Goal: Task Accomplishment & Management: Manage account settings

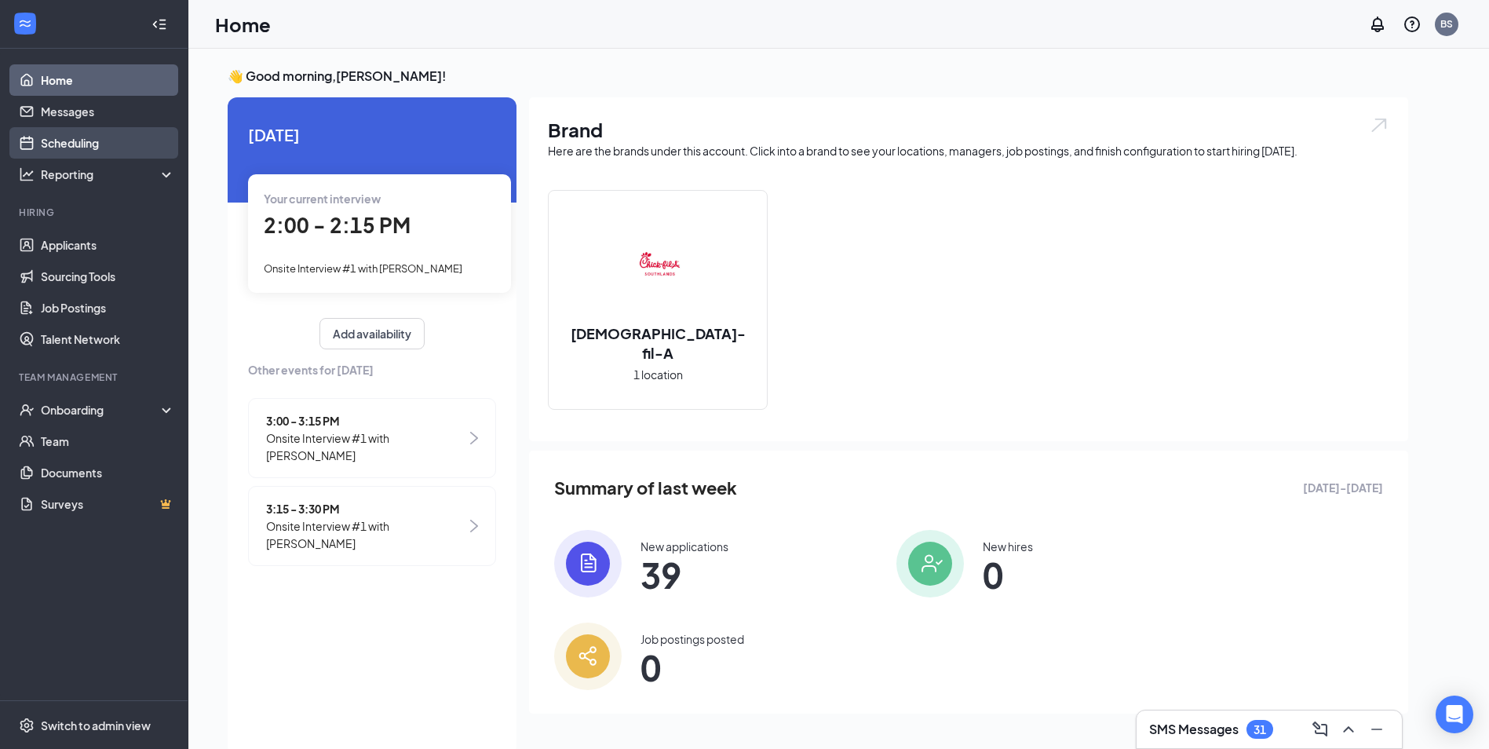
click at [113, 140] on link "Scheduling" at bounding box center [108, 142] width 134 height 31
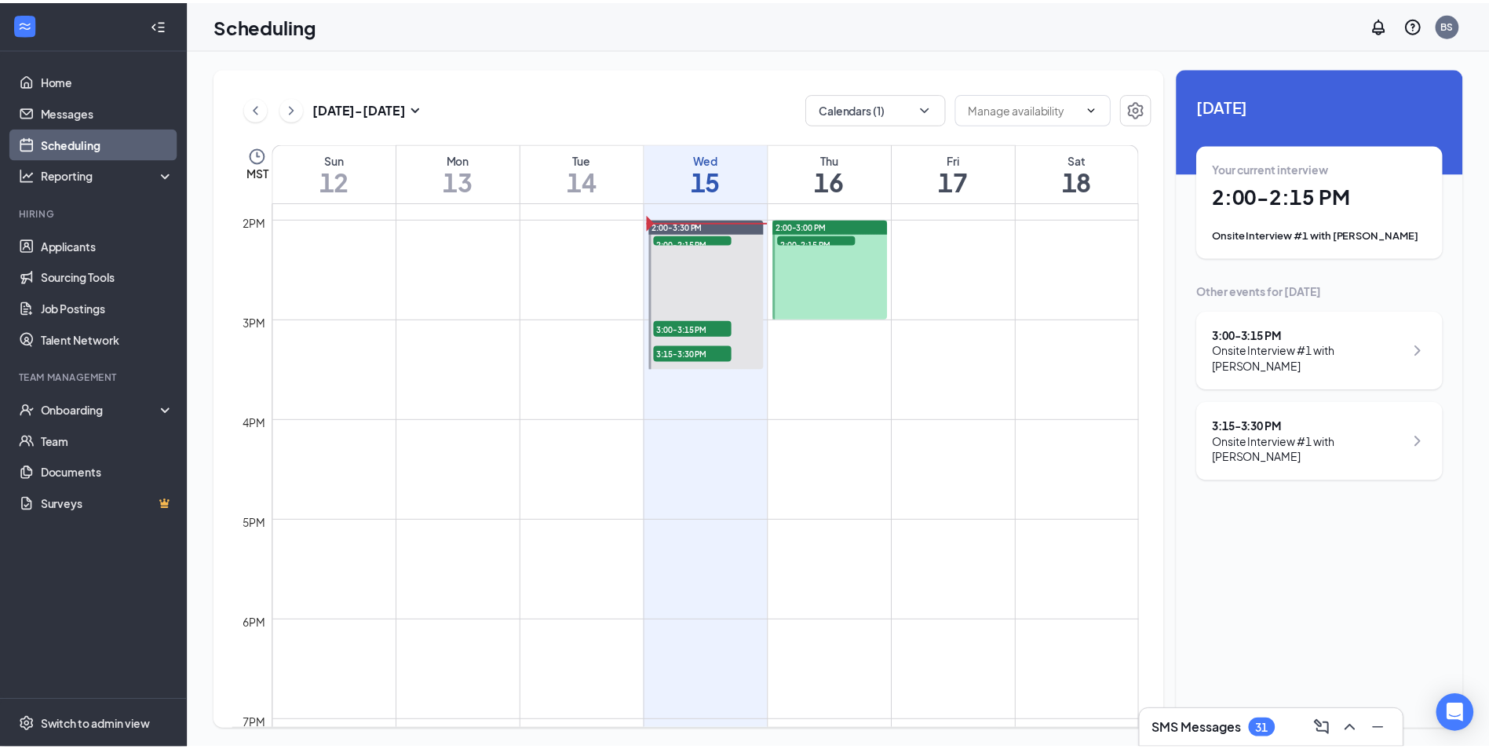
scroll to position [1242, 0]
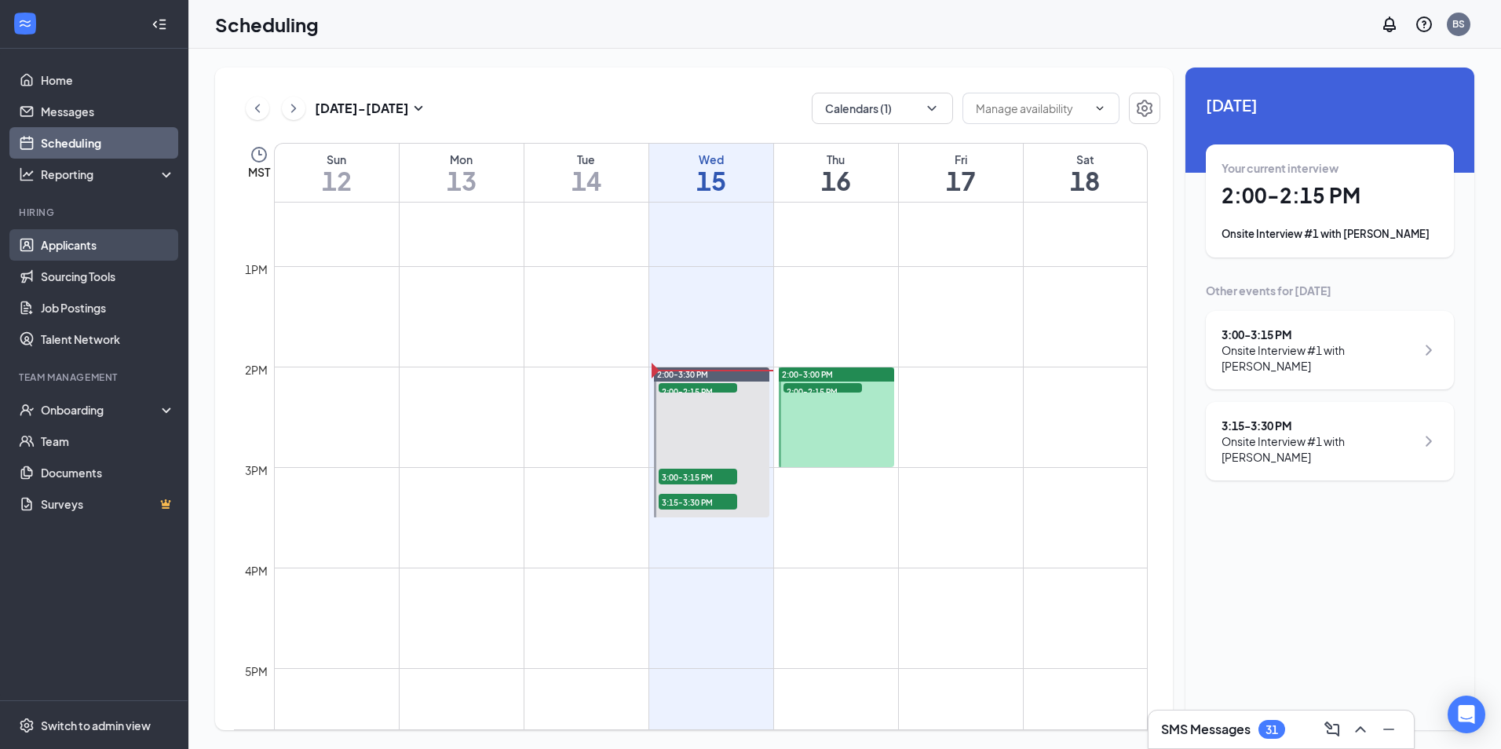
click at [122, 235] on link "Applicants" at bounding box center [108, 244] width 134 height 31
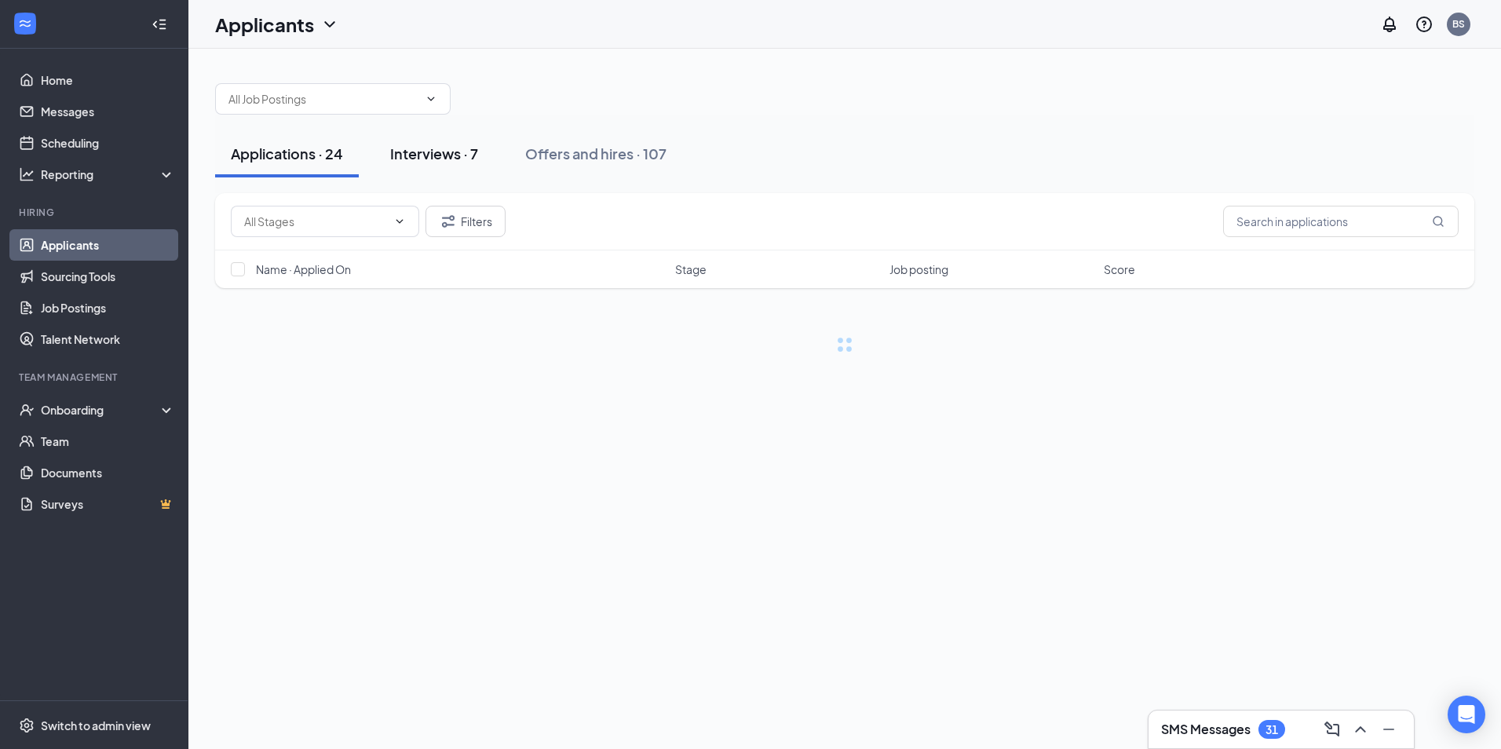
click at [420, 158] on div "Interviews · 7" at bounding box center [434, 154] width 88 height 20
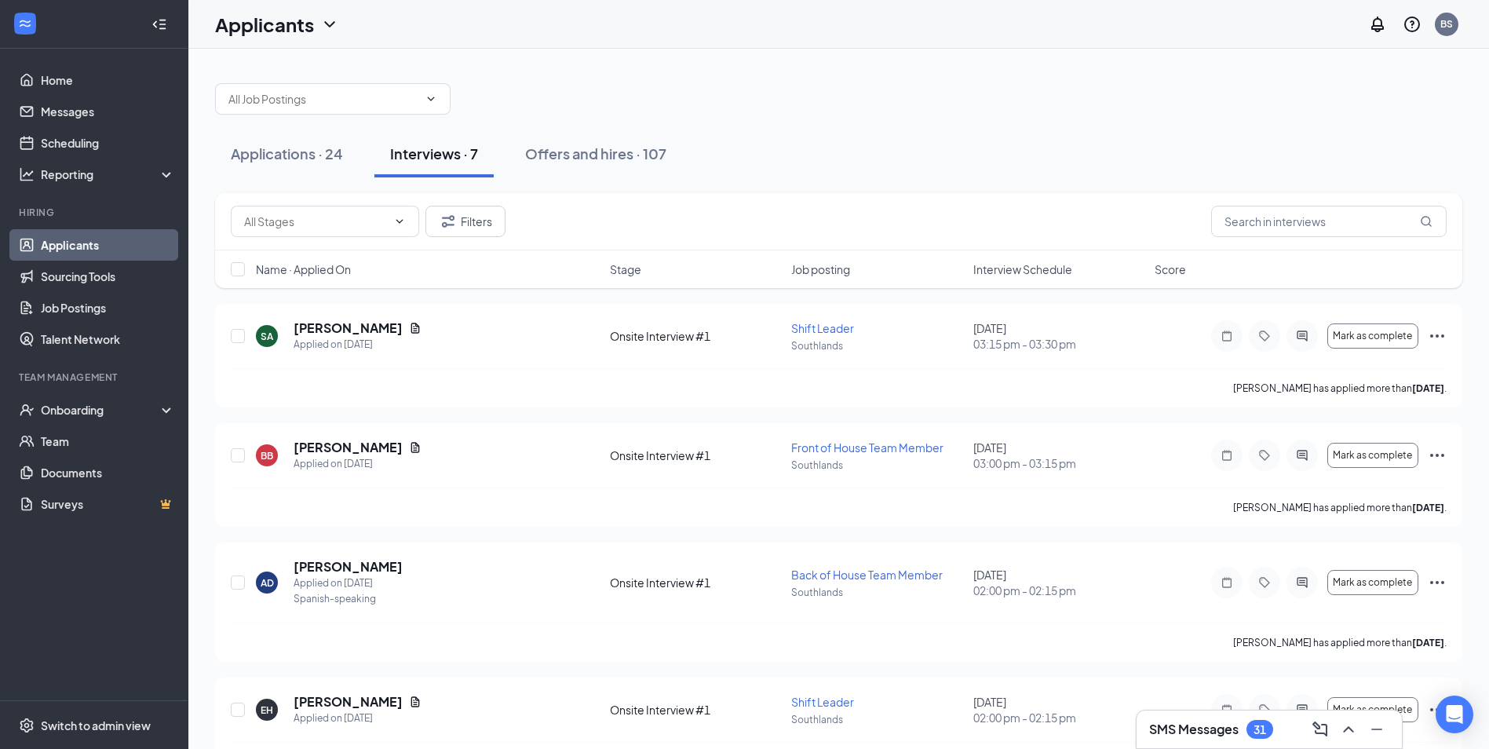
click at [793, 260] on div "Name · Applied On Stage Job posting Interview Schedule Score" at bounding box center [838, 269] width 1247 height 38
click at [812, 273] on span "Job posting" at bounding box center [820, 269] width 59 height 16
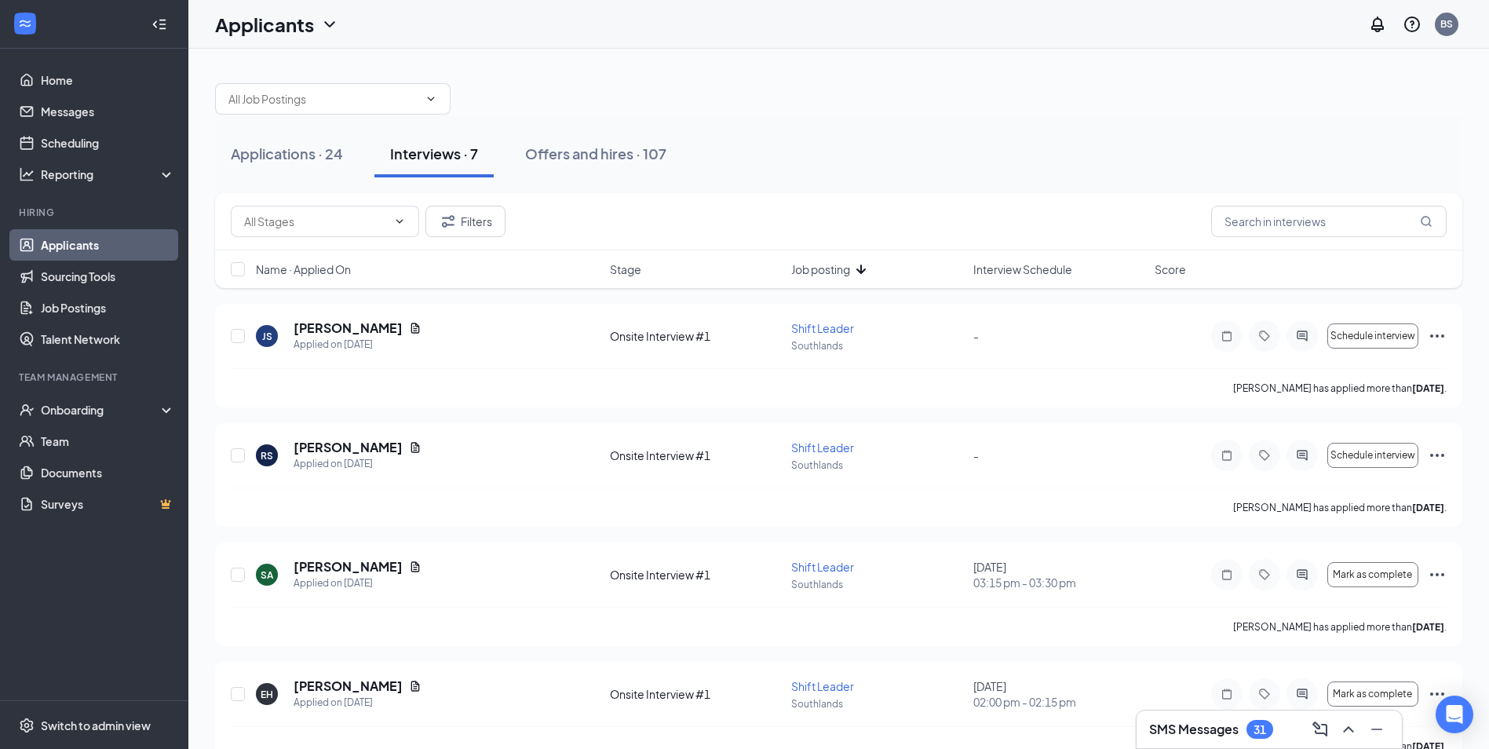
click at [651, 286] on div "Name · Applied On Stage Job posting Interview Schedule Score" at bounding box center [838, 269] width 1247 height 38
click at [636, 278] on div "Name · Applied On Stage Job posting Interview Schedule Score" at bounding box center [838, 269] width 1247 height 38
click at [633, 271] on span "Stage" at bounding box center [625, 269] width 31 height 16
click at [997, 267] on span "Interview Schedule" at bounding box center [1022, 269] width 99 height 16
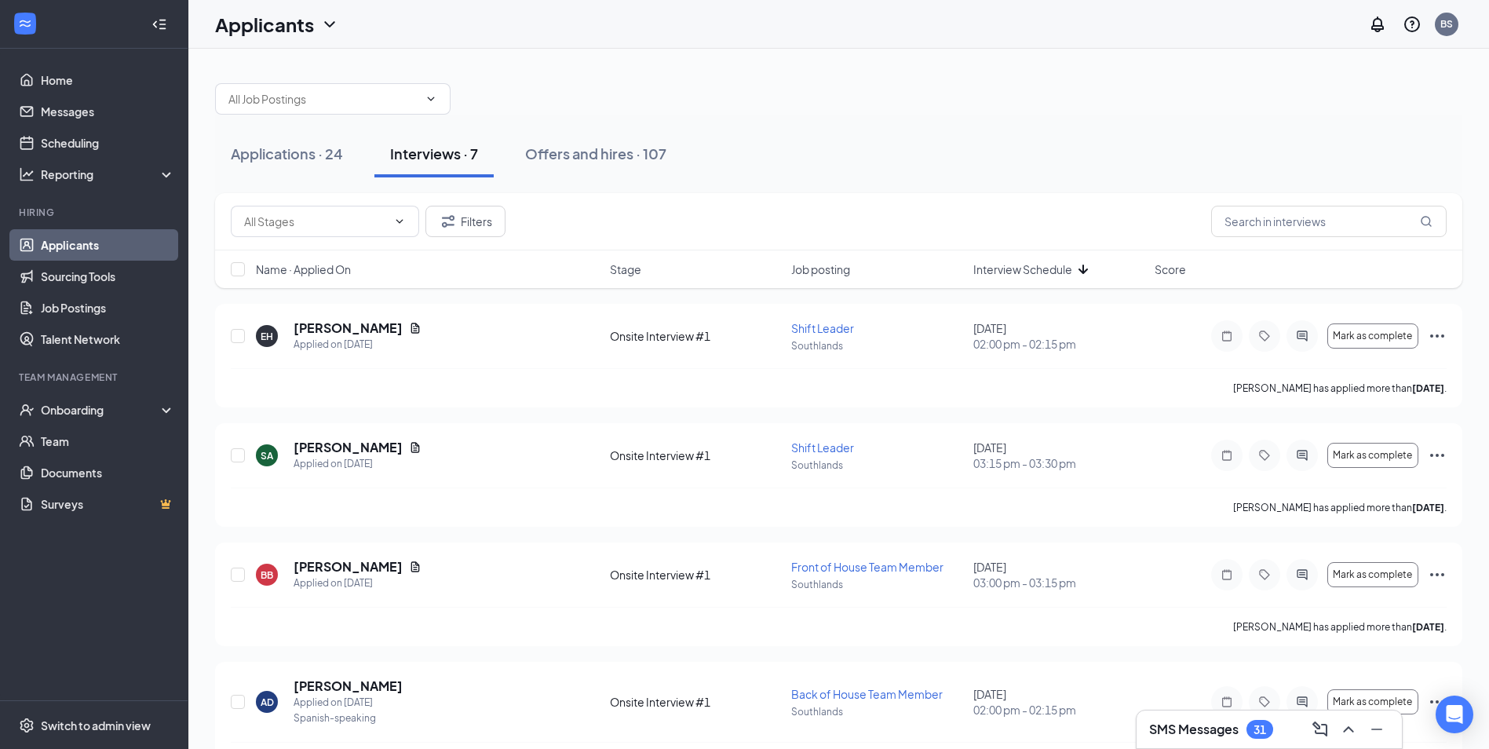
click at [995, 263] on span "Interview Schedule" at bounding box center [1022, 269] width 99 height 16
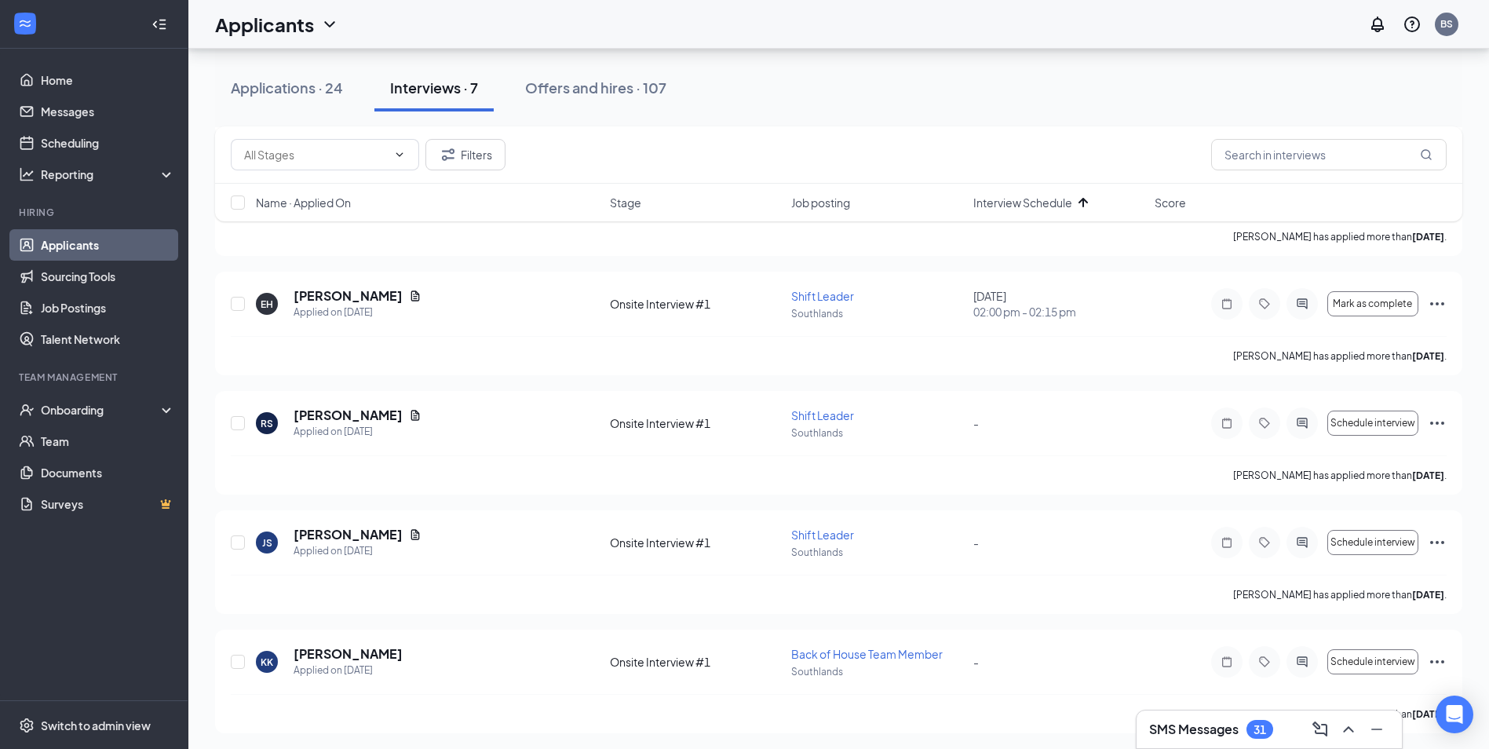
scroll to position [409, 0]
click at [1444, 424] on icon "Ellipses" at bounding box center [1437, 419] width 19 height 19
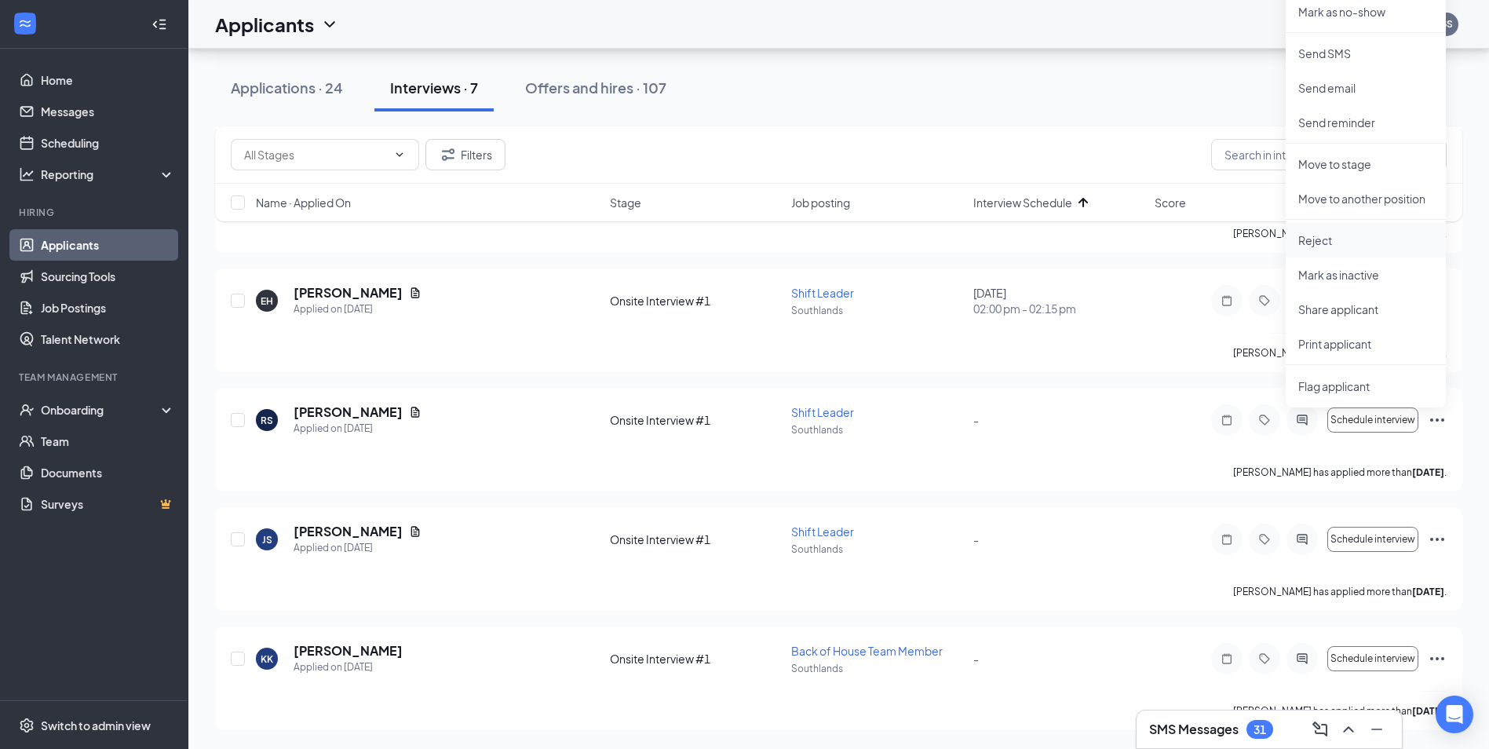
click at [1342, 243] on p "Reject" at bounding box center [1365, 240] width 135 height 16
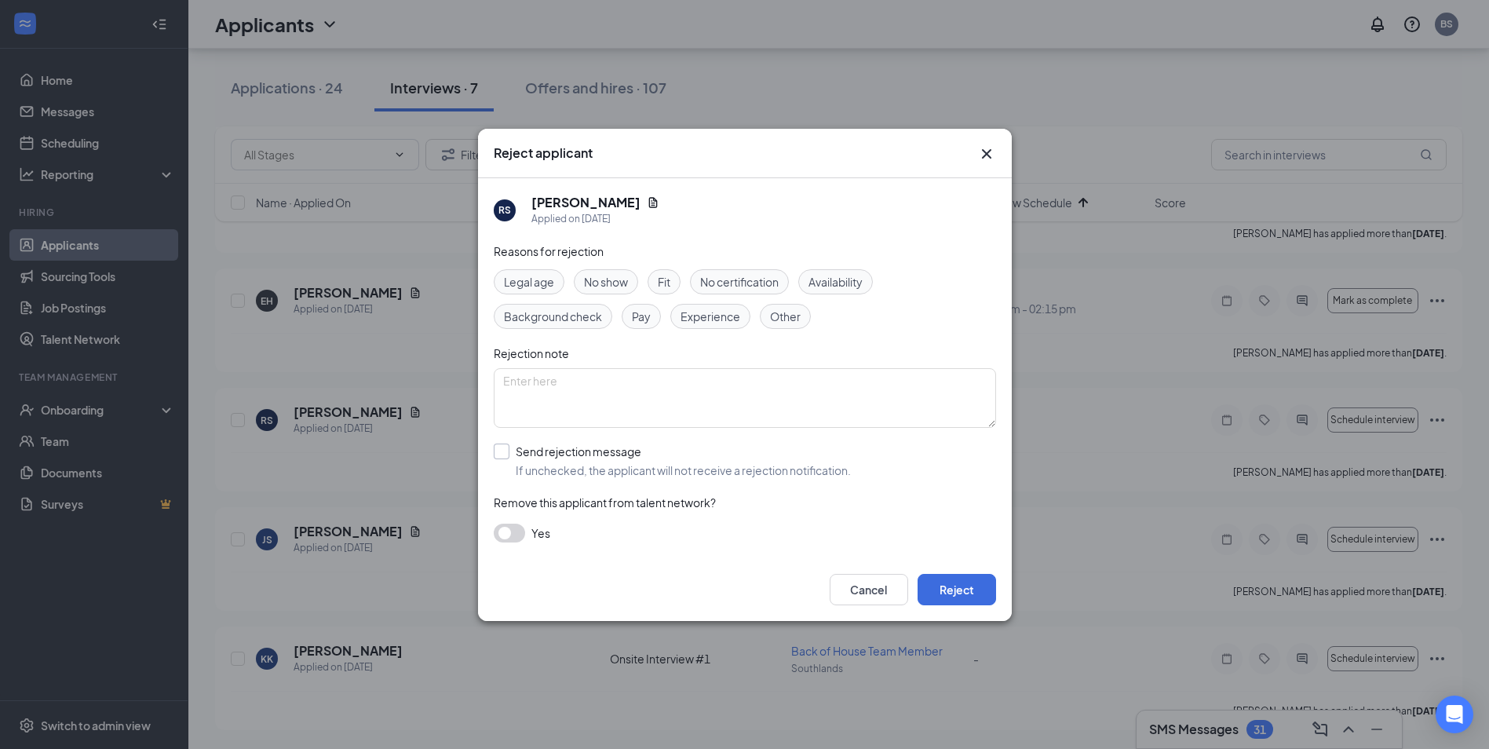
click at [509, 452] on input "Send rejection message If unchecked, the applicant will not receive a rejection…" at bounding box center [672, 460] width 357 height 35
checkbox input "true"
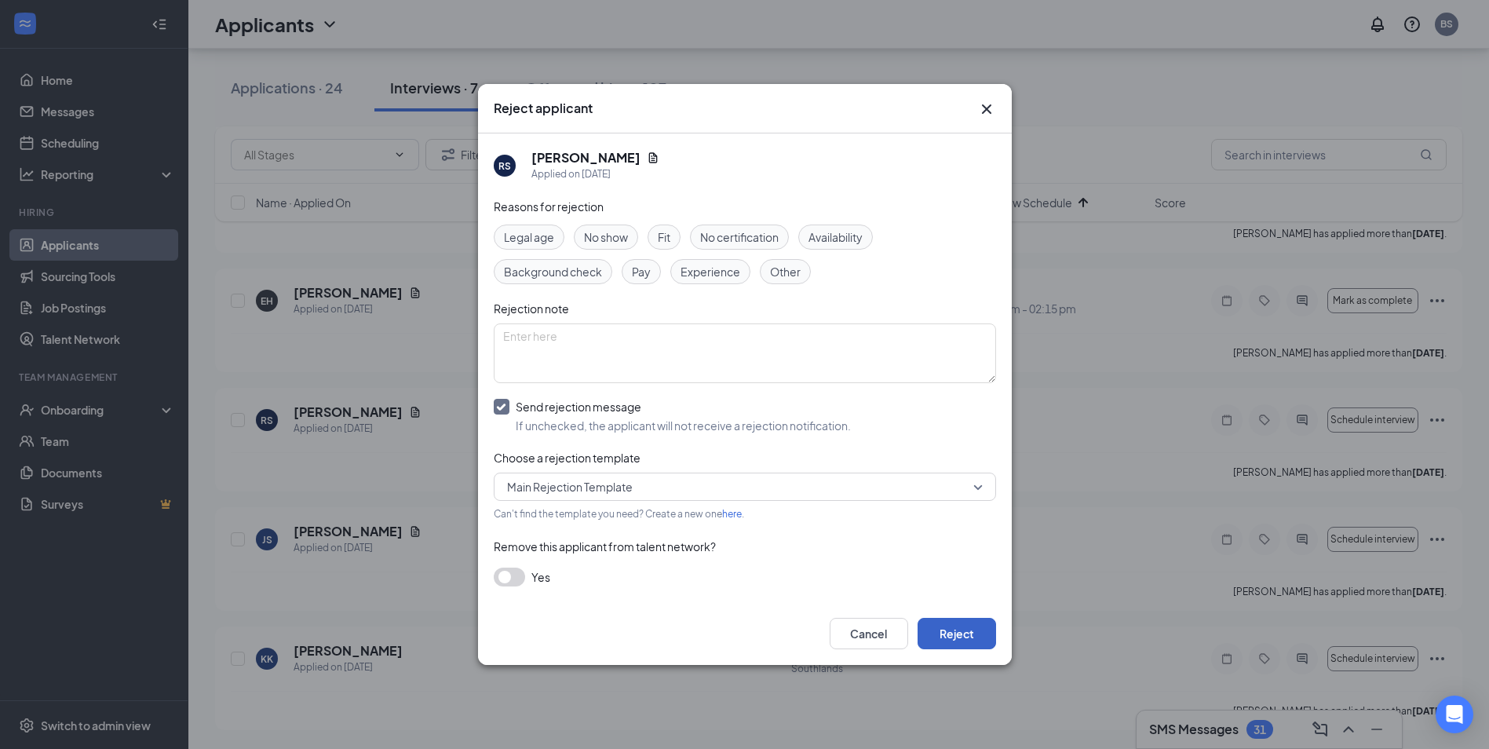
click at [977, 630] on button "Reject" at bounding box center [957, 633] width 78 height 31
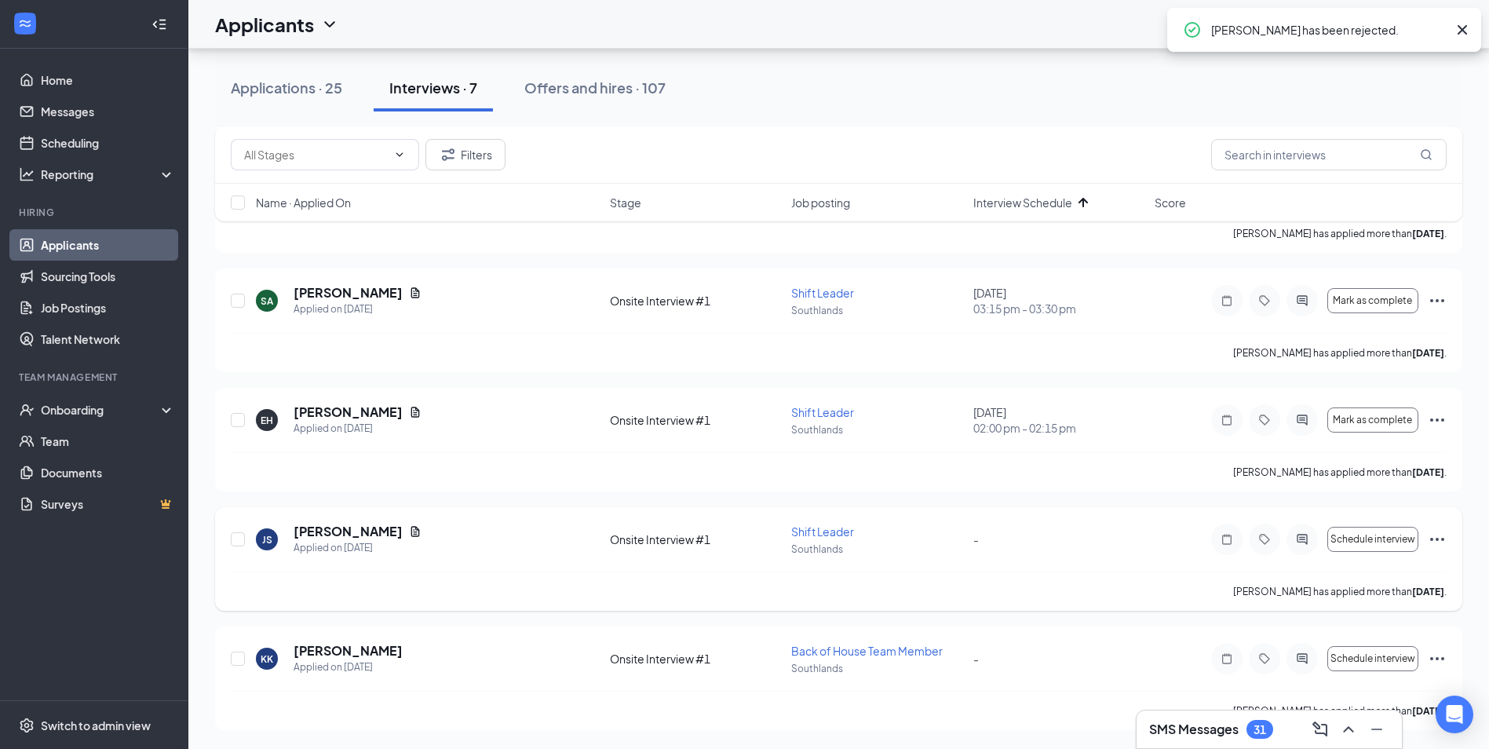
scroll to position [290, 0]
click at [1437, 538] on icon "Ellipses" at bounding box center [1437, 539] width 14 height 3
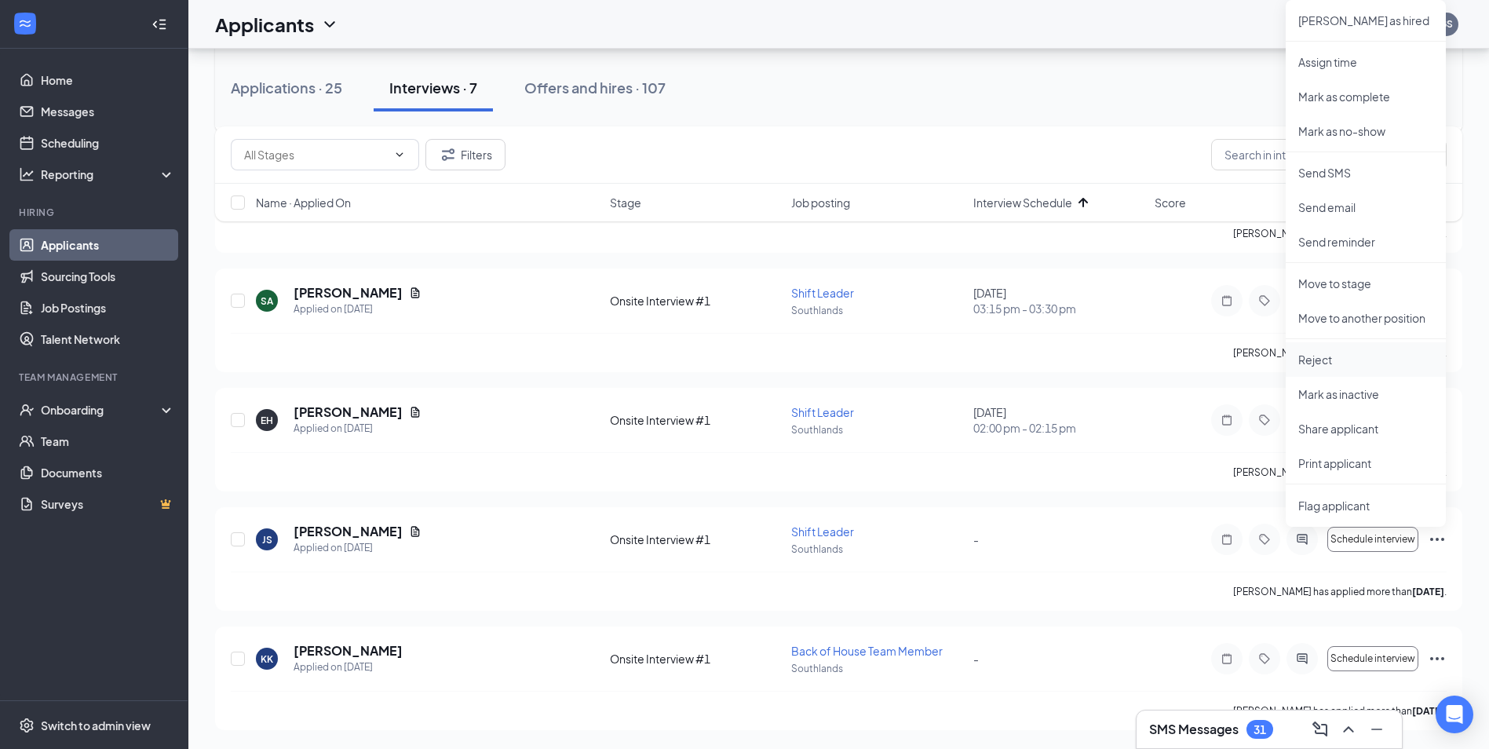
click at [1328, 361] on p "Reject" at bounding box center [1365, 360] width 135 height 16
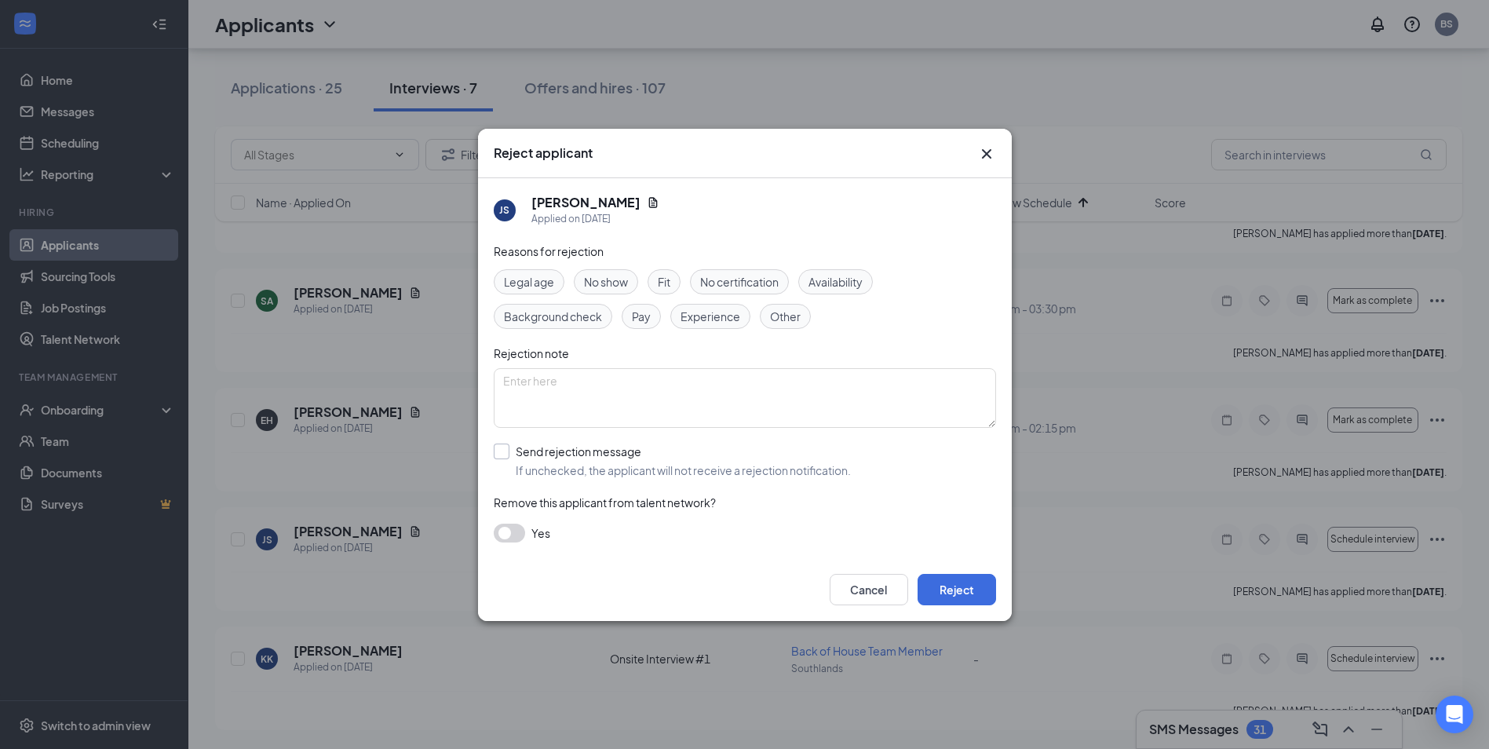
click at [500, 449] on input "Send rejection message If unchecked, the applicant will not receive a rejection…" at bounding box center [672, 460] width 357 height 35
checkbox input "true"
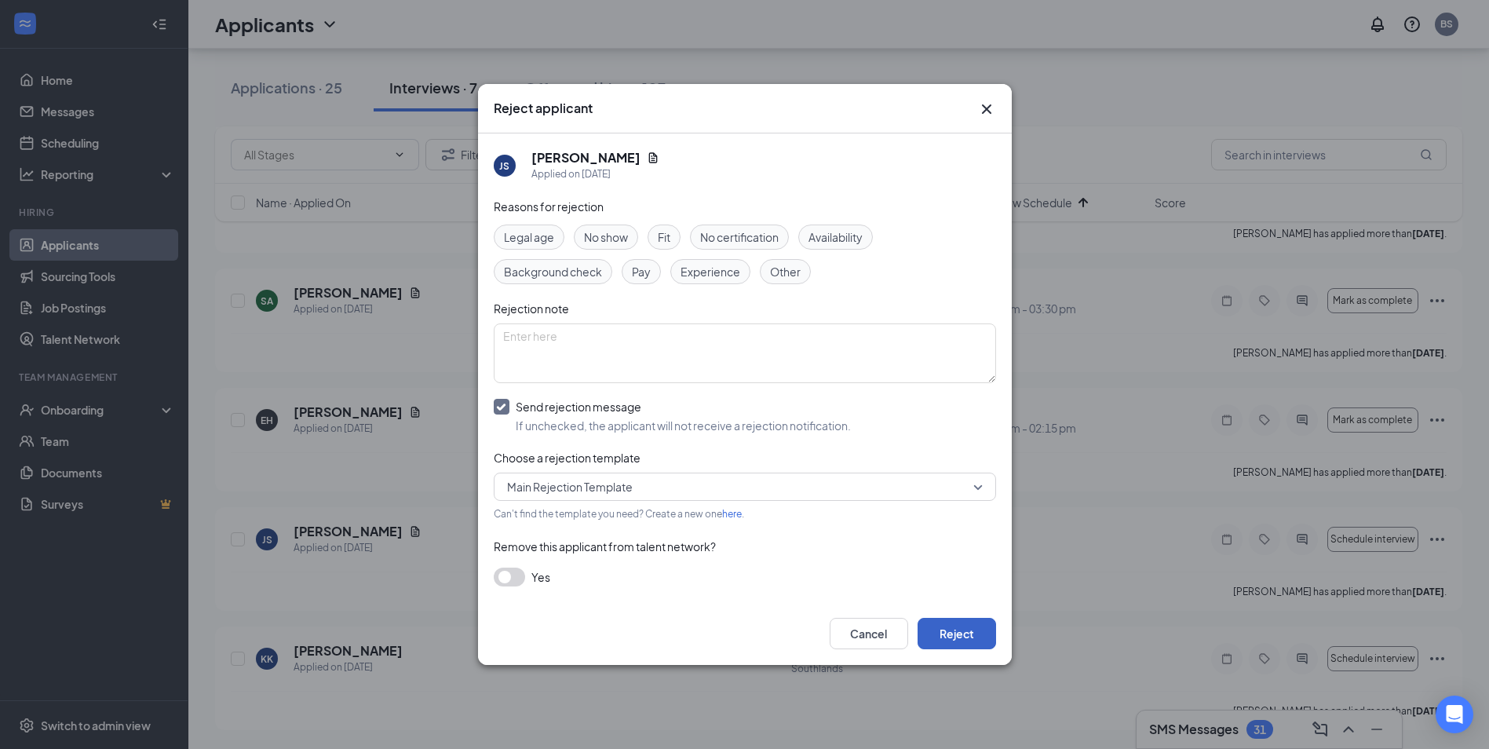
click at [939, 630] on button "Reject" at bounding box center [957, 633] width 78 height 31
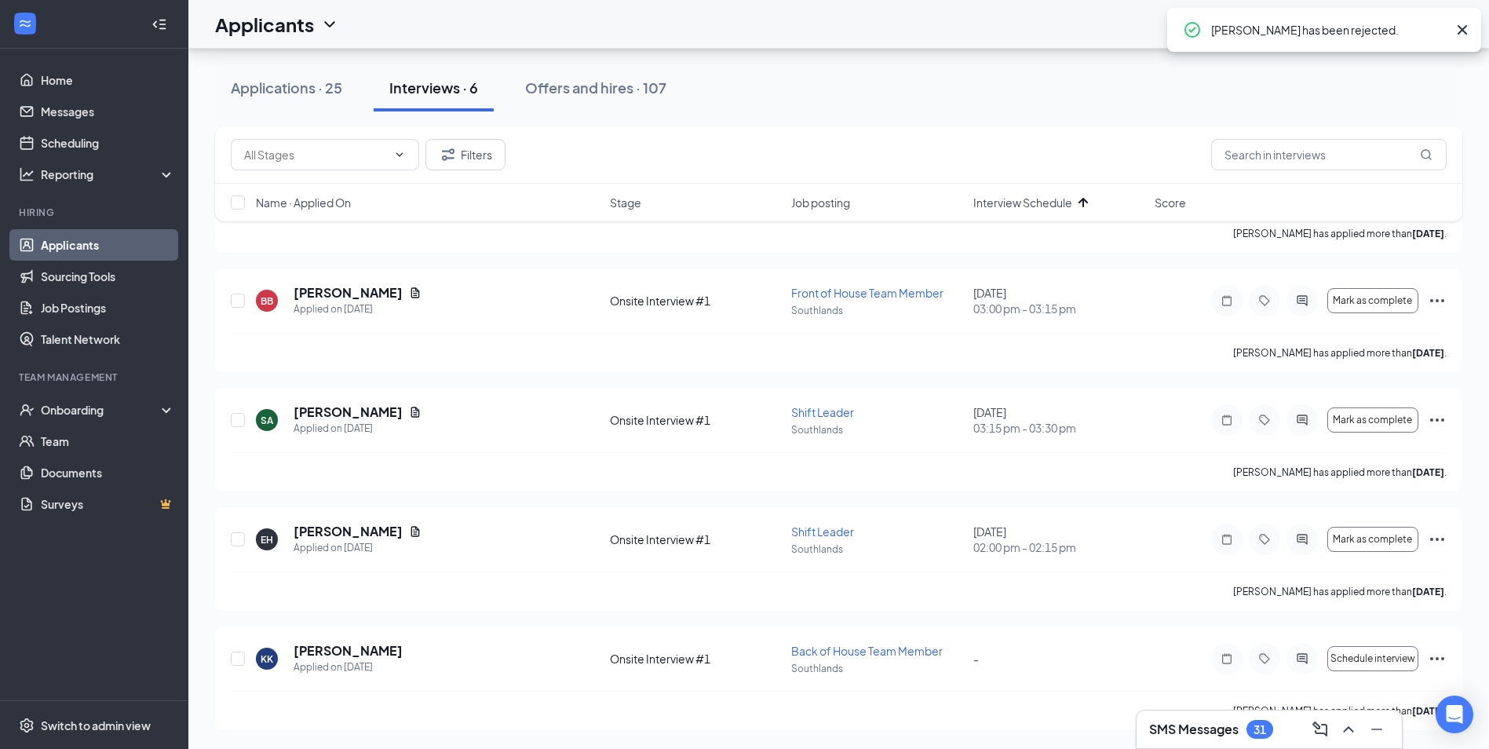
scroll to position [170, 0]
click at [1432, 658] on icon "Ellipses" at bounding box center [1437, 658] width 14 height 3
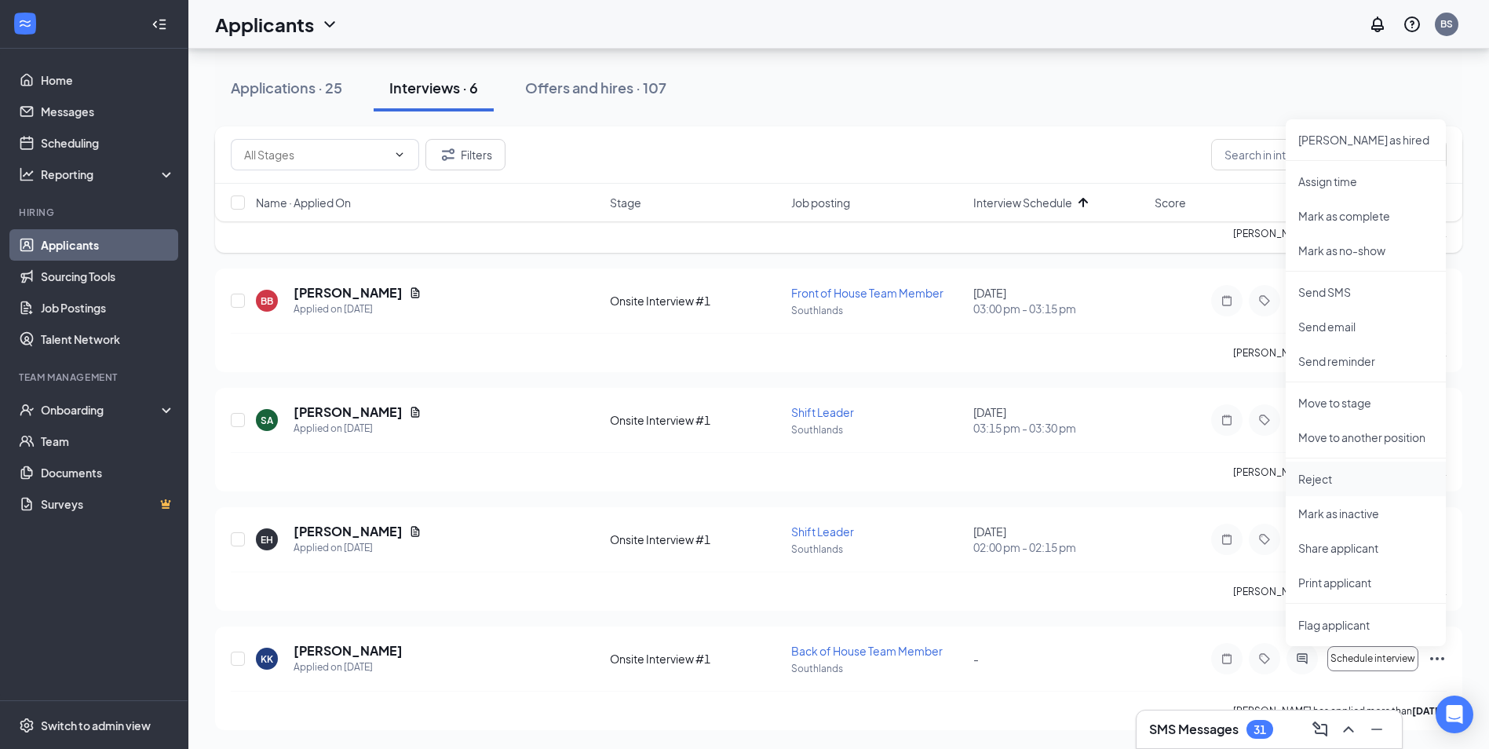
click at [1363, 487] on li "Reject" at bounding box center [1366, 479] width 160 height 35
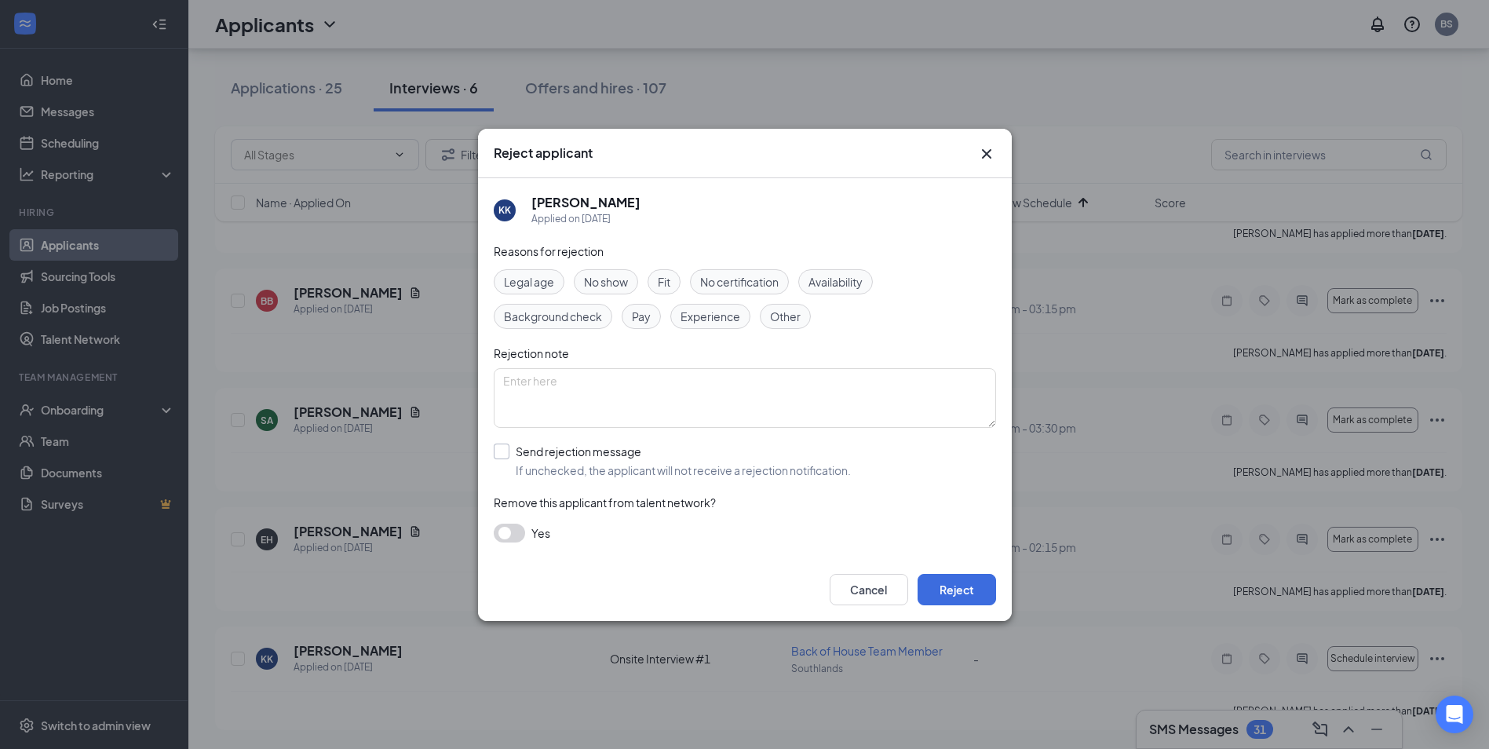
click at [505, 451] on input "Send rejection message If unchecked, the applicant will not receive a rejection…" at bounding box center [672, 460] width 357 height 35
checkbox input "true"
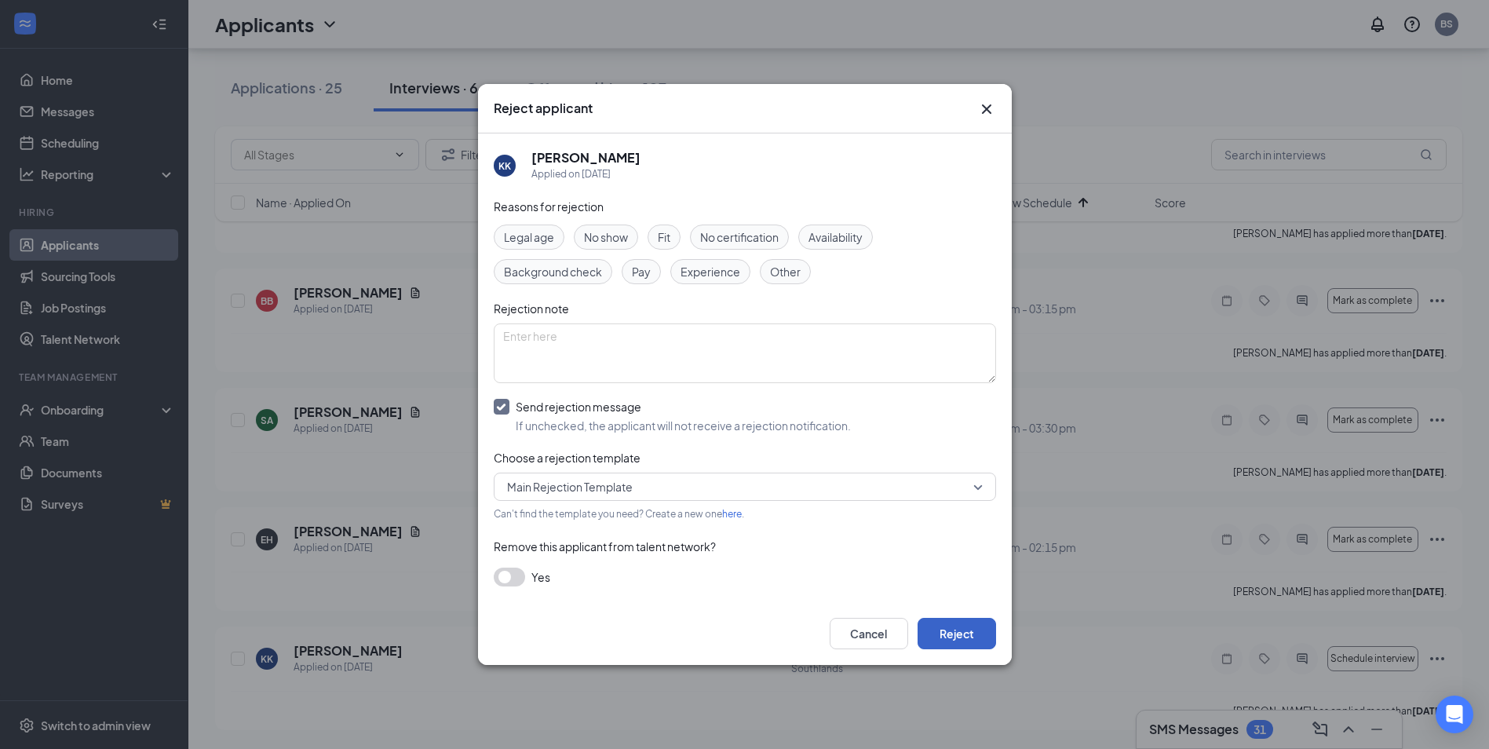
click at [950, 627] on button "Reject" at bounding box center [957, 633] width 78 height 31
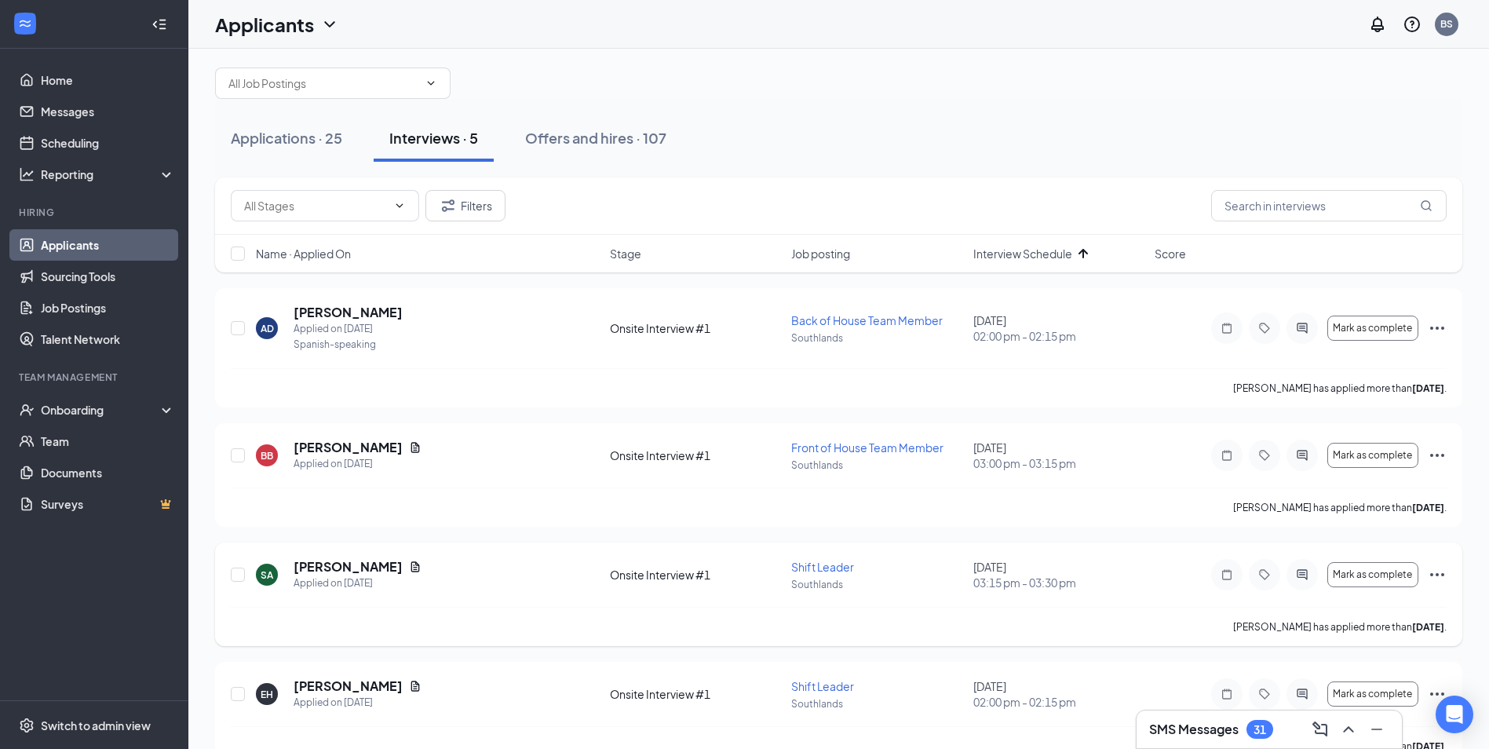
scroll to position [0, 0]
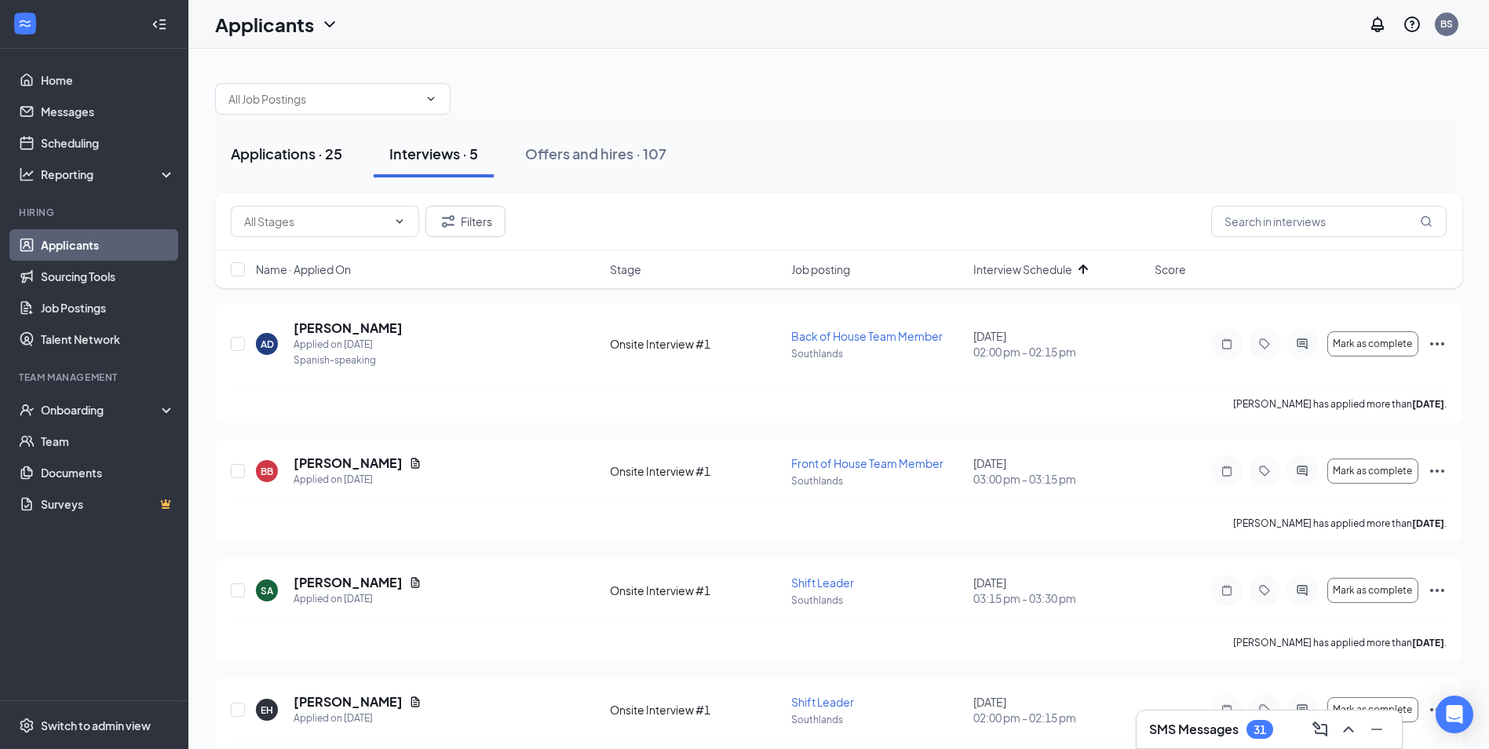
click at [301, 159] on div "Applications · 25" at bounding box center [286, 154] width 111 height 20
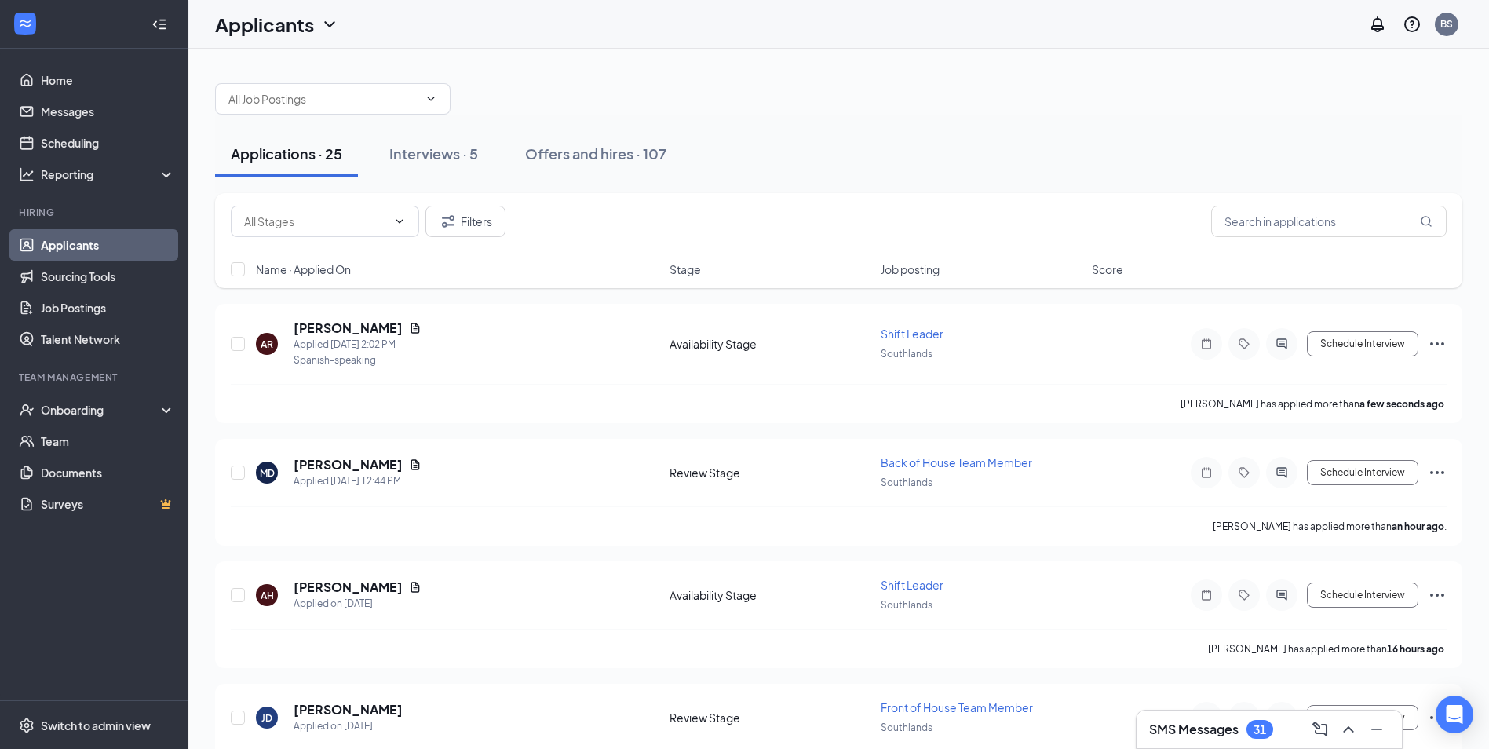
click at [687, 268] on span "Stage" at bounding box center [684, 269] width 31 height 16
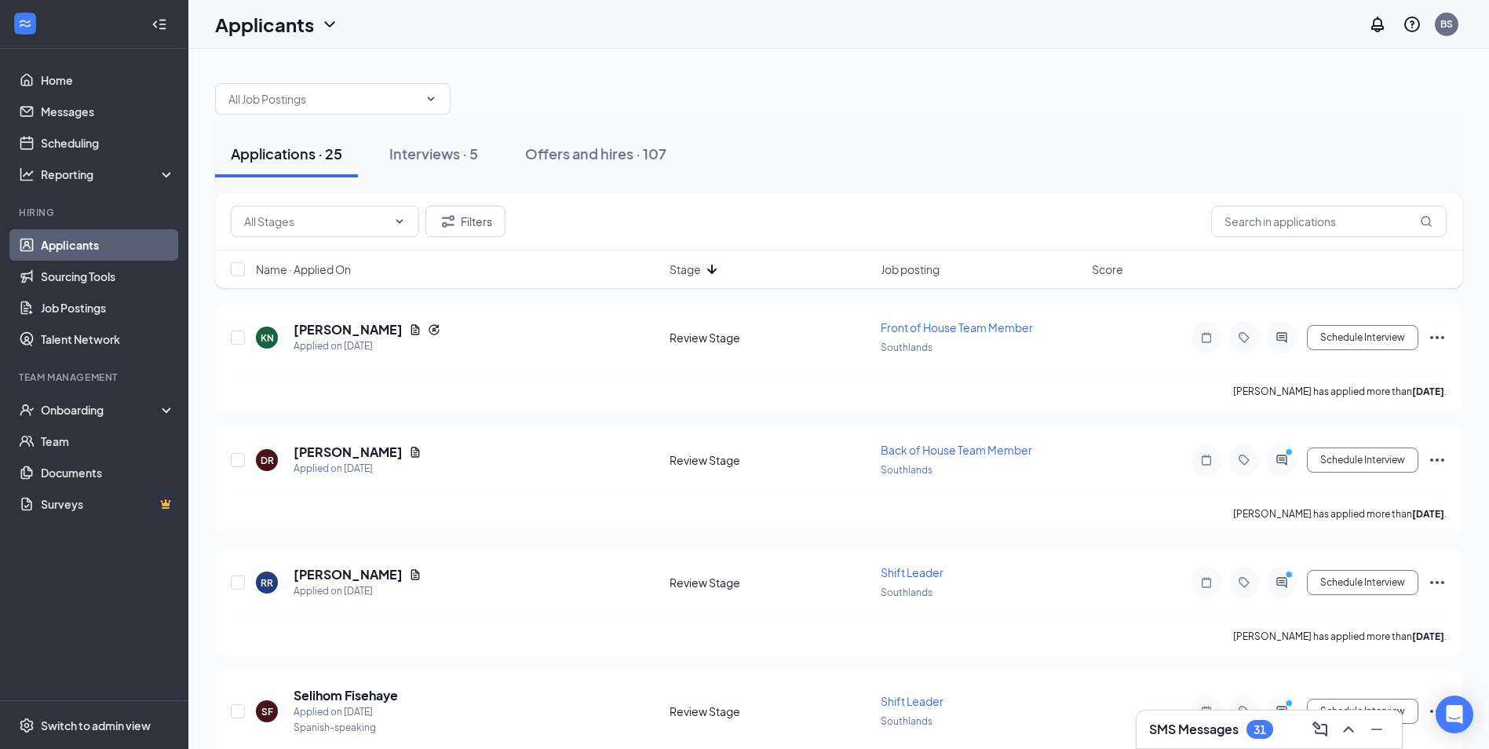
click at [690, 270] on span "Stage" at bounding box center [684, 269] width 31 height 16
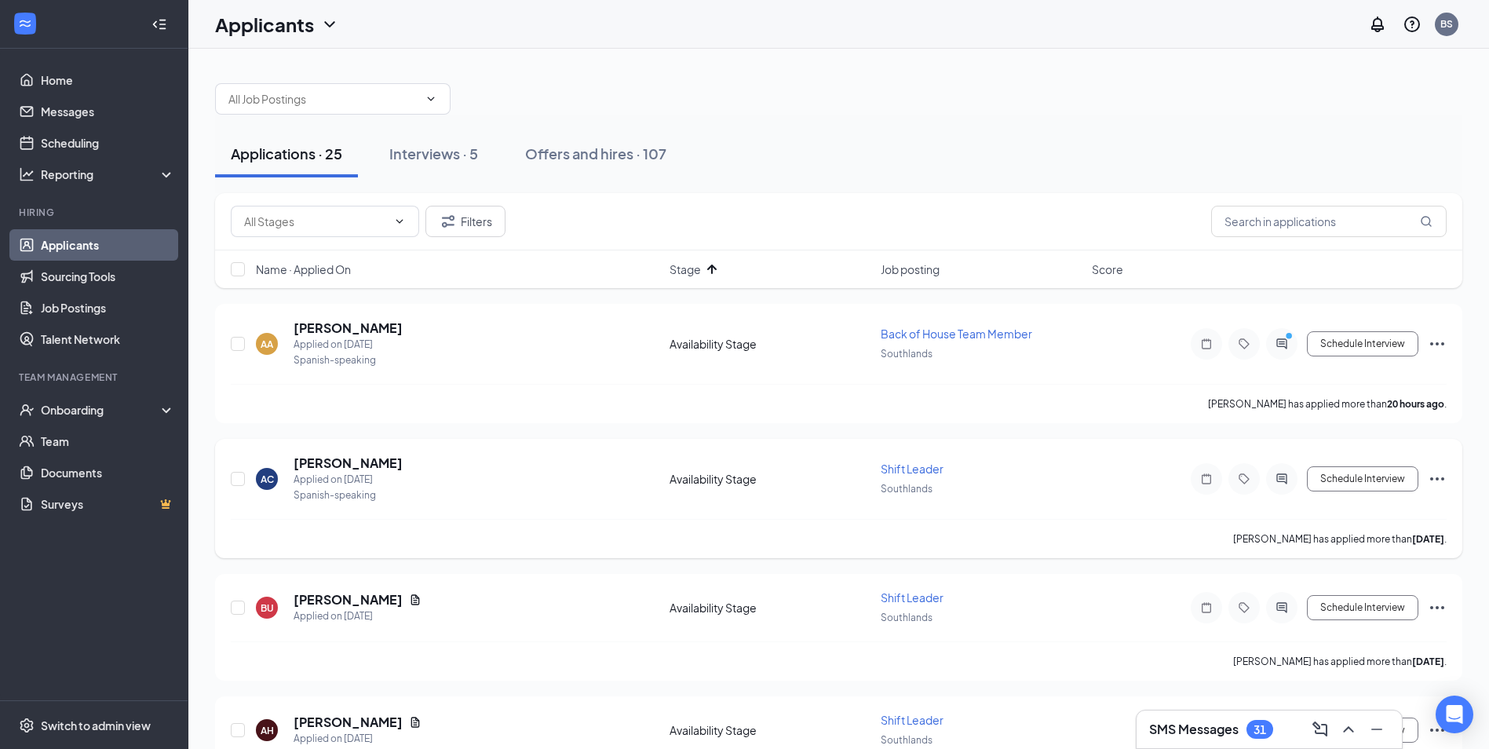
click at [1434, 484] on icon "Ellipses" at bounding box center [1437, 478] width 19 height 19
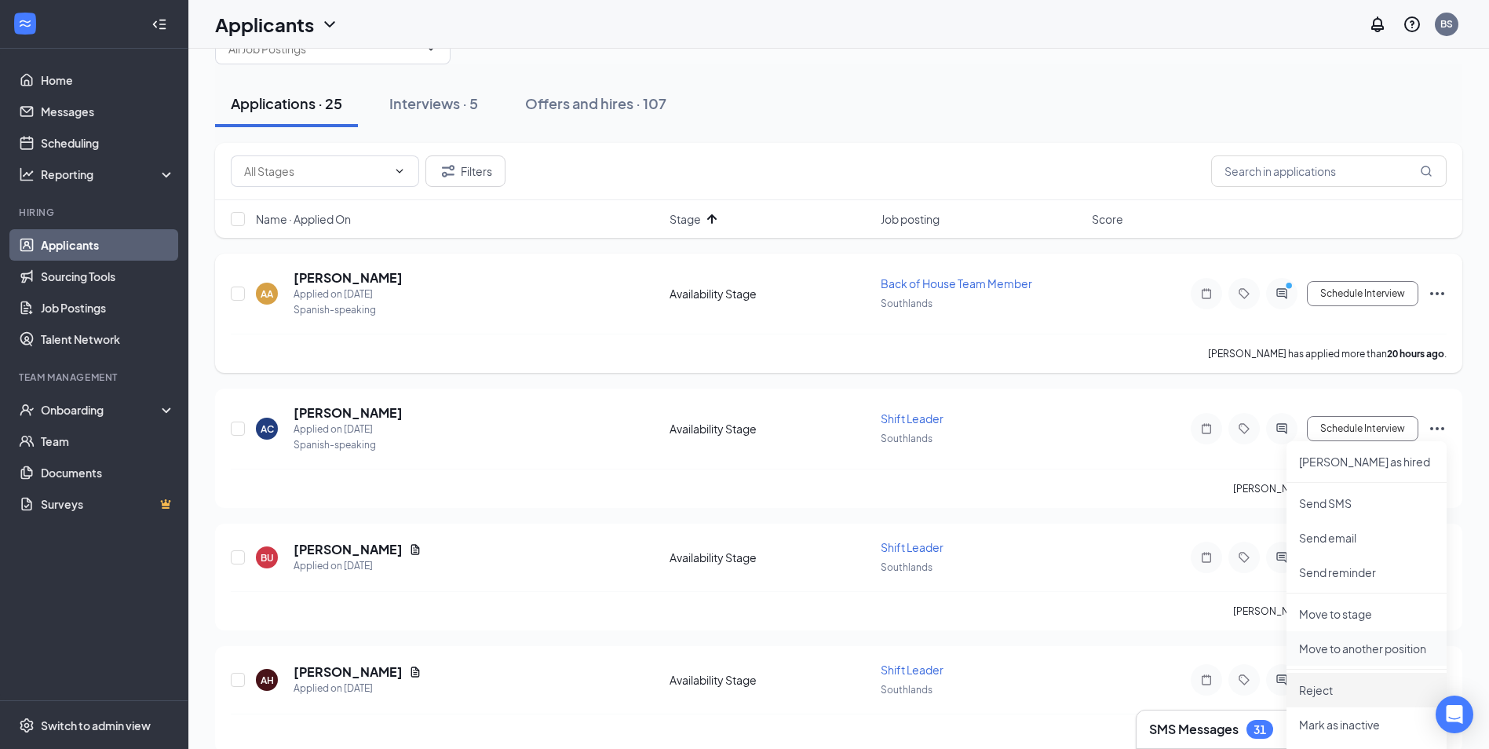
scroll to position [78, 0]
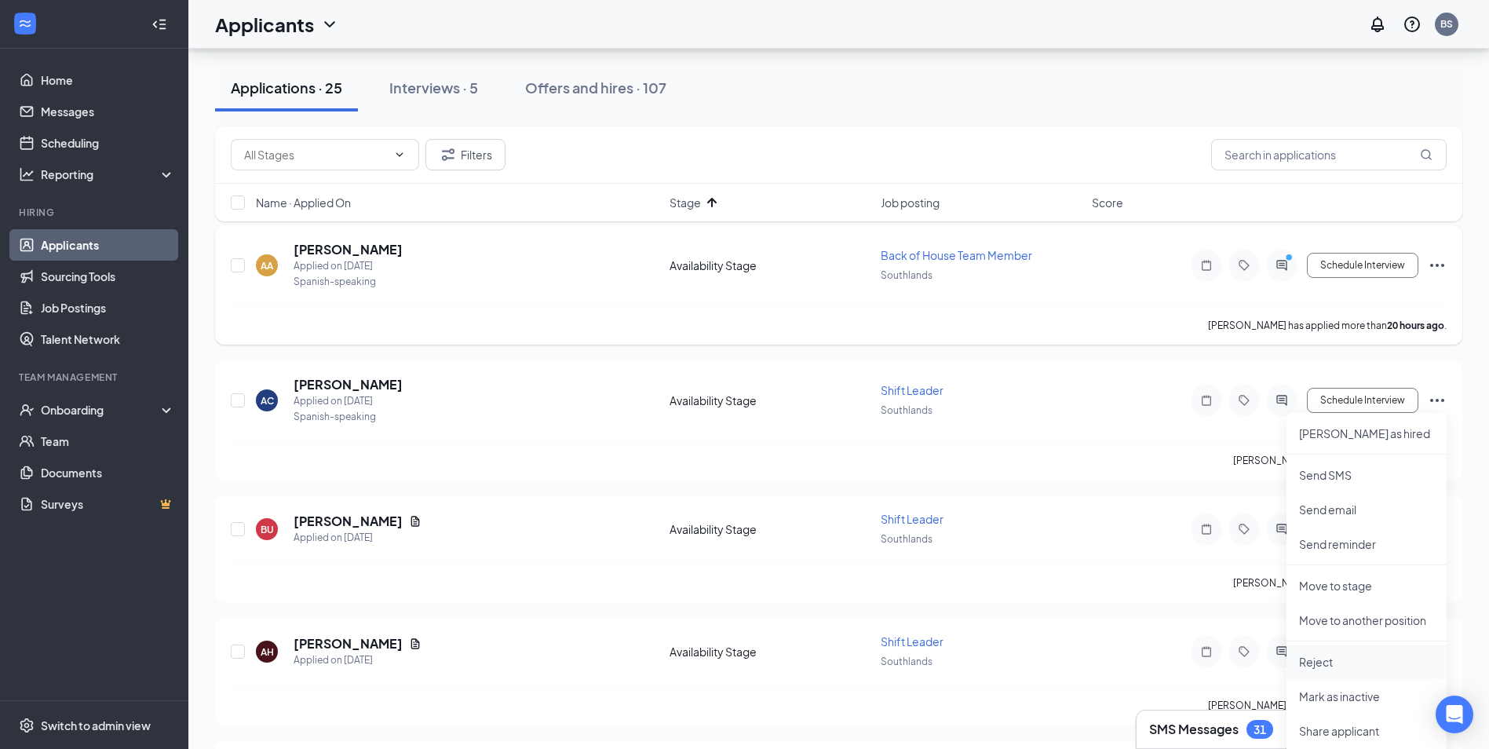
click at [1328, 665] on p "Reject" at bounding box center [1366, 662] width 135 height 16
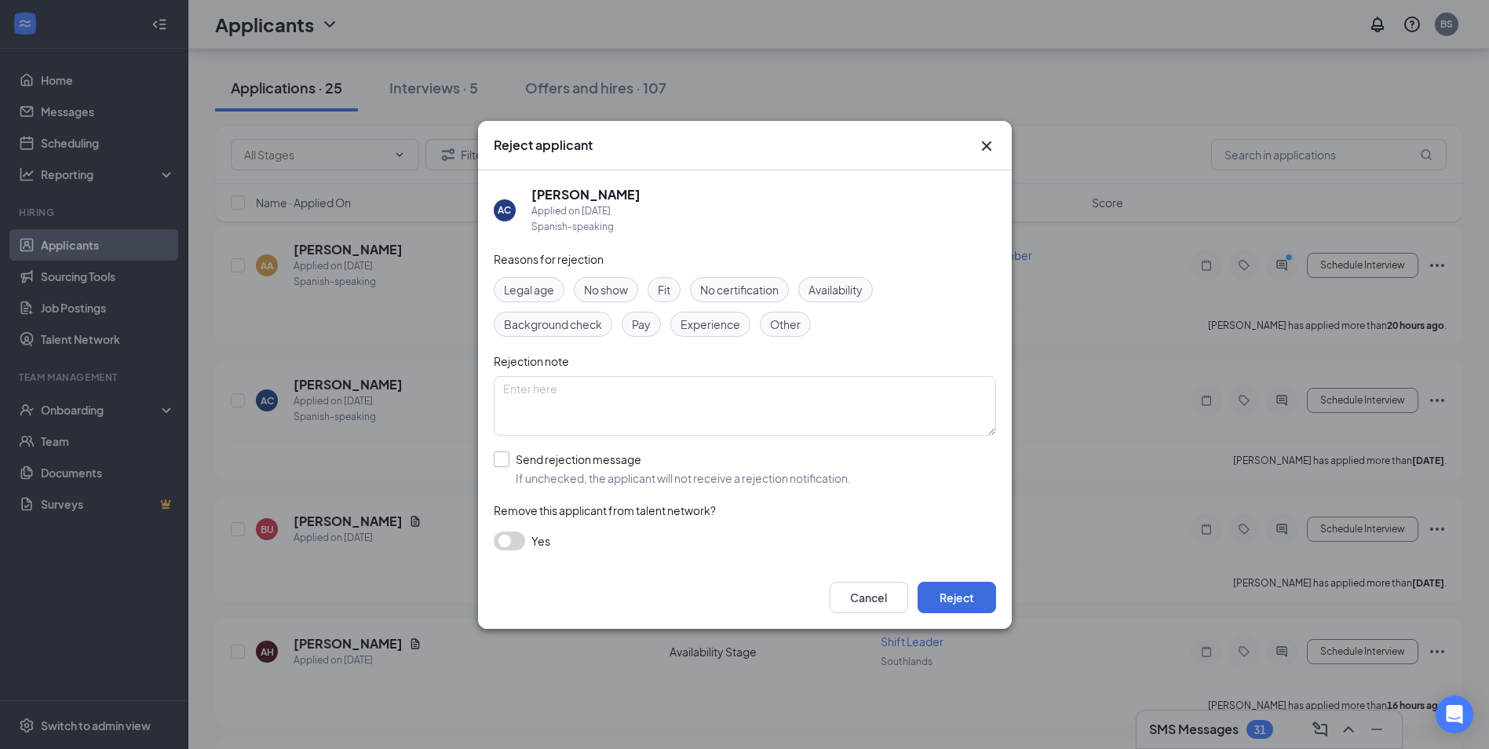
click at [504, 458] on input "Send rejection message If unchecked, the applicant will not receive a rejection…" at bounding box center [672, 468] width 357 height 35
checkbox input "true"
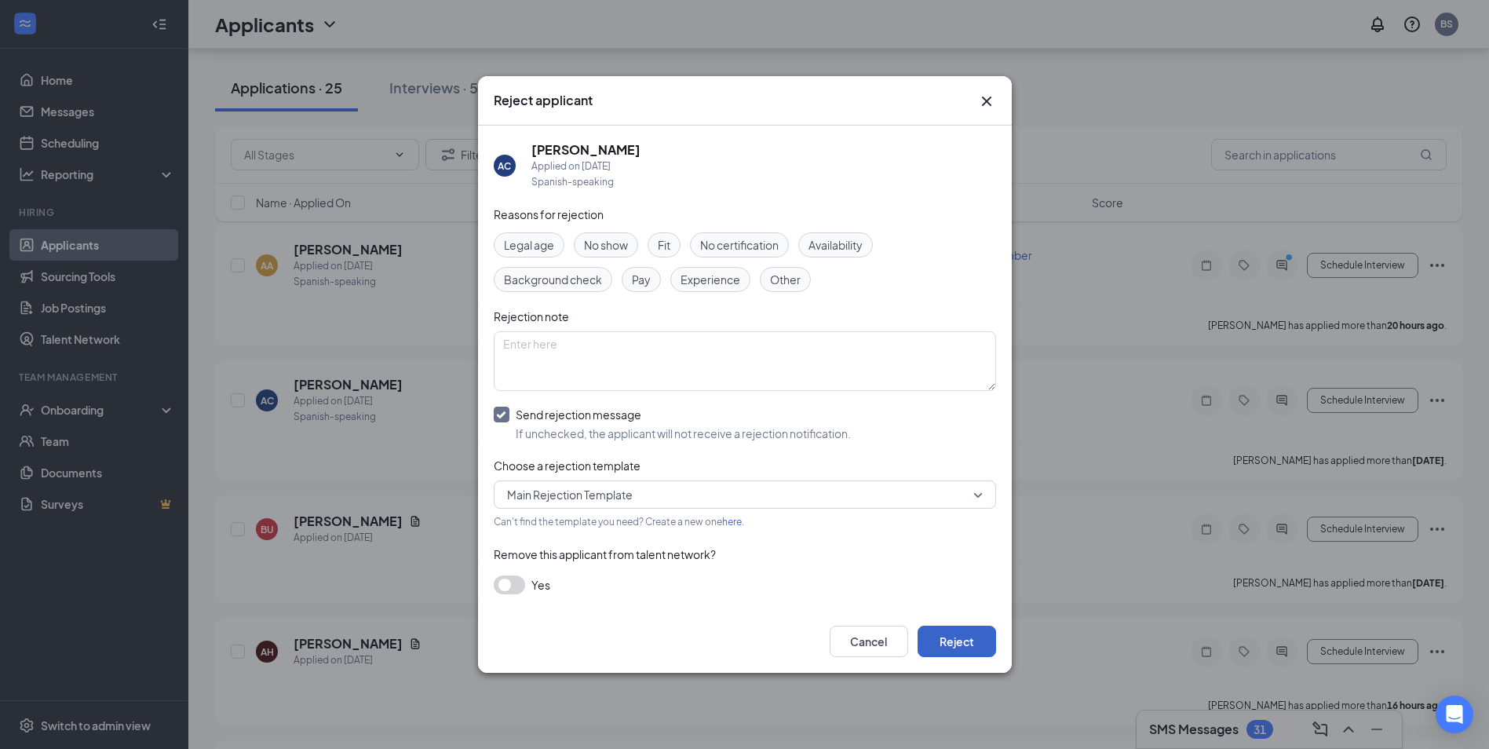
click at [954, 639] on button "Reject" at bounding box center [957, 641] width 78 height 31
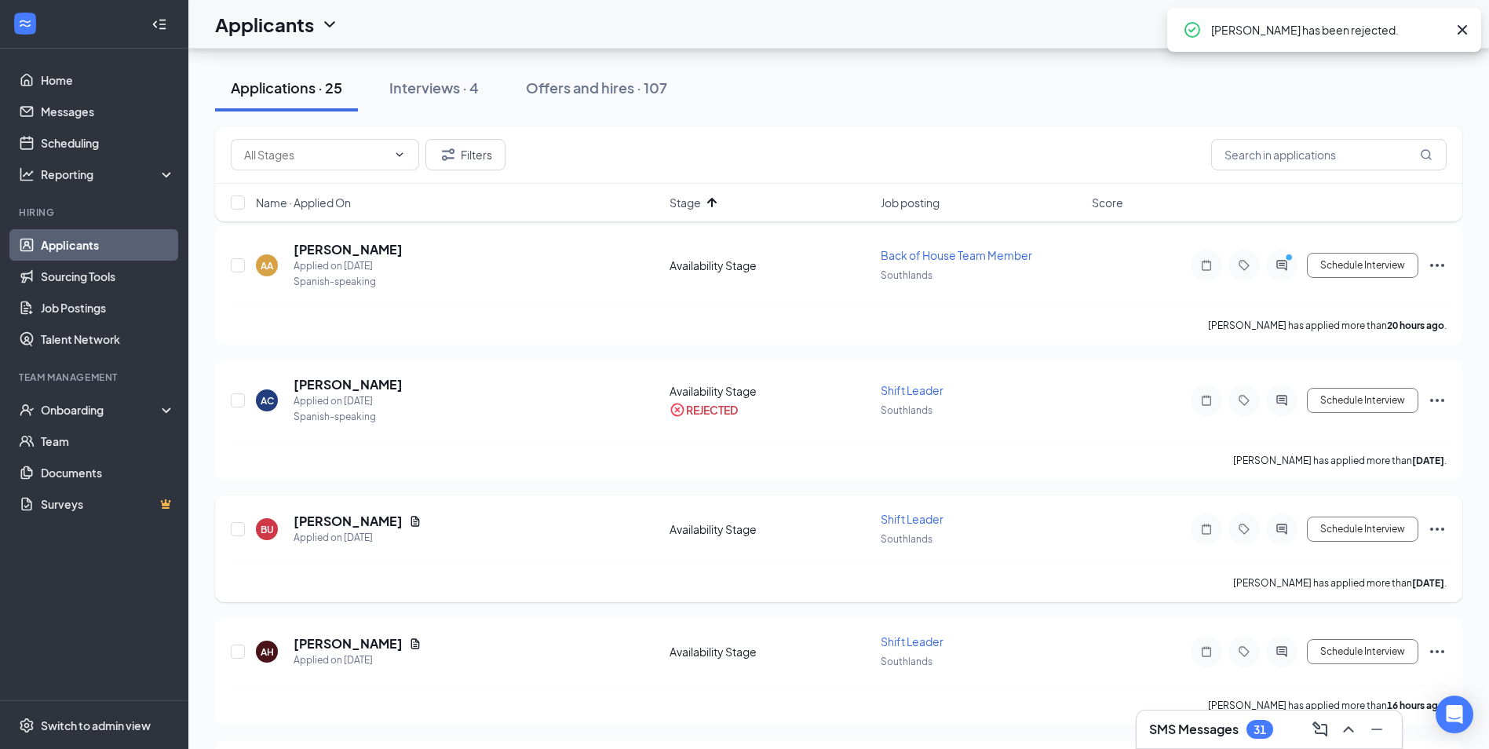
click at [1443, 523] on icon "Ellipses" at bounding box center [1437, 529] width 19 height 19
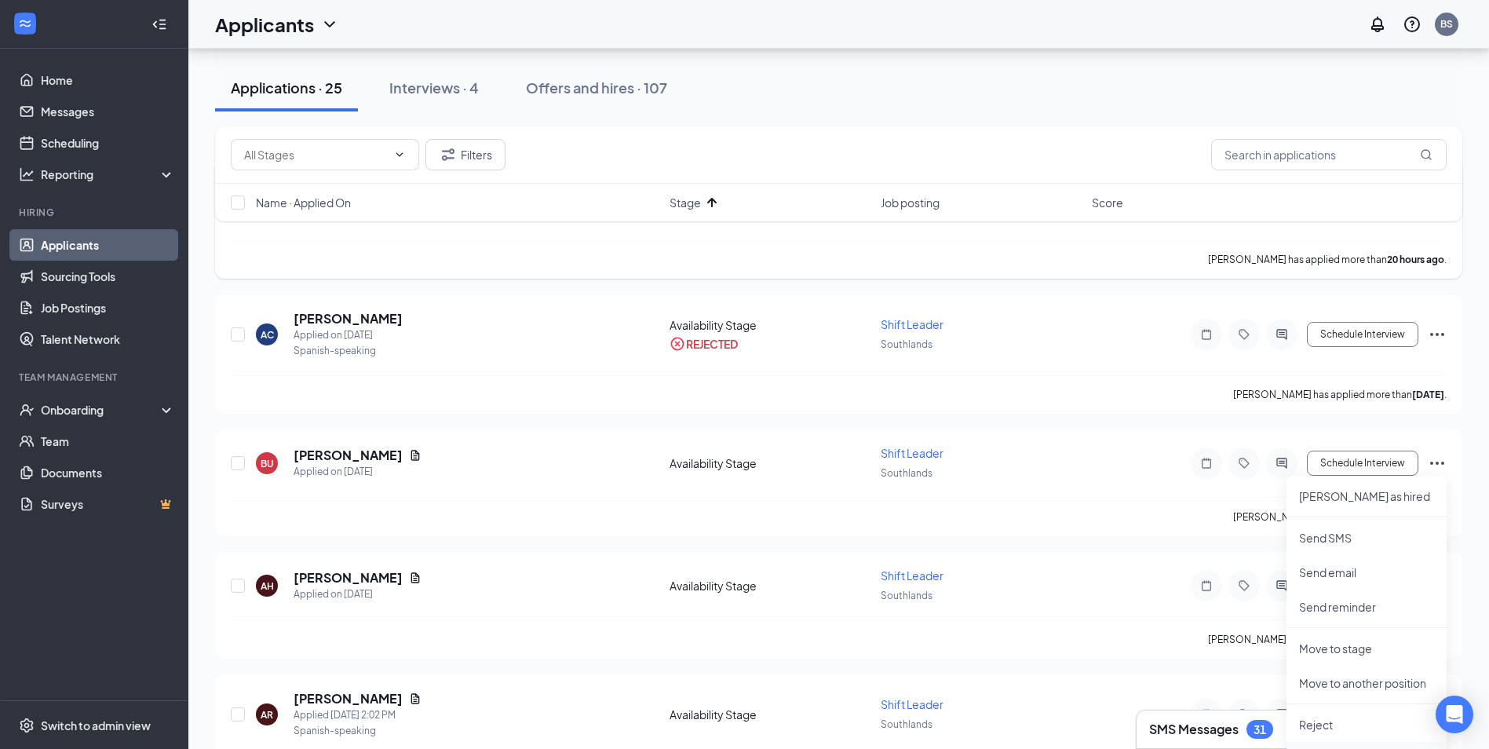
scroll to position [235, 0]
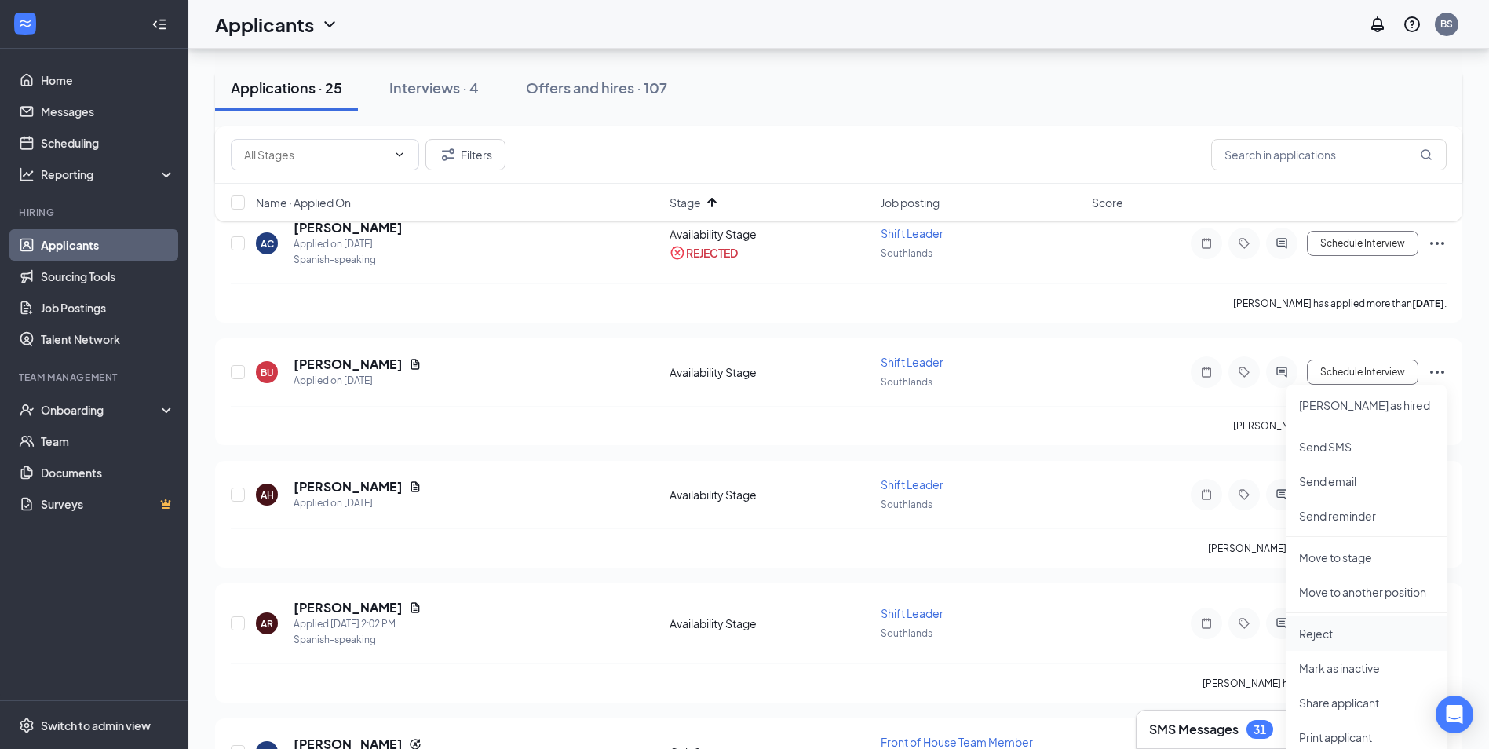
click at [1337, 633] on p "Reject" at bounding box center [1366, 634] width 135 height 16
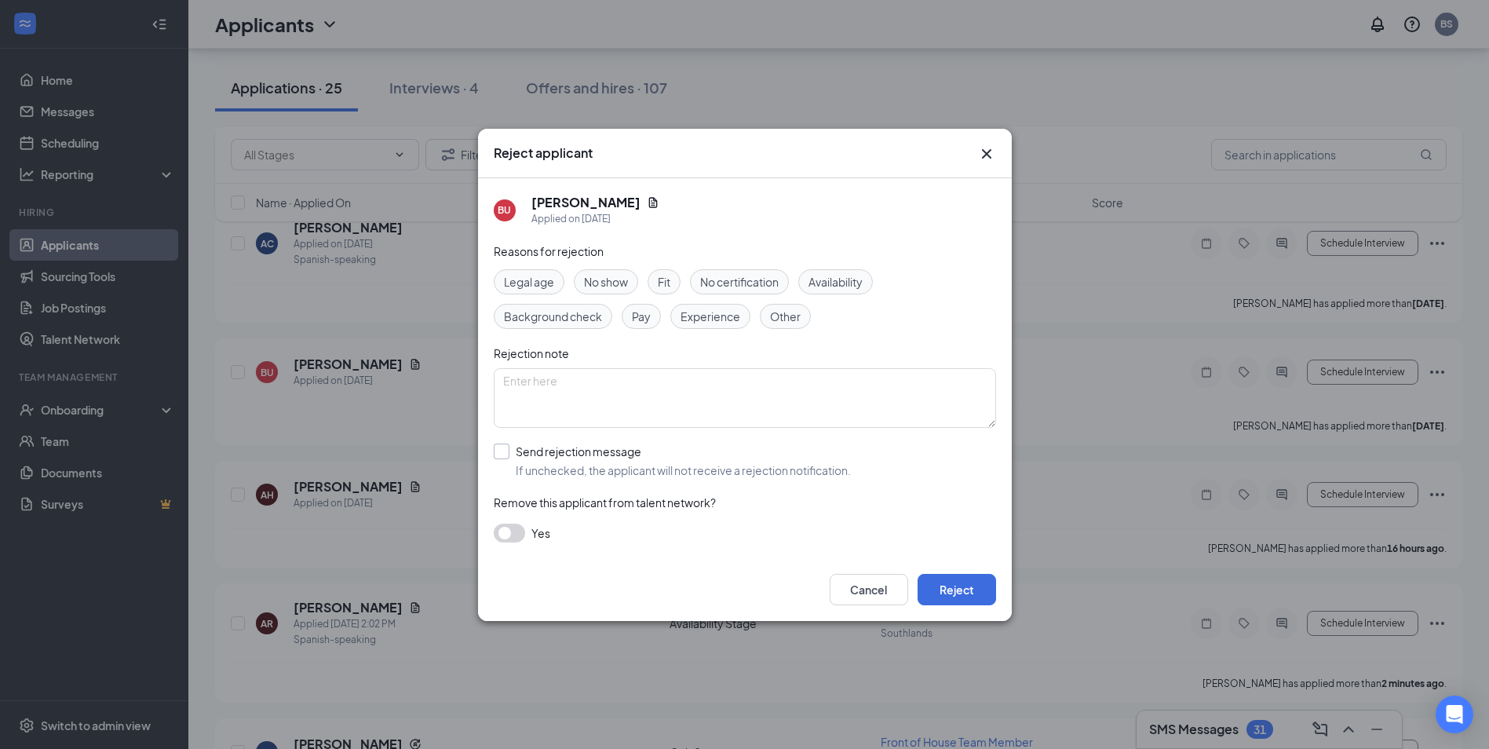
click at [504, 452] on input "Send rejection message If unchecked, the applicant will not receive a rejection…" at bounding box center [672, 460] width 357 height 35
checkbox input "true"
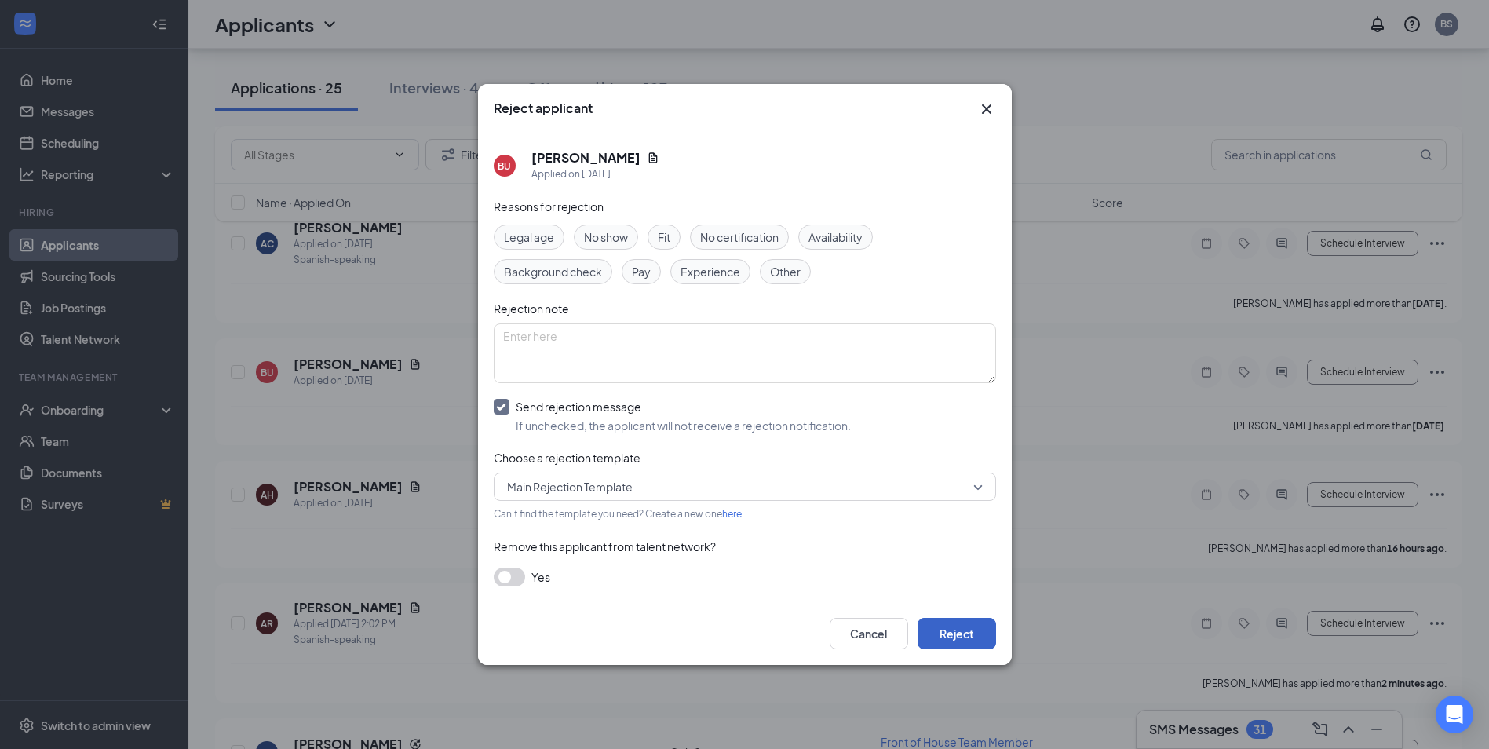
click at [954, 629] on button "Reject" at bounding box center [957, 633] width 78 height 31
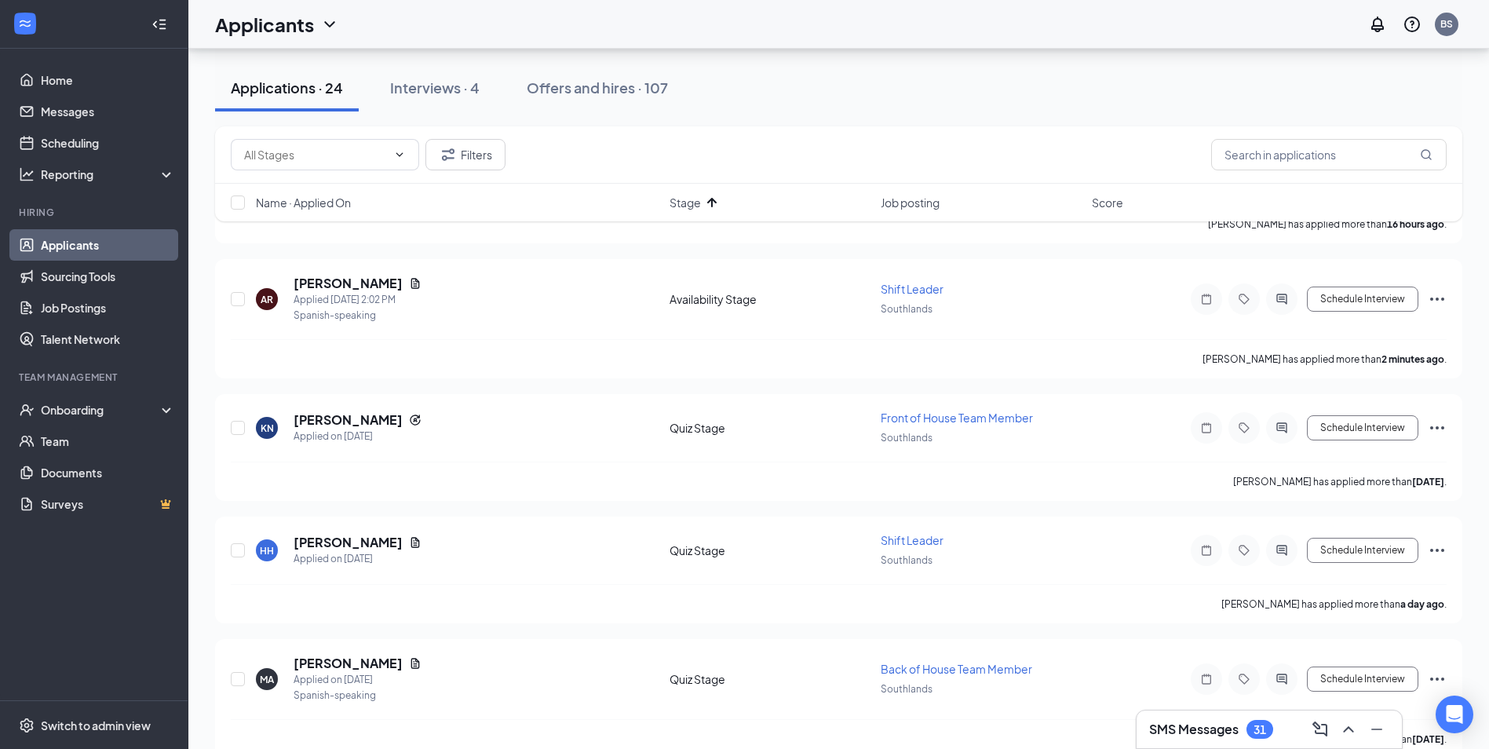
scroll to position [314, 0]
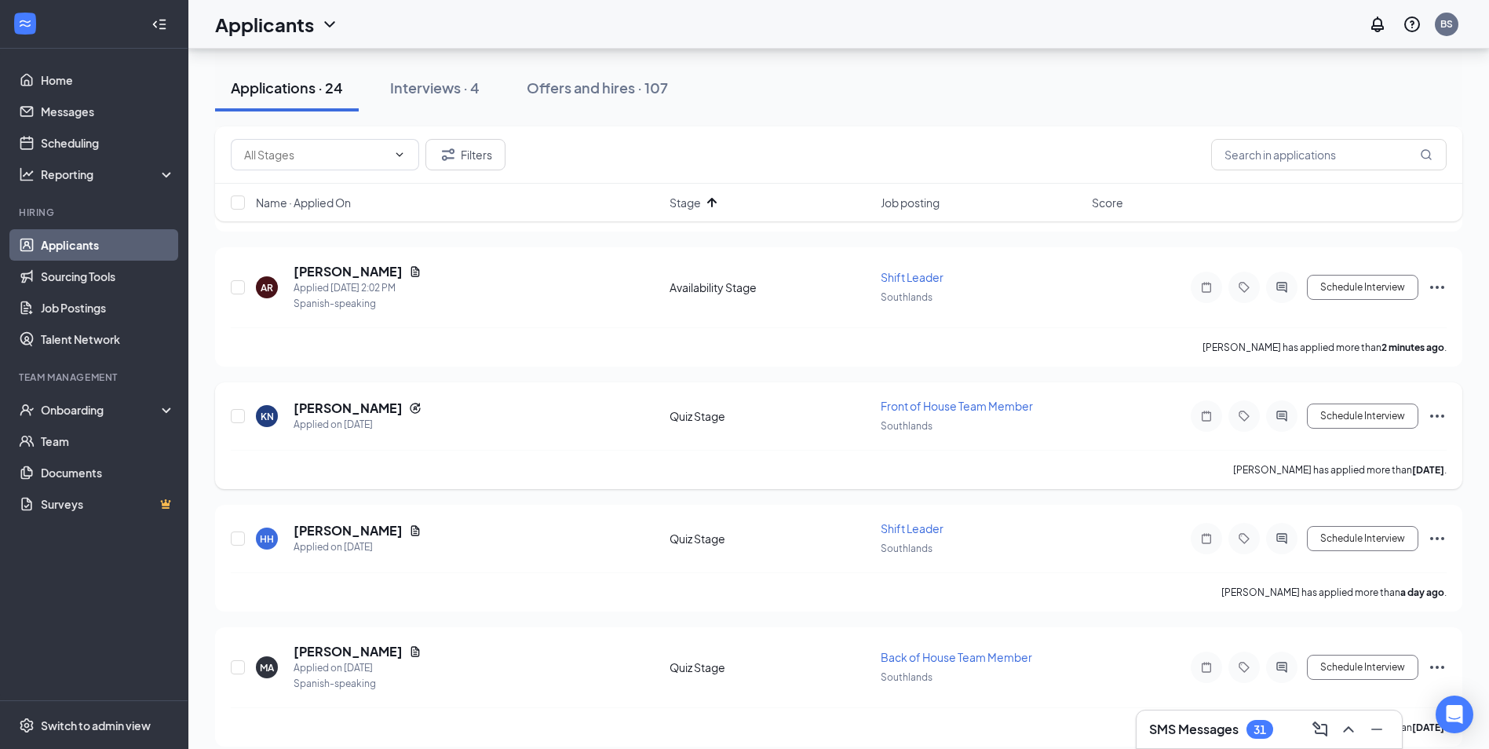
click at [1447, 416] on div "KN [PERSON_NAME] Applied on [DATE] Quiz Stage Front of House Team Member Southl…" at bounding box center [838, 435] width 1247 height 107
click at [1434, 413] on icon "Ellipses" at bounding box center [1437, 416] width 19 height 19
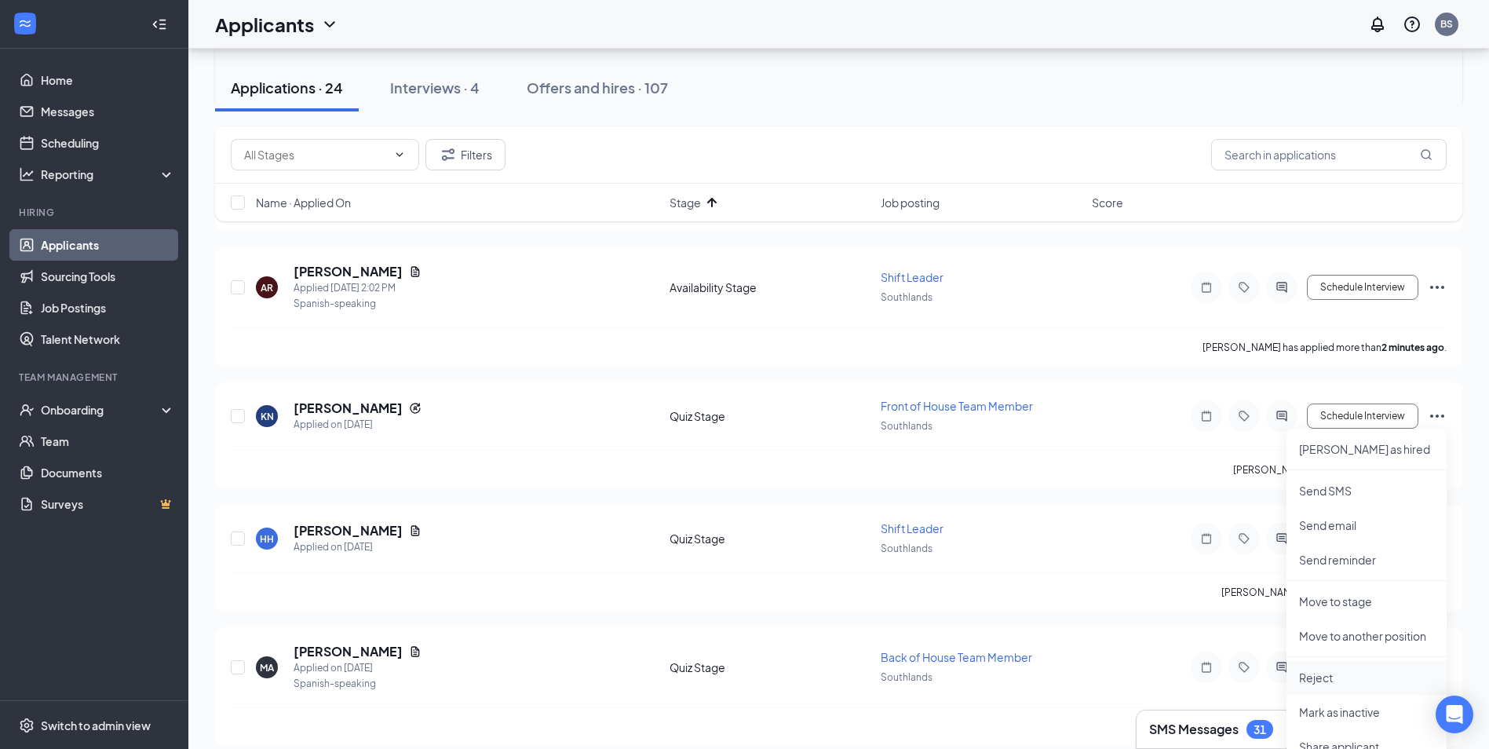
click at [1322, 671] on p "Reject" at bounding box center [1366, 677] width 135 height 16
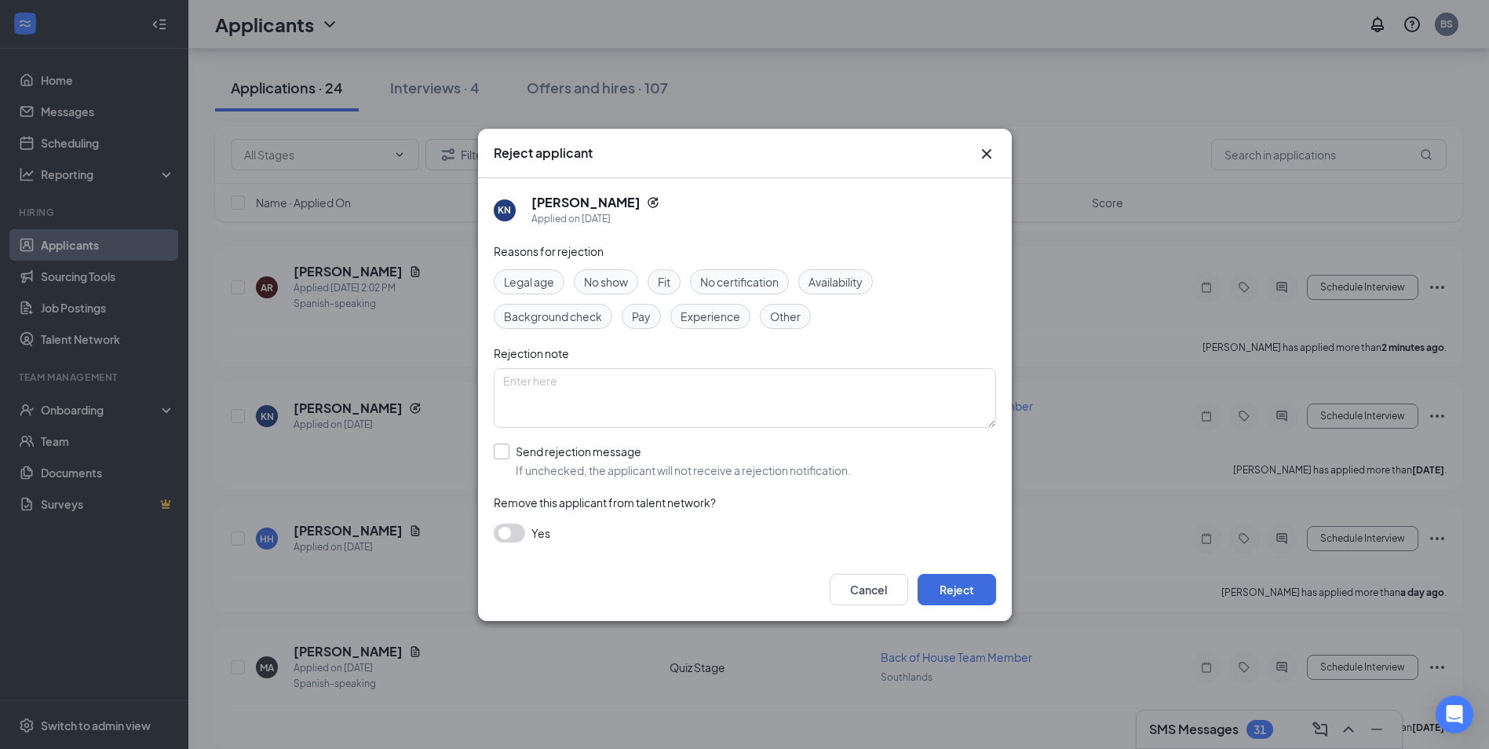
click at [502, 454] on input "Send rejection message If unchecked, the applicant will not receive a rejection…" at bounding box center [672, 460] width 357 height 35
checkbox input "true"
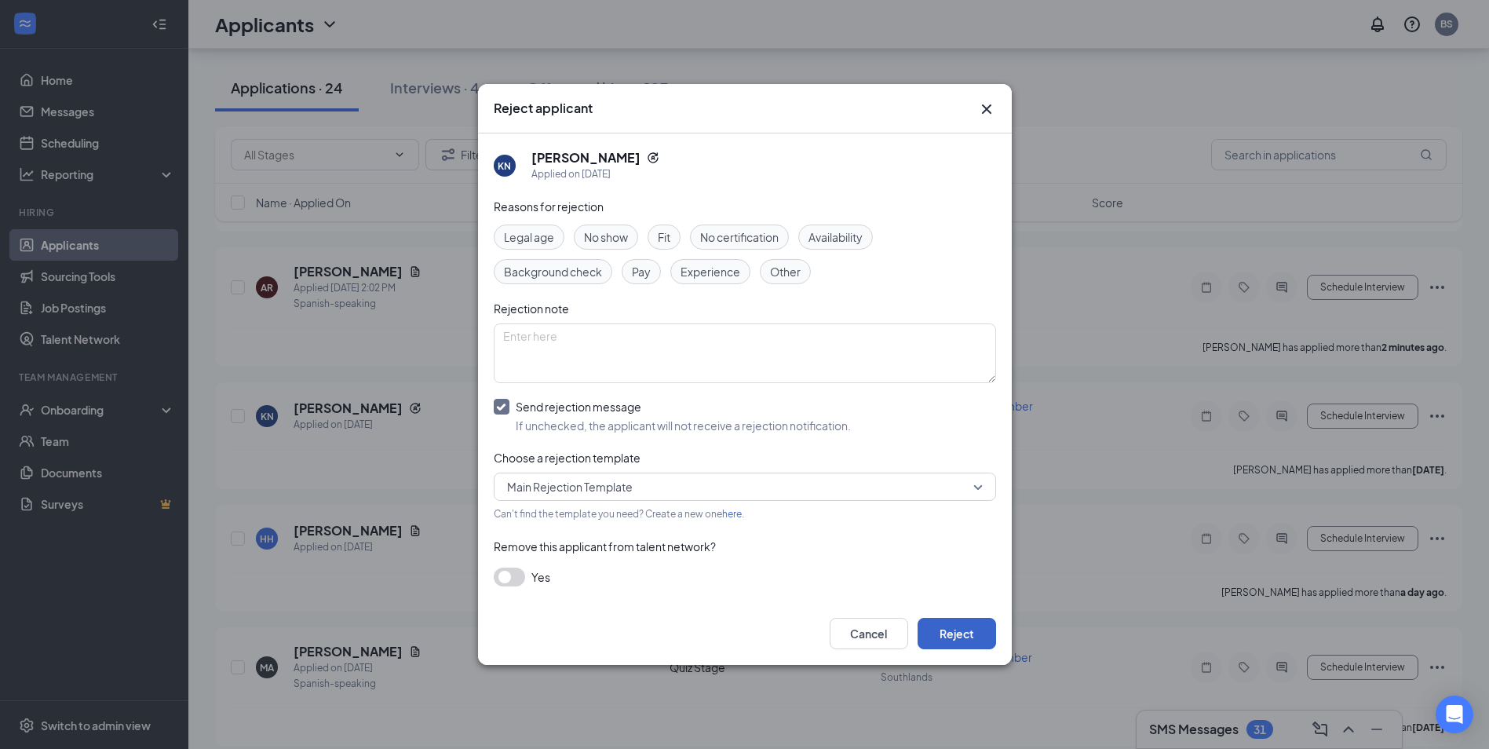
click at [942, 630] on button "Reject" at bounding box center [957, 633] width 78 height 31
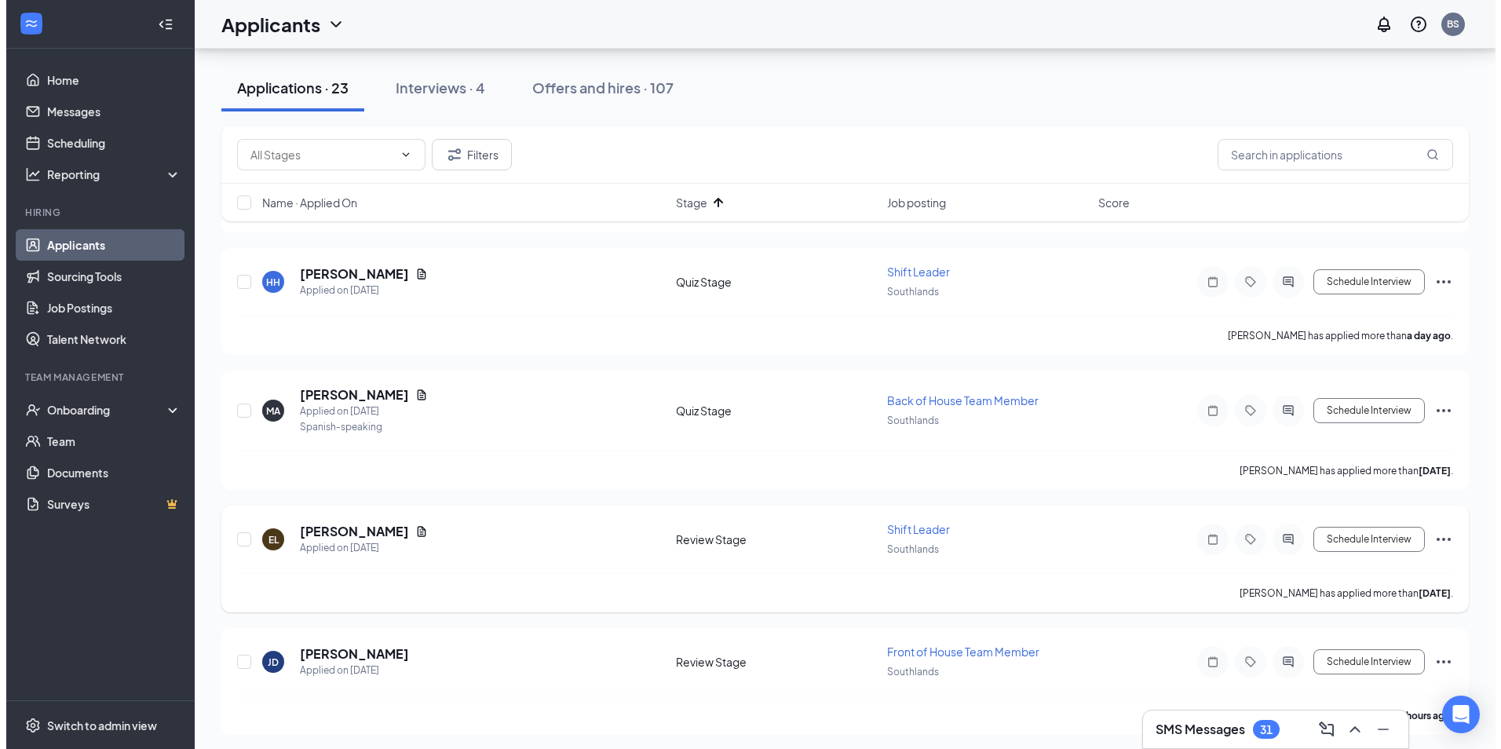
scroll to position [588, 0]
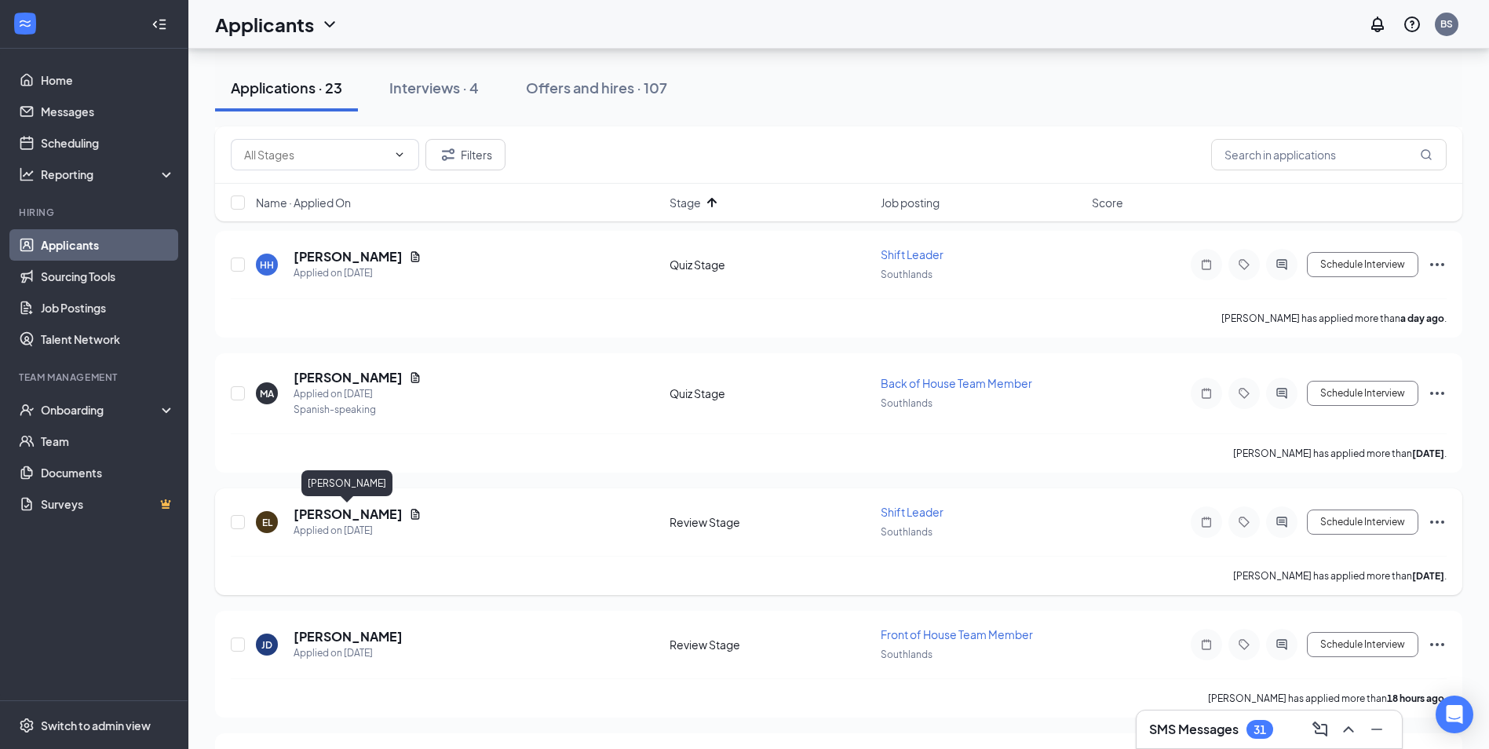
click at [330, 513] on h5 "[PERSON_NAME]" at bounding box center [348, 513] width 109 height 17
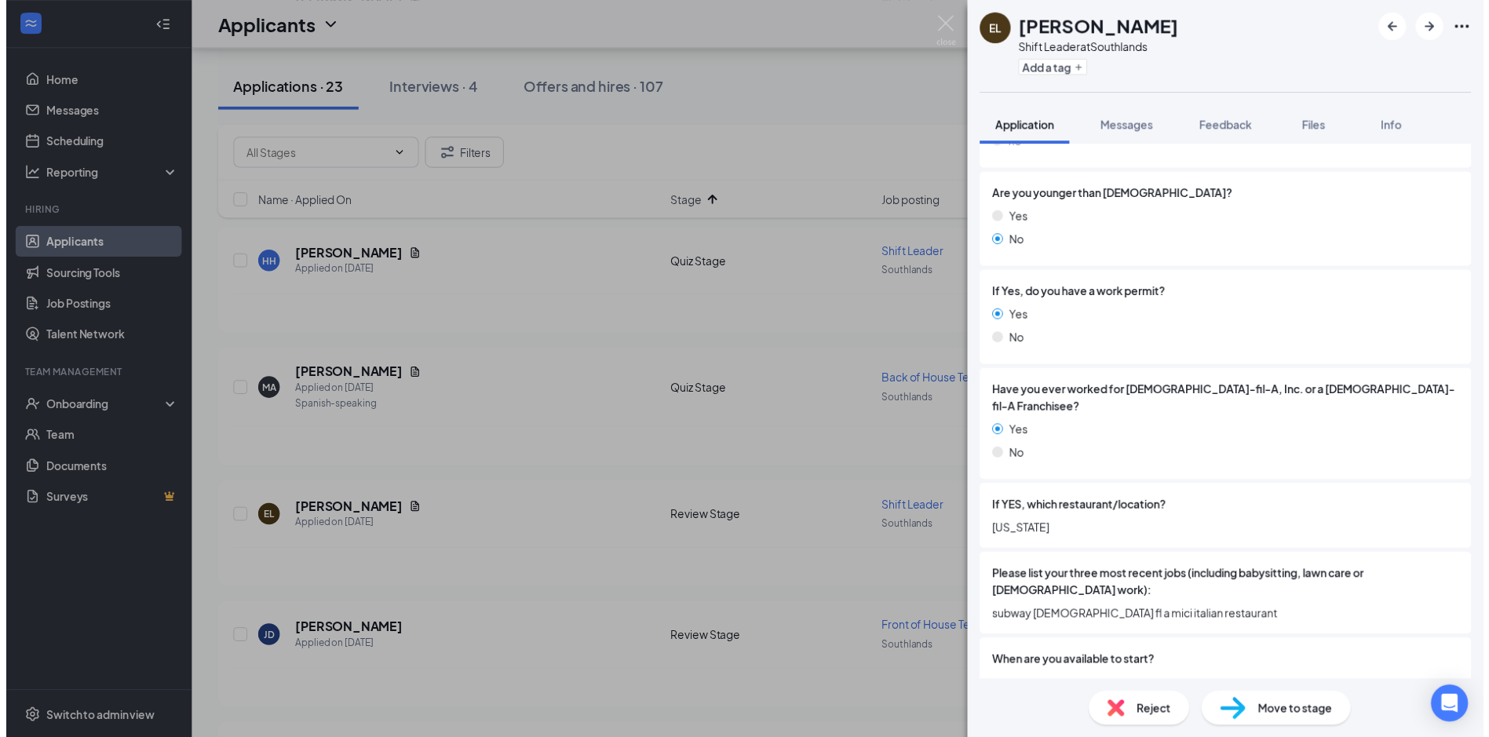
scroll to position [314, 0]
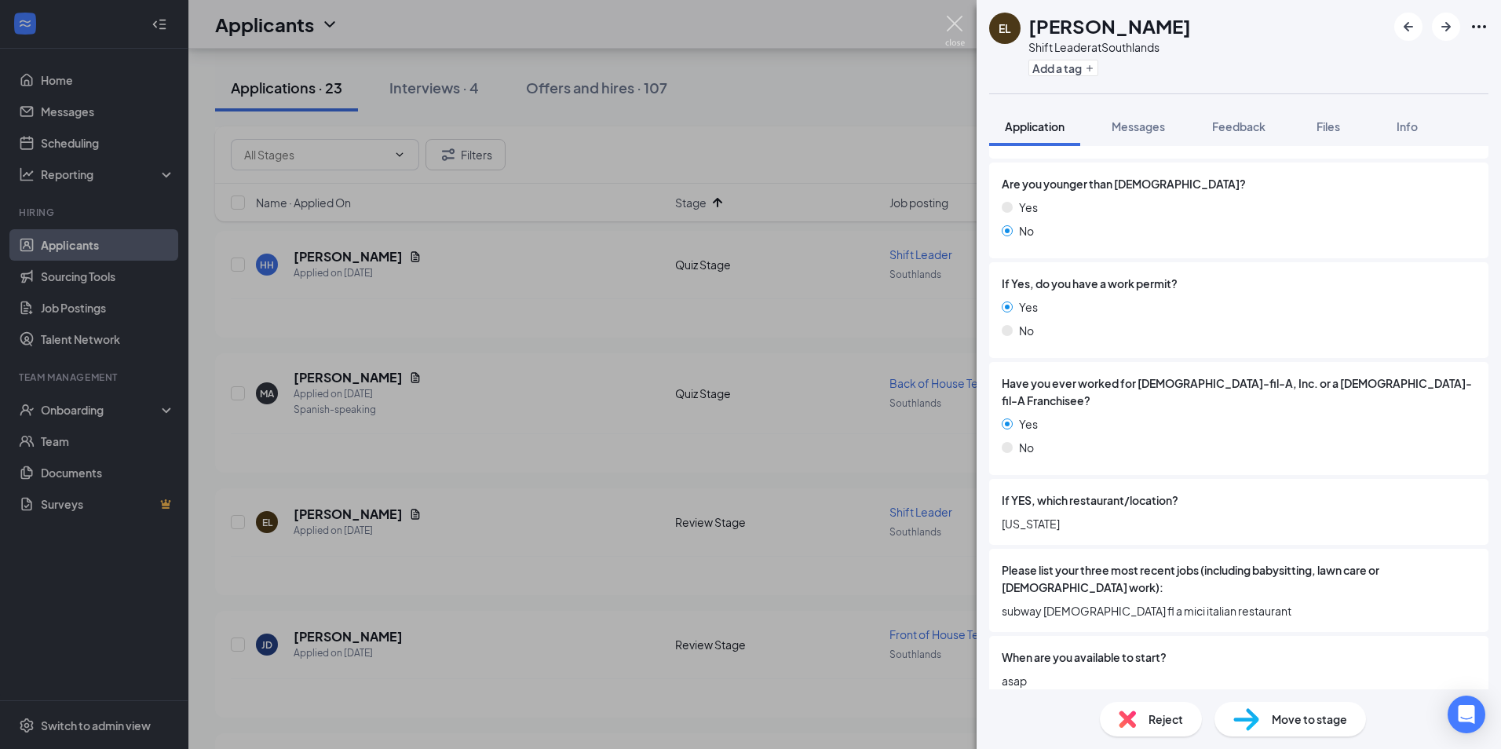
drag, startPoint x: 961, startPoint y: 24, endPoint x: 611, endPoint y: 44, distance: 350.6
click at [961, 24] on img at bounding box center [955, 31] width 20 height 31
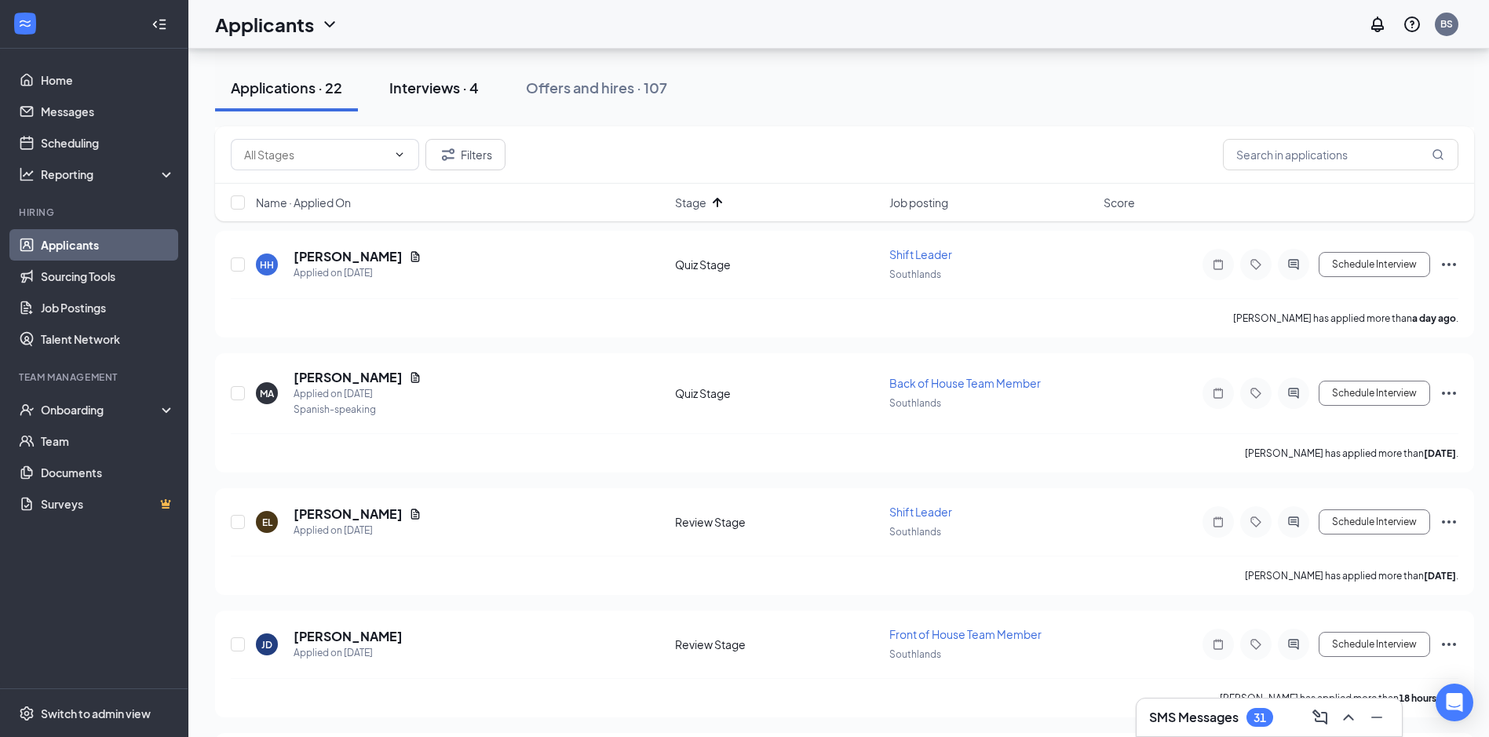
click at [447, 81] on div "Interviews · 4" at bounding box center [433, 88] width 89 height 20
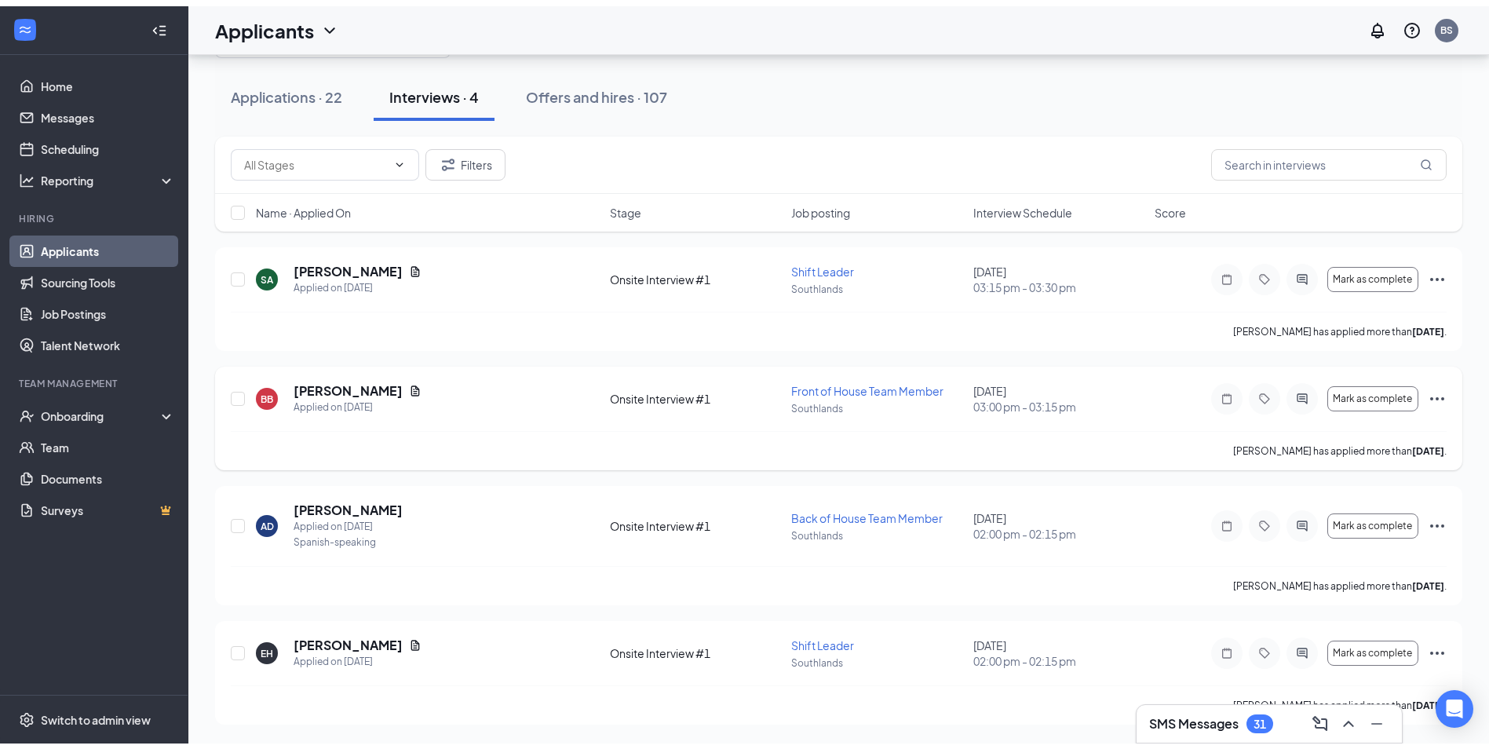
scroll to position [51, 0]
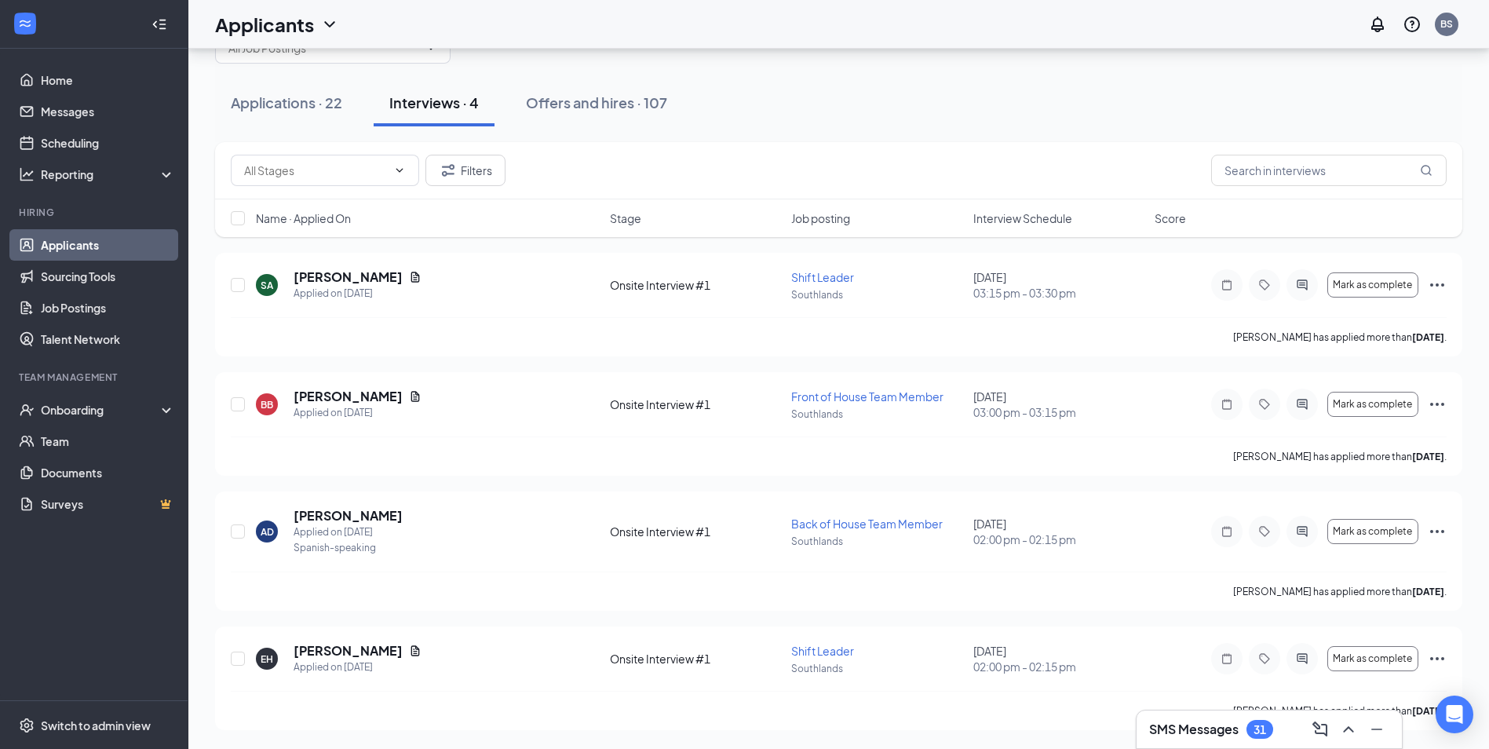
click at [823, 212] on span "Job posting" at bounding box center [820, 218] width 59 height 16
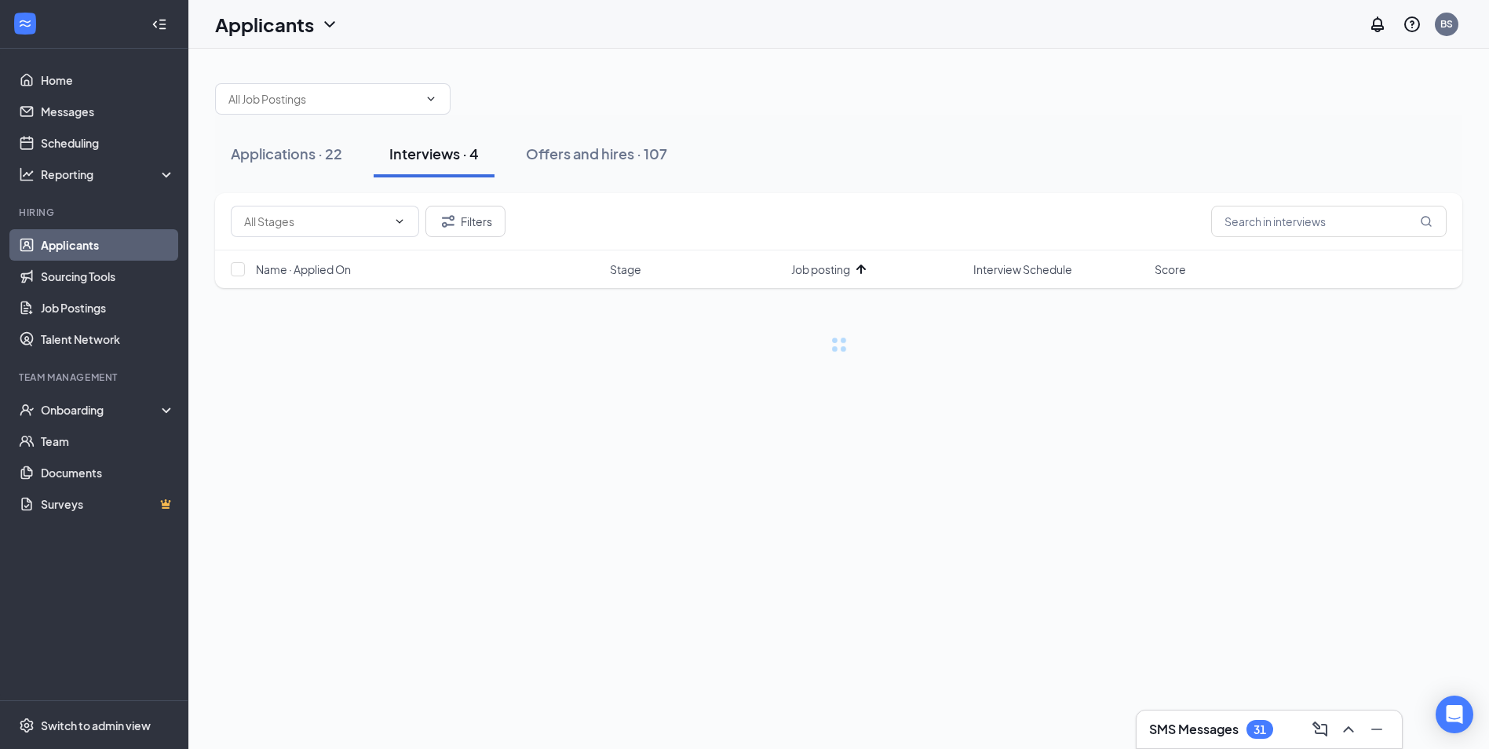
scroll to position [0, 0]
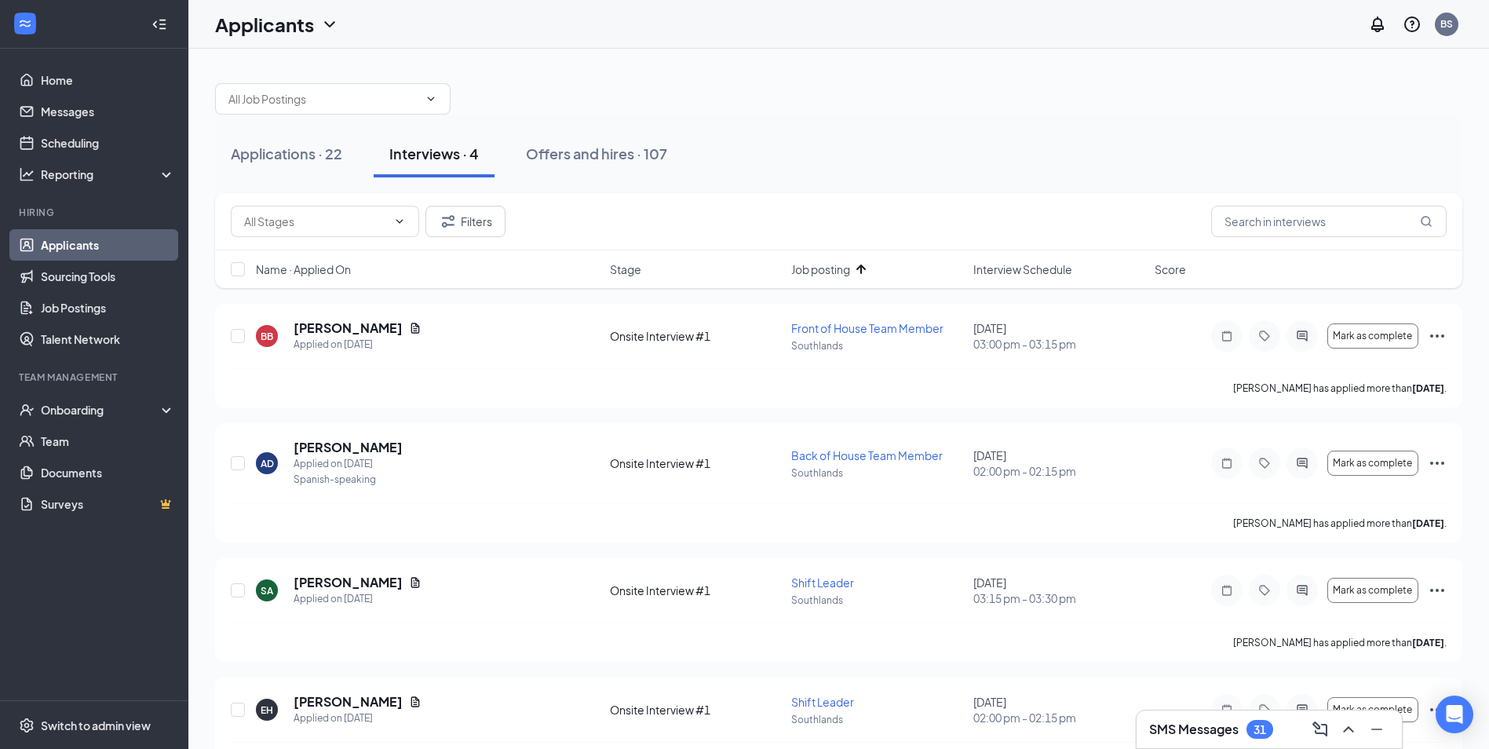
click at [815, 268] on span "Job posting" at bounding box center [820, 269] width 59 height 16
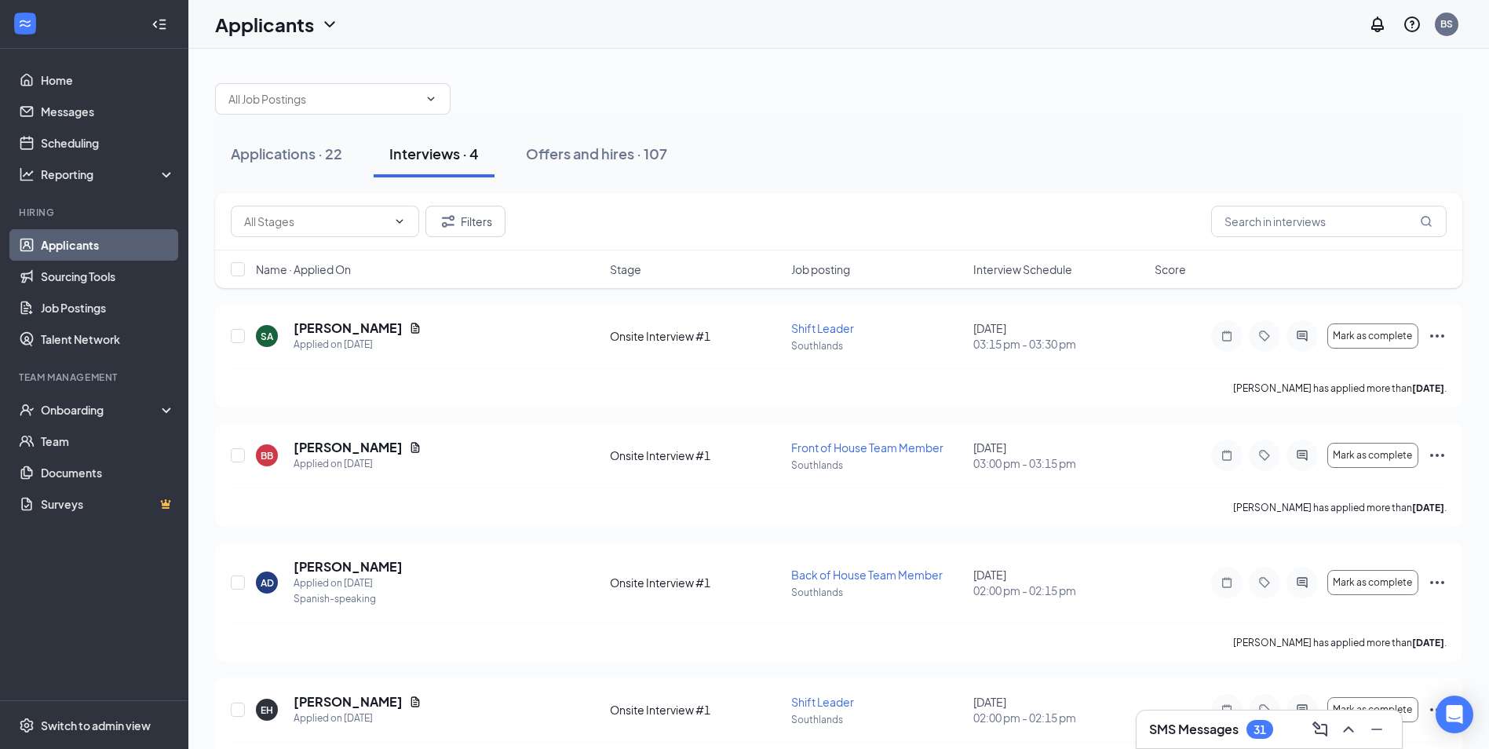
scroll to position [51, 0]
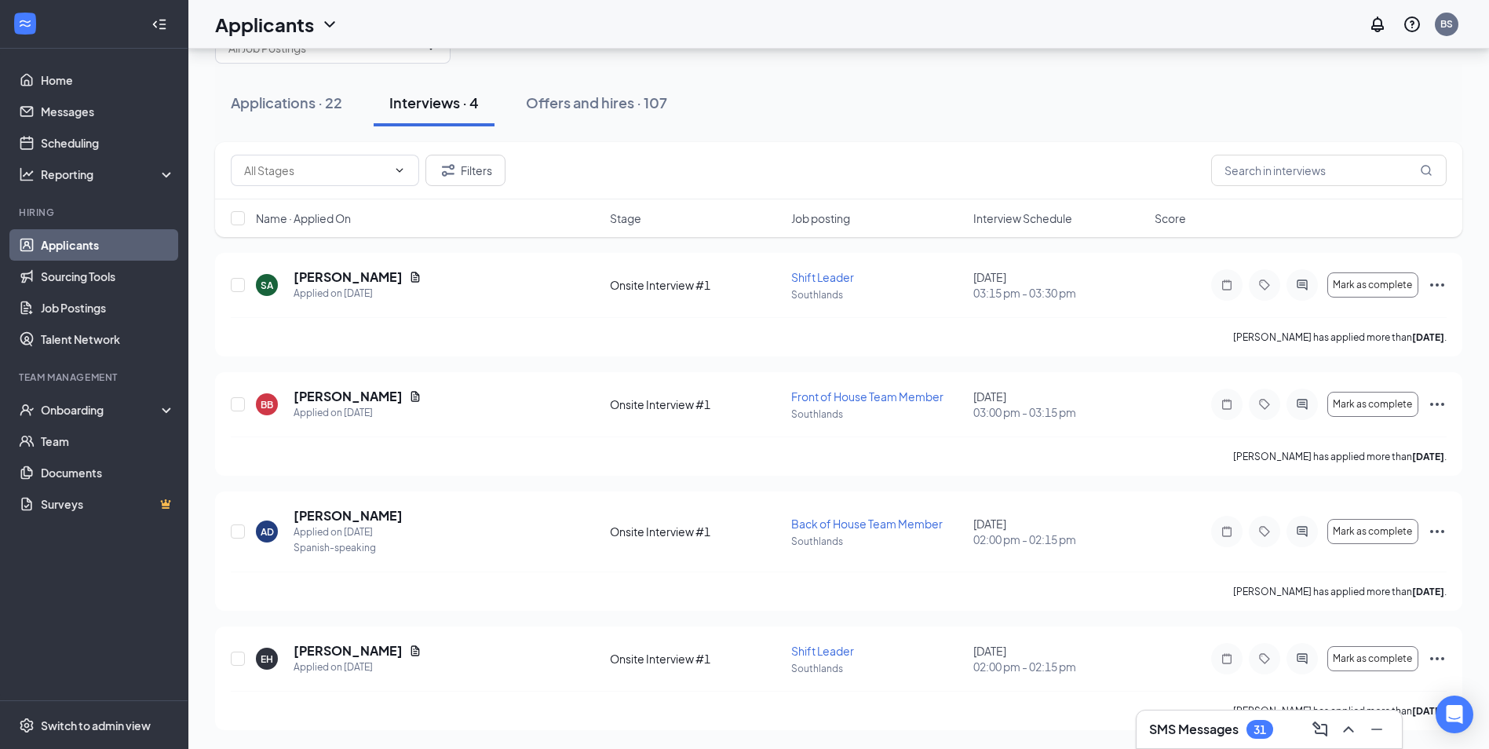
click at [1002, 215] on span "Interview Schedule" at bounding box center [1022, 218] width 99 height 16
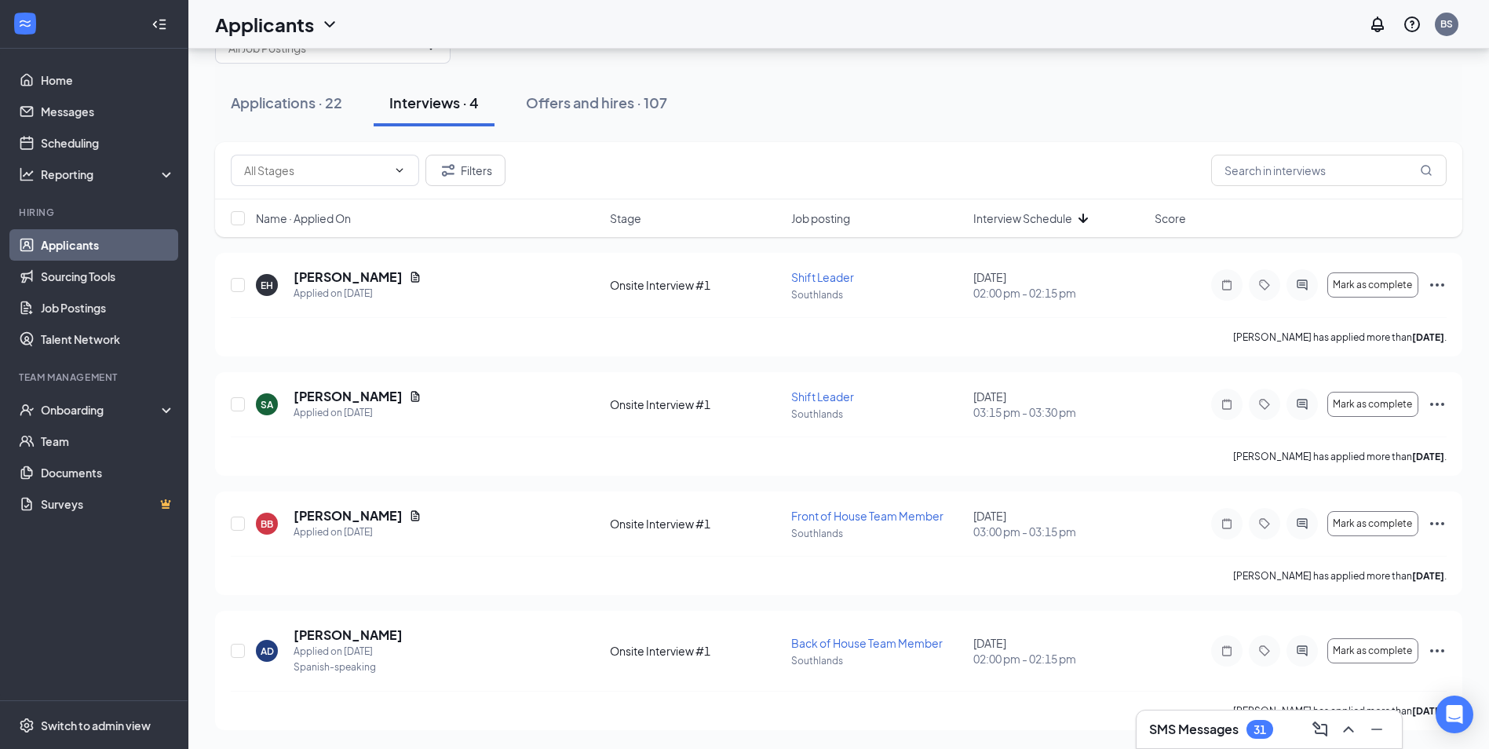
click at [1074, 224] on icon "ArrowDown" at bounding box center [1083, 218] width 19 height 19
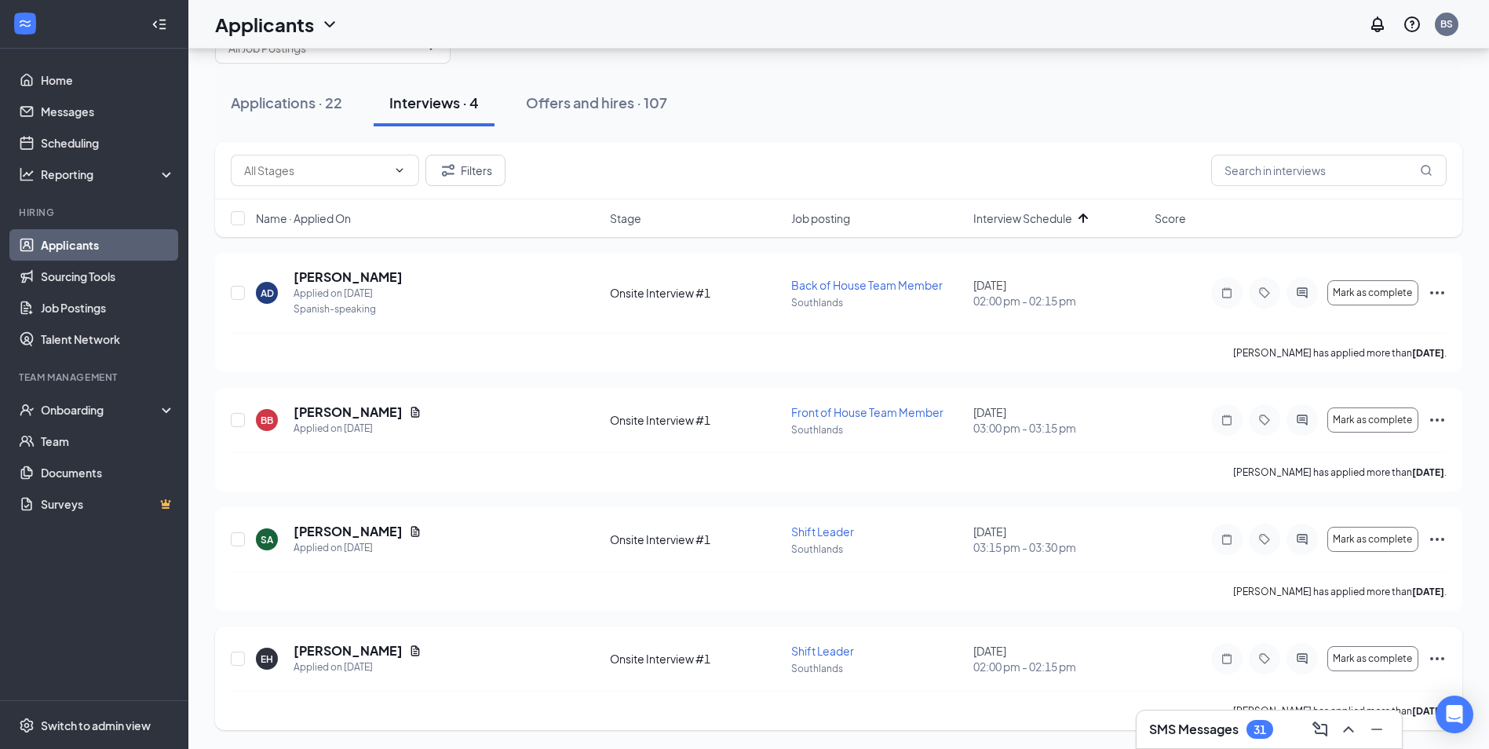
click at [1442, 658] on icon "Ellipses" at bounding box center [1437, 658] width 14 height 3
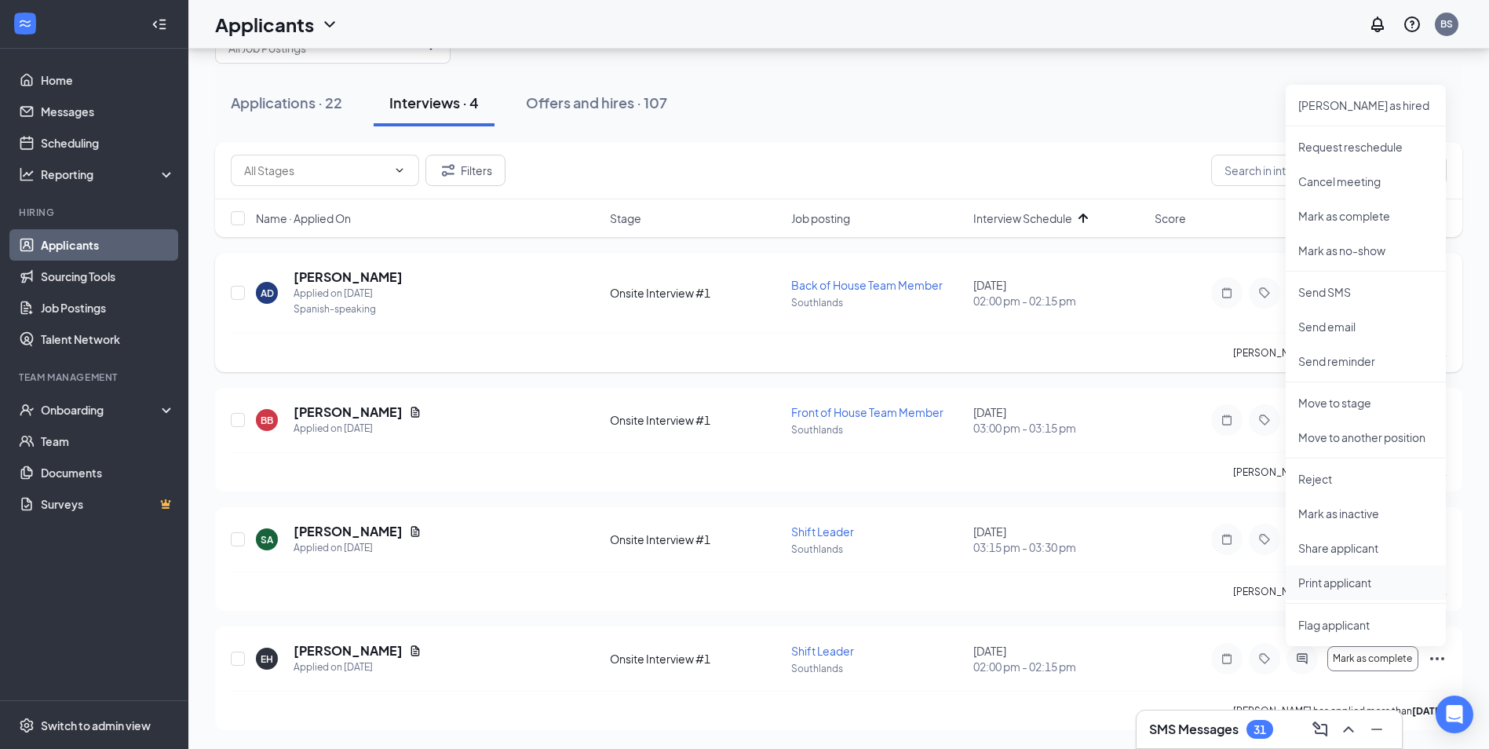
click at [1358, 588] on p "Print applicant" at bounding box center [1365, 583] width 135 height 16
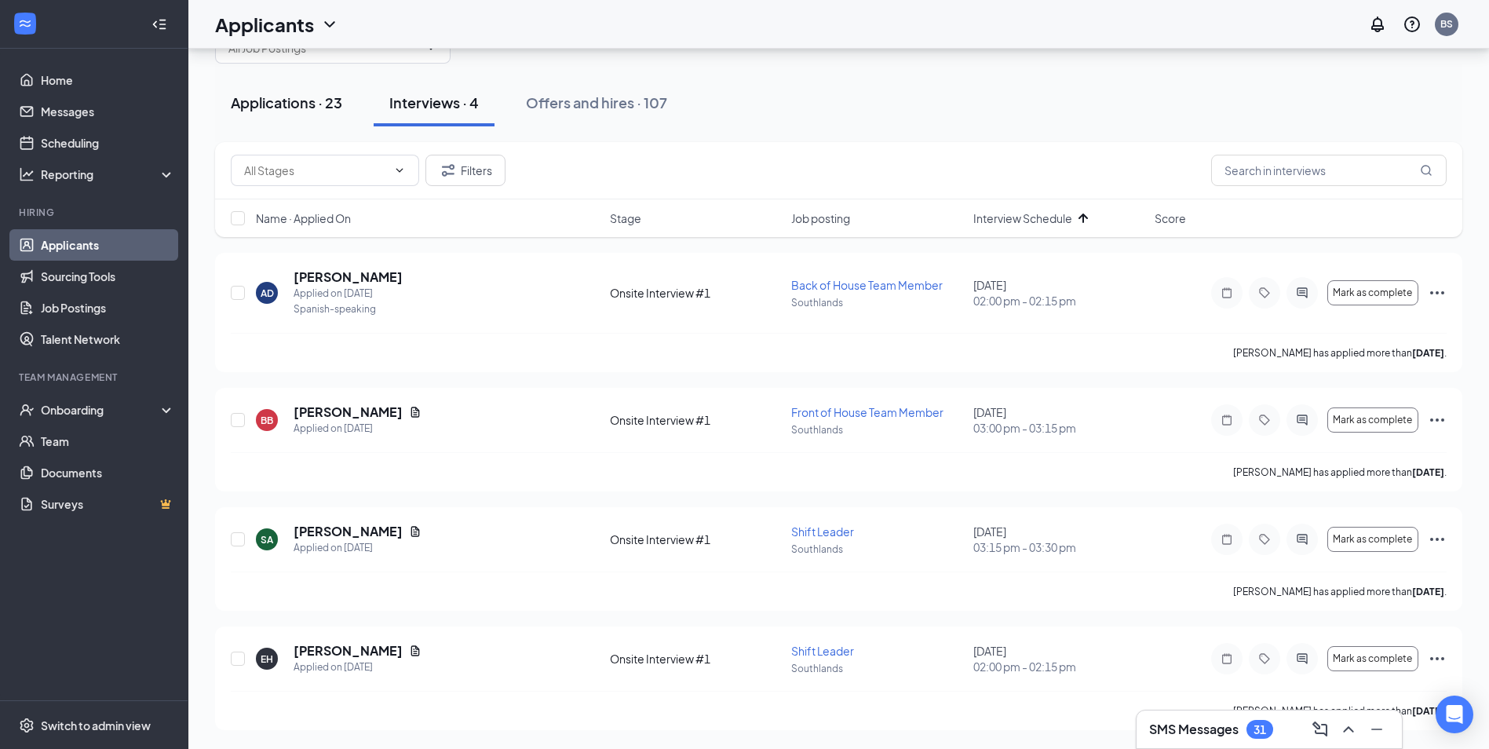
click at [312, 93] on div "Applications · 23" at bounding box center [286, 103] width 111 height 20
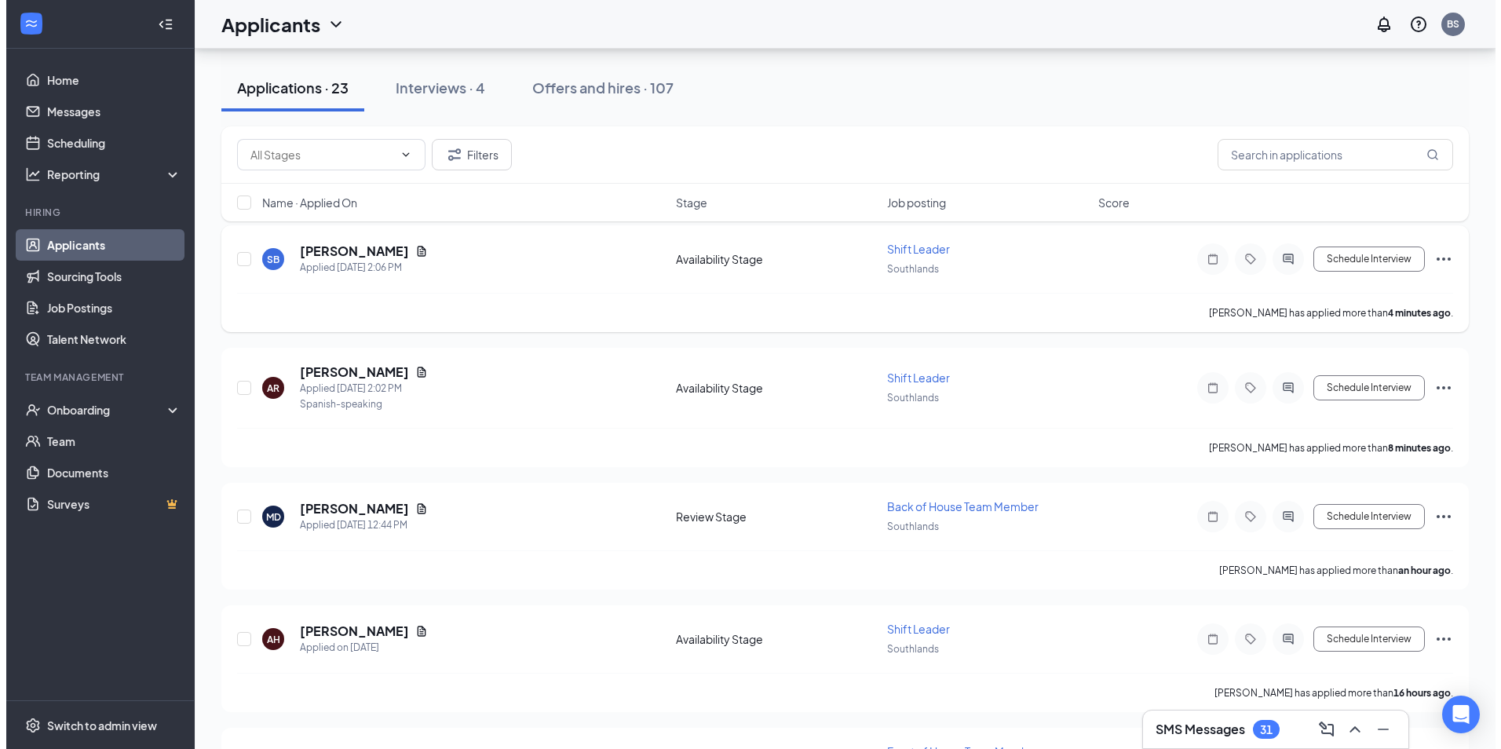
scroll to position [235, 0]
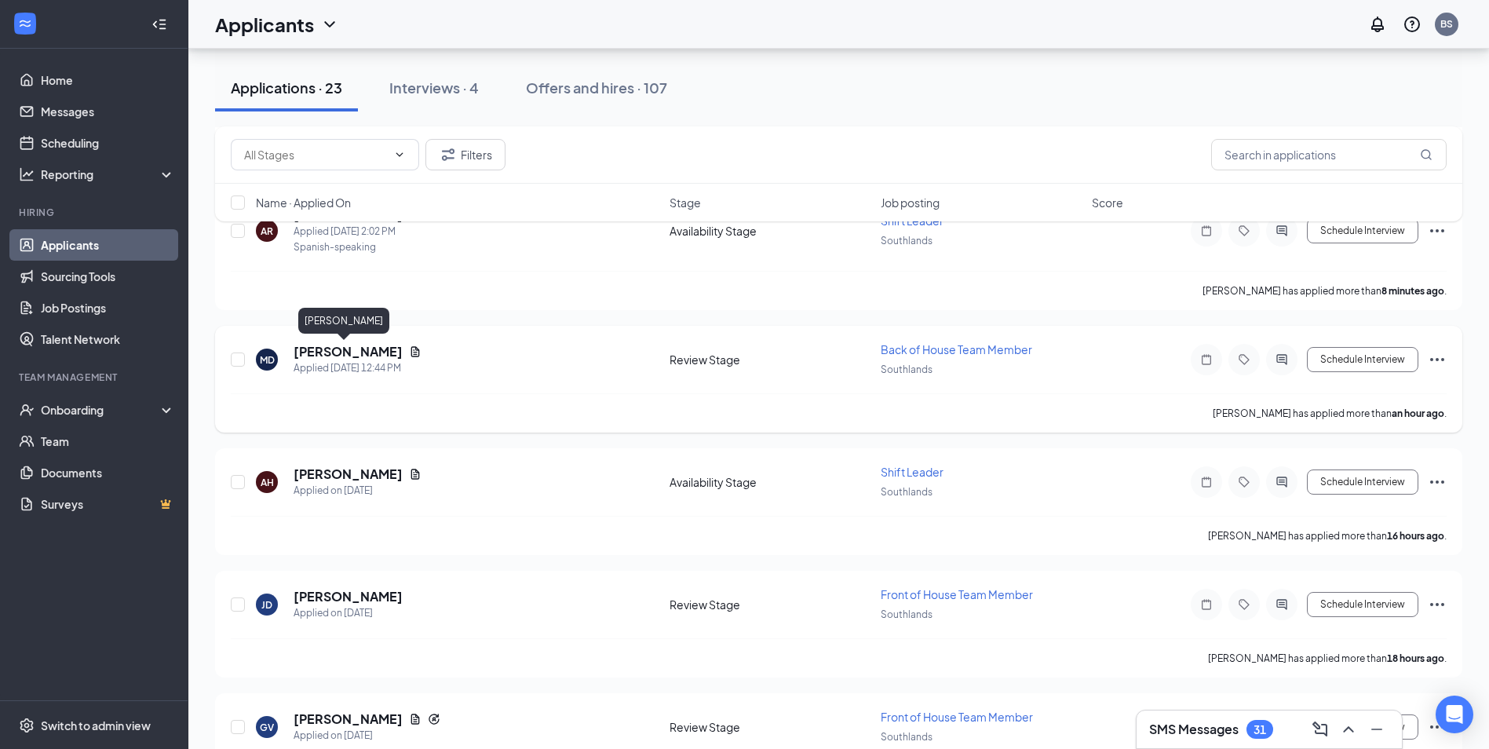
click at [368, 348] on h5 "[PERSON_NAME]" at bounding box center [348, 351] width 109 height 17
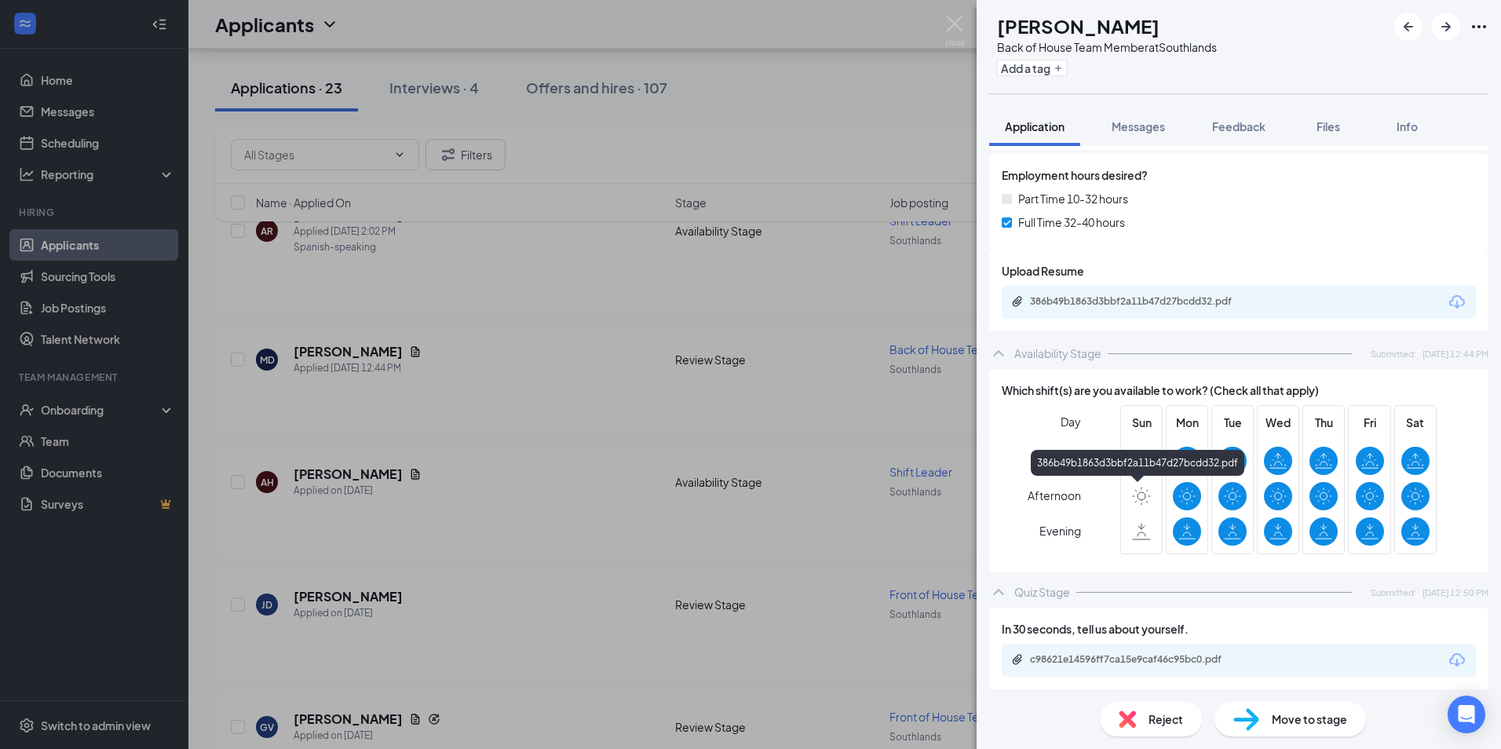
scroll to position [706, 0]
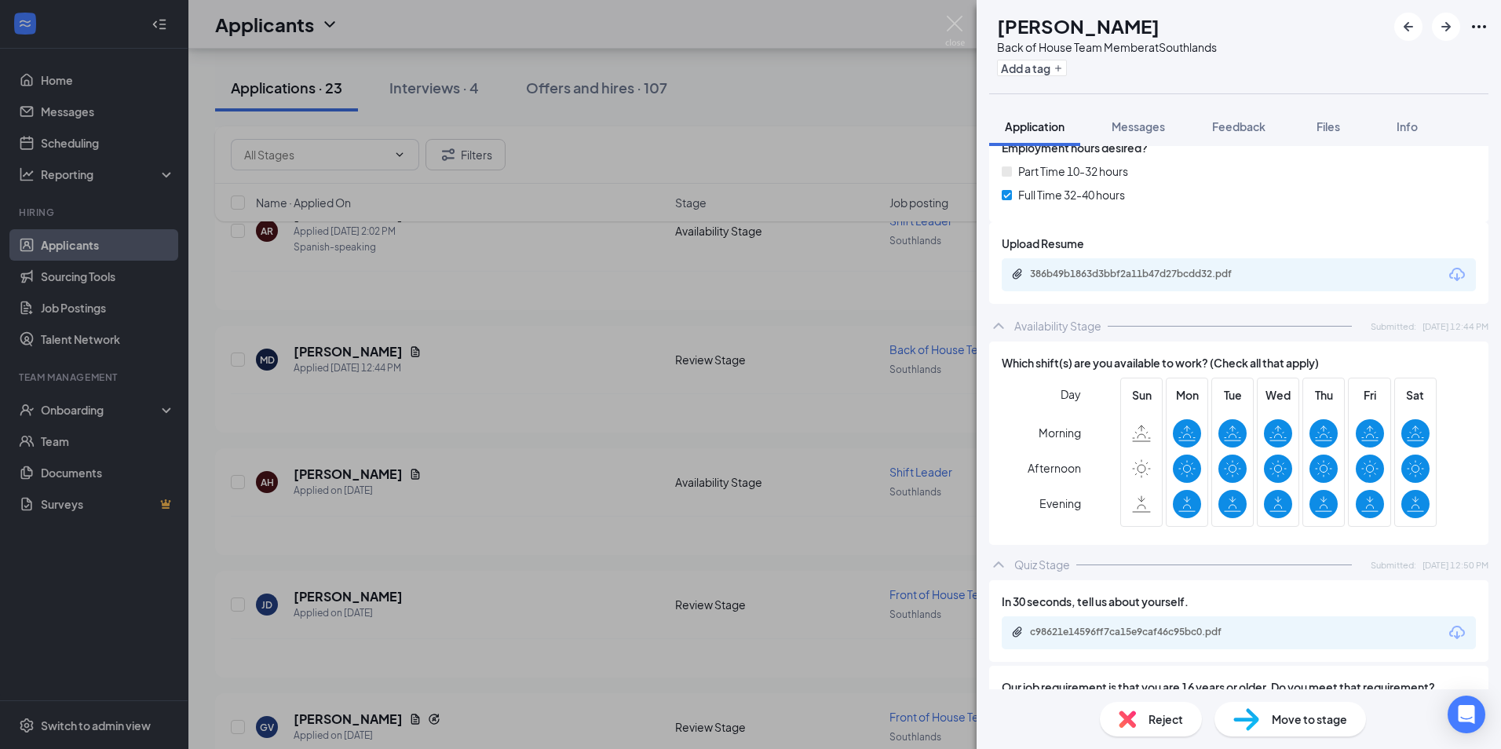
click at [1188, 258] on div "386b49b1863d3bbf2a11b47d27bcdd32.pdf" at bounding box center [1238, 274] width 474 height 33
click at [1184, 268] on div "386b49b1863d3bbf2a11b47d27bcdd32.pdf" at bounding box center [1140, 274] width 220 height 13
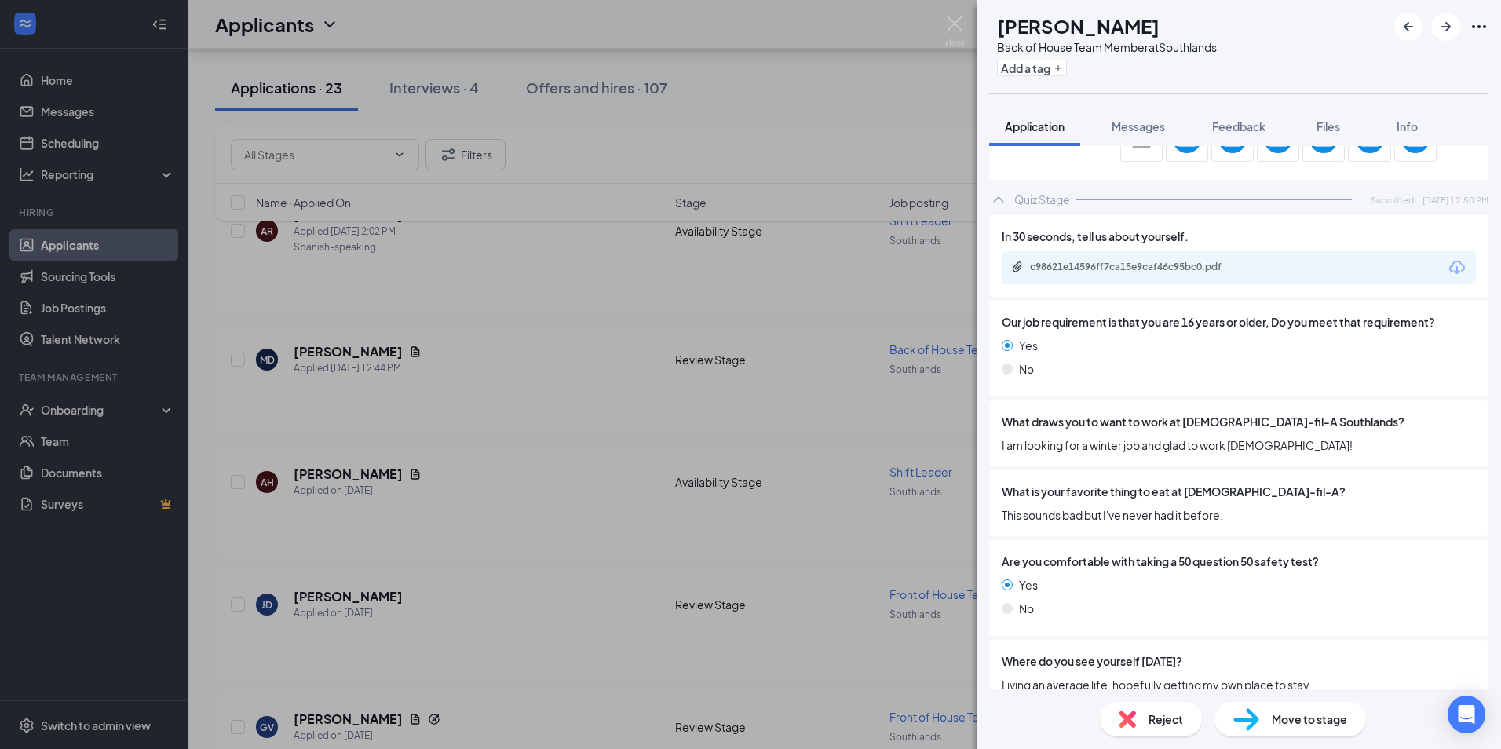
scroll to position [1099, 0]
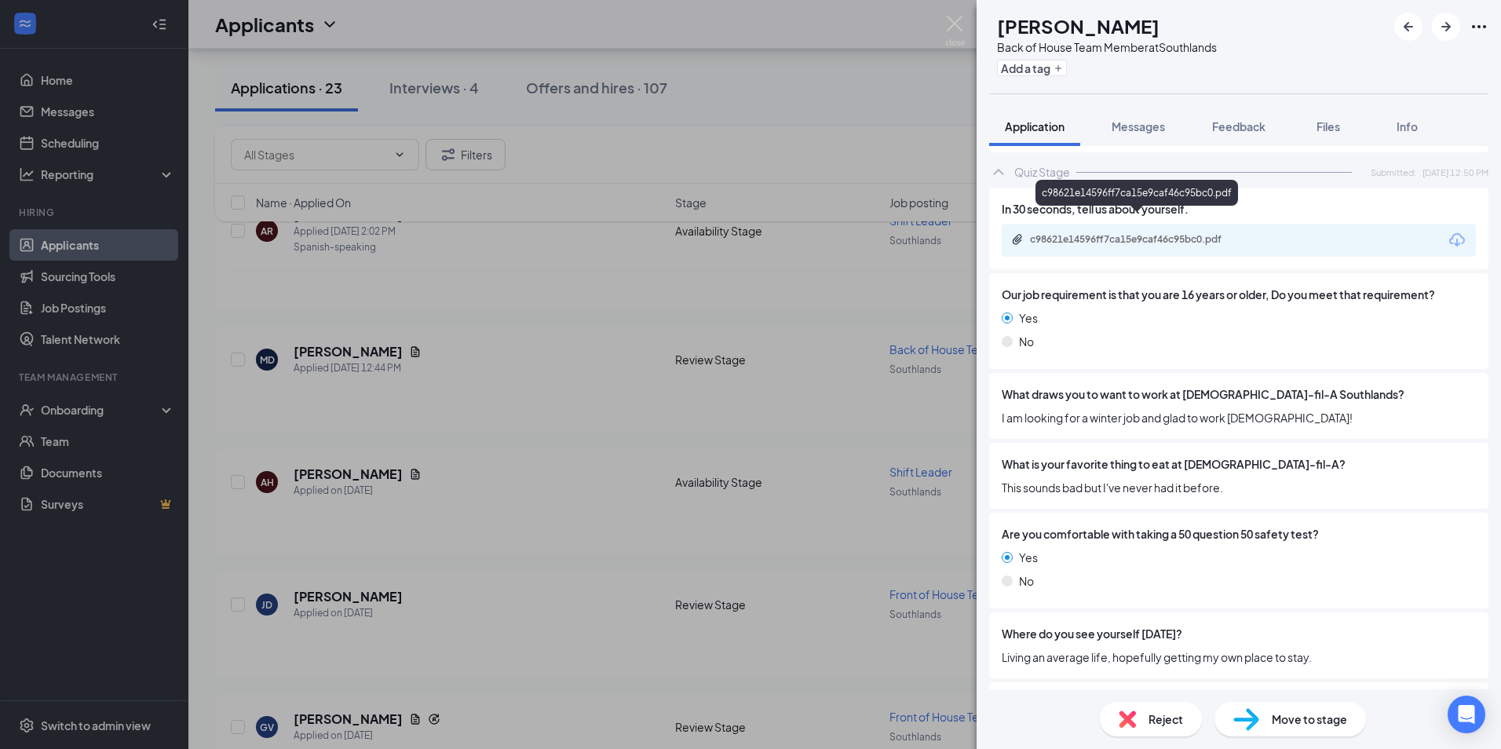
click at [1218, 233] on div "c98621e14596ff7ca15e9caf46c95bc0.pdf" at bounding box center [1140, 239] width 220 height 13
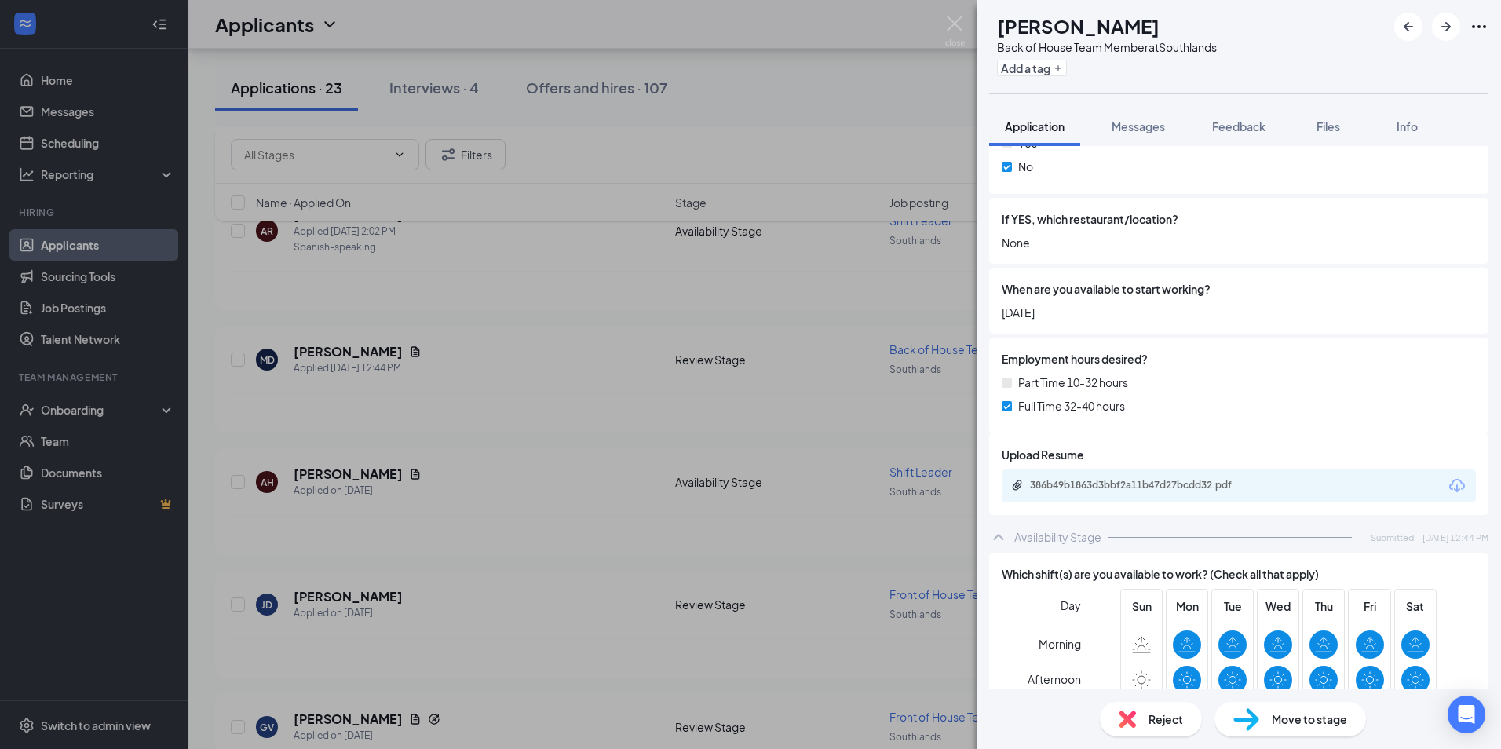
scroll to position [490, 0]
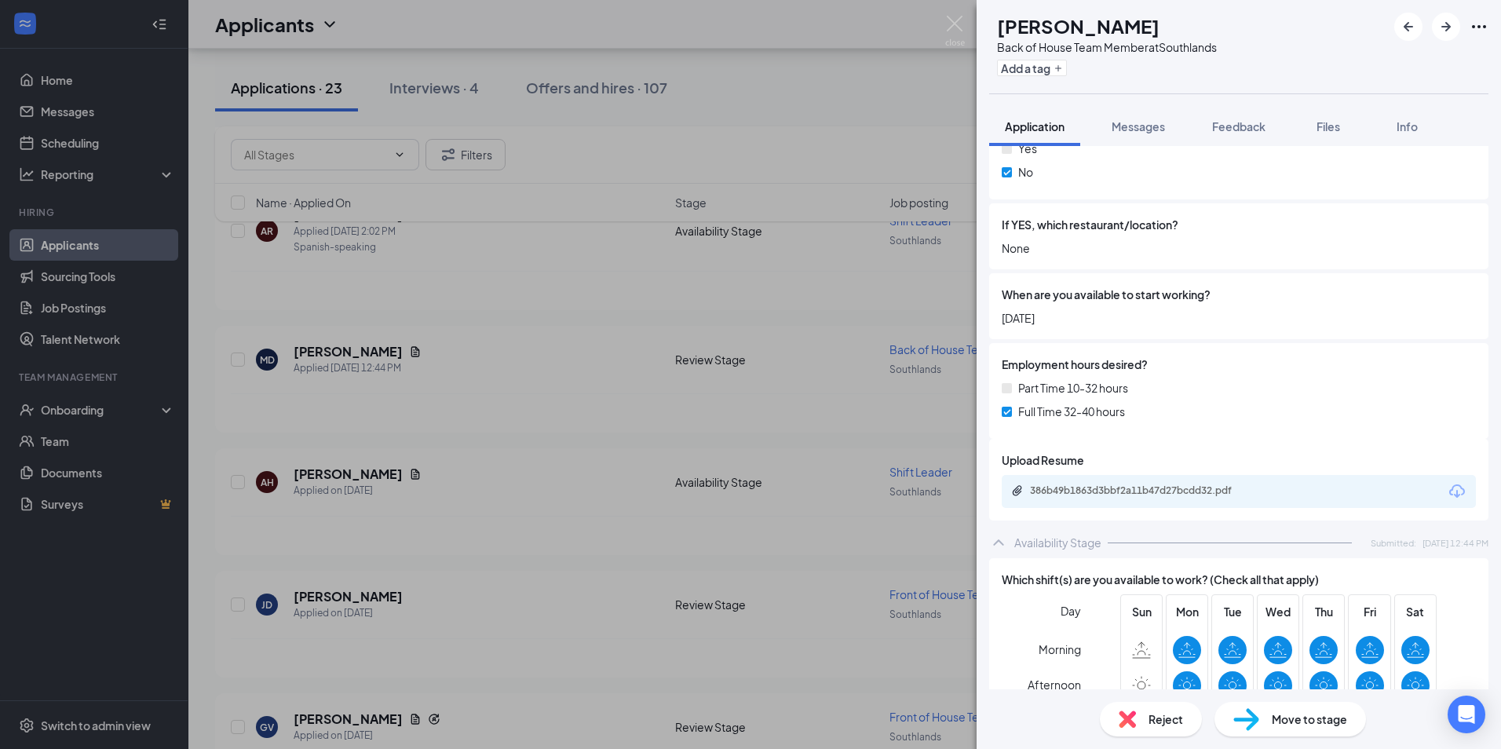
click at [1169, 484] on div "386b49b1863d3bbf2a11b47d27bcdd32.pdf" at bounding box center [1140, 490] width 220 height 13
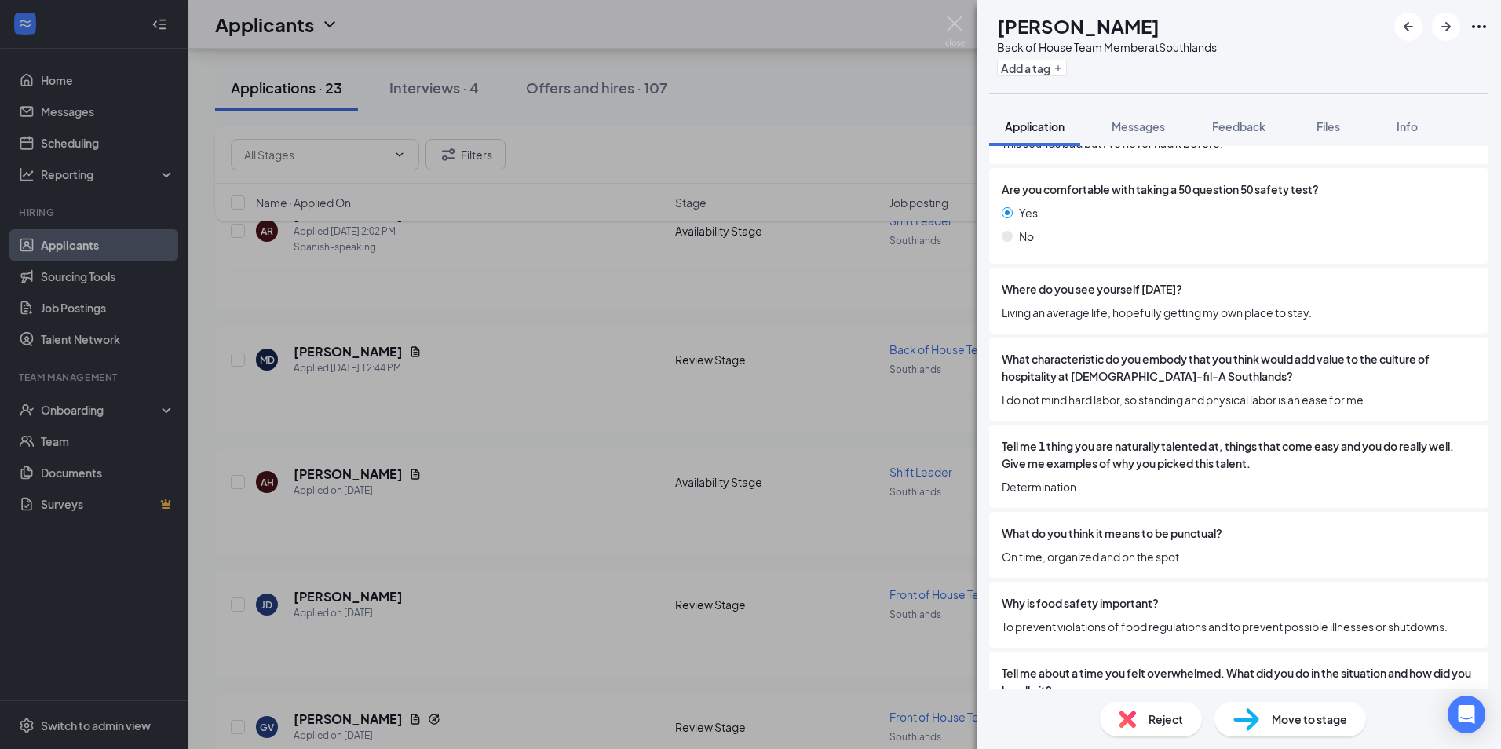
scroll to position [1510, 0]
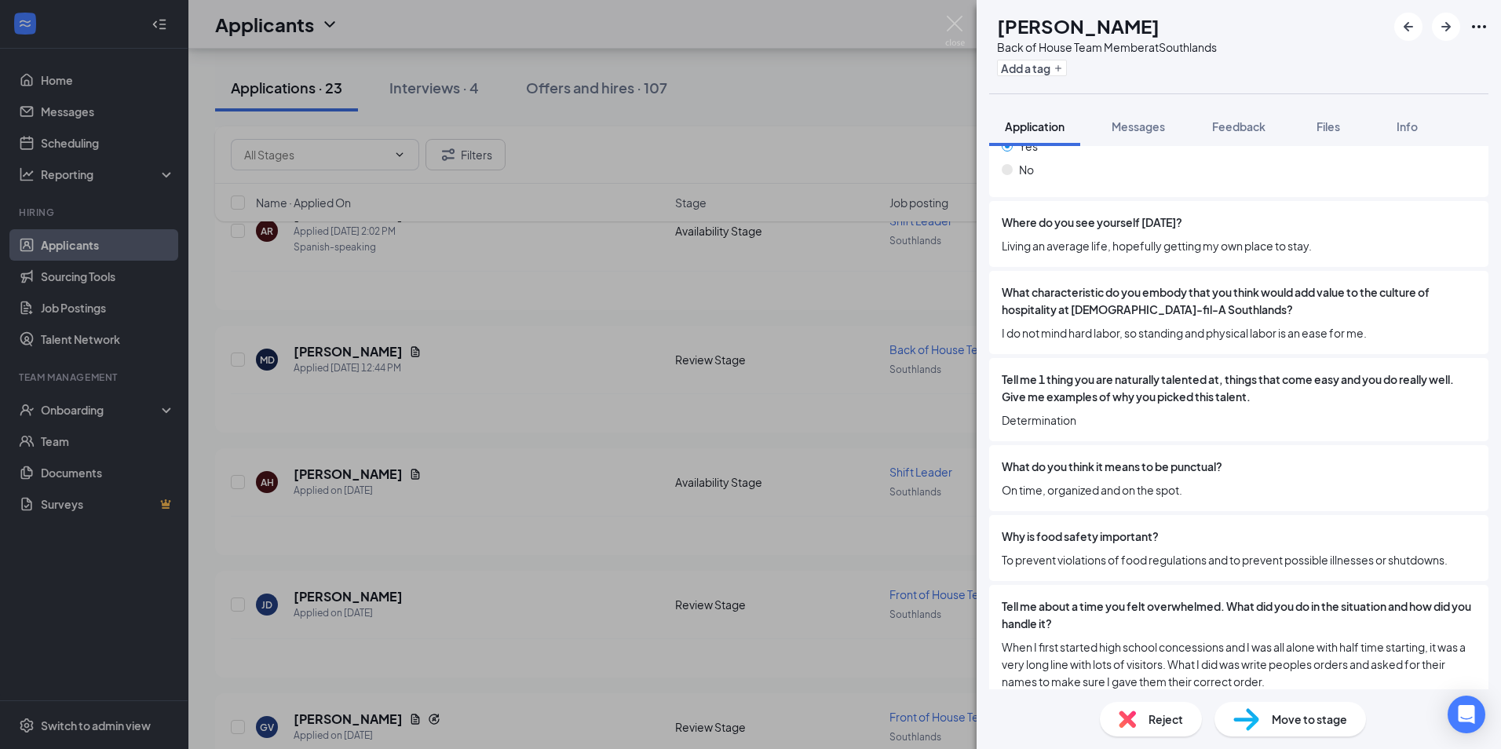
click at [1166, 709] on div "Reject" at bounding box center [1151, 719] width 102 height 35
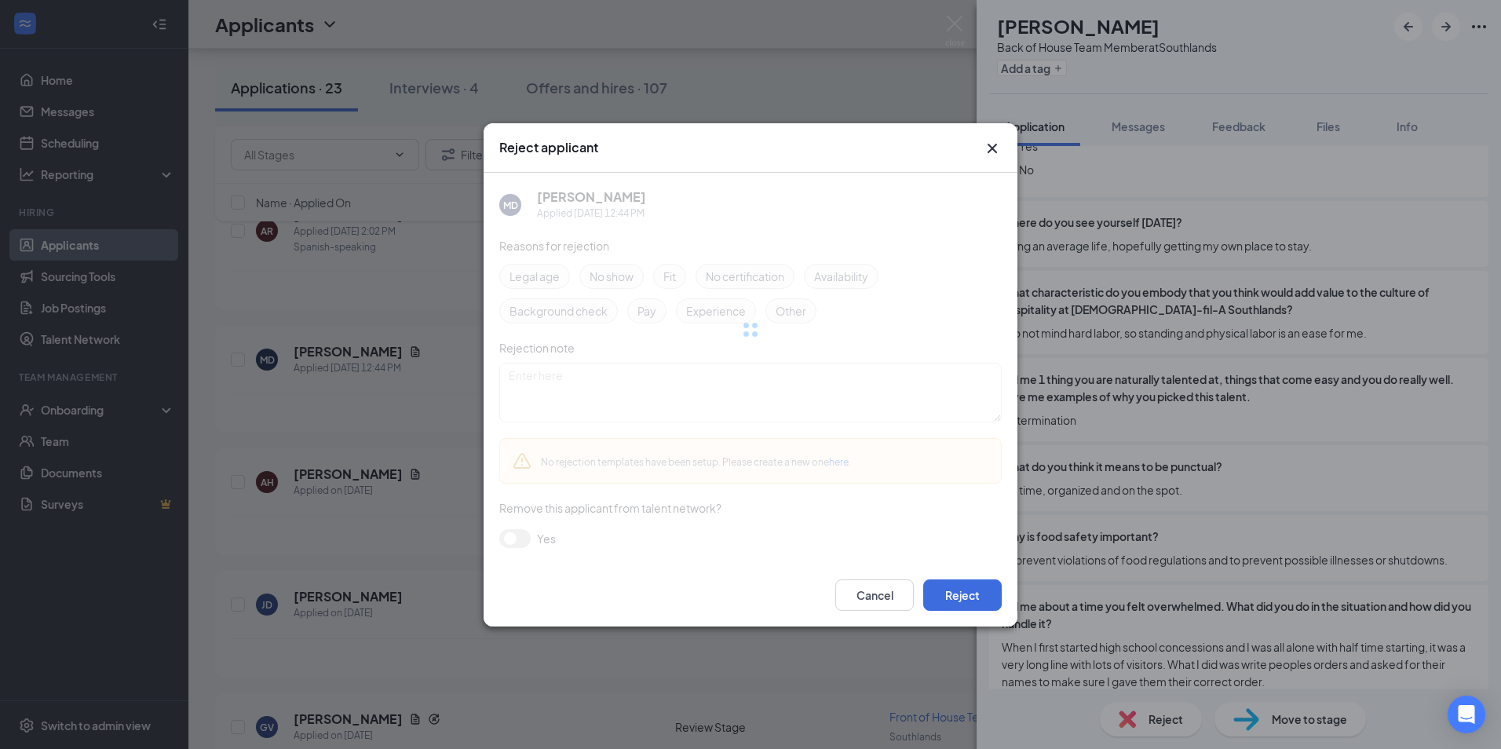
scroll to position [1505, 0]
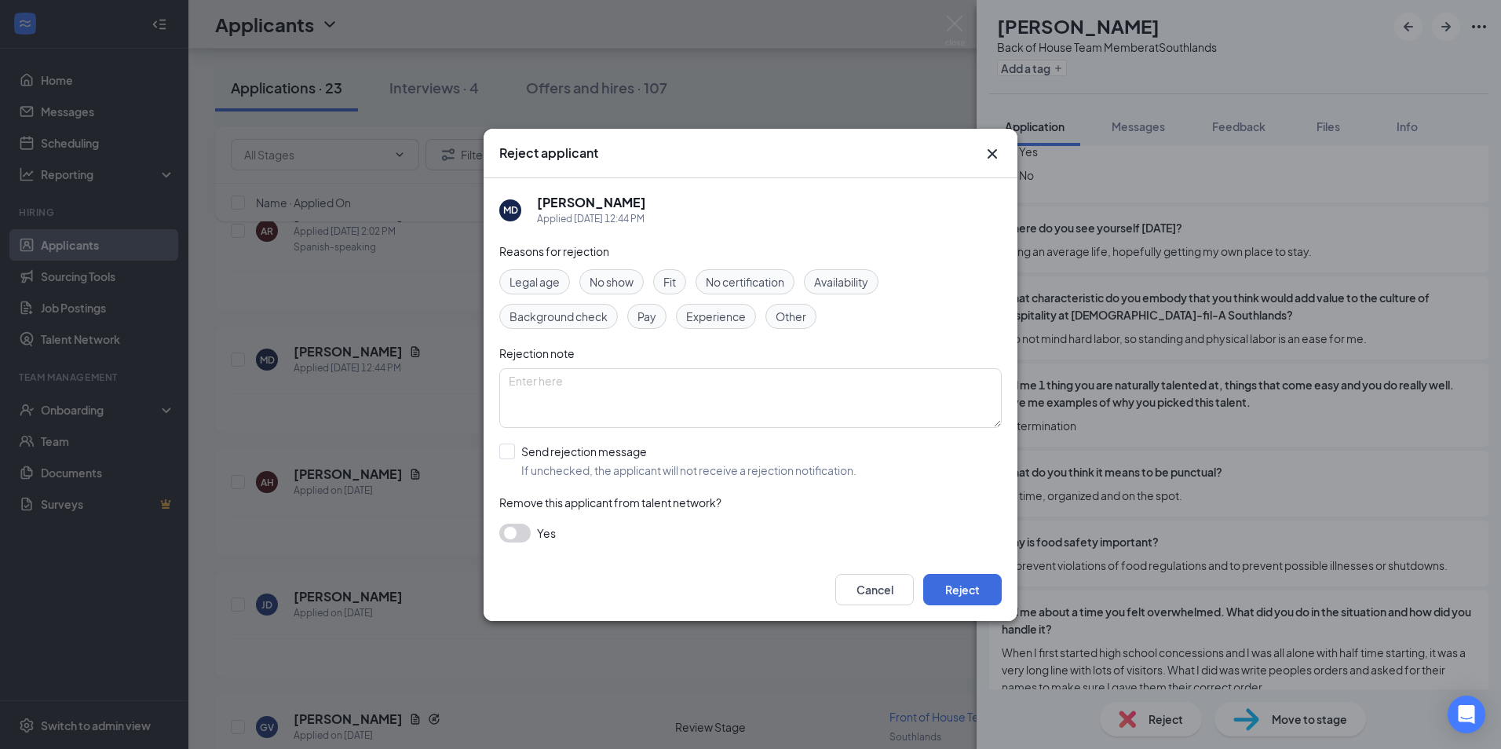
drag, startPoint x: 509, startPoint y: 454, endPoint x: 571, endPoint y: 469, distance: 64.4
click at [508, 455] on input "Send rejection message If unchecked, the applicant will not receive a rejection…" at bounding box center [677, 460] width 357 height 35
checkbox input "true"
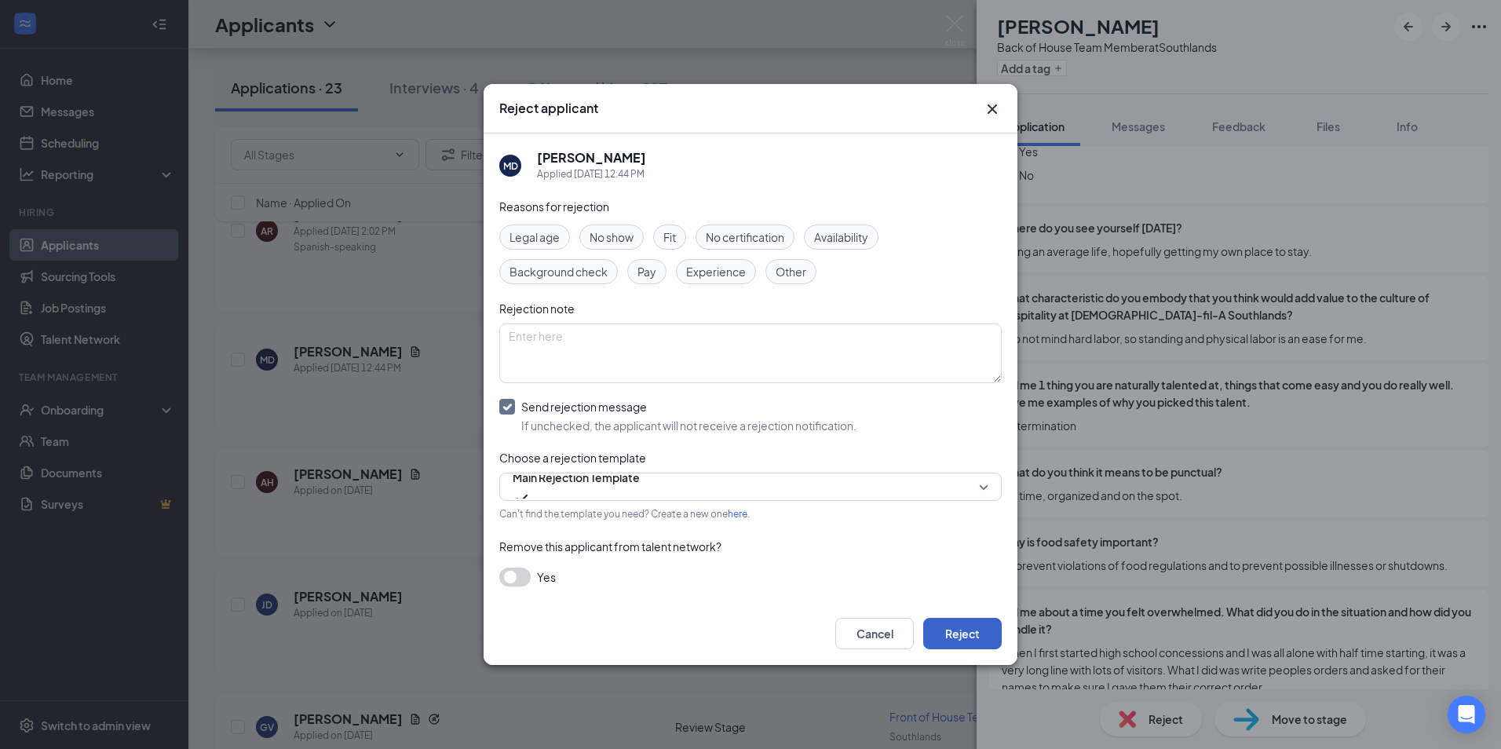
click at [961, 627] on button "Reject" at bounding box center [962, 633] width 78 height 31
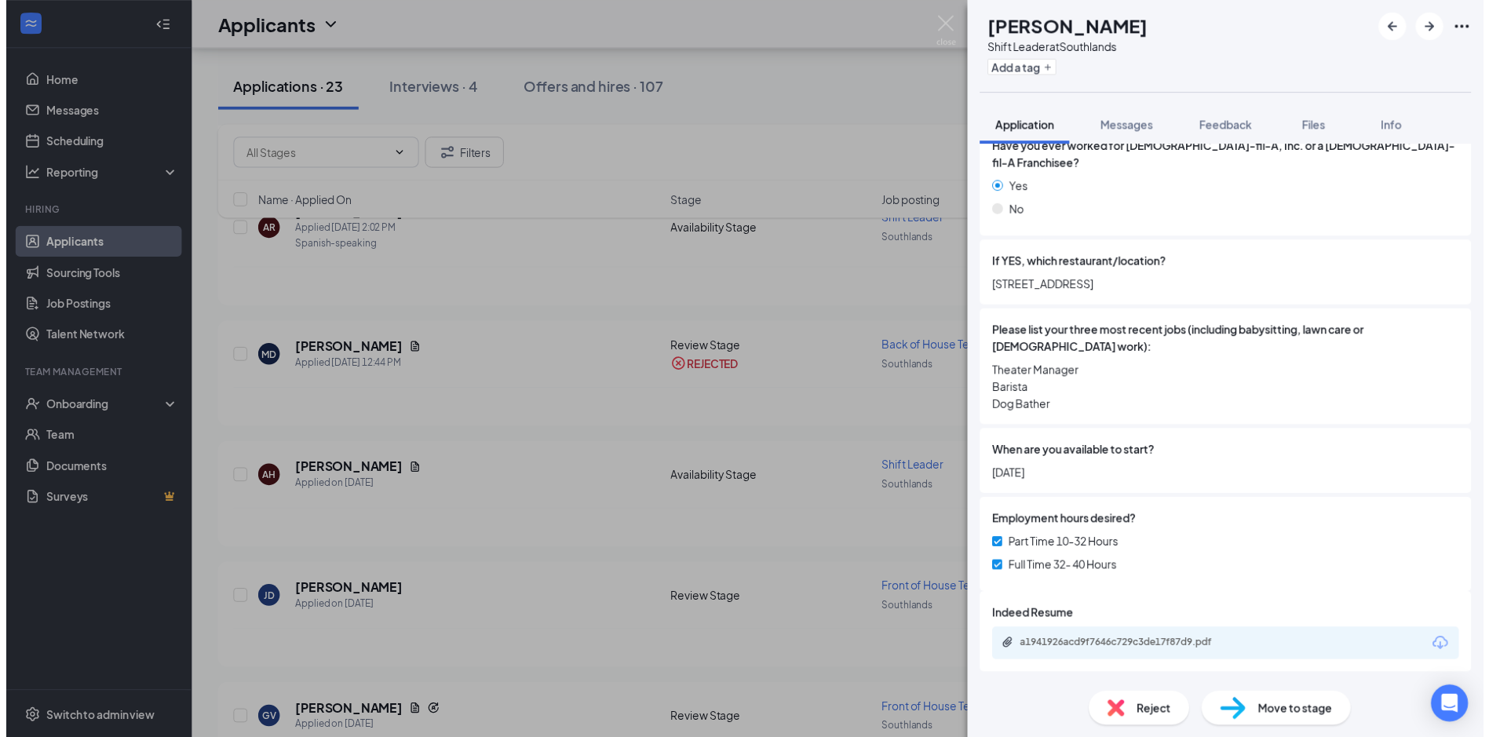
scroll to position [563, 0]
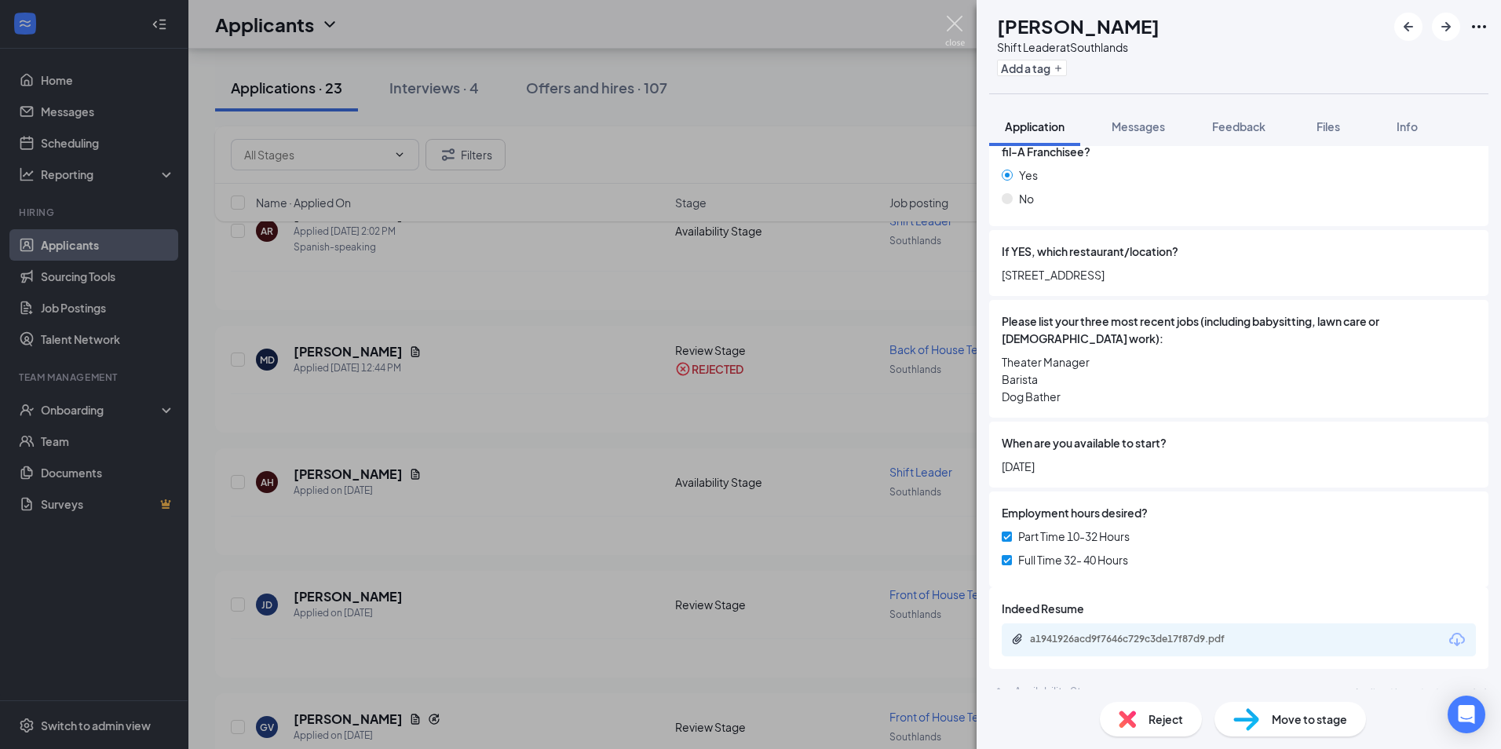
click at [961, 29] on img at bounding box center [955, 31] width 20 height 31
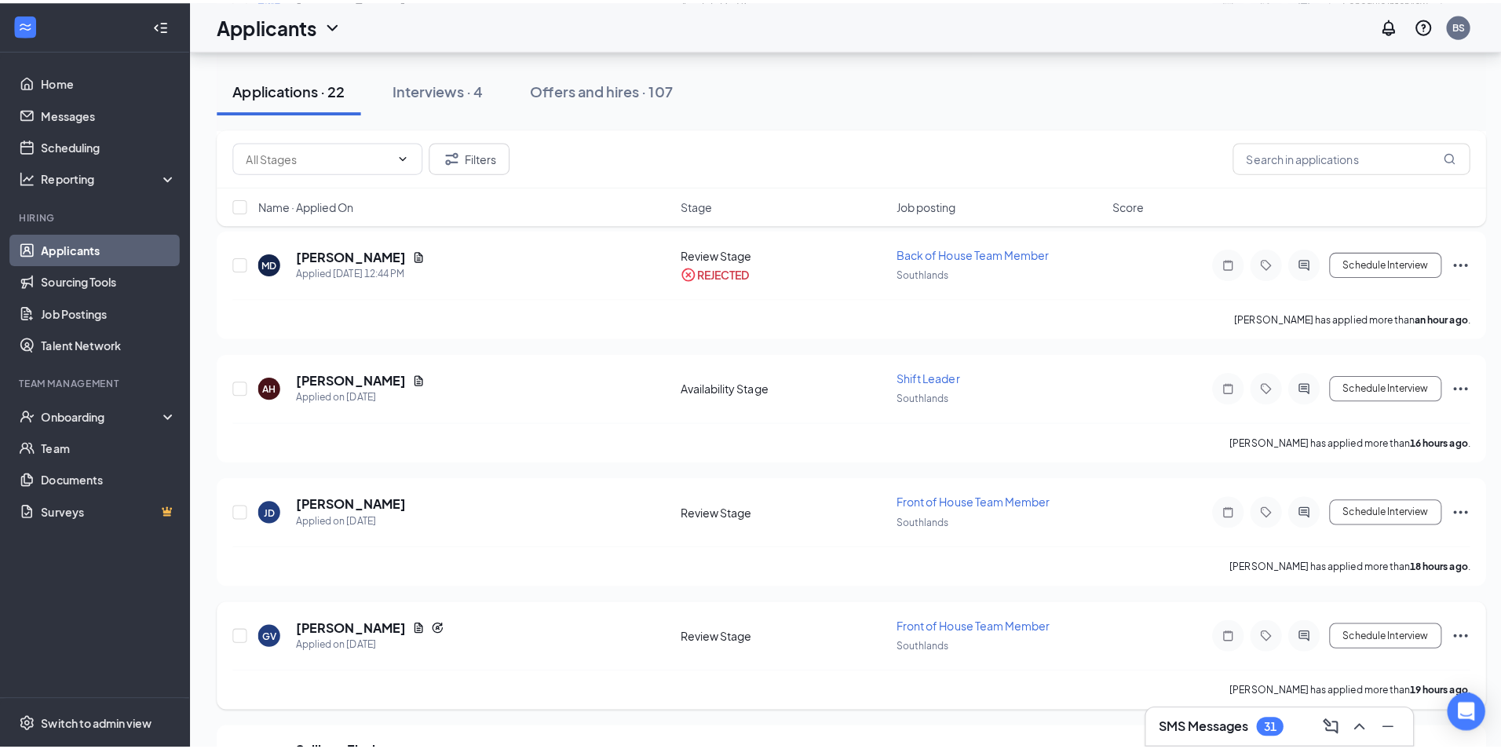
scroll to position [392, 0]
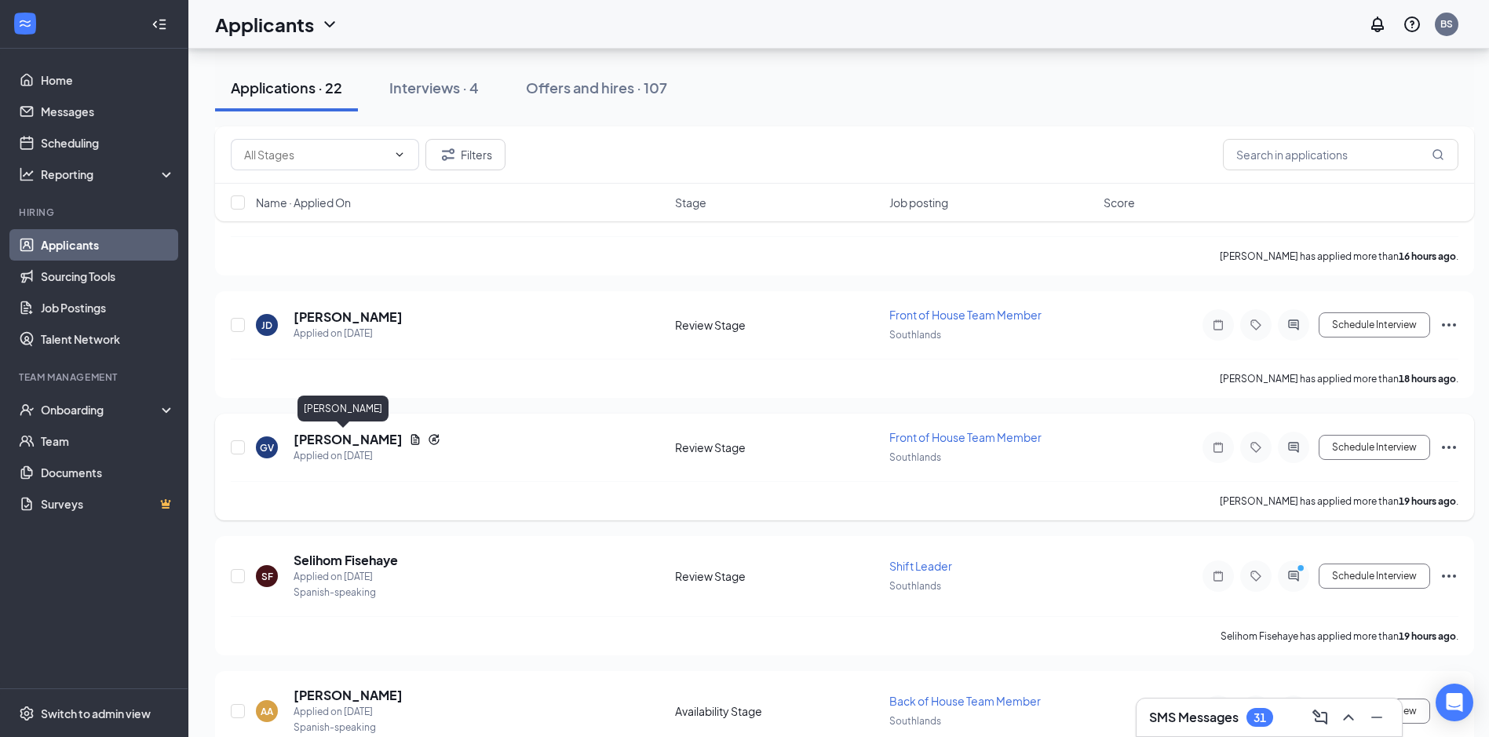
click at [326, 443] on h5 "[PERSON_NAME]" at bounding box center [348, 439] width 109 height 17
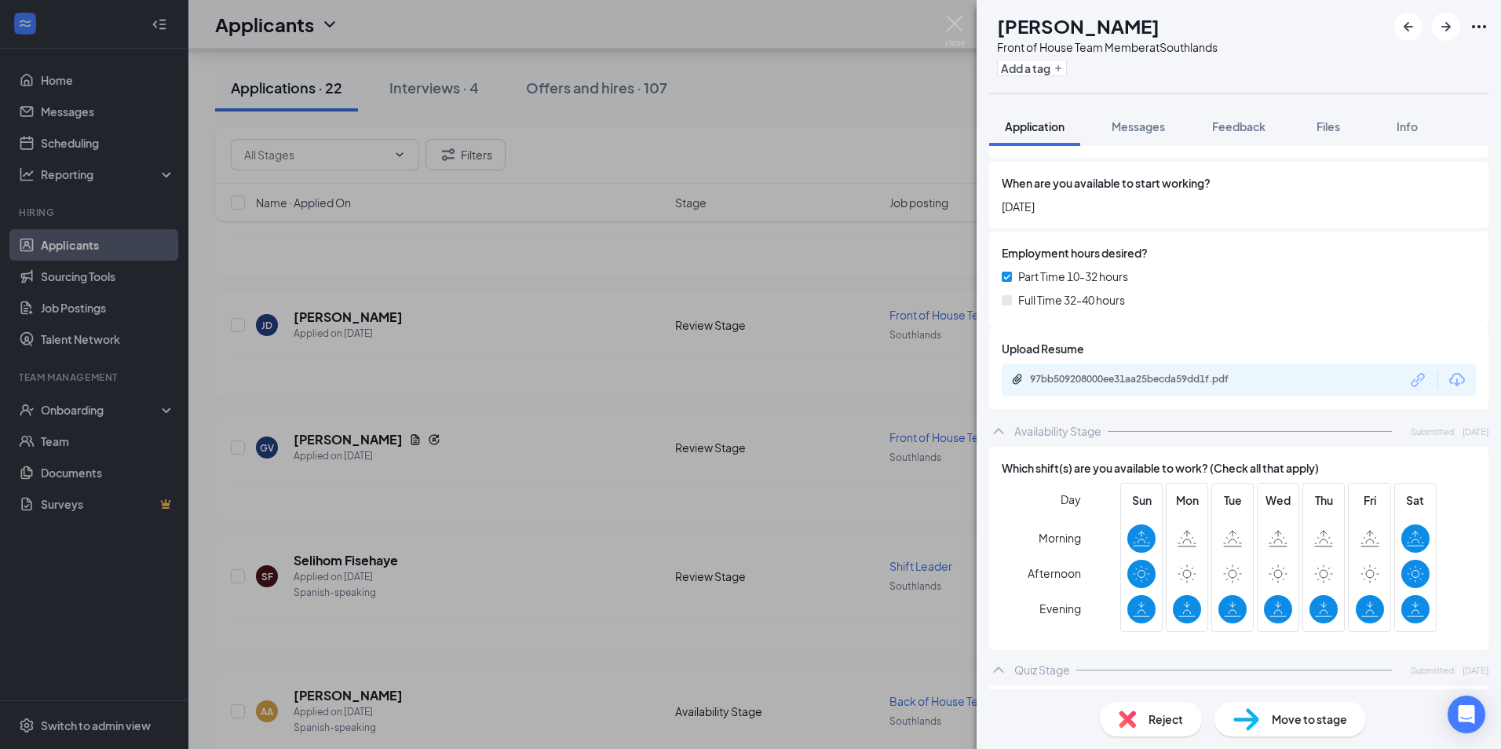
scroll to position [706, 0]
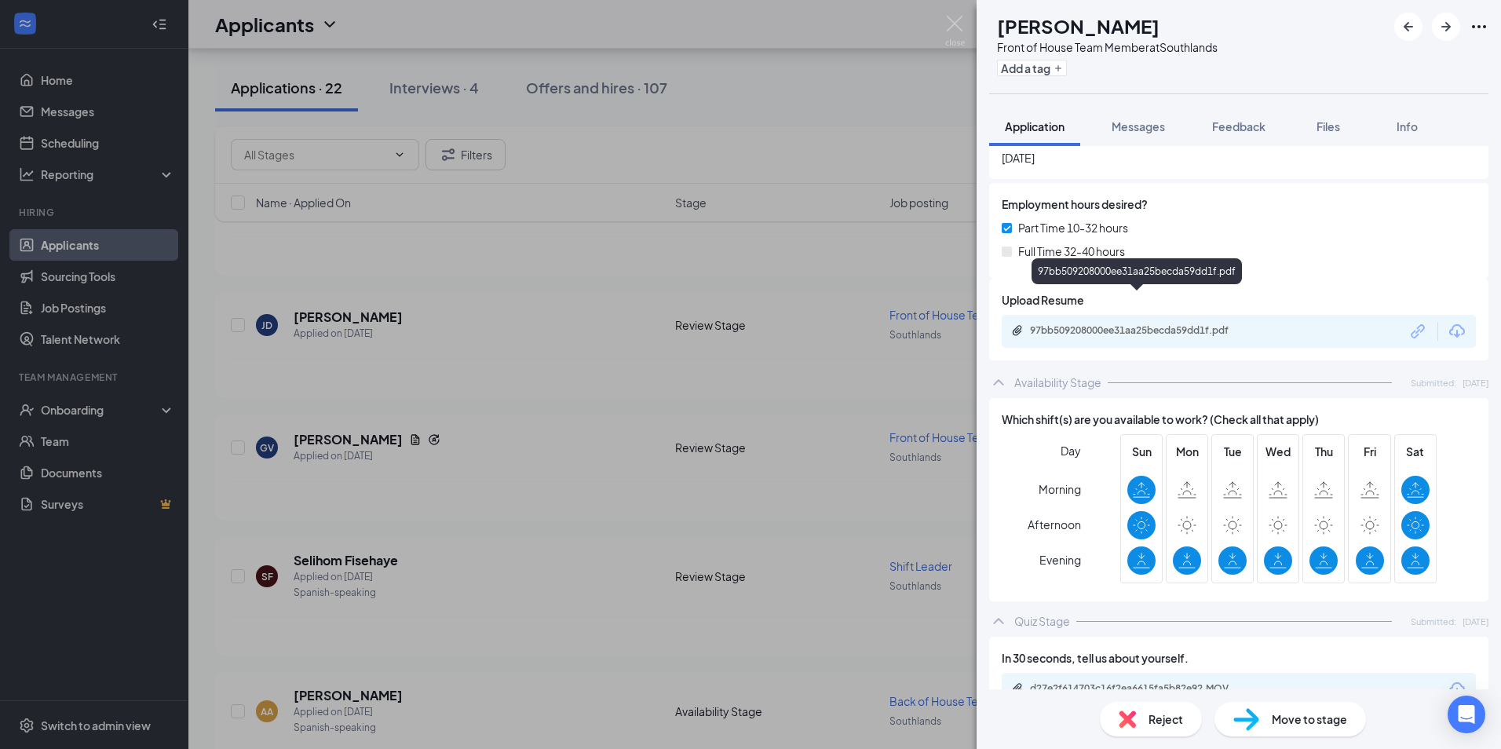
click at [1133, 324] on div "97bb509208000ee31aa25becda59dd1f.pdf" at bounding box center [1140, 330] width 220 height 13
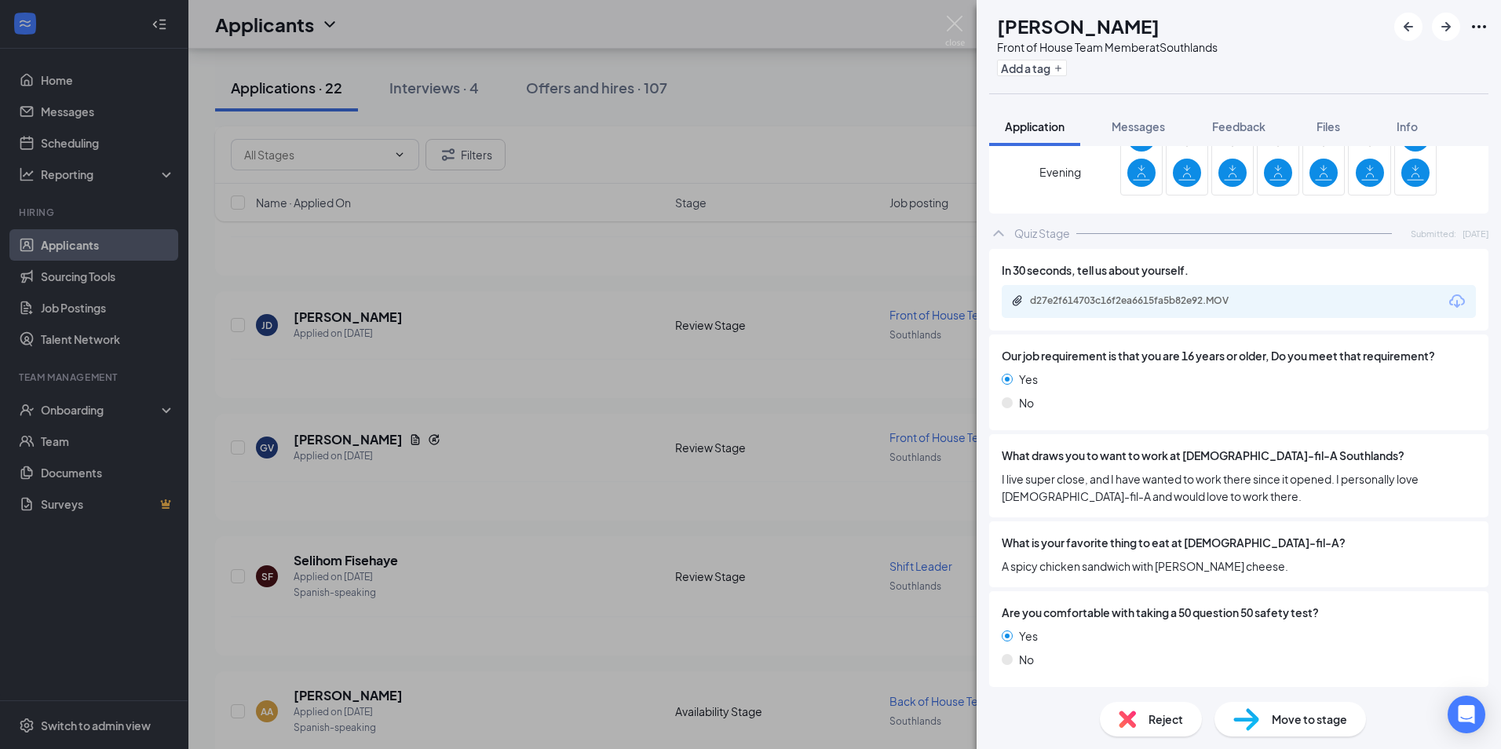
scroll to position [1177, 0]
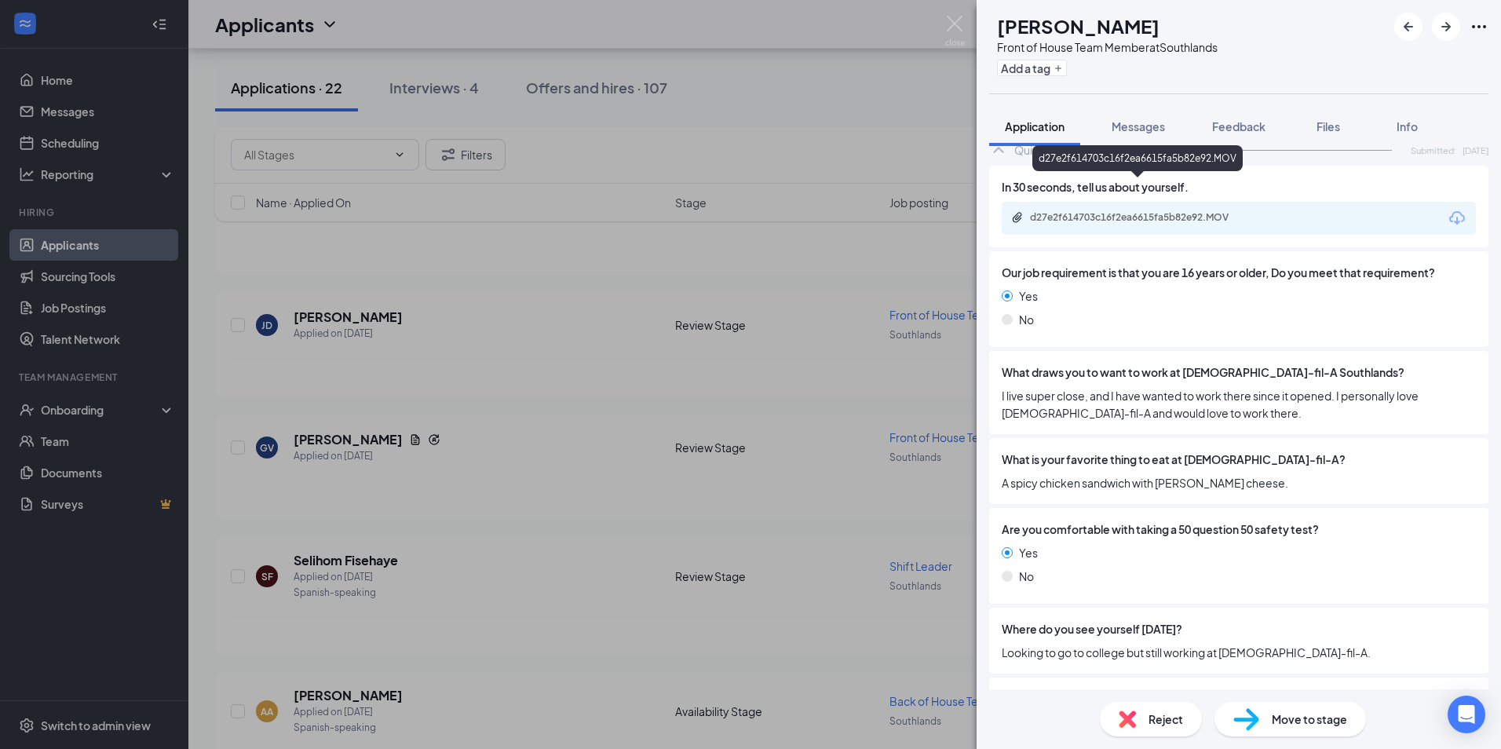
click at [1129, 211] on div "d27e2f614703c16f2ea6615fa5b82e92.MOV" at bounding box center [1140, 217] width 220 height 13
click at [1385, 508] on div "Are you comfortable with taking a 50 question 50 safety test? Yes No" at bounding box center [1238, 556] width 499 height 96
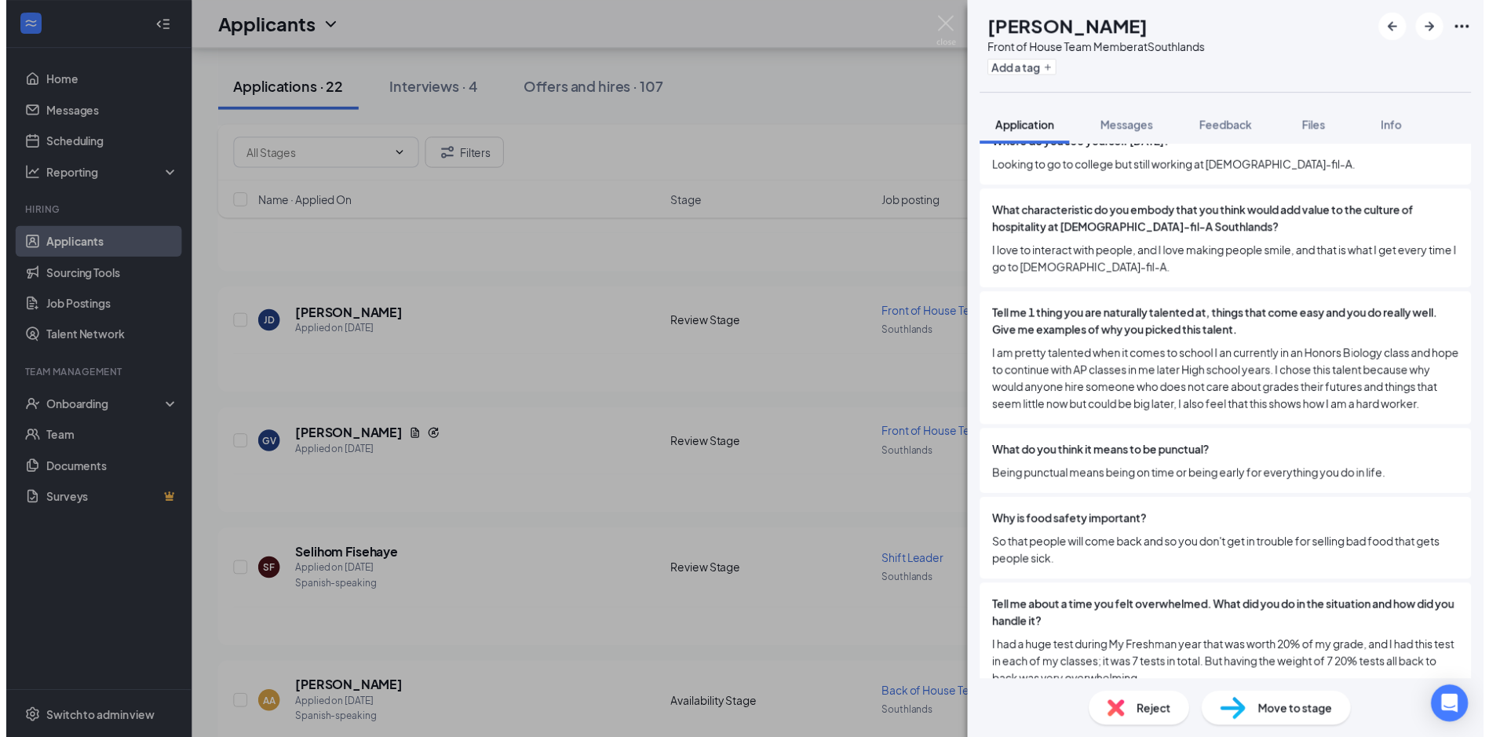
scroll to position [1675, 0]
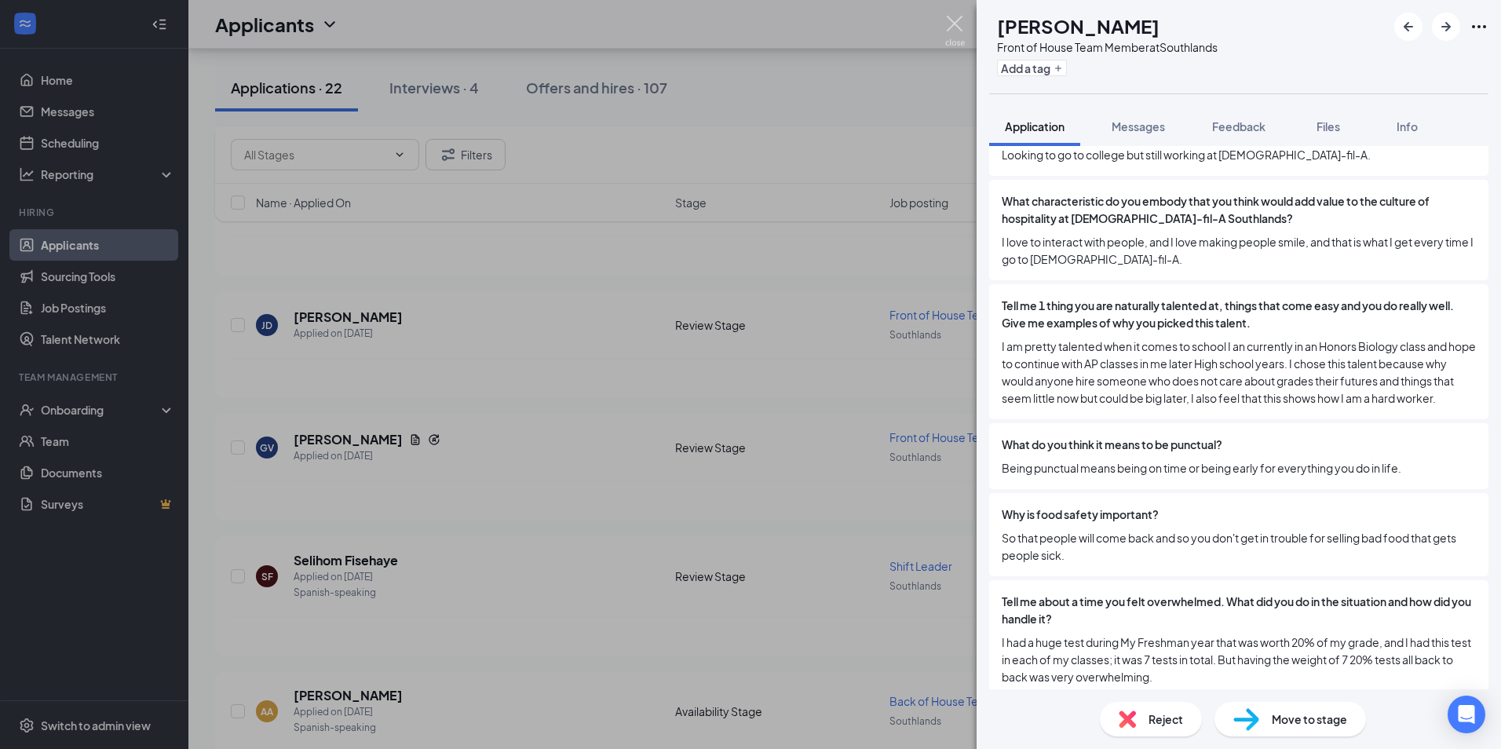
click at [954, 21] on img at bounding box center [955, 31] width 20 height 31
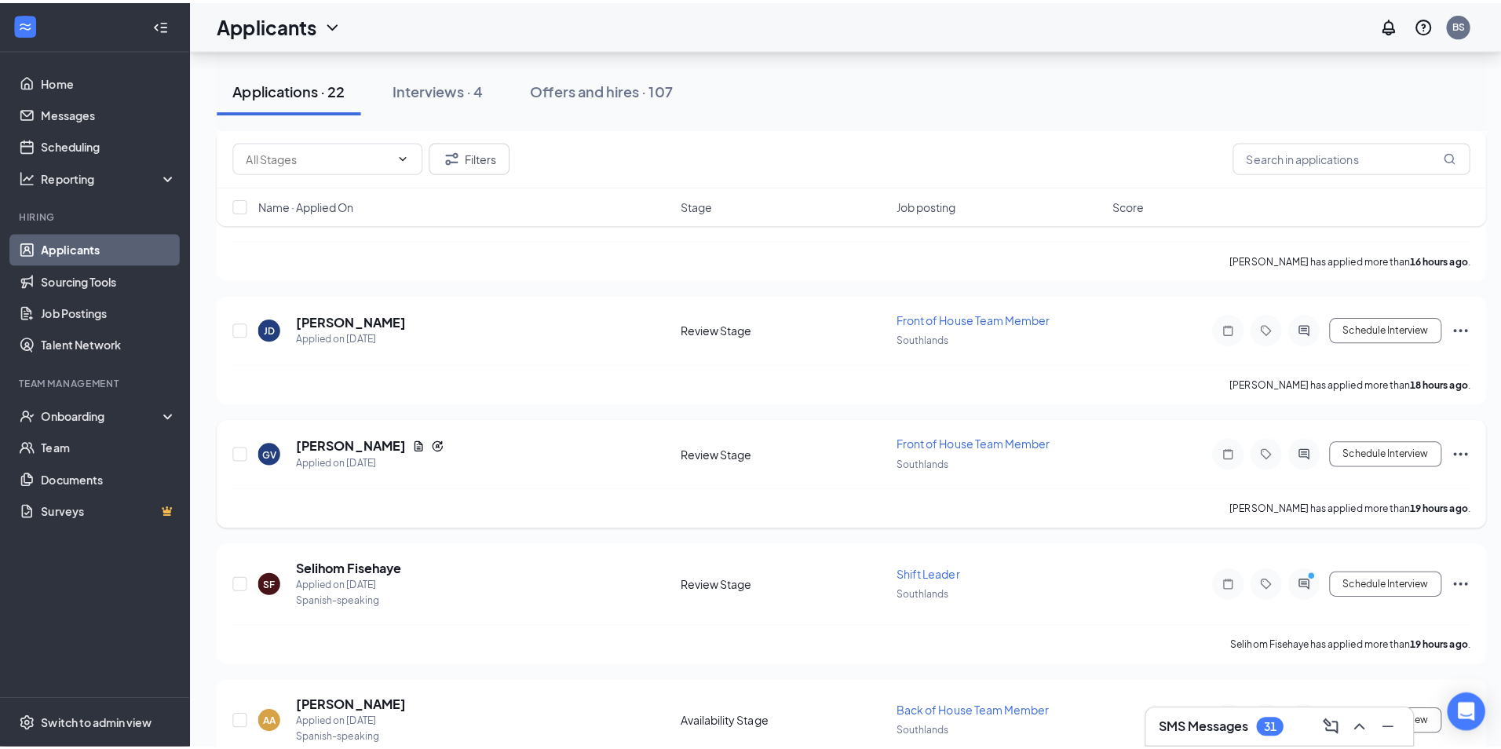
scroll to position [471, 0]
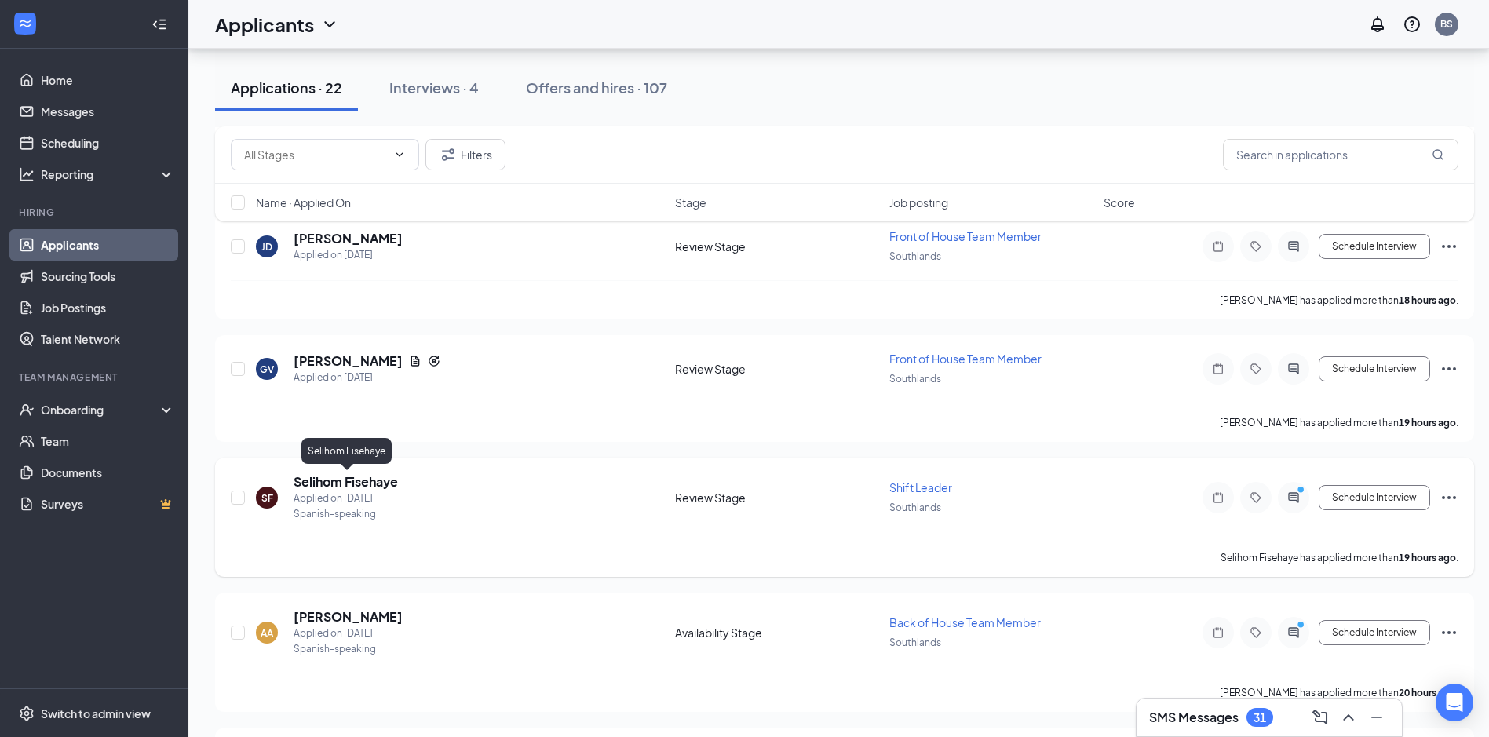
click at [356, 483] on h5 "Selihom Fisehaye" at bounding box center [346, 481] width 104 height 17
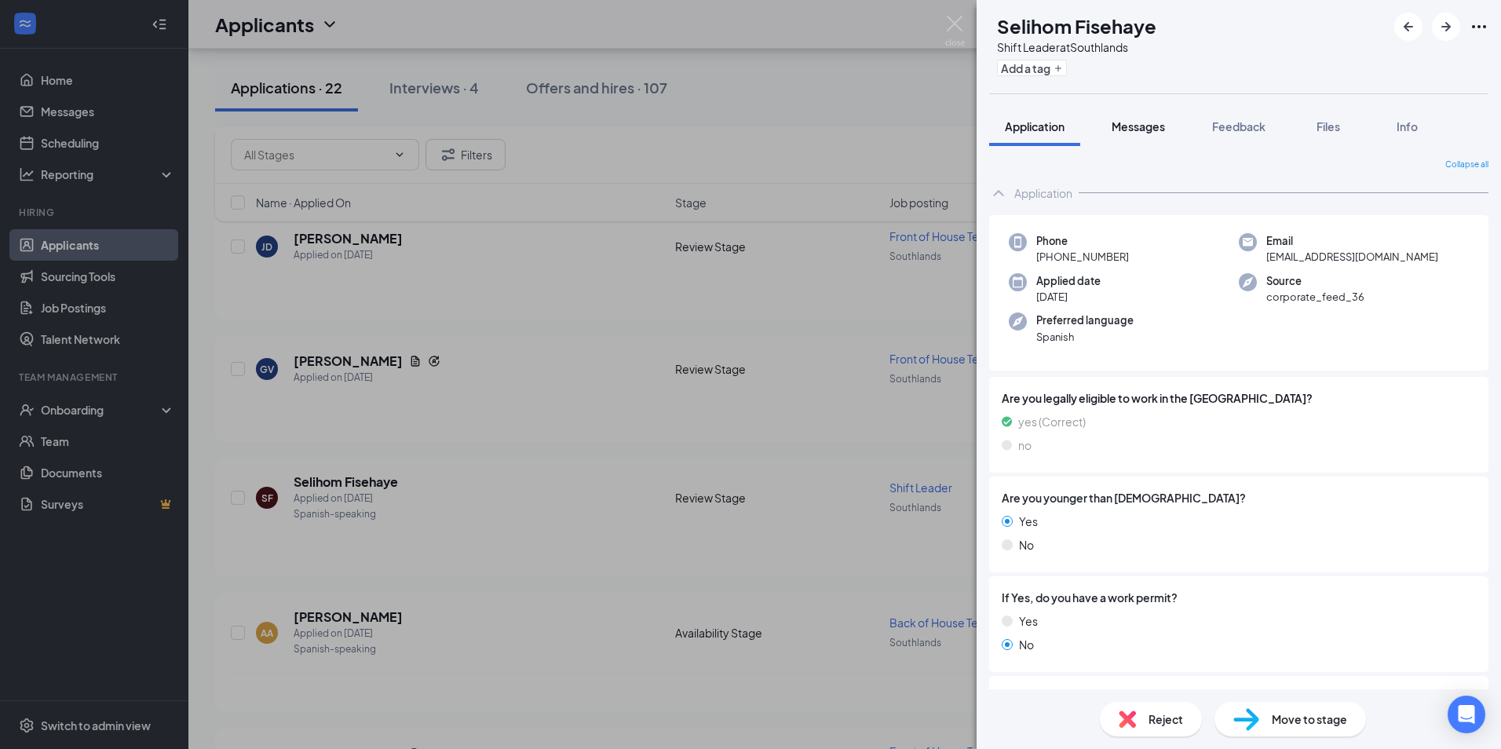
click at [1151, 125] on span "Messages" at bounding box center [1137, 126] width 53 height 14
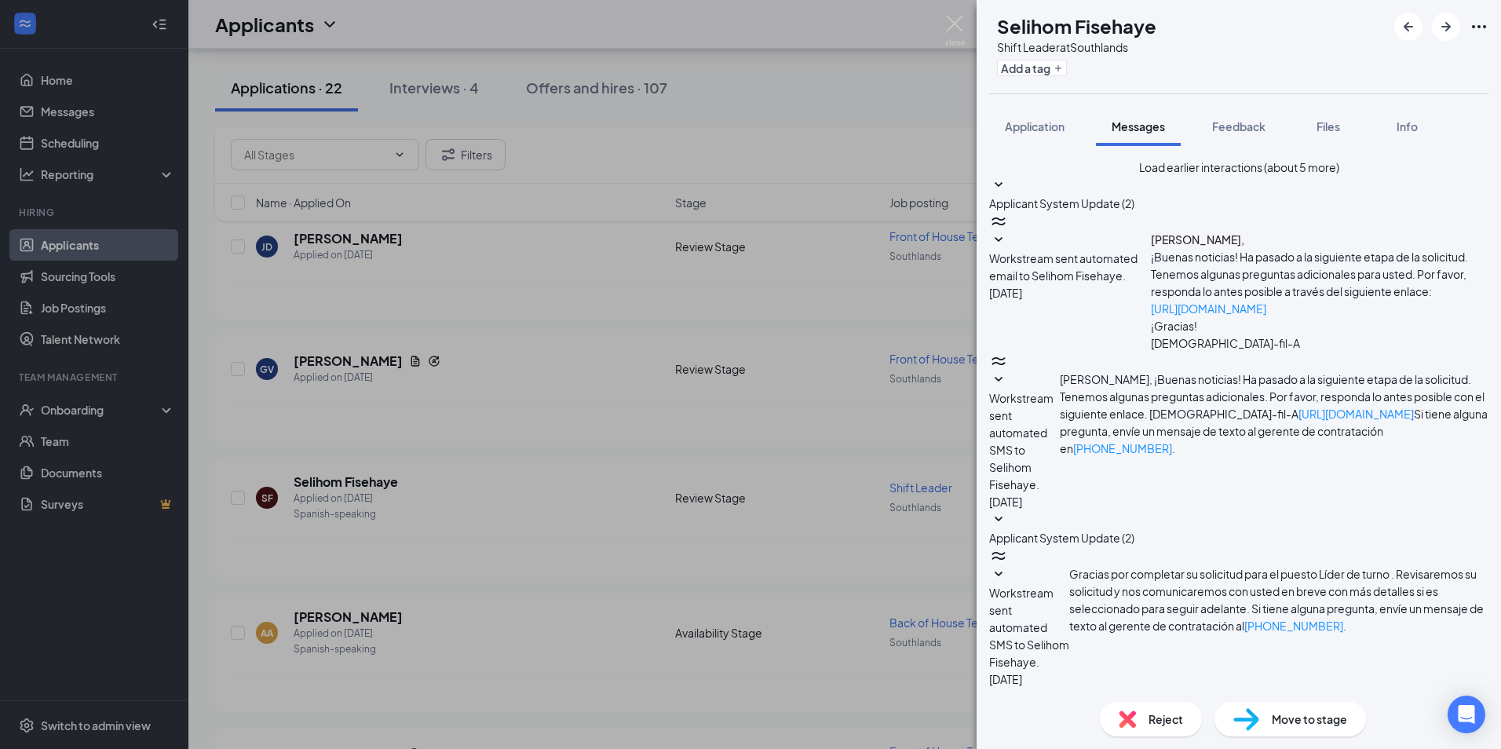
scroll to position [236, 0]
click at [1044, 124] on span "Application" at bounding box center [1035, 126] width 60 height 14
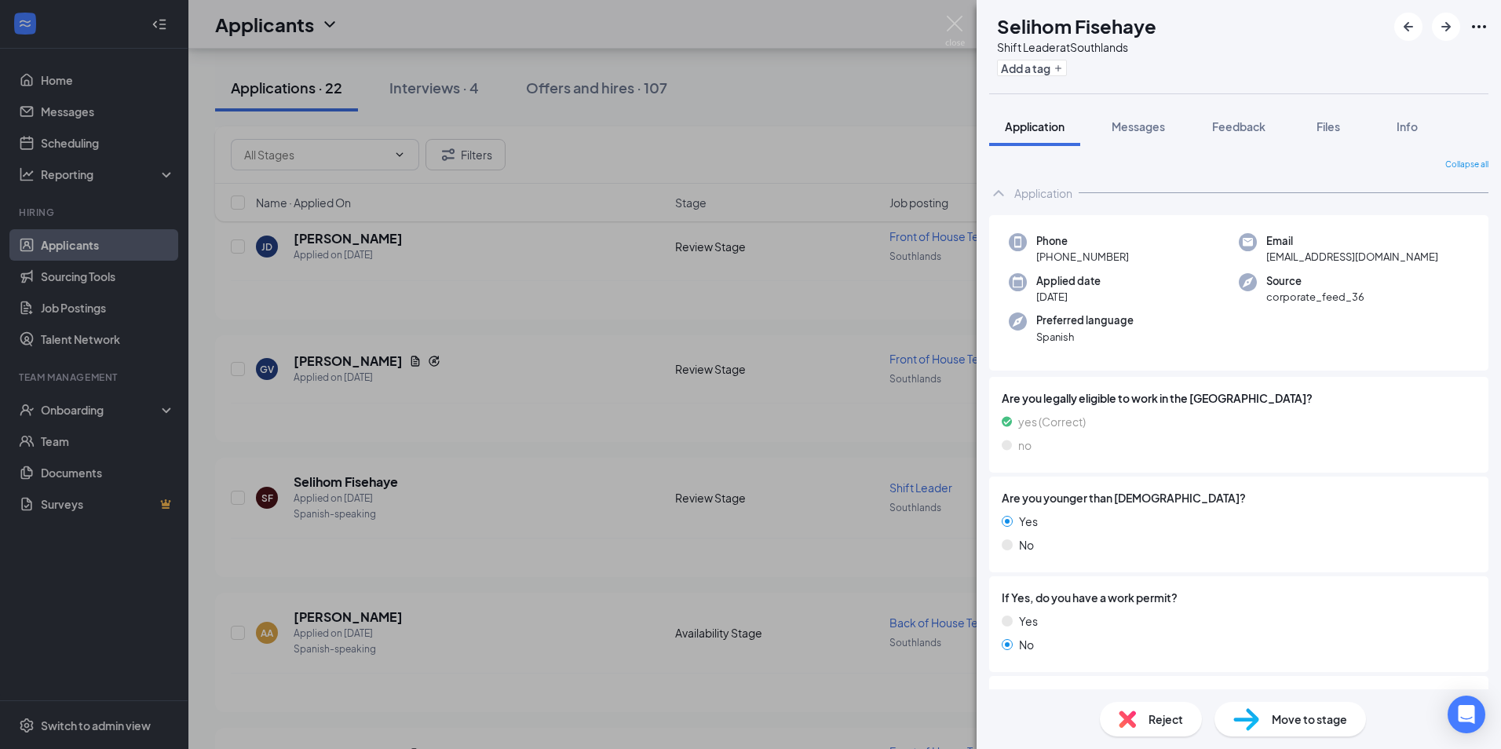
click at [1481, 20] on icon "Ellipses" at bounding box center [1478, 26] width 19 height 19
click at [1276, 494] on div at bounding box center [1361, 497] width 230 height 17
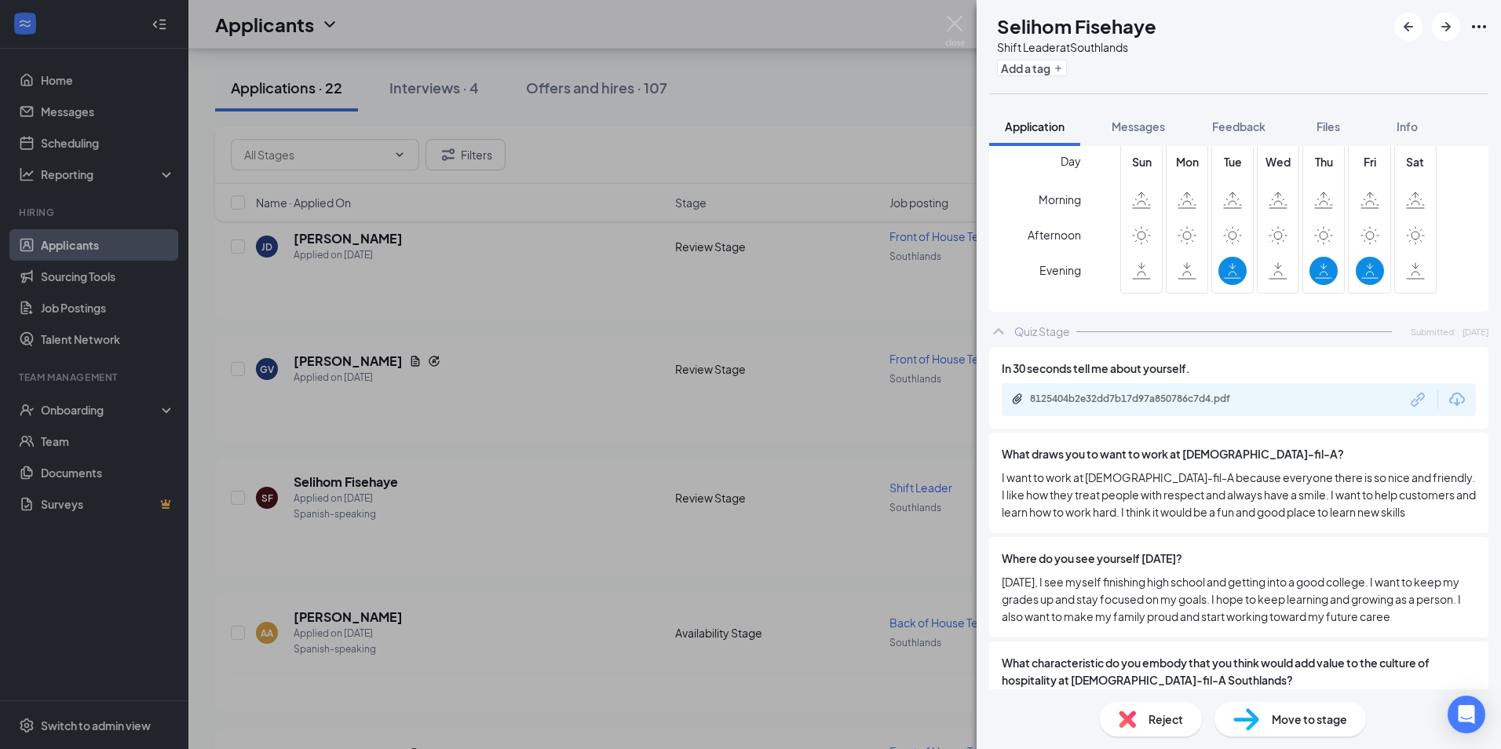
scroll to position [1413, 0]
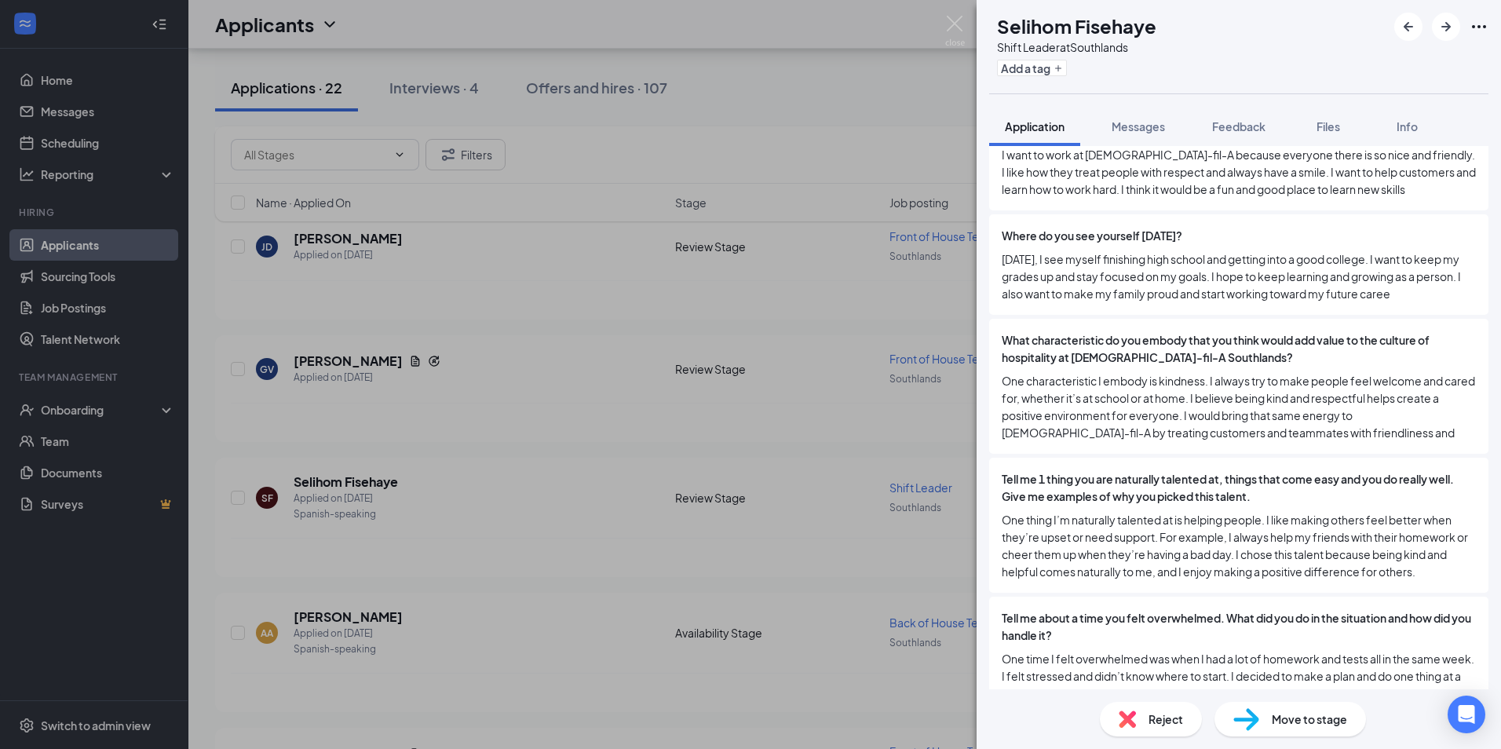
click at [1166, 716] on span "Reject" at bounding box center [1165, 718] width 35 height 17
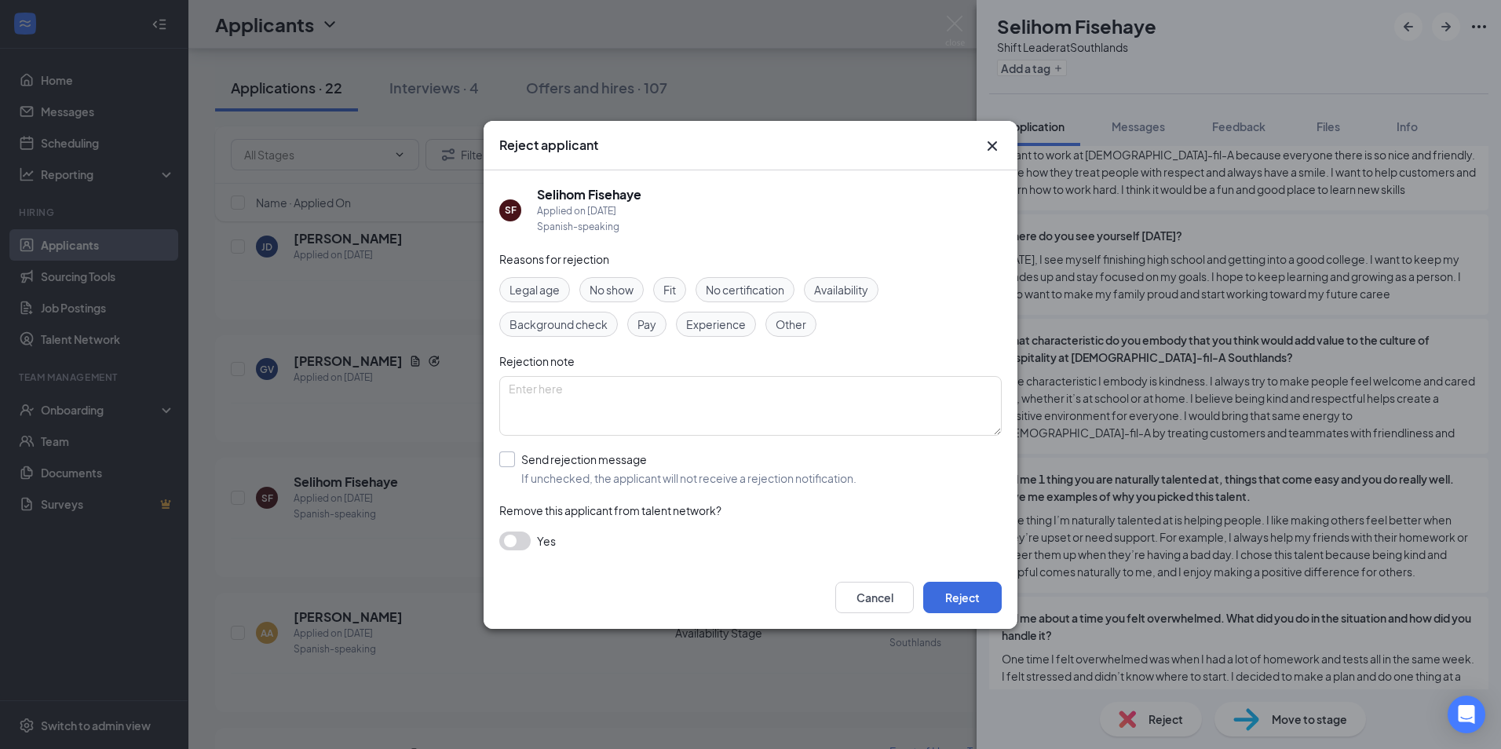
drag, startPoint x: 505, startPoint y: 462, endPoint x: 690, endPoint y: 479, distance: 186.0
click at [507, 462] on input "Send rejection message If unchecked, the applicant will not receive a rejection…" at bounding box center [677, 468] width 357 height 35
checkbox input "true"
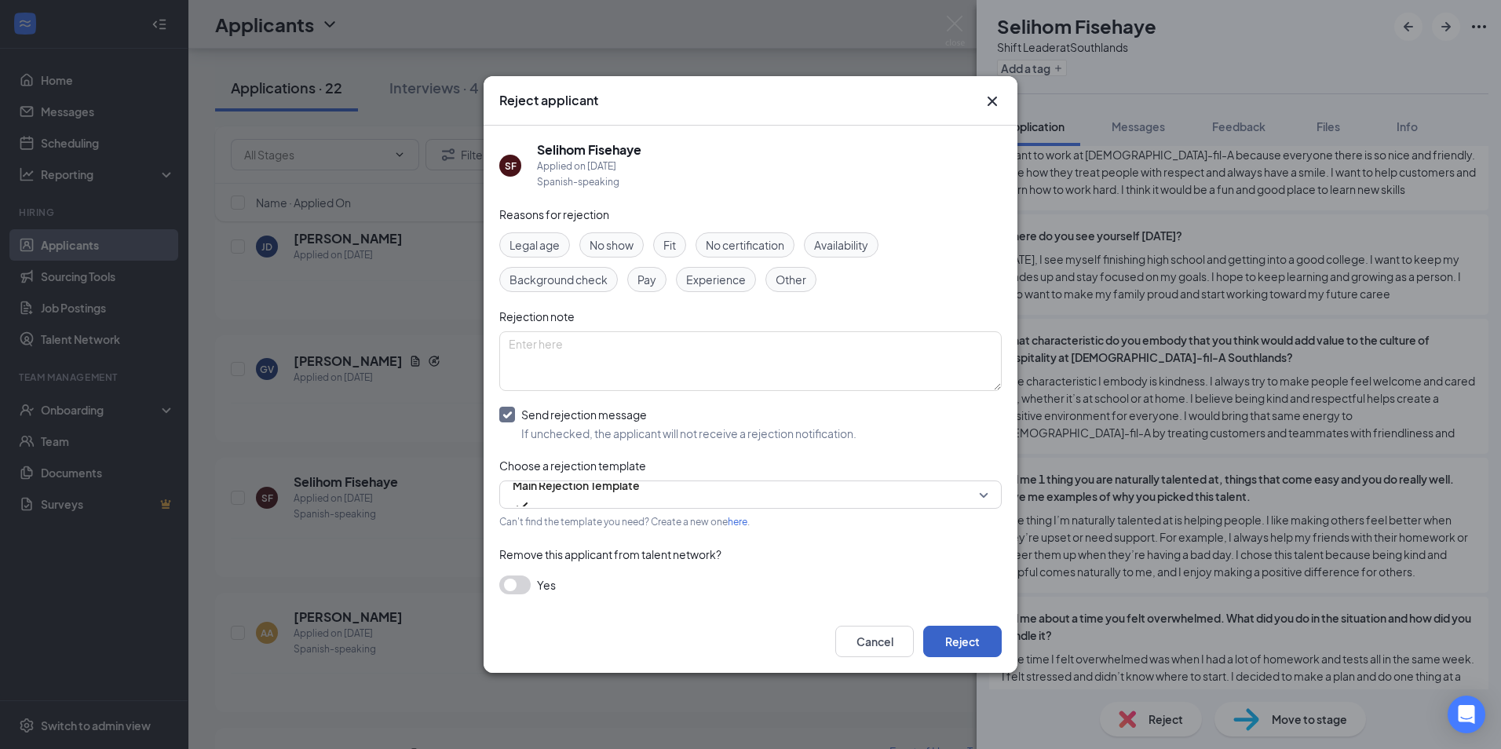
click at [981, 634] on button "Reject" at bounding box center [962, 641] width 78 height 31
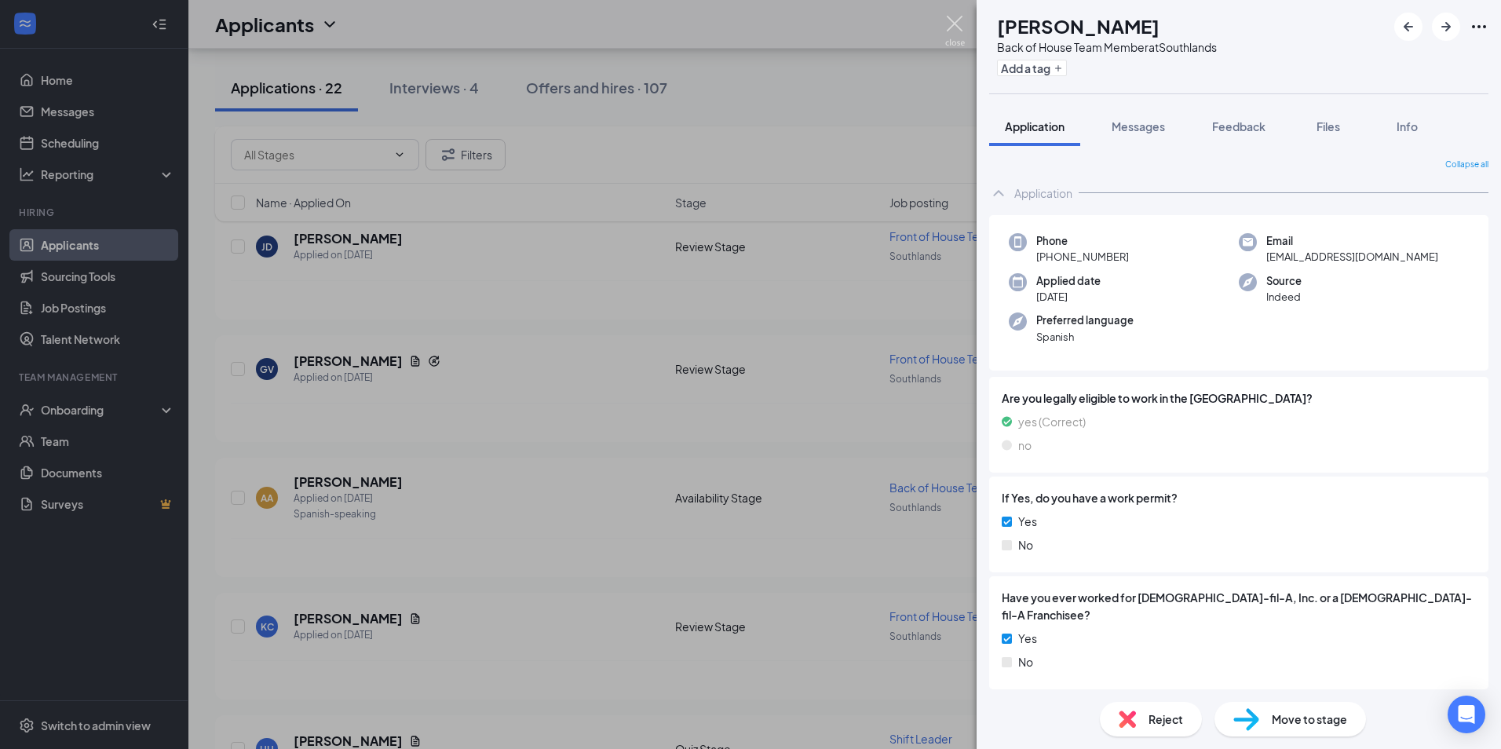
click at [947, 24] on img at bounding box center [955, 31] width 20 height 31
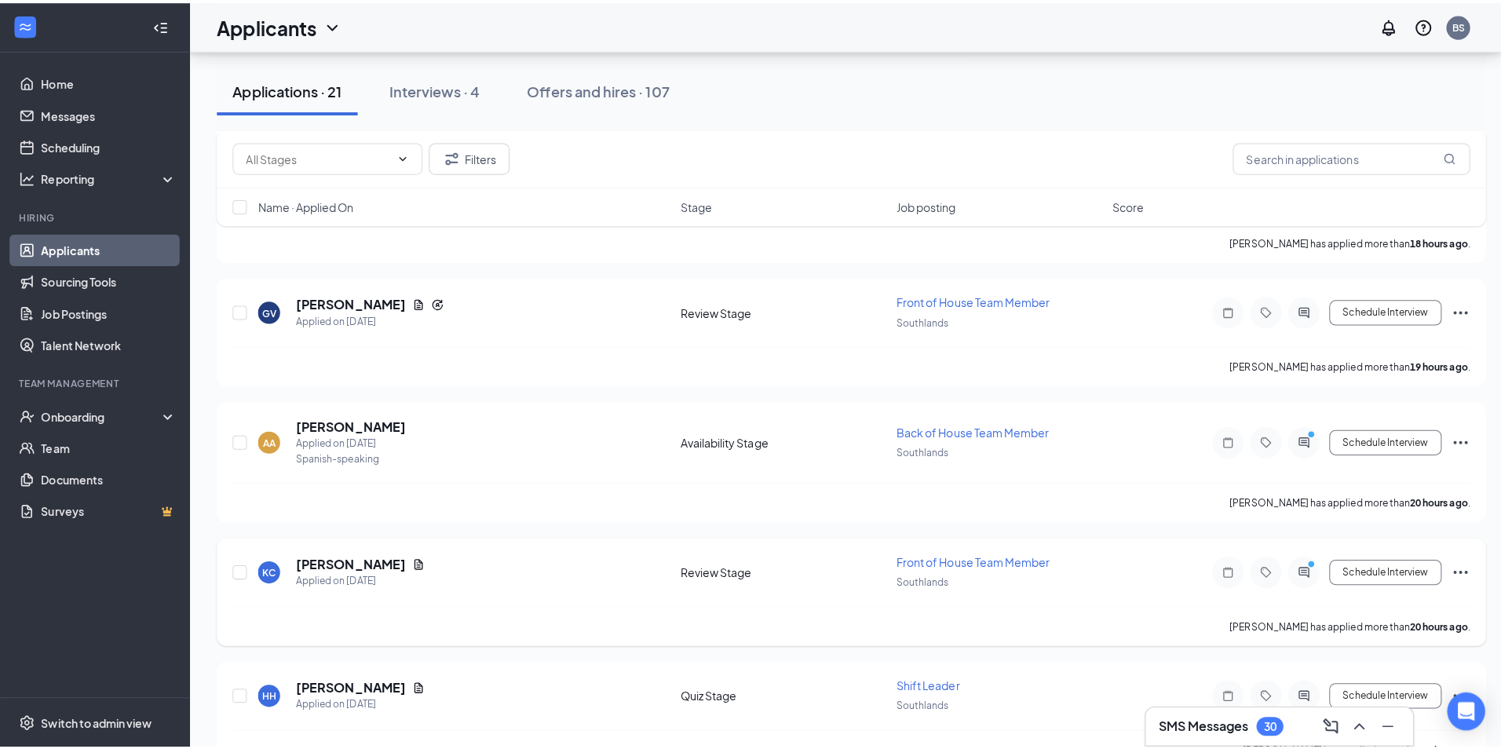
scroll to position [549, 0]
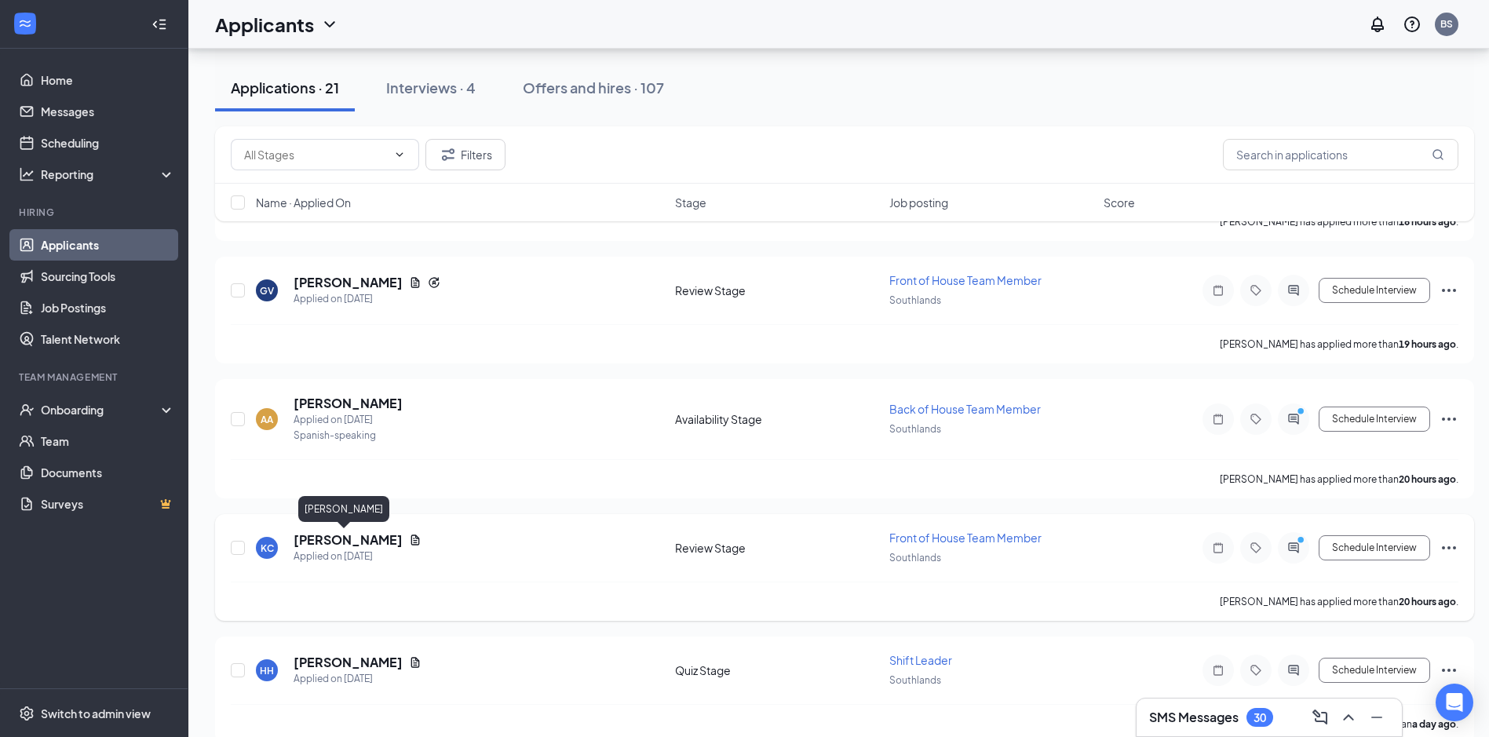
click at [305, 541] on h5 "[PERSON_NAME]" at bounding box center [348, 539] width 109 height 17
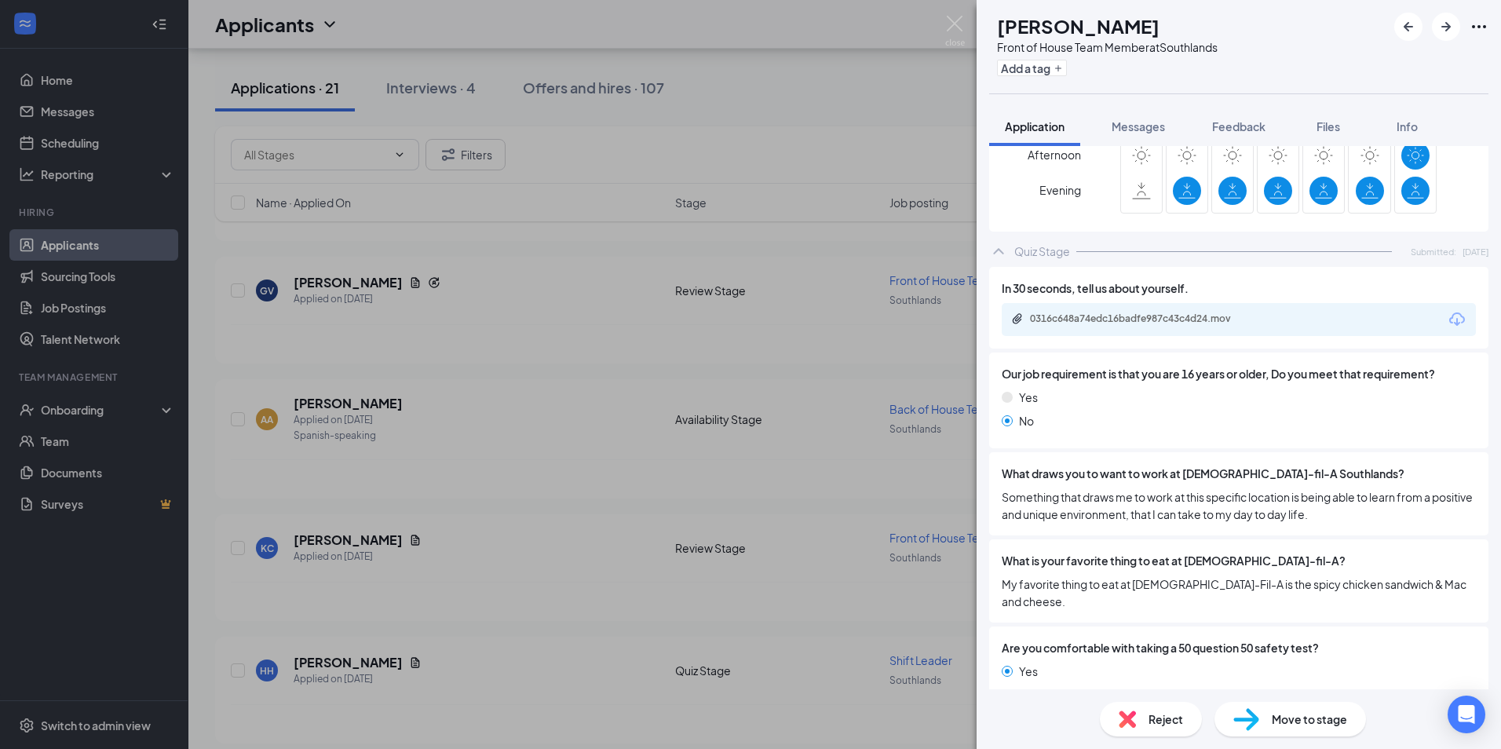
scroll to position [1020, 0]
click at [1173, 312] on div "0316c648a74edc16badfe987c43c4d24.mov" at bounding box center [1140, 318] width 220 height 13
click at [989, 418] on div "Our job requirement is that you are 16 years or older, Do you meet that require…" at bounding box center [1238, 400] width 499 height 96
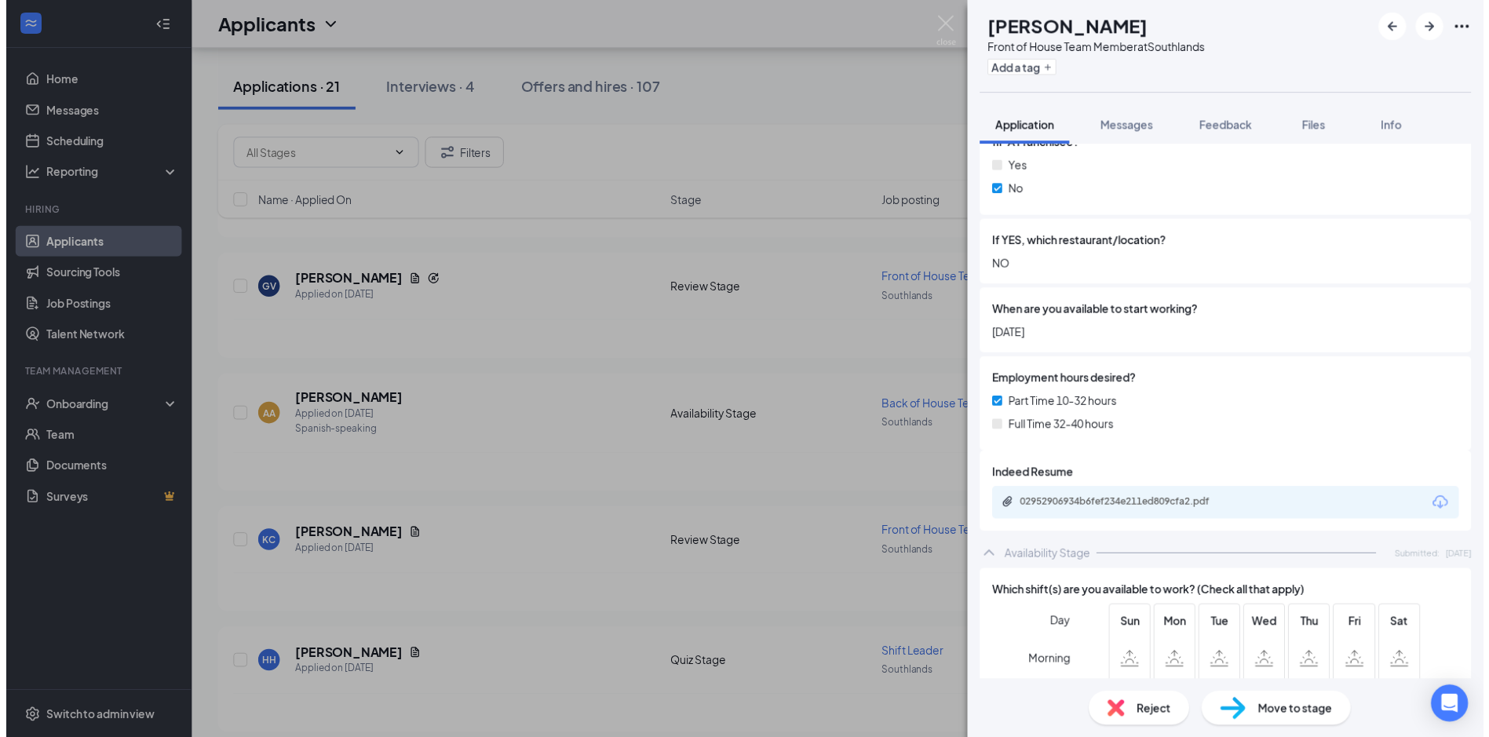
scroll to position [863, 0]
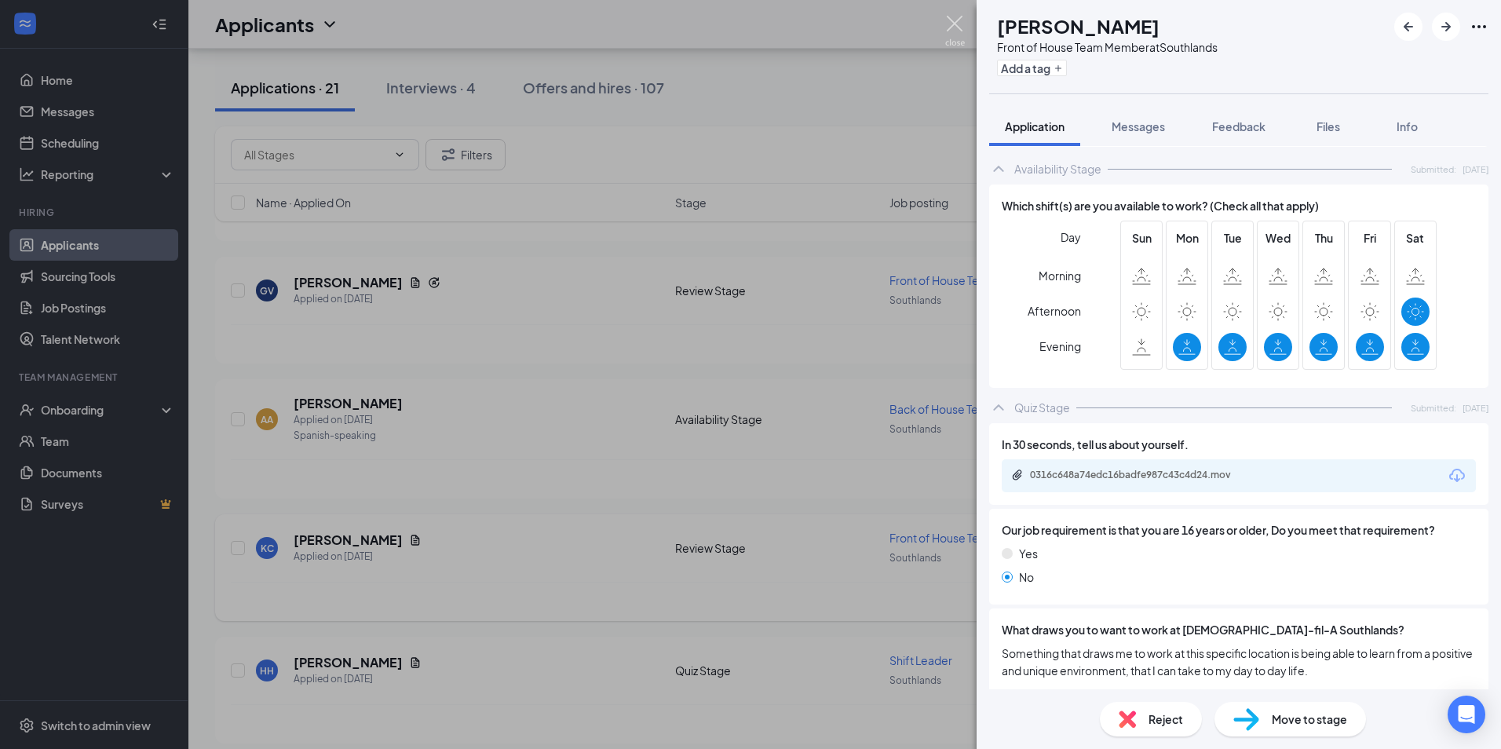
drag, startPoint x: 964, startPoint y: 29, endPoint x: 705, endPoint y: 576, distance: 605.3
click at [964, 29] on img at bounding box center [955, 31] width 20 height 31
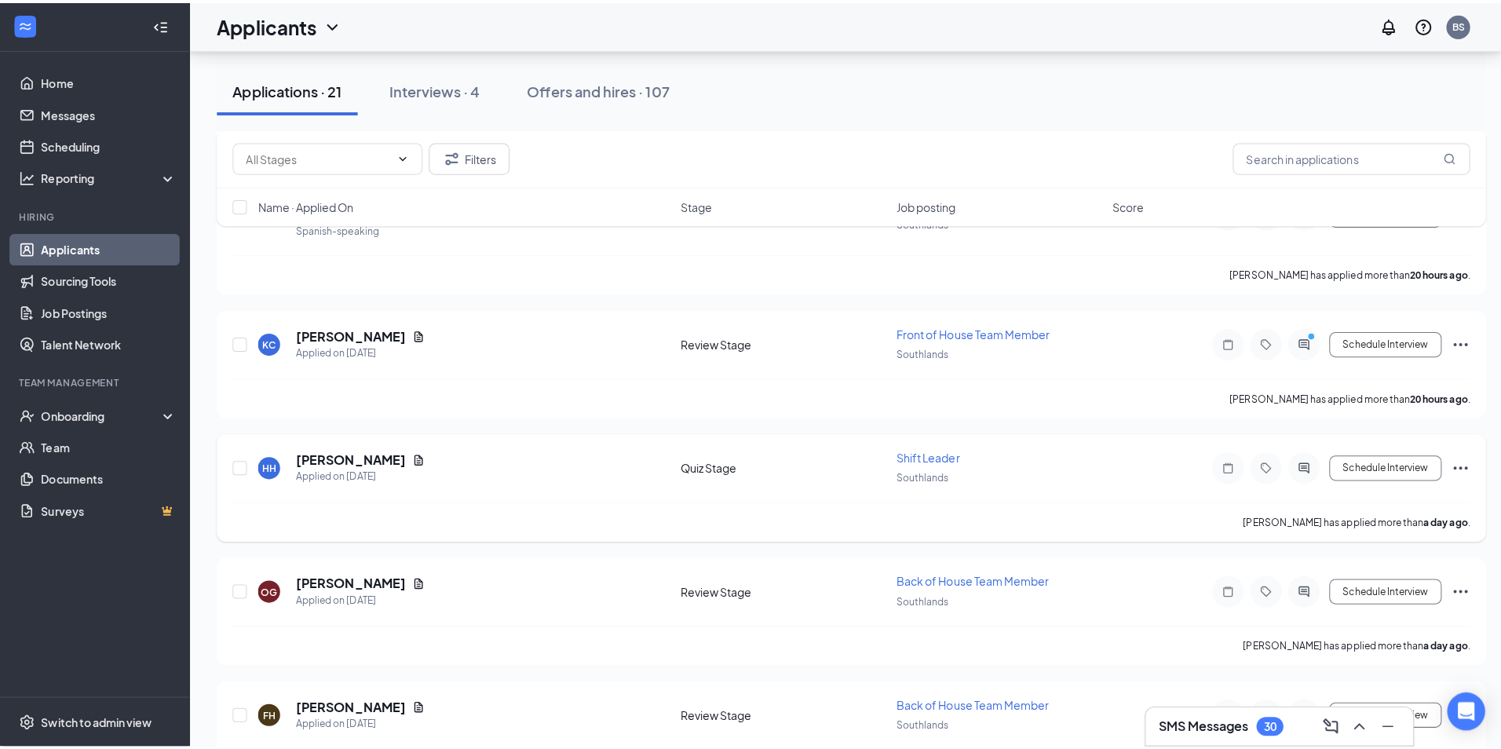
scroll to position [863, 0]
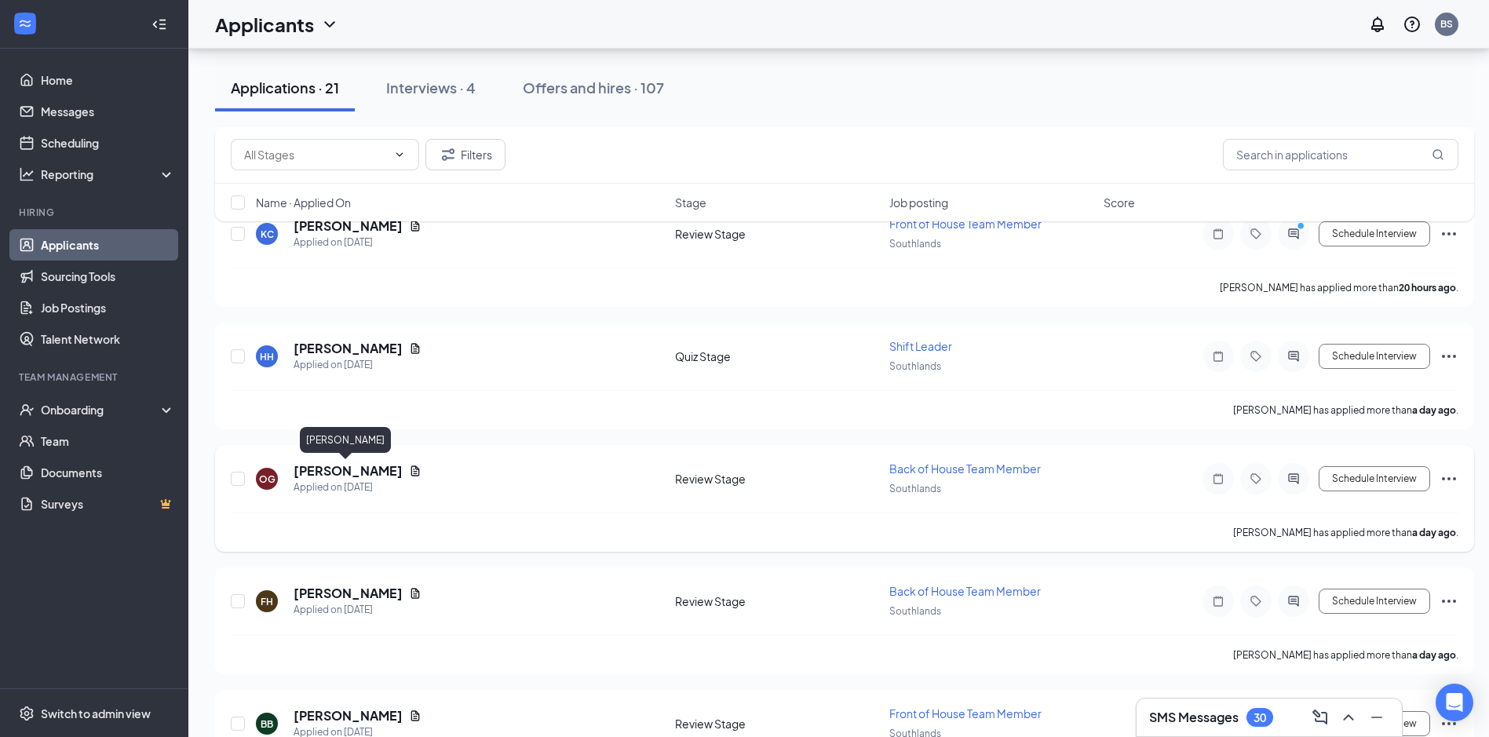
click at [357, 471] on h5 "[PERSON_NAME]" at bounding box center [348, 470] width 109 height 17
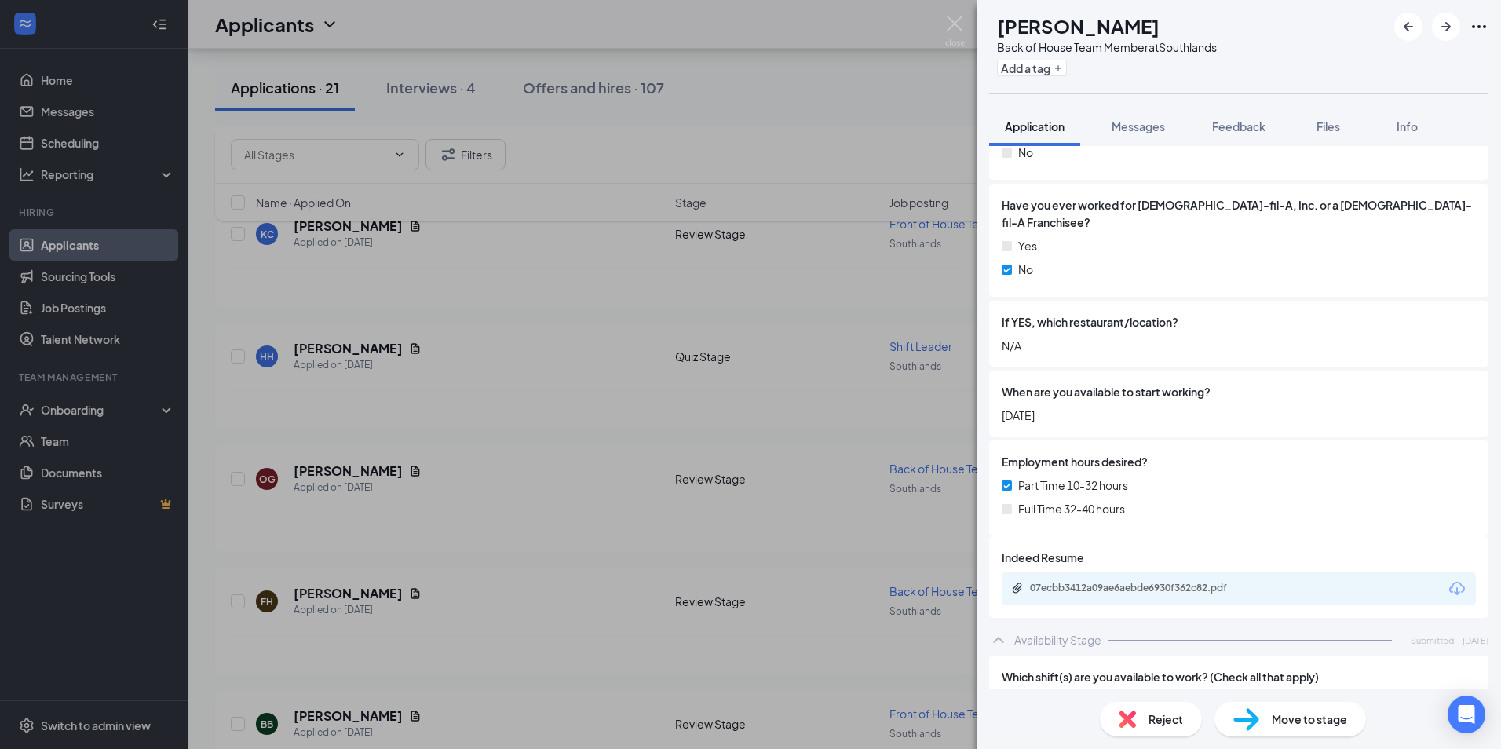
scroll to position [549, 0]
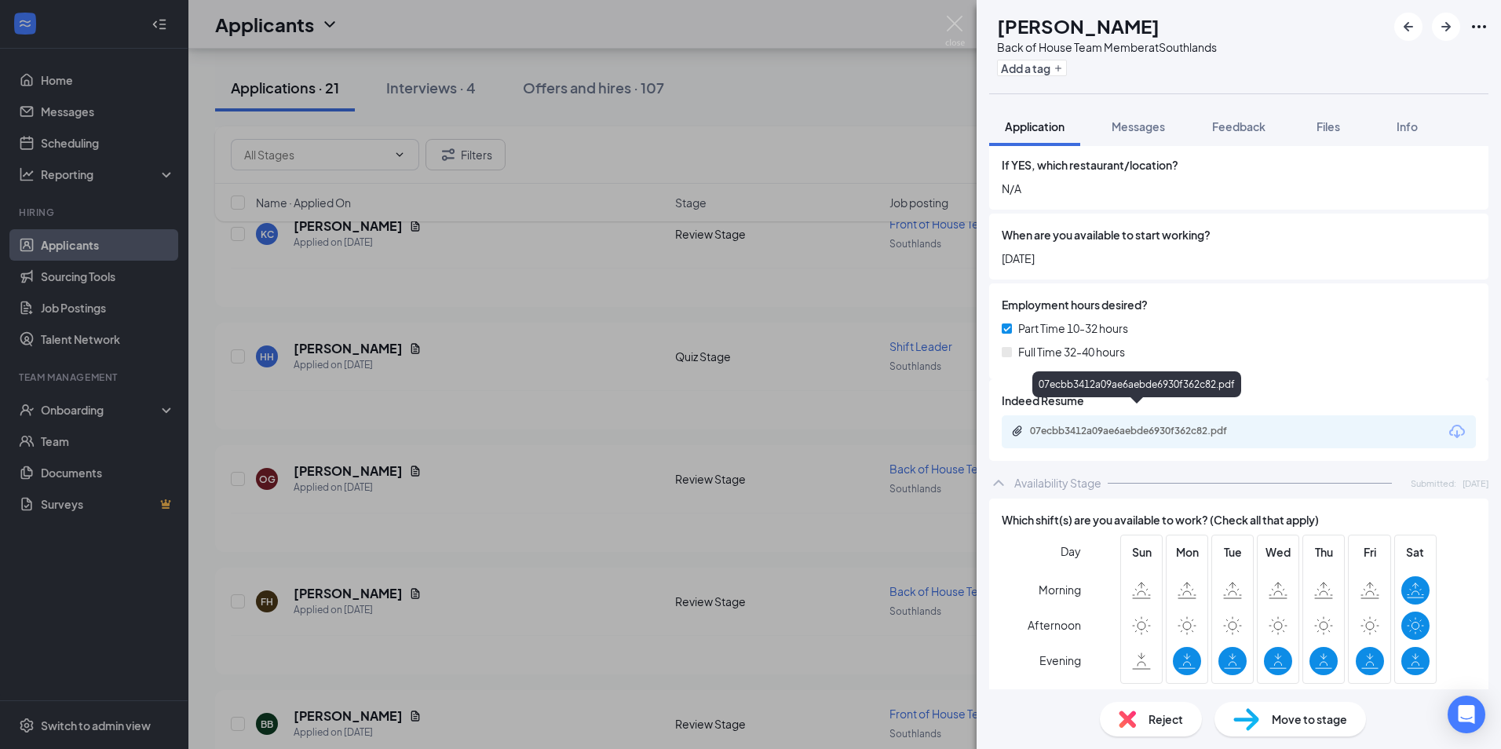
click at [1180, 425] on div "07ecbb3412a09ae6aebde6930f362c82.pdf" at bounding box center [1140, 431] width 220 height 13
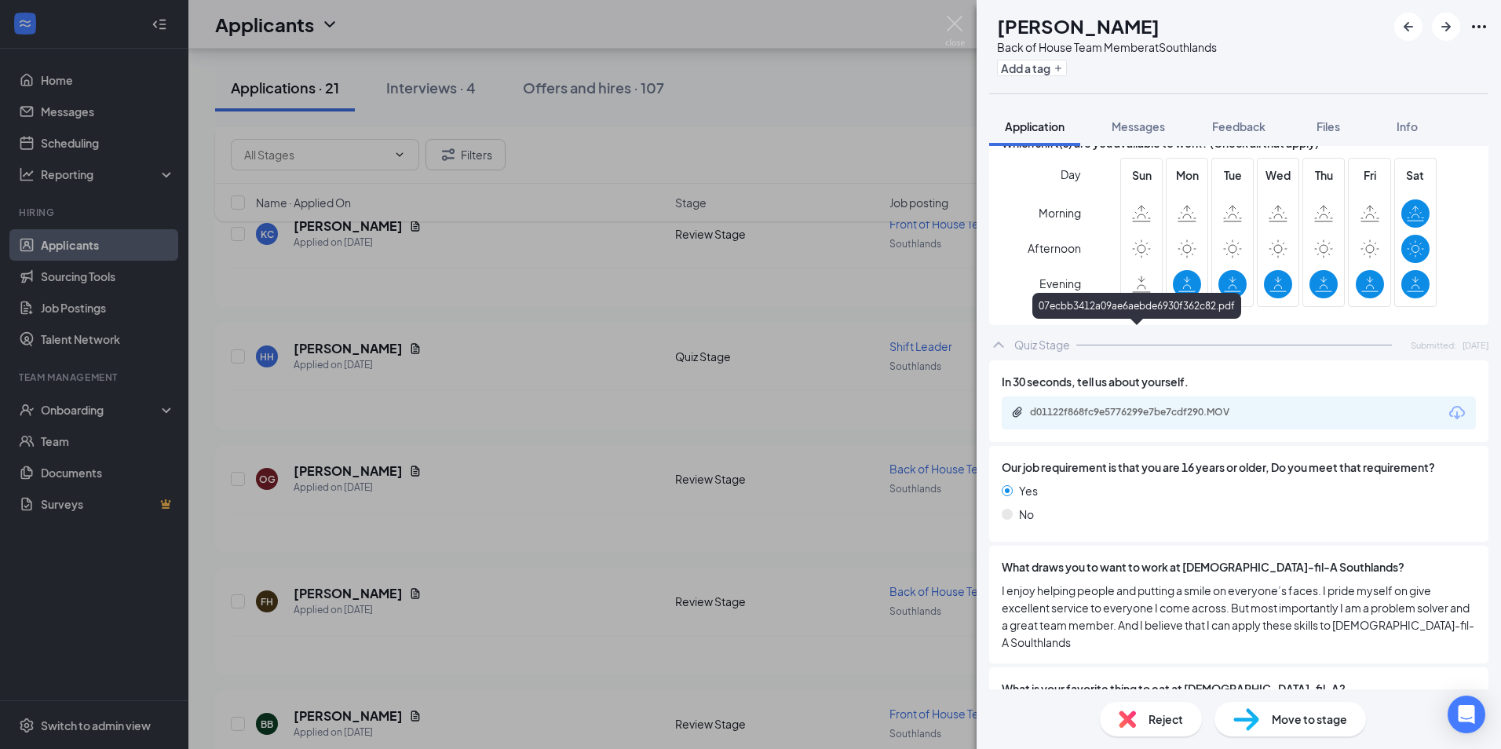
scroll to position [942, 0]
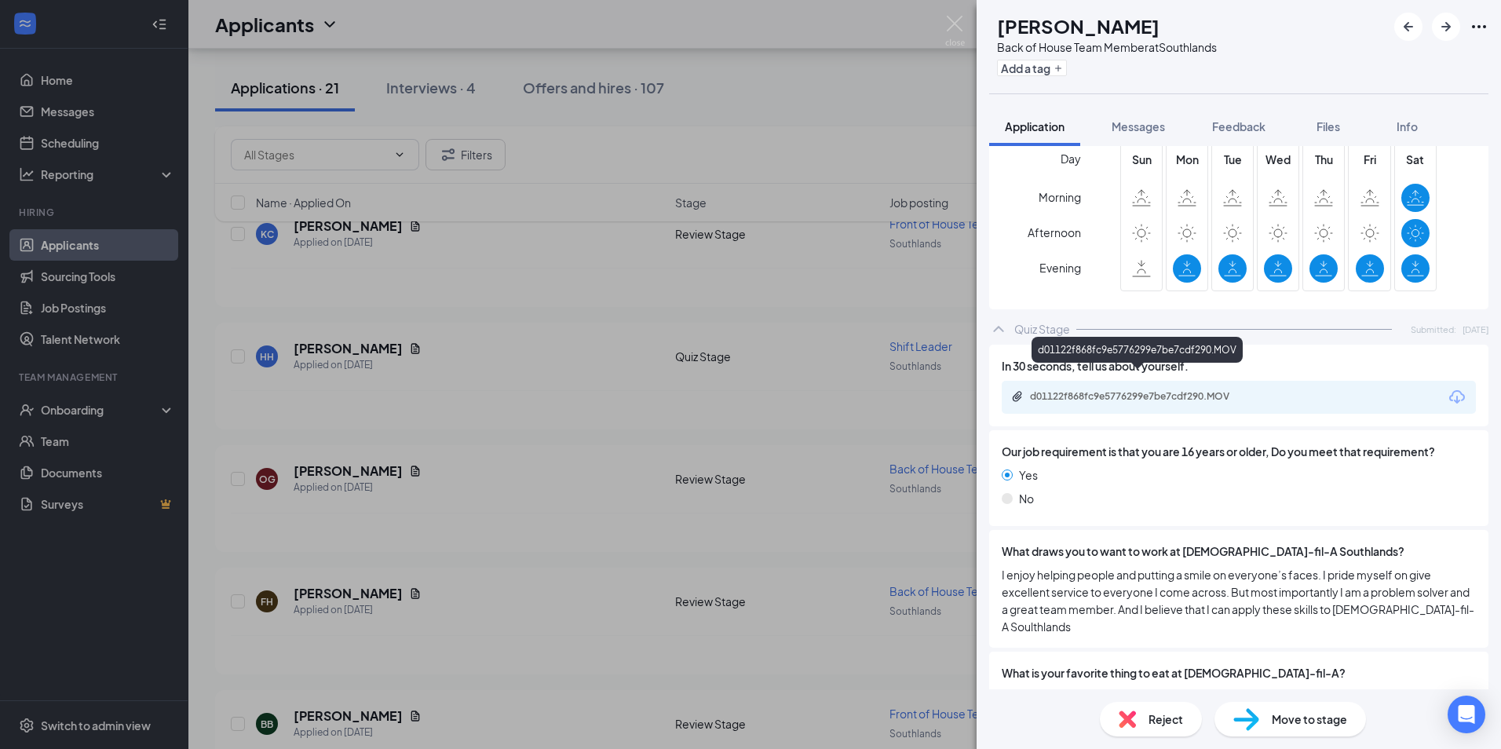
click at [1097, 390] on div "d01122f868fc9e5776299e7be7cdf290.MOV" at bounding box center [1140, 396] width 220 height 13
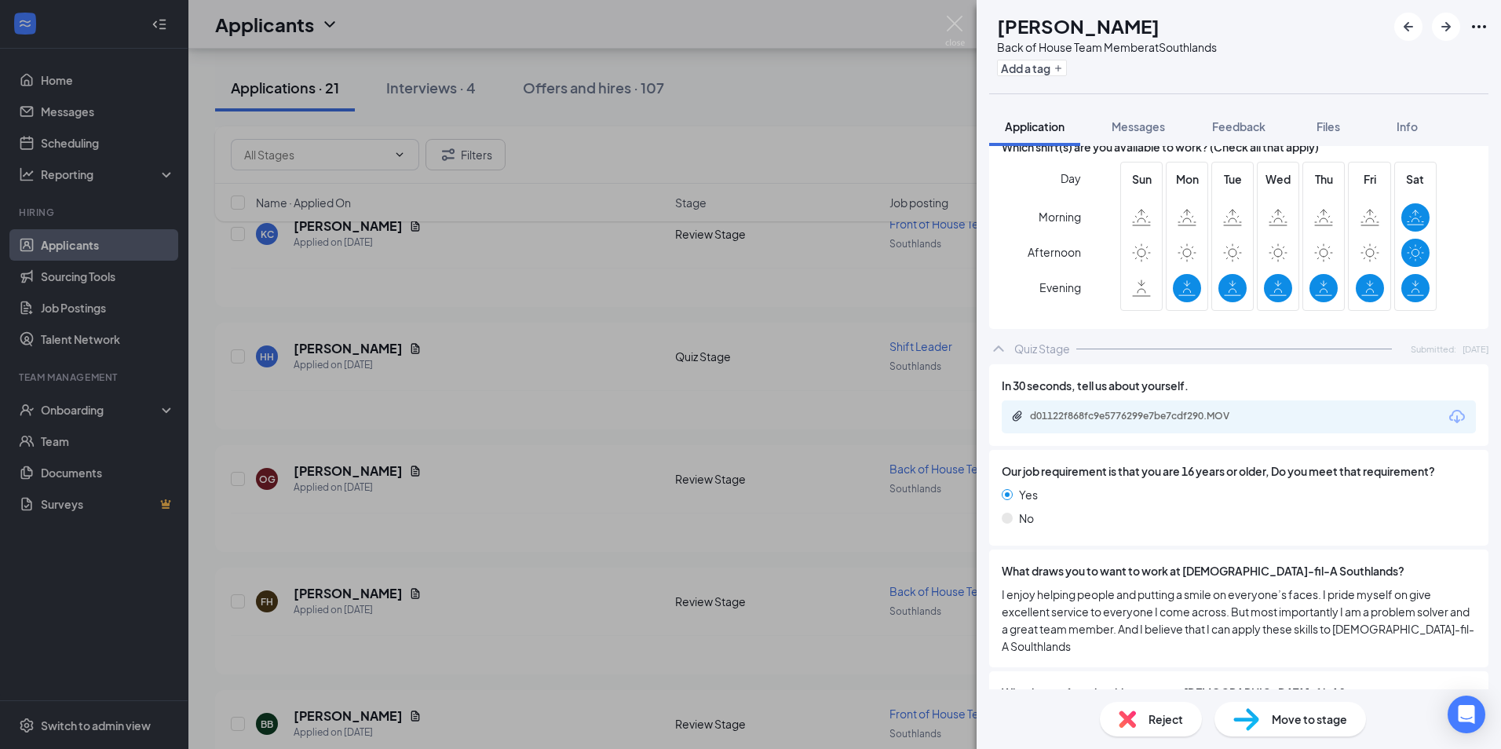
scroll to position [871, 0]
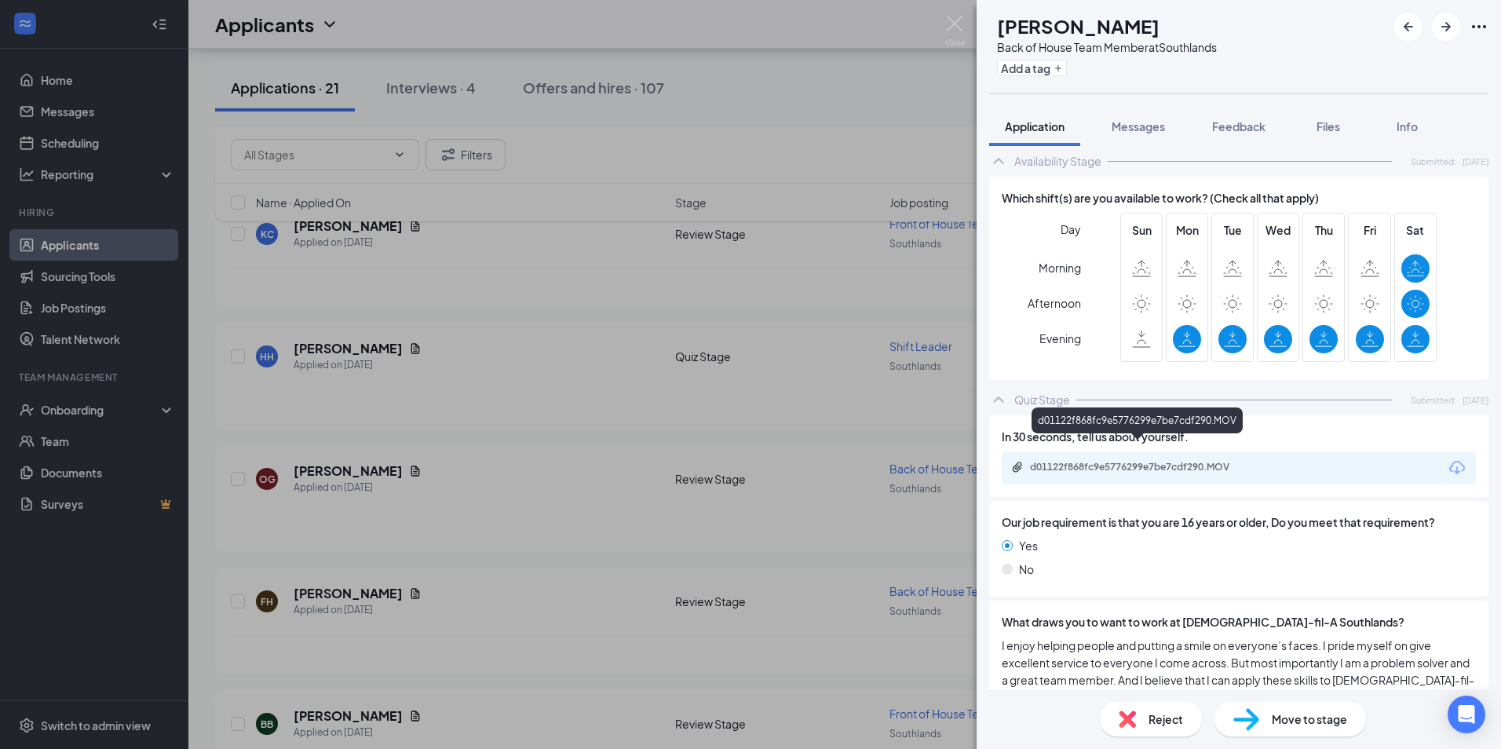
click at [1209, 461] on div "d01122f868fc9e5776299e7be7cdf290.MOV" at bounding box center [1140, 467] width 220 height 13
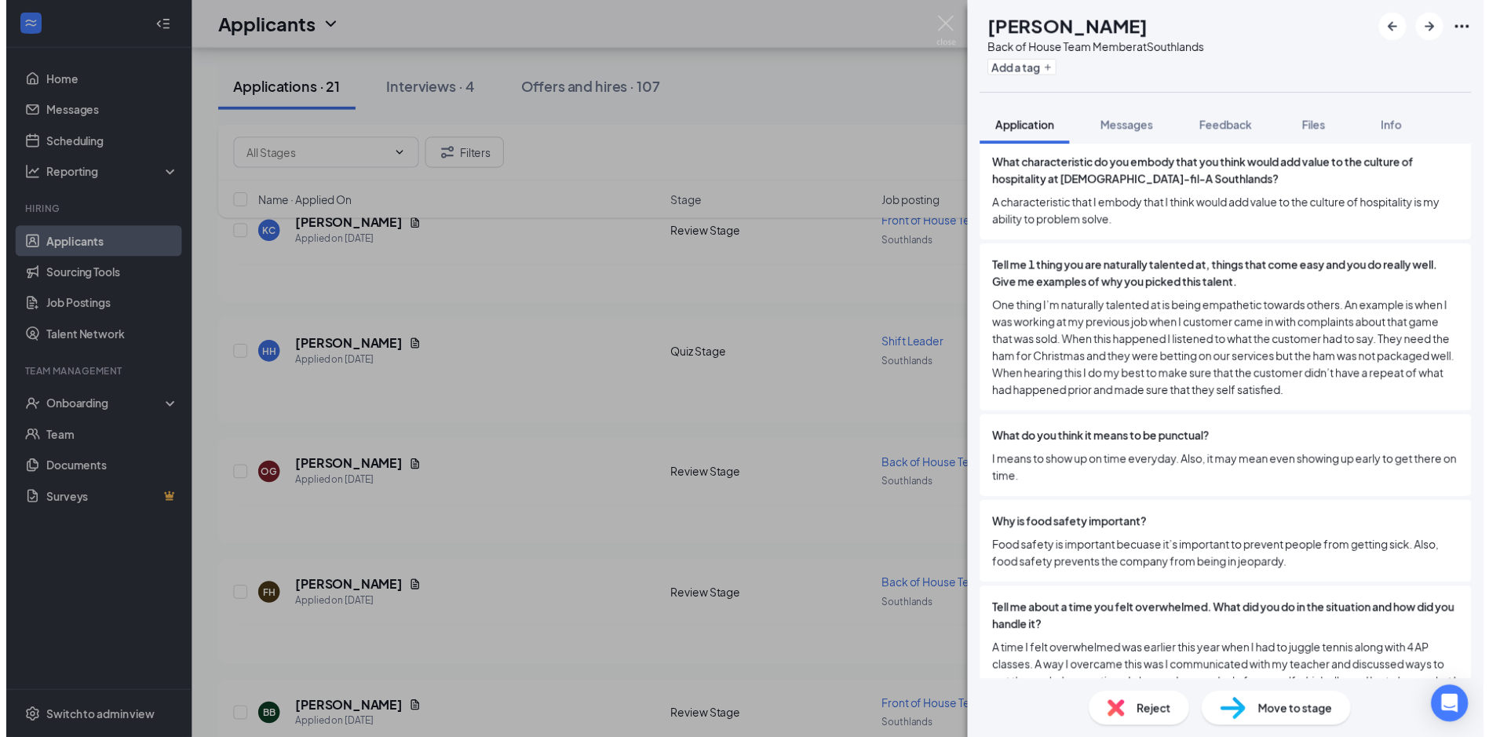
scroll to position [1735, 0]
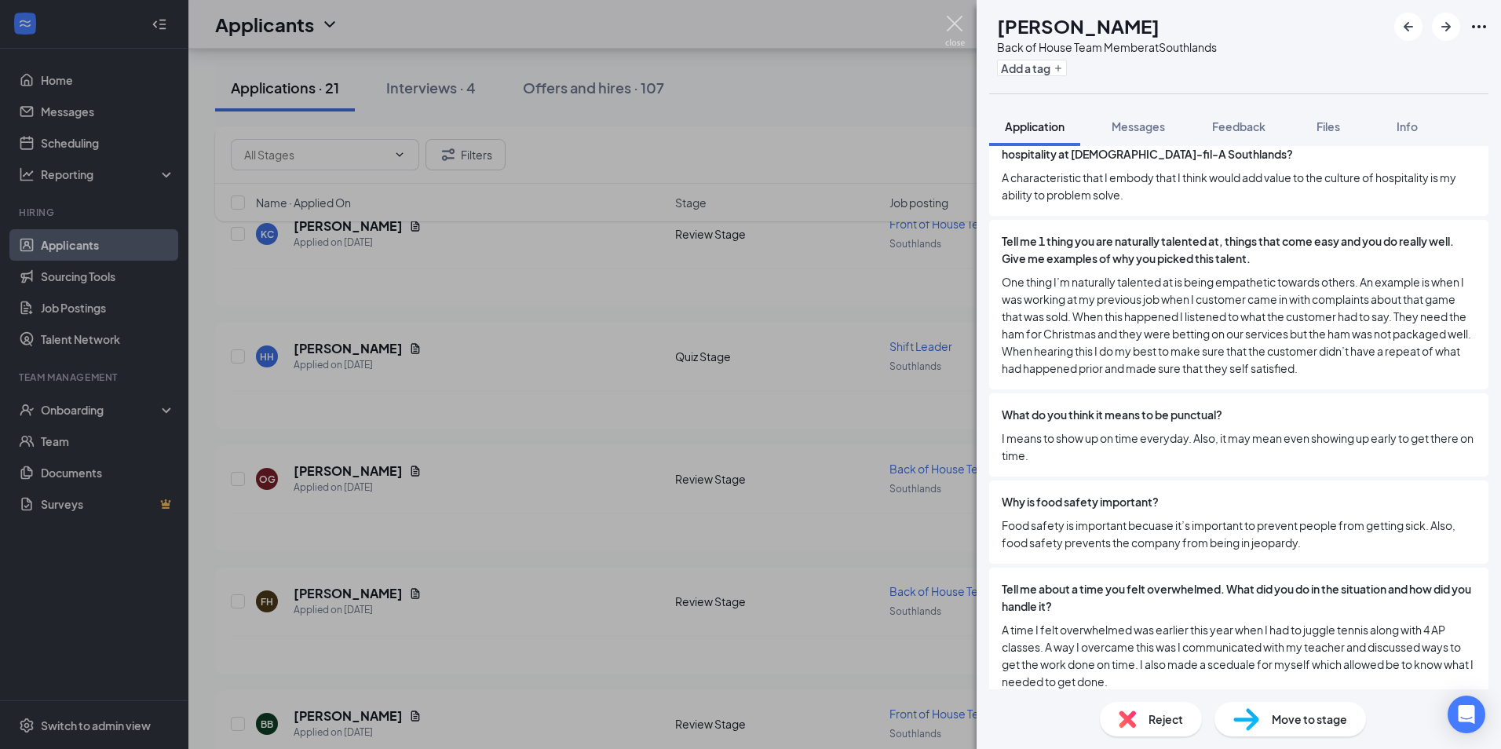
click at [954, 27] on img at bounding box center [955, 31] width 20 height 31
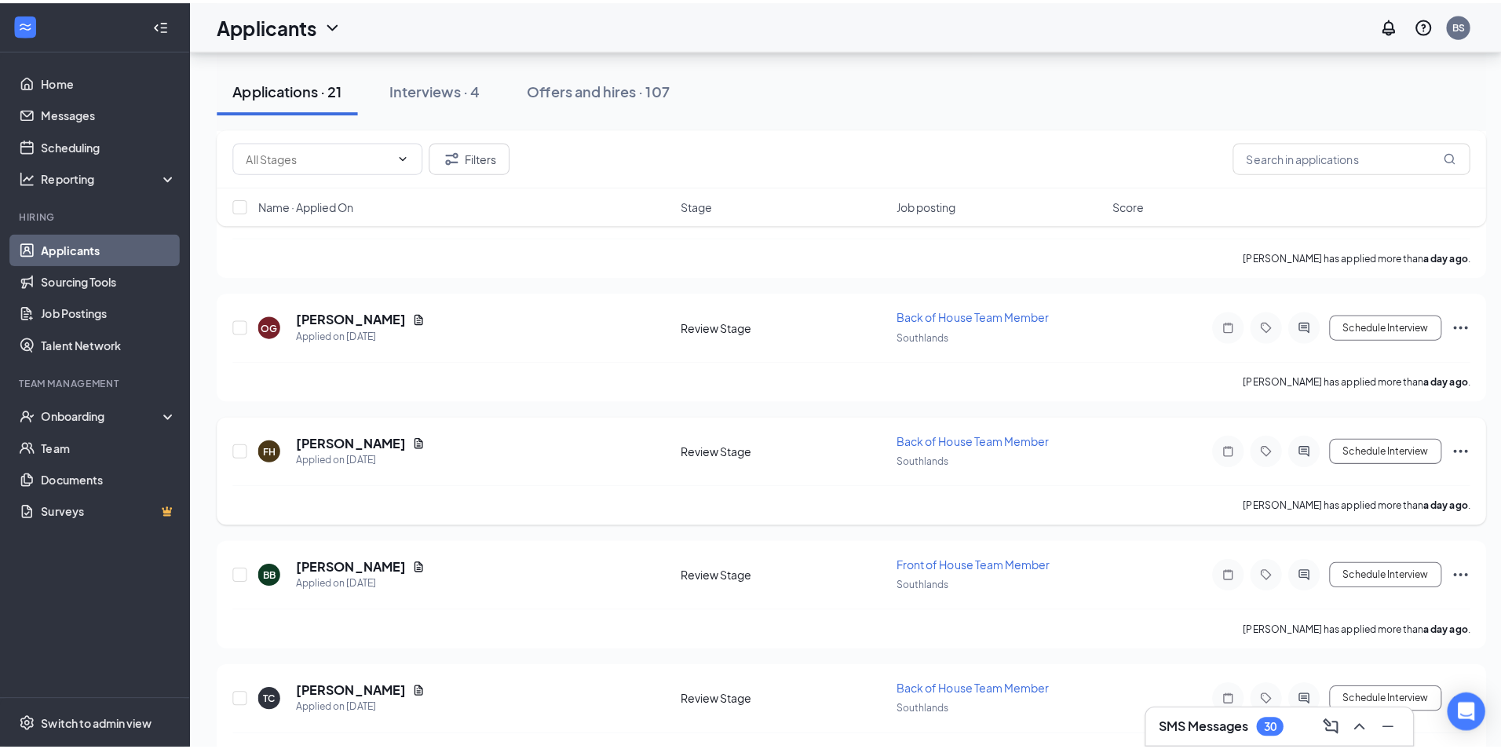
scroll to position [942, 0]
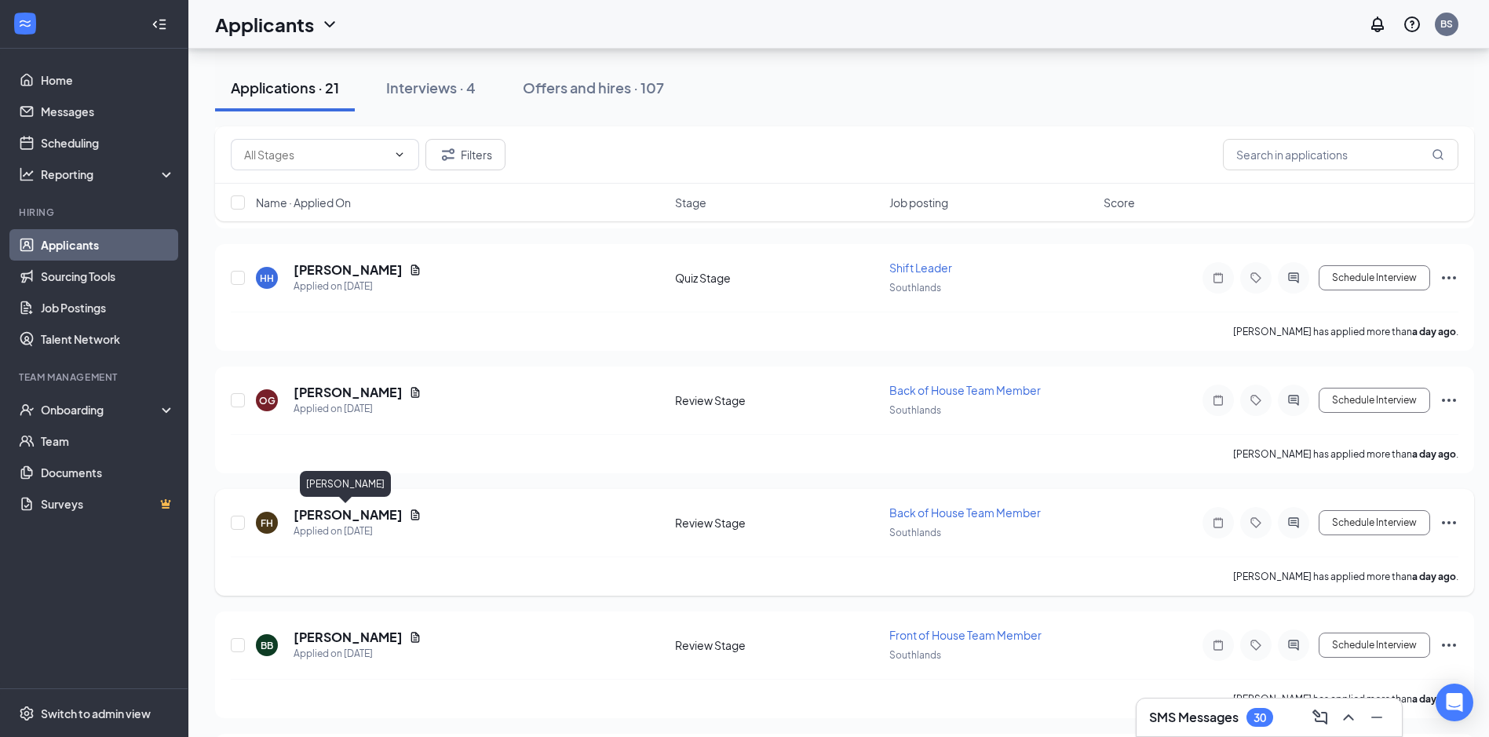
click at [352, 516] on h5 "[PERSON_NAME]" at bounding box center [348, 514] width 109 height 17
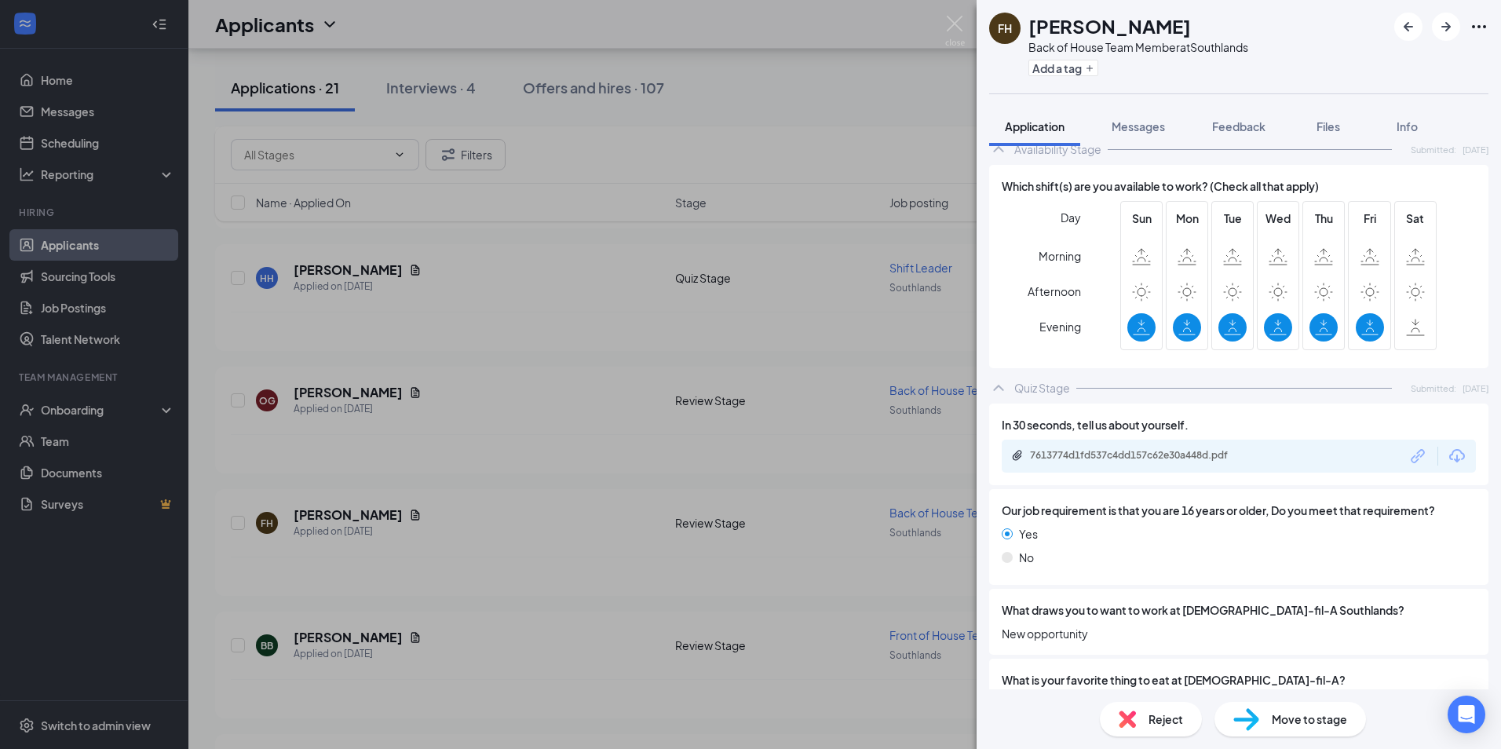
scroll to position [1099, 0]
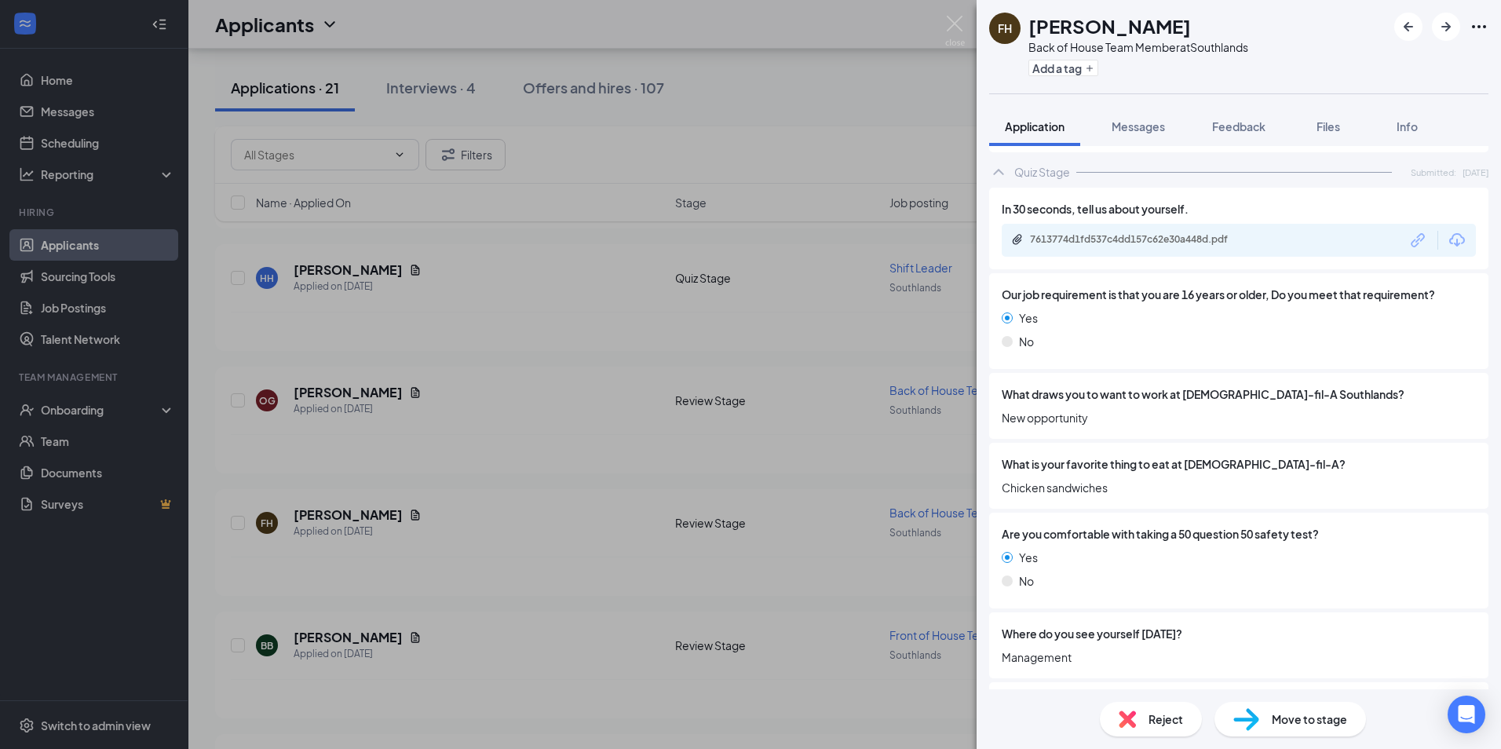
click at [1148, 721] on span "Reject" at bounding box center [1165, 718] width 35 height 17
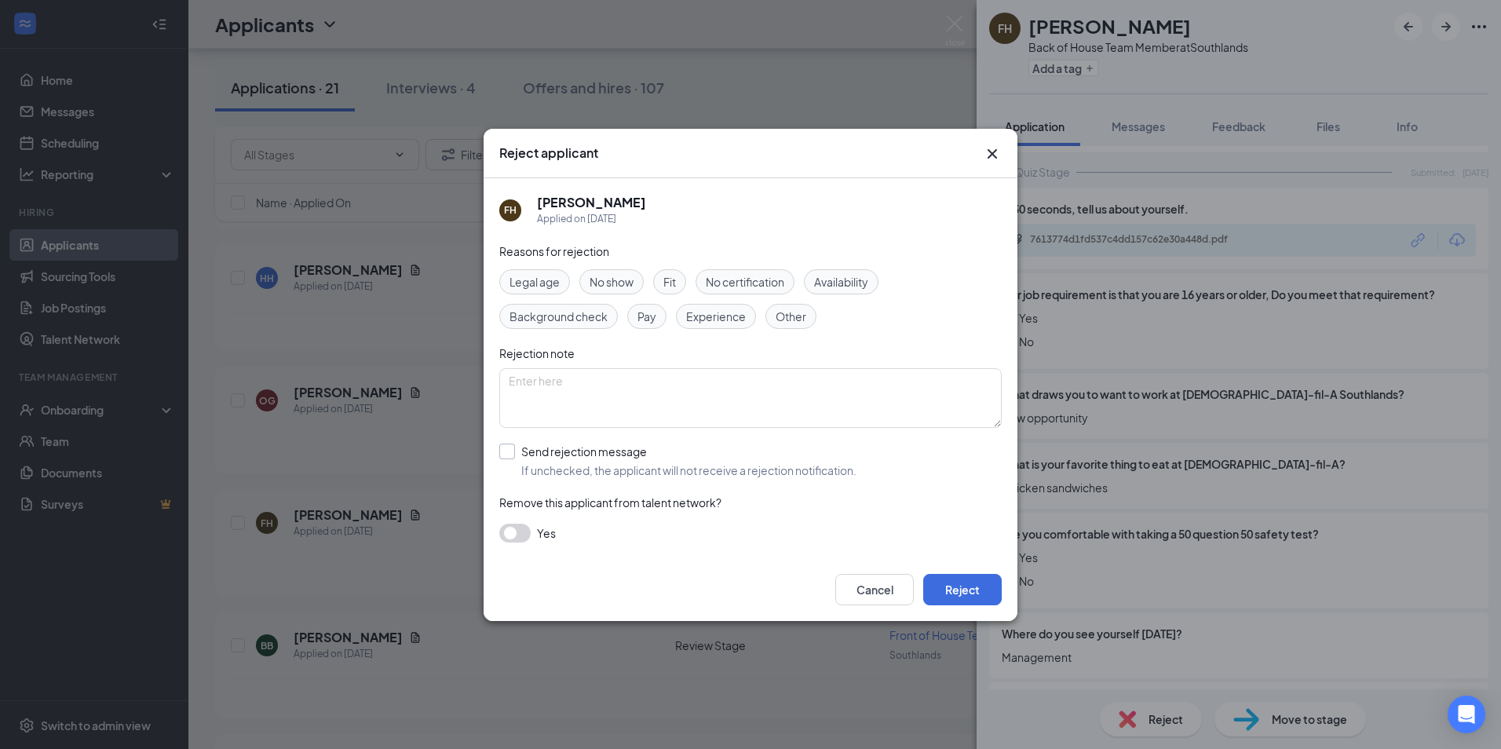
click at [509, 465] on input "Send rejection message If unchecked, the applicant will not receive a rejection…" at bounding box center [677, 460] width 357 height 35
checkbox input "true"
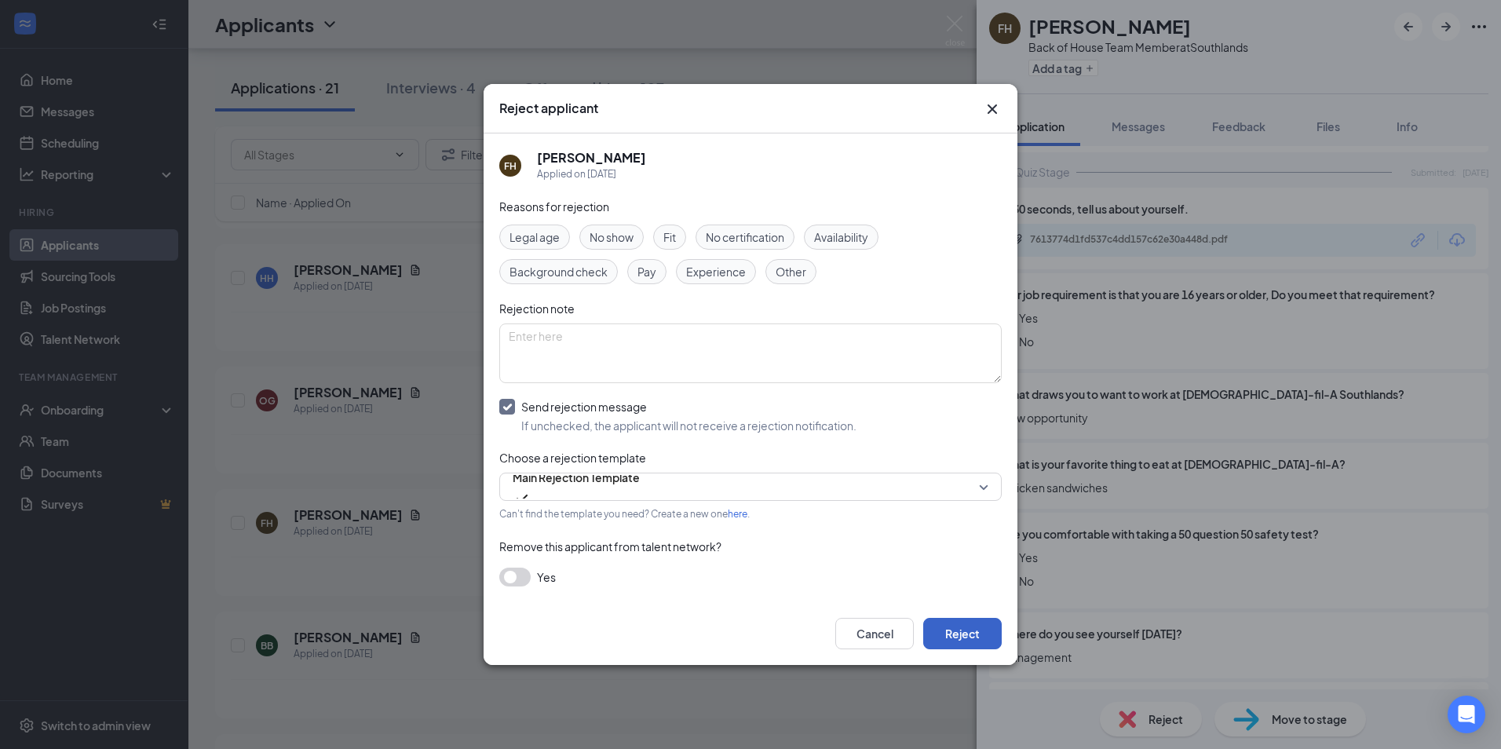
click at [968, 647] on button "Reject" at bounding box center [962, 633] width 78 height 31
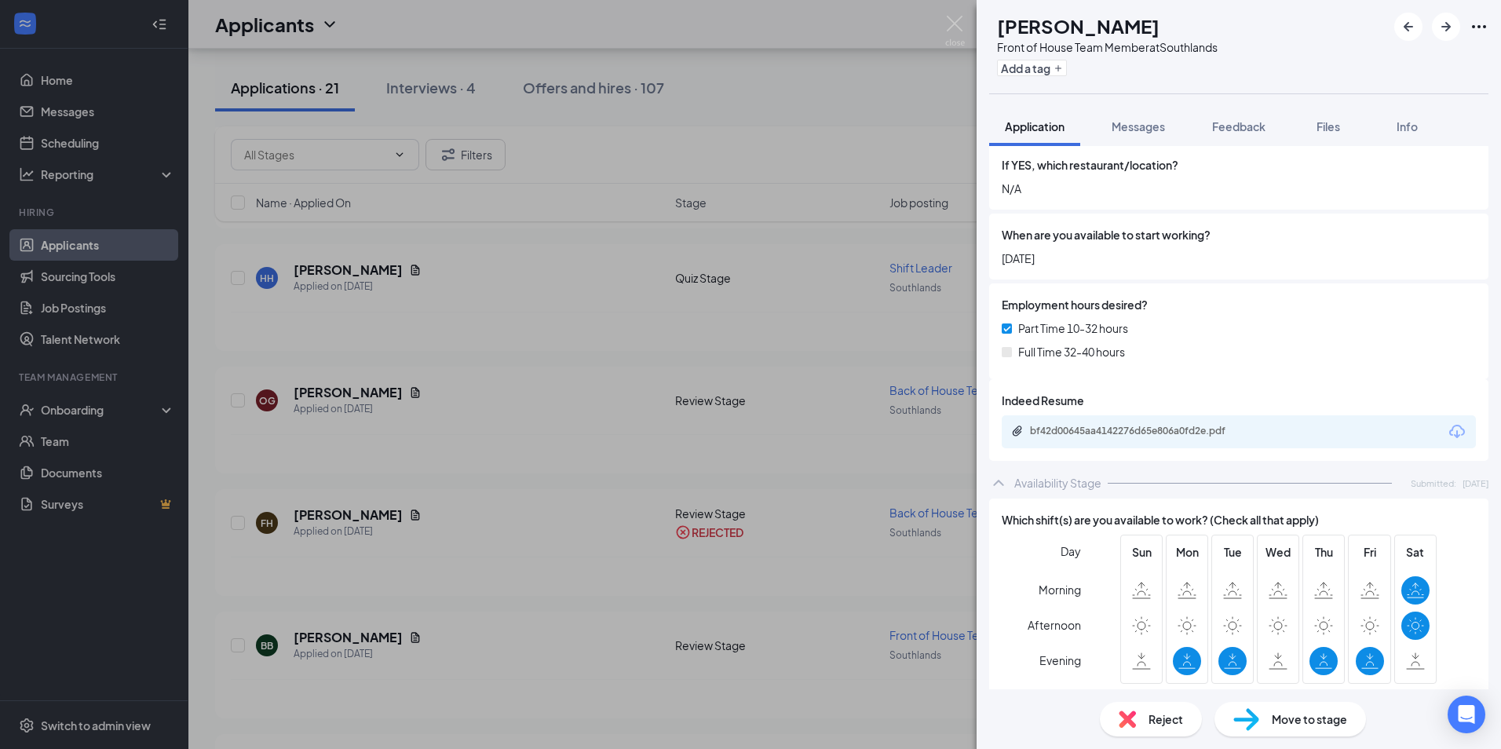
scroll to position [706, 0]
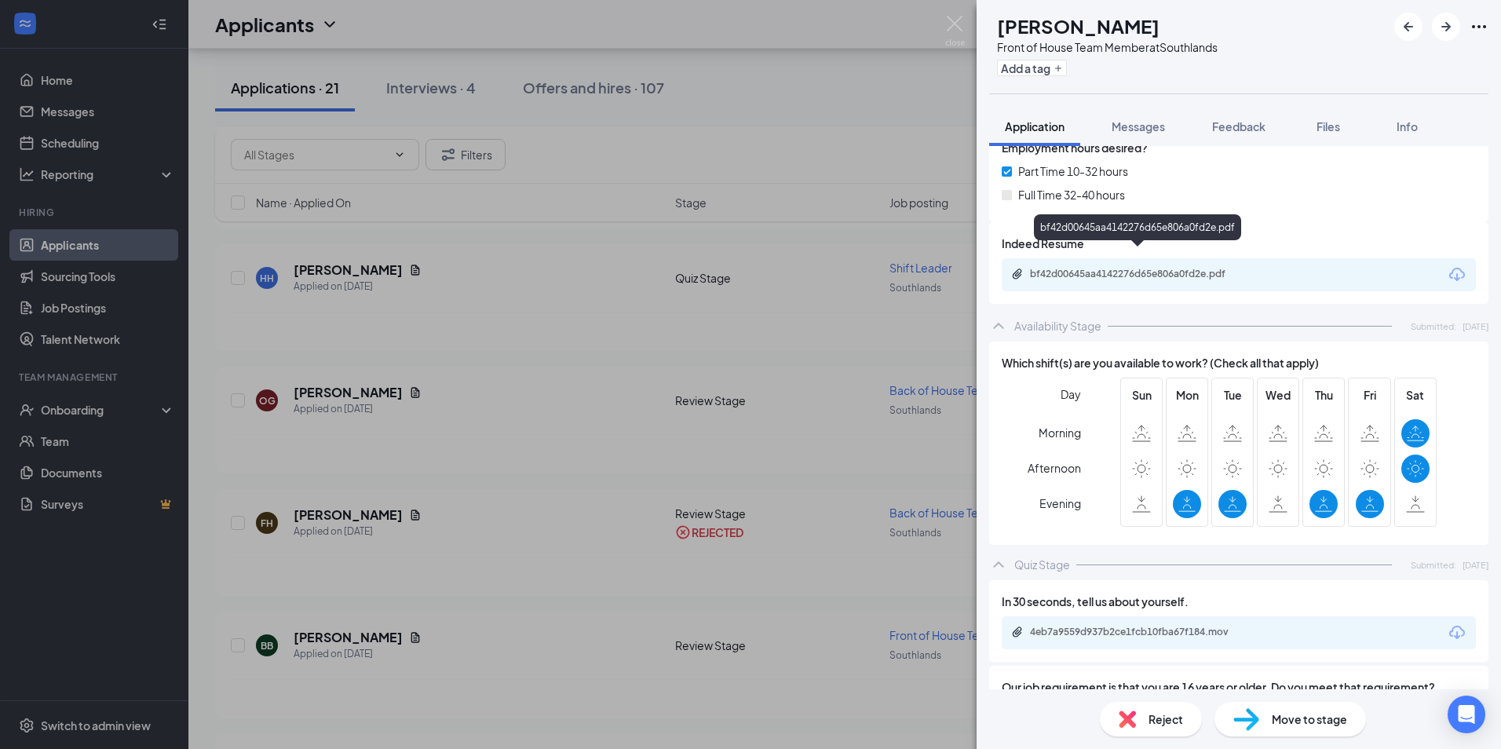
click at [1207, 268] on div "bf42d00645aa4142276d65e806a0fd2e.pdf" at bounding box center [1140, 274] width 220 height 13
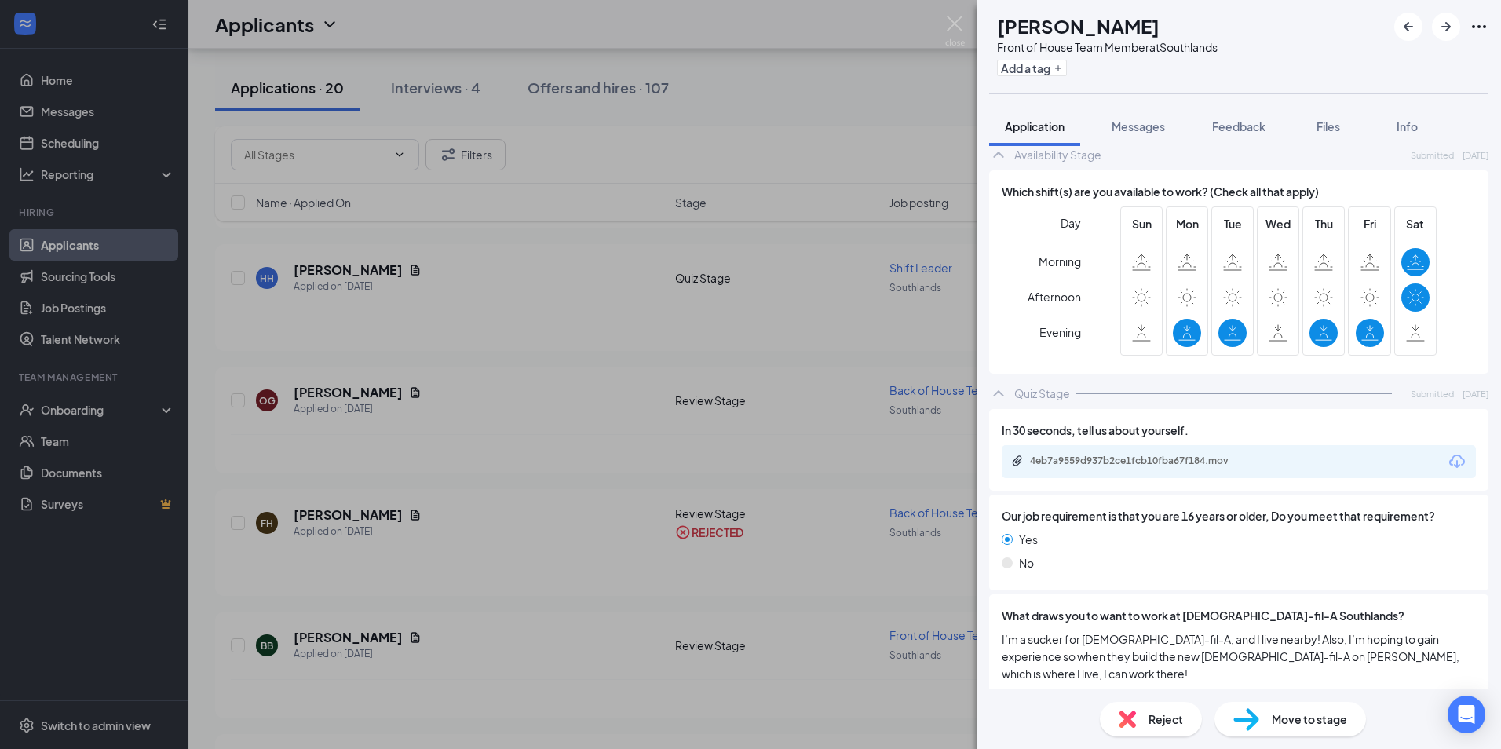
scroll to position [733, 0]
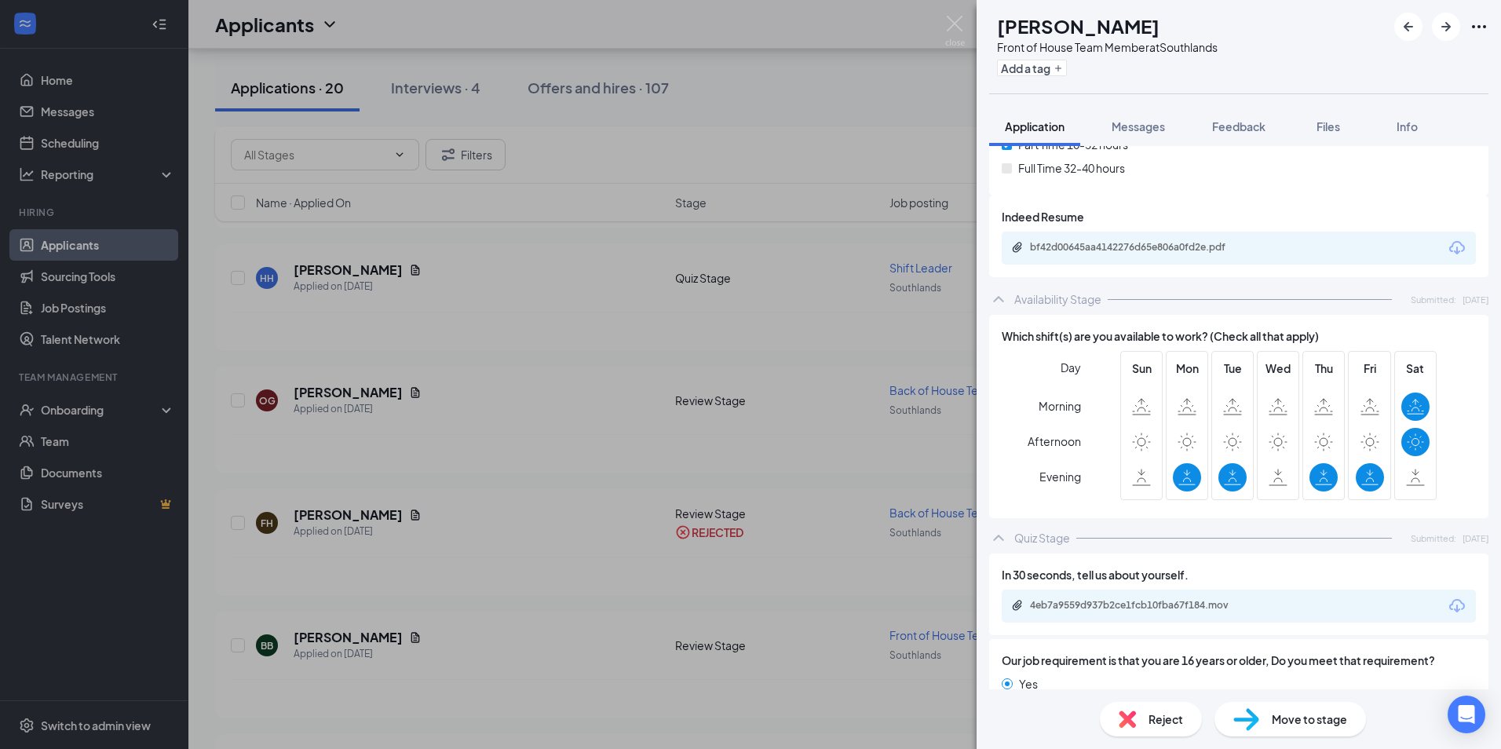
click at [1153, 721] on span "Reject" at bounding box center [1165, 718] width 35 height 17
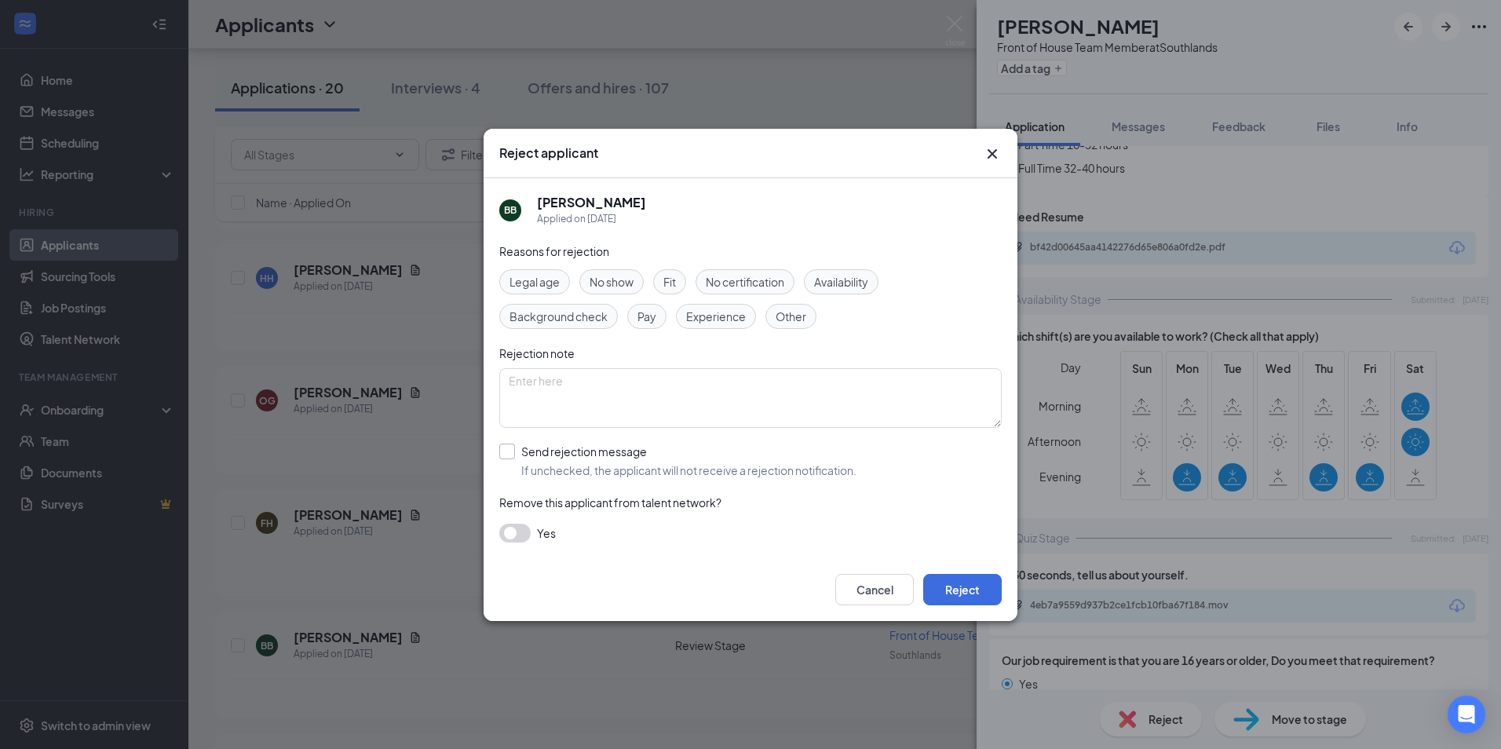
click at [502, 453] on input "Send rejection message If unchecked, the applicant will not receive a rejection…" at bounding box center [677, 460] width 357 height 35
checkbox input "true"
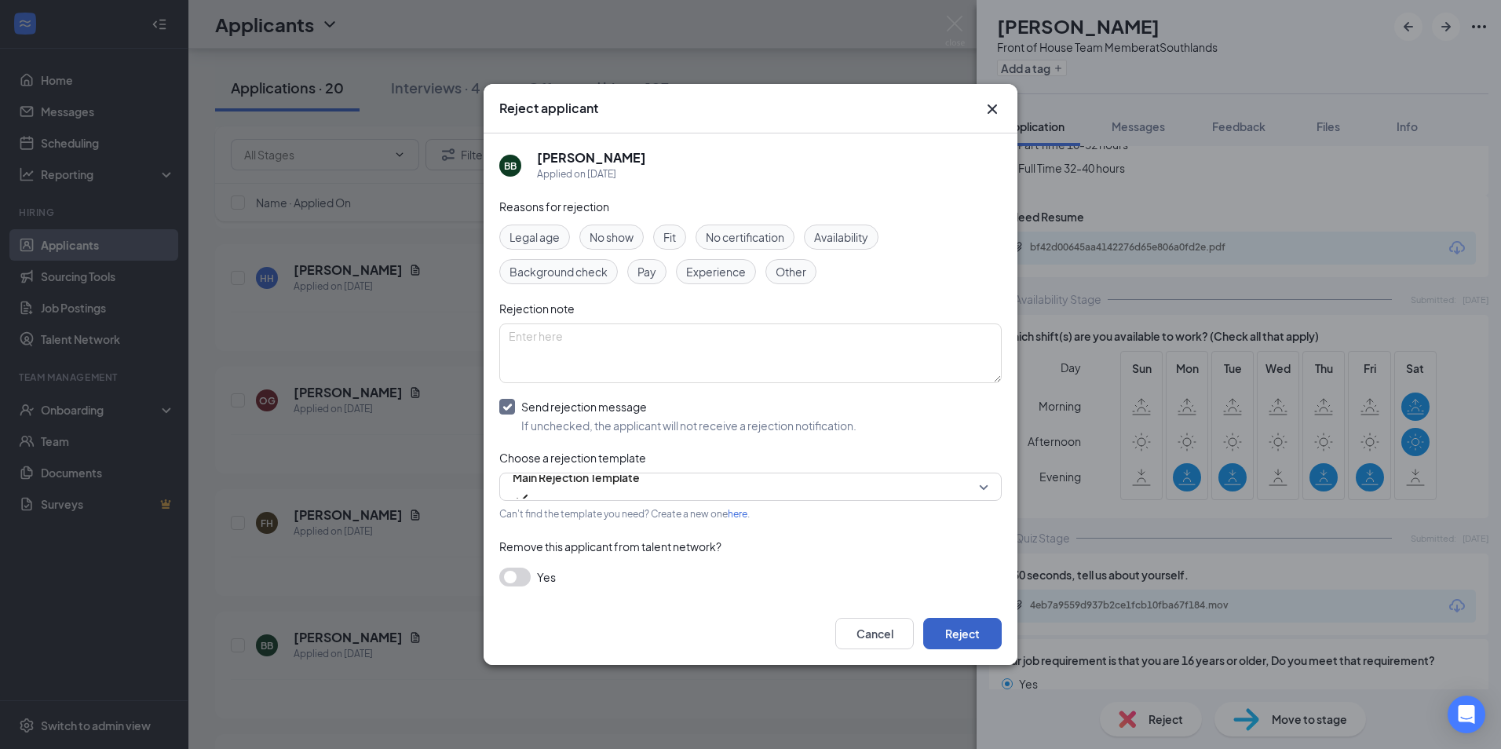
click at [965, 633] on button "Reject" at bounding box center [962, 633] width 78 height 31
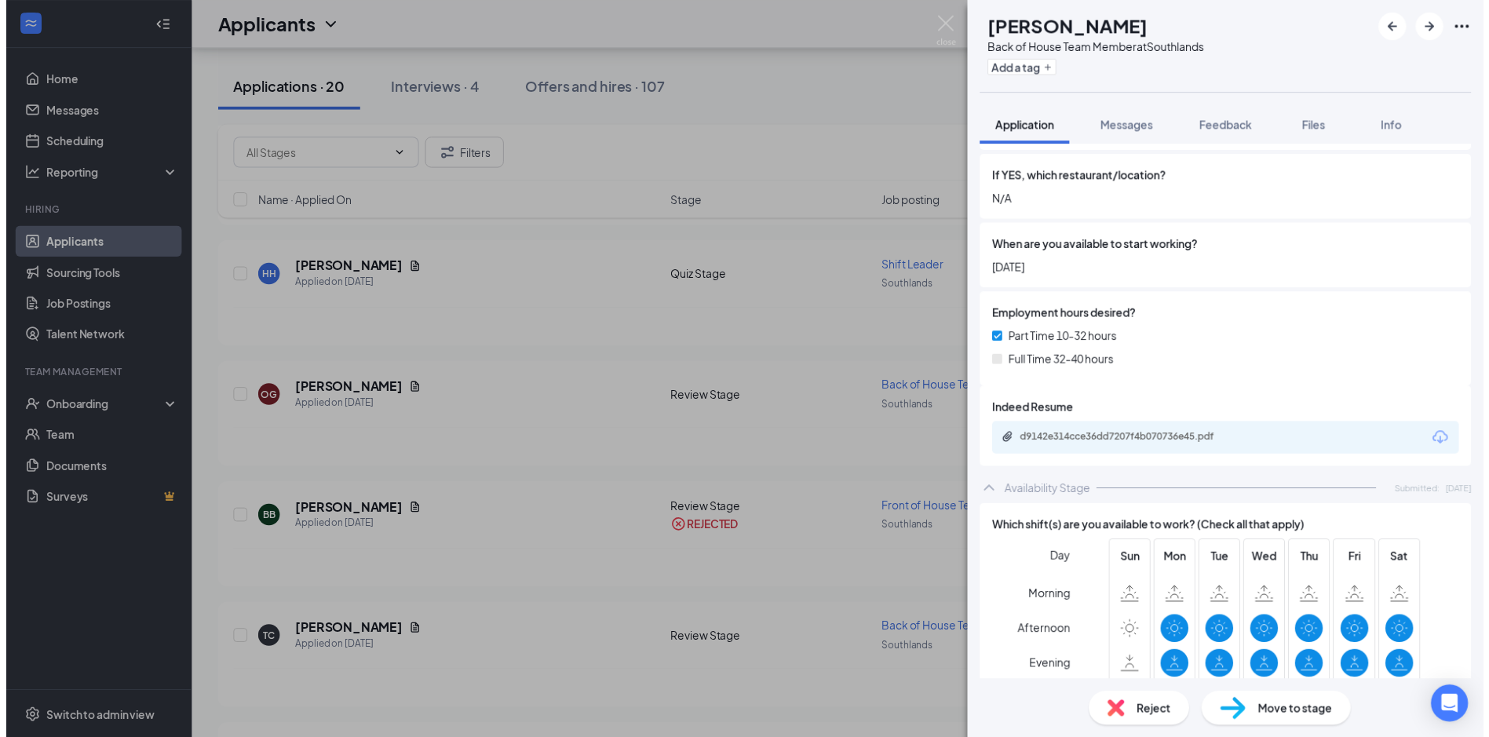
scroll to position [549, 0]
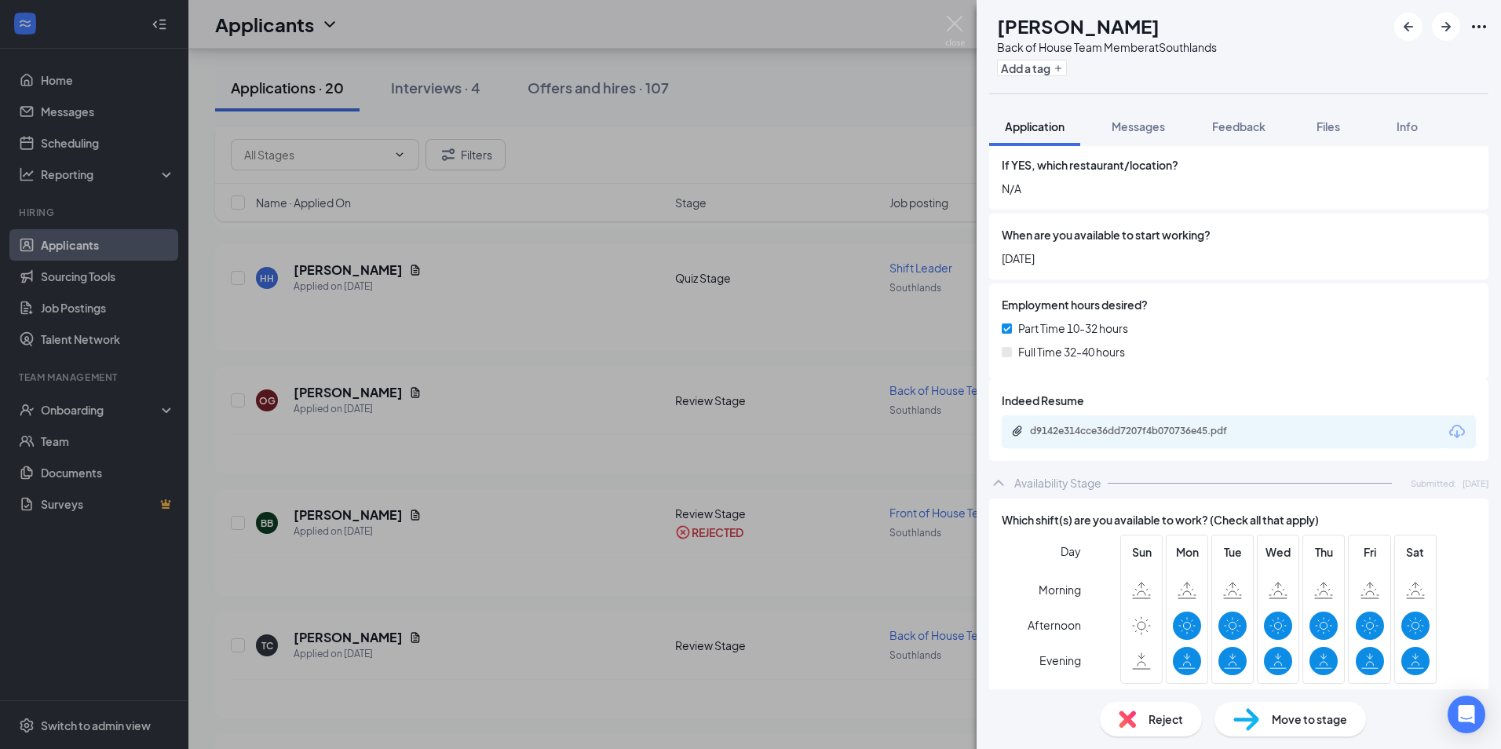
click at [1191, 423] on div "d9142e314cce36dd7207f4b070736e45.pdf" at bounding box center [1238, 431] width 474 height 33
click at [1191, 425] on div "d9142e314cce36dd7207f4b070736e45.pdf" at bounding box center [1140, 431] width 220 height 13
click at [950, 22] on img at bounding box center [955, 31] width 20 height 31
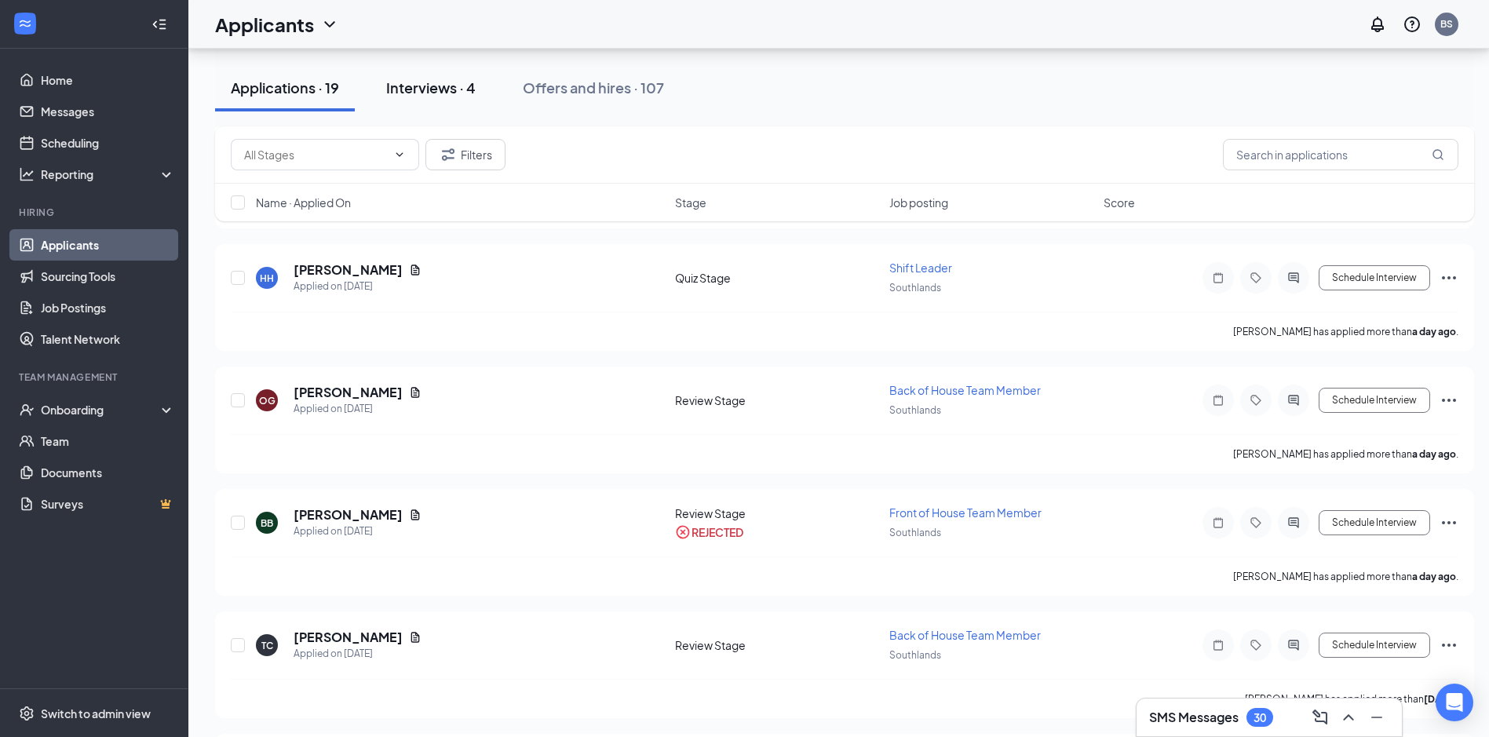
click at [421, 97] on button "Interviews · 4" at bounding box center [430, 87] width 121 height 47
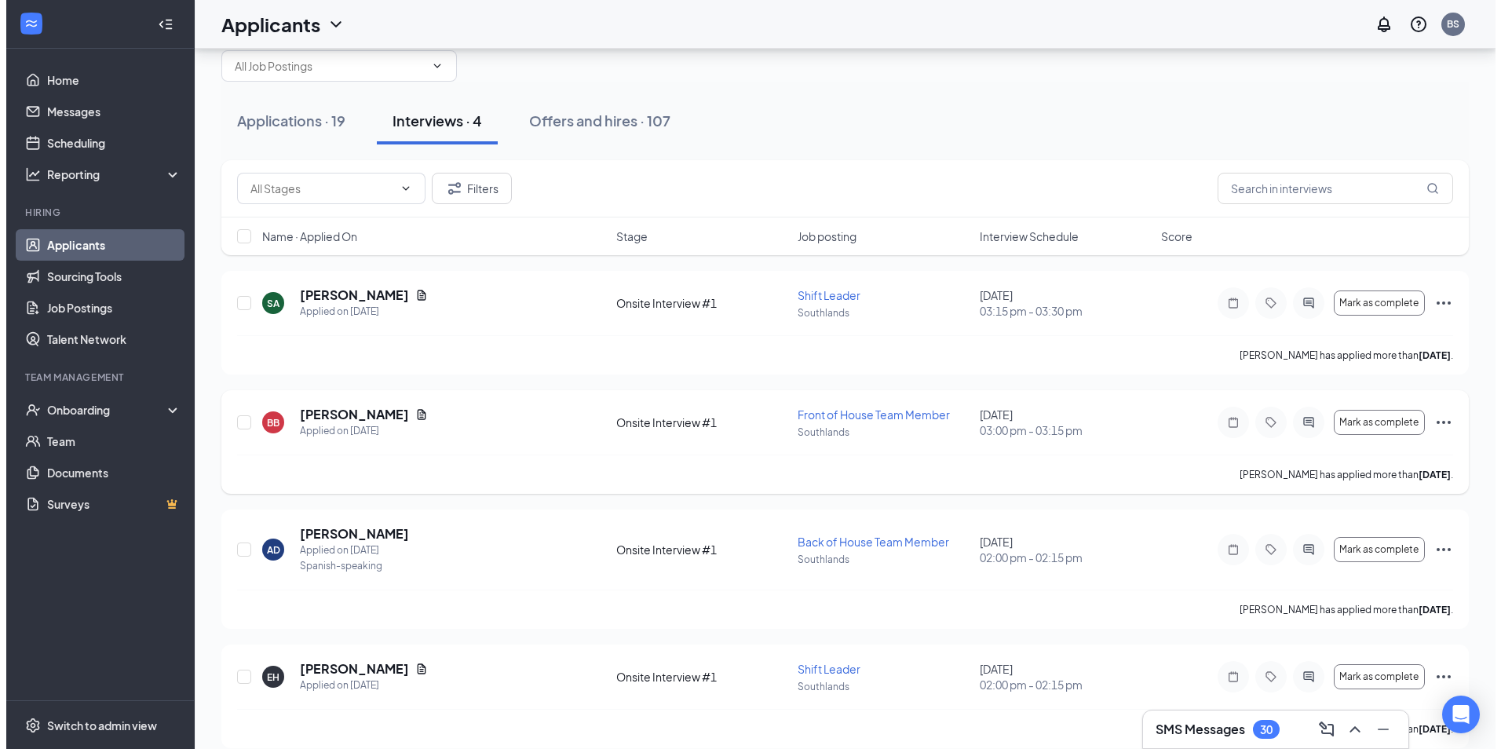
scroll to position [51, 0]
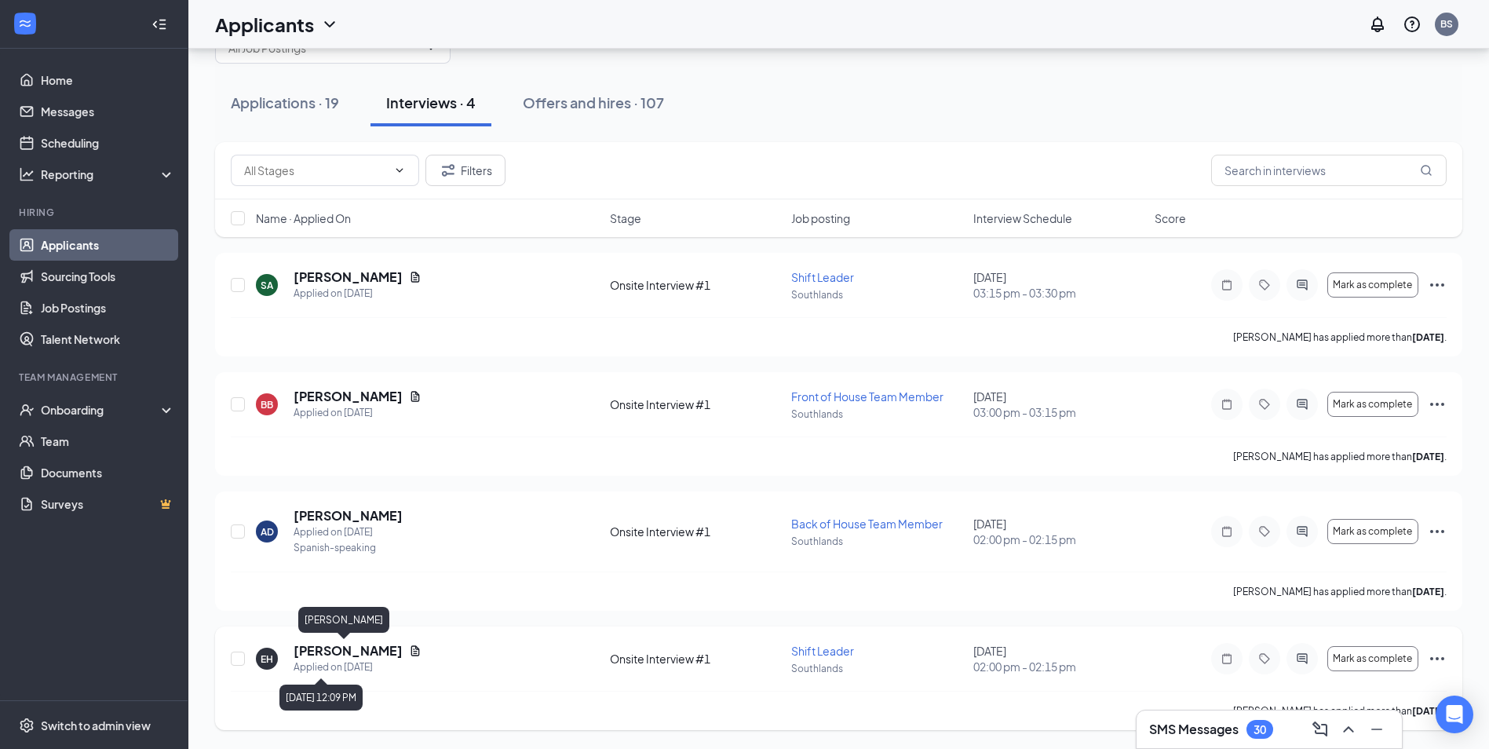
click at [327, 649] on h5 "[PERSON_NAME]" at bounding box center [348, 650] width 109 height 17
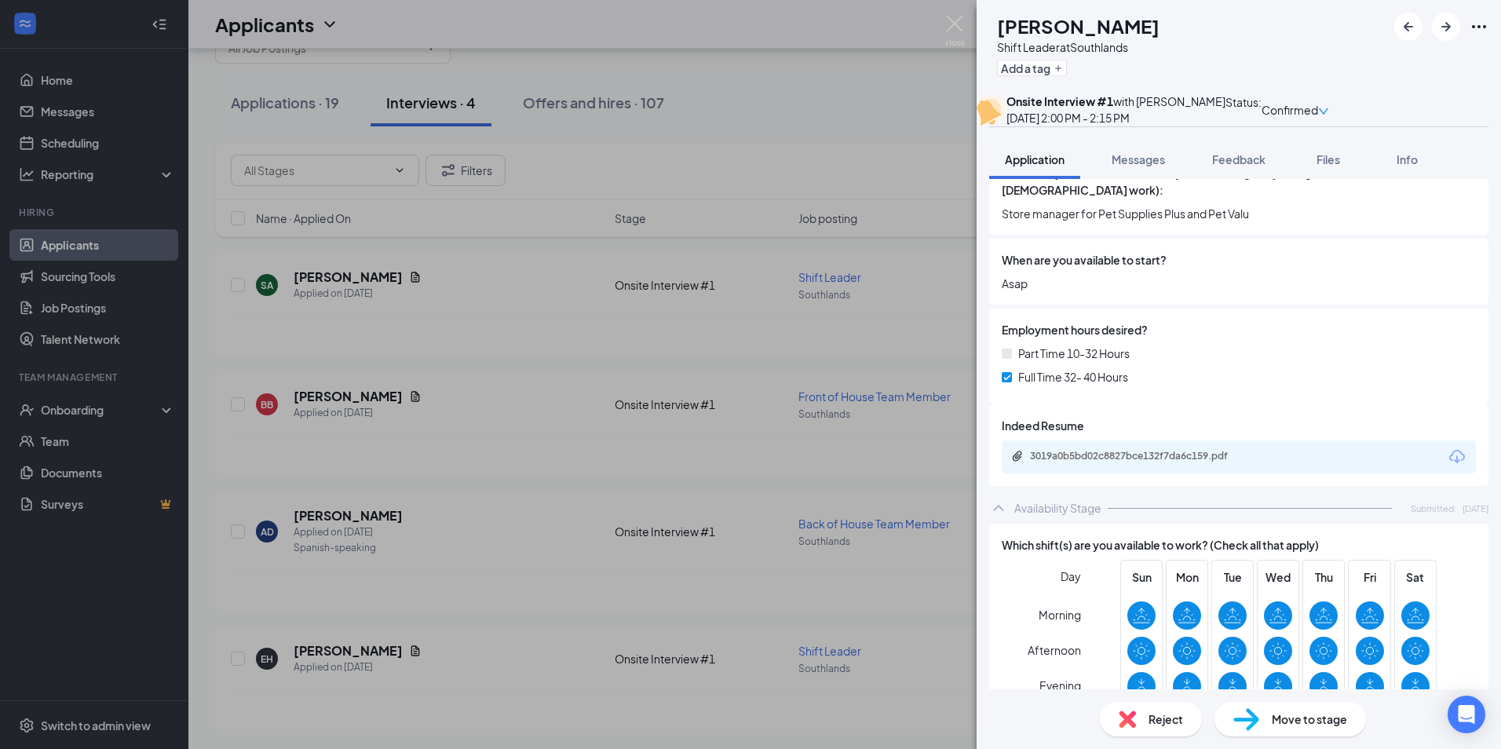
scroll to position [785, 0]
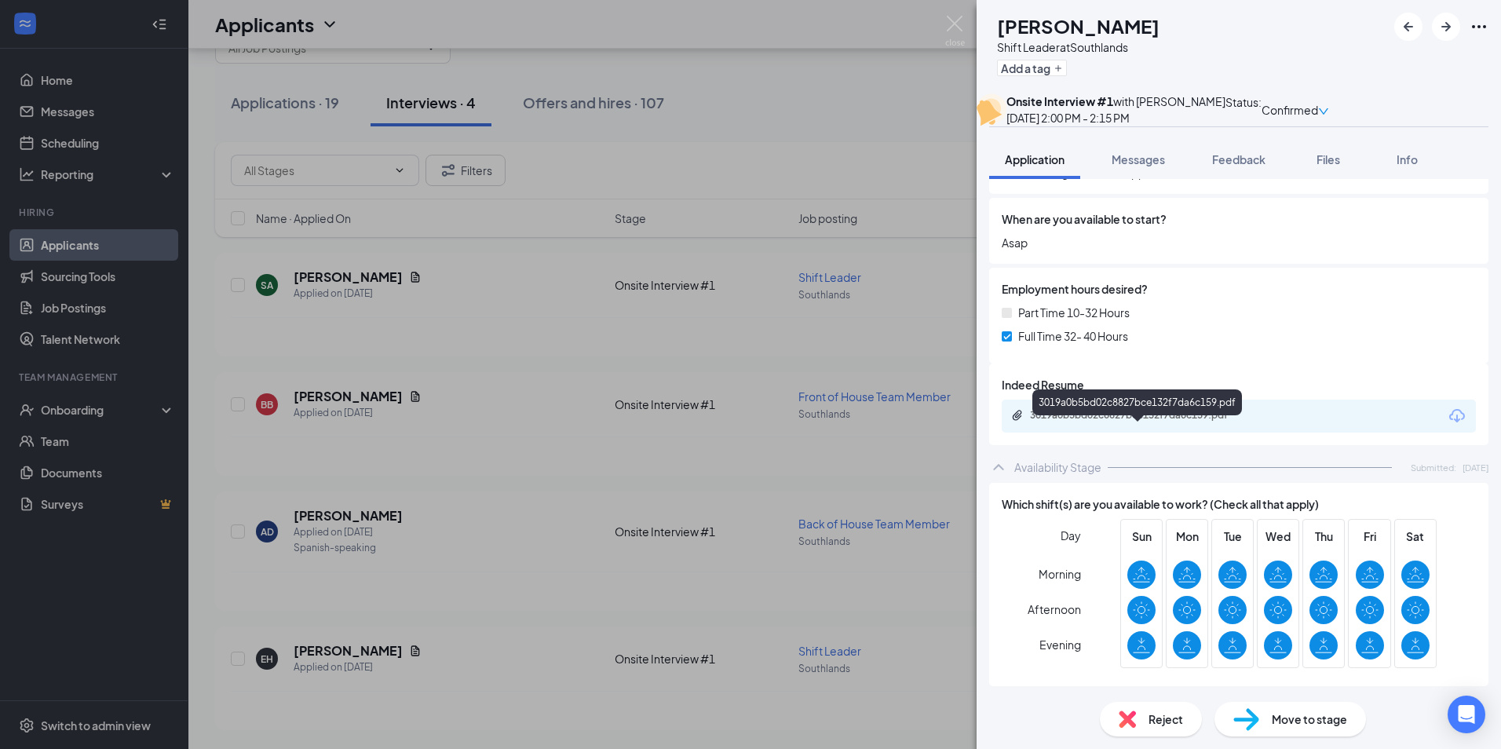
click at [1200, 424] on div "3019a0b5bd02c8827bce132f7da6c159.pdf" at bounding box center [1138, 416] width 254 height 15
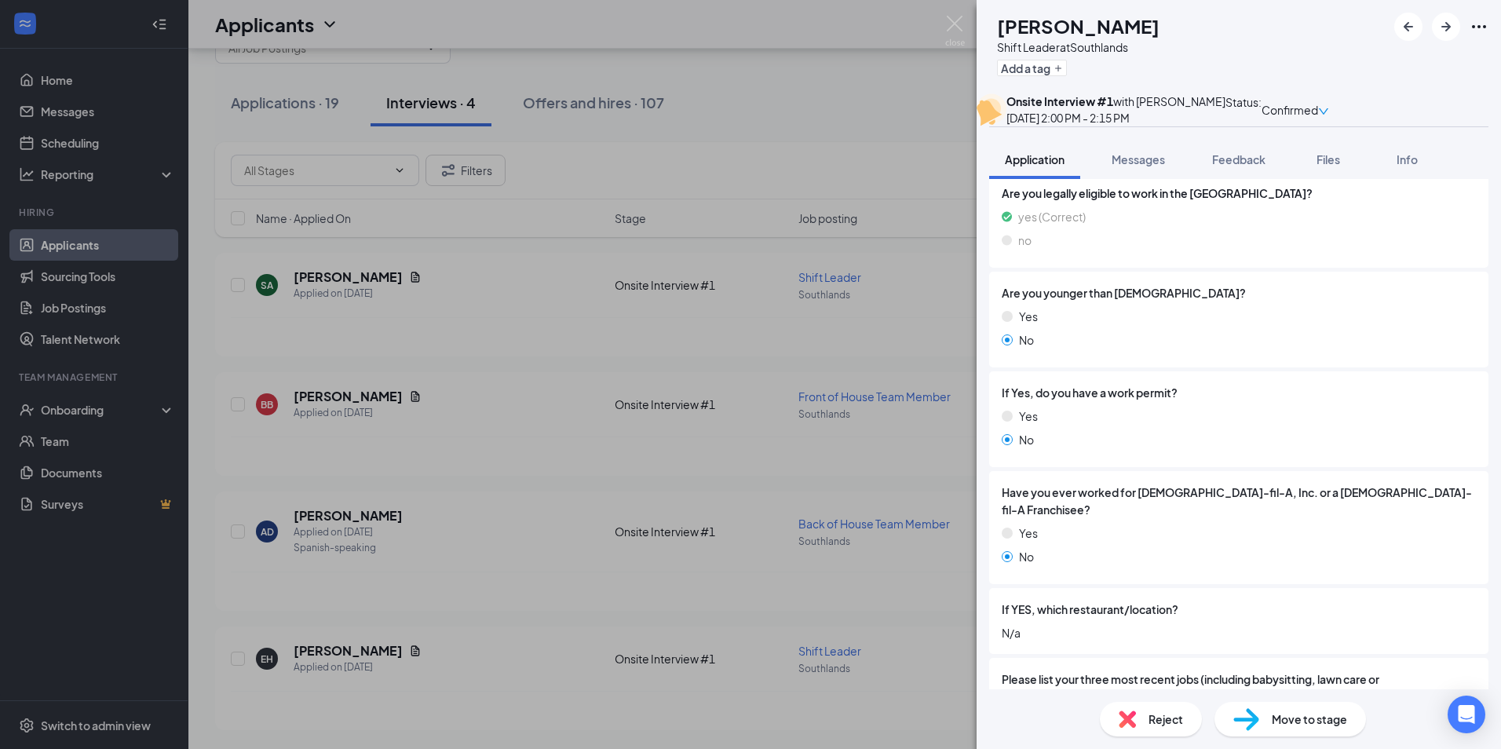
scroll to position [68, 0]
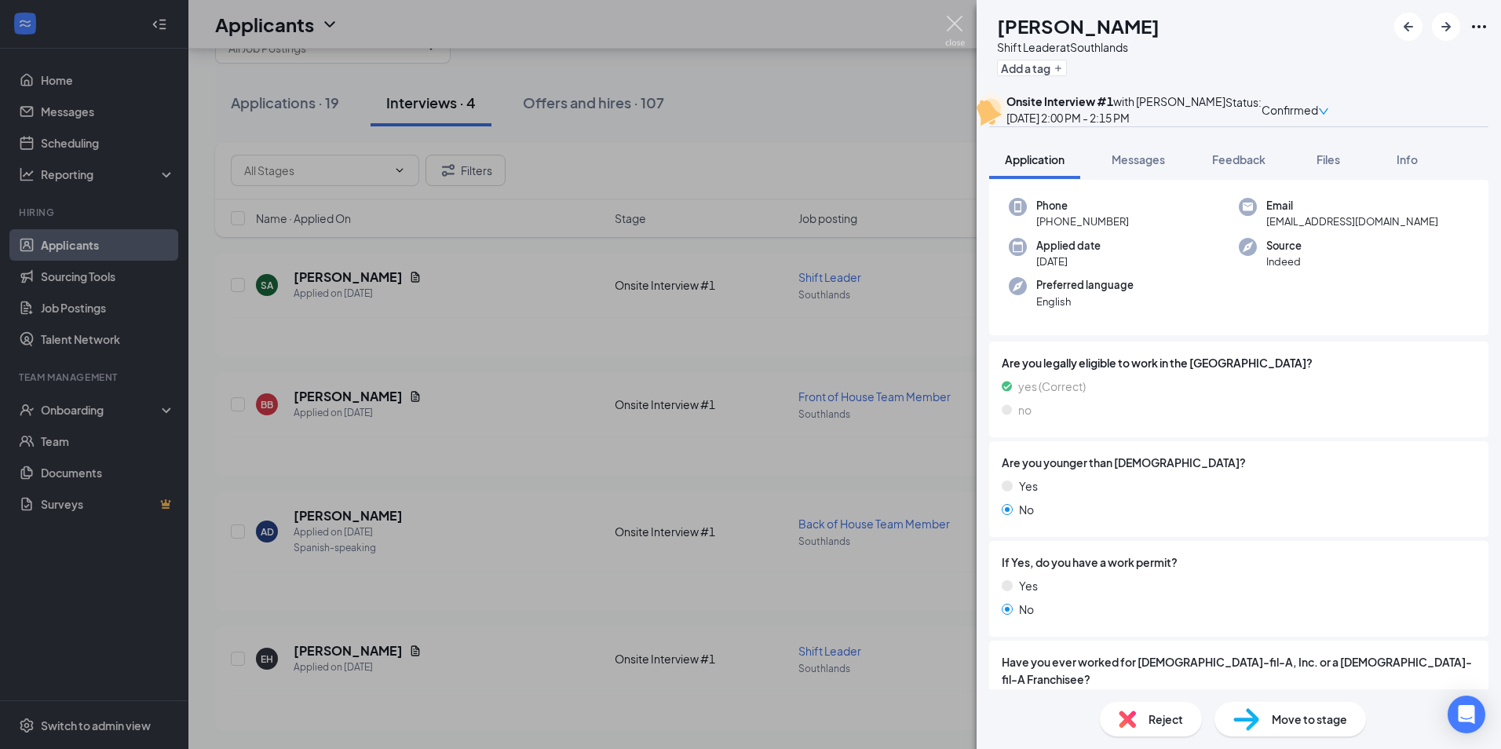
click at [946, 25] on img at bounding box center [955, 31] width 20 height 31
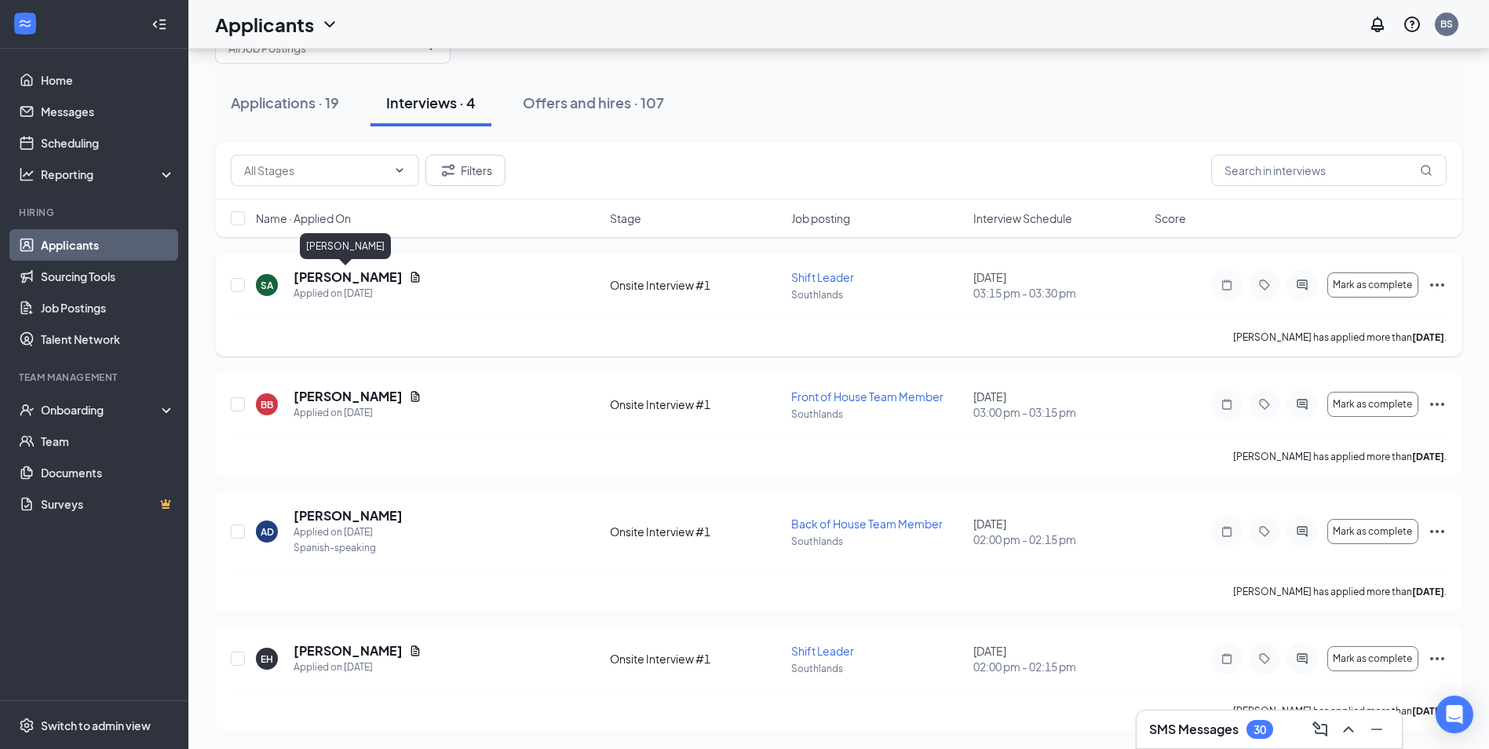
click at [358, 276] on h5 "[PERSON_NAME]" at bounding box center [348, 276] width 109 height 17
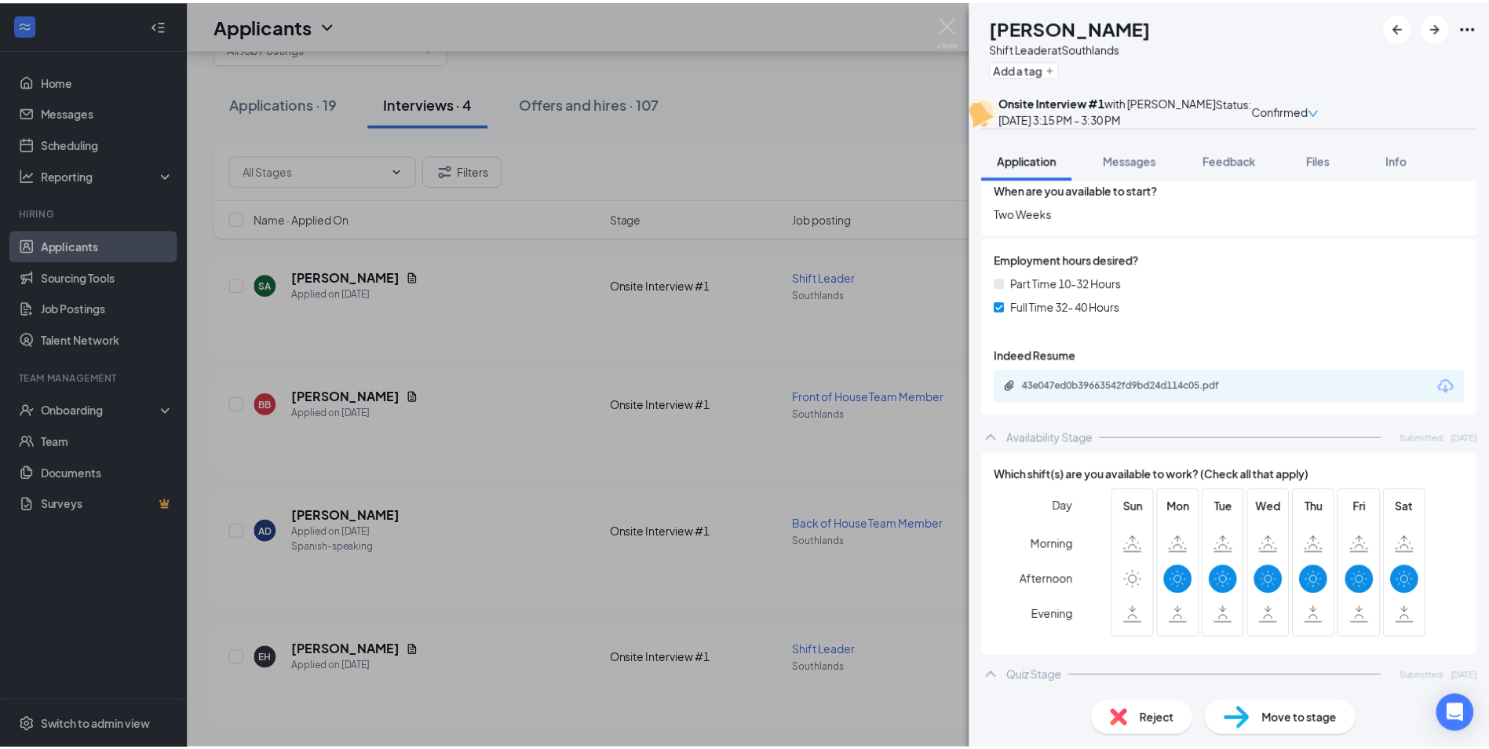
scroll to position [942, 0]
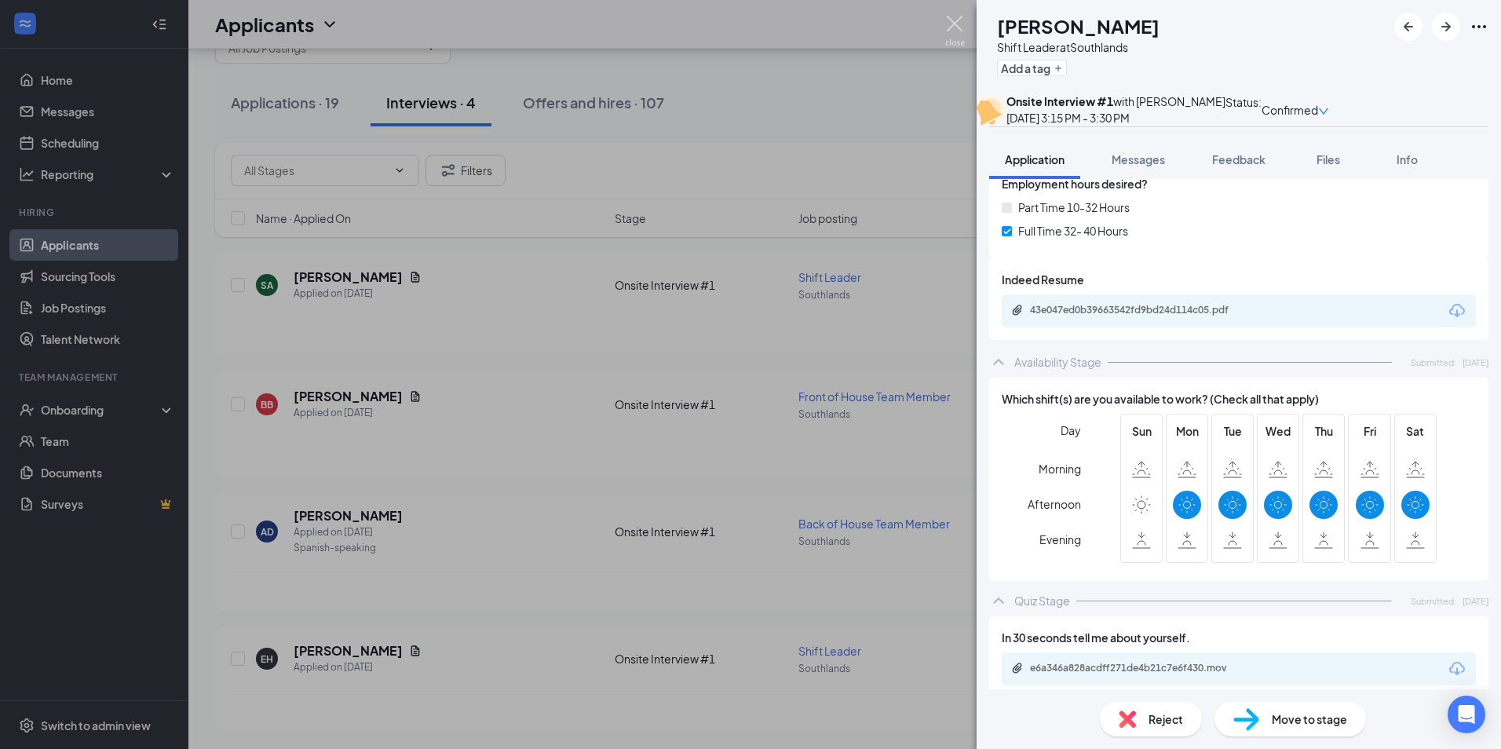
click at [951, 17] on img at bounding box center [955, 31] width 20 height 31
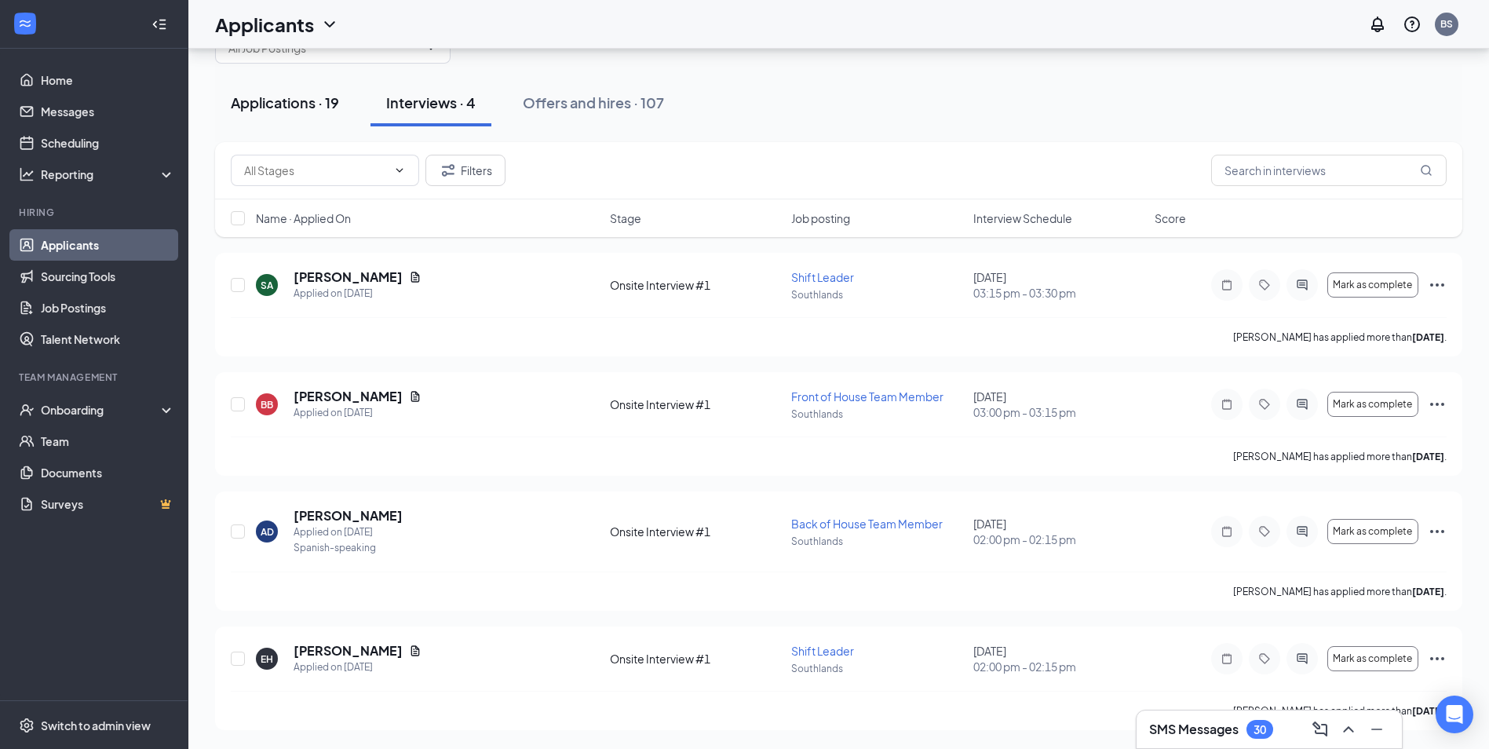
click at [312, 100] on div "Applications · 19" at bounding box center [285, 103] width 108 height 20
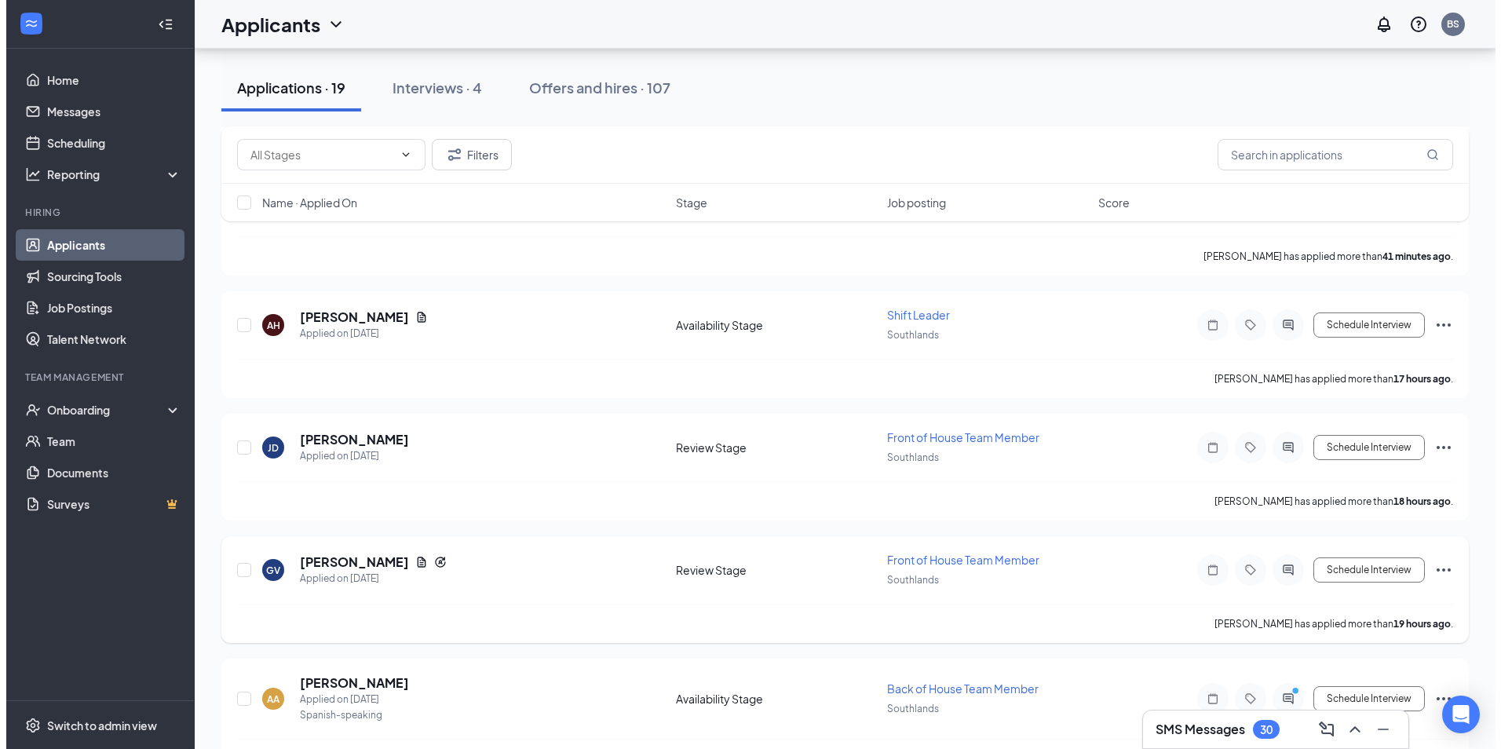
scroll to position [286, 0]
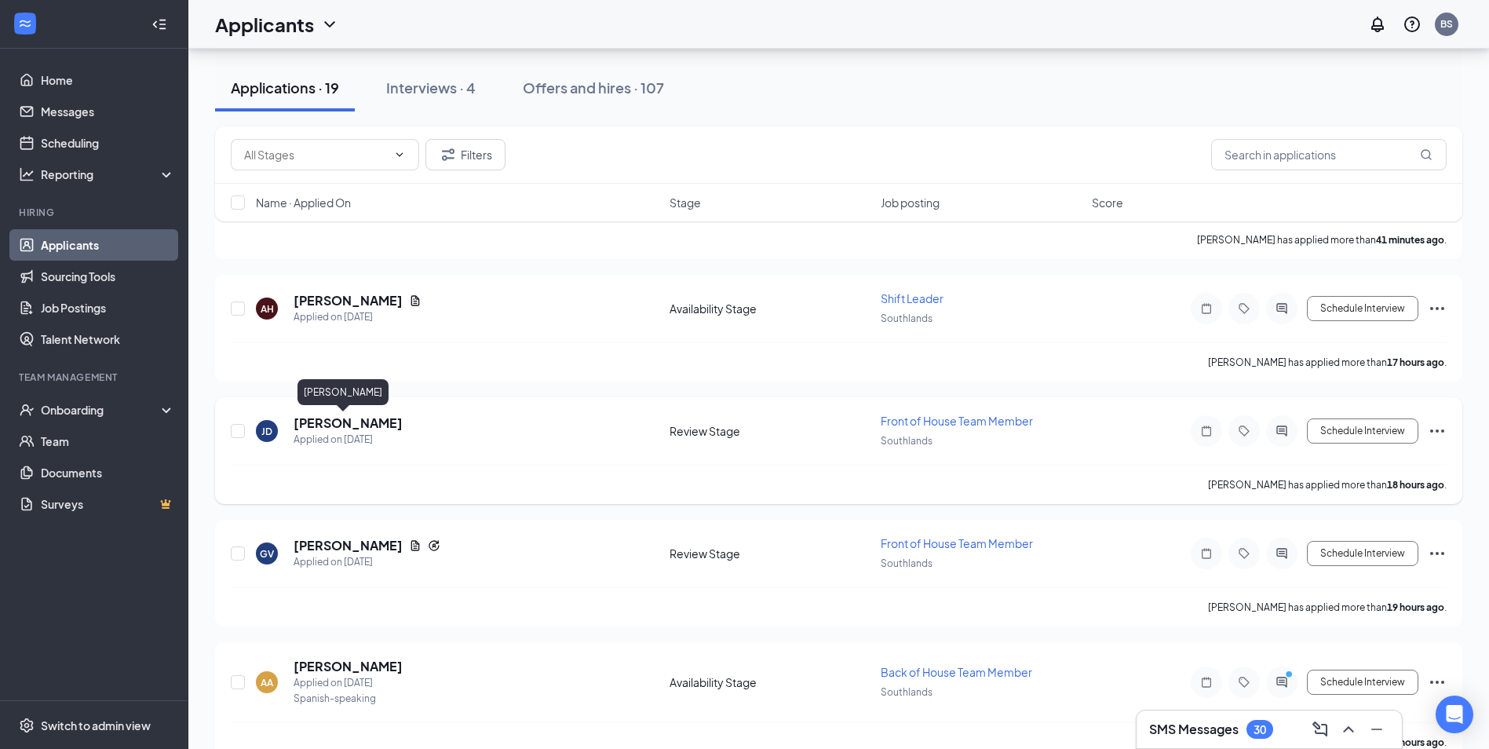
click at [333, 425] on h5 "[PERSON_NAME]" at bounding box center [348, 422] width 109 height 17
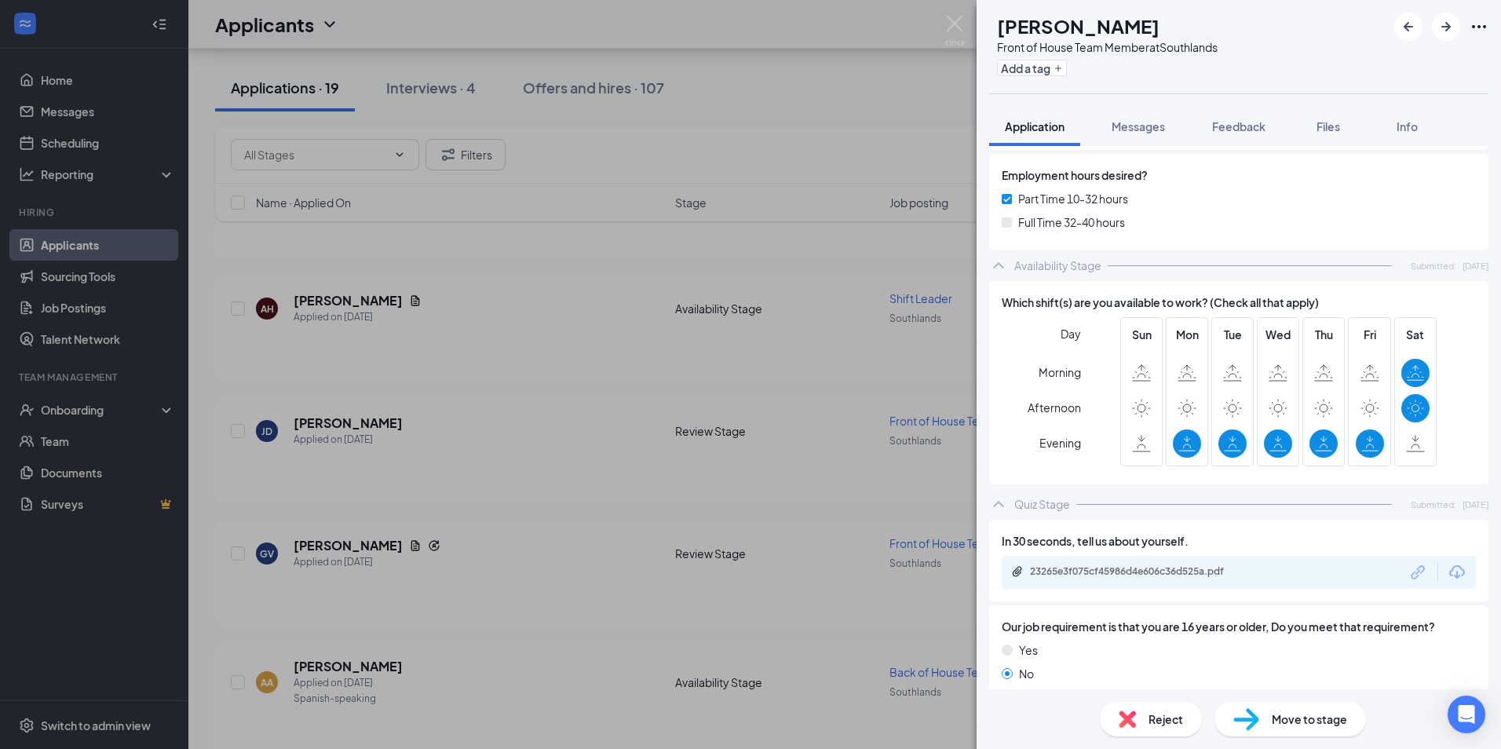
scroll to position [785, 0]
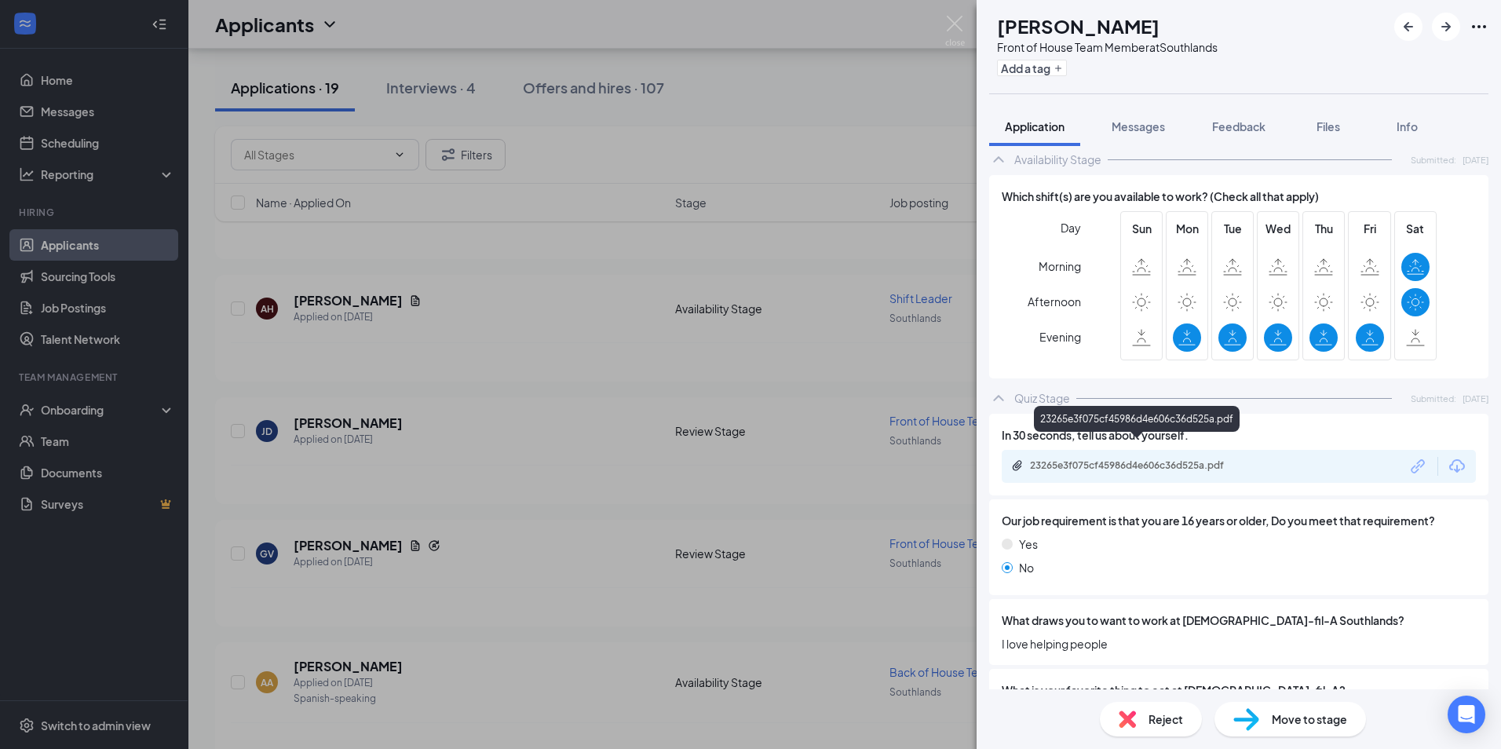
click at [1126, 459] on div "23265e3f075cf45986d4e606c36d525a.pdf" at bounding box center [1140, 465] width 220 height 13
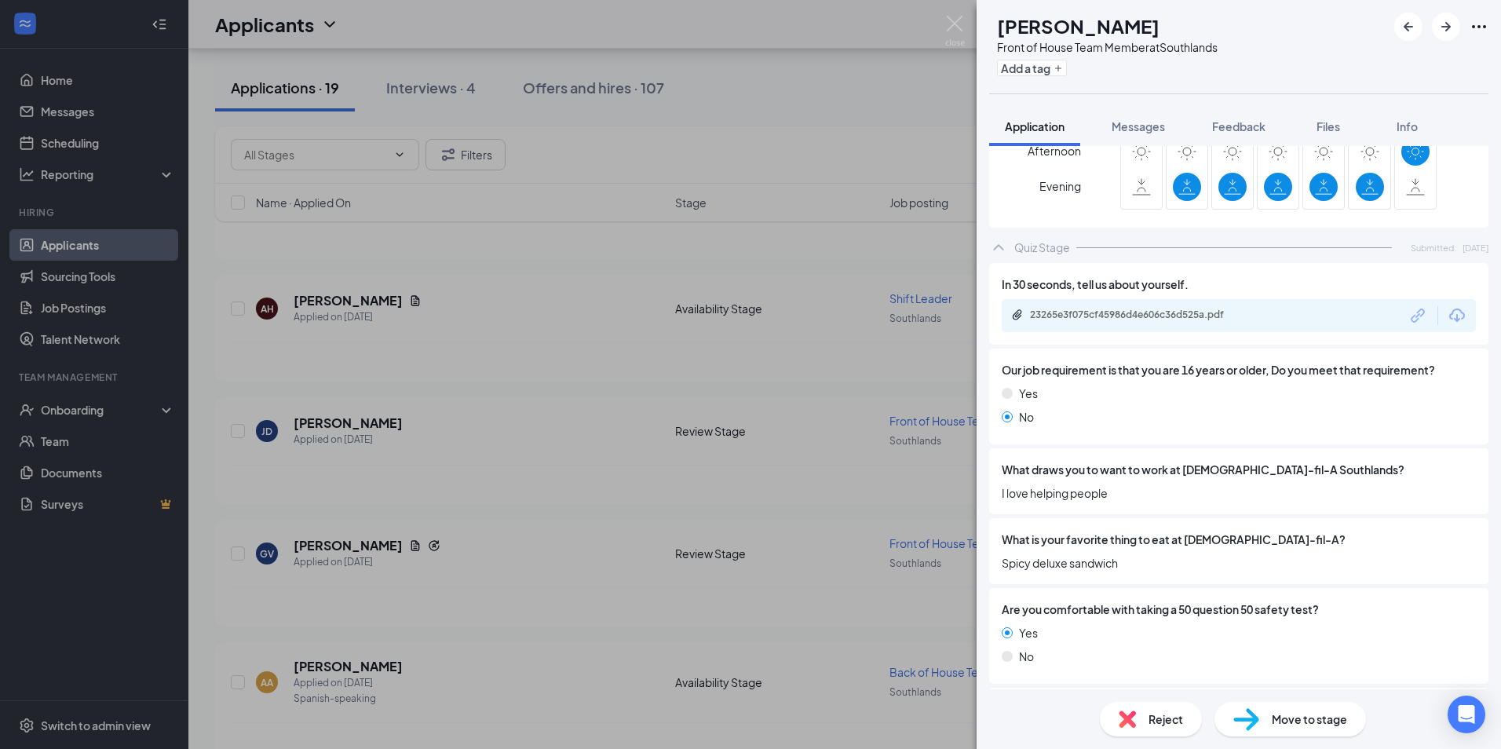
scroll to position [942, 0]
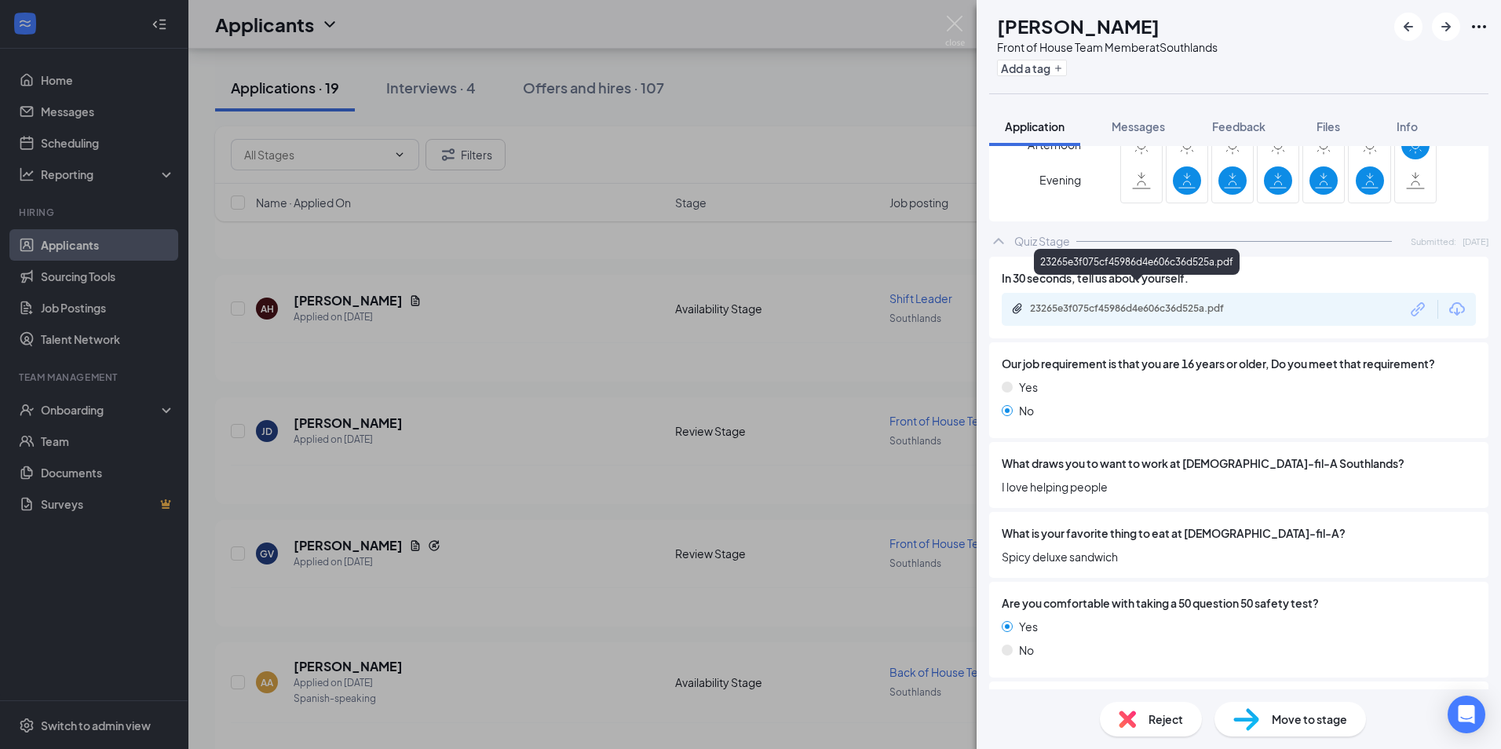
click at [1118, 302] on div "23265e3f075cf45986d4e606c36d525a.pdf" at bounding box center [1140, 308] width 220 height 13
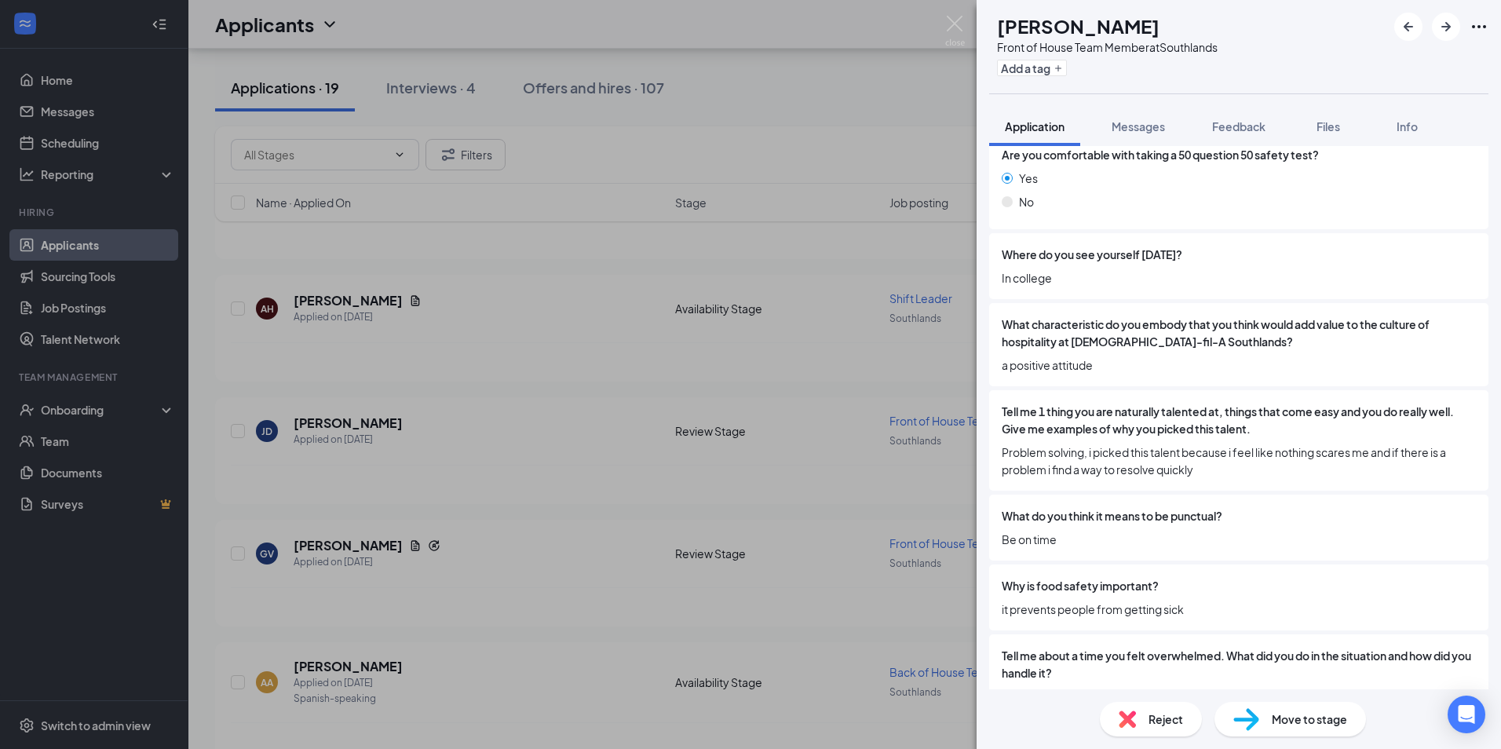
scroll to position [1422, 0]
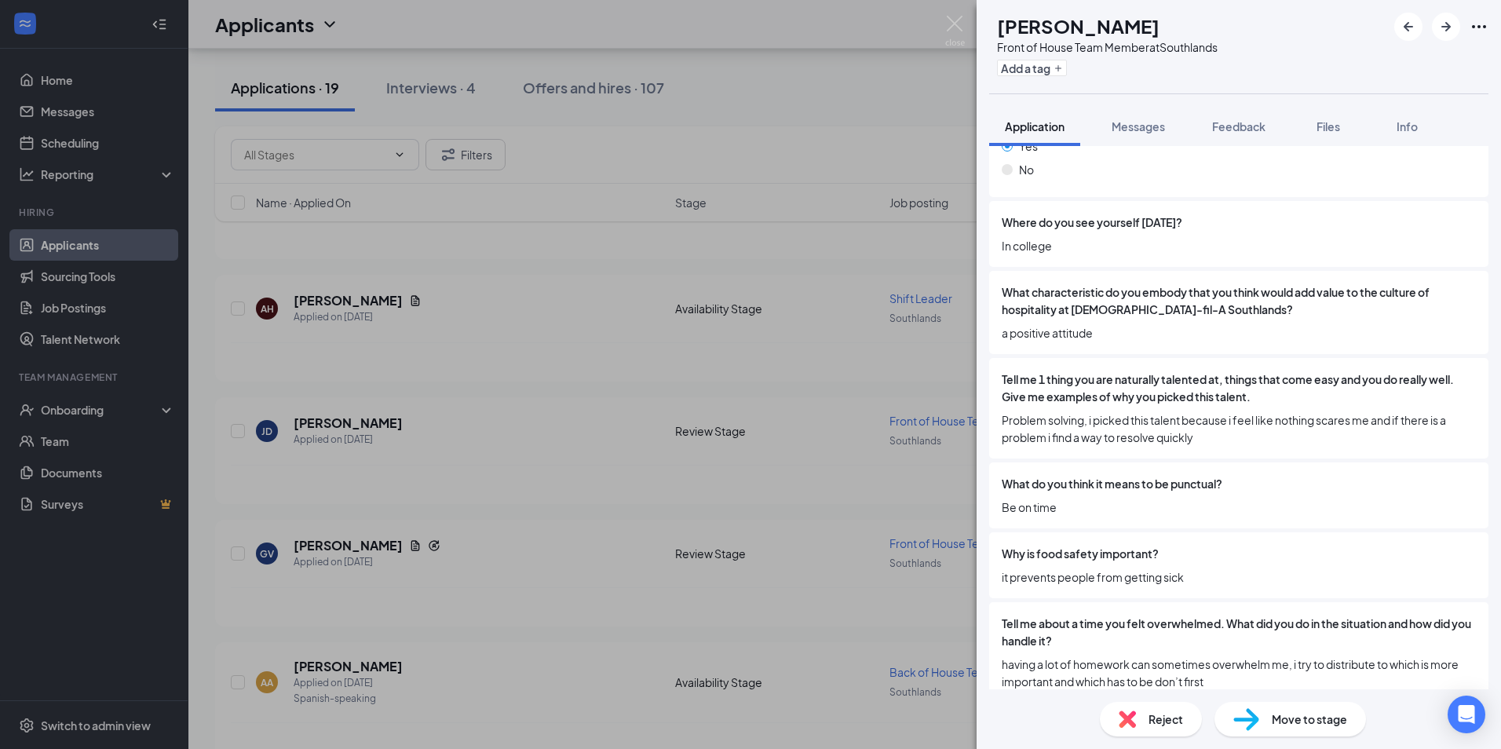
drag, startPoint x: 1175, startPoint y: 560, endPoint x: 1070, endPoint y: 454, distance: 149.3
click at [1070, 462] on div "What do you think it means to be punctual? Be on time" at bounding box center [1238, 495] width 499 height 66
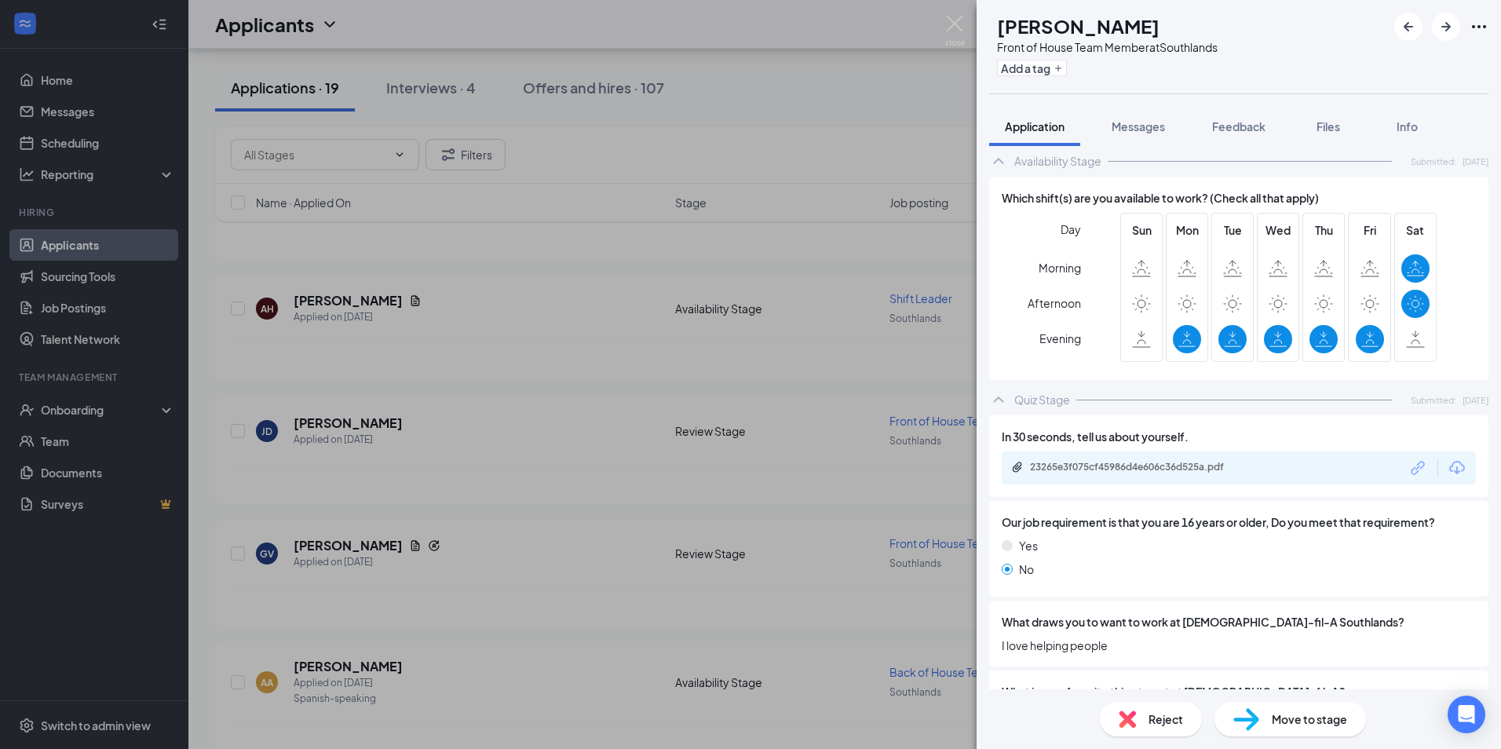
scroll to position [559, 0]
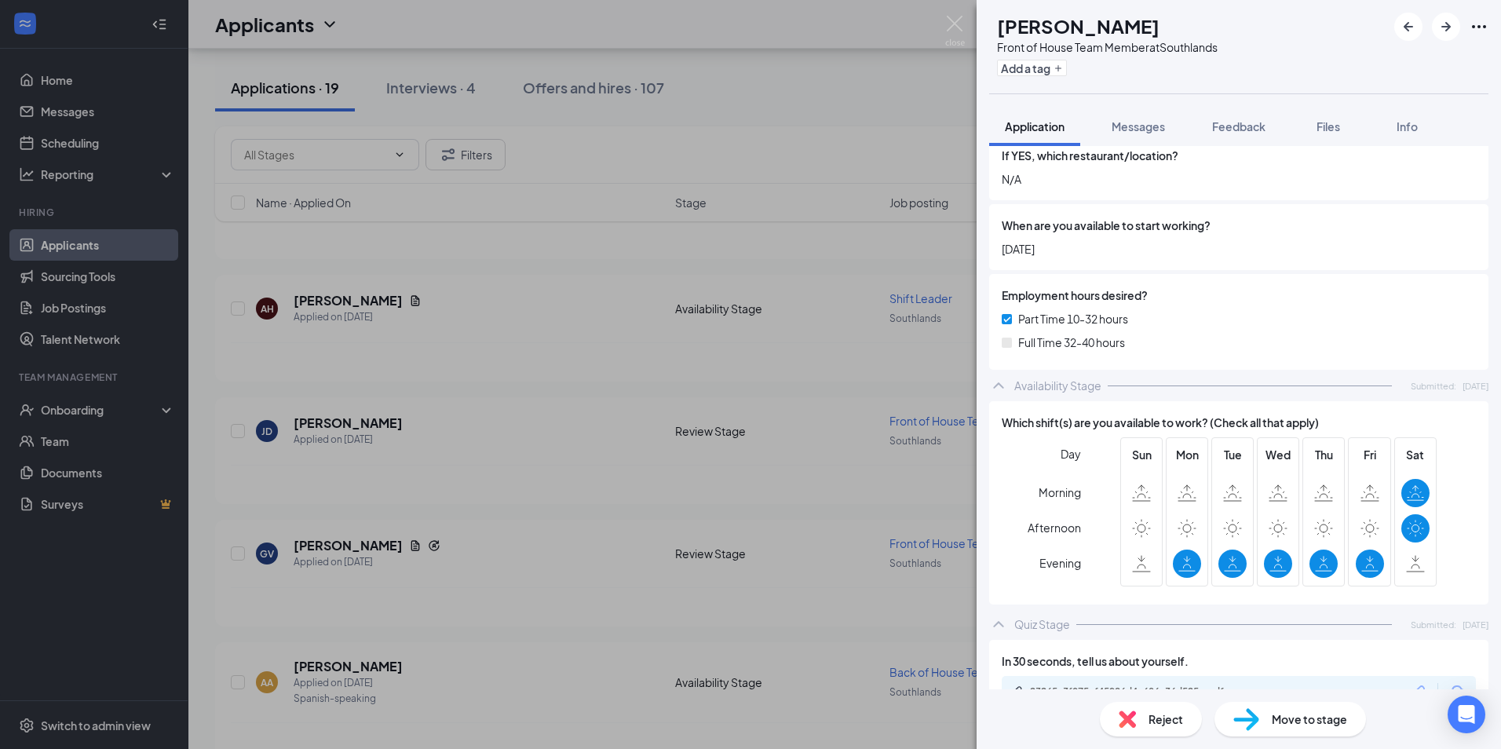
click at [1145, 724] on div "Reject" at bounding box center [1151, 719] width 102 height 35
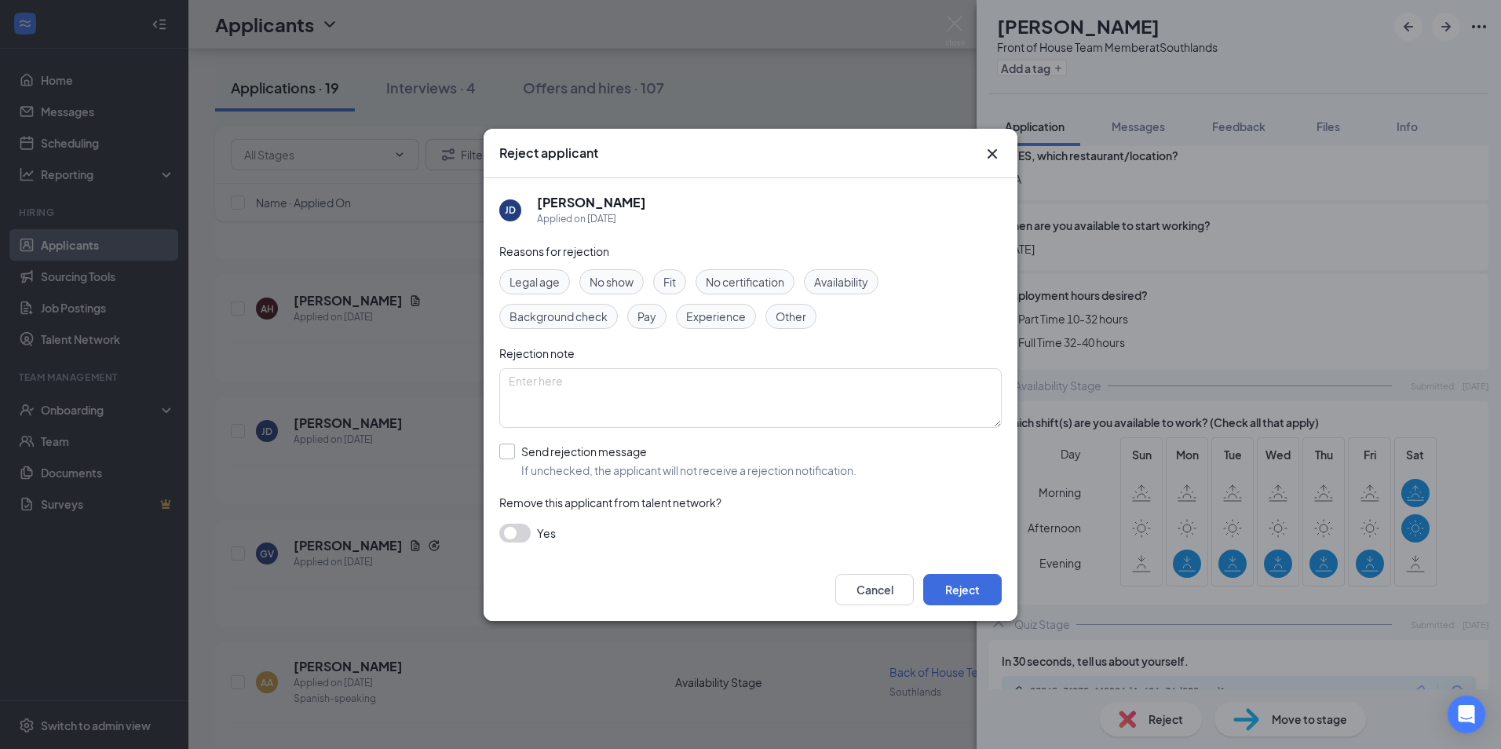
click at [509, 454] on input "Send rejection message If unchecked, the applicant will not receive a rejection…" at bounding box center [677, 460] width 357 height 35
checkbox input "true"
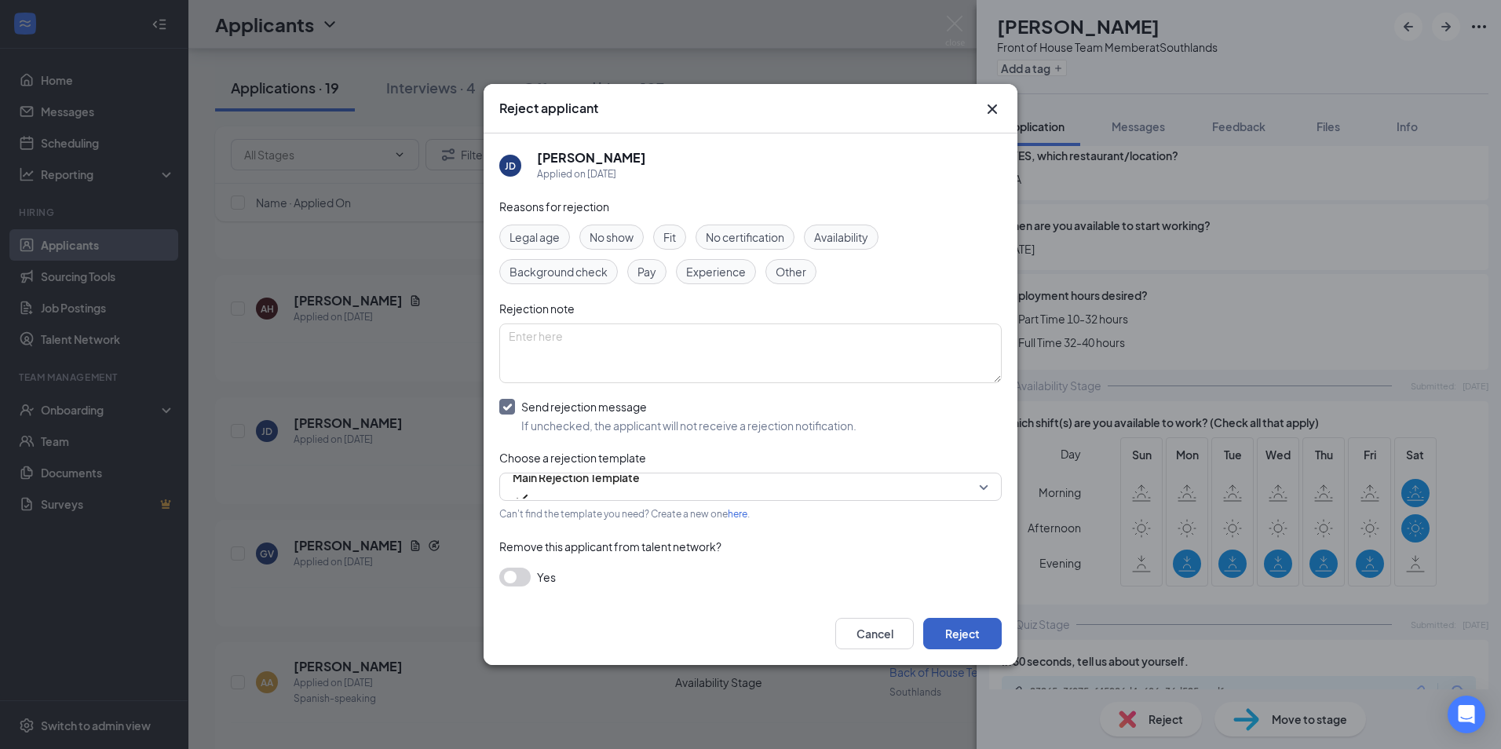
click at [966, 618] on button "Reject" at bounding box center [962, 633] width 78 height 31
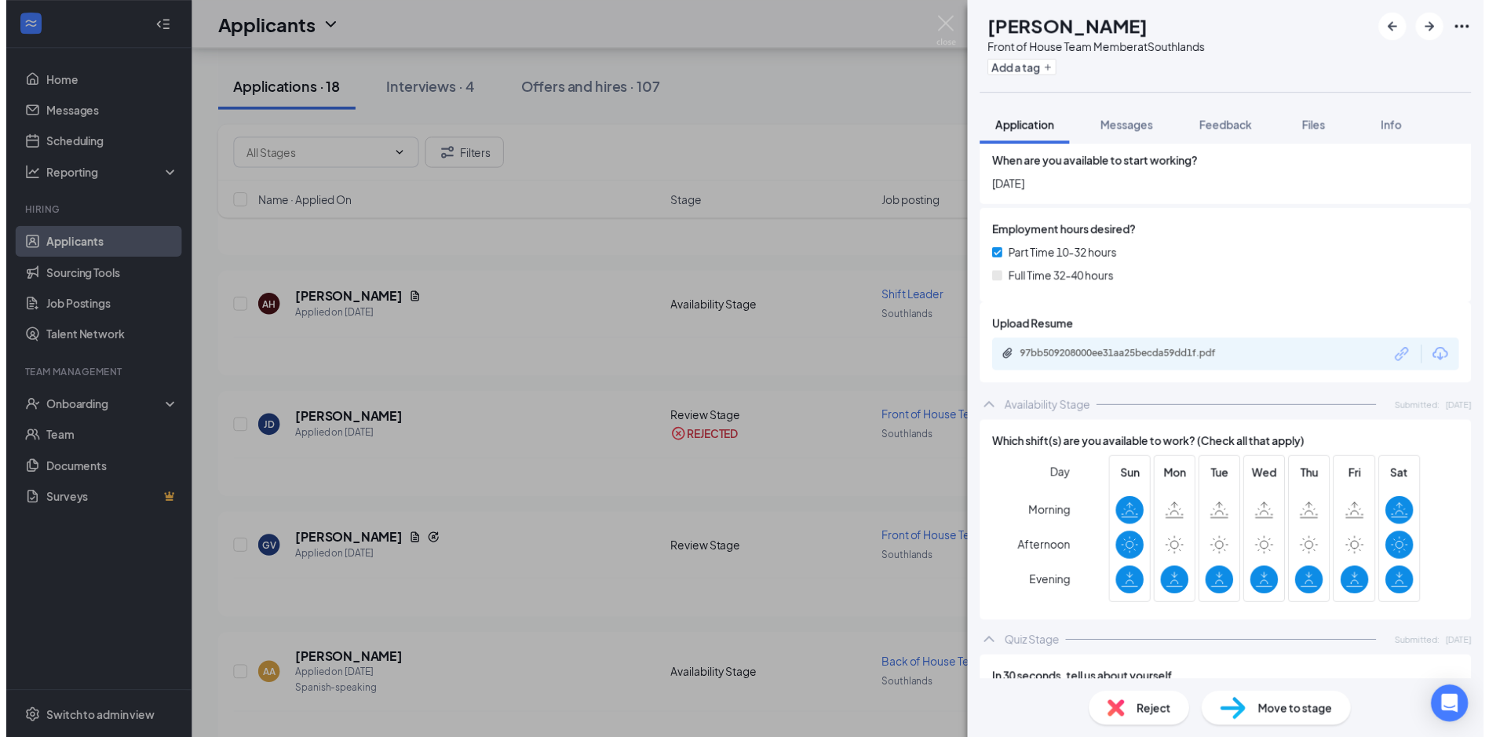
scroll to position [706, 0]
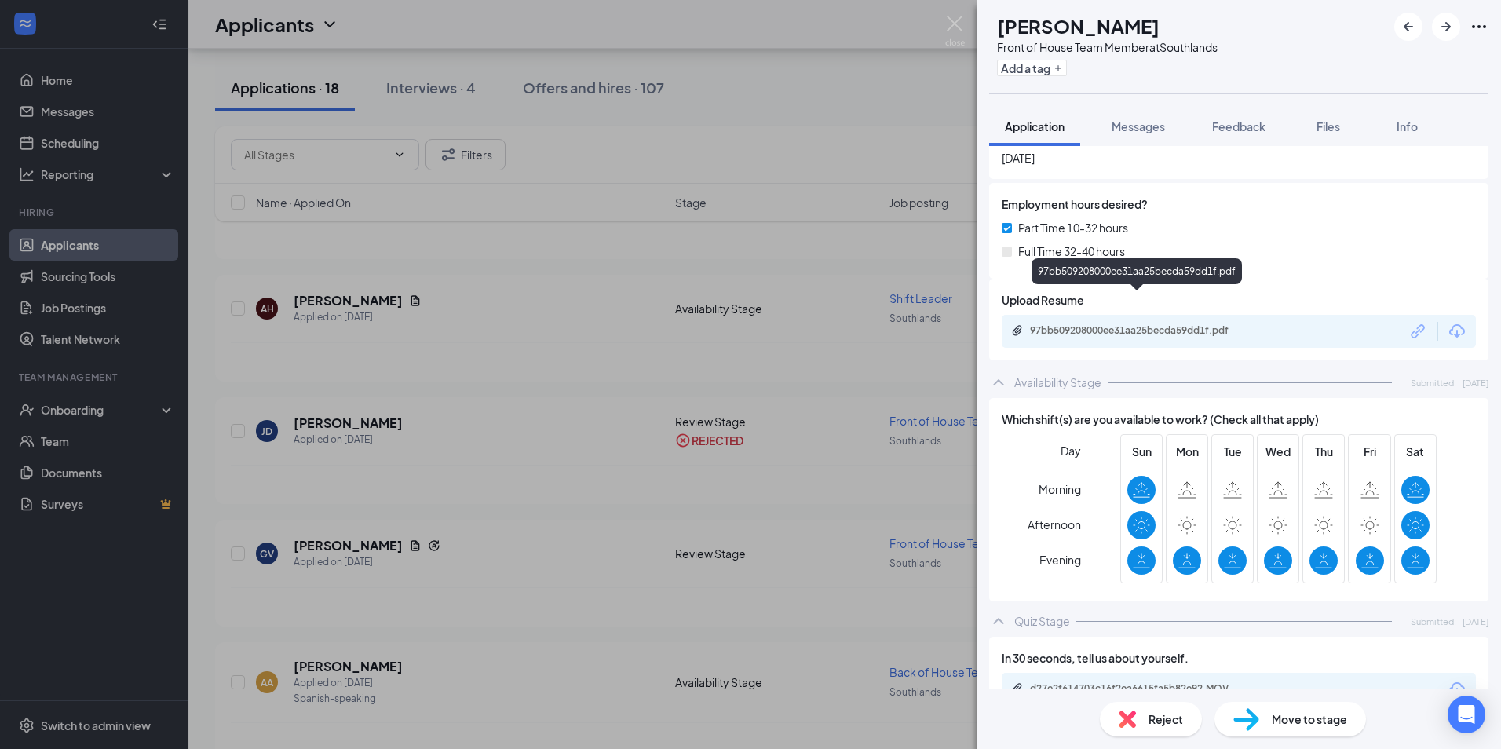
click at [1107, 324] on div "97bb509208000ee31aa25becda59dd1f.pdf" at bounding box center [1140, 330] width 220 height 13
click at [945, 16] on div "[PERSON_NAME] Front of House Team Member at Southlands Add a tag Application Me…" at bounding box center [750, 374] width 1501 height 749
drag, startPoint x: 945, startPoint y: 16, endPoint x: 935, endPoint y: 31, distance: 17.4
click at [935, 31] on div "[PERSON_NAME] Front of House Team Member at Southlands Add a tag Application Me…" at bounding box center [750, 374] width 1501 height 749
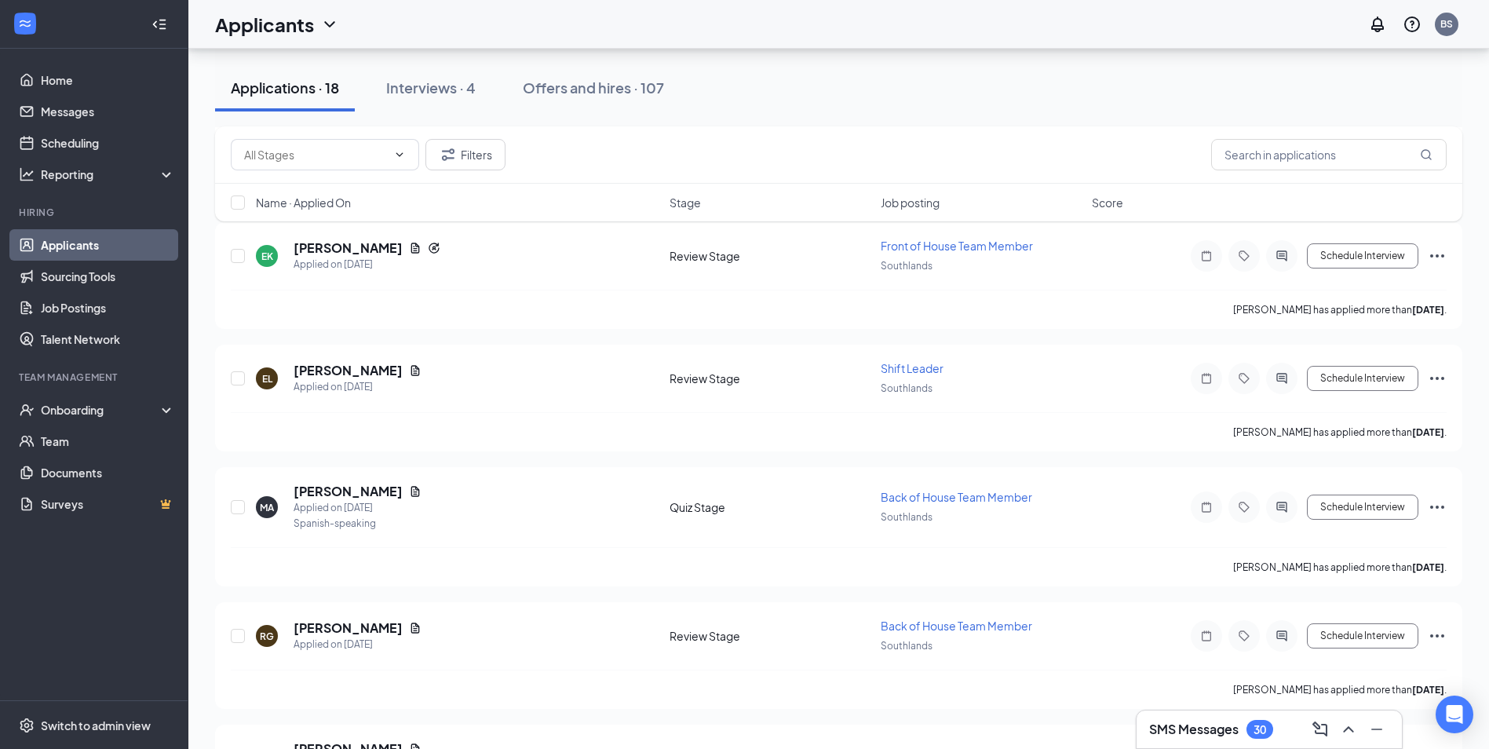
scroll to position [1648, 0]
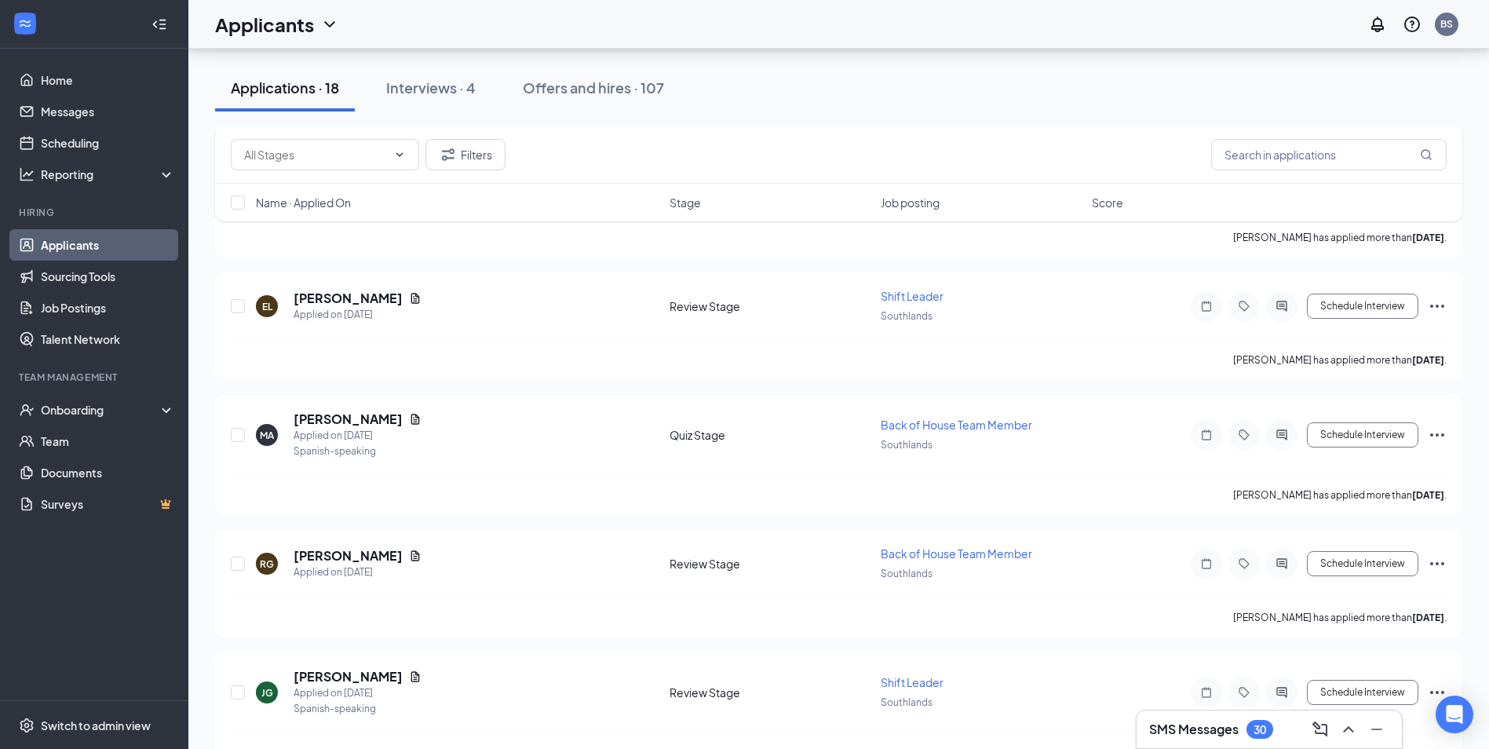
click at [677, 205] on span "Stage" at bounding box center [684, 203] width 31 height 16
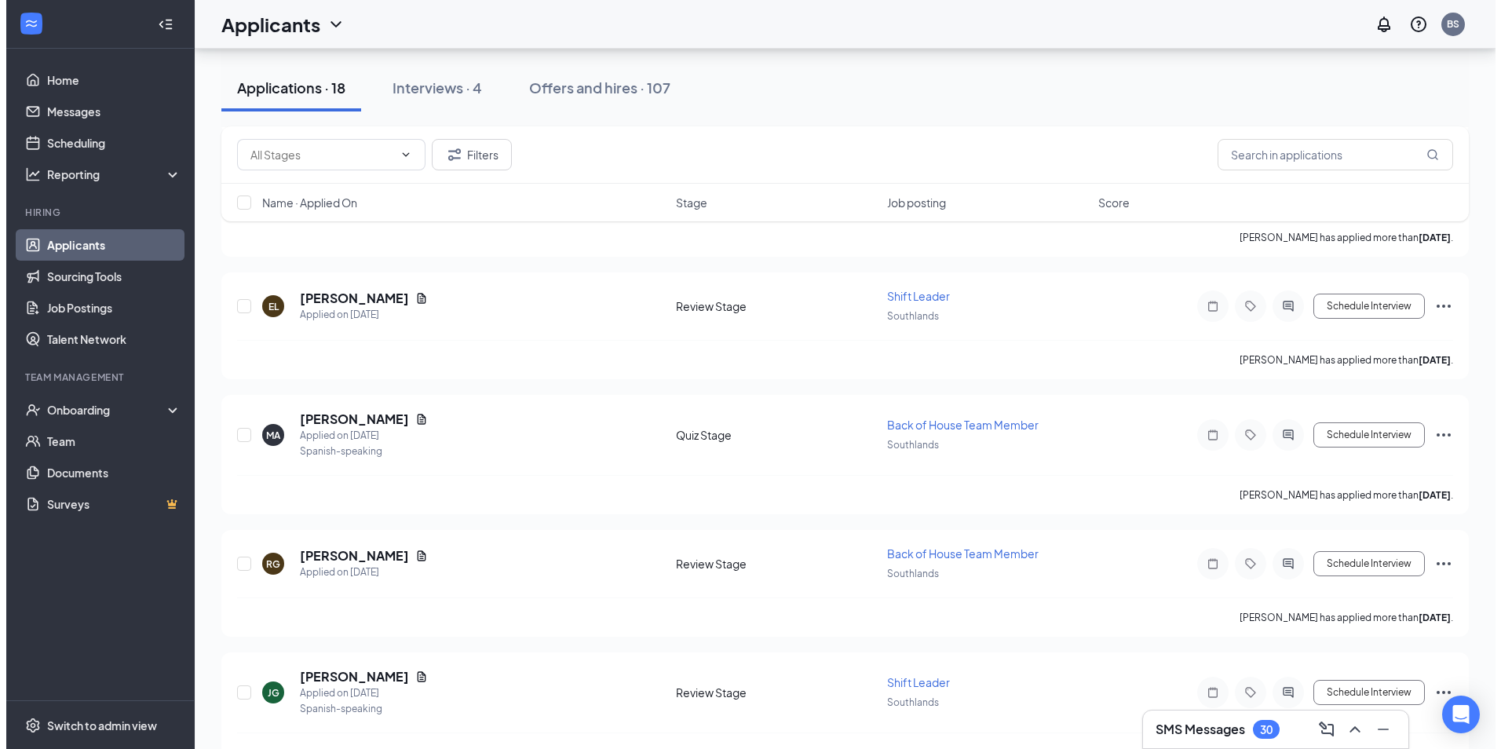
scroll to position [0, 0]
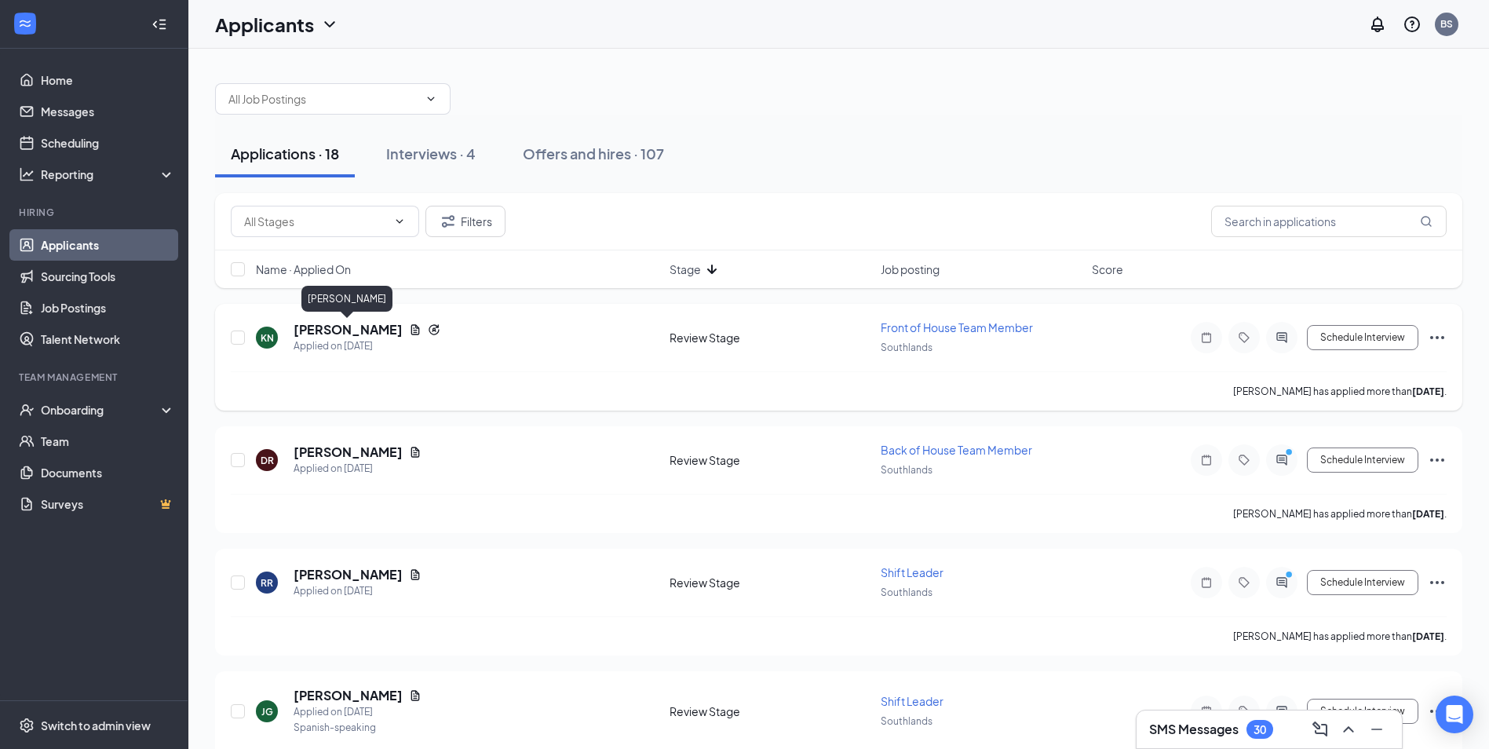
click at [380, 332] on h5 "[PERSON_NAME]" at bounding box center [348, 329] width 109 height 17
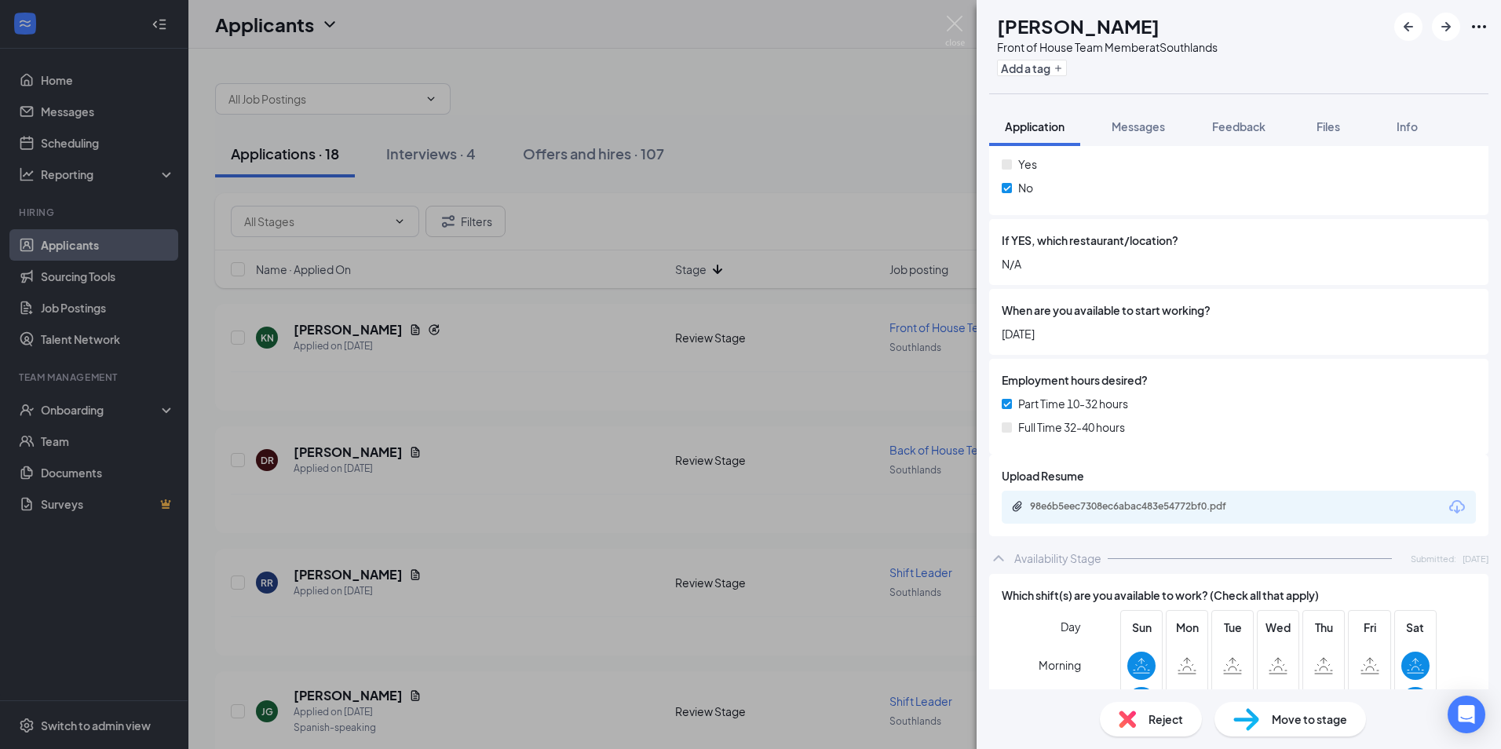
scroll to position [628, 0]
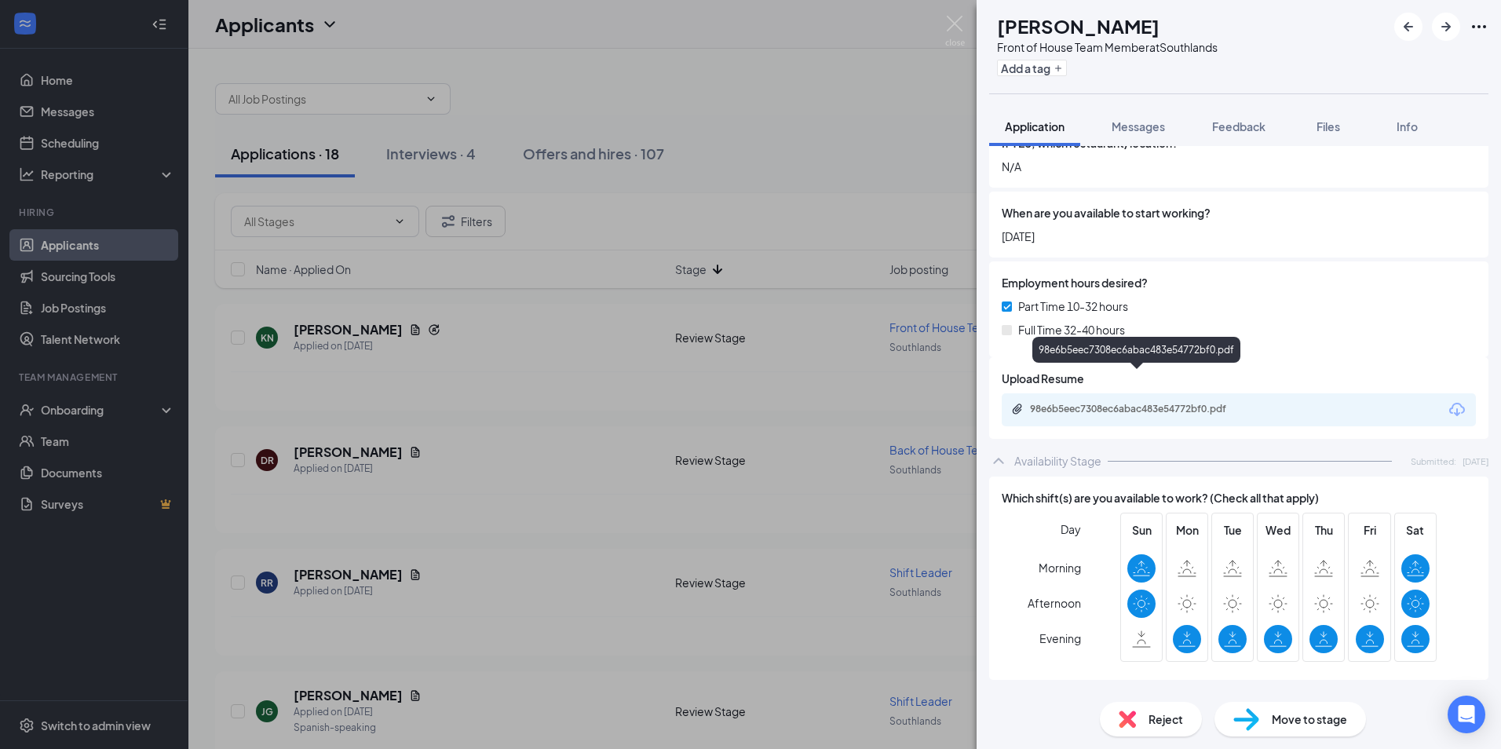
click at [1228, 403] on div "98e6b5eec7308ec6abac483e54772bf0.pdf" at bounding box center [1140, 409] width 220 height 13
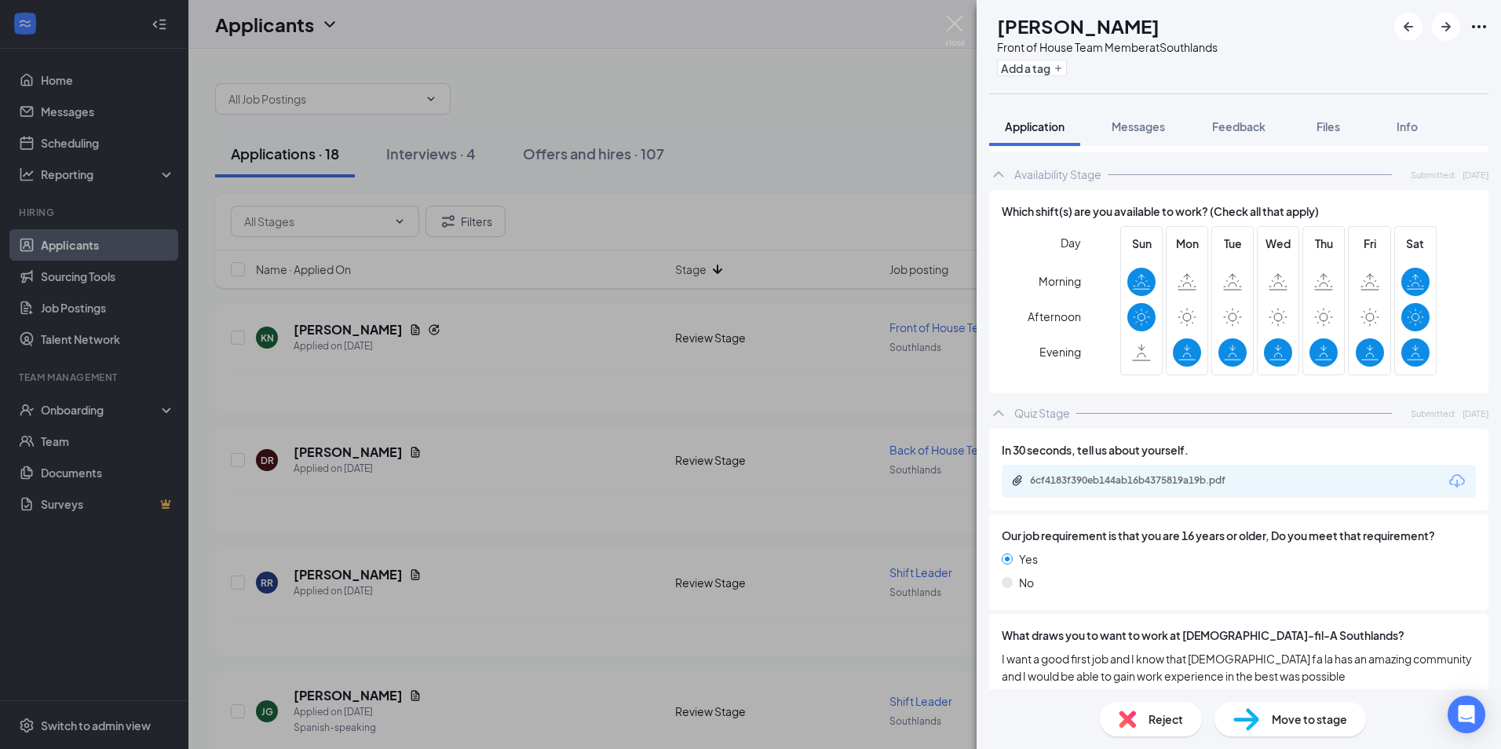
scroll to position [942, 0]
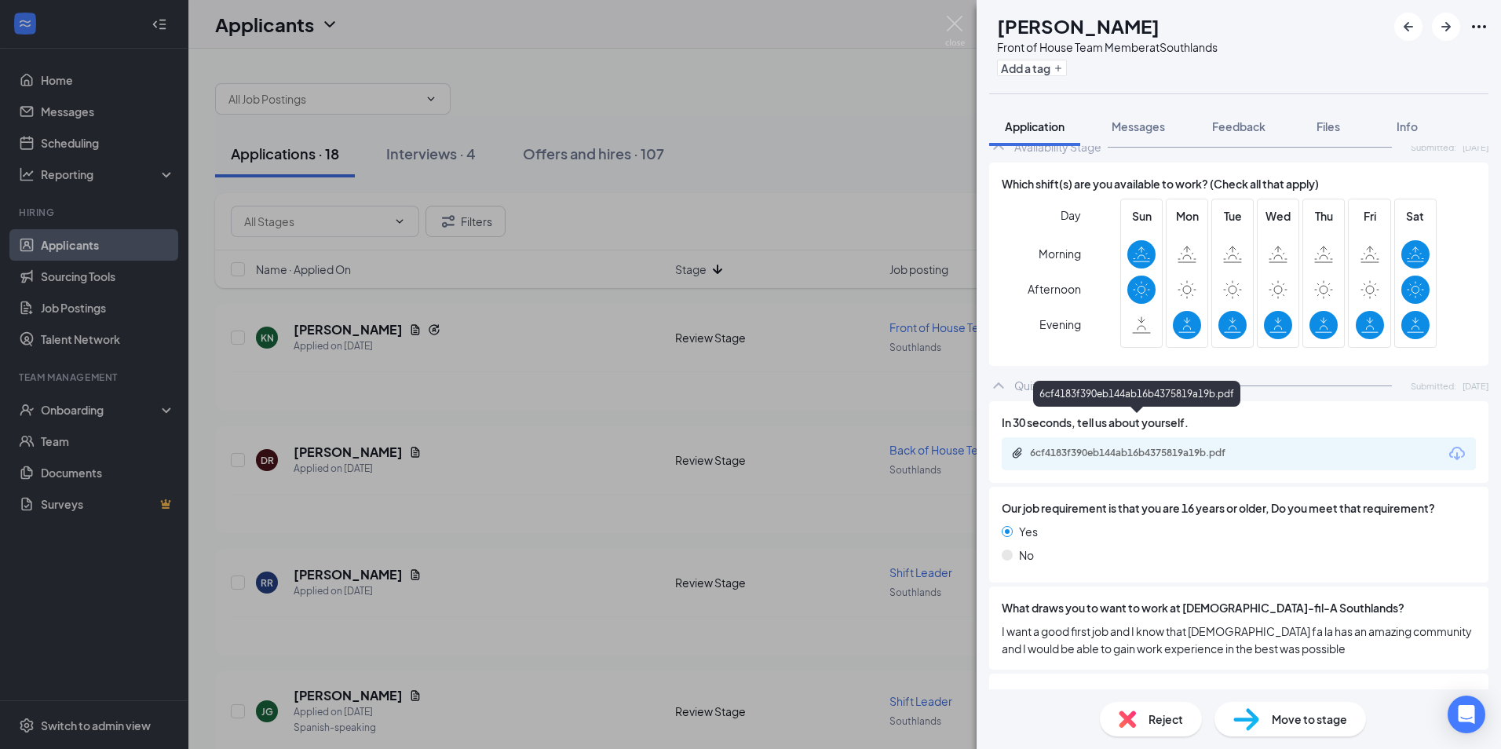
click at [1215, 447] on div "6cf4183f390eb144ab16b4375819a19b.pdf" at bounding box center [1140, 453] width 220 height 13
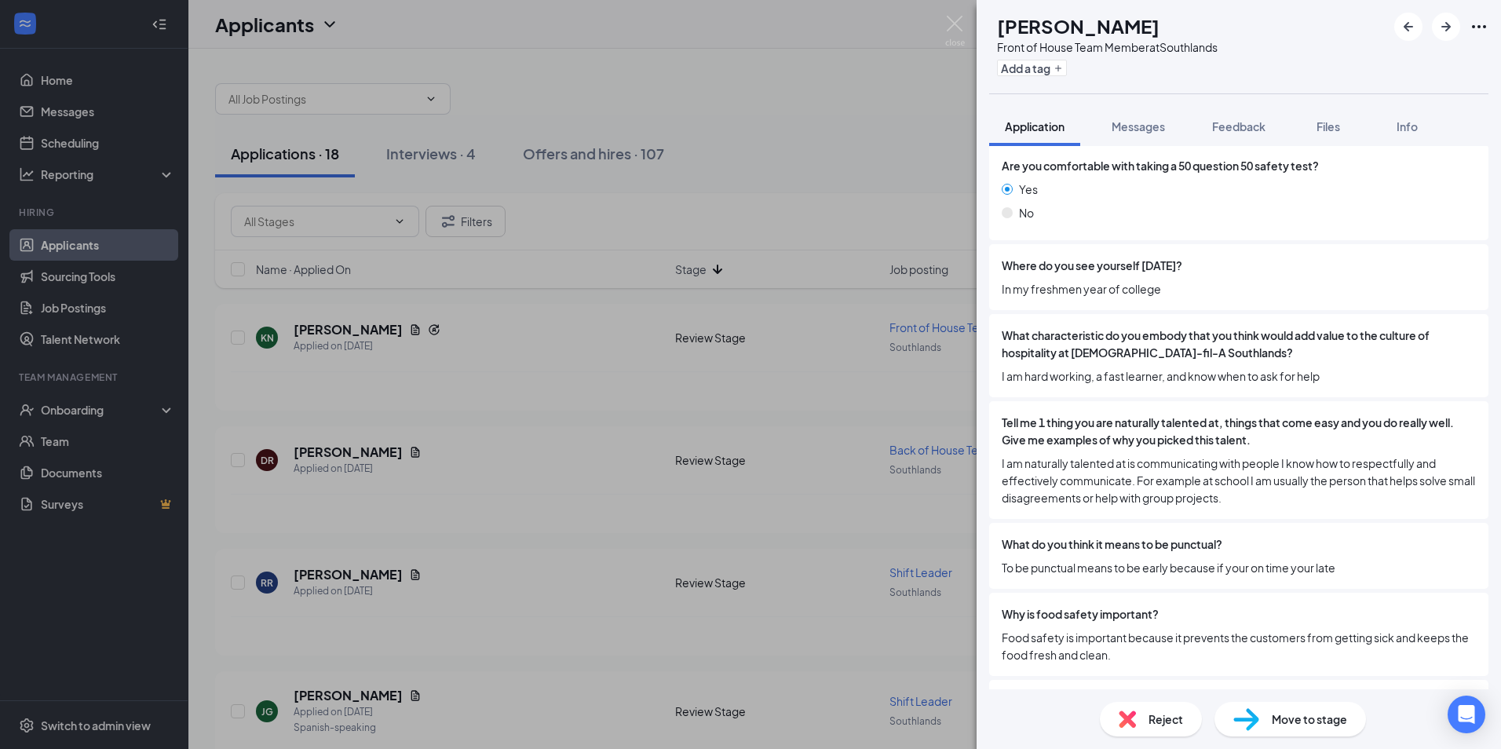
scroll to position [1623, 0]
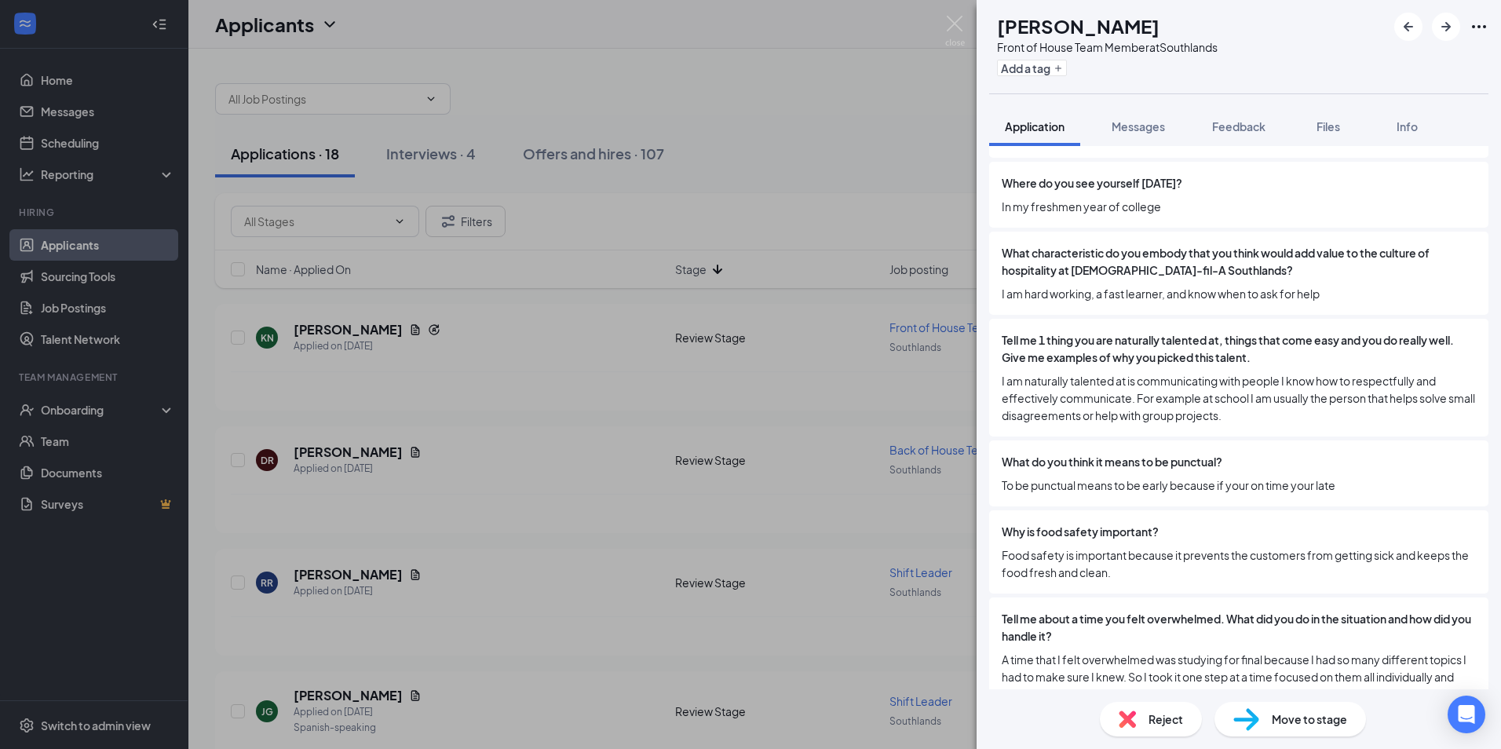
drag, startPoint x: 1338, startPoint y: 535, endPoint x: 1450, endPoint y: 571, distance: 117.2
click at [1450, 597] on div "Tell me about a time you felt overwhelmed. What did you do in the situation and…" at bounding box center [1238, 656] width 499 height 118
drag, startPoint x: 1386, startPoint y: 397, endPoint x: 1166, endPoint y: 452, distance: 227.3
click at [1166, 476] on span "To be punctual means to be early because if your on time your late" at bounding box center [1238, 484] width 474 height 17
drag, startPoint x: 1251, startPoint y: 478, endPoint x: 1209, endPoint y: 480, distance: 41.7
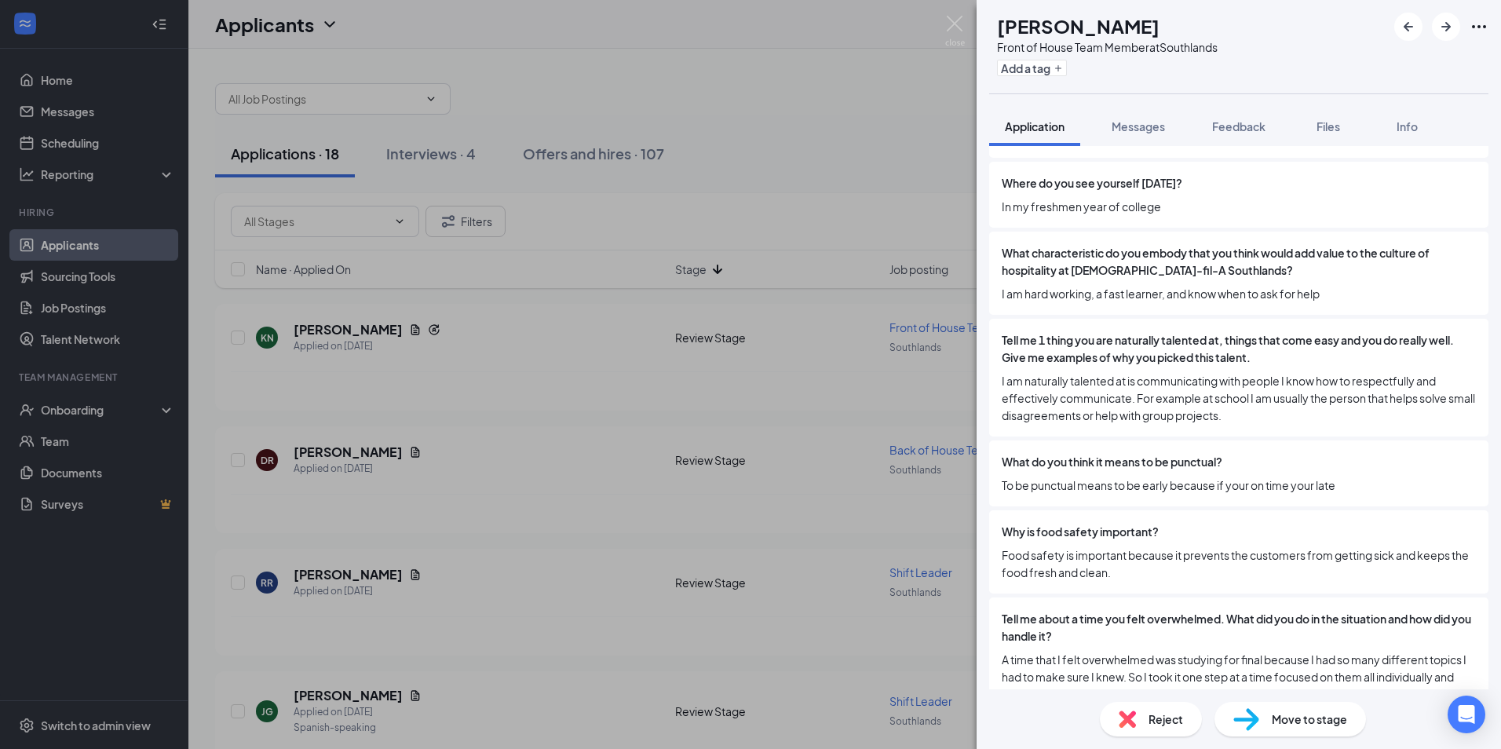
drag, startPoint x: 1209, startPoint y: 480, endPoint x: 1176, endPoint y: 483, distance: 33.9
click at [1176, 510] on div "Why is food safety important? Food safety is important because it prevents the …" at bounding box center [1238, 551] width 499 height 83
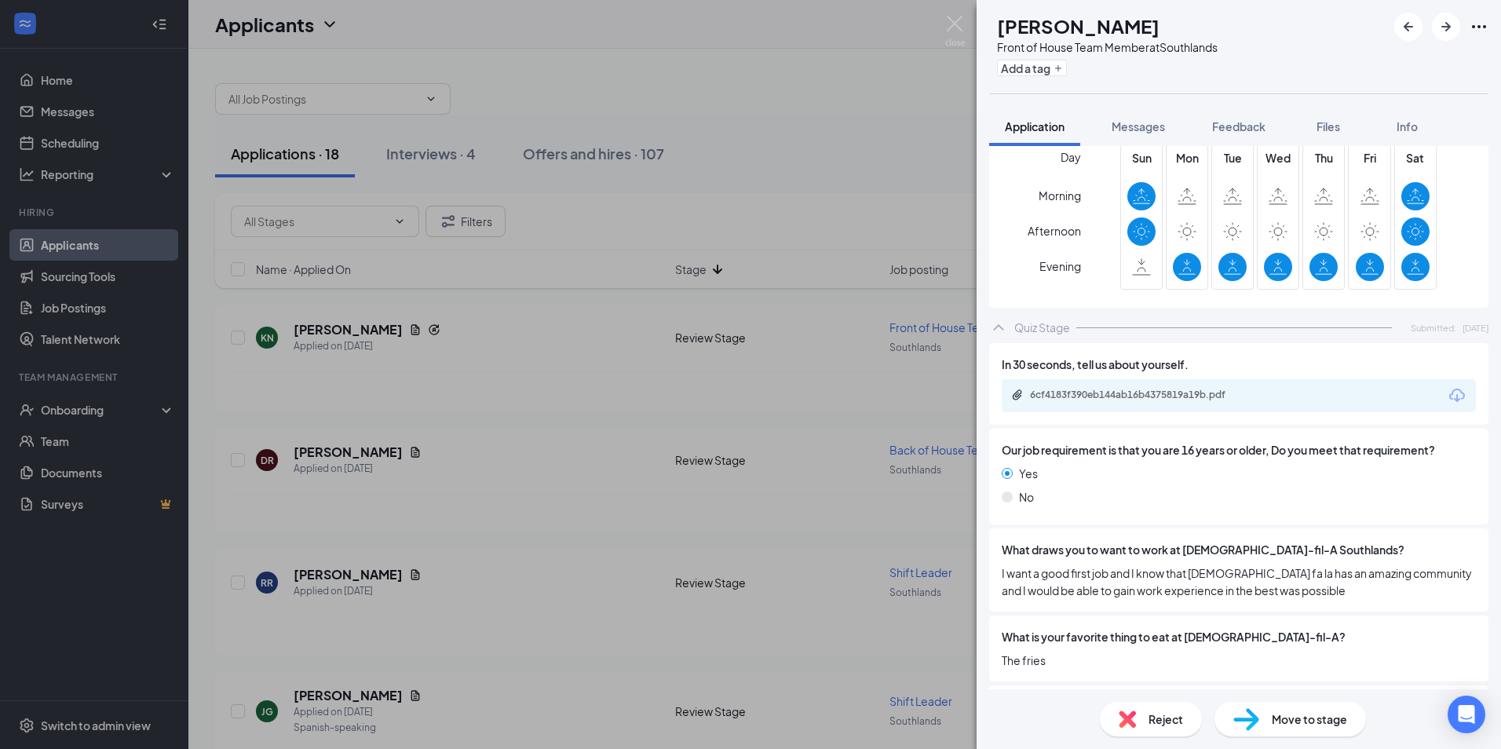
scroll to position [995, 0]
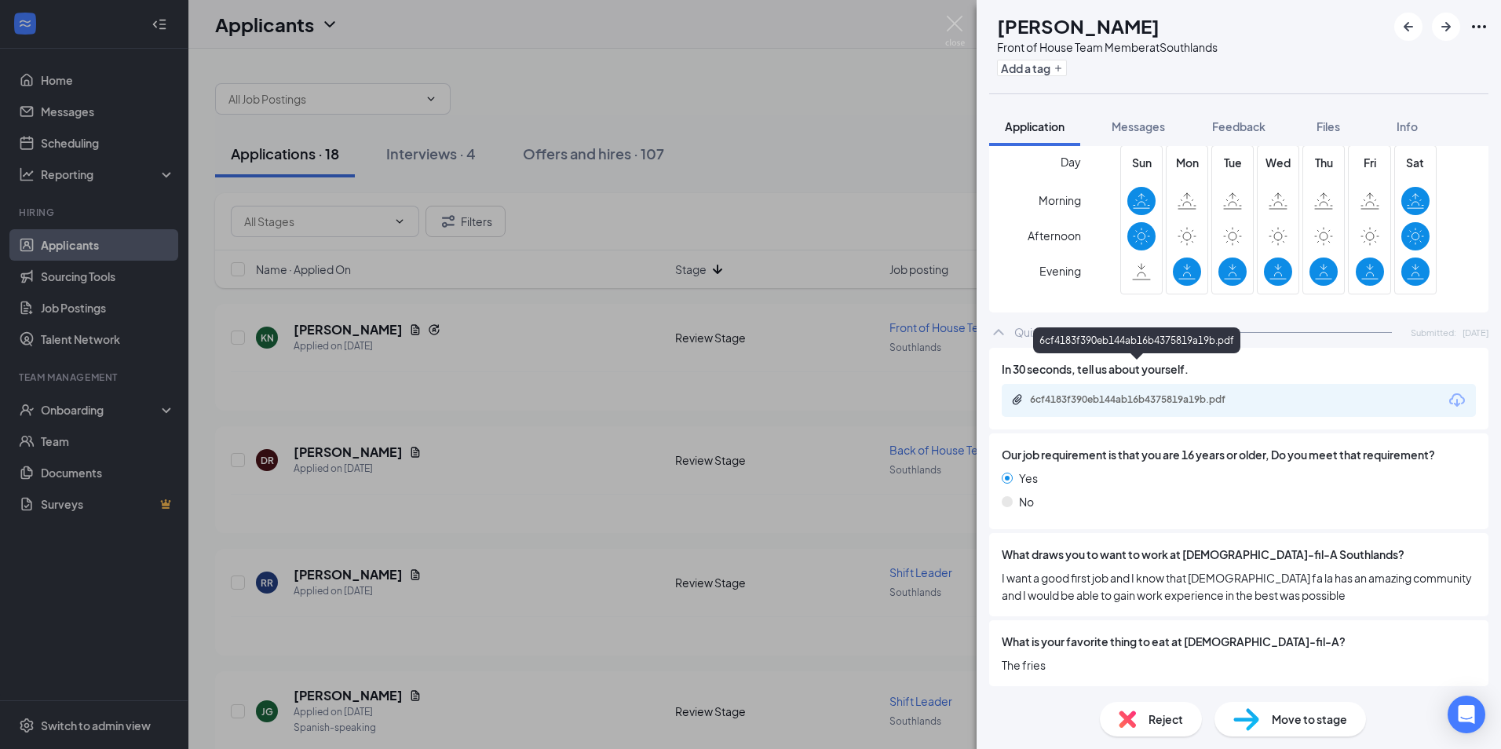
click at [1159, 393] on div "6cf4183f390eb144ab16b4375819a19b.pdf" at bounding box center [1140, 399] width 220 height 13
click at [1145, 710] on div "Reject" at bounding box center [1151, 719] width 102 height 35
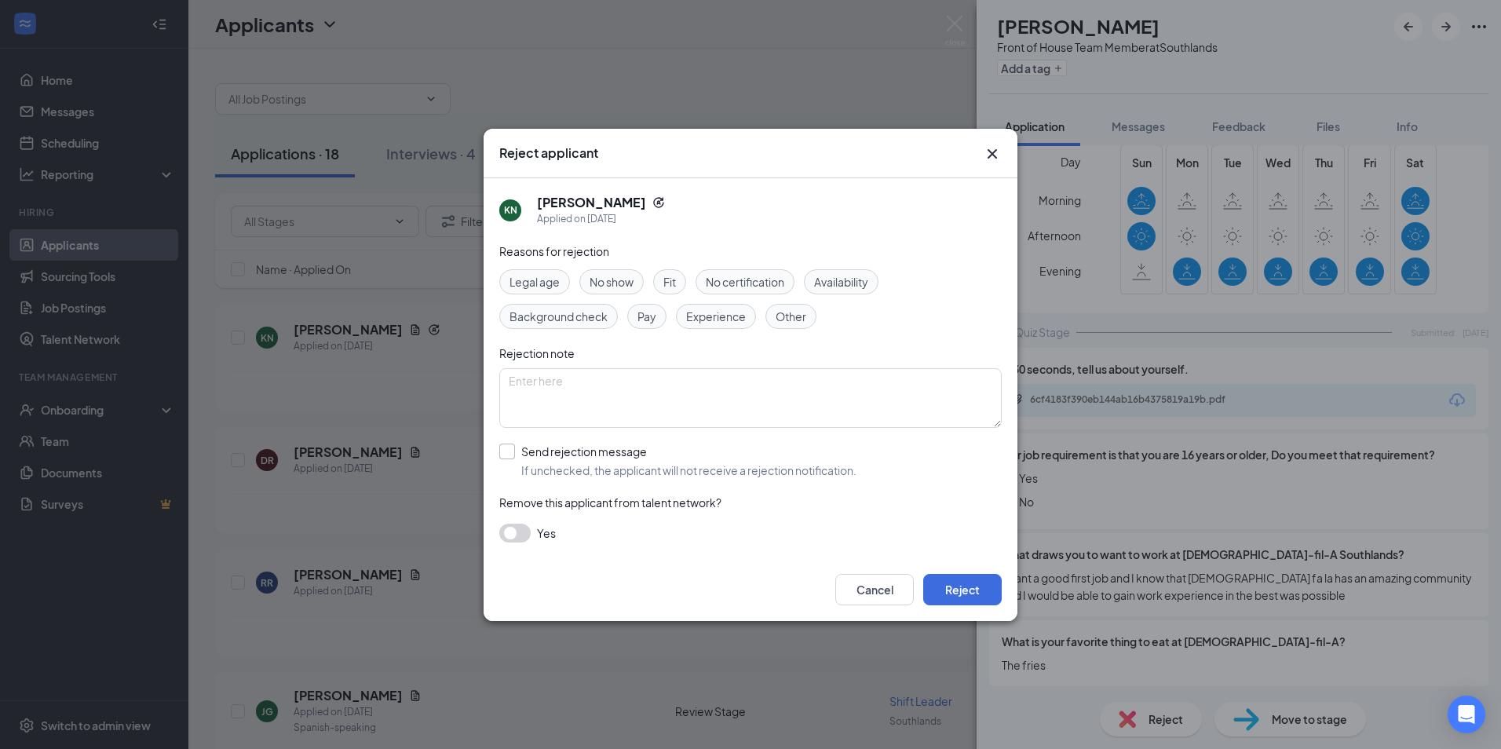
drag, startPoint x: 496, startPoint y: 451, endPoint x: 508, endPoint y: 448, distance: 12.2
click at [498, 450] on div "KN [PERSON_NAME] Applied on [DATE] Reasons for rejection Legal age No show Fit …" at bounding box center [750, 368] width 534 height 380
click at [515, 450] on input "Send rejection message If unchecked, the applicant will not receive a rejection…" at bounding box center [677, 460] width 357 height 35
checkbox input "true"
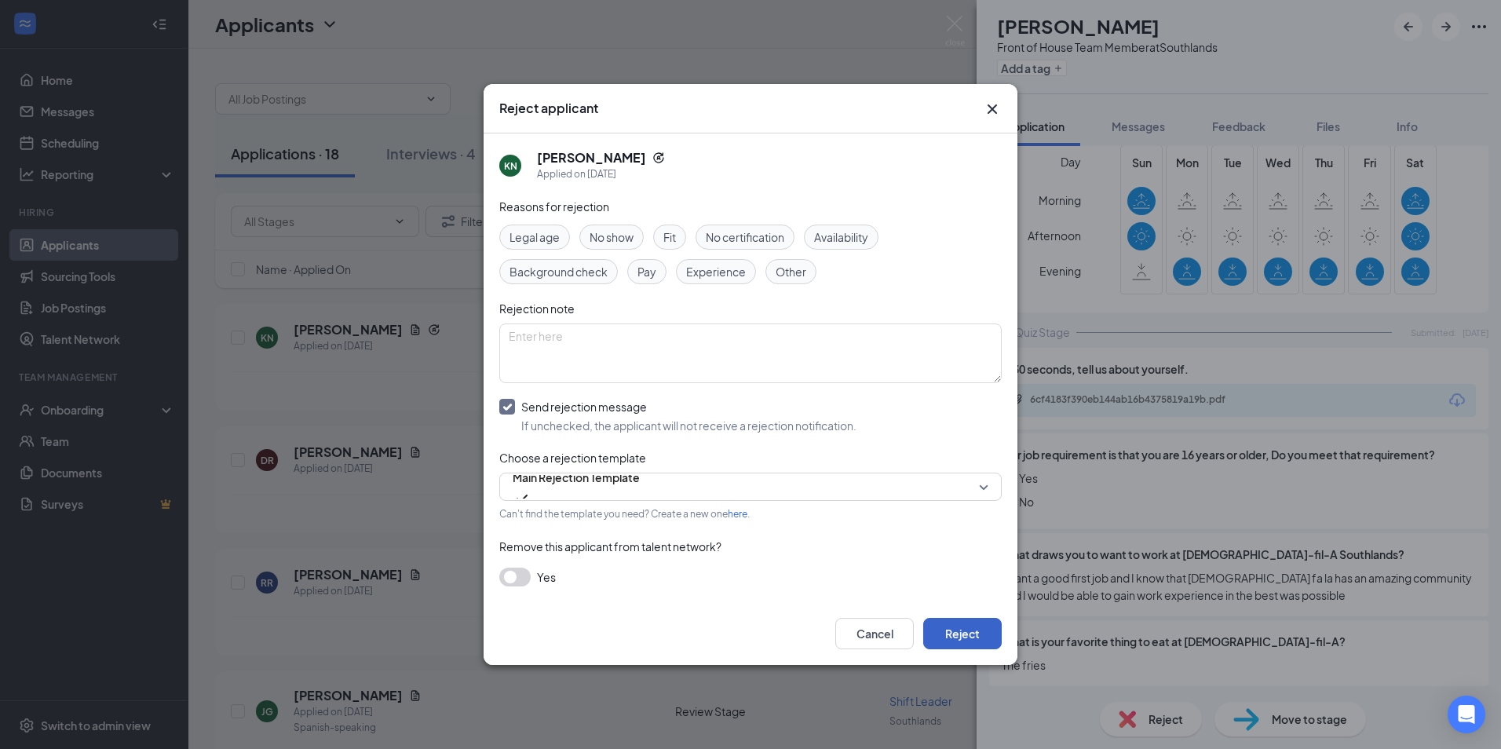
click at [972, 632] on button "Reject" at bounding box center [962, 633] width 78 height 31
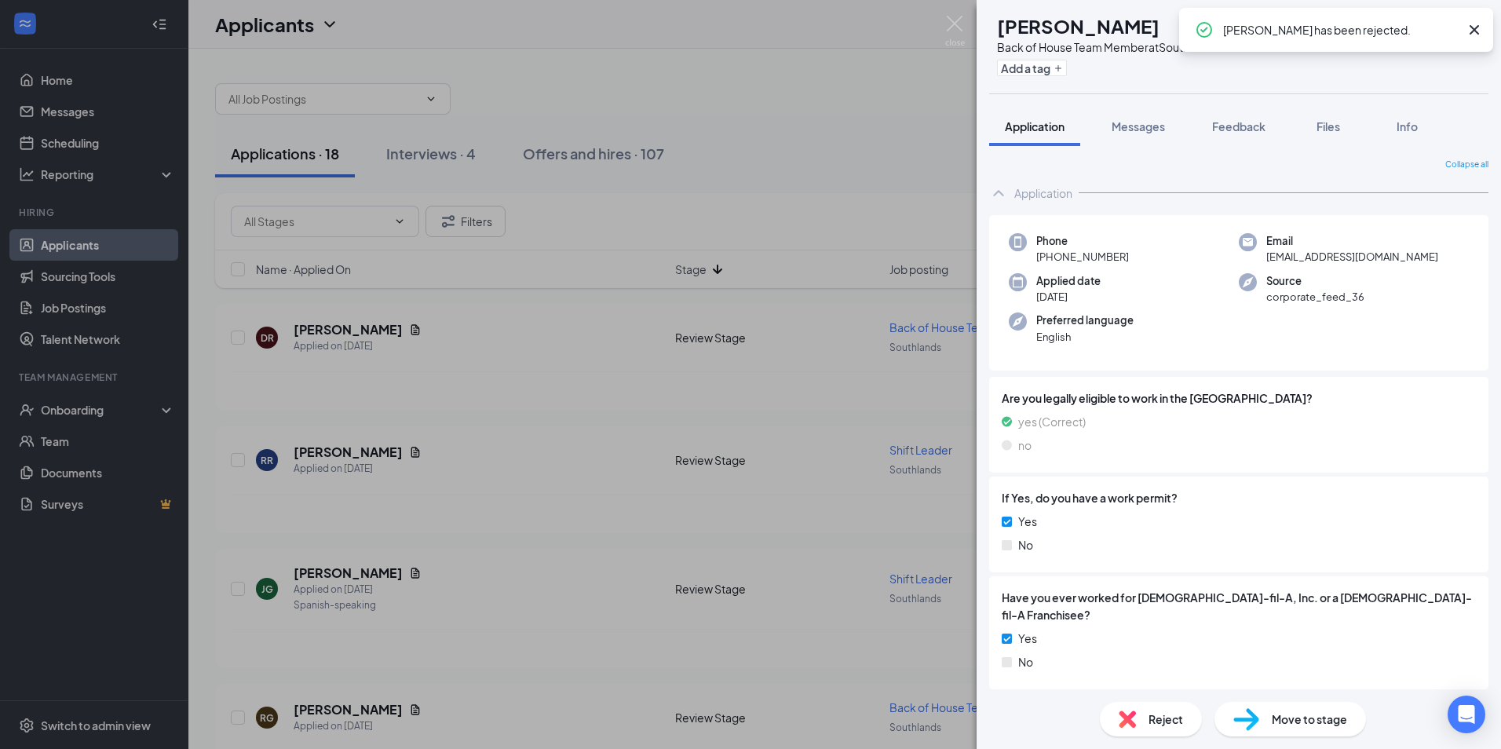
drag, startPoint x: 972, startPoint y: 620, endPoint x: 1353, endPoint y: 401, distance: 439.8
click at [1353, 401] on span "Are you legally eligible to work in the [GEOGRAPHIC_DATA]?" at bounding box center [1238, 397] width 474 height 17
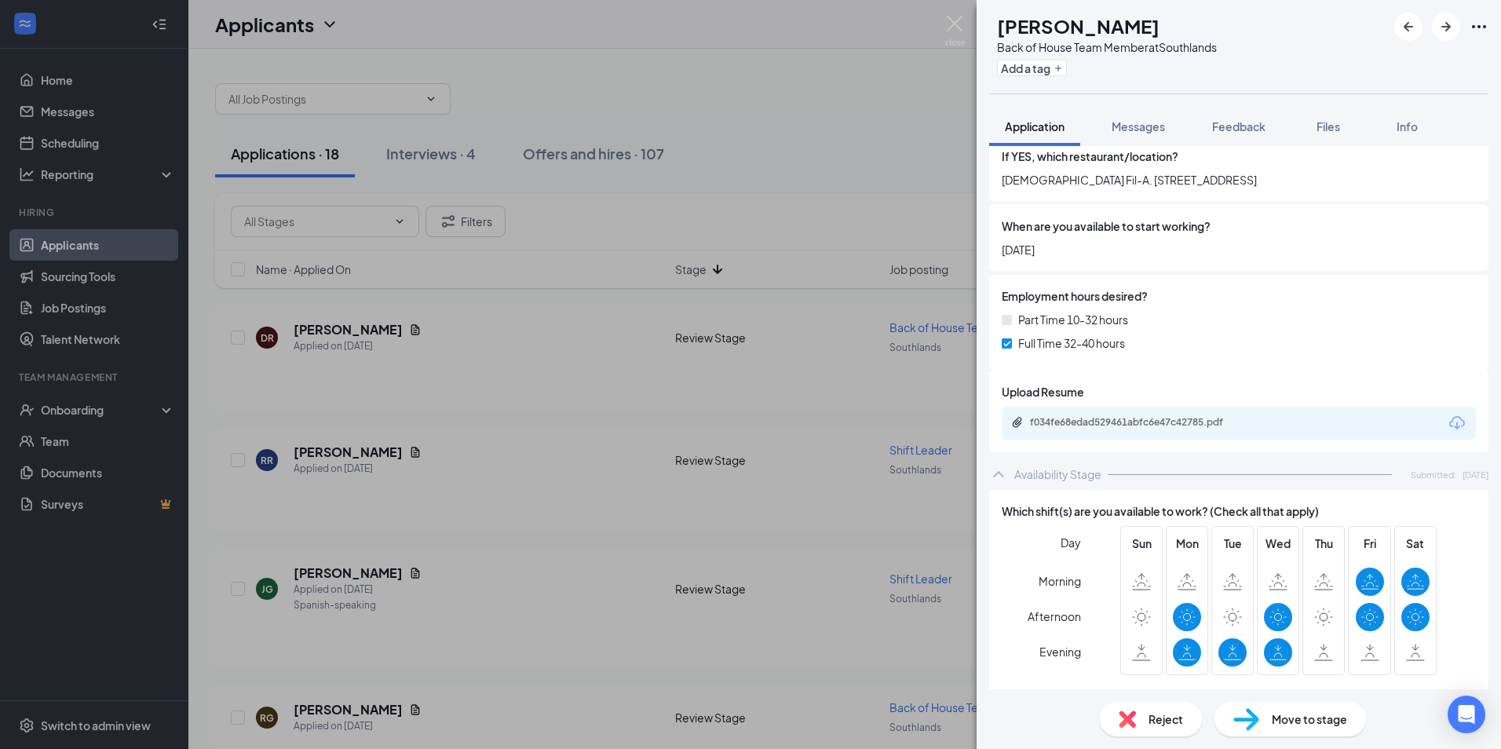
scroll to position [785, 0]
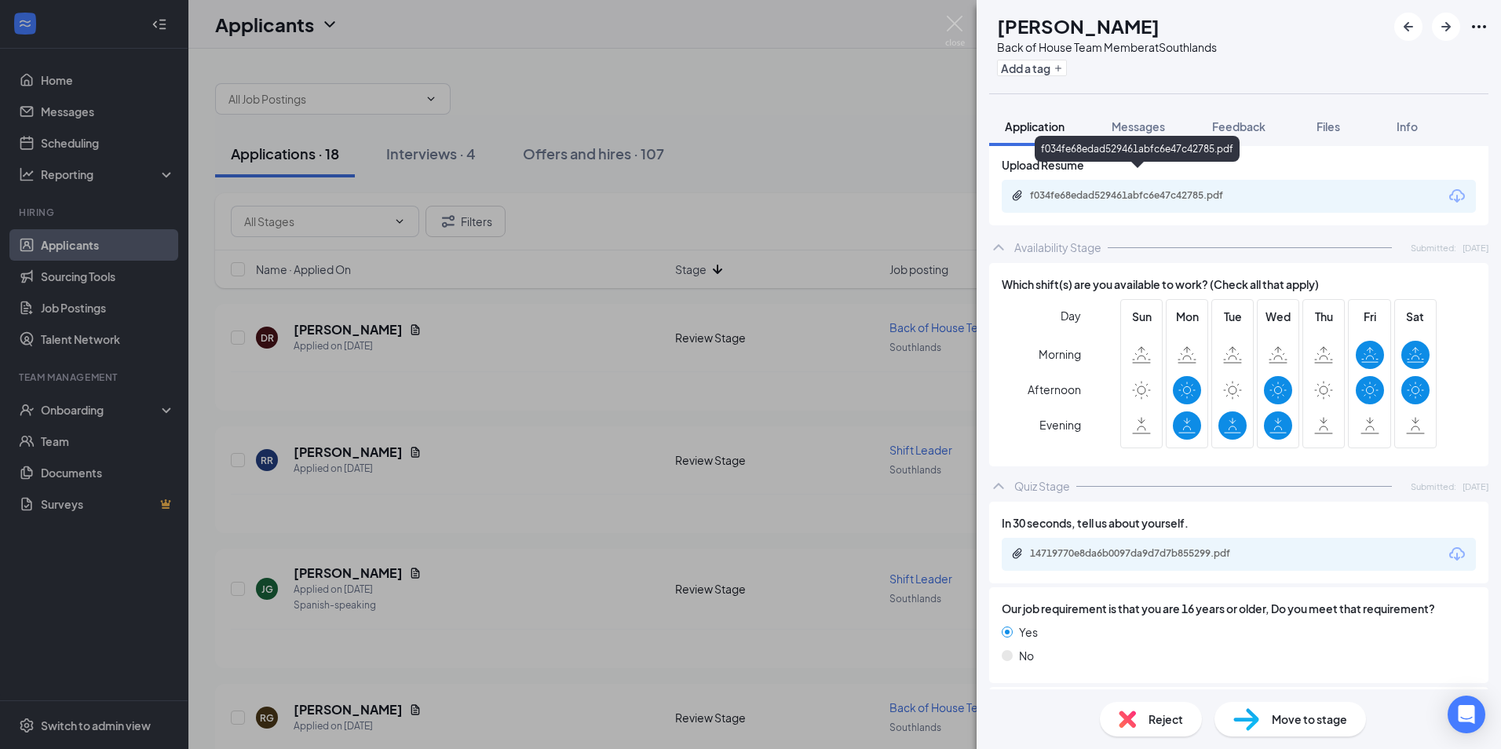
click at [1139, 189] on div "f034fe68edad529461abfc6e47c42785.pdf" at bounding box center [1140, 195] width 220 height 13
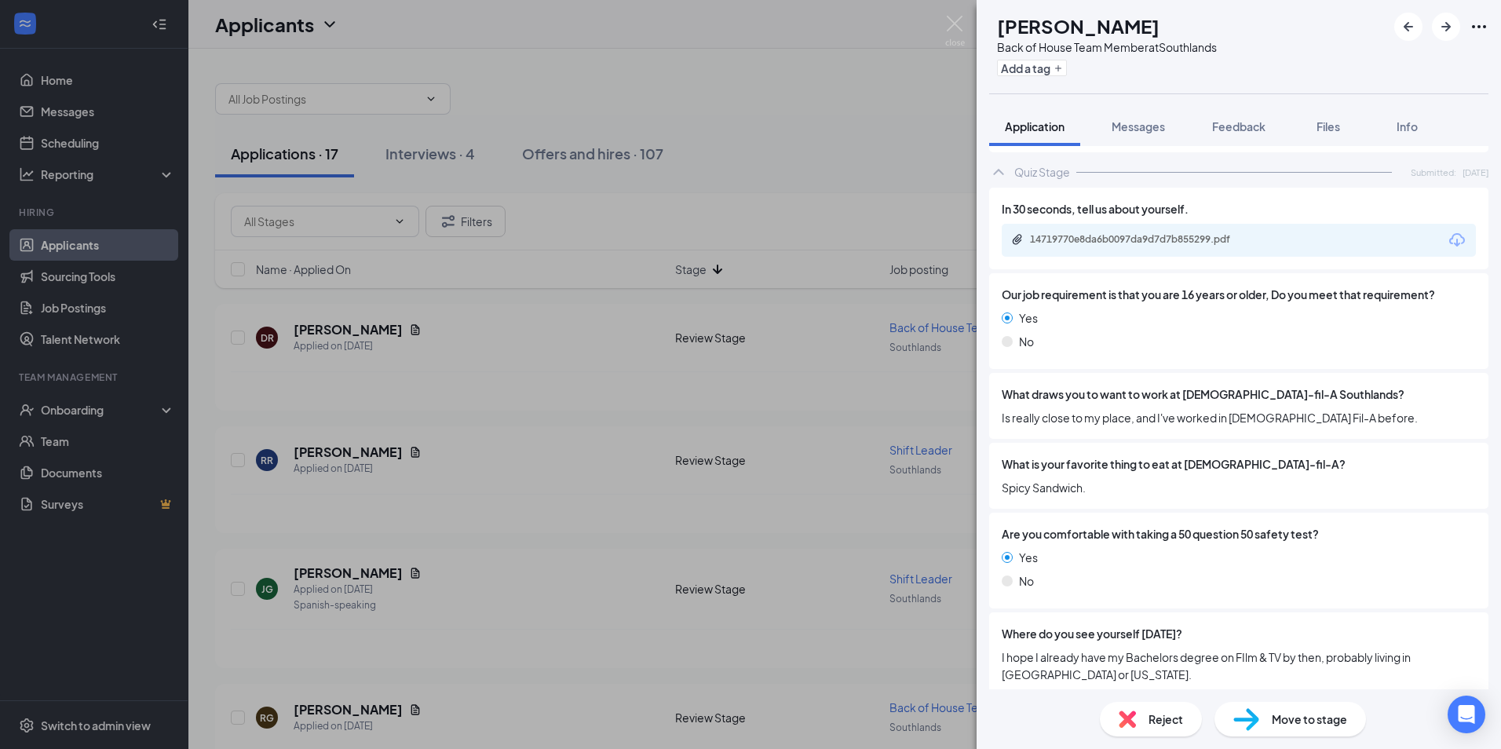
scroll to position [863, 0]
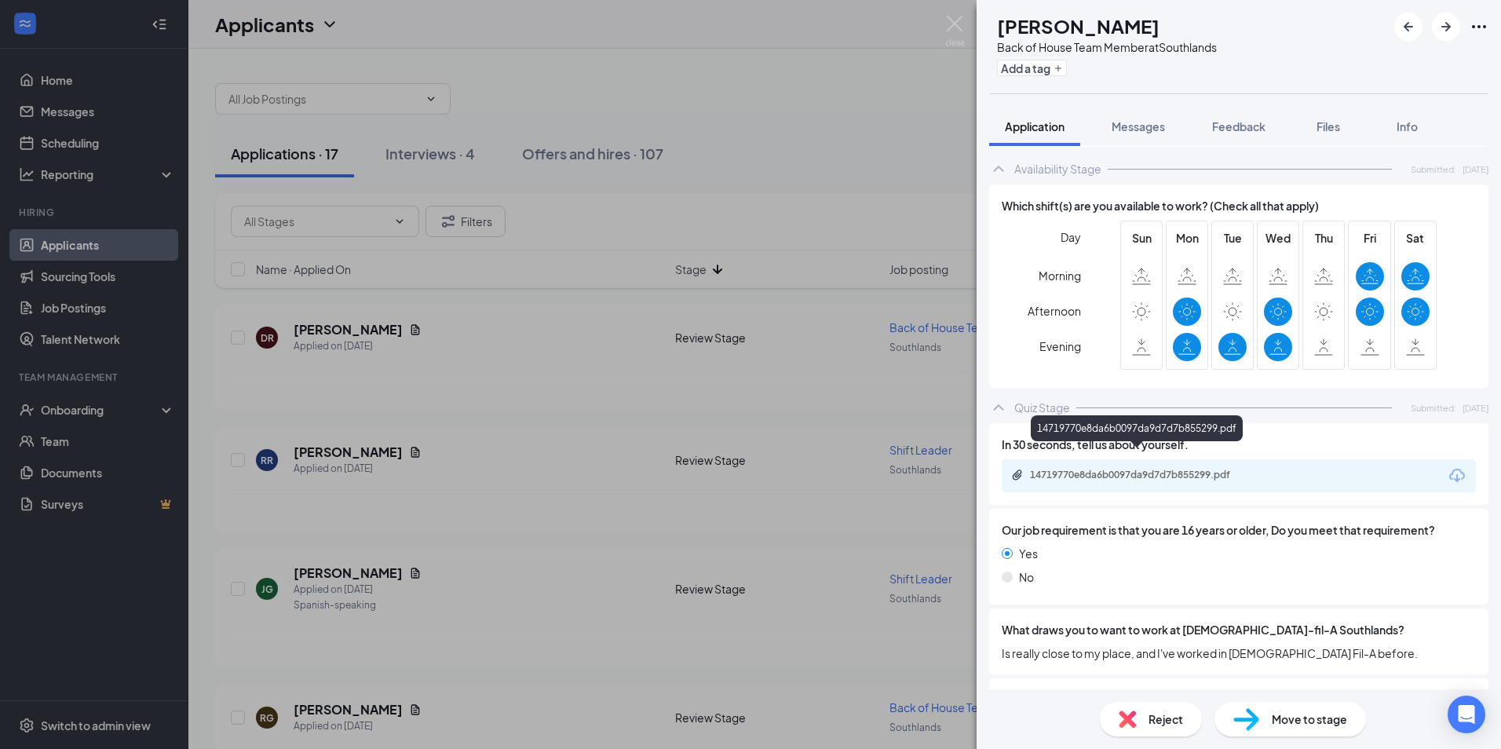
click at [1204, 469] on div "14719770e8da6b0097da9d7d7b855299.pdf" at bounding box center [1140, 475] width 220 height 13
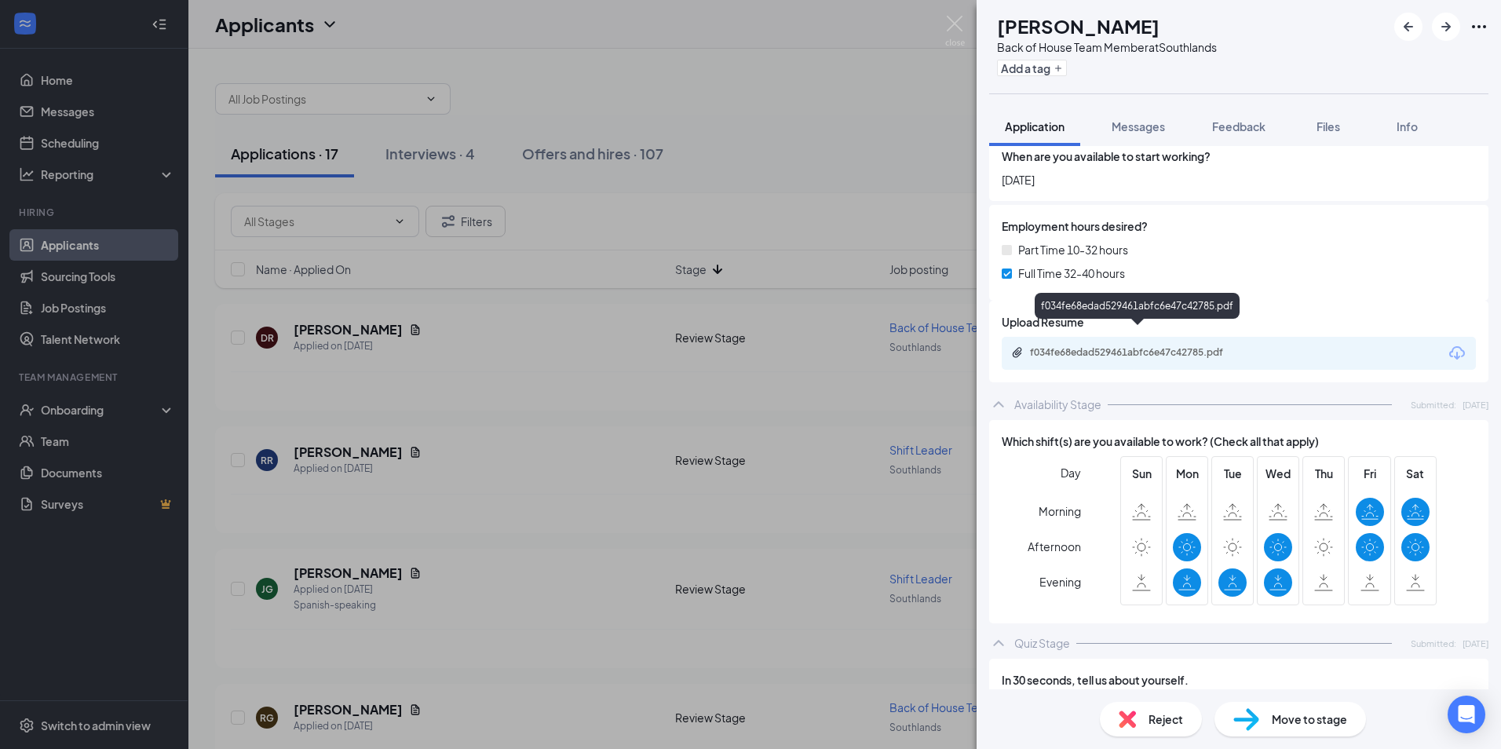
click at [1144, 346] on div "f034fe68edad529461abfc6e47c42785.pdf" at bounding box center [1140, 352] width 220 height 13
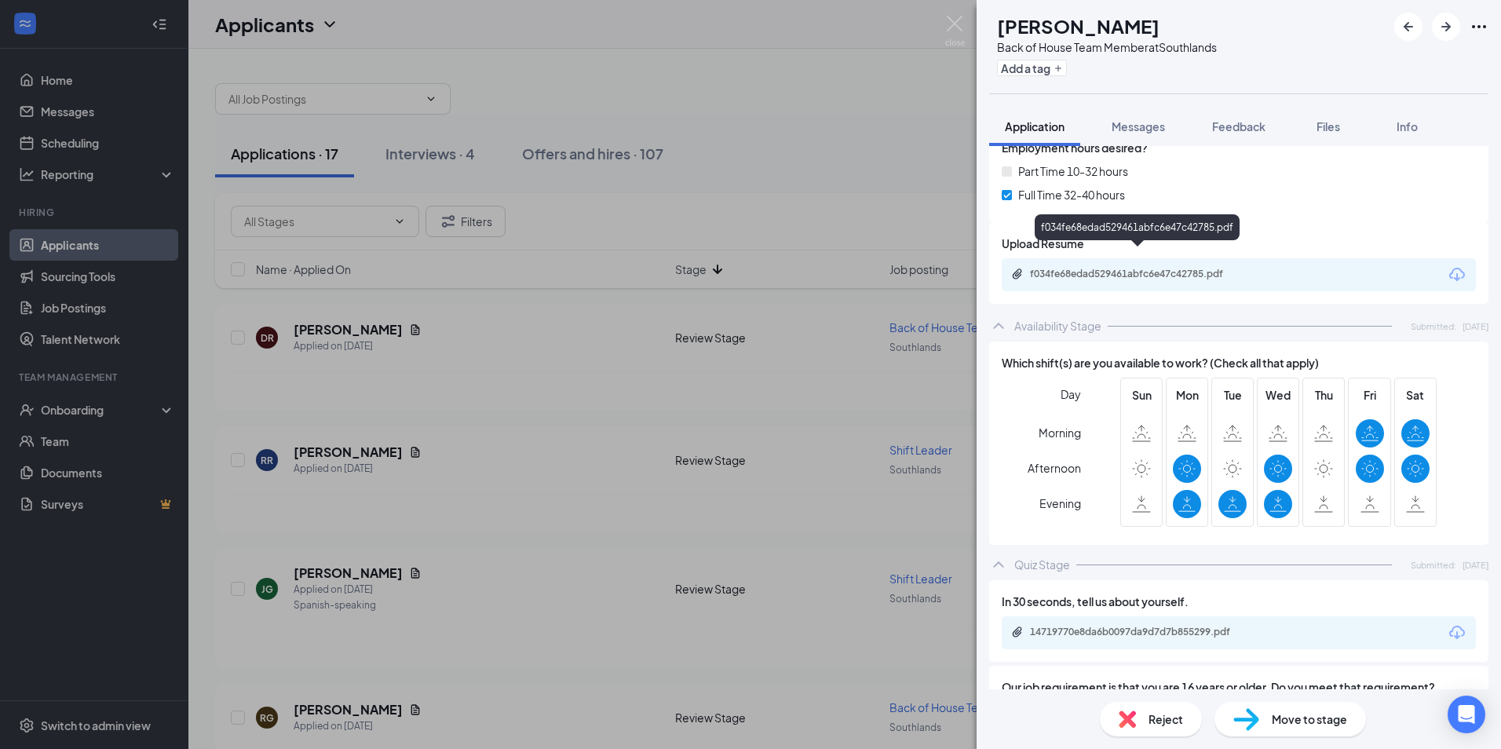
drag, startPoint x: 1217, startPoint y: 257, endPoint x: 1077, endPoint y: 246, distance: 140.9
click at [1079, 245] on div "f034fe68edad529461abfc6e47c42785.pdf" at bounding box center [1136, 230] width 205 height 32
click at [1071, 268] on div "f034fe68edad529461abfc6e47c42785.pdf" at bounding box center [1140, 274] width 220 height 13
drag, startPoint x: 1178, startPoint y: 546, endPoint x: 965, endPoint y: 273, distance: 346.2
click at [965, 273] on div "[PERSON_NAME] Back of House Team Member at Southlands Add a tag Application Mes…" at bounding box center [750, 374] width 1501 height 749
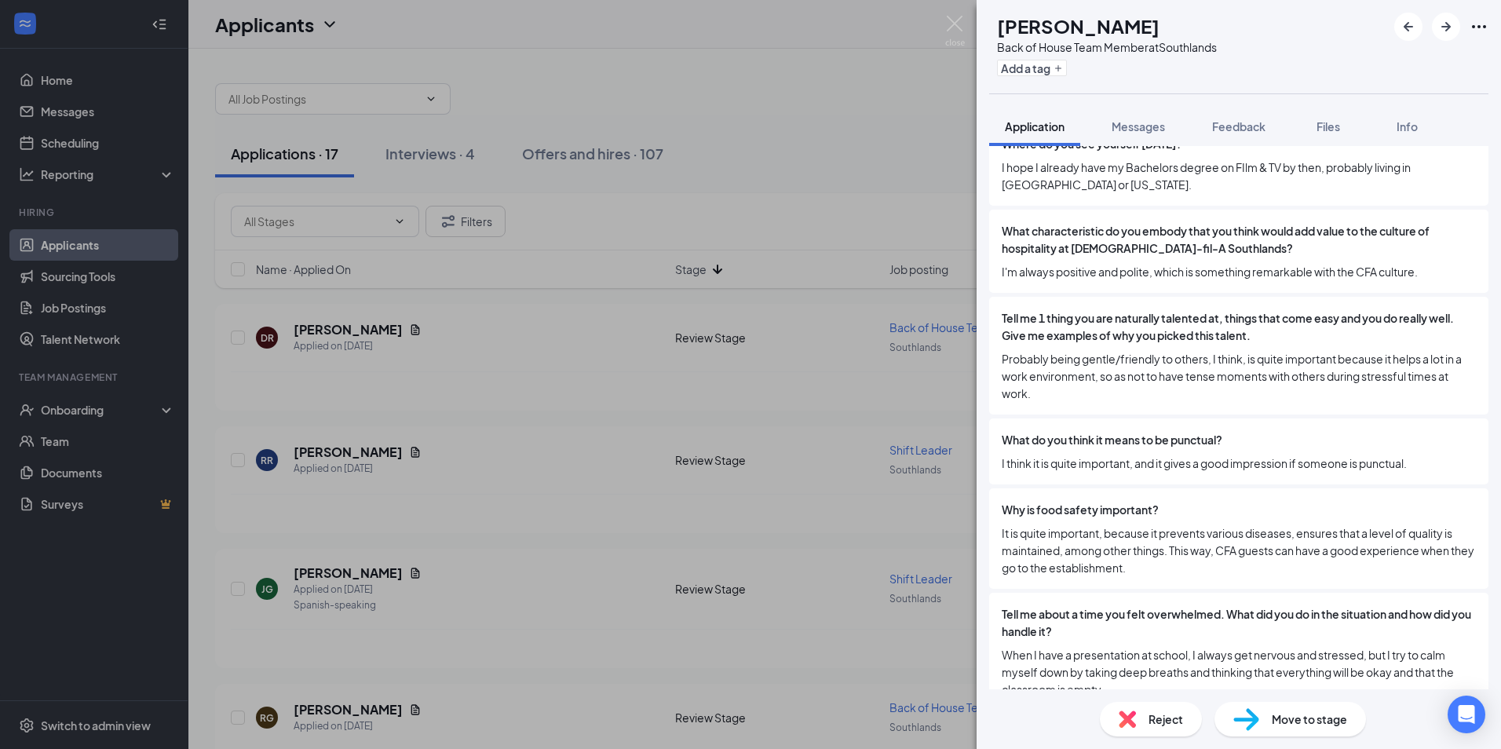
scroll to position [1596, 0]
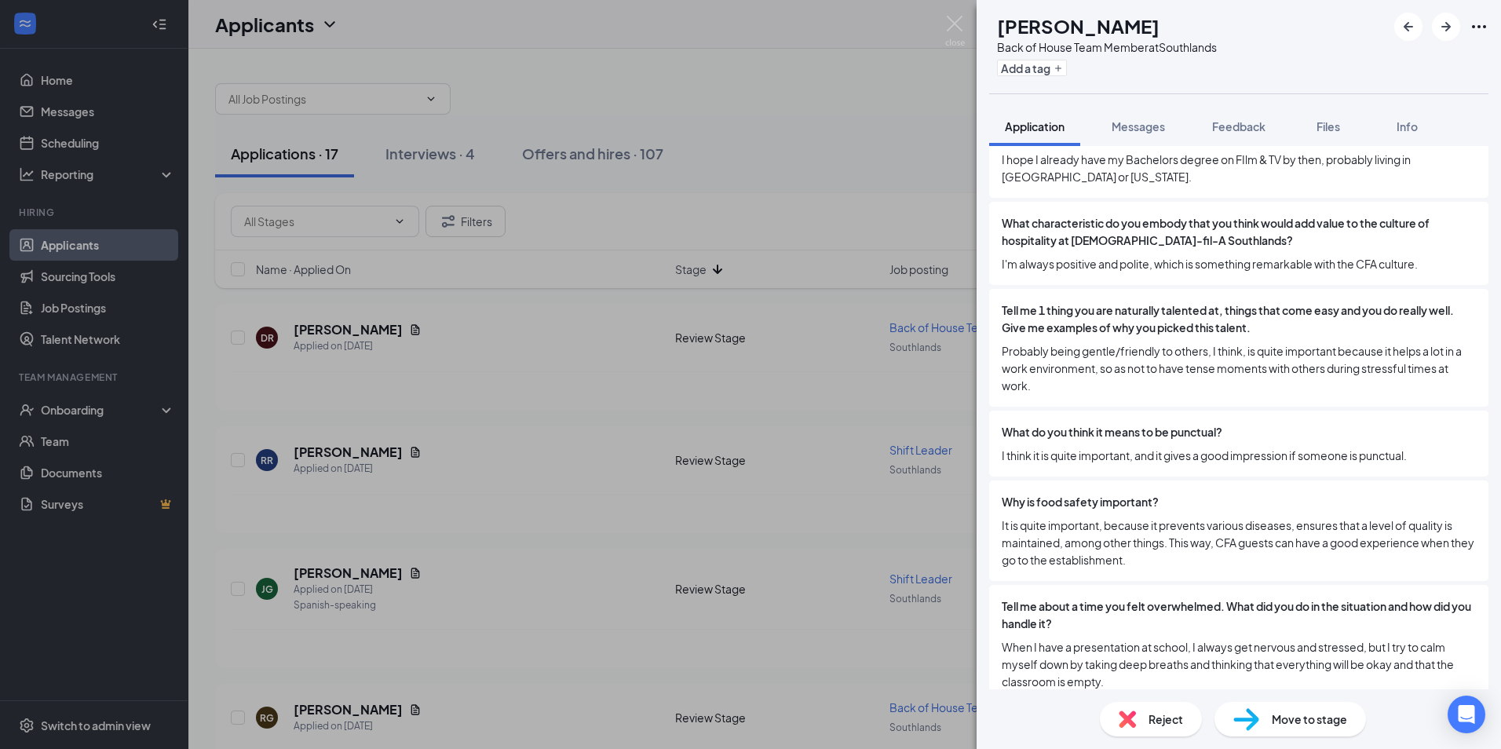
click at [1282, 718] on span "Move to stage" at bounding box center [1308, 718] width 75 height 17
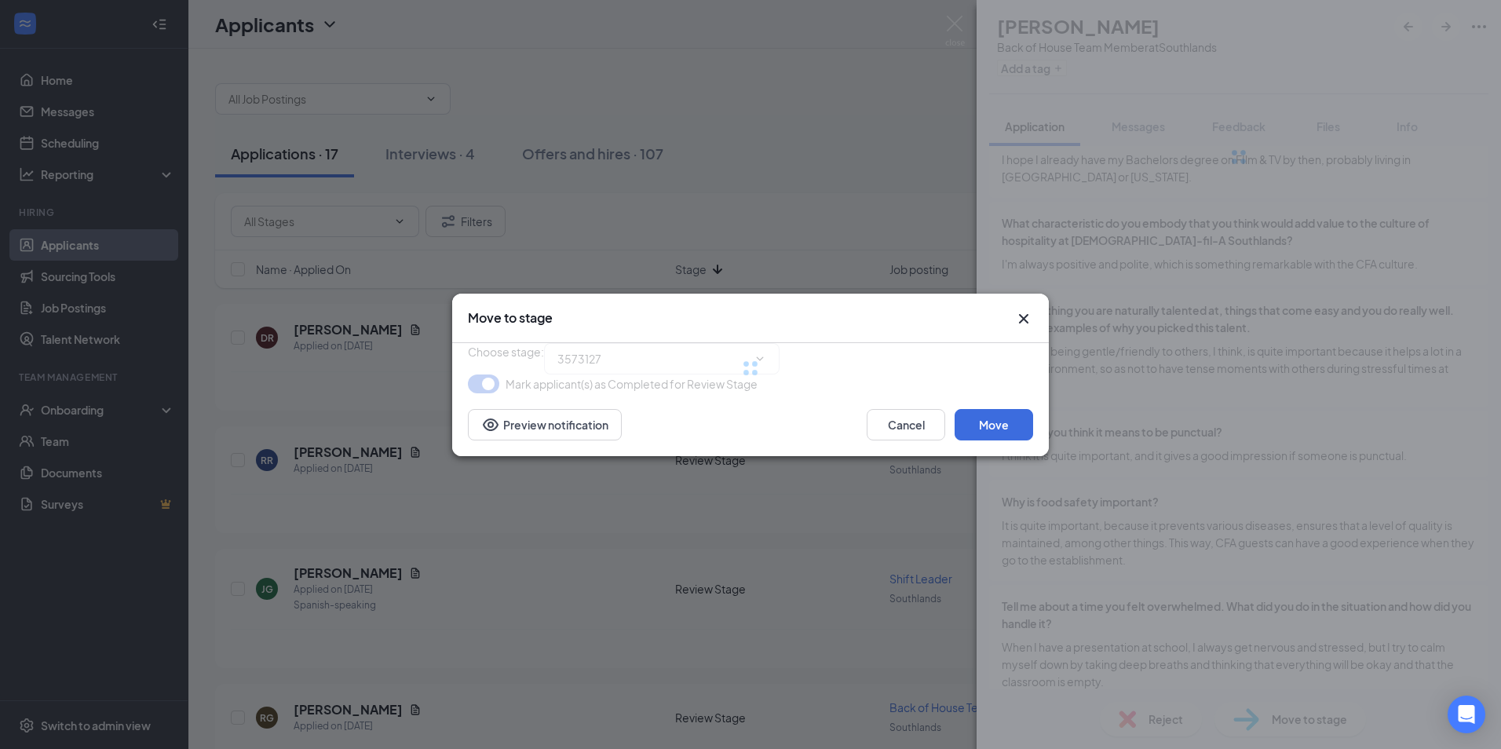
scroll to position [1591, 0]
type input "Onsite Interview #1 (next stage)"
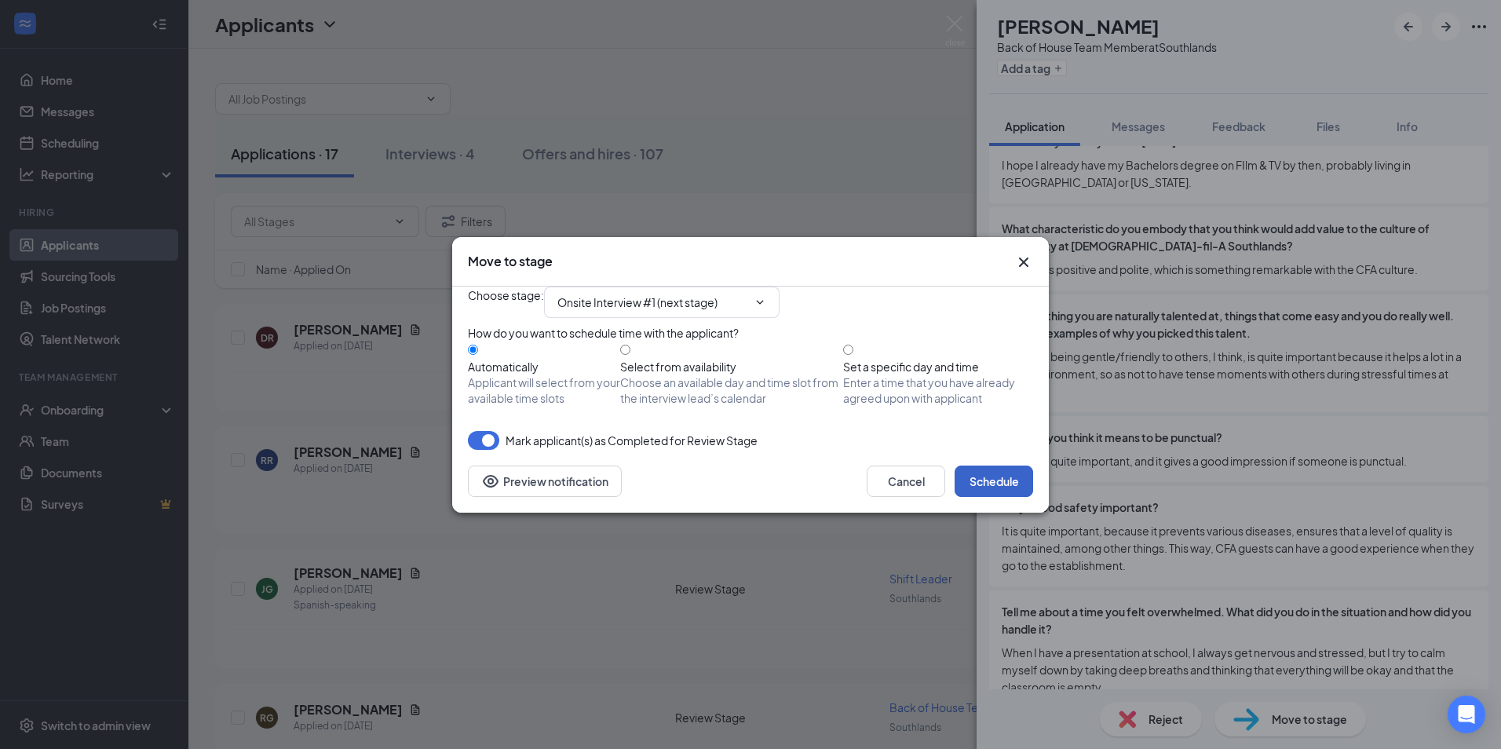
click at [992, 497] on button "Schedule" at bounding box center [993, 480] width 78 height 31
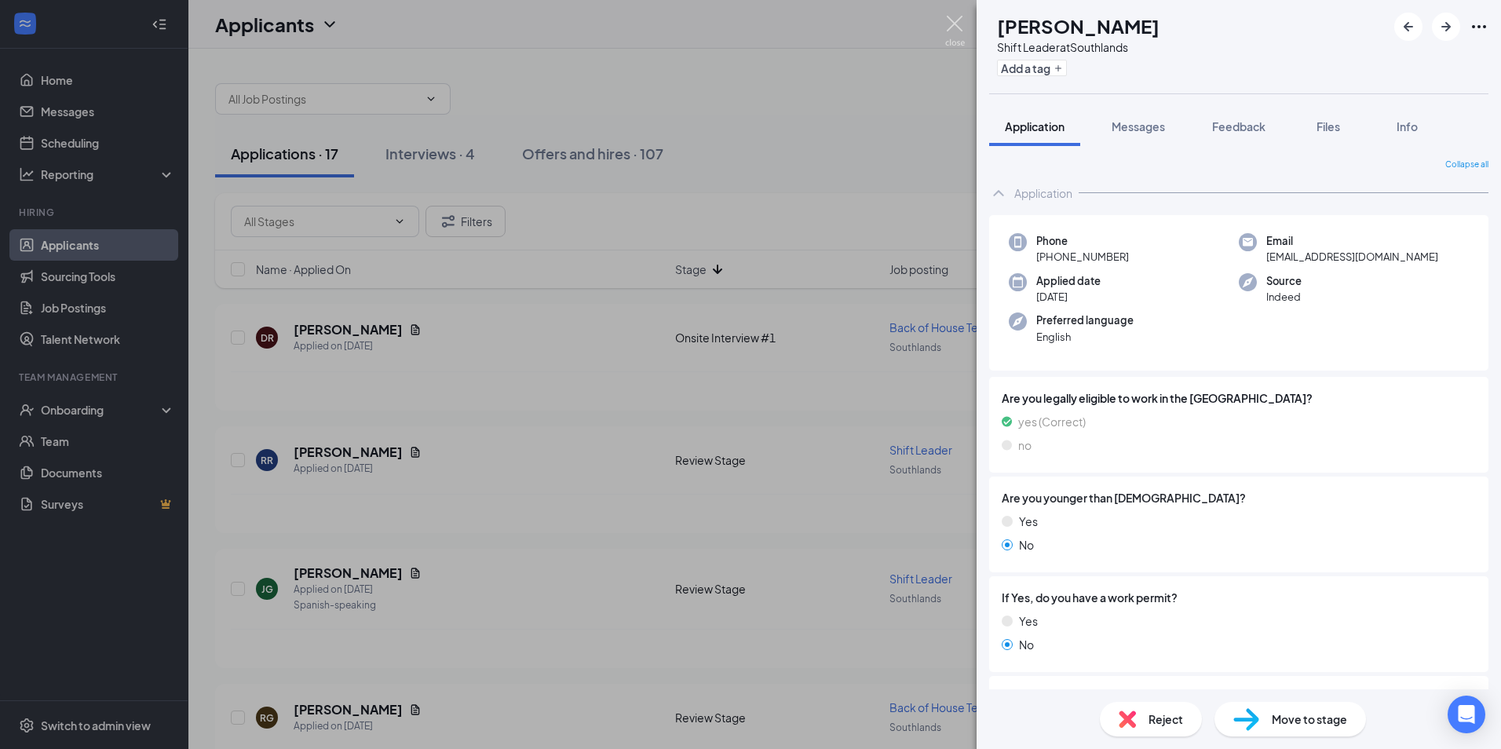
click at [954, 27] on img at bounding box center [955, 31] width 20 height 31
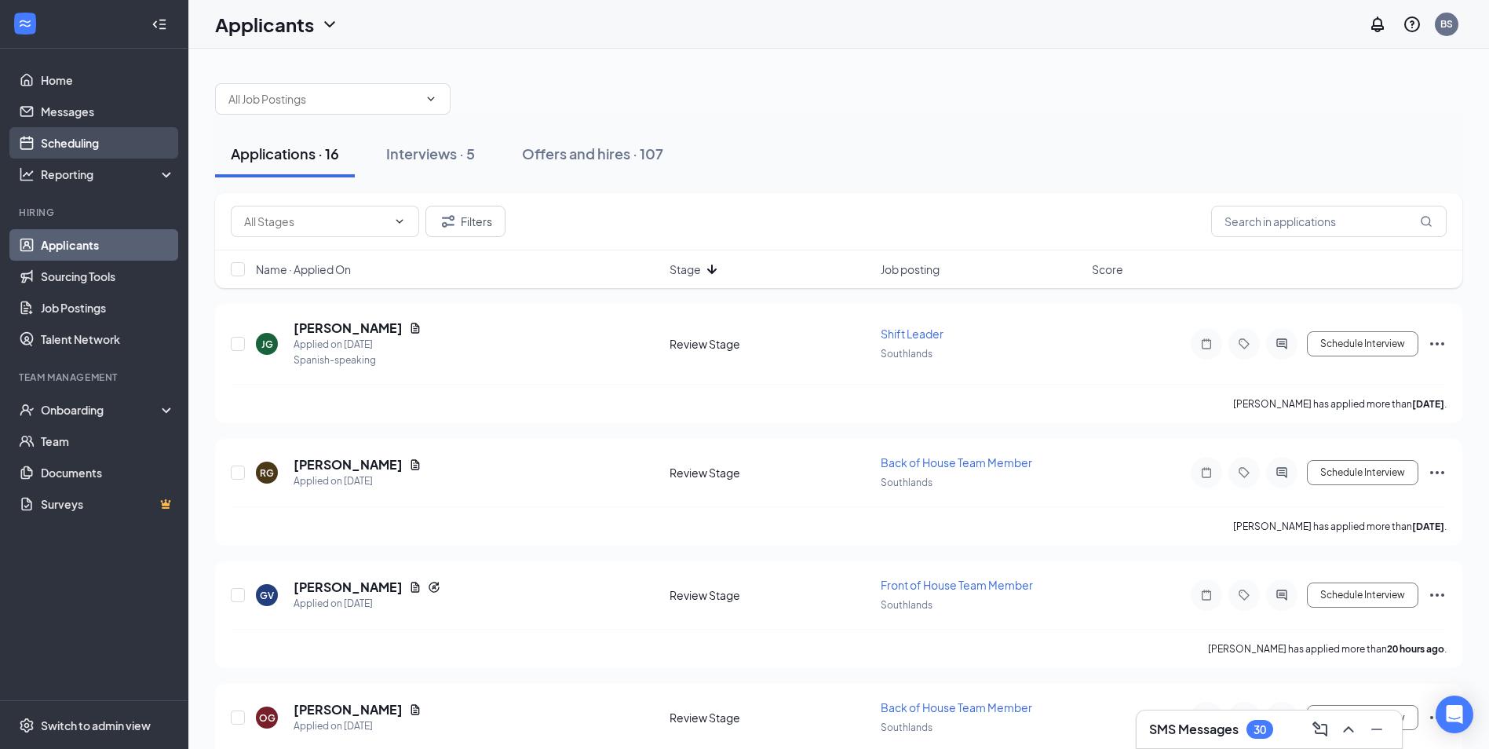
click at [92, 137] on link "Scheduling" at bounding box center [108, 142] width 134 height 31
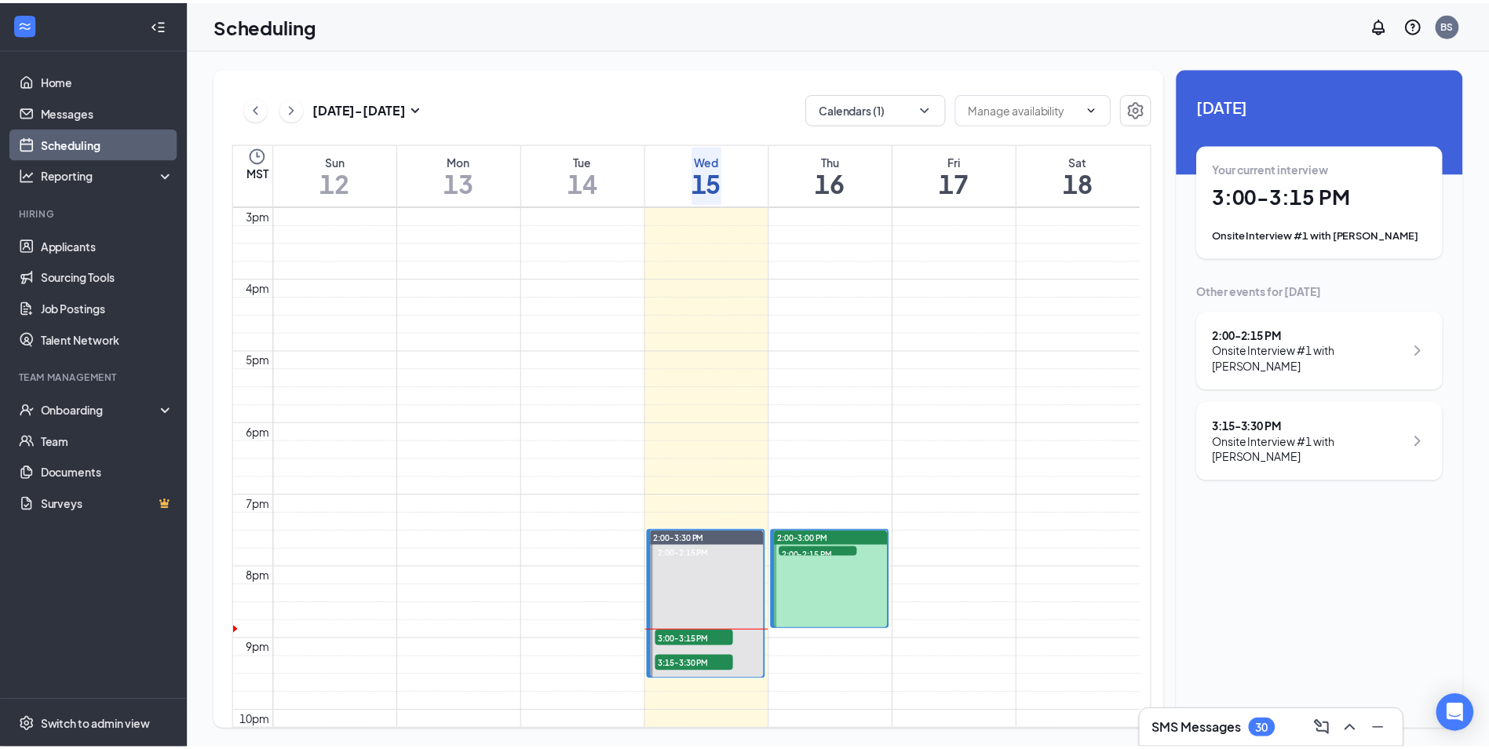
scroll to position [1164, 0]
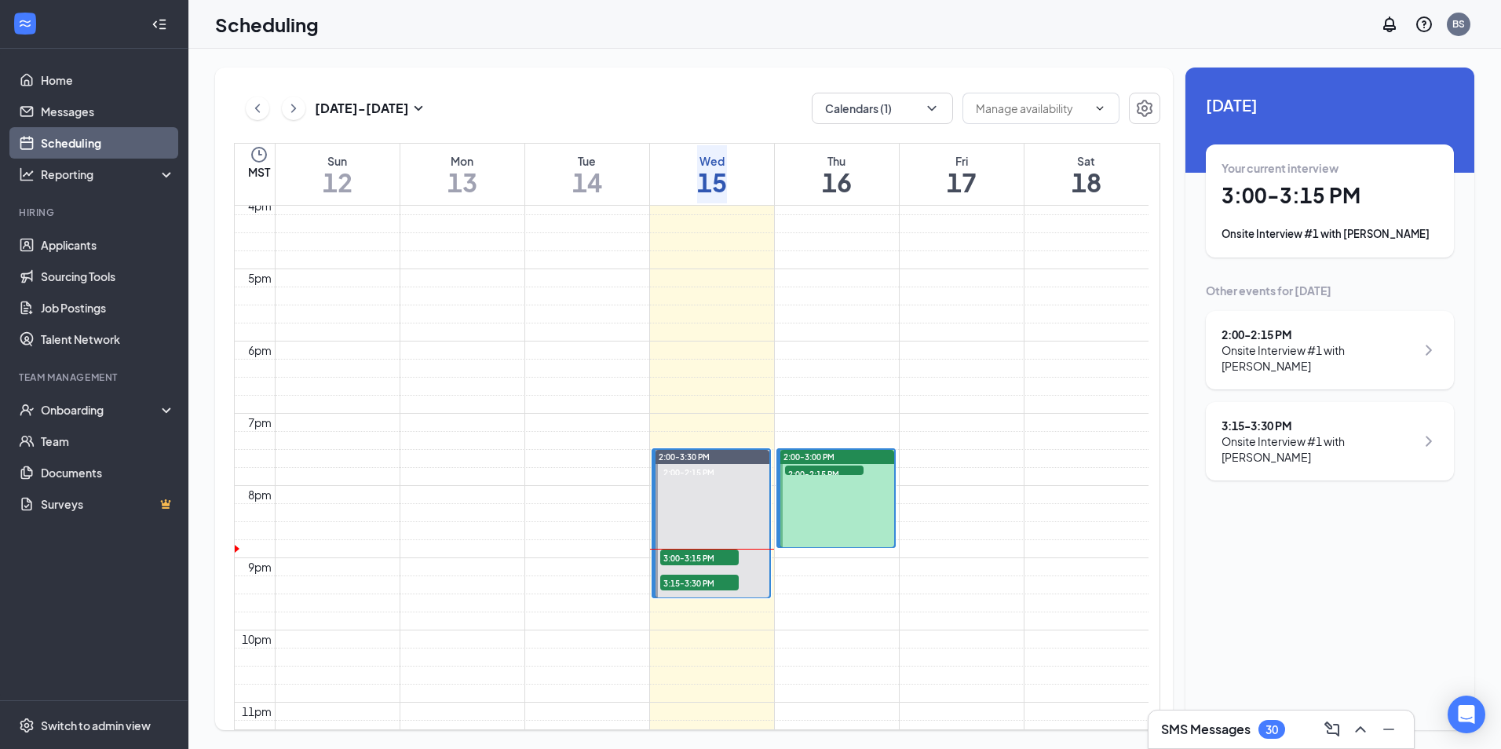
drag, startPoint x: 863, startPoint y: 542, endPoint x: 859, endPoint y: 514, distance: 28.5
click at [859, 514] on div at bounding box center [837, 498] width 114 height 97
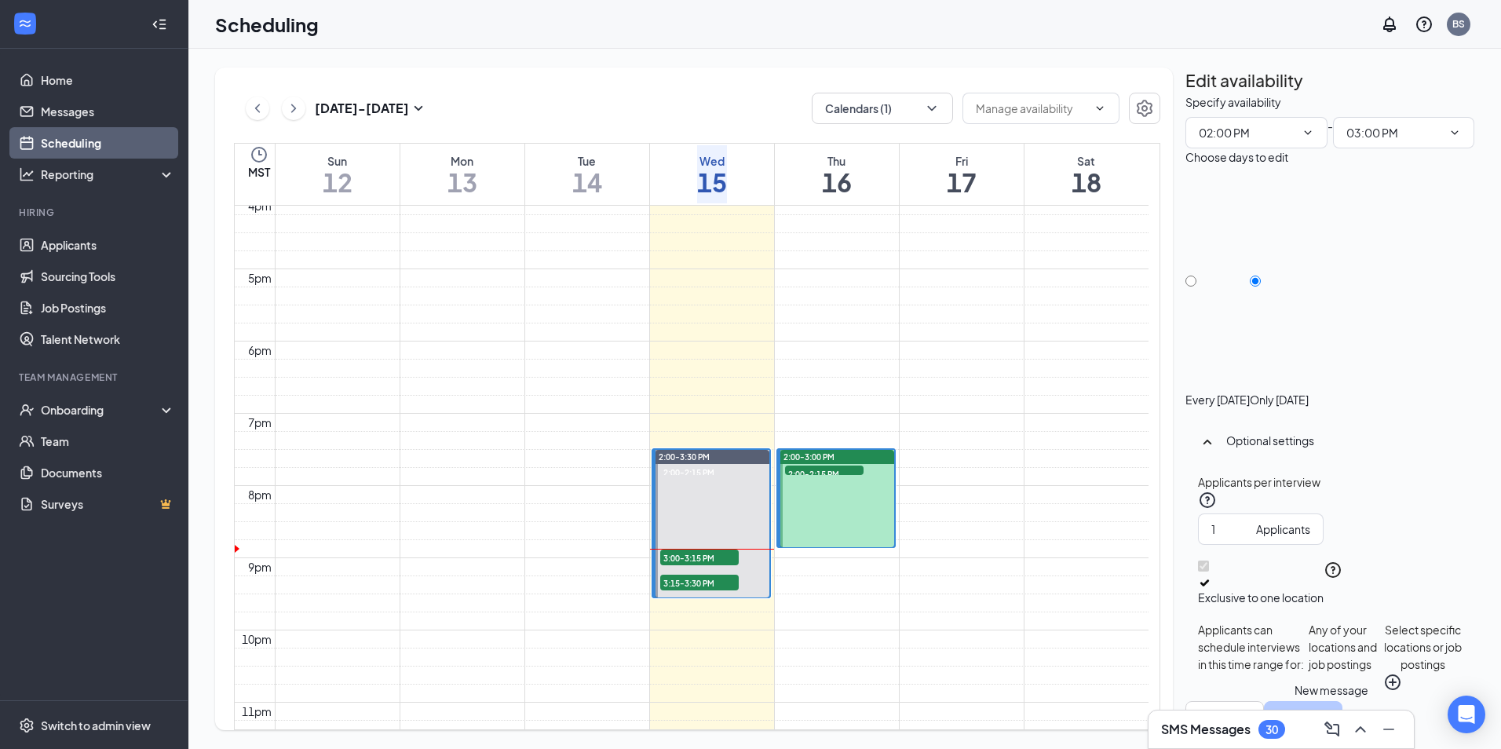
click at [1333, 699] on div "New message" at bounding box center [1331, 689] width 74 height 17
click at [1333, 701] on div "Cancel Save" at bounding box center [1329, 716] width 289 height 31
click at [1264, 701] on button "Cancel" at bounding box center [1224, 716] width 78 height 31
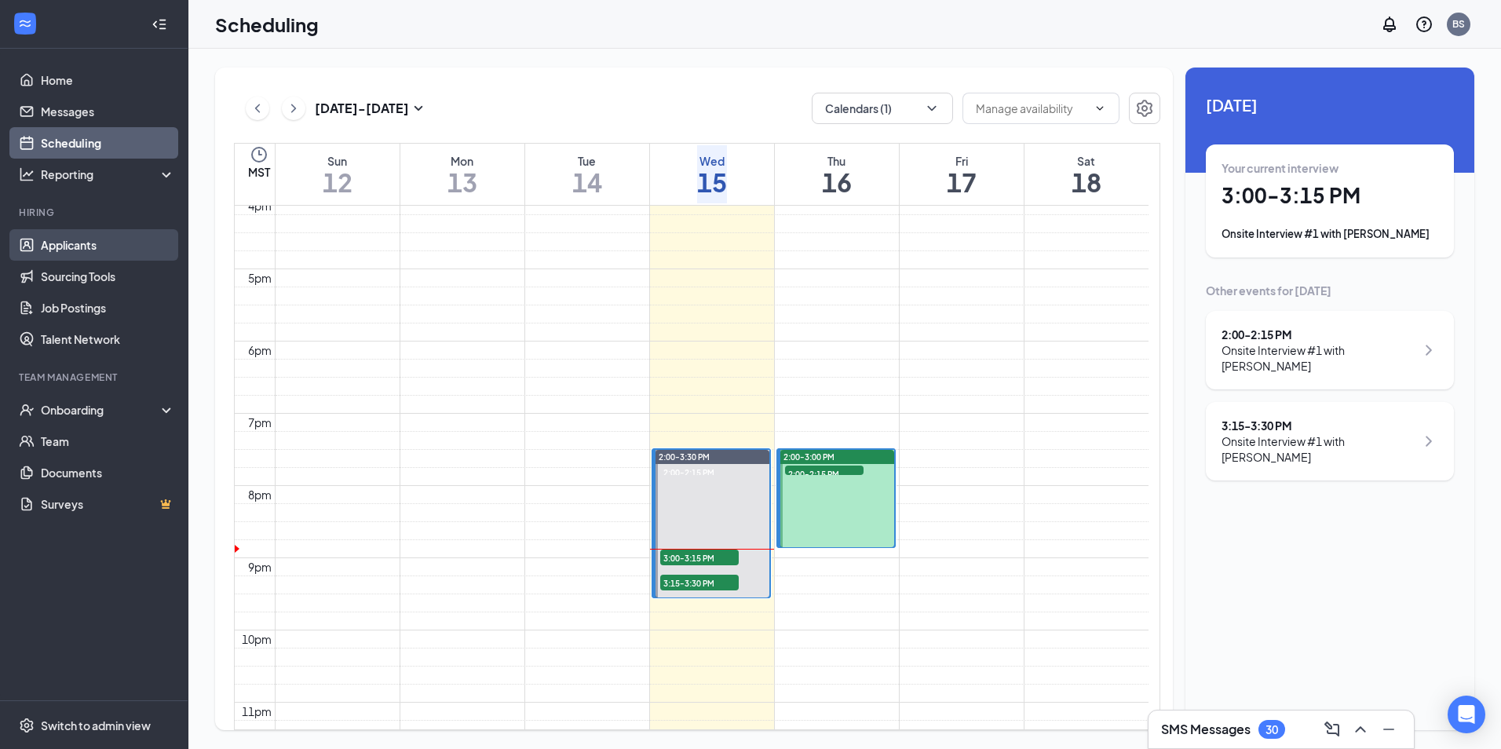
click at [100, 252] on link "Applicants" at bounding box center [108, 244] width 134 height 31
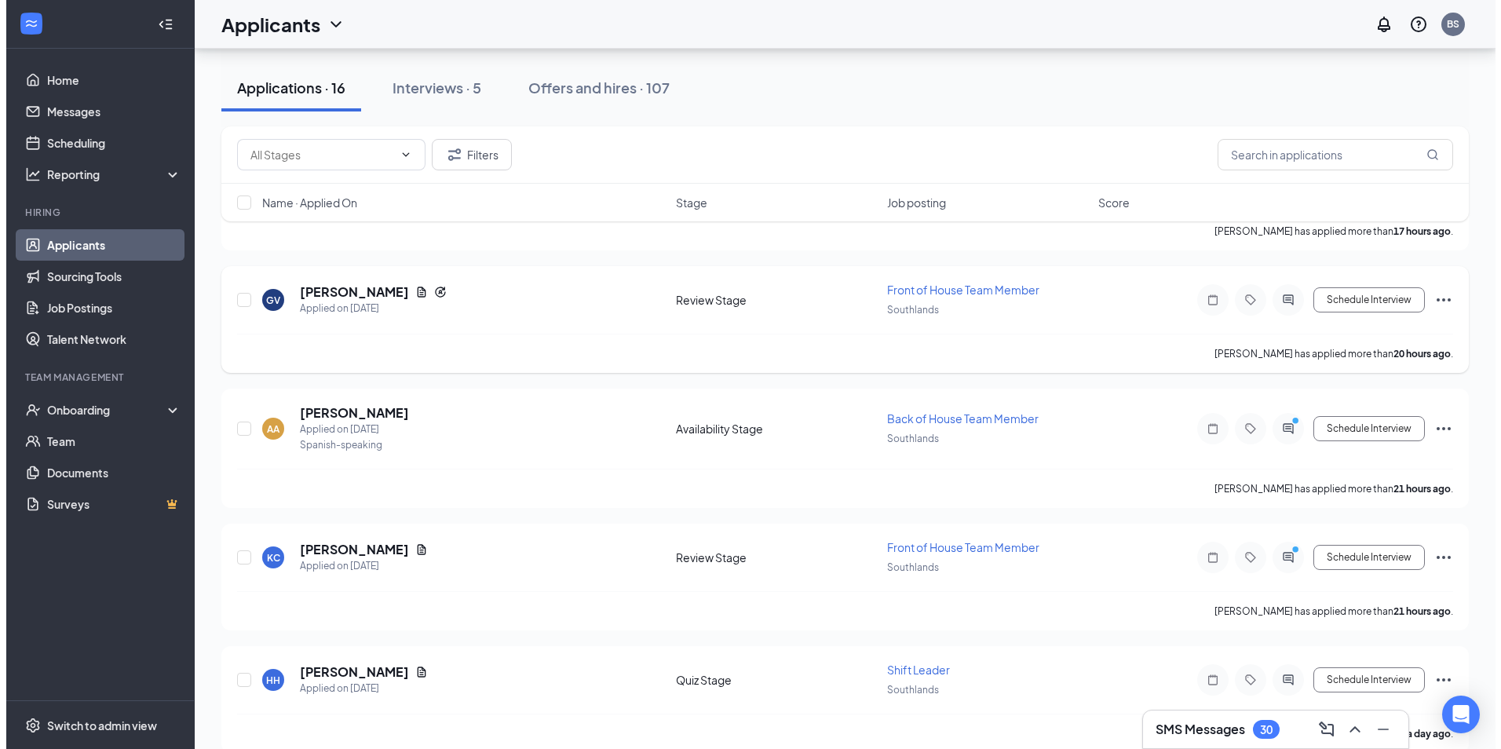
scroll to position [471, 0]
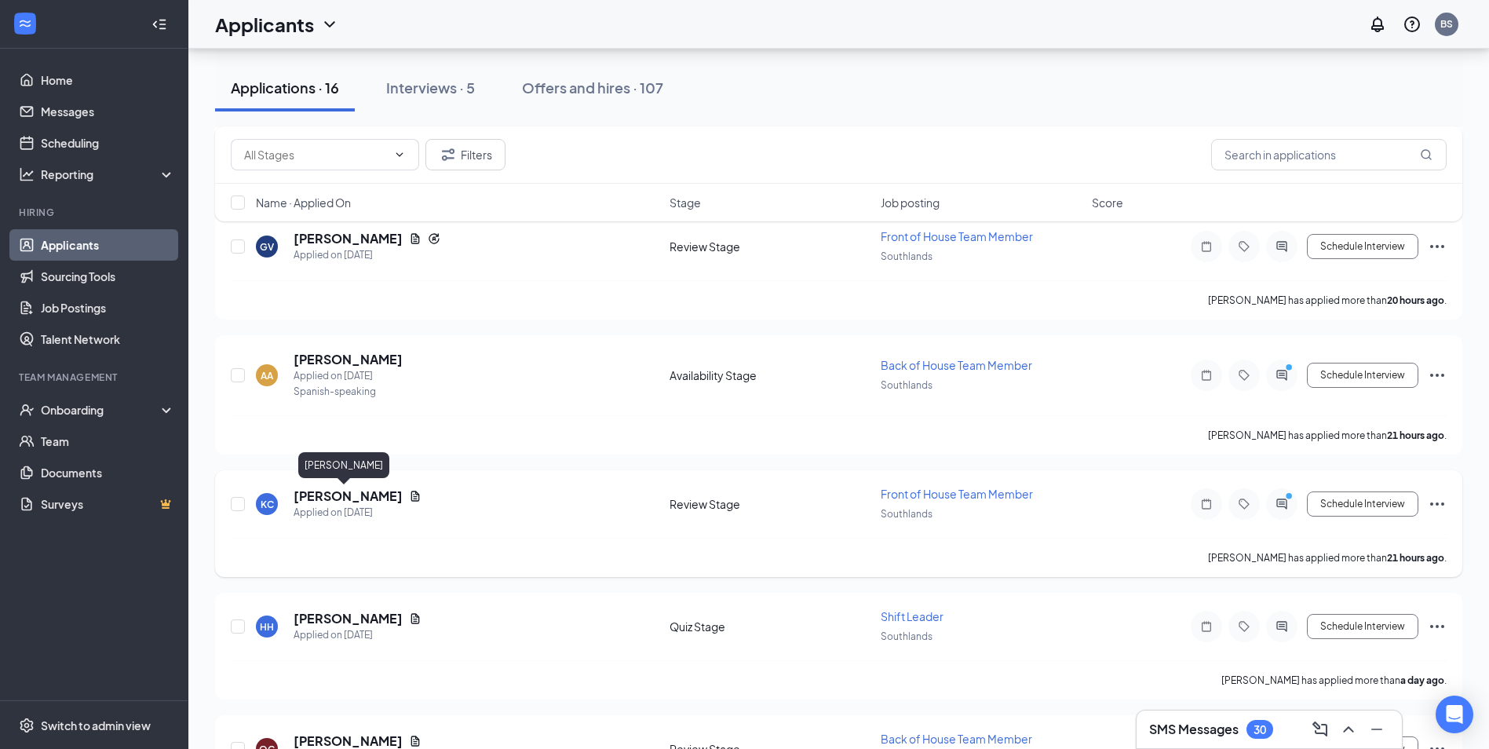
click at [316, 494] on h5 "[PERSON_NAME]" at bounding box center [348, 495] width 109 height 17
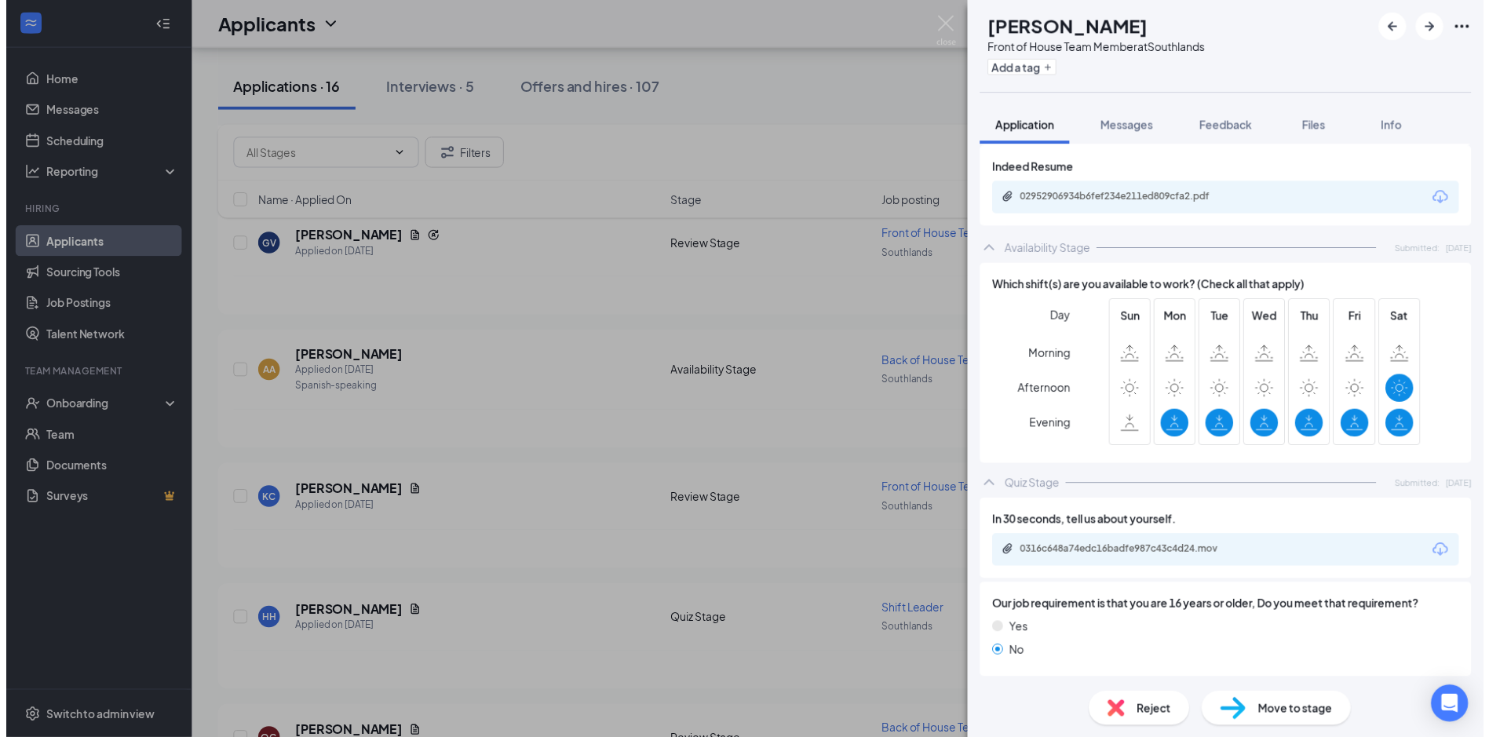
scroll to position [785, 0]
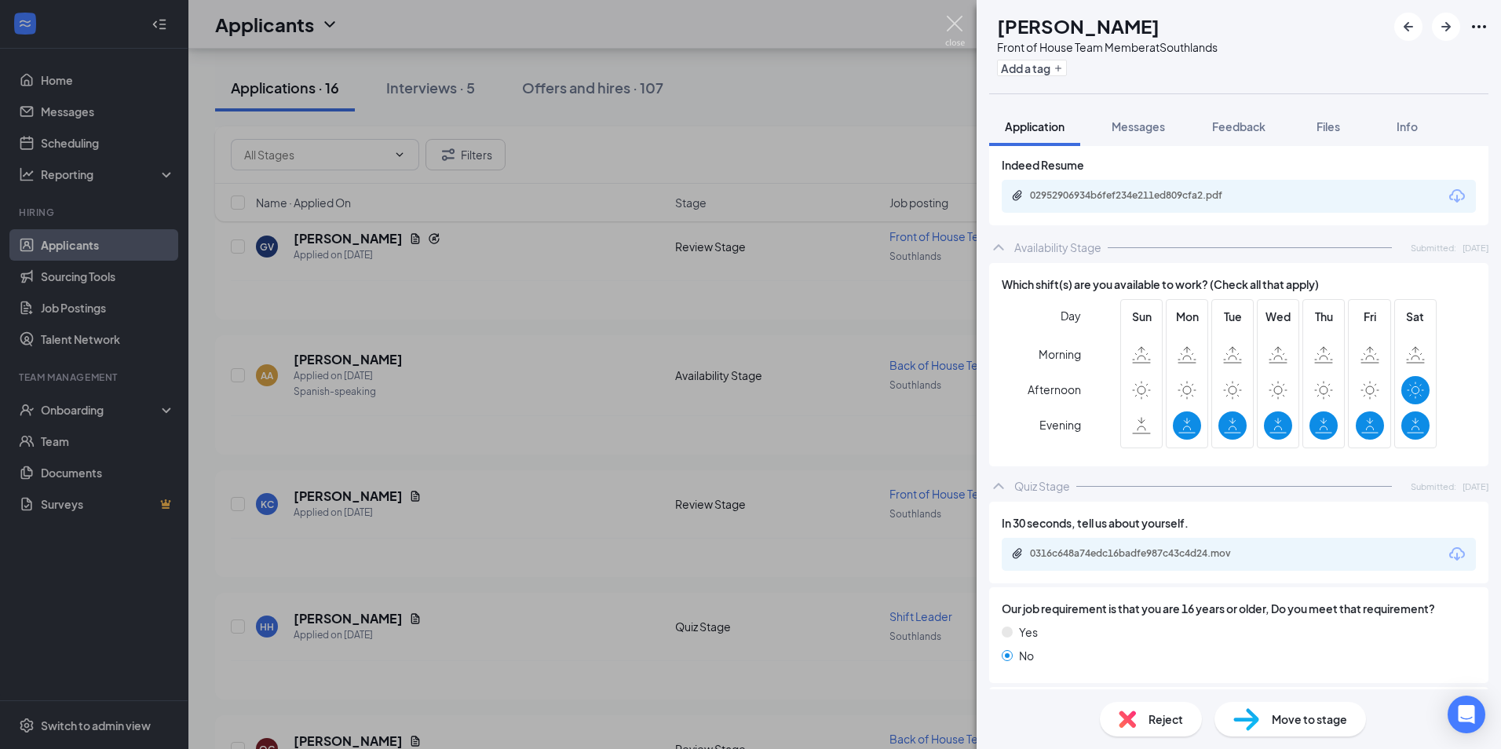
click at [954, 20] on img at bounding box center [955, 31] width 20 height 31
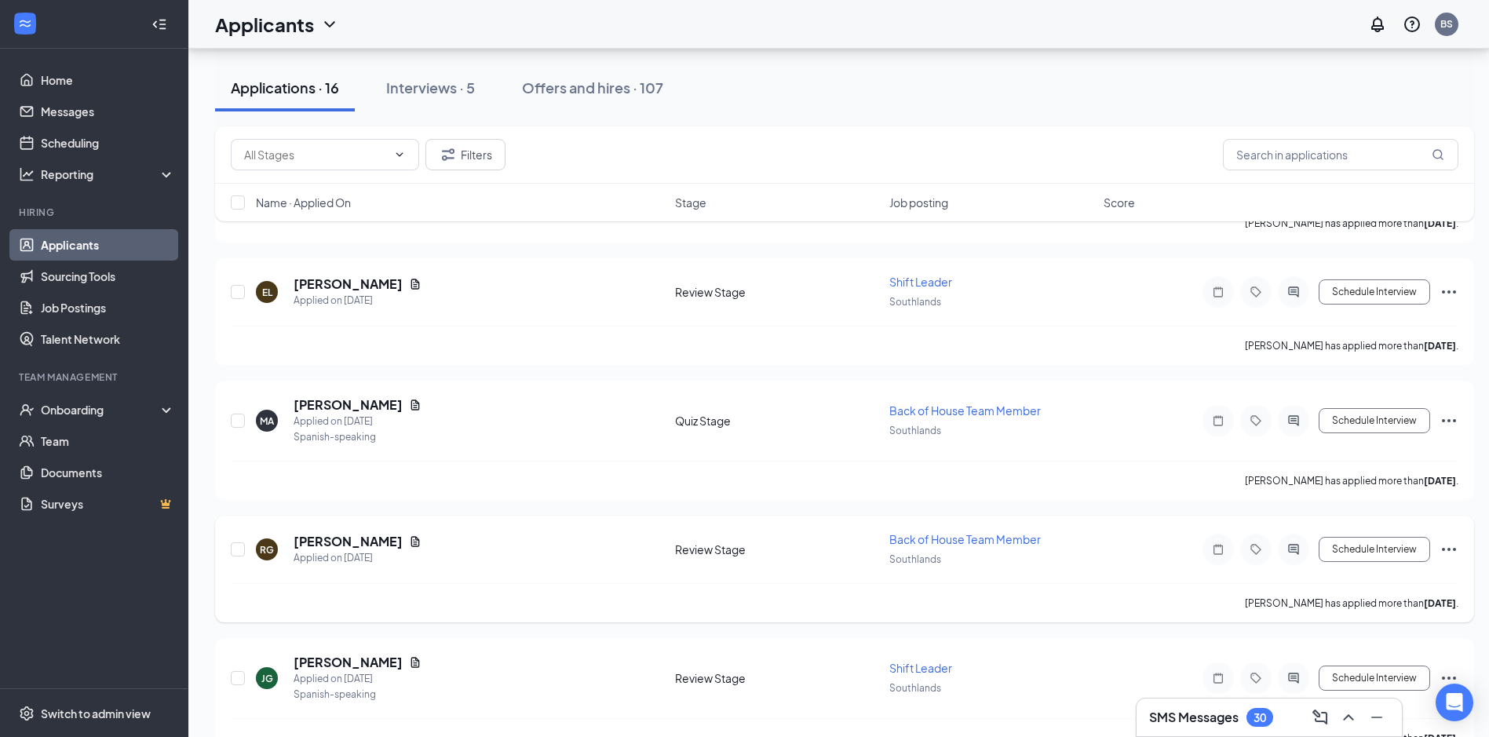
scroll to position [1579, 0]
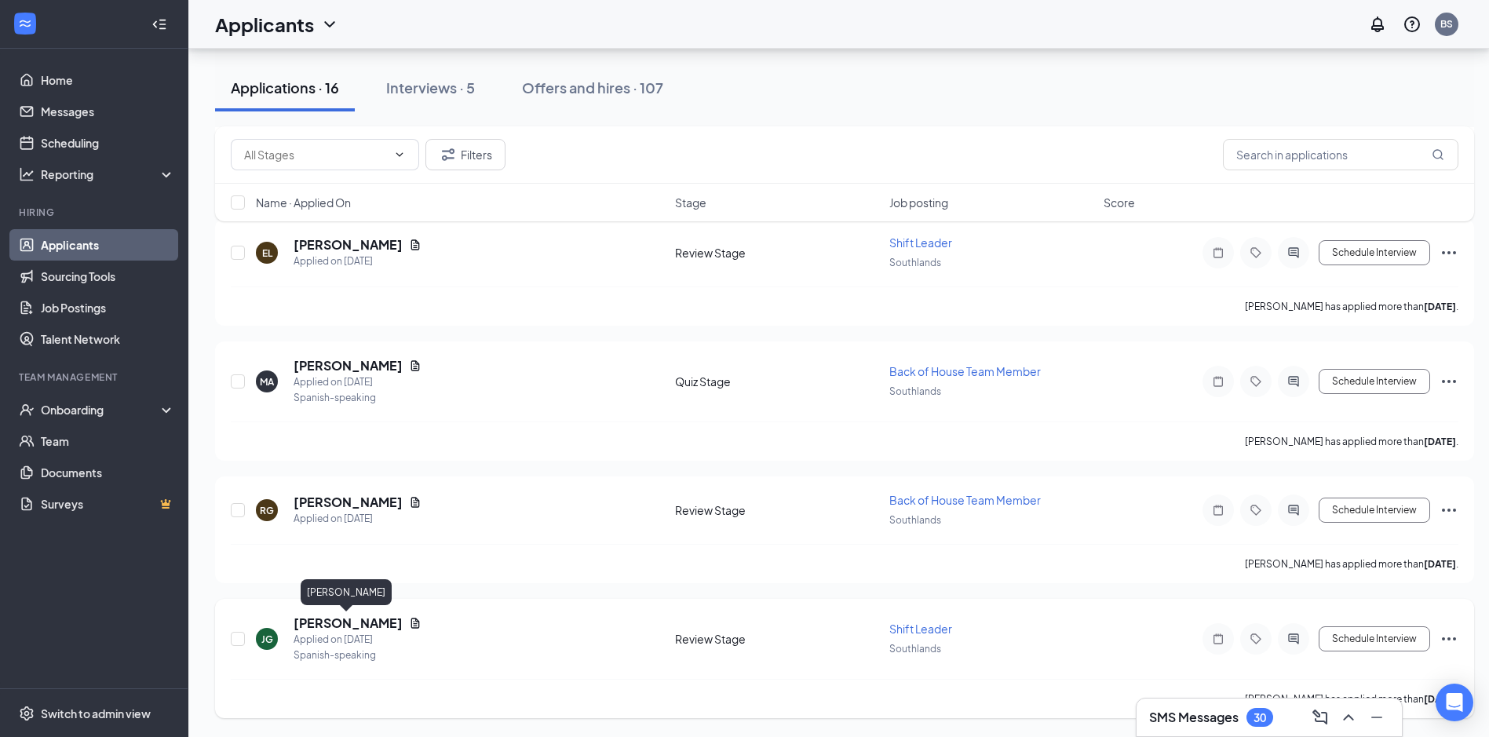
click at [314, 621] on h5 "[PERSON_NAME]" at bounding box center [348, 623] width 109 height 17
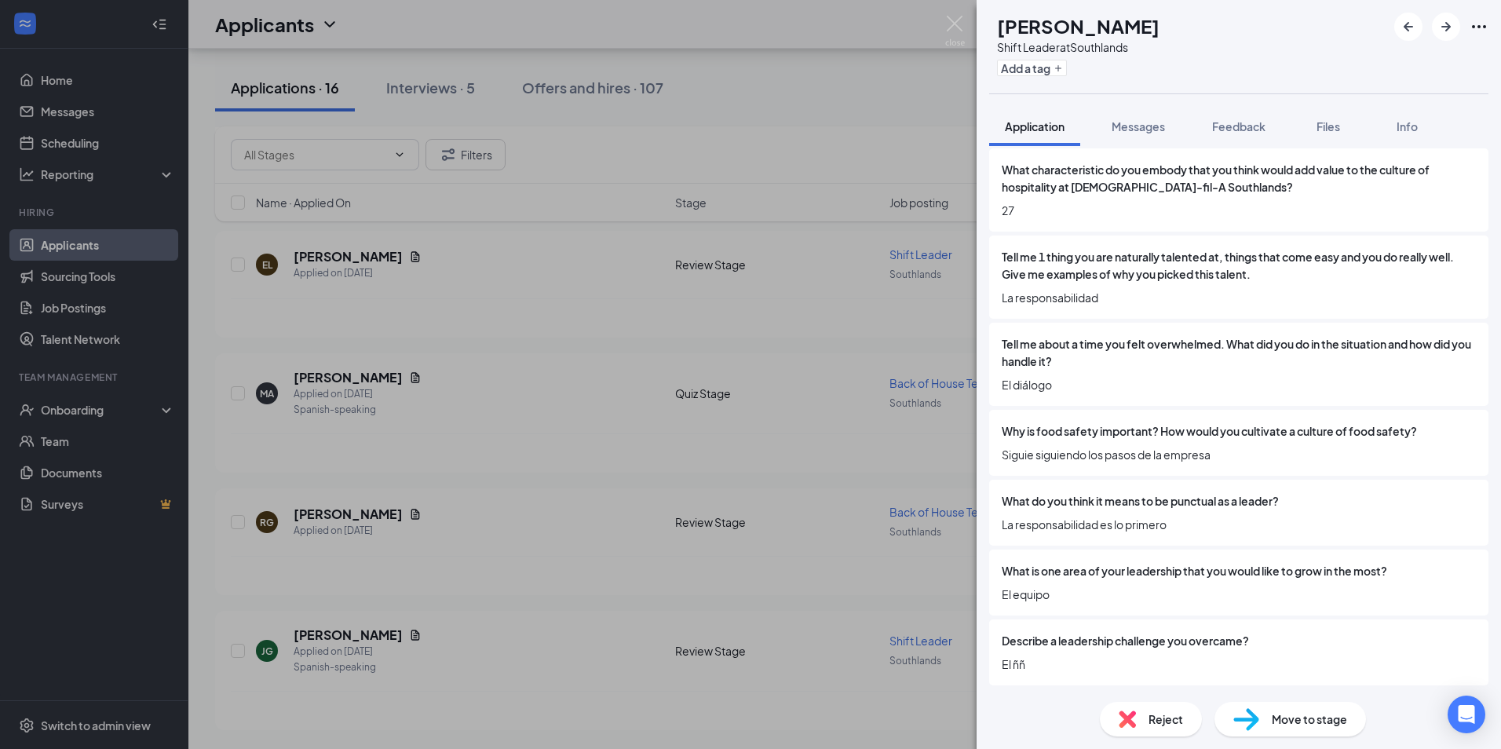
scroll to position [1636, 0]
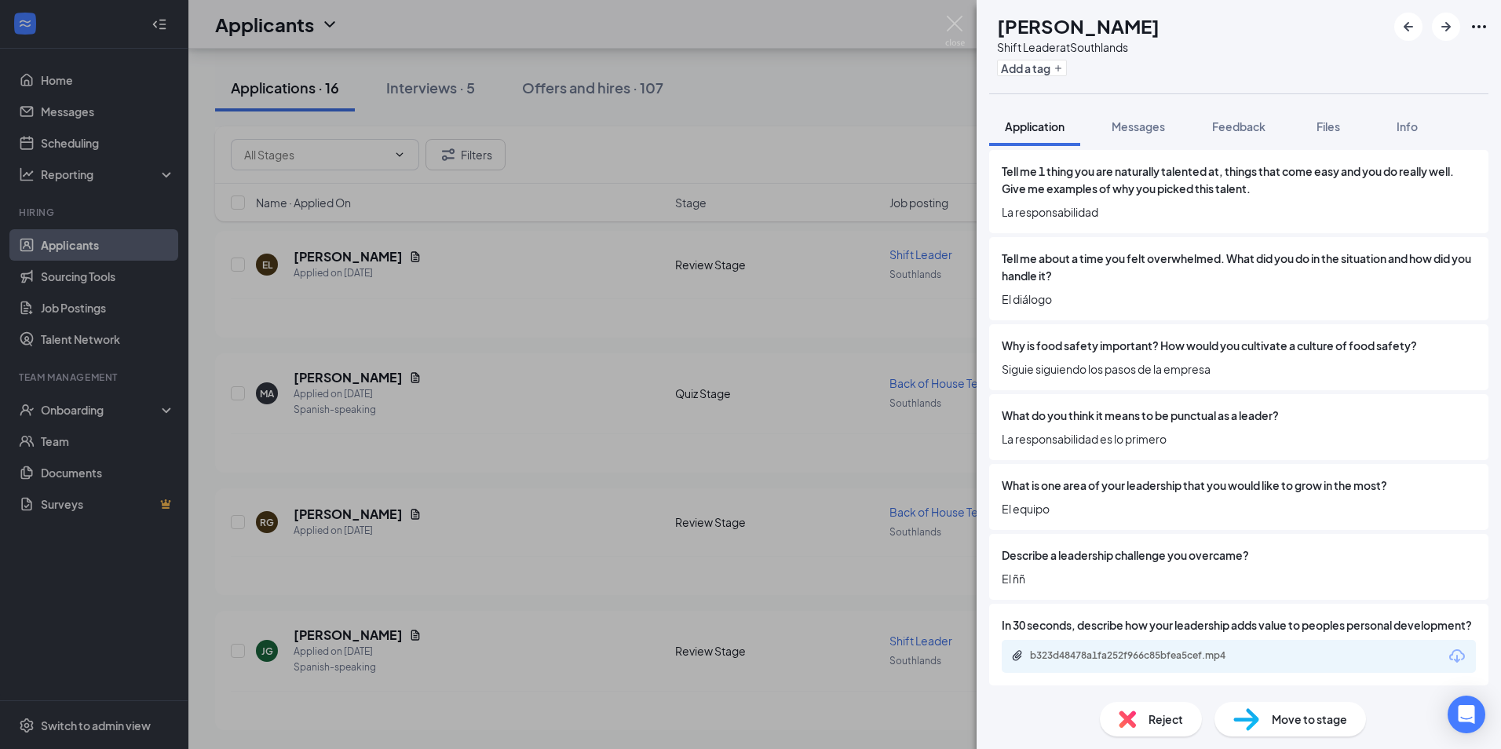
drag, startPoint x: 1139, startPoint y: 452, endPoint x: 1060, endPoint y: 576, distance: 147.2
click at [1060, 576] on div "Describe a leadership challenge you overcame? El ññ" at bounding box center [1238, 567] width 499 height 66
click at [1087, 655] on div "b323d48478a1fa252f966c85bfea5cef.mp4" at bounding box center [1140, 655] width 220 height 13
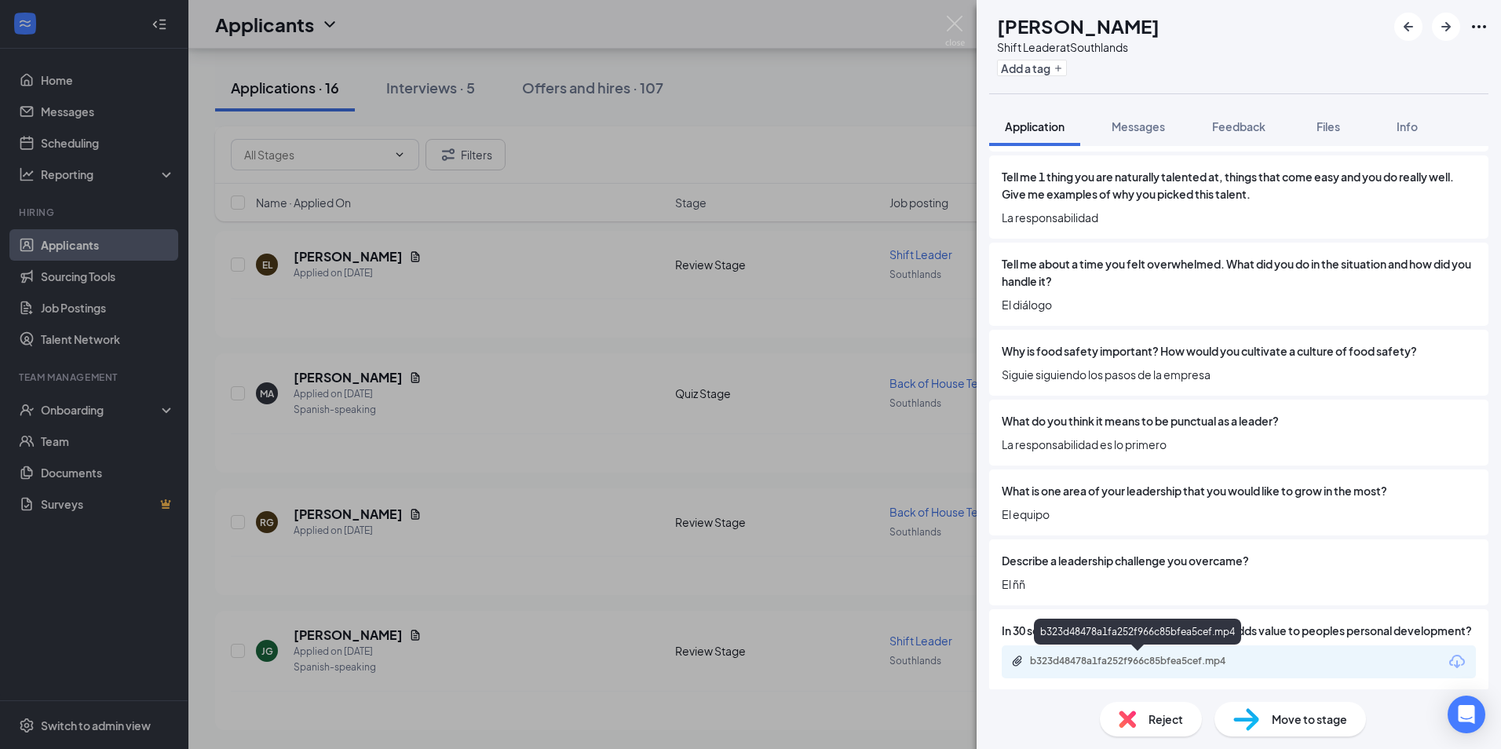
click at [1158, 661] on div "b323d48478a1fa252f966c85bfea5cef.mp4" at bounding box center [1140, 661] width 220 height 13
click at [1159, 728] on div "Reject" at bounding box center [1151, 719] width 102 height 35
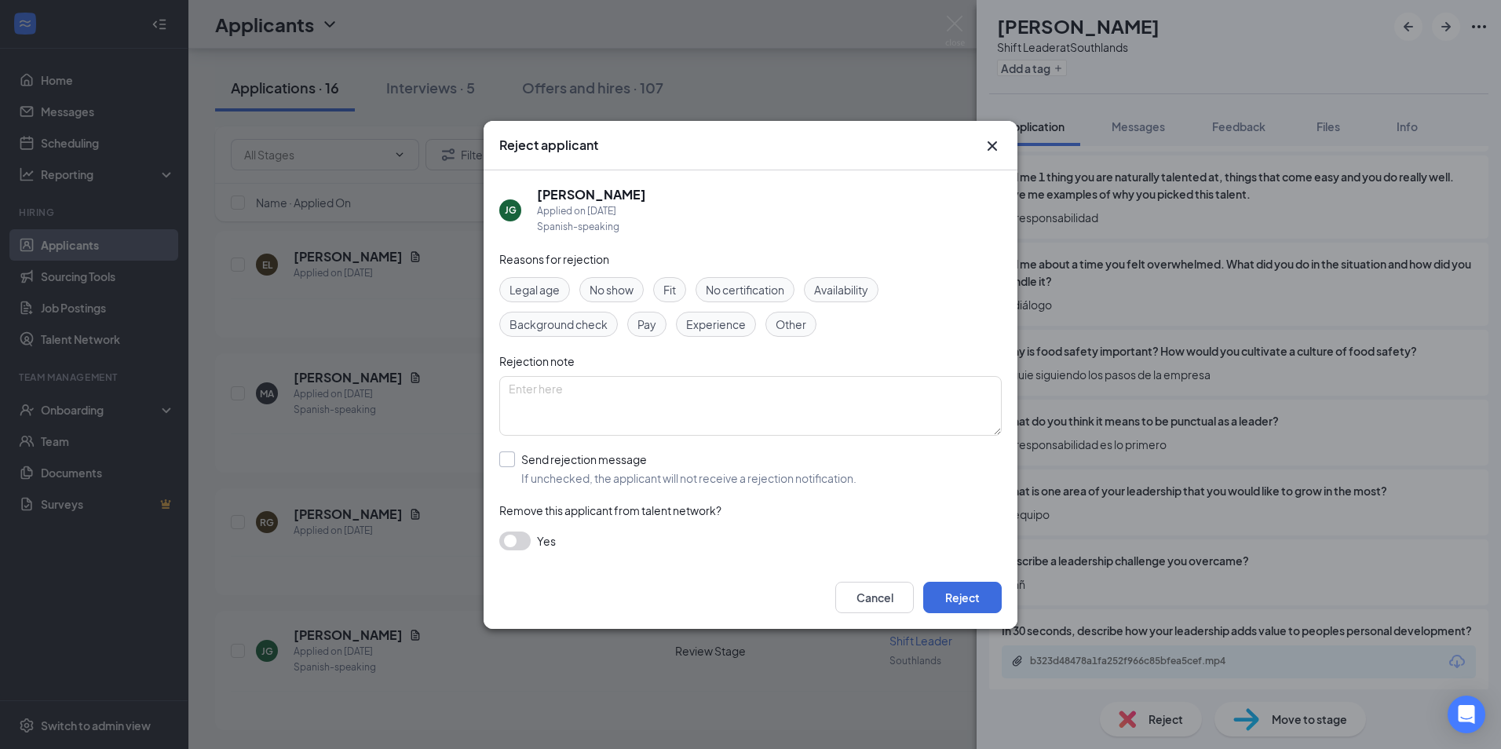
click at [507, 460] on input "Send rejection message If unchecked, the applicant will not receive a rejection…" at bounding box center [677, 468] width 357 height 35
checkbox input "true"
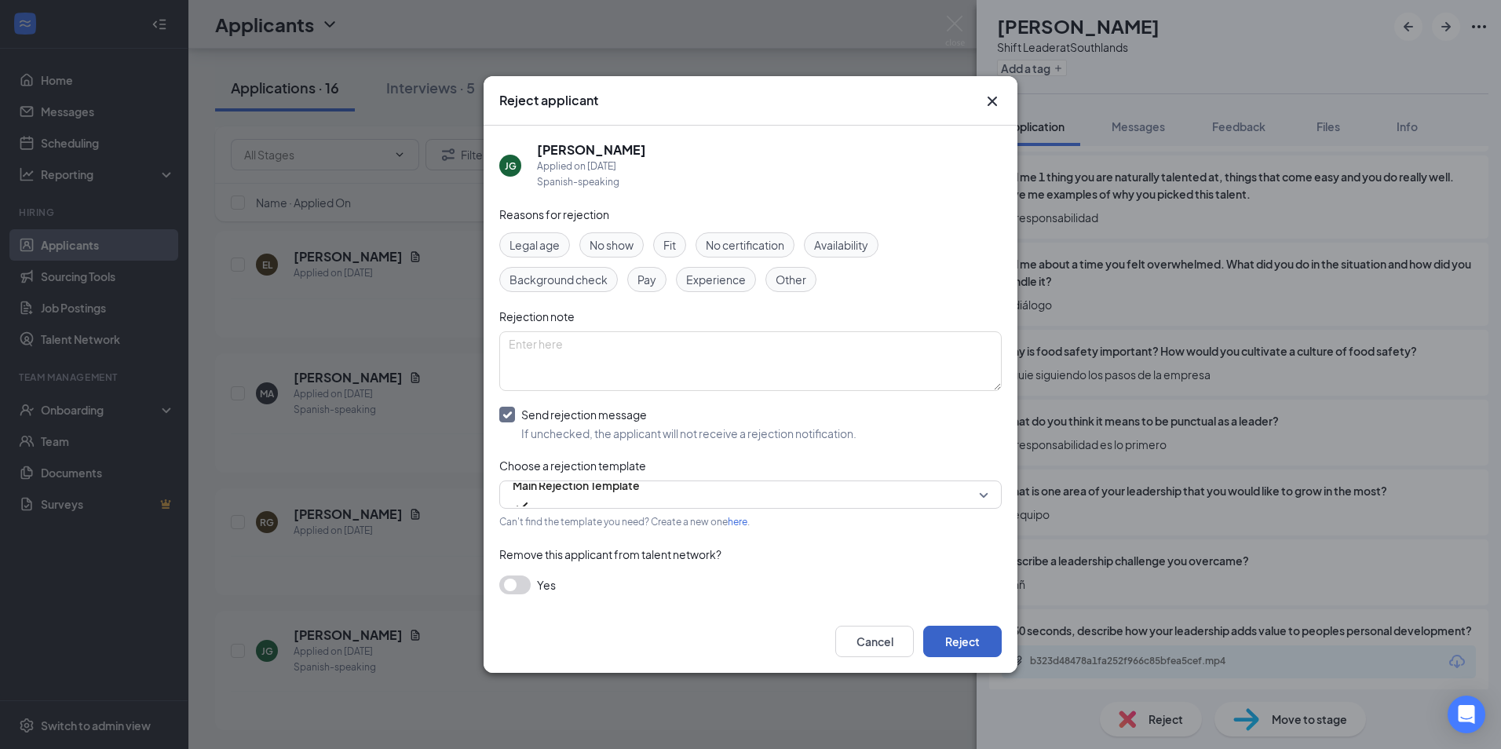
click at [953, 634] on button "Reject" at bounding box center [962, 641] width 78 height 31
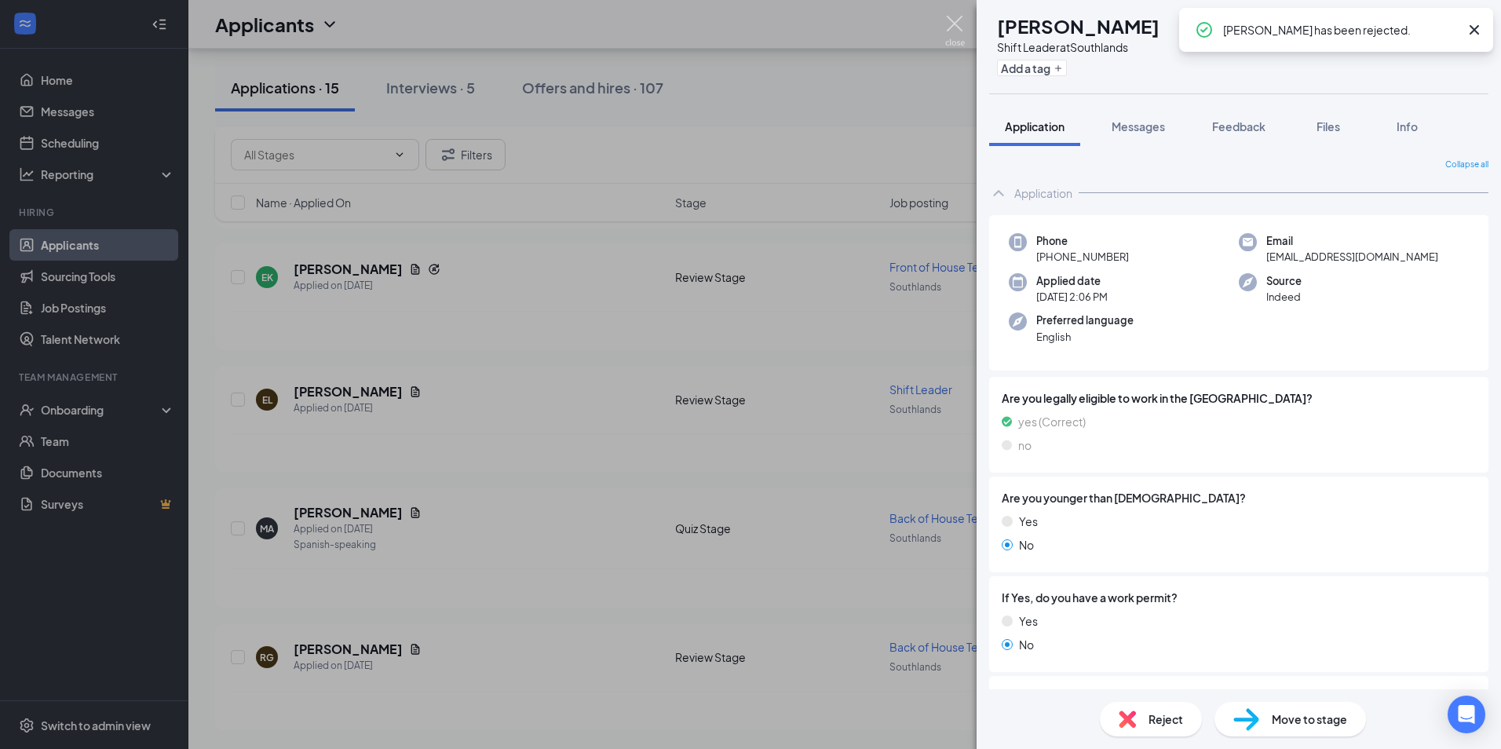
click at [954, 28] on img at bounding box center [955, 31] width 20 height 31
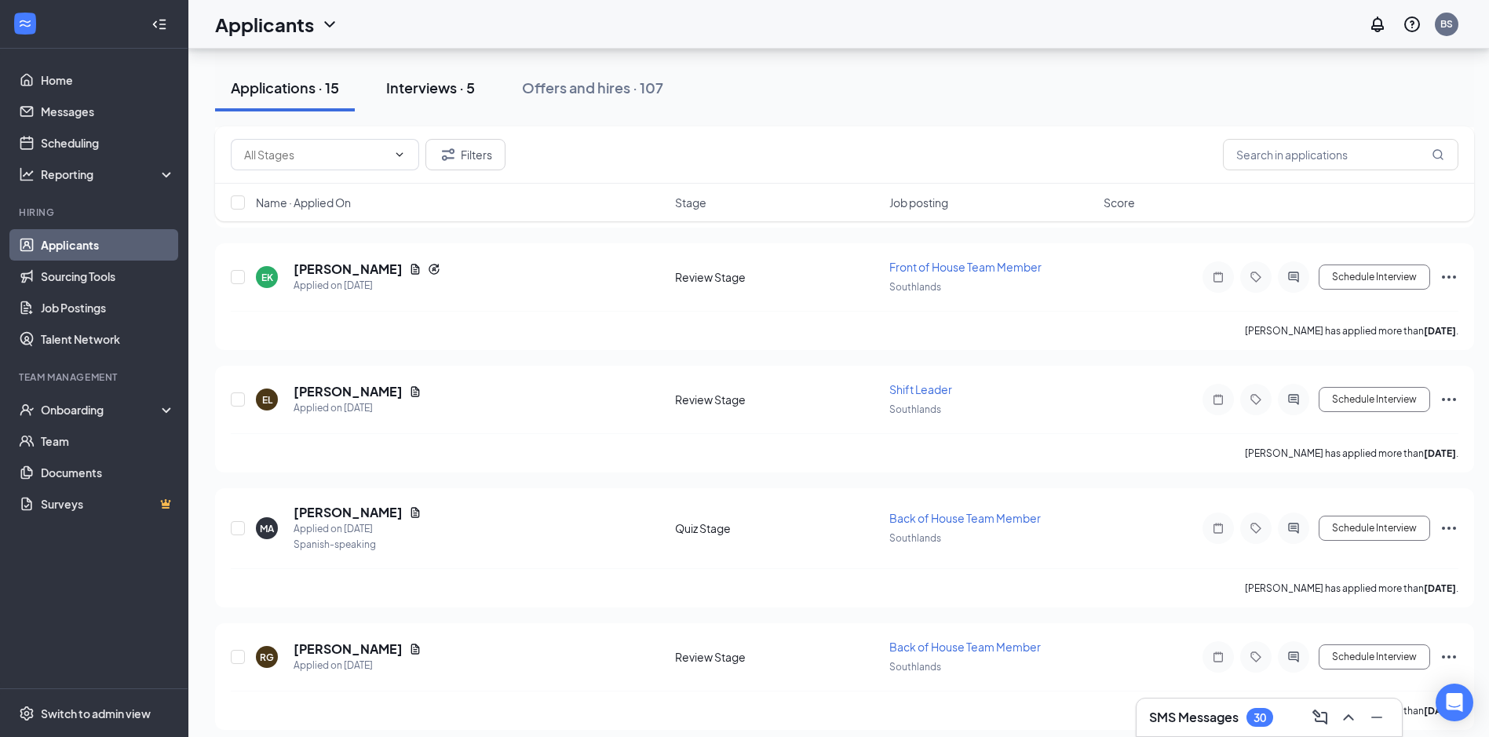
click at [454, 96] on div "Interviews · 5" at bounding box center [430, 88] width 89 height 20
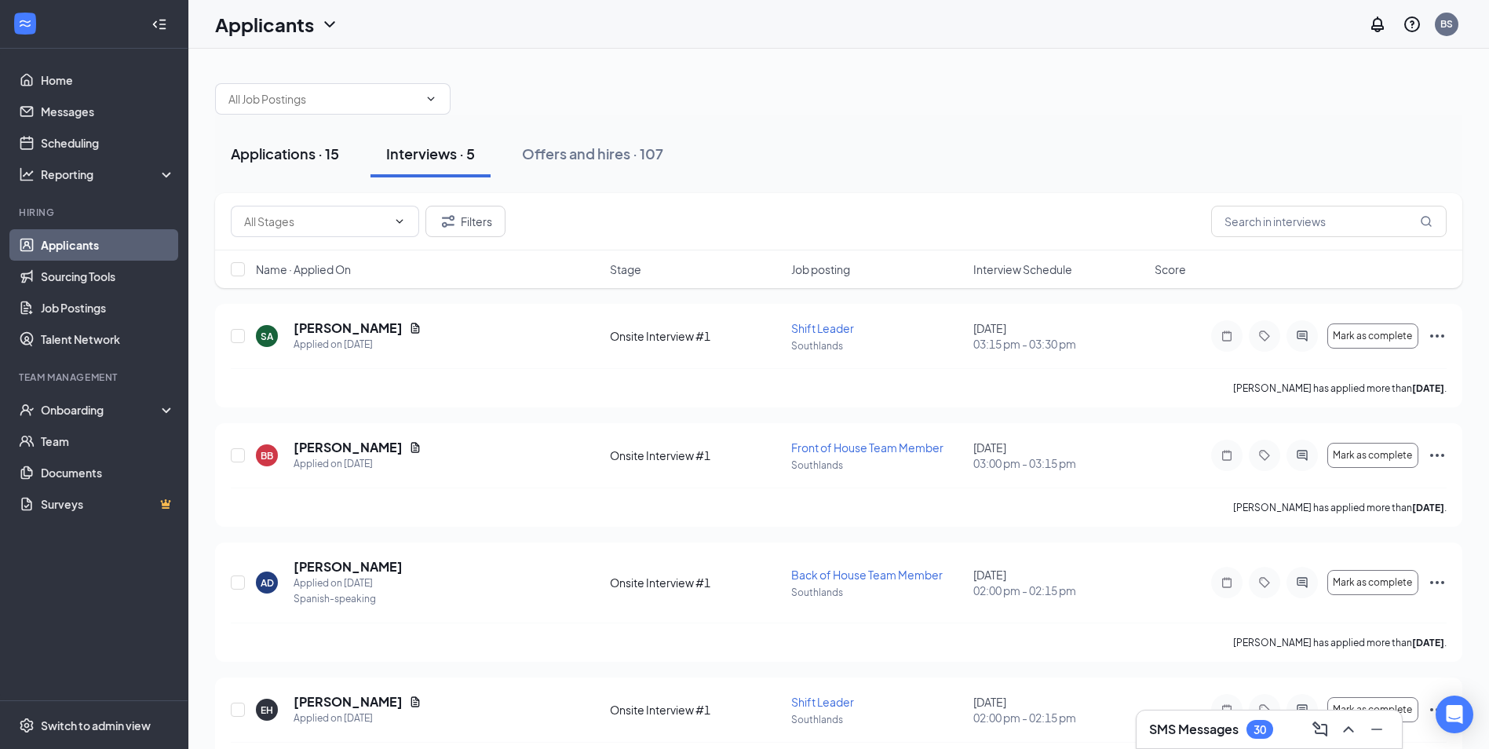
drag, startPoint x: 271, startPoint y: 156, endPoint x: 288, endPoint y: 152, distance: 17.7
click at [272, 156] on div "Applications · 15" at bounding box center [285, 154] width 108 height 20
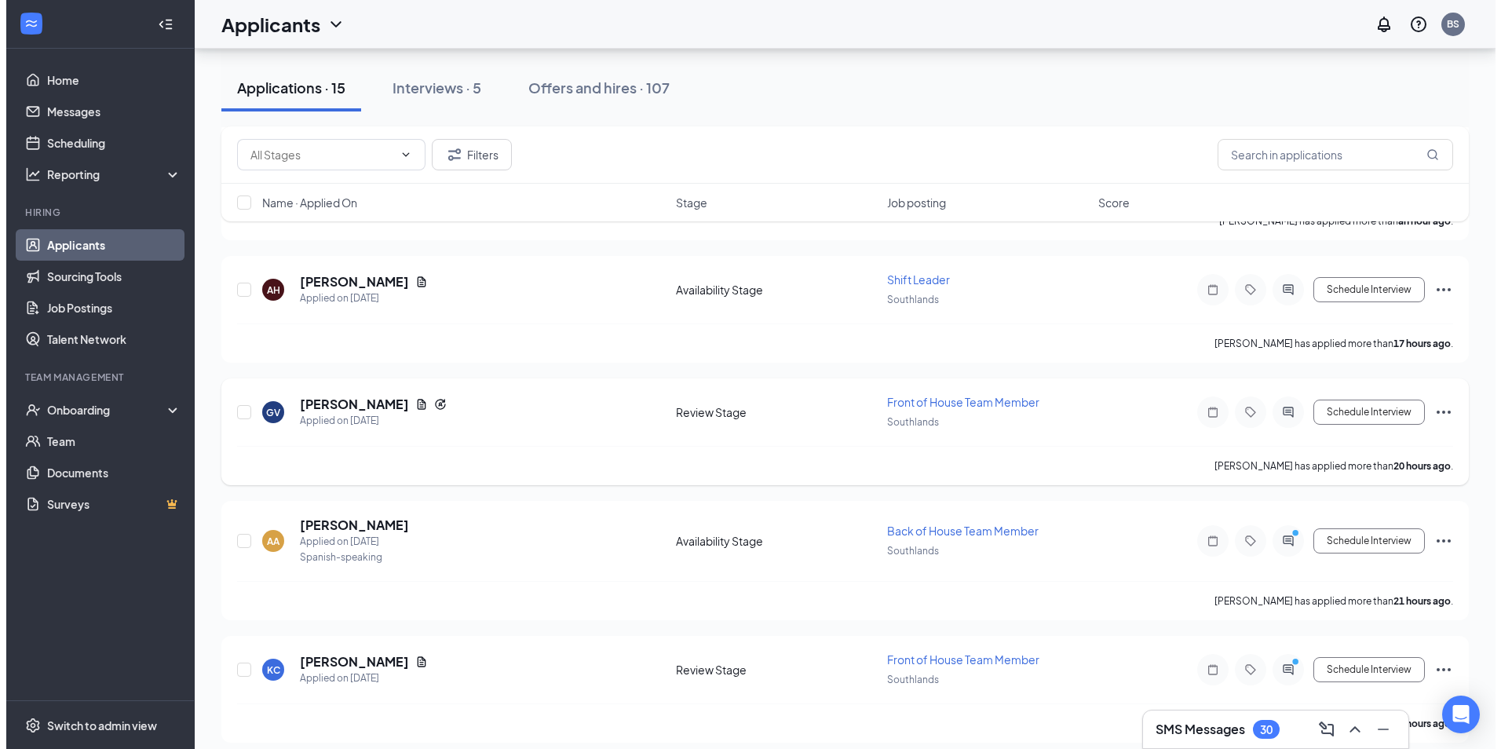
scroll to position [314, 0]
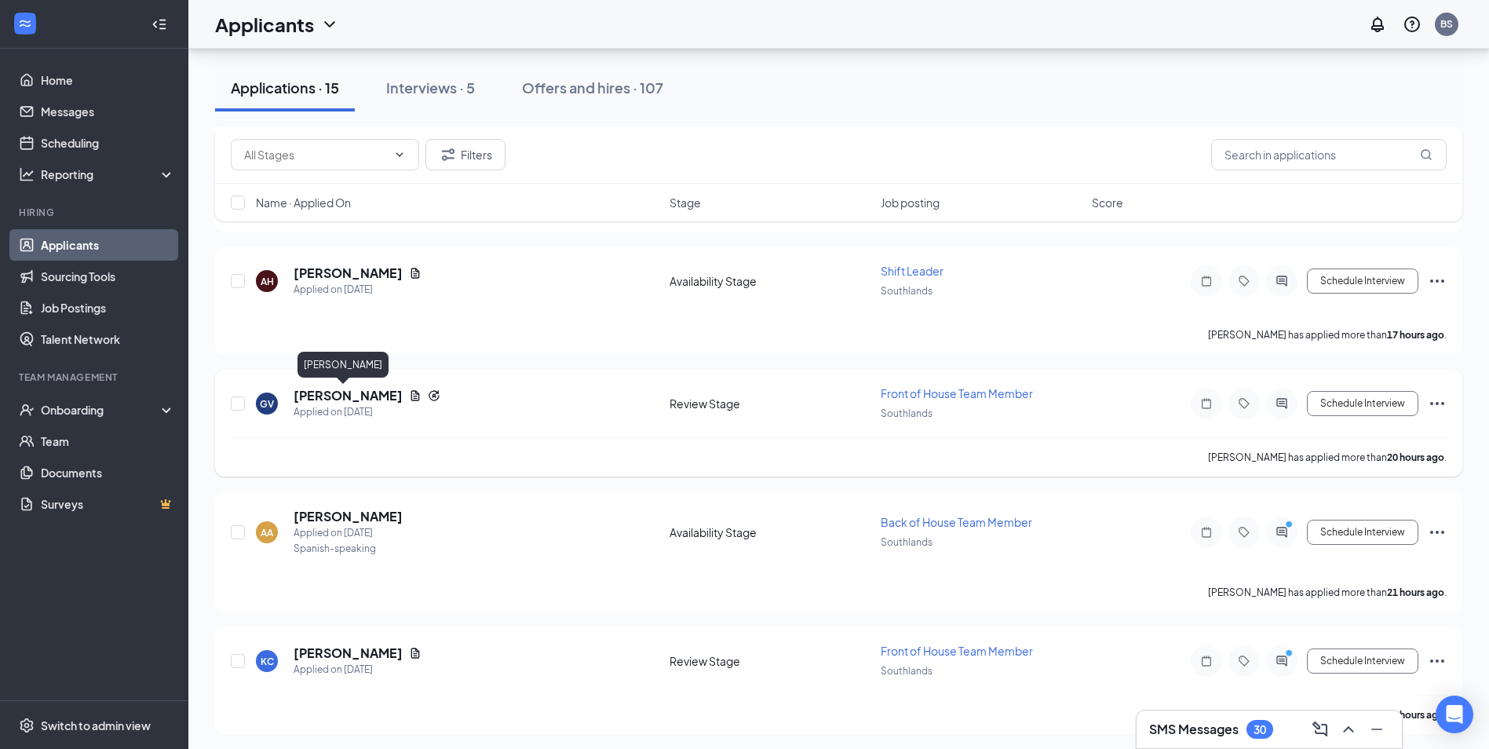
click at [345, 393] on h5 "[PERSON_NAME]" at bounding box center [348, 395] width 109 height 17
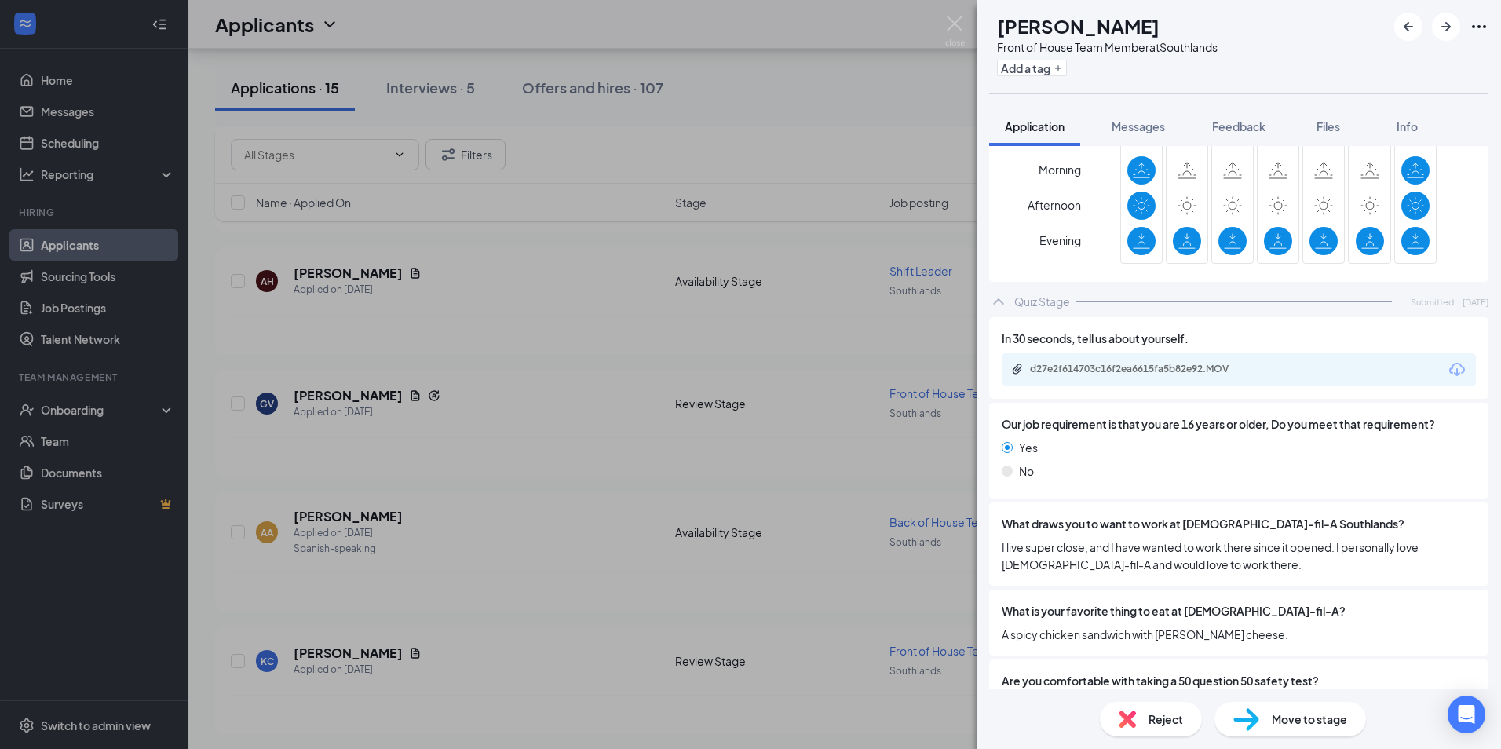
scroll to position [1020, 0]
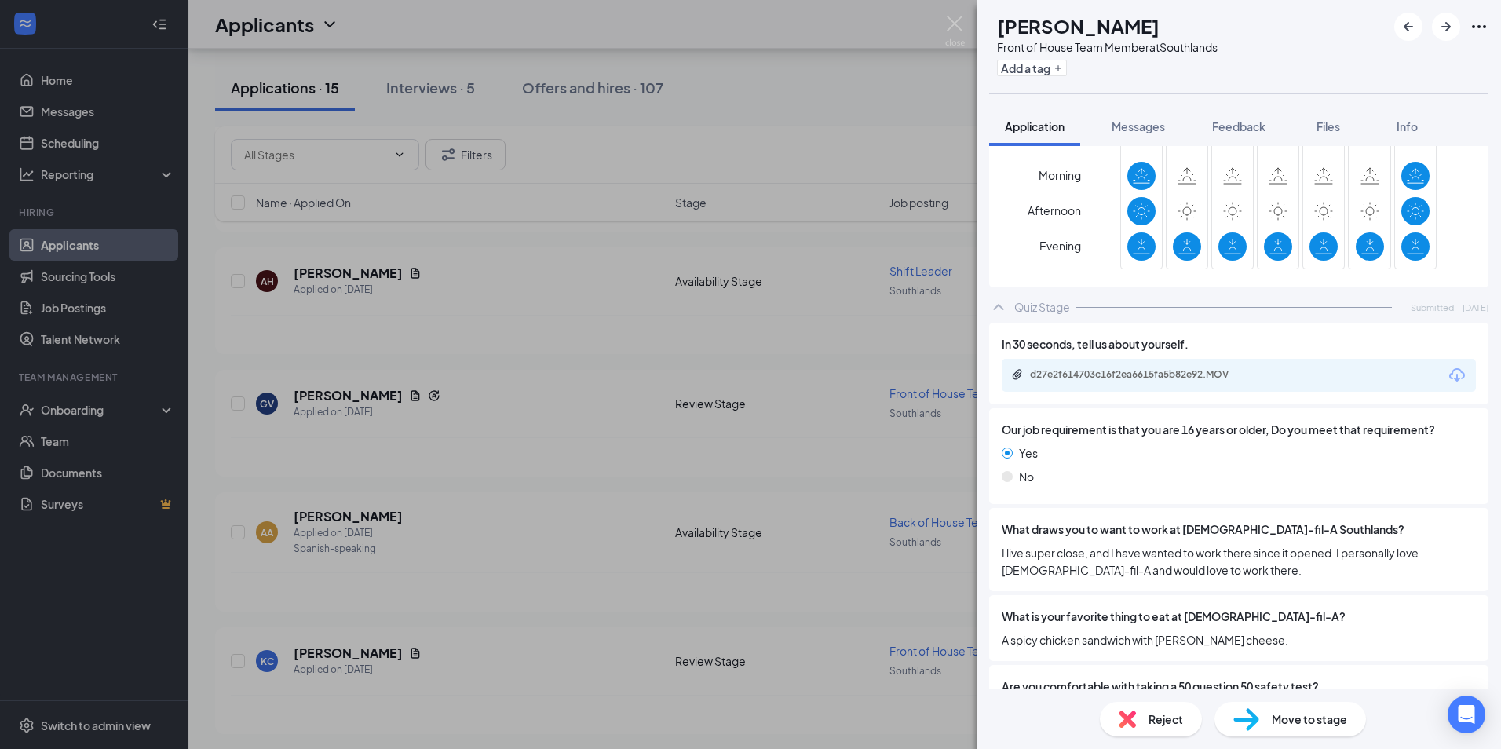
click at [1293, 711] on span "Move to stage" at bounding box center [1308, 718] width 75 height 17
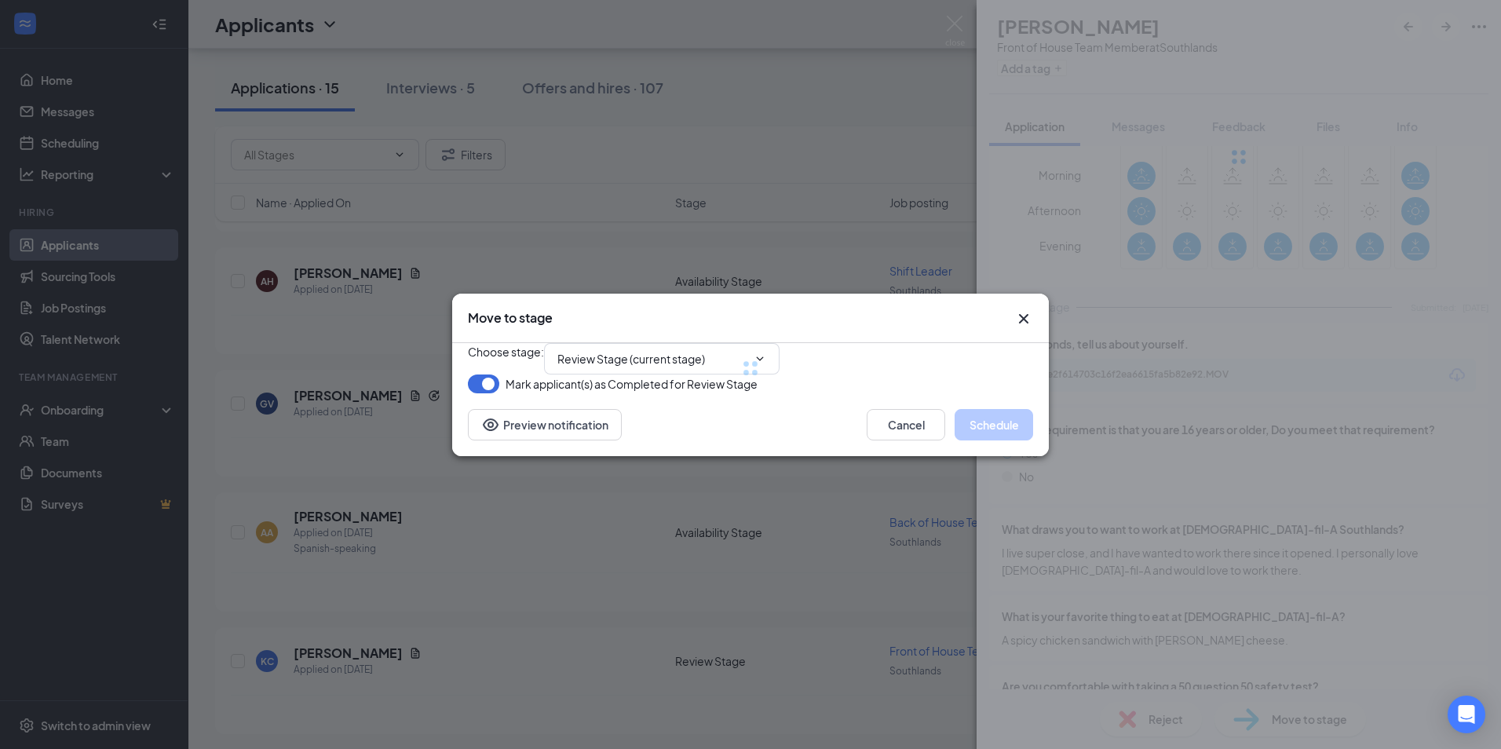
type input "Onsite Interview #1 (next stage)"
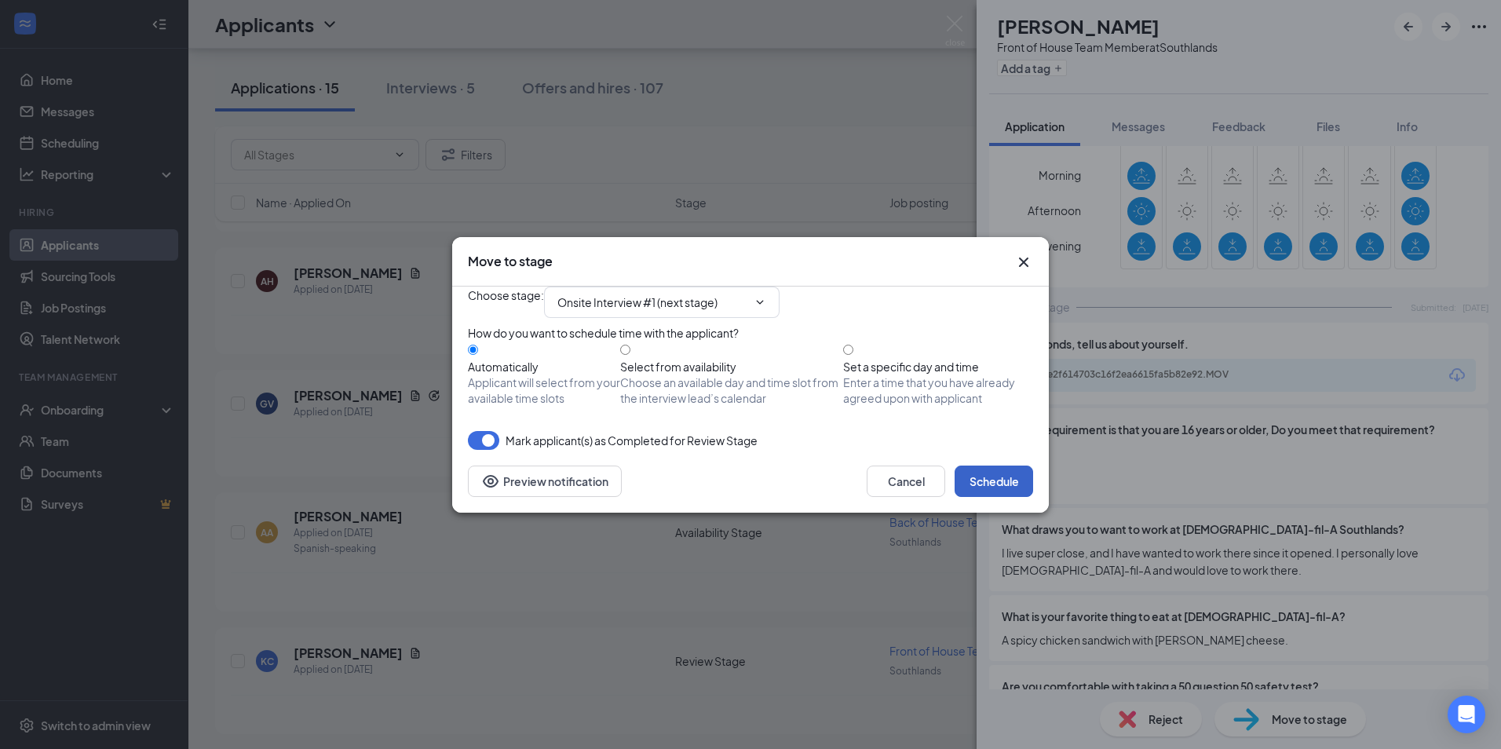
click at [1004, 497] on button "Schedule" at bounding box center [993, 480] width 78 height 31
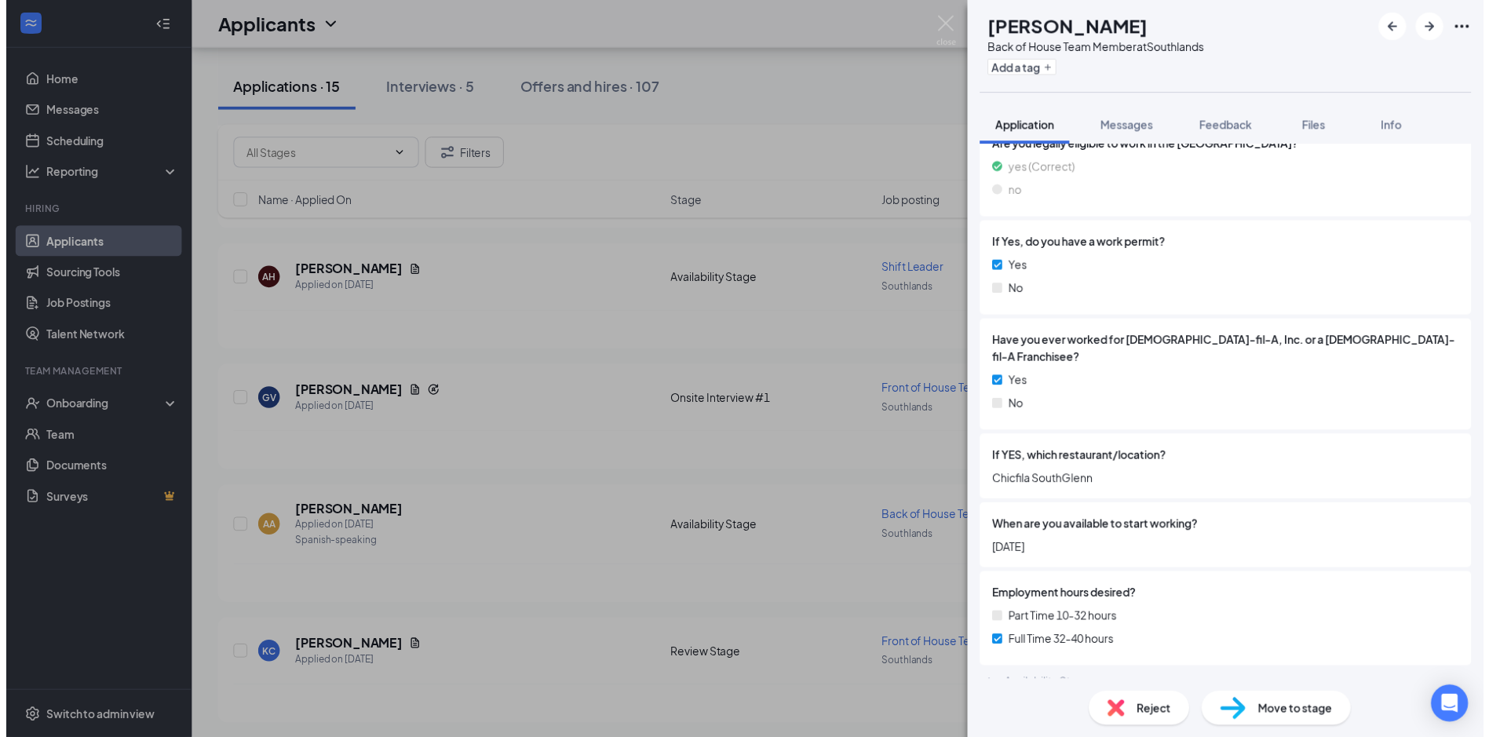
scroll to position [254, 0]
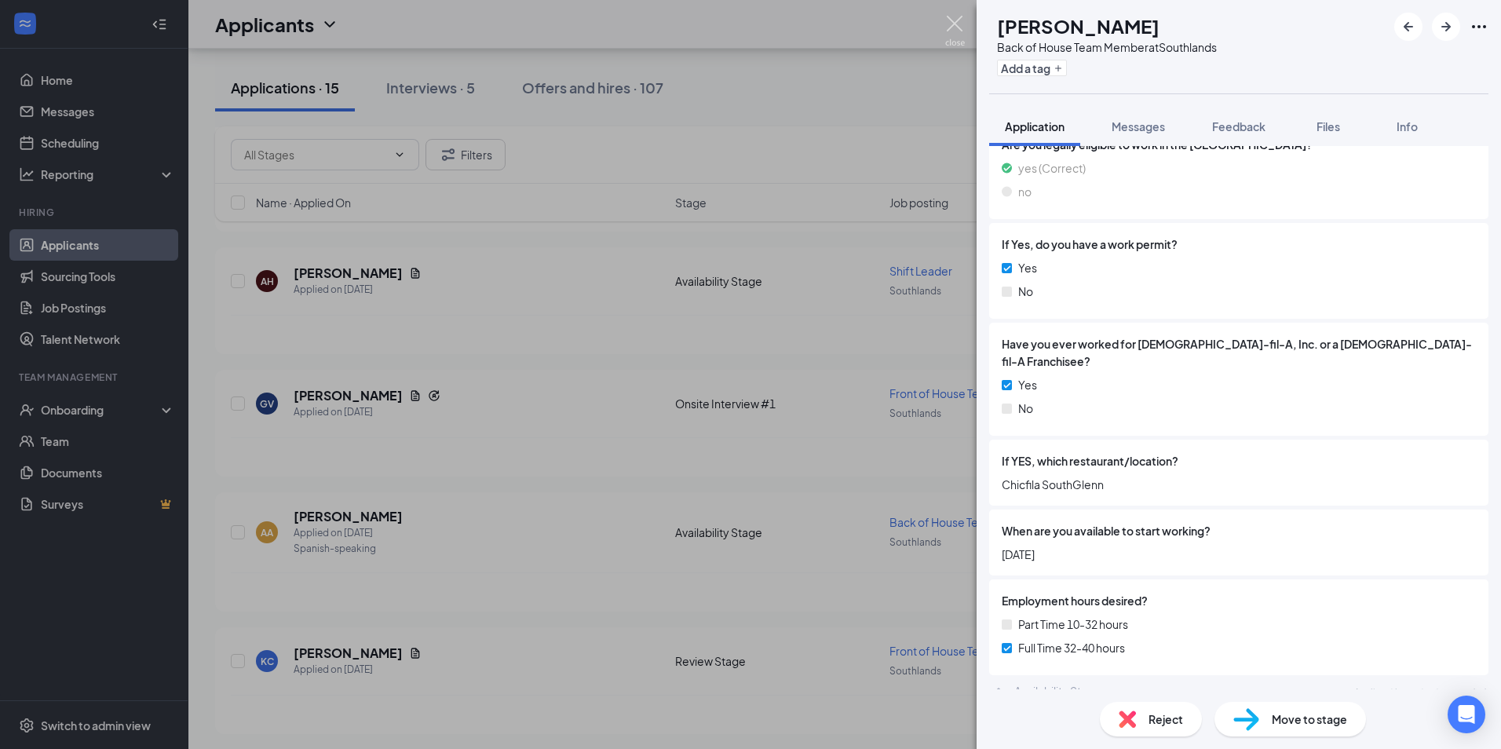
click at [959, 38] on img at bounding box center [955, 31] width 20 height 31
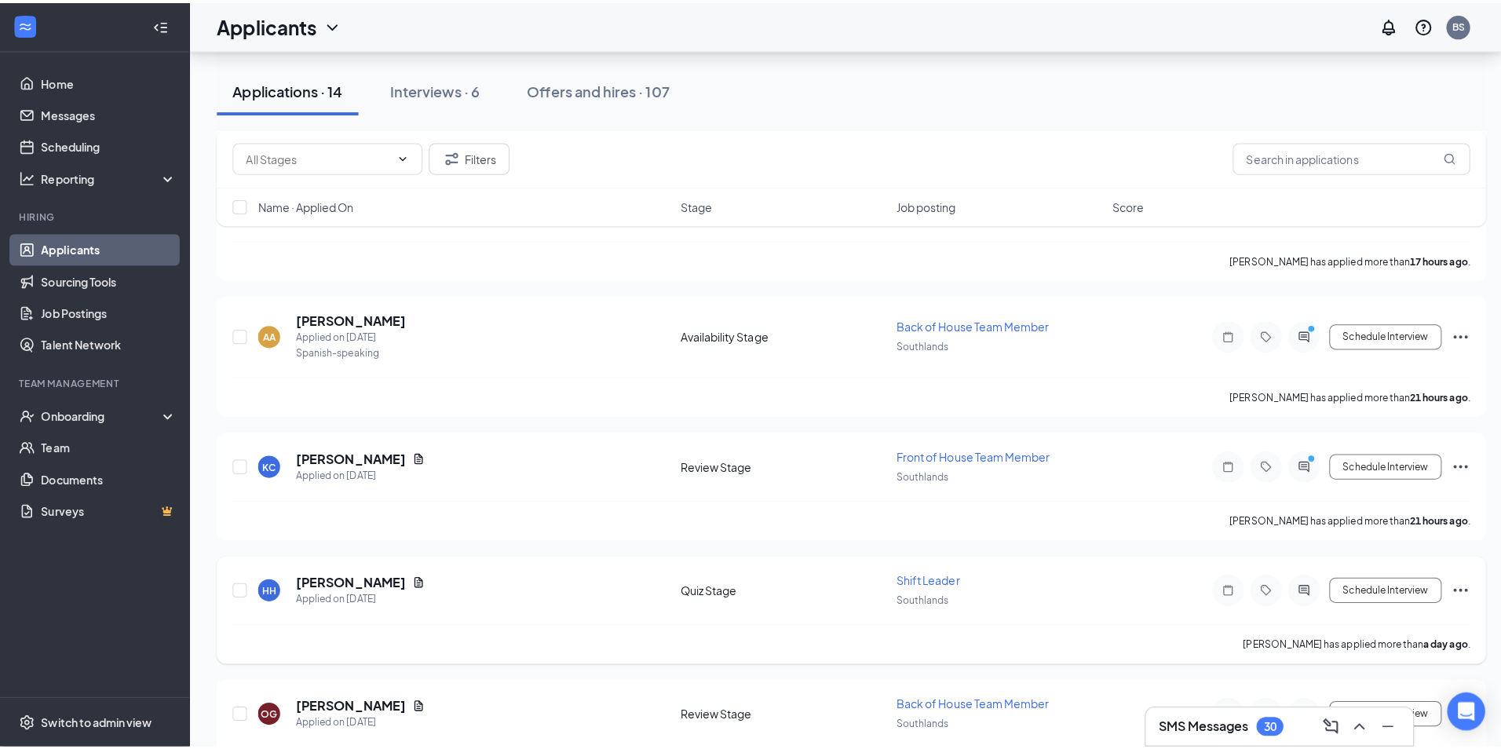
scroll to position [471, 0]
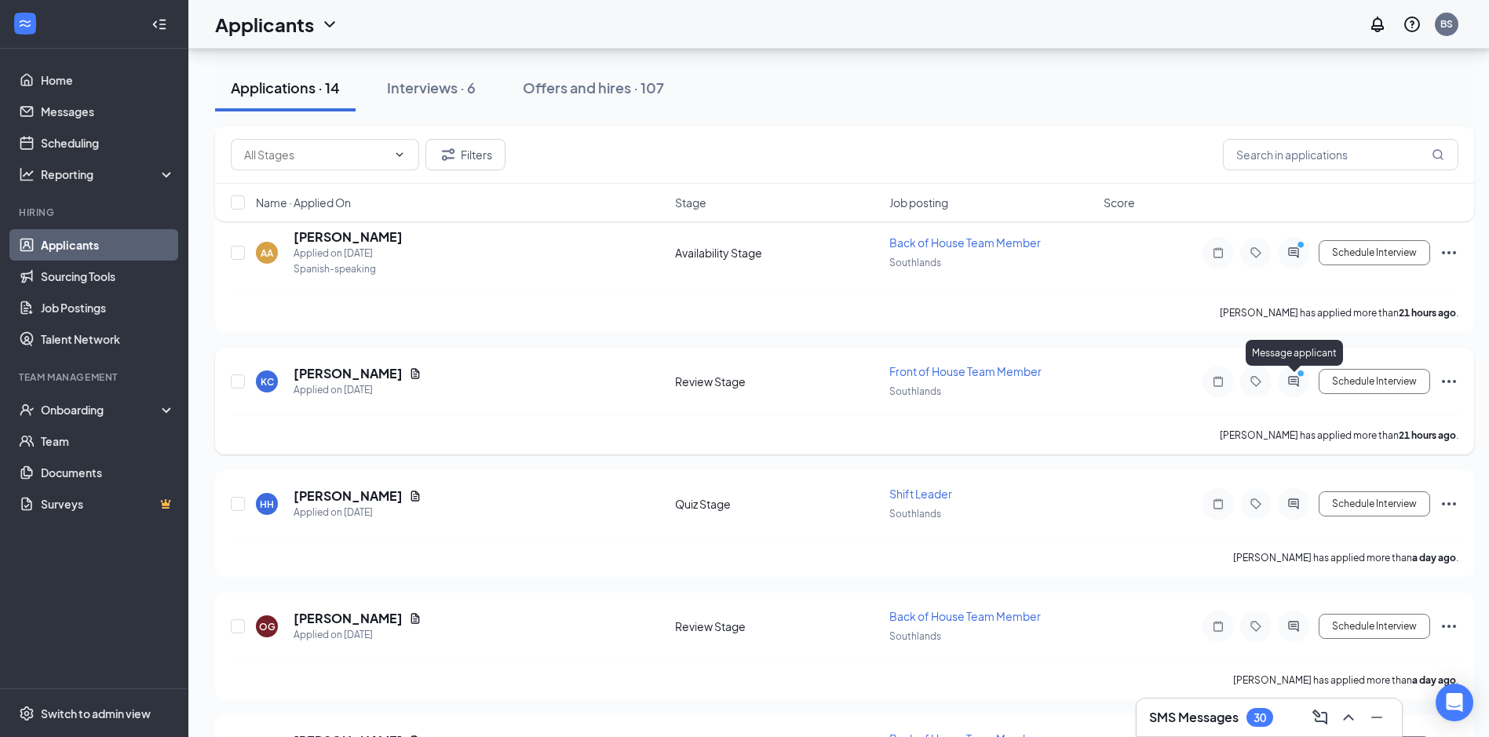
click at [1295, 380] on icon "PrimaryDot" at bounding box center [1302, 375] width 19 height 13
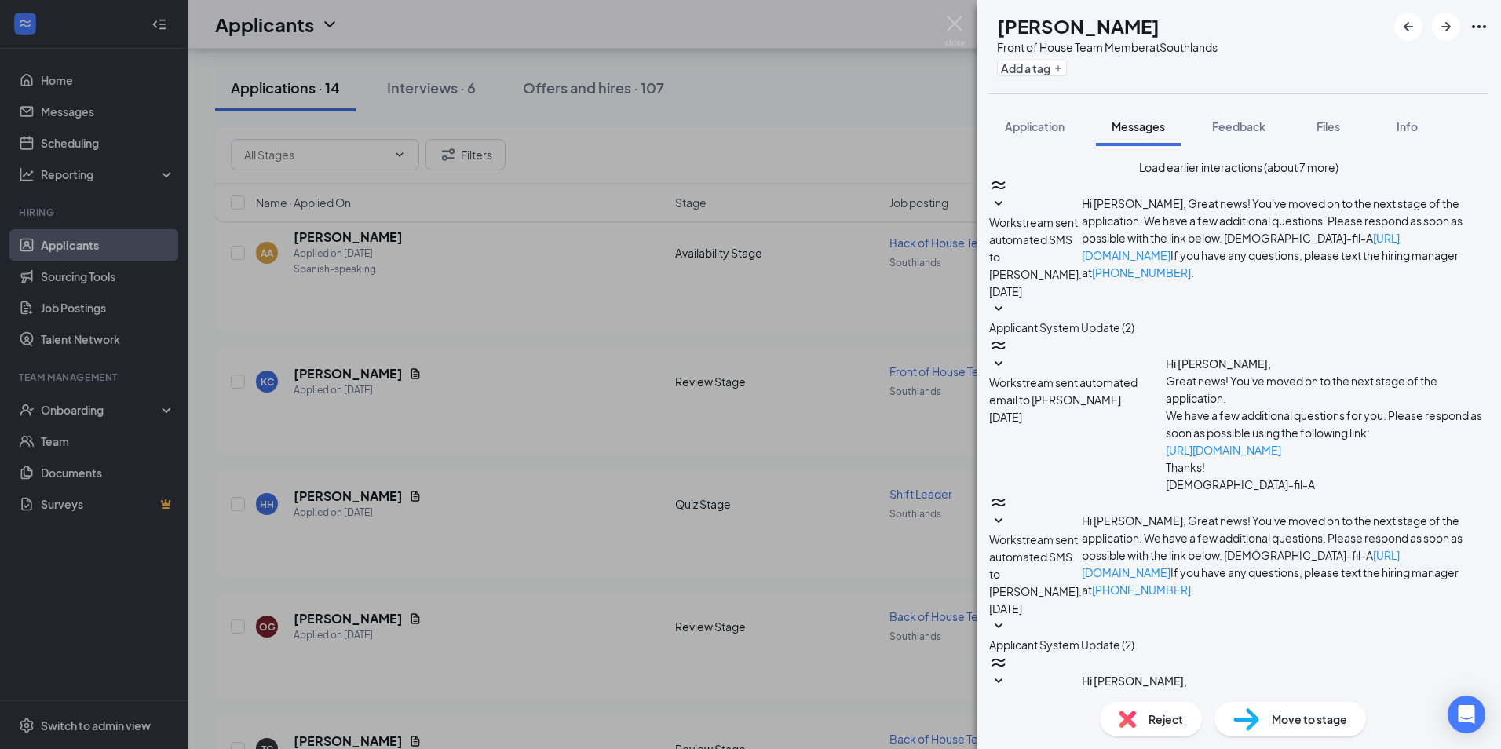
scroll to position [225, 0]
drag, startPoint x: 951, startPoint y: 26, endPoint x: 744, endPoint y: 134, distance: 233.8
click at [951, 25] on img at bounding box center [955, 31] width 20 height 31
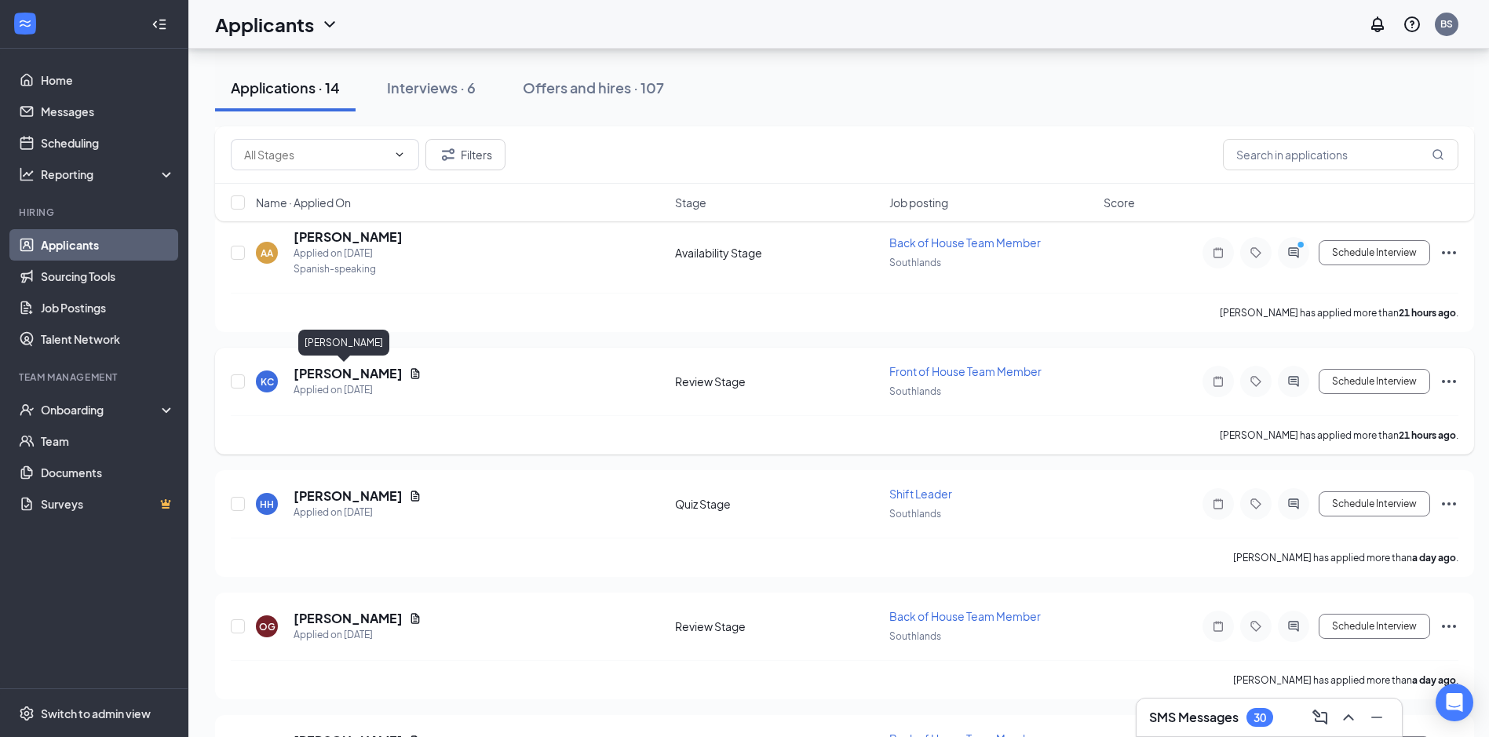
click at [325, 368] on h5 "[PERSON_NAME]" at bounding box center [348, 373] width 109 height 17
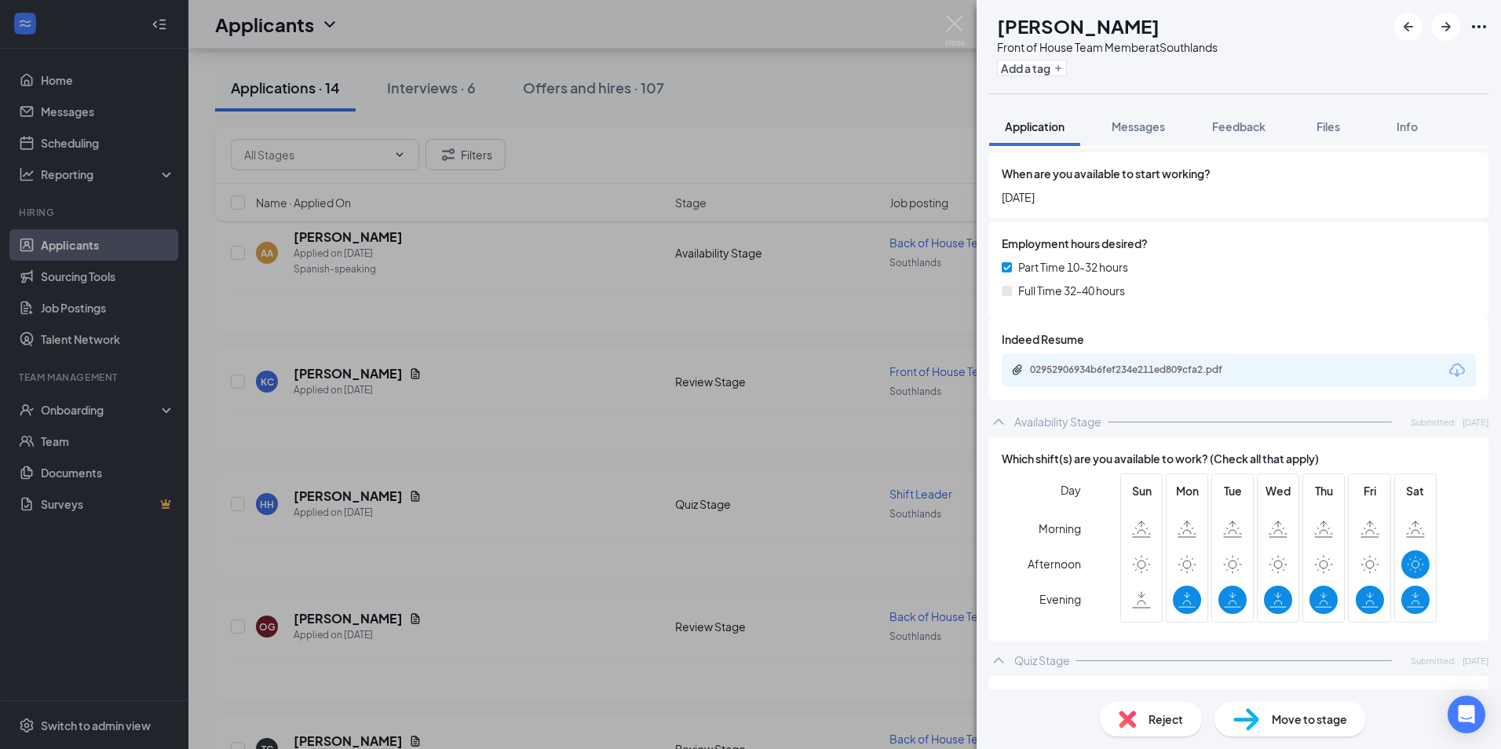
scroll to position [628, 0]
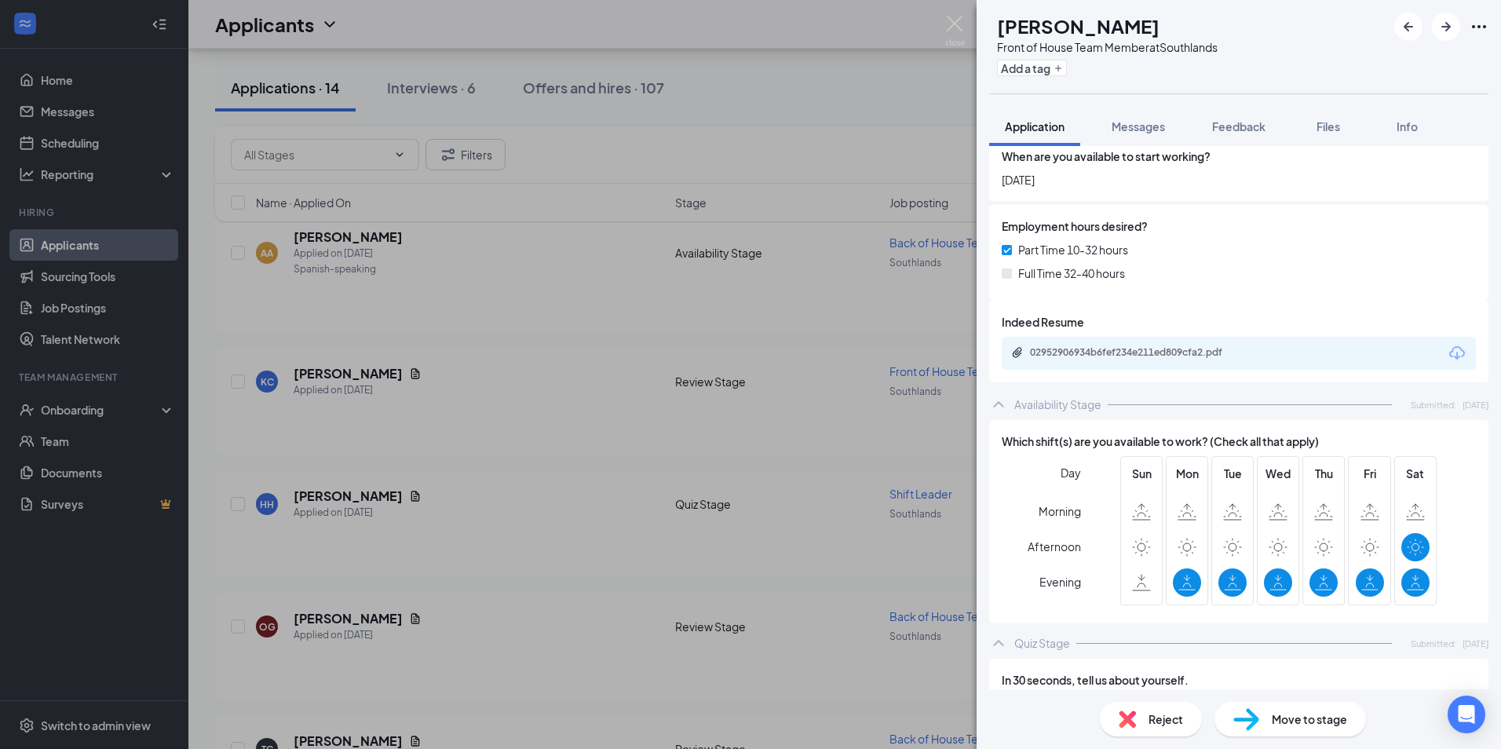
click at [1213, 346] on div "02952906934b6fef234e211ed809cfa2.pdf" at bounding box center [1140, 352] width 220 height 13
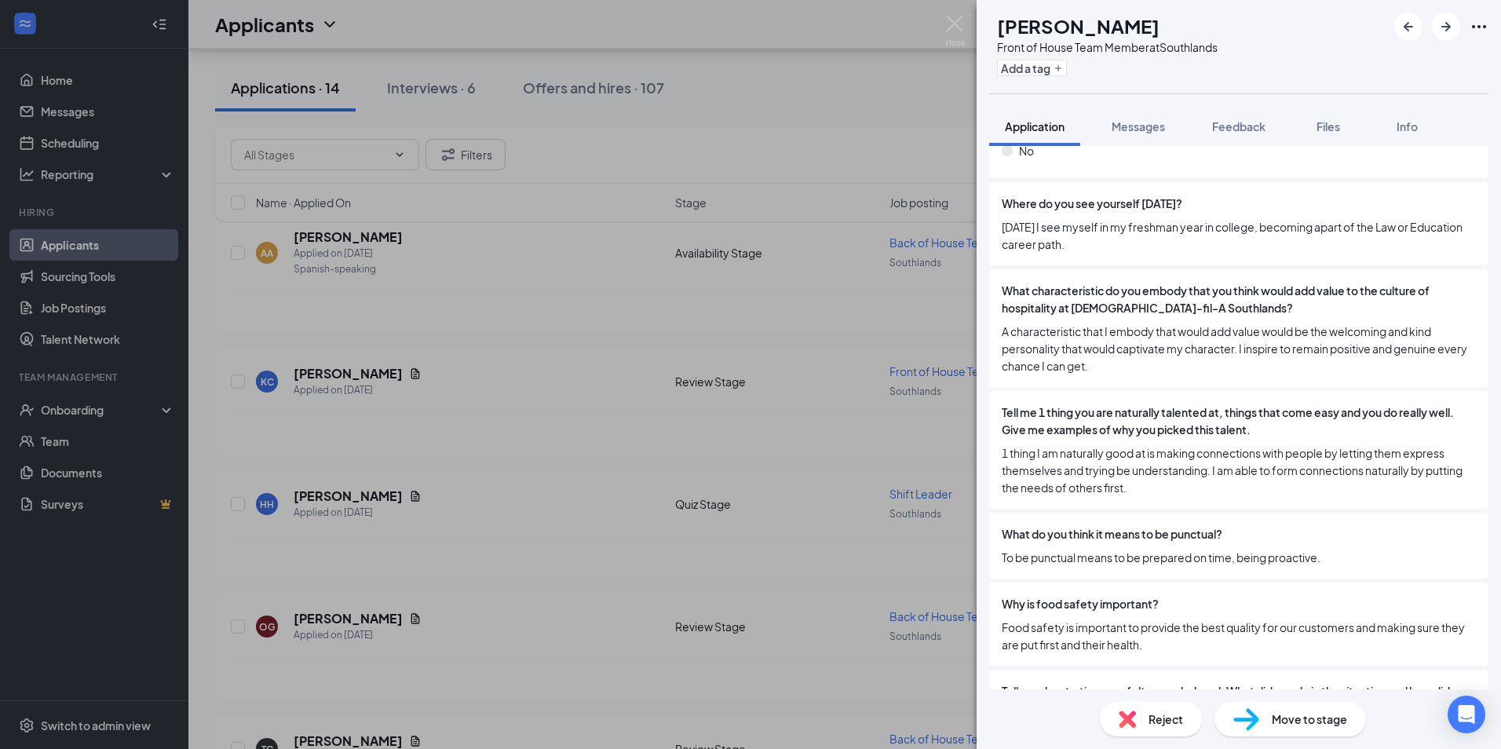
scroll to position [1648, 0]
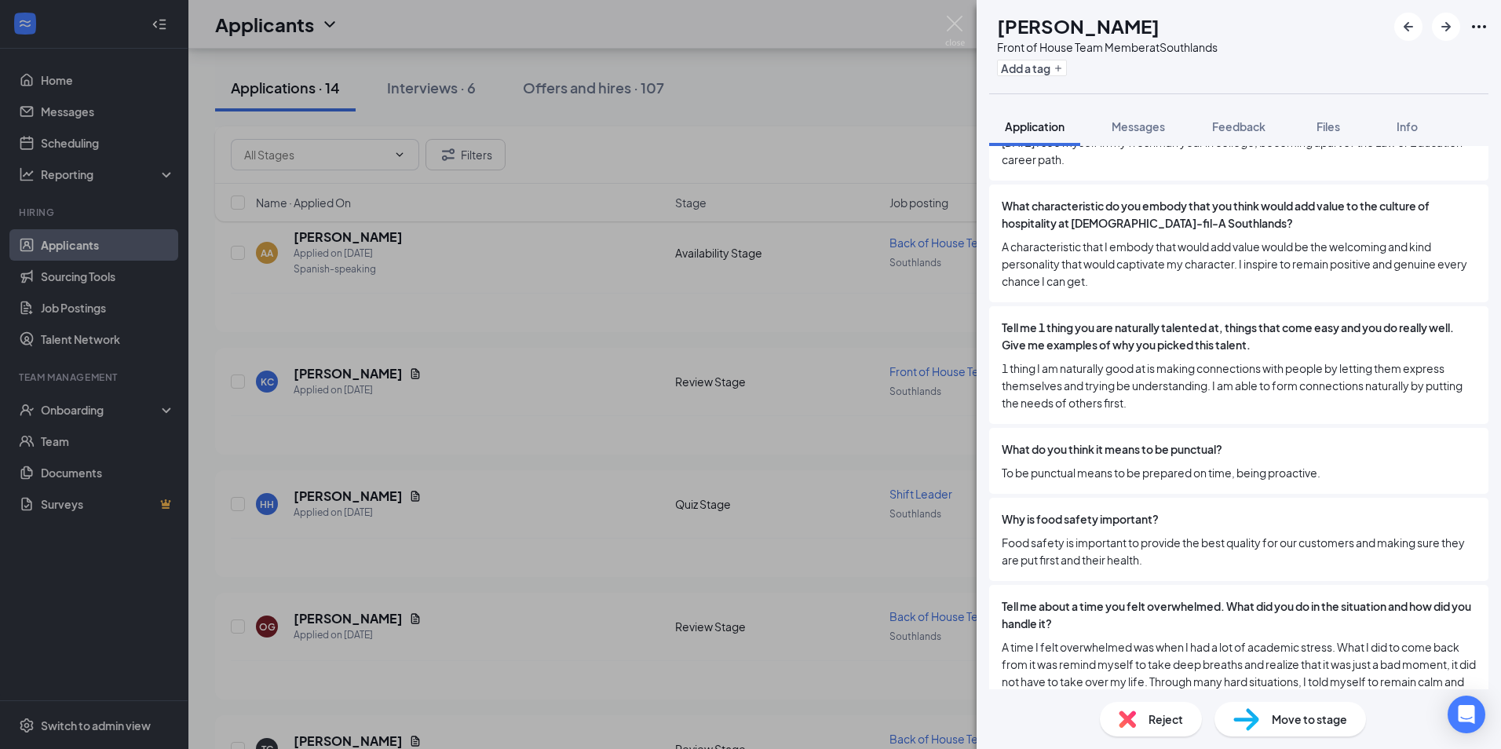
click at [1142, 722] on div "Reject" at bounding box center [1151, 719] width 102 height 35
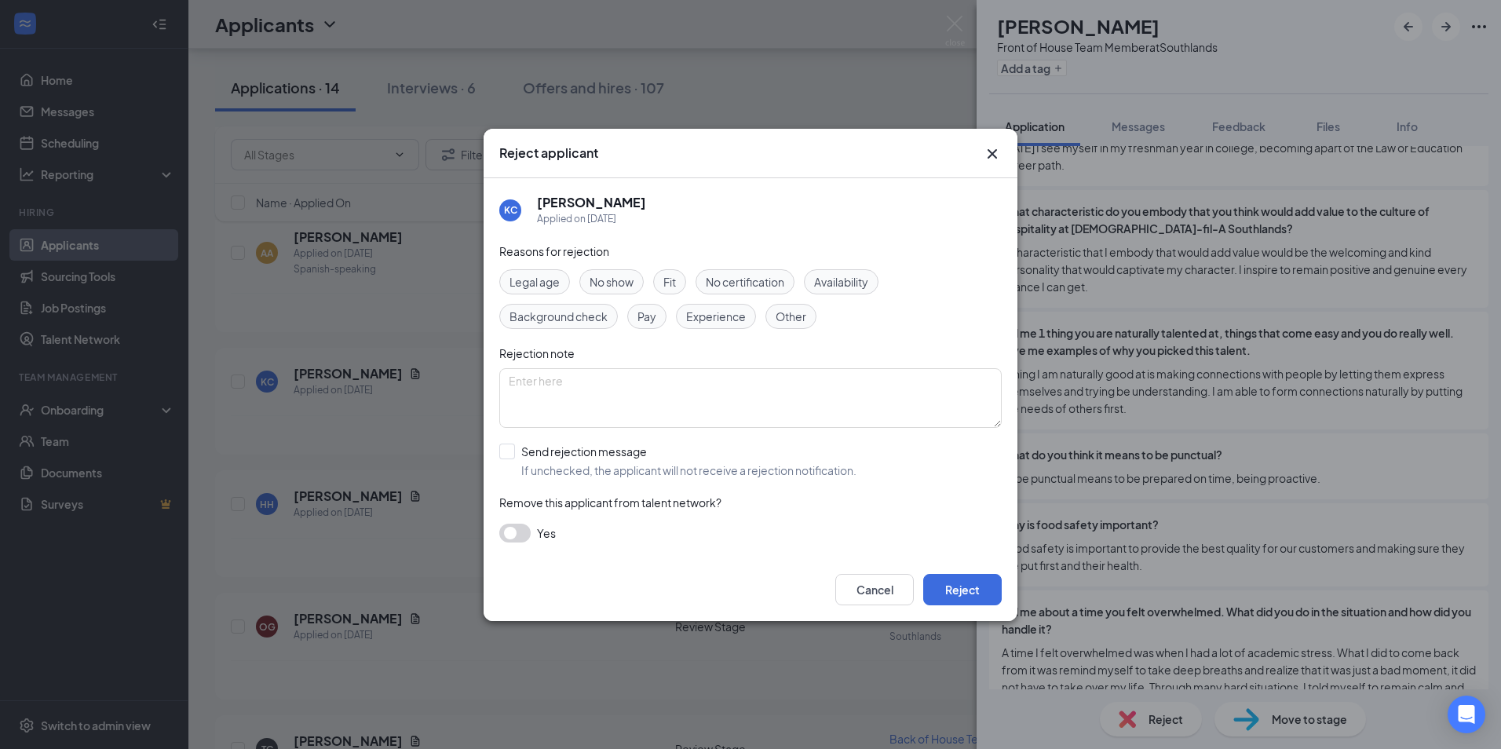
drag, startPoint x: 513, startPoint y: 448, endPoint x: 521, endPoint y: 447, distance: 8.7
click at [515, 447] on input "Send rejection message If unchecked, the applicant will not receive a rejection…" at bounding box center [677, 460] width 357 height 35
checkbox input "true"
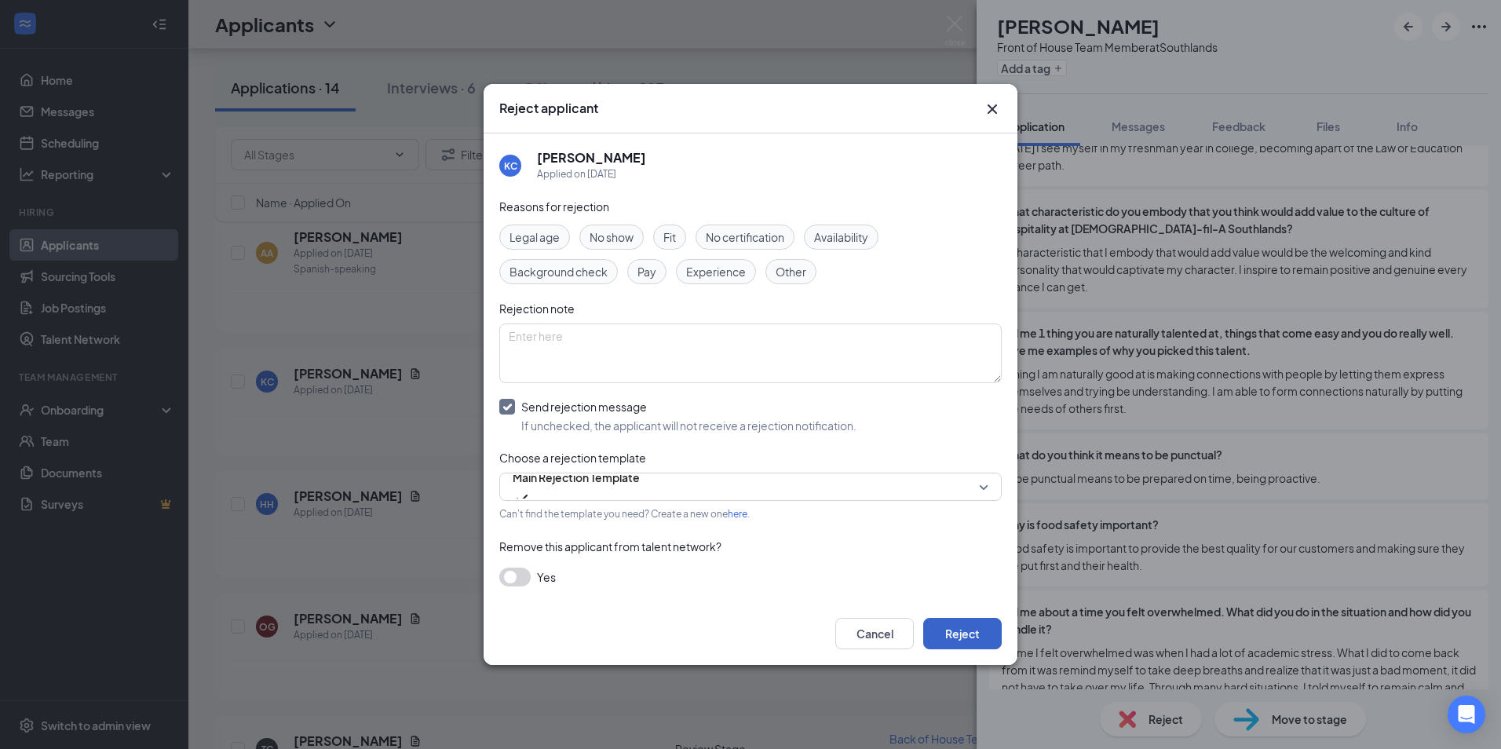
drag, startPoint x: 968, startPoint y: 632, endPoint x: 925, endPoint y: 611, distance: 48.1
click at [967, 632] on button "Reject" at bounding box center [962, 633] width 78 height 31
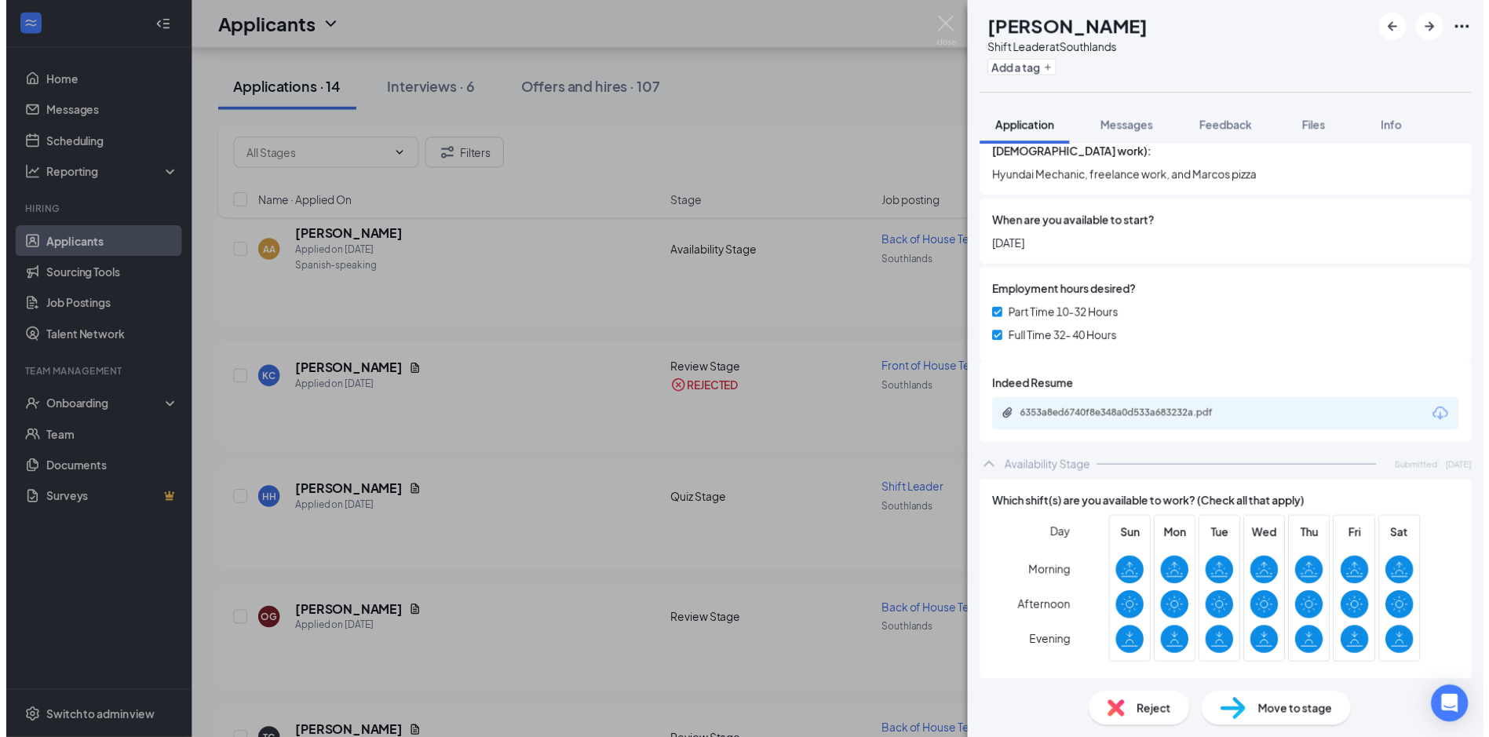
scroll to position [767, 0]
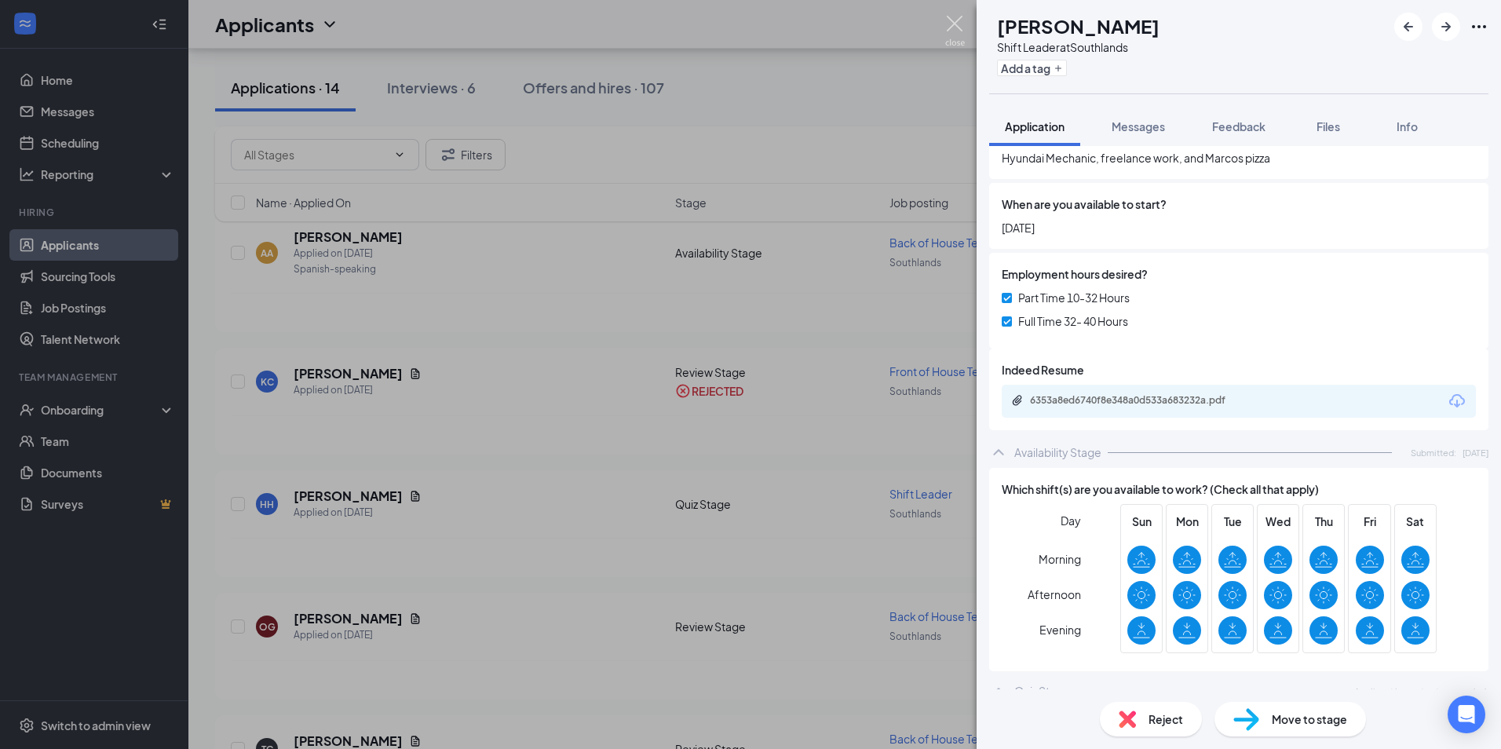
drag, startPoint x: 951, startPoint y: 34, endPoint x: 962, endPoint y: 117, distance: 83.9
click at [951, 34] on img at bounding box center [955, 31] width 20 height 31
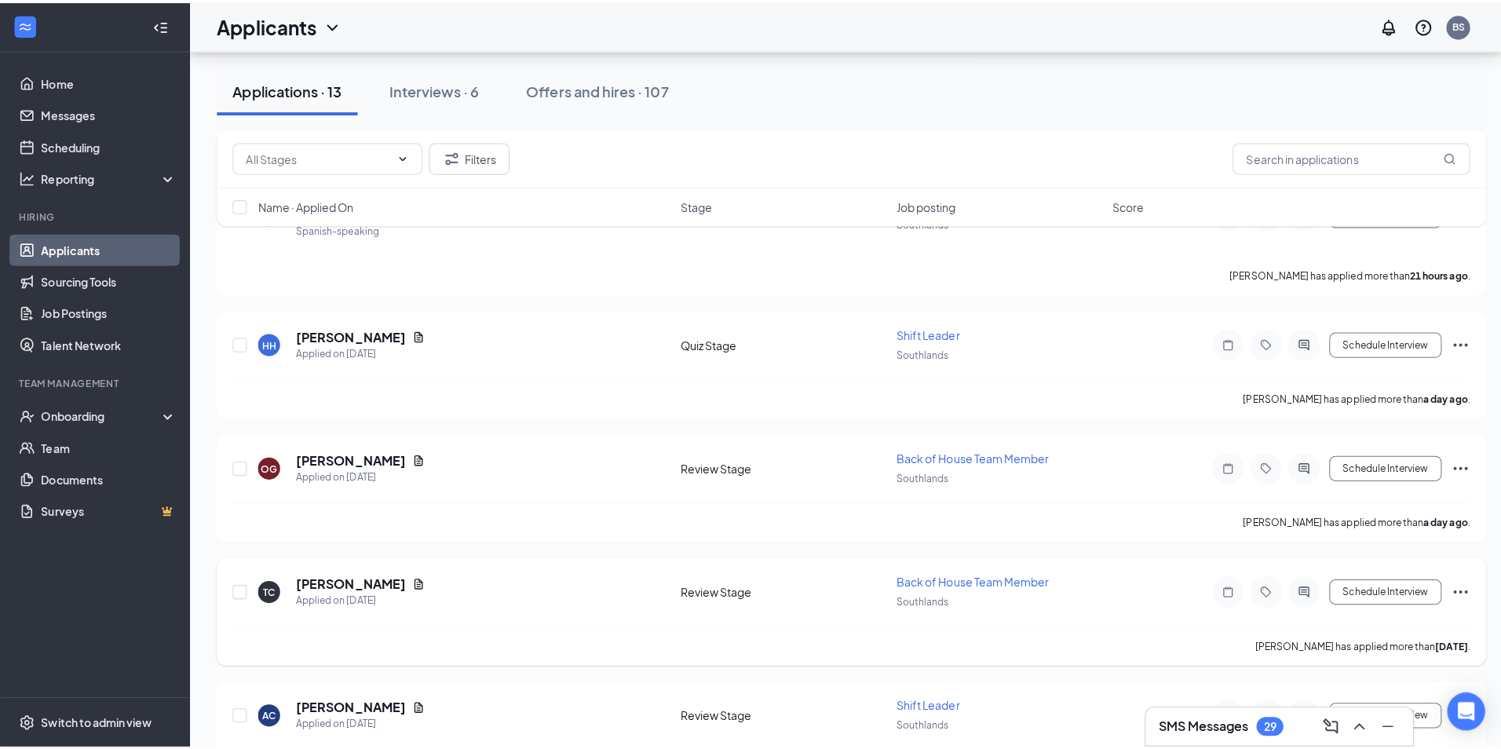
scroll to position [628, 0]
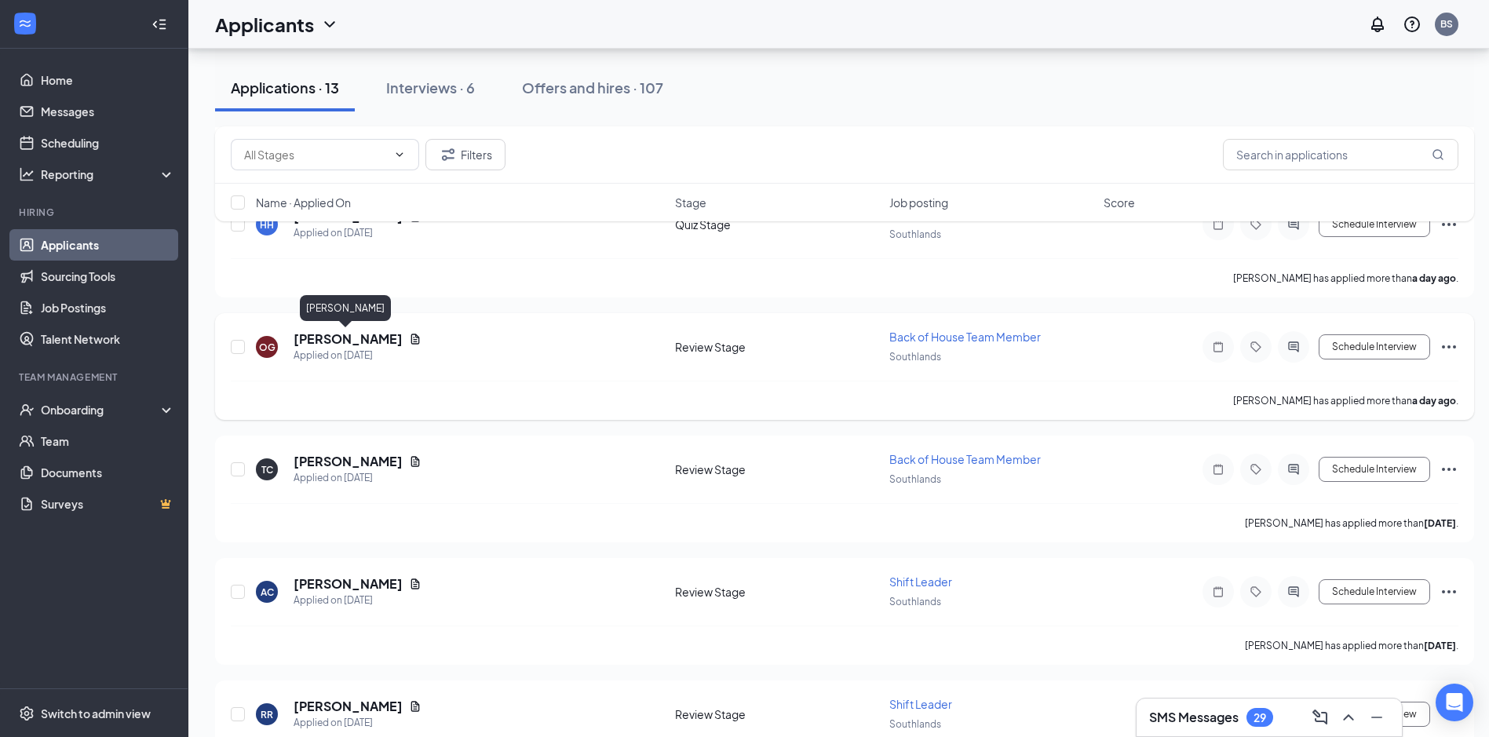
click at [321, 341] on h5 "[PERSON_NAME]" at bounding box center [348, 338] width 109 height 17
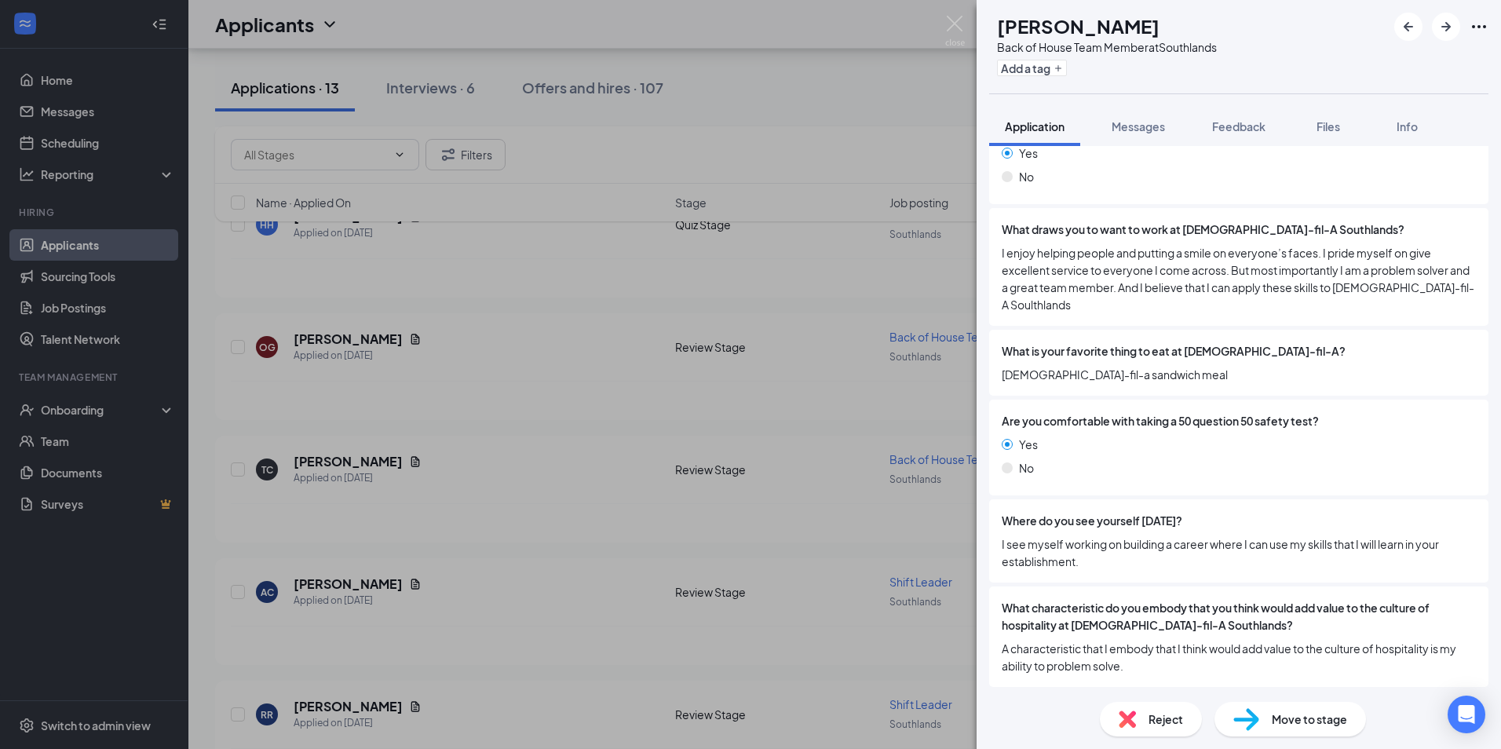
scroll to position [1028, 0]
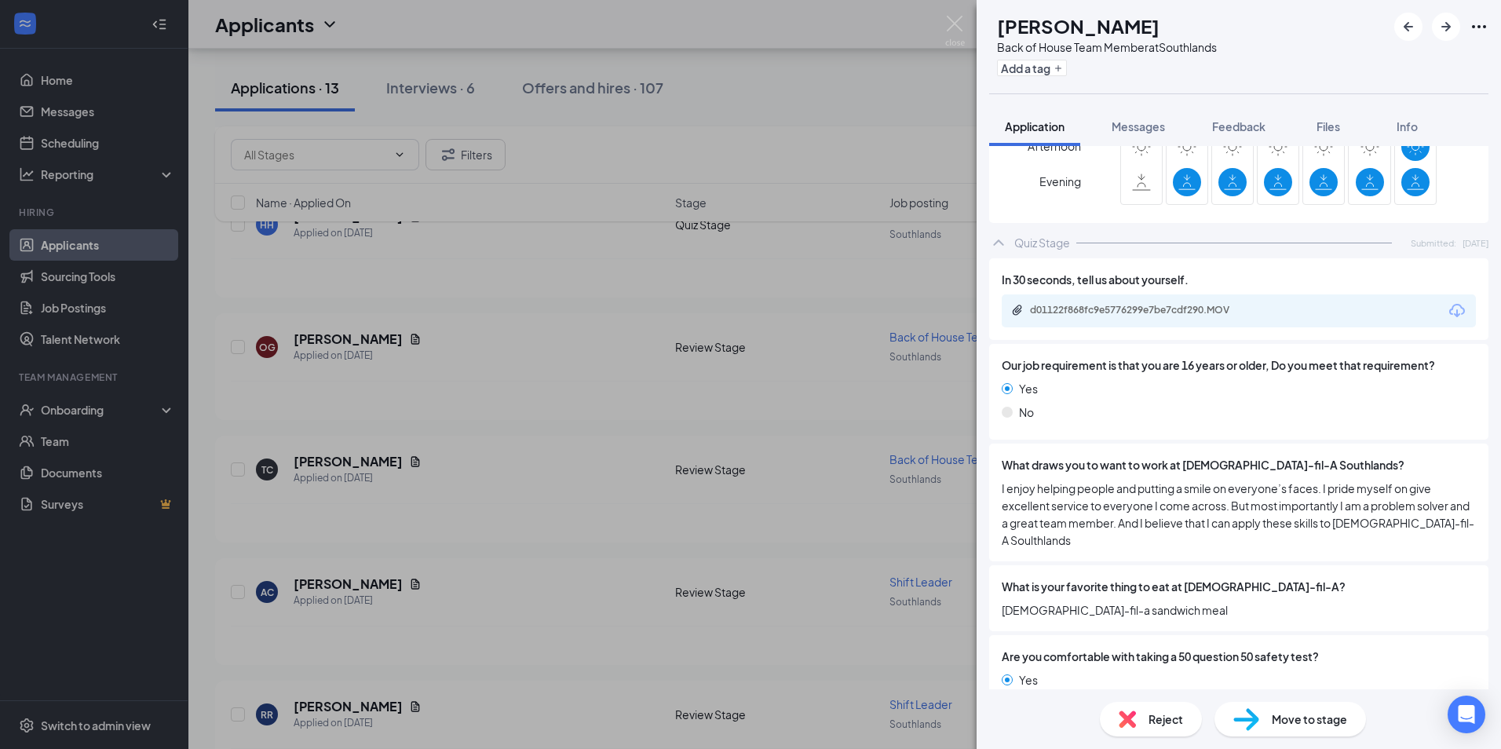
click at [1161, 294] on div "d01122f868fc9e5776299e7be7cdf290.MOV" at bounding box center [1238, 310] width 474 height 33
click at [1147, 304] on div "d01122f868fc9e5776299e7be7cdf290.MOV" at bounding box center [1138, 311] width 254 height 15
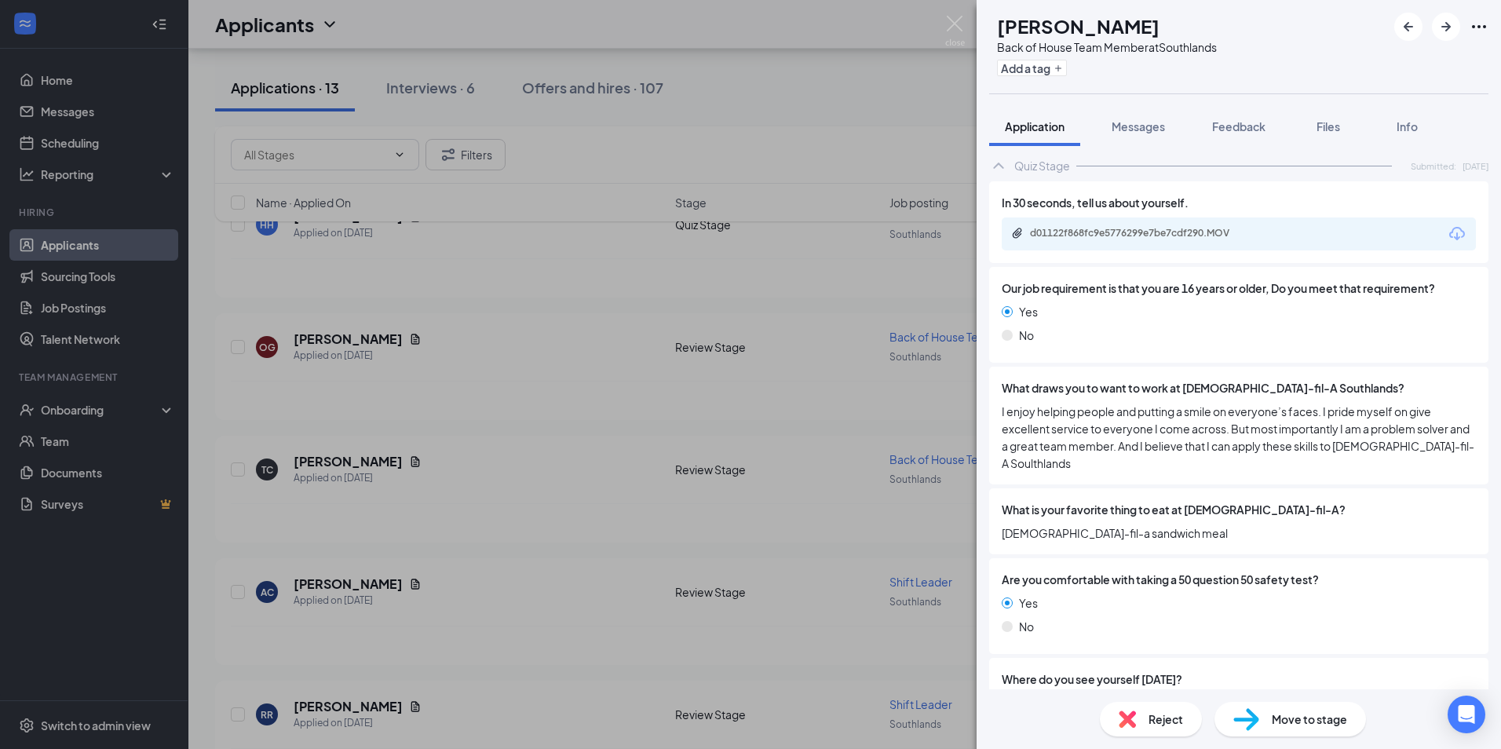
scroll to position [1107, 0]
click at [1155, 123] on span "Messages" at bounding box center [1137, 126] width 53 height 14
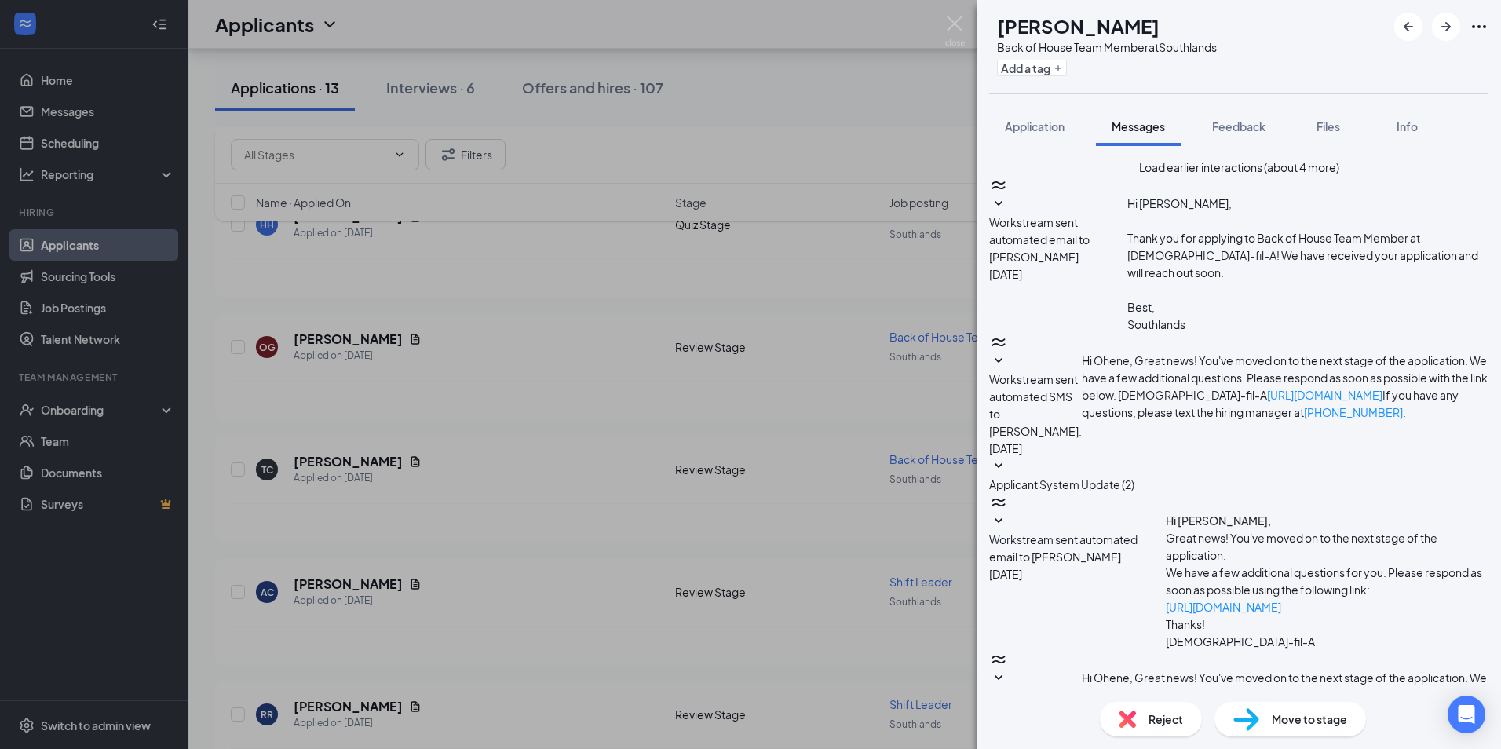
scroll to position [214, 0]
type textarea "Ohene, we were looking over your application and I was curious what time you ar…"
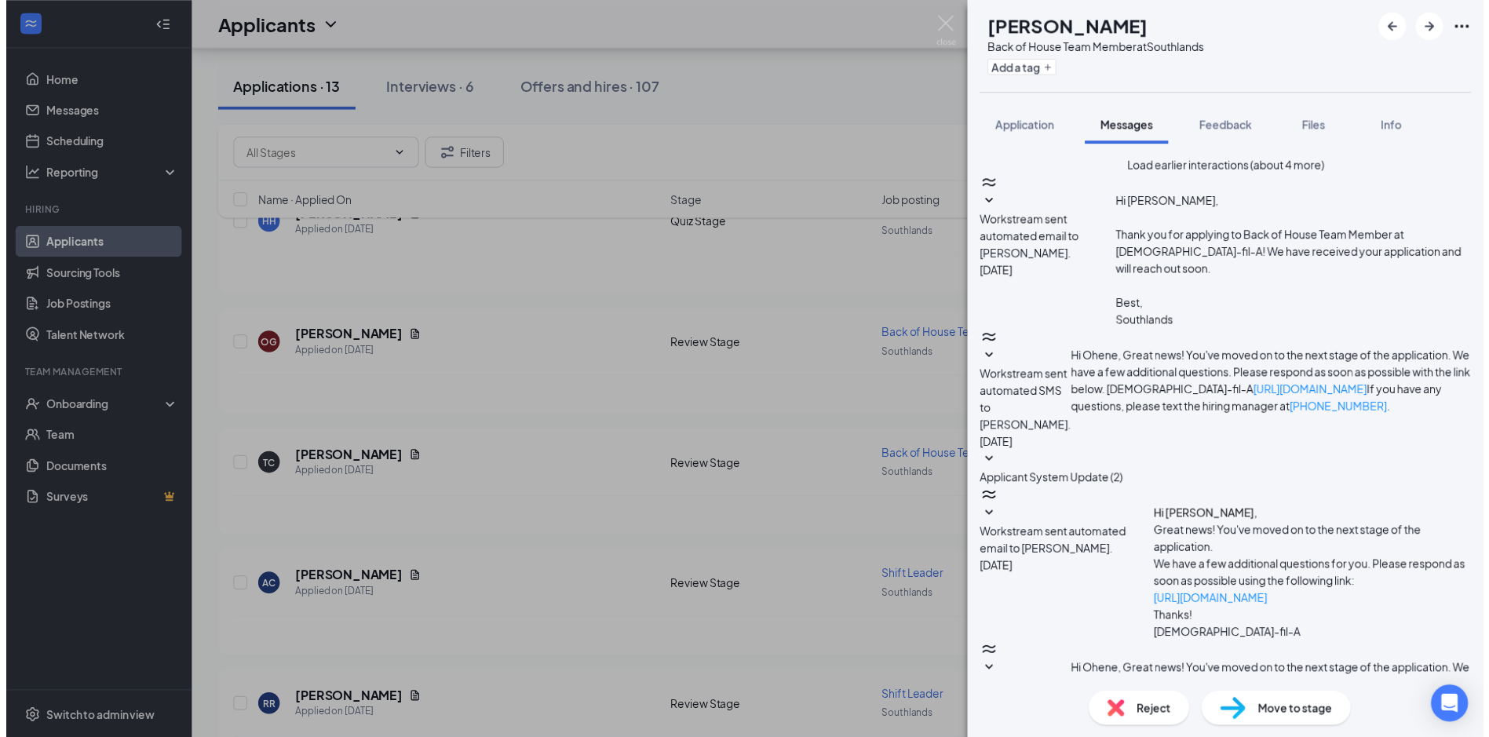
scroll to position [367, 0]
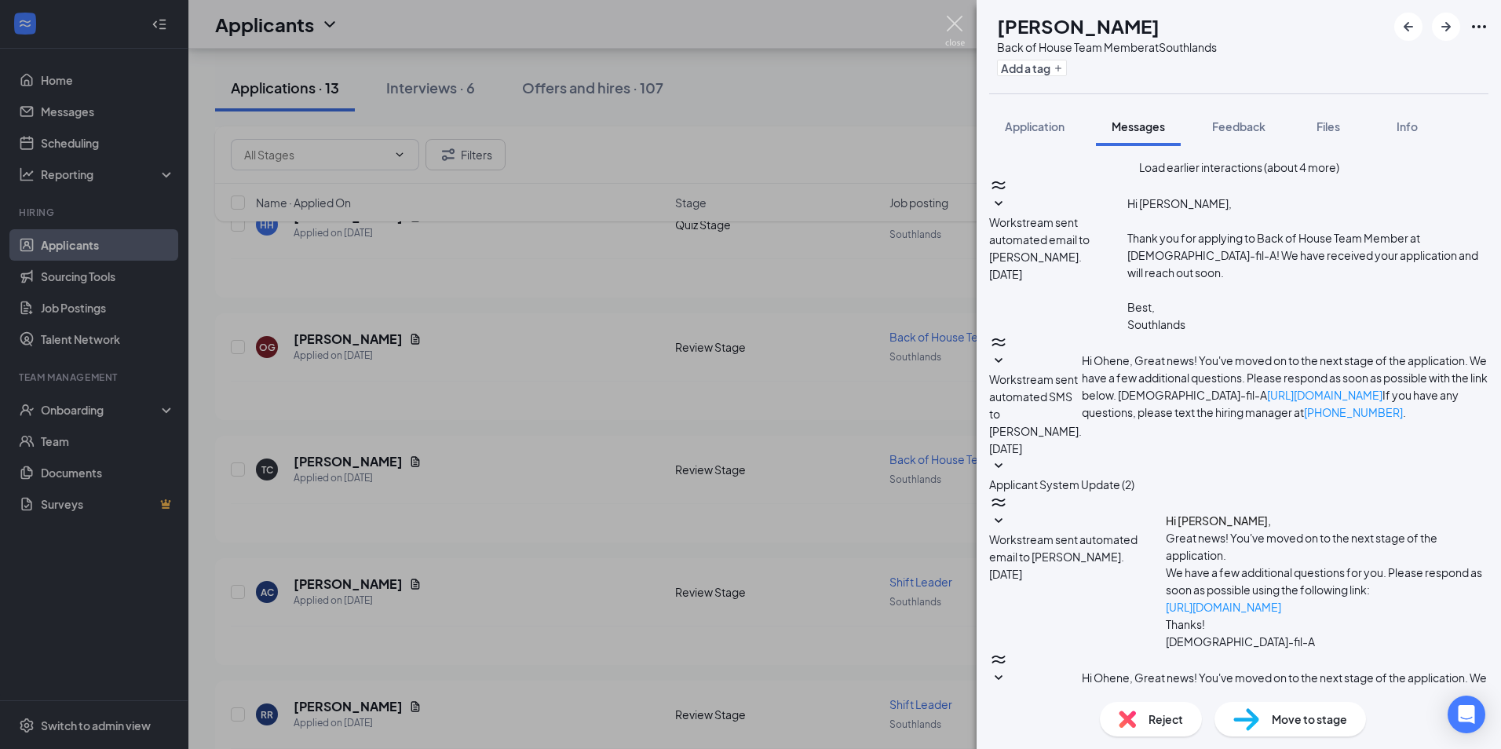
click at [948, 28] on img at bounding box center [955, 31] width 20 height 31
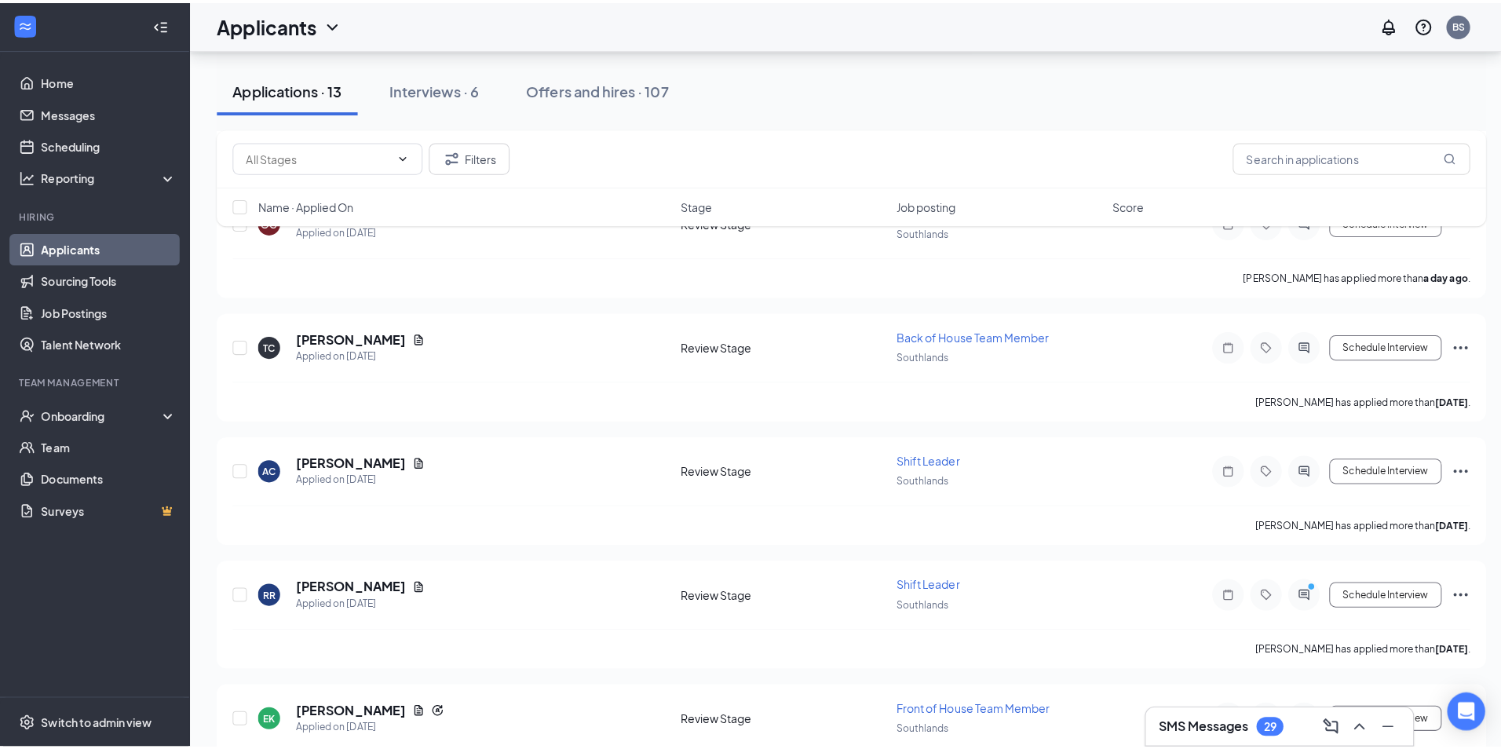
scroll to position [785, 0]
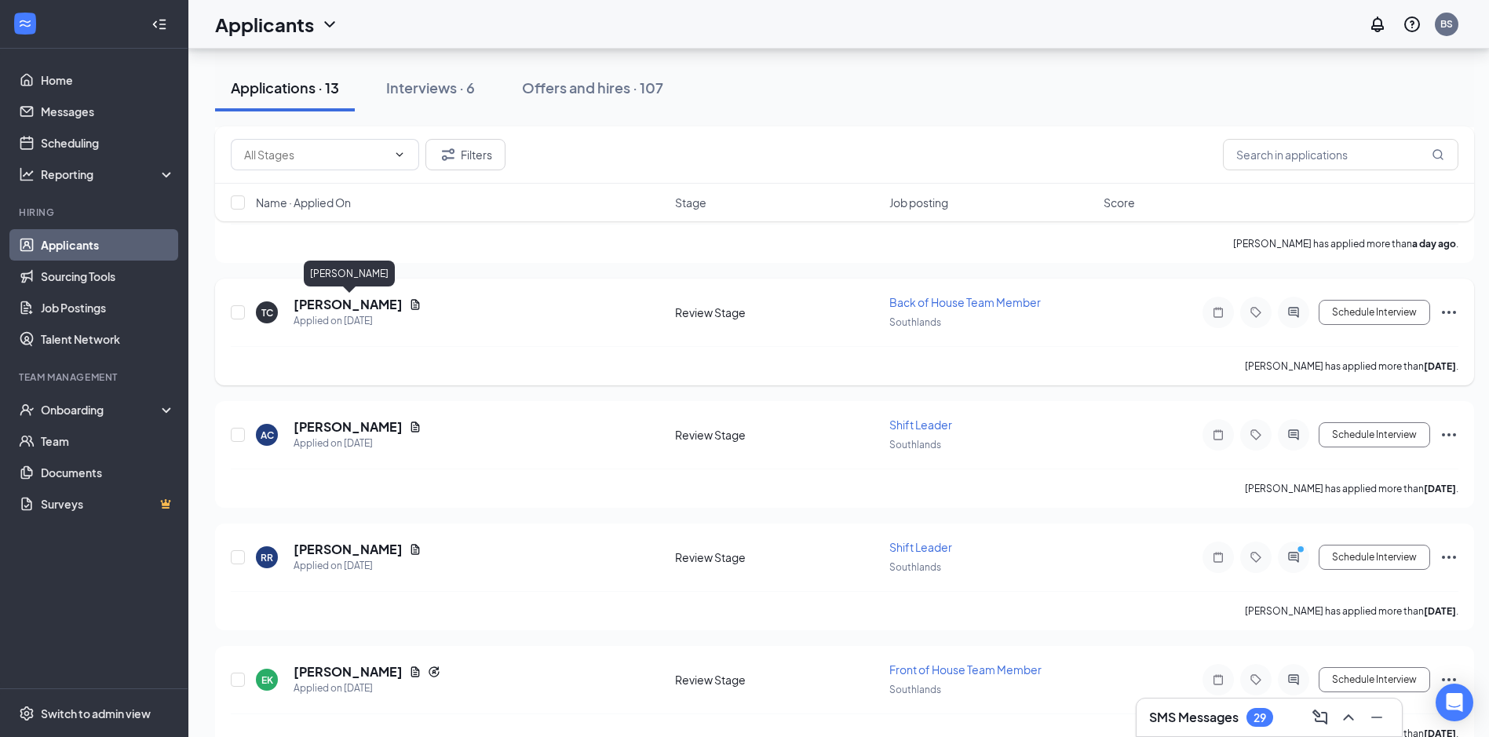
click at [373, 303] on h5 "[PERSON_NAME]" at bounding box center [348, 304] width 109 height 17
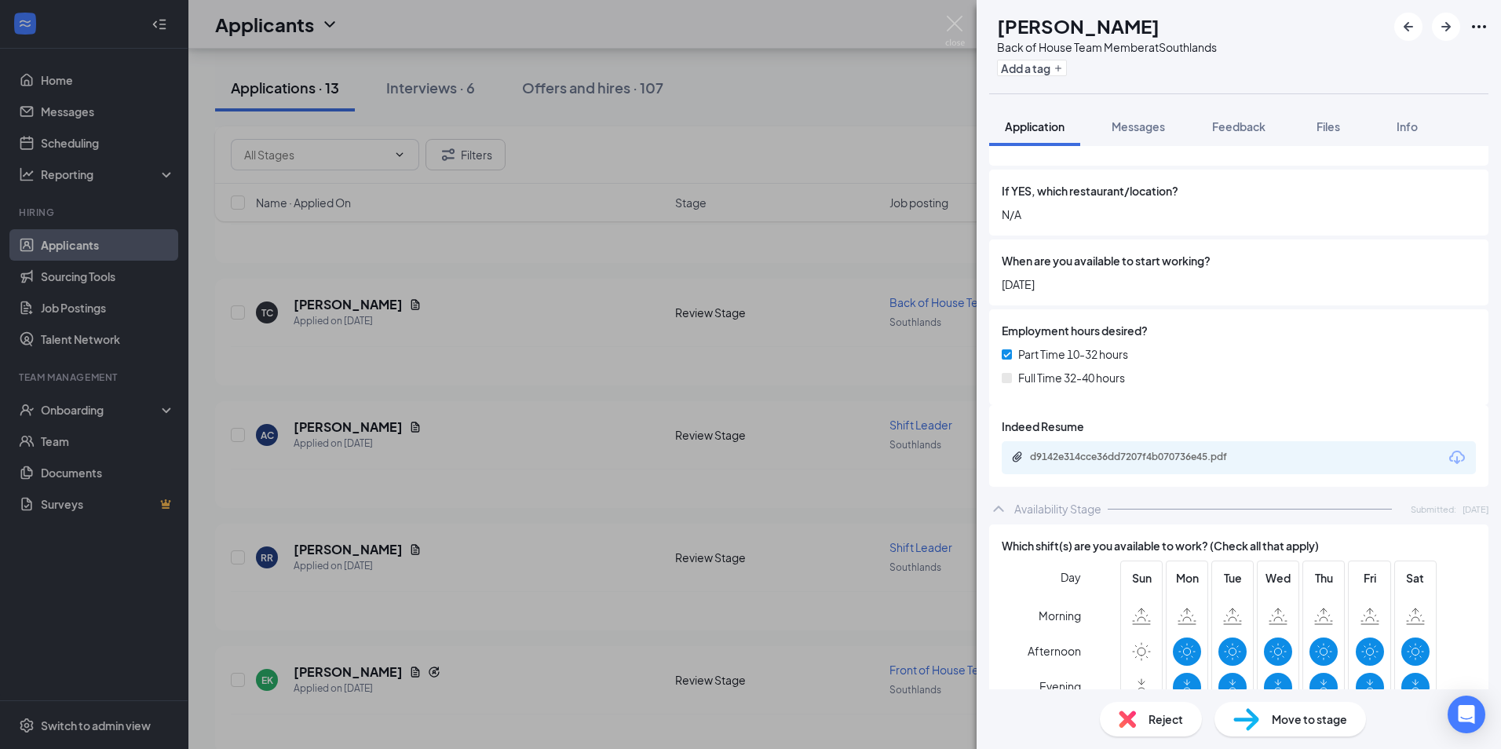
scroll to position [706, 0]
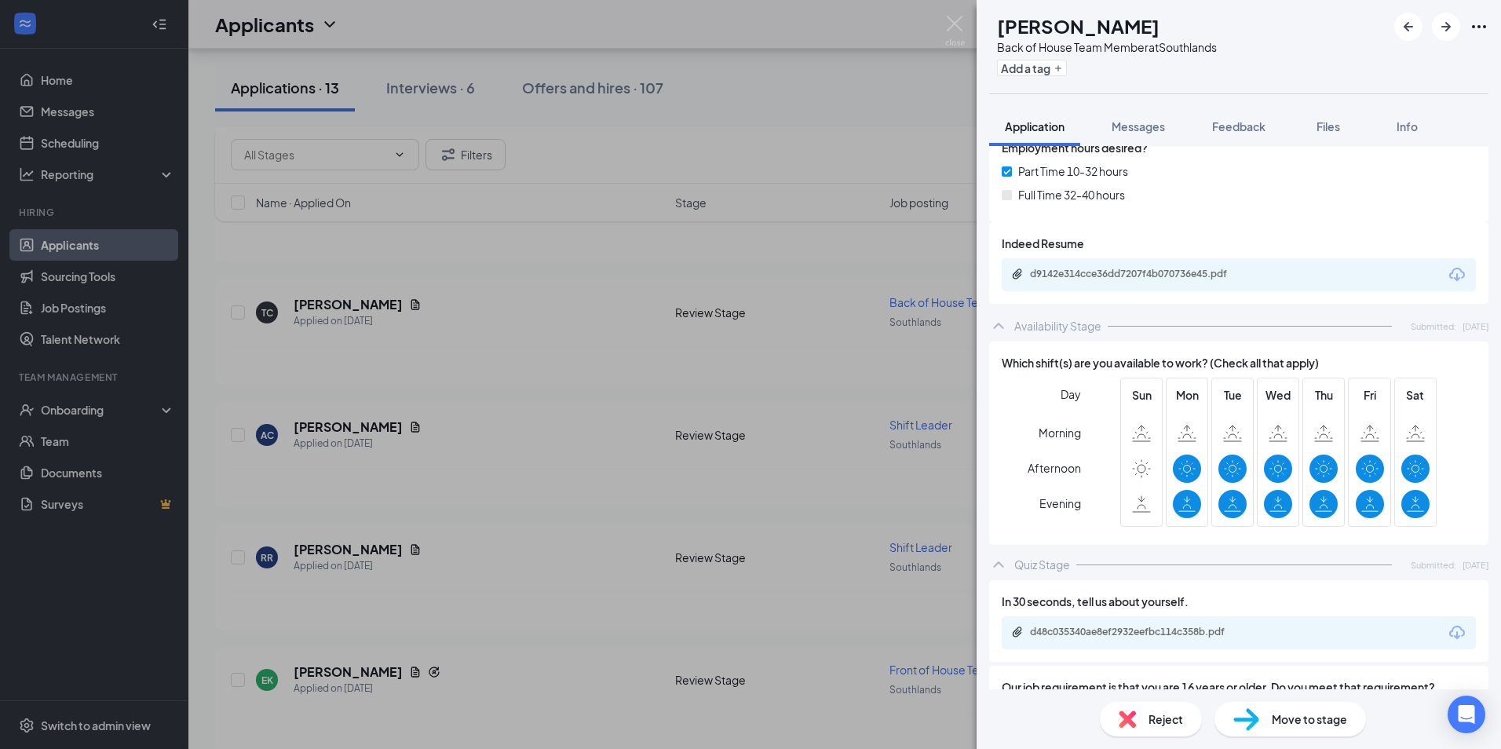
click at [1180, 268] on div "d9142e314cce36dd7207f4b070736e45.pdf" at bounding box center [1140, 274] width 220 height 13
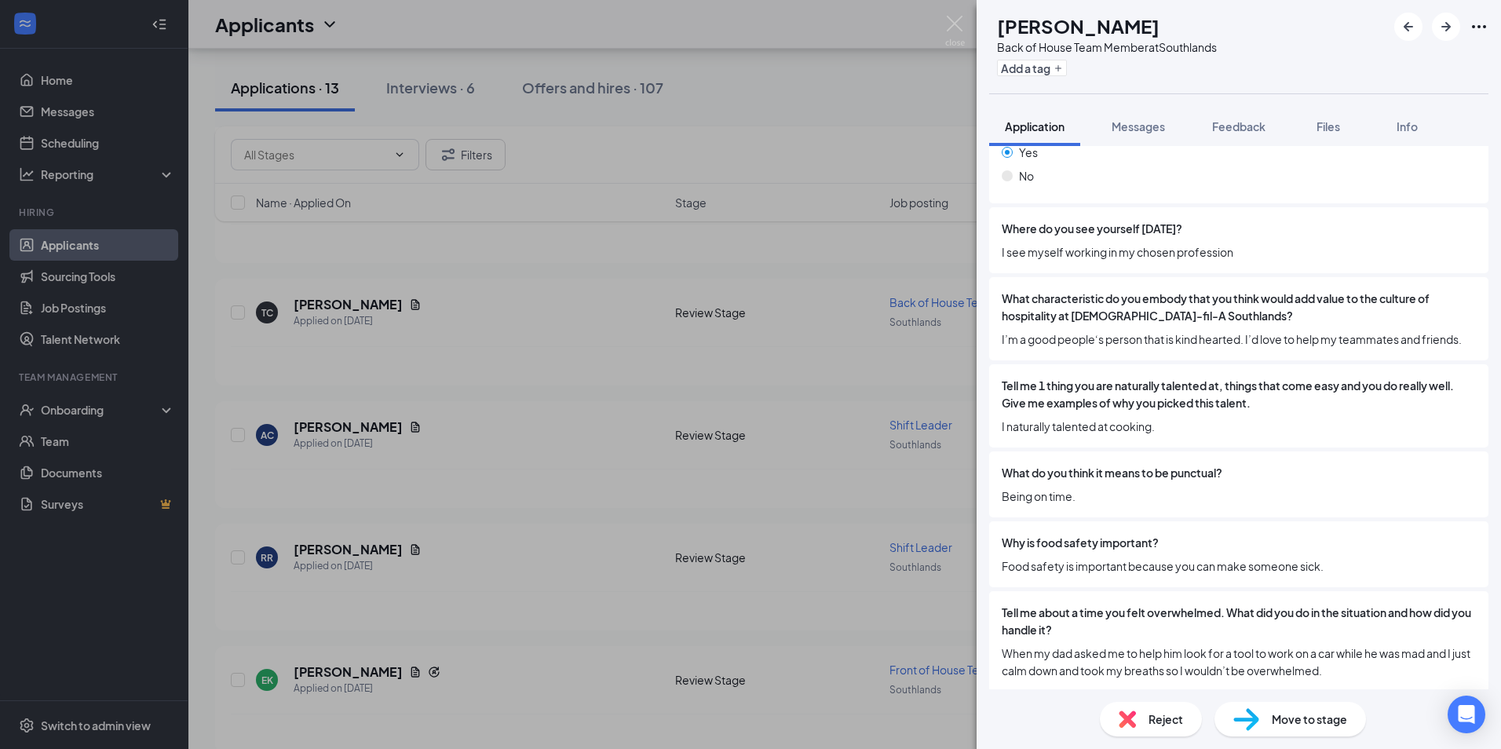
scroll to position [1527, 0]
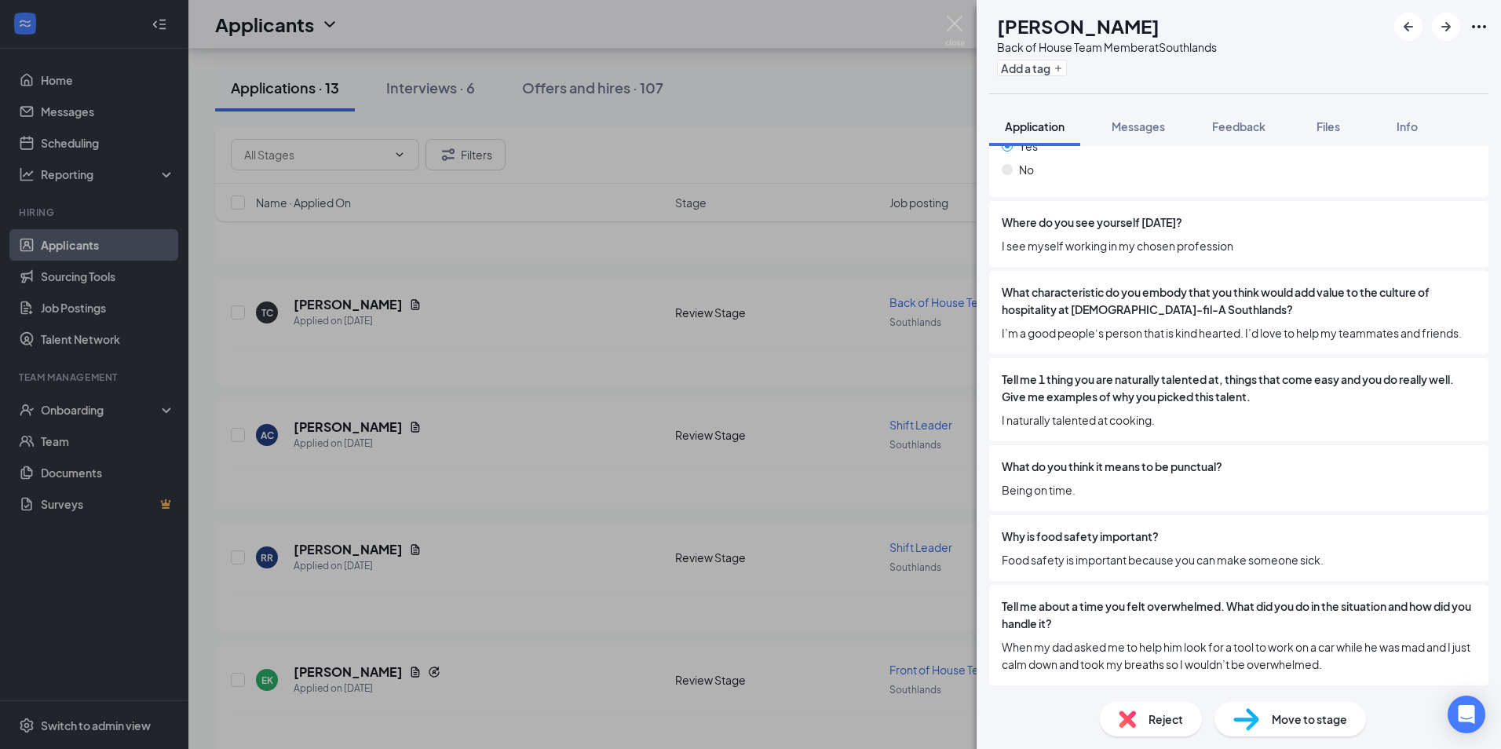
click at [1161, 717] on span "Reject" at bounding box center [1165, 718] width 35 height 17
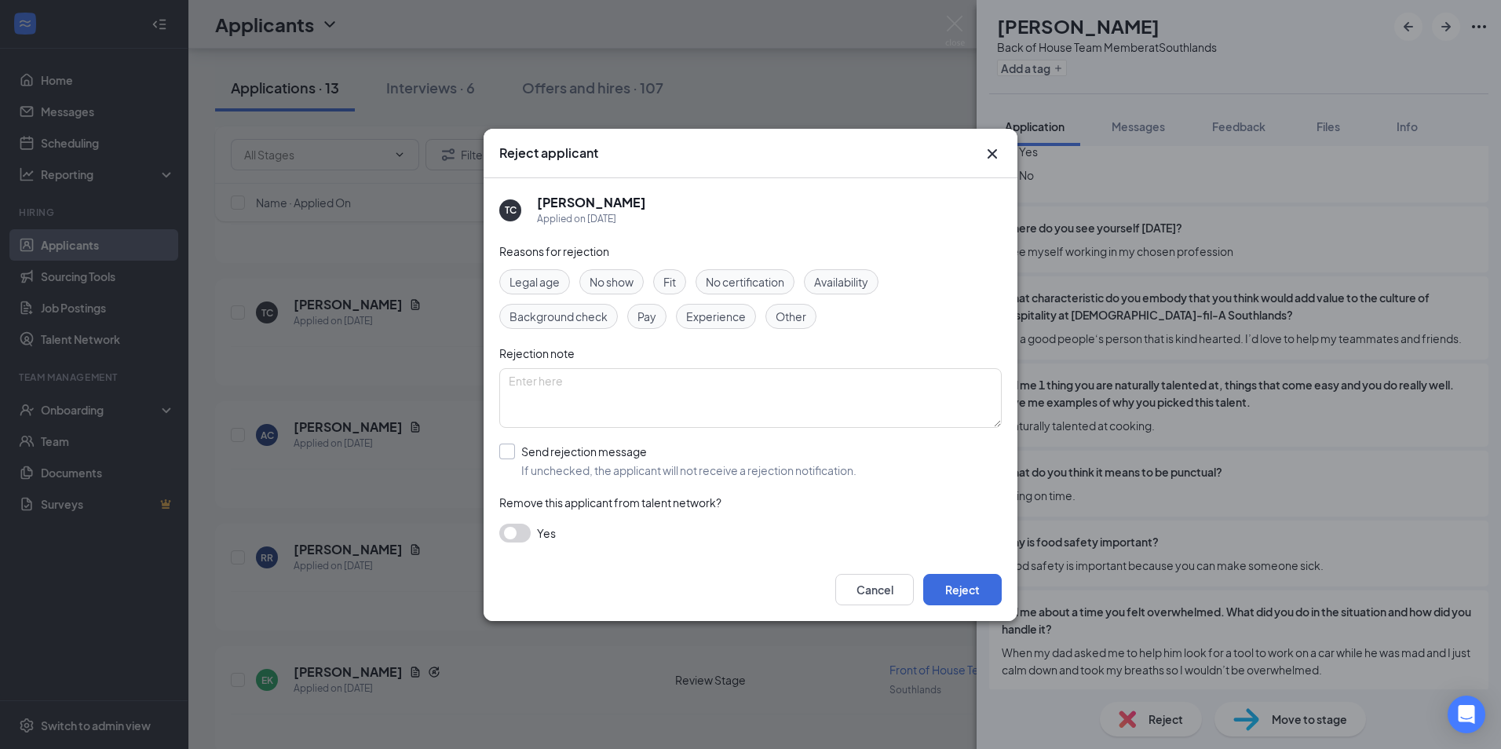
click at [505, 460] on input "Send rejection message If unchecked, the applicant will not receive a rejection…" at bounding box center [677, 460] width 357 height 35
checkbox input "true"
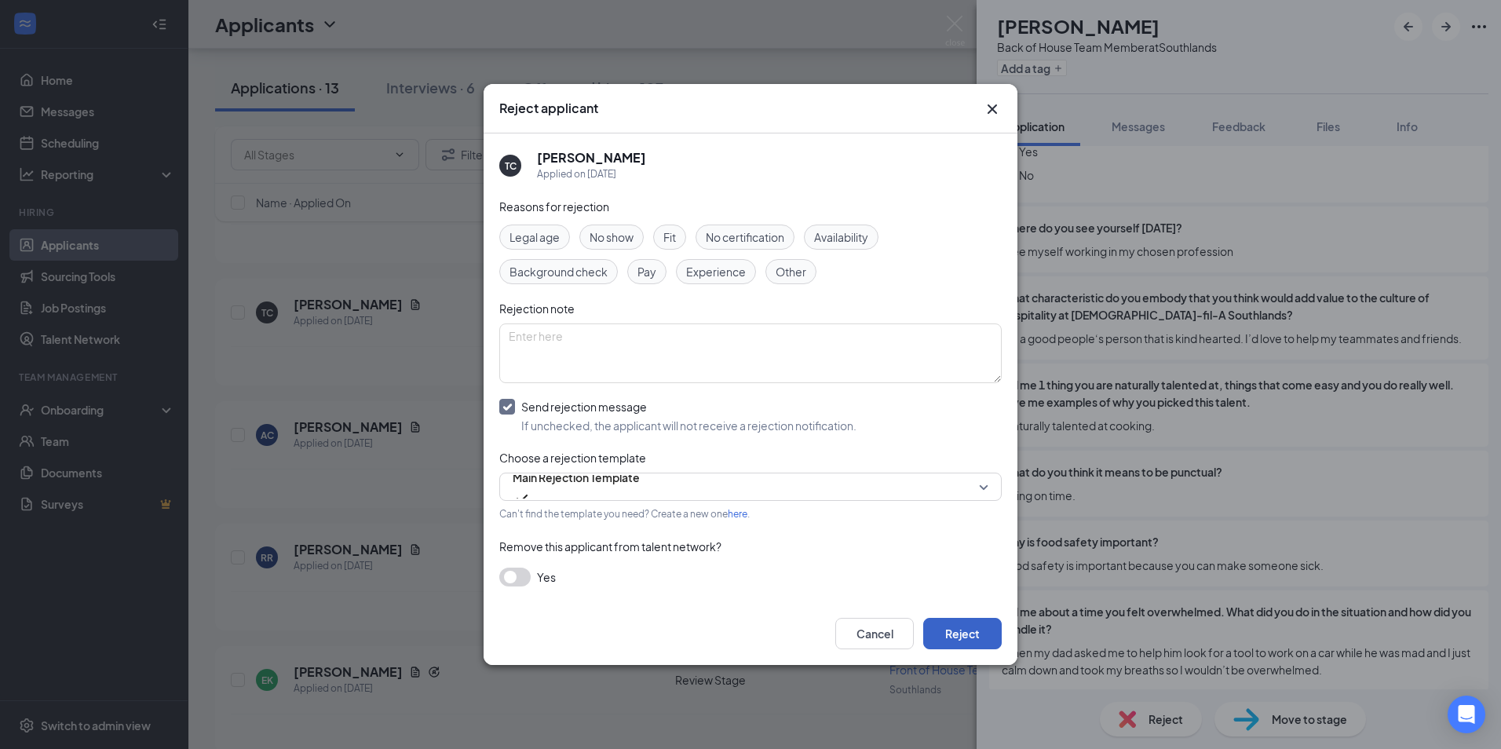
click at [999, 637] on button "Reject" at bounding box center [962, 633] width 78 height 31
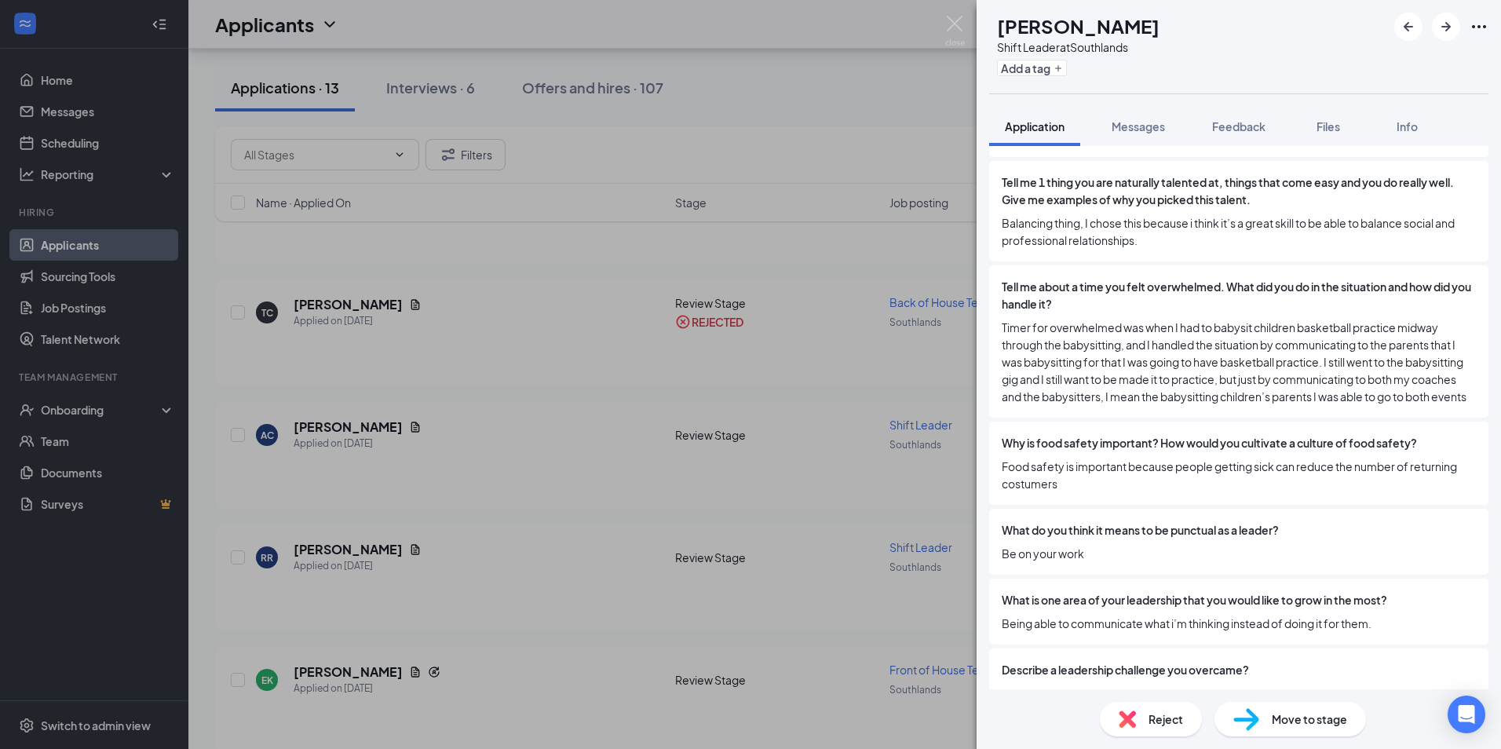
scroll to position [1800, 0]
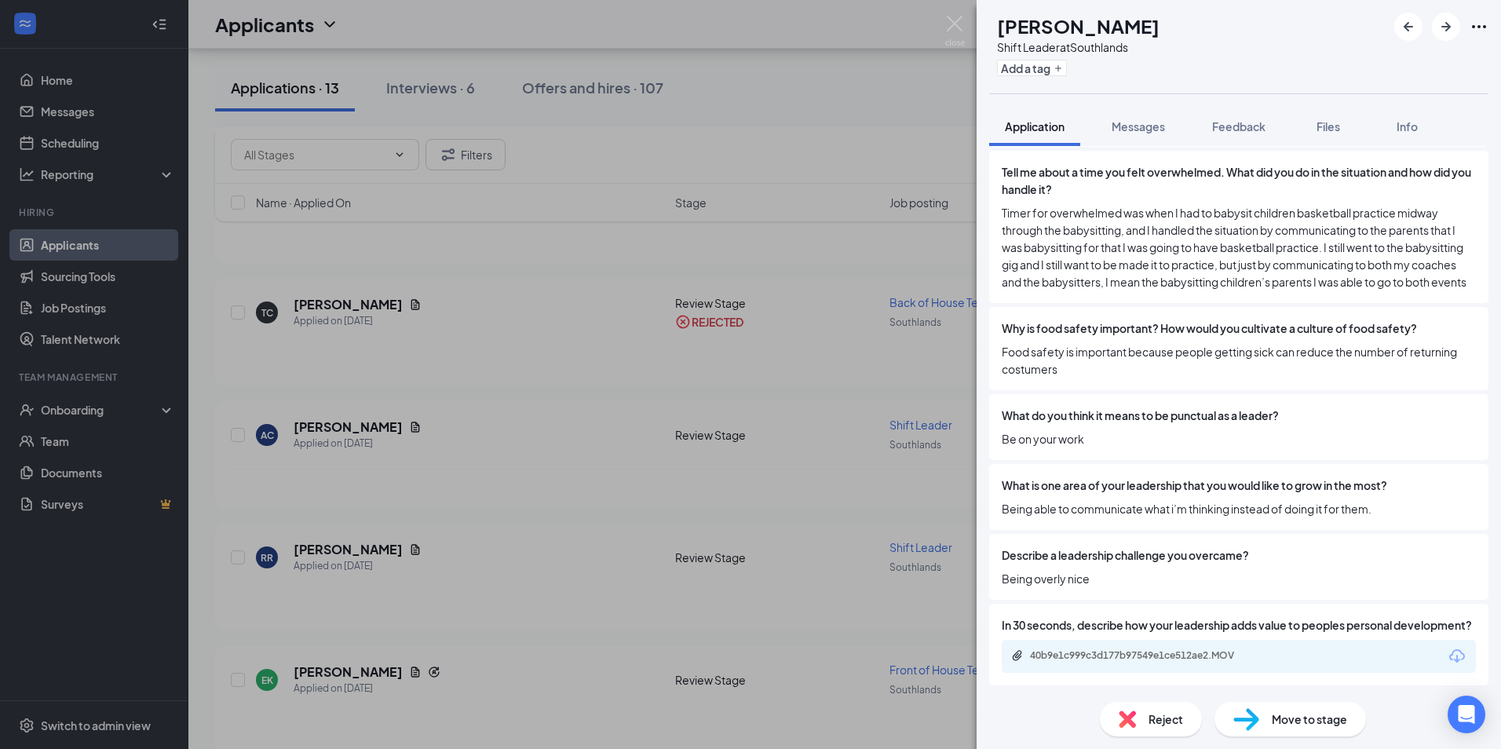
click at [1151, 714] on span "Reject" at bounding box center [1165, 718] width 35 height 17
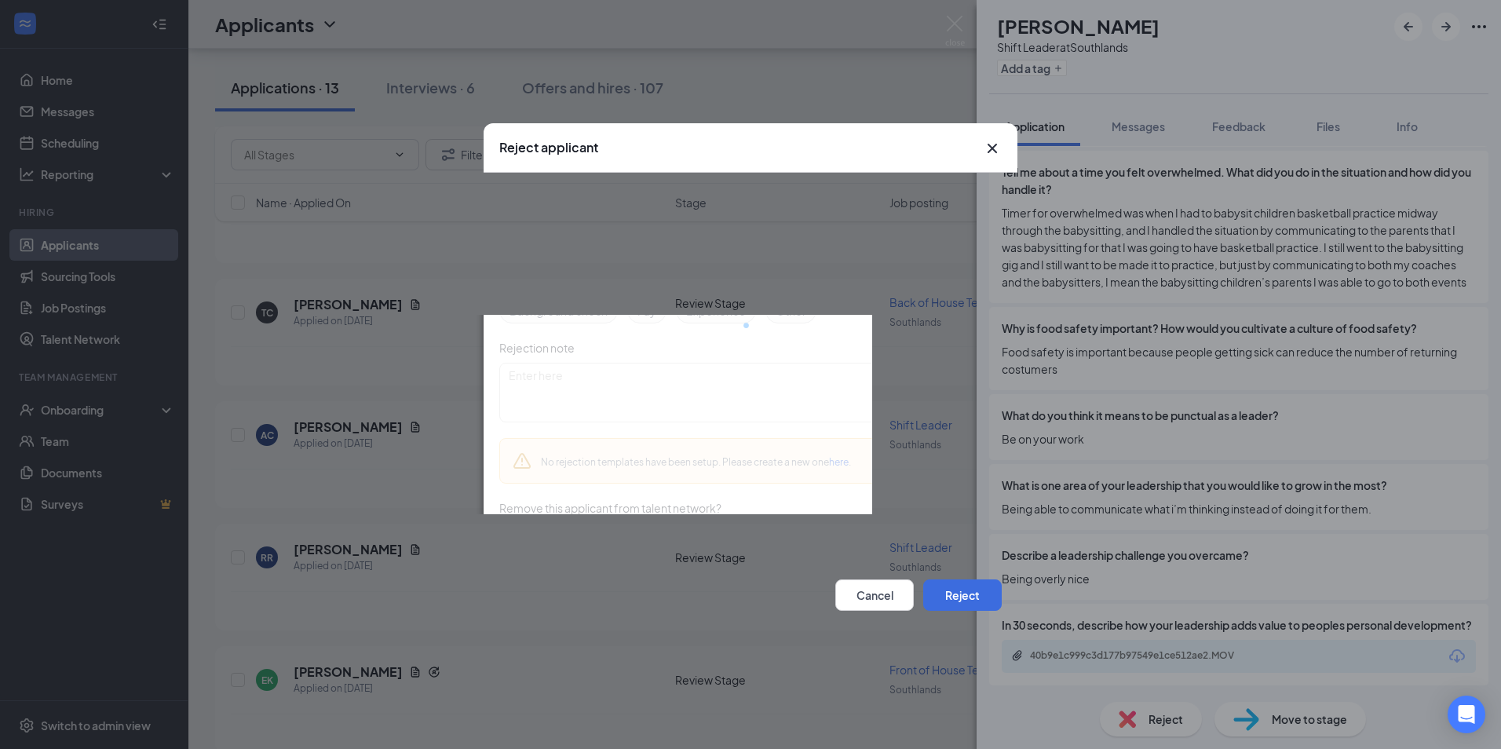
scroll to position [1795, 0]
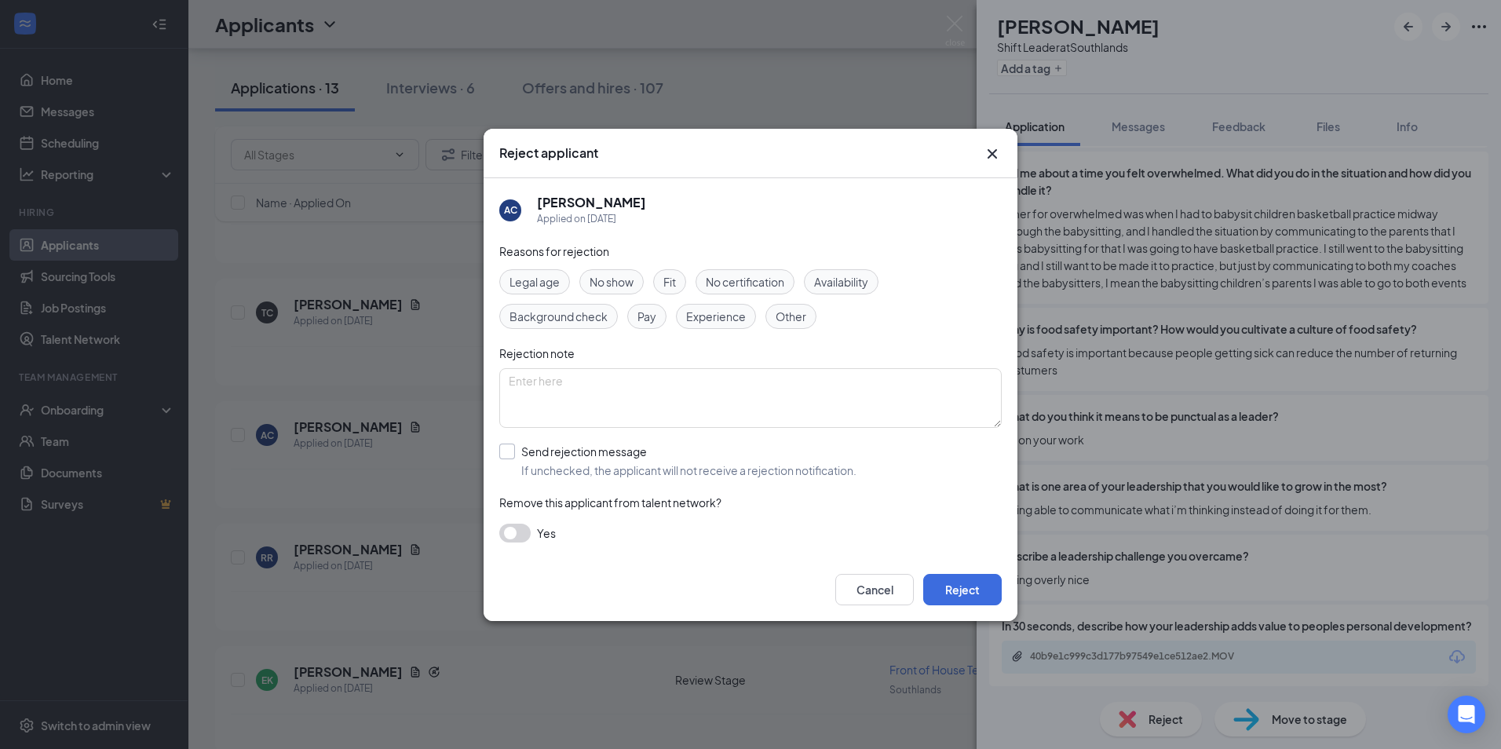
click at [511, 452] on input "Send rejection message If unchecked, the applicant will not receive a rejection…" at bounding box center [677, 460] width 357 height 35
checkbox input "true"
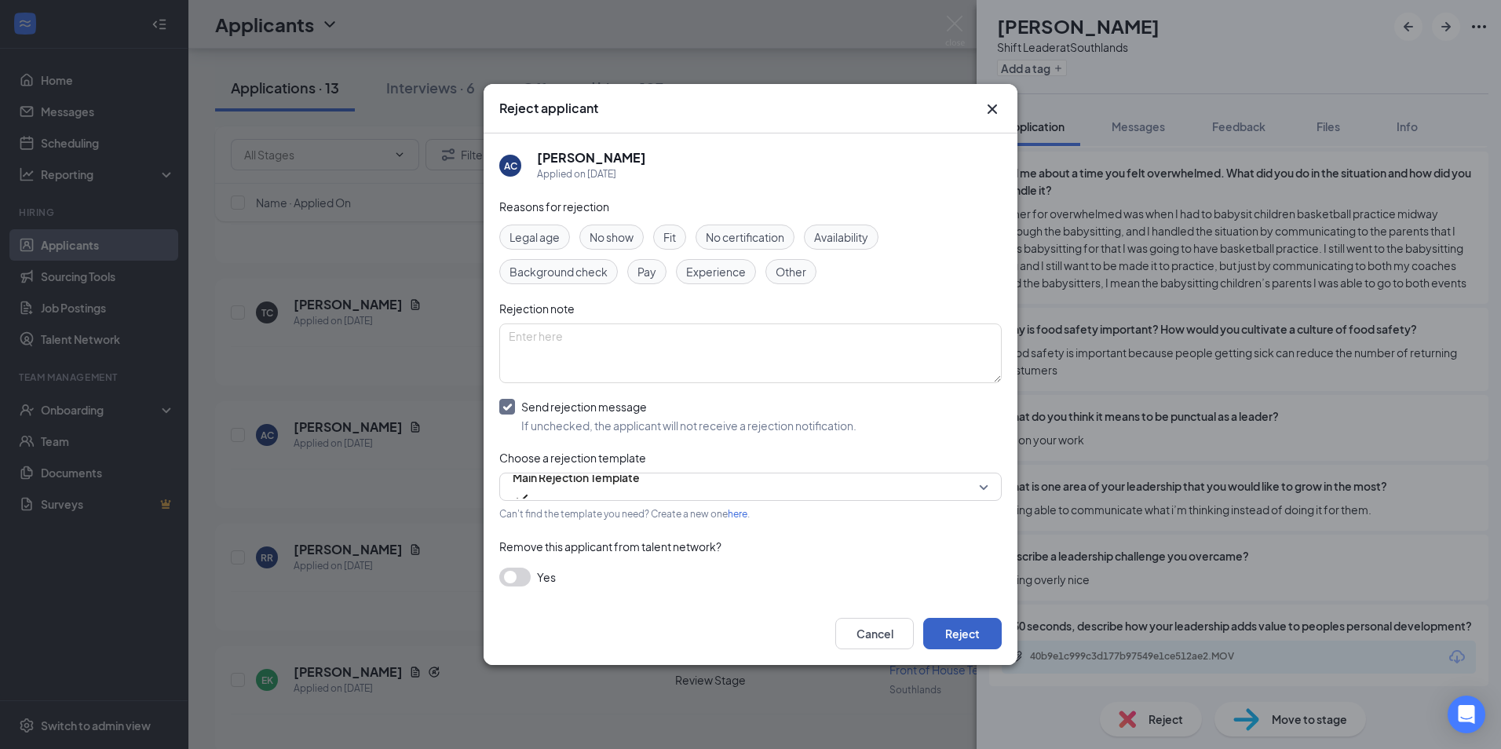
click at [984, 636] on button "Reject" at bounding box center [962, 633] width 78 height 31
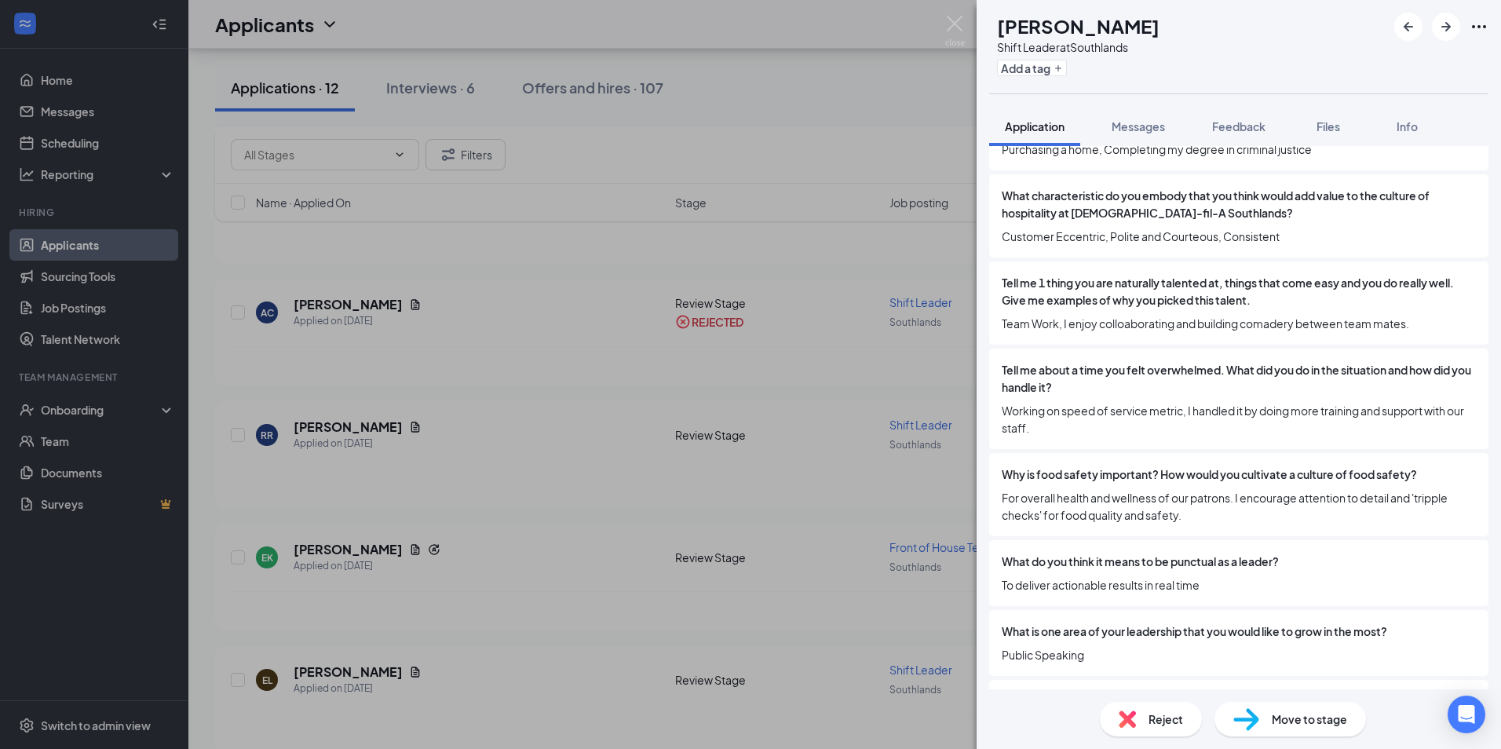
scroll to position [1705, 0]
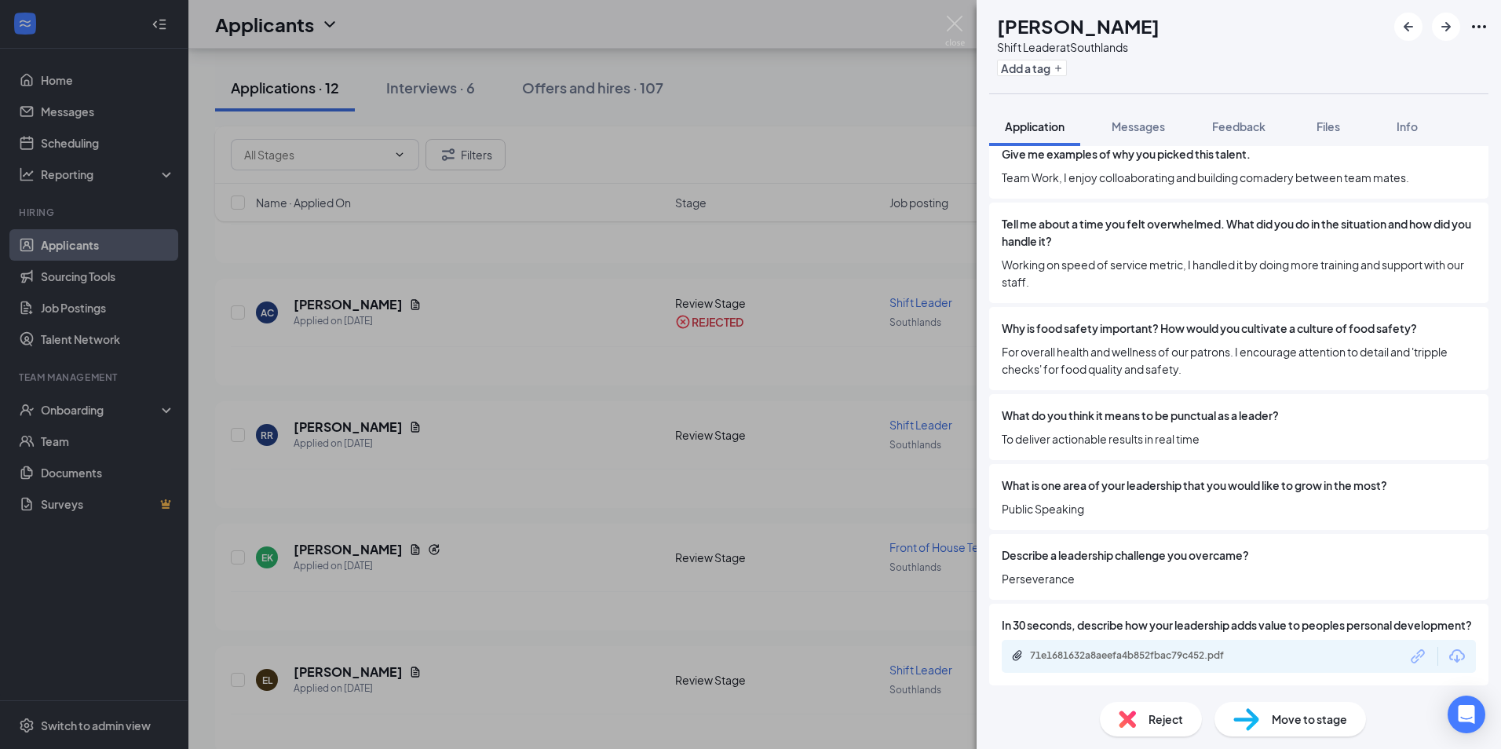
click at [1147, 723] on div "Reject" at bounding box center [1151, 719] width 102 height 35
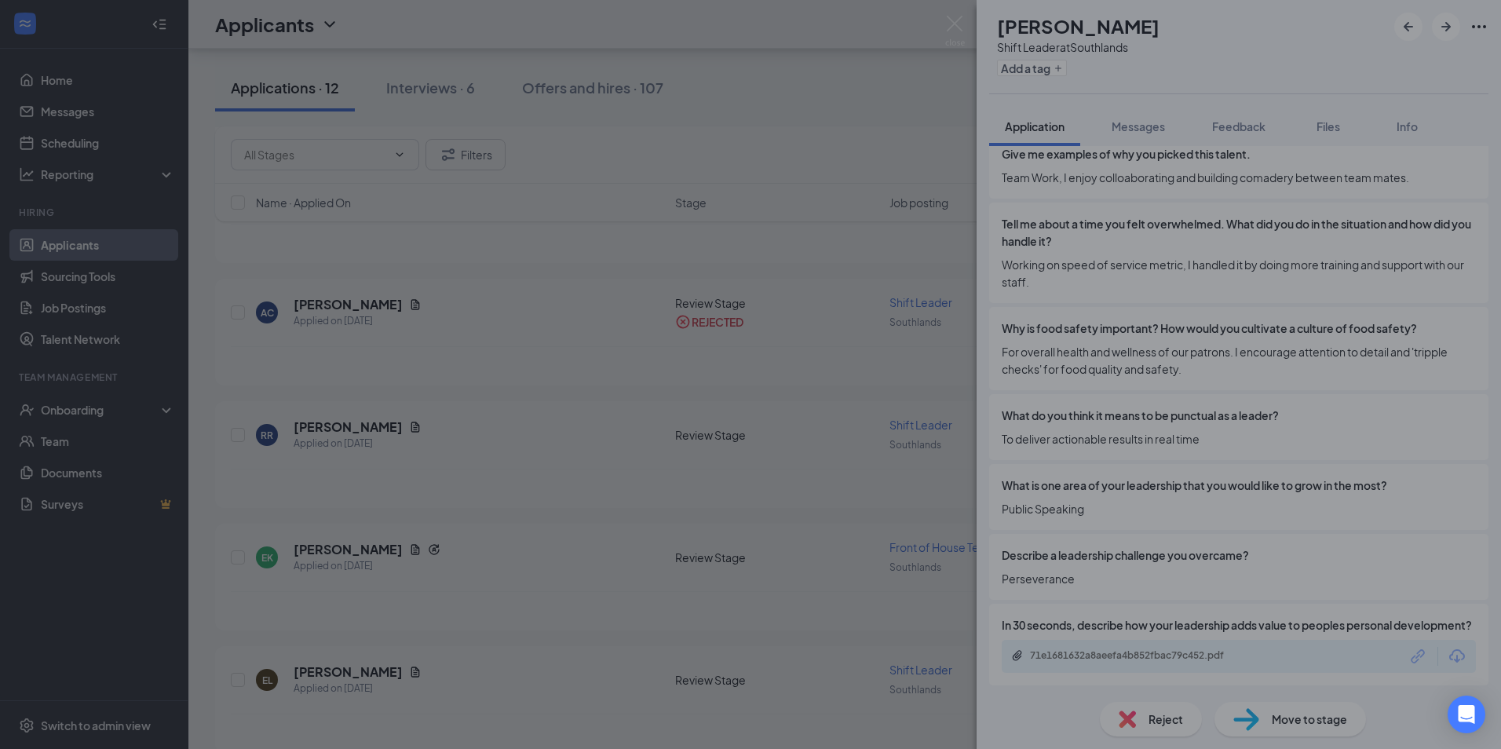
scroll to position [1699, 0]
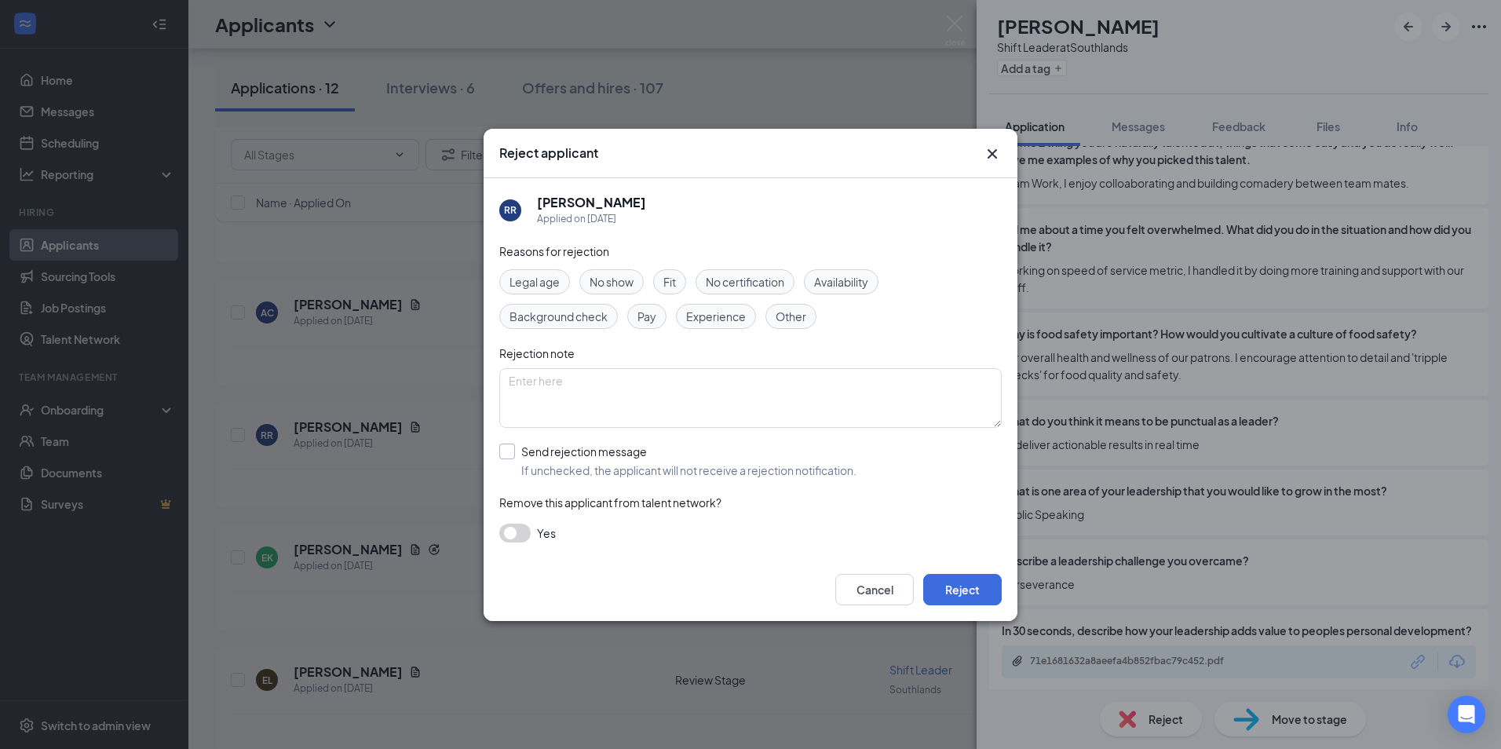
click at [507, 458] on input "Send rejection message If unchecked, the applicant will not receive a rejection…" at bounding box center [677, 460] width 357 height 35
checkbox input "true"
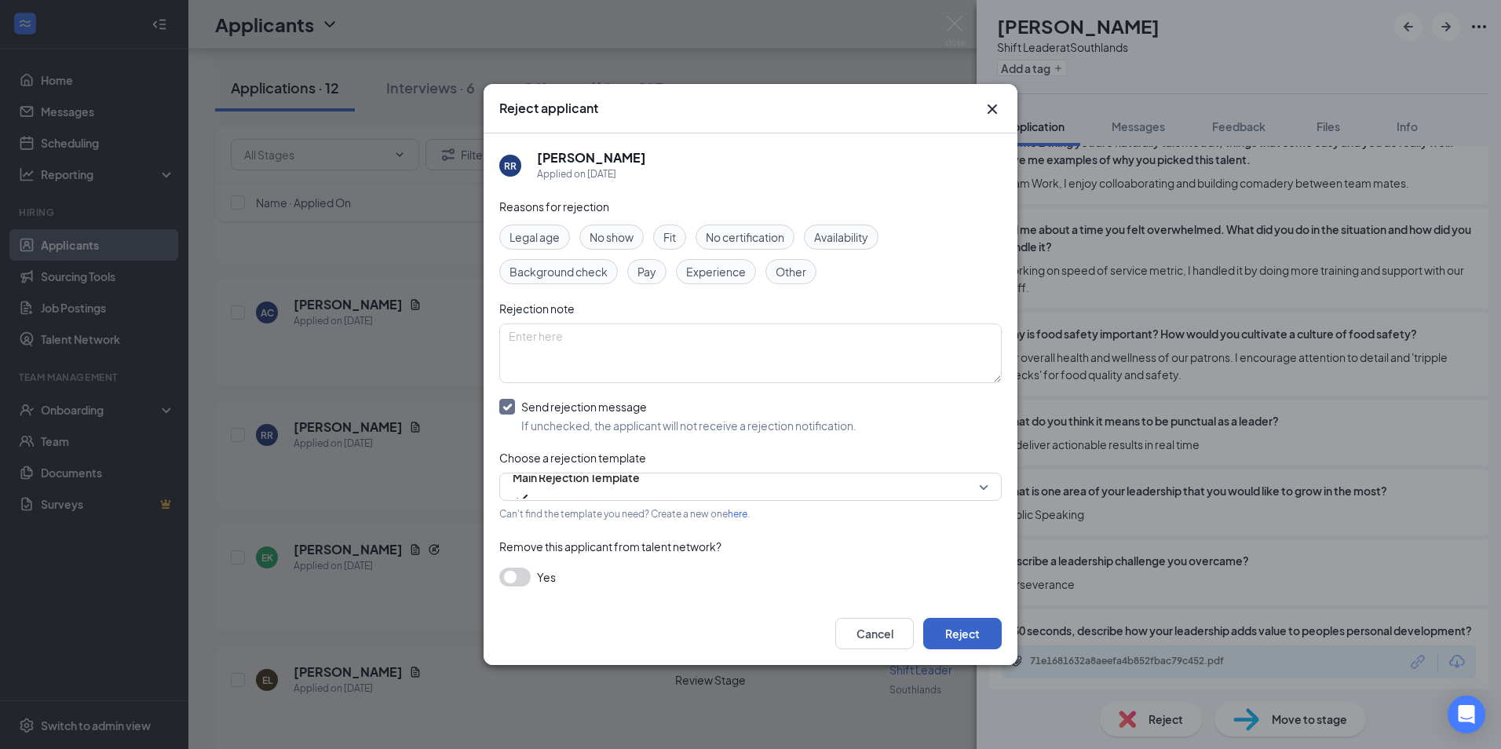
click at [971, 639] on button "Reject" at bounding box center [962, 633] width 78 height 31
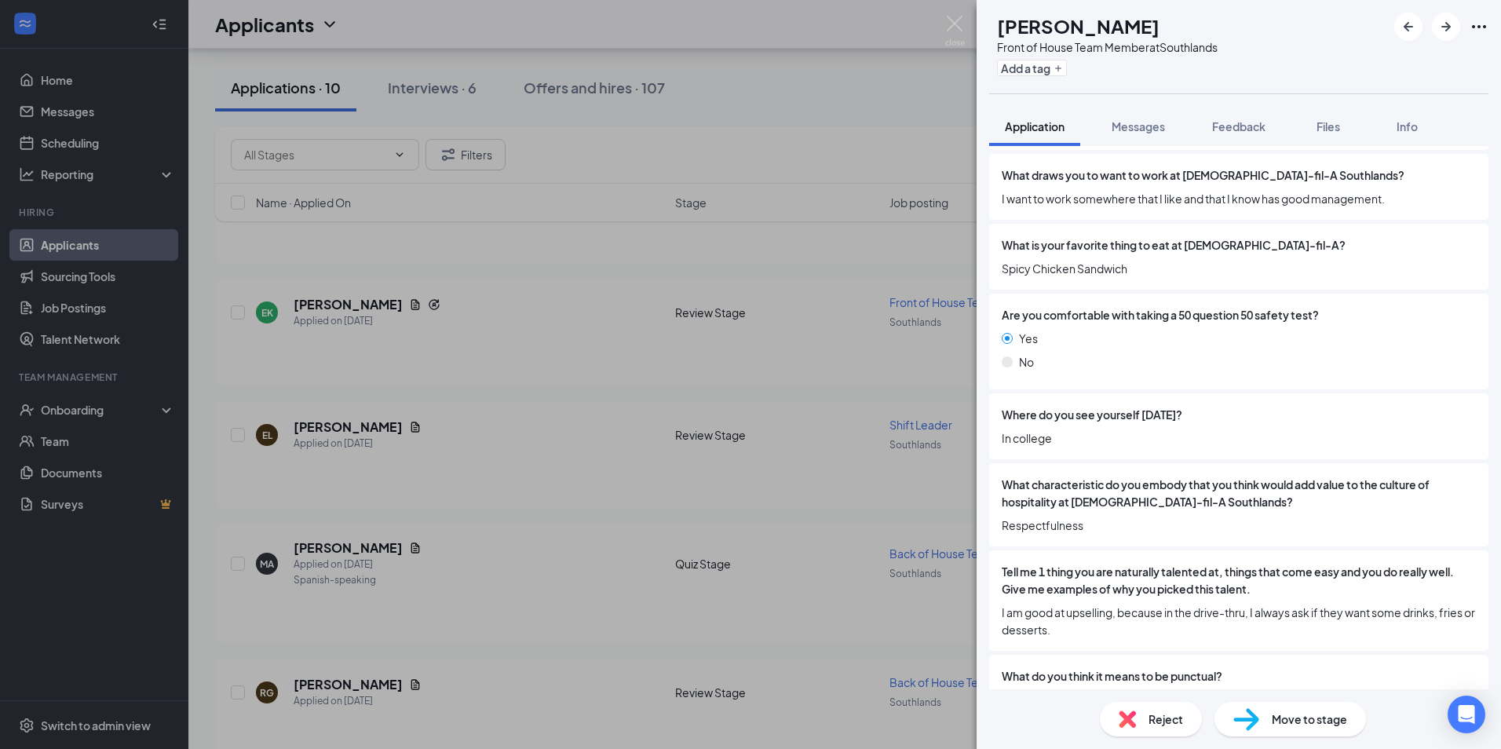
scroll to position [1589, 0]
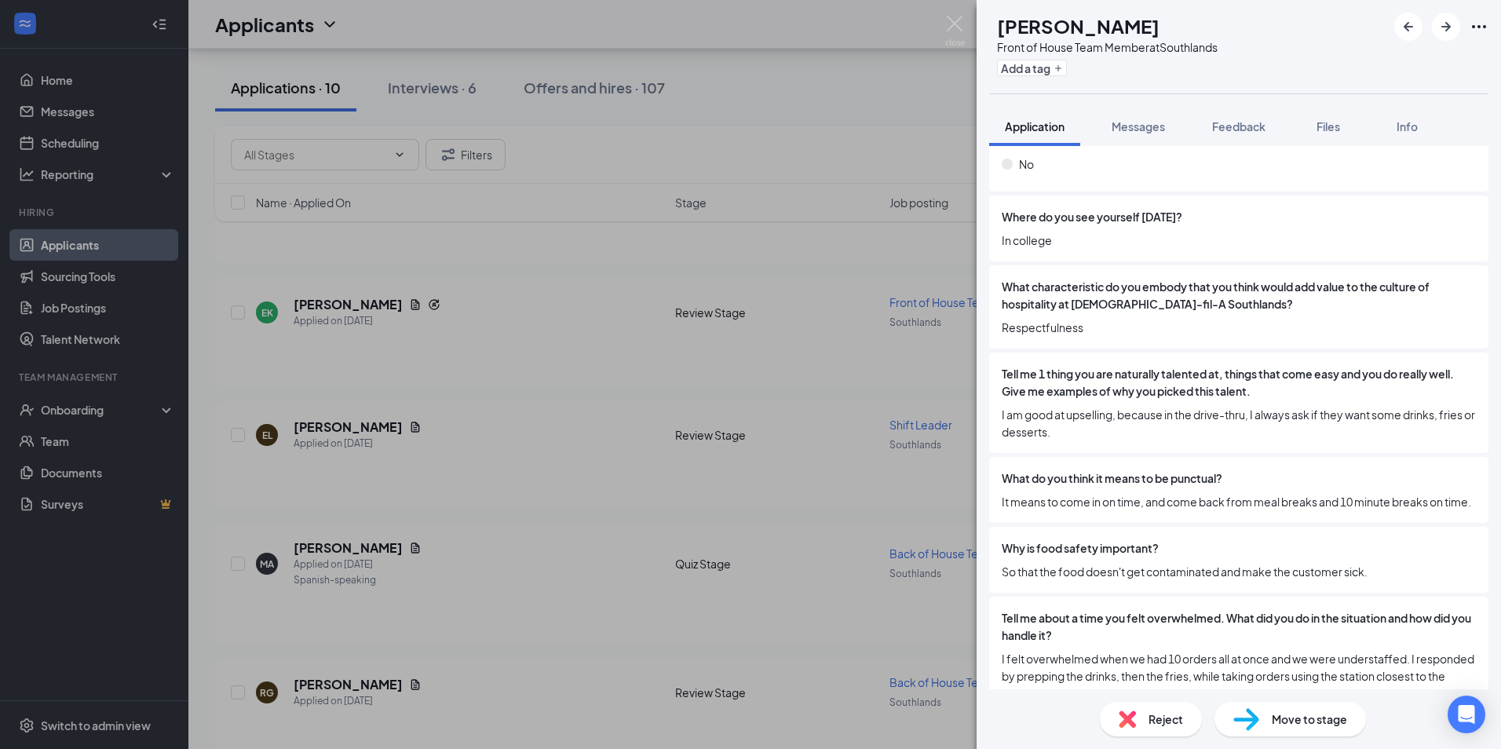
click at [1144, 728] on div "Reject" at bounding box center [1151, 719] width 102 height 35
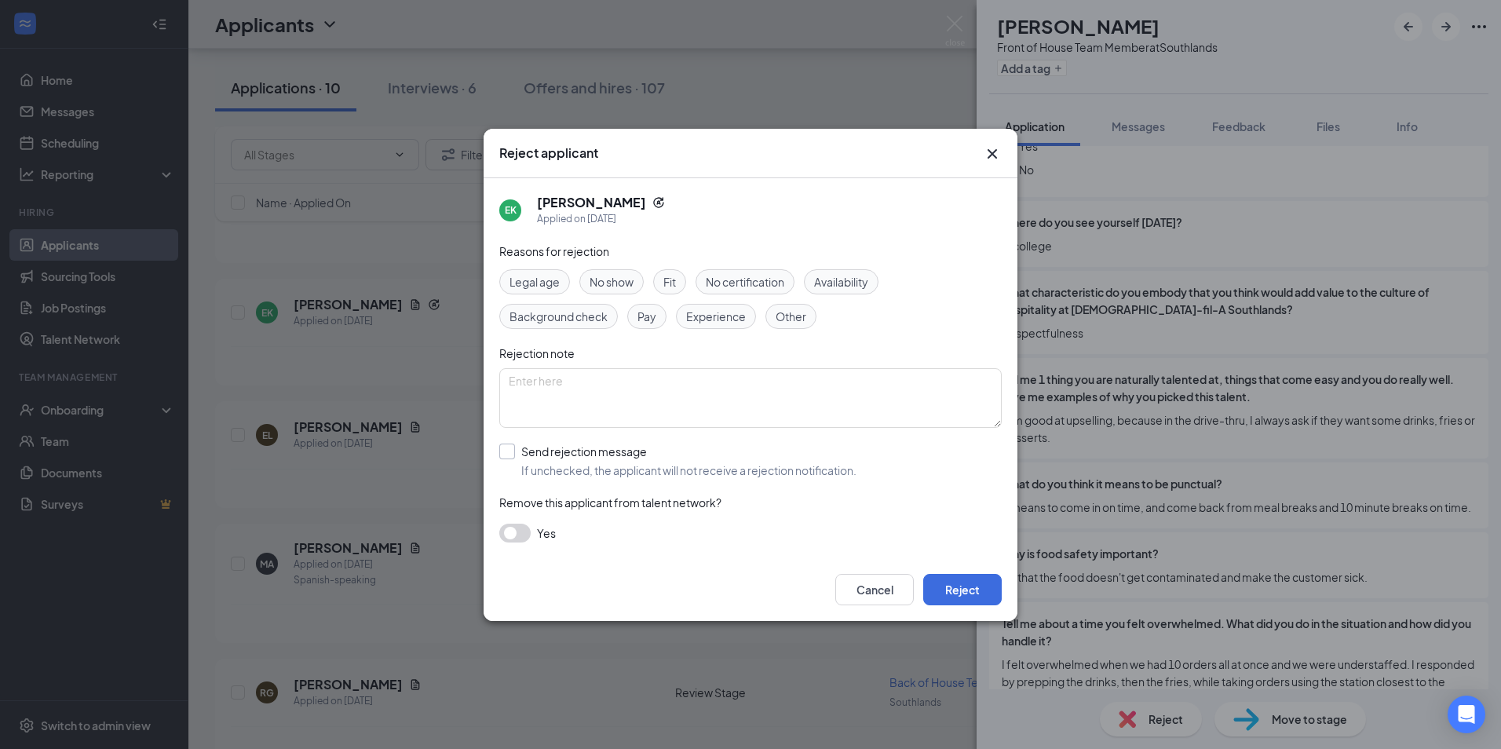
click at [502, 454] on input "Send rejection message If unchecked, the applicant will not receive a rejection…" at bounding box center [677, 460] width 357 height 35
checkbox input "true"
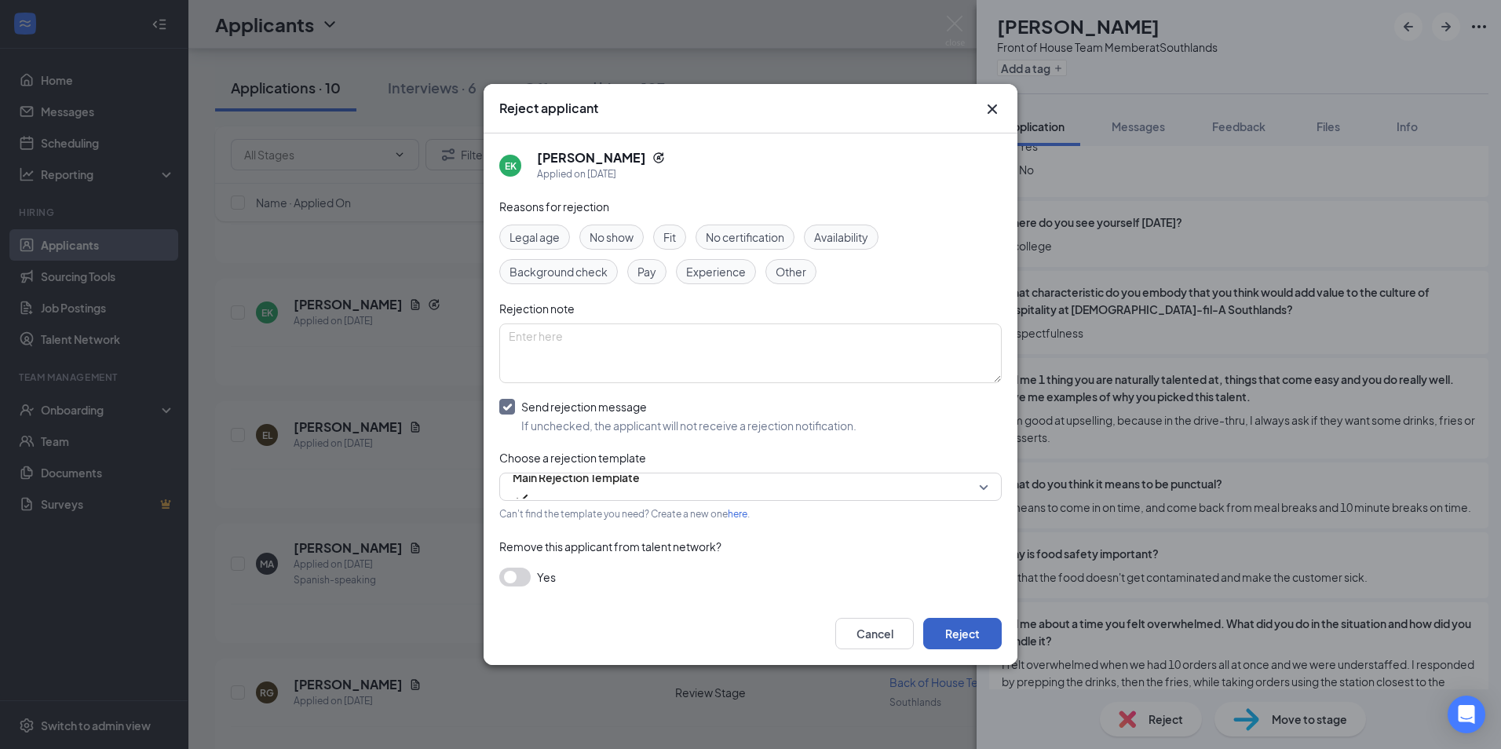
click at [960, 643] on button "Reject" at bounding box center [962, 633] width 78 height 31
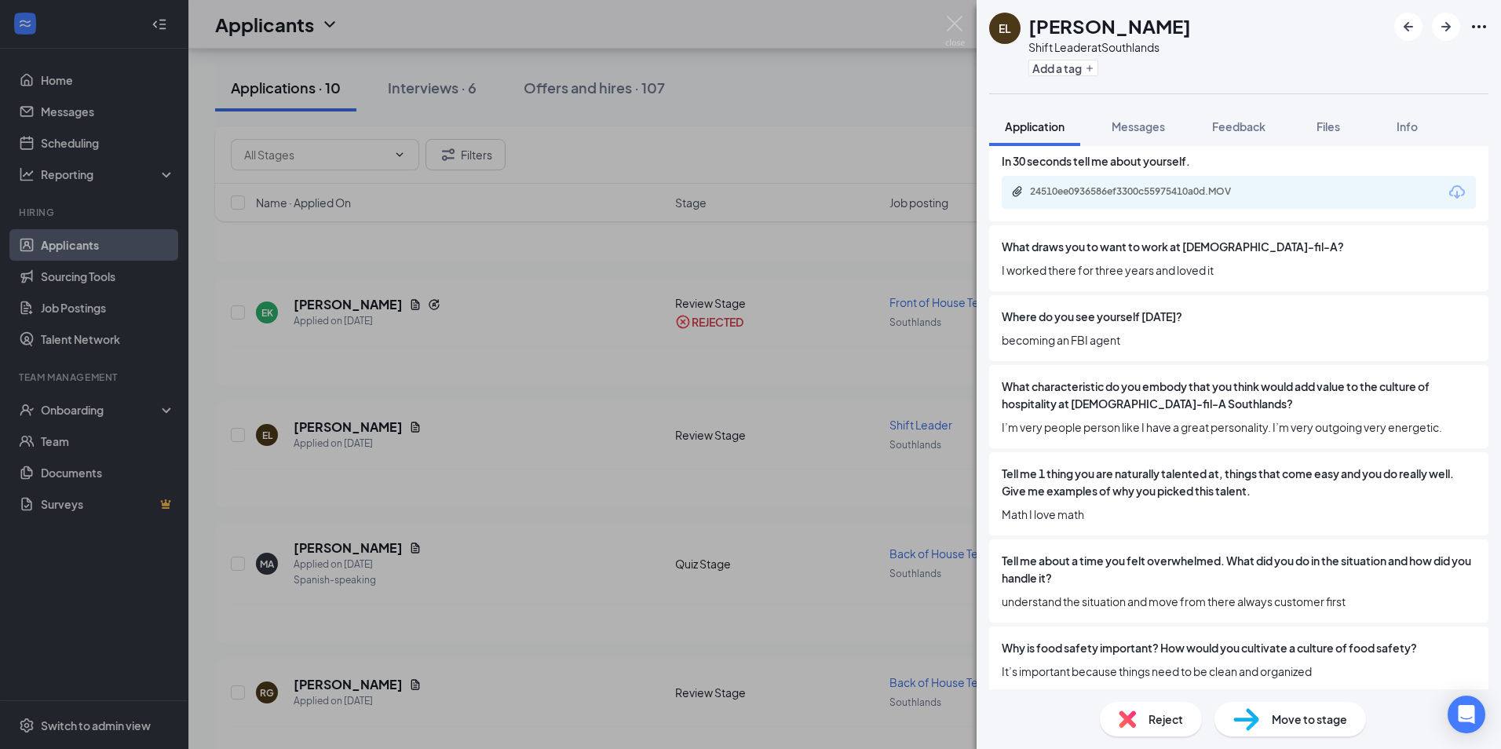
scroll to position [1334, 0]
click at [1170, 722] on span "Reject" at bounding box center [1165, 718] width 35 height 17
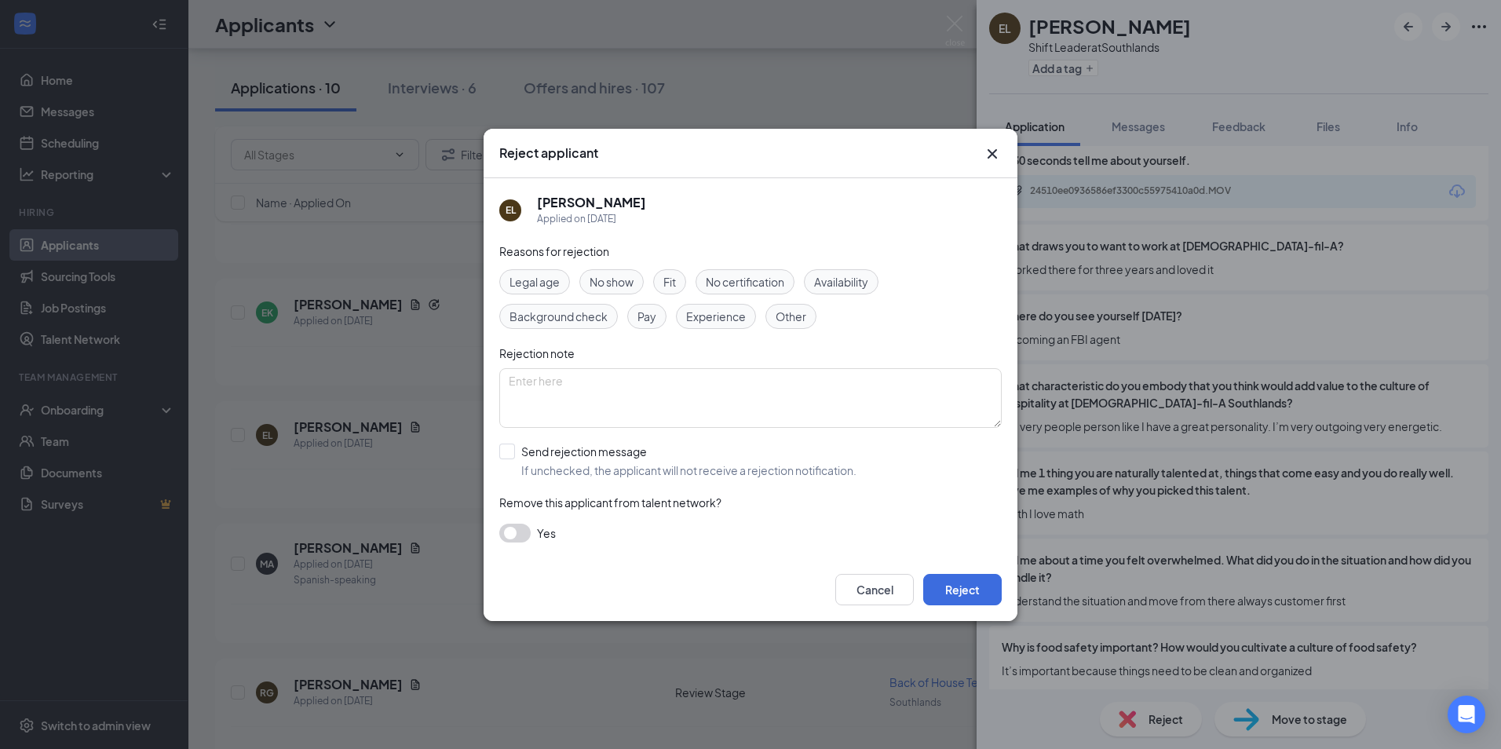
drag, startPoint x: 511, startPoint y: 446, endPoint x: 576, endPoint y: 469, distance: 69.3
click at [511, 447] on input "Send rejection message If unchecked, the applicant will not receive a rejection…" at bounding box center [677, 460] width 357 height 35
checkbox input "true"
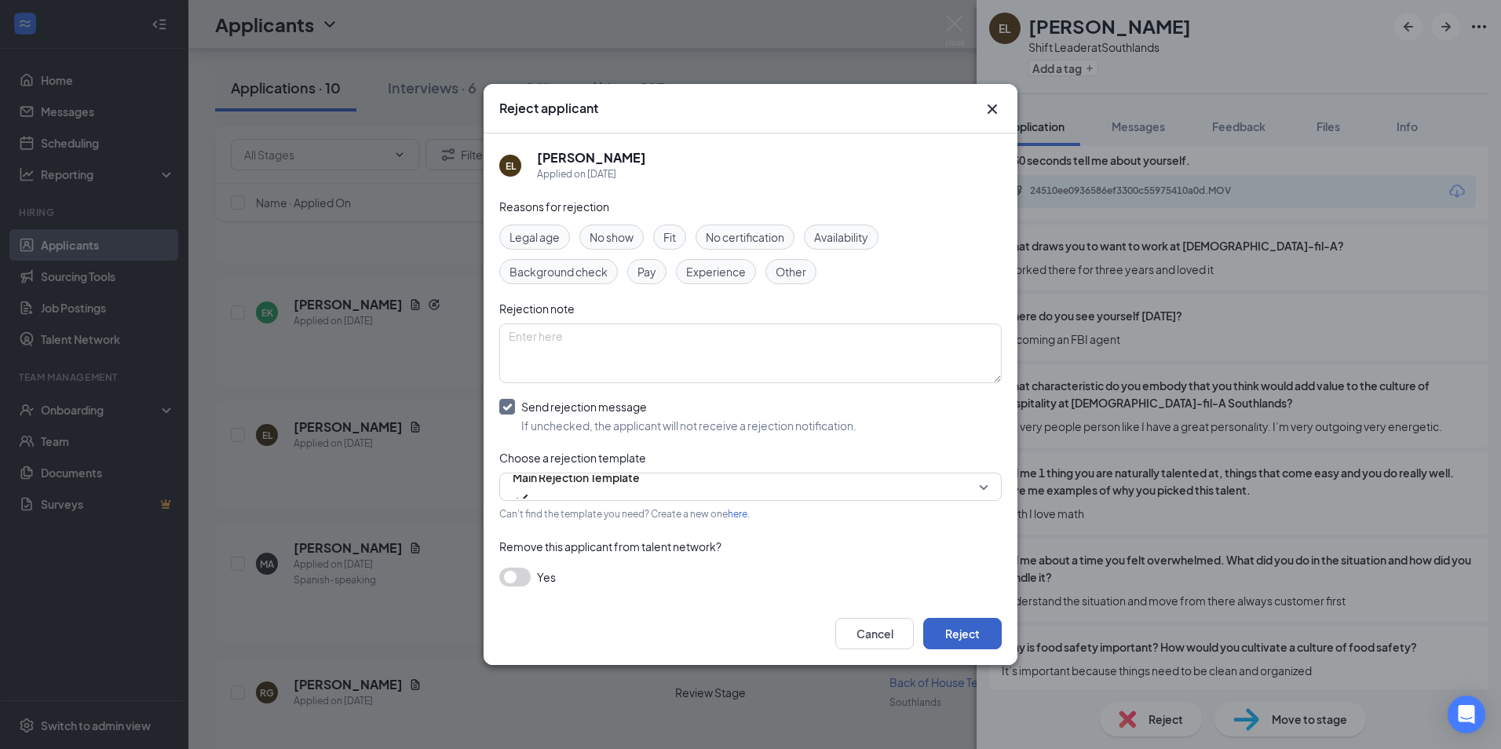
click at [963, 629] on button "Reject" at bounding box center [962, 633] width 78 height 31
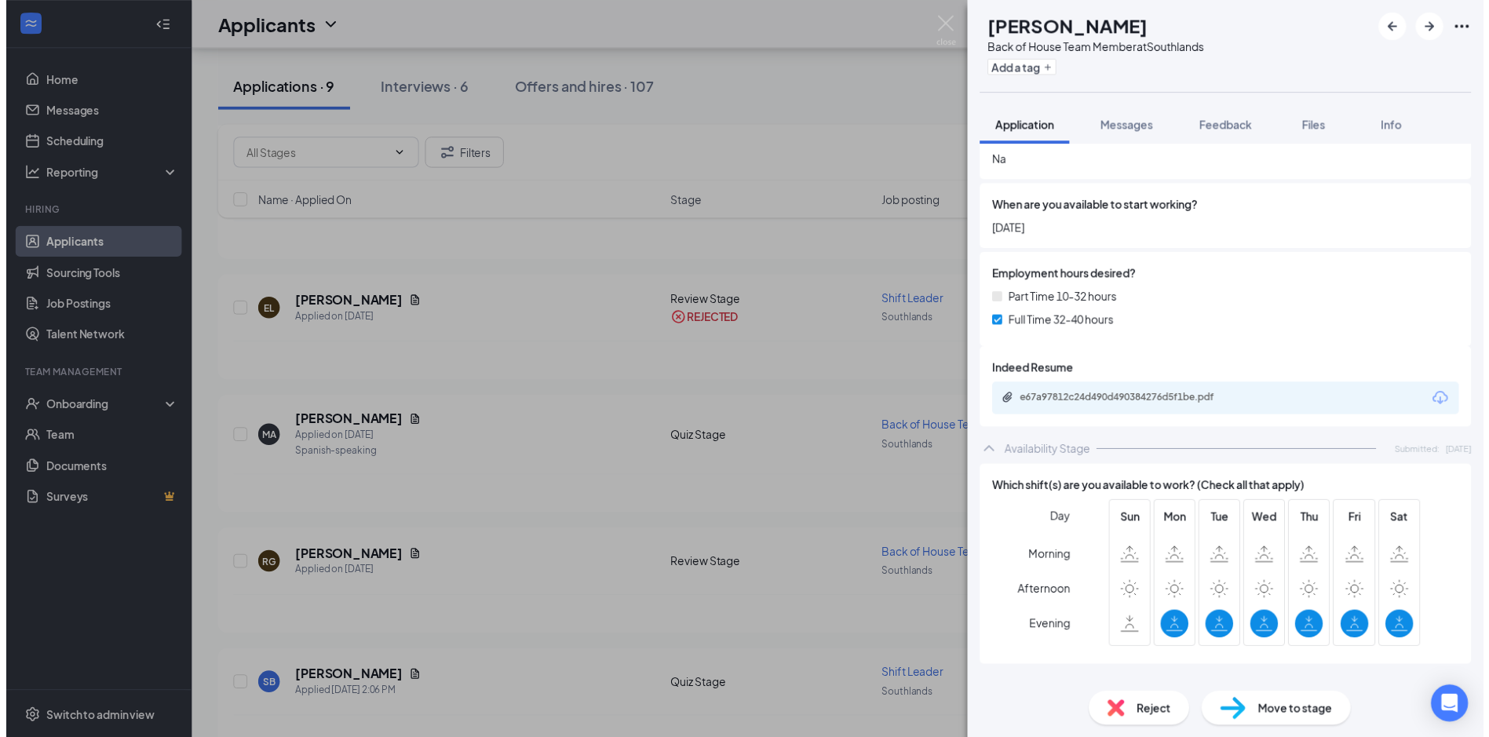
scroll to position [580, 0]
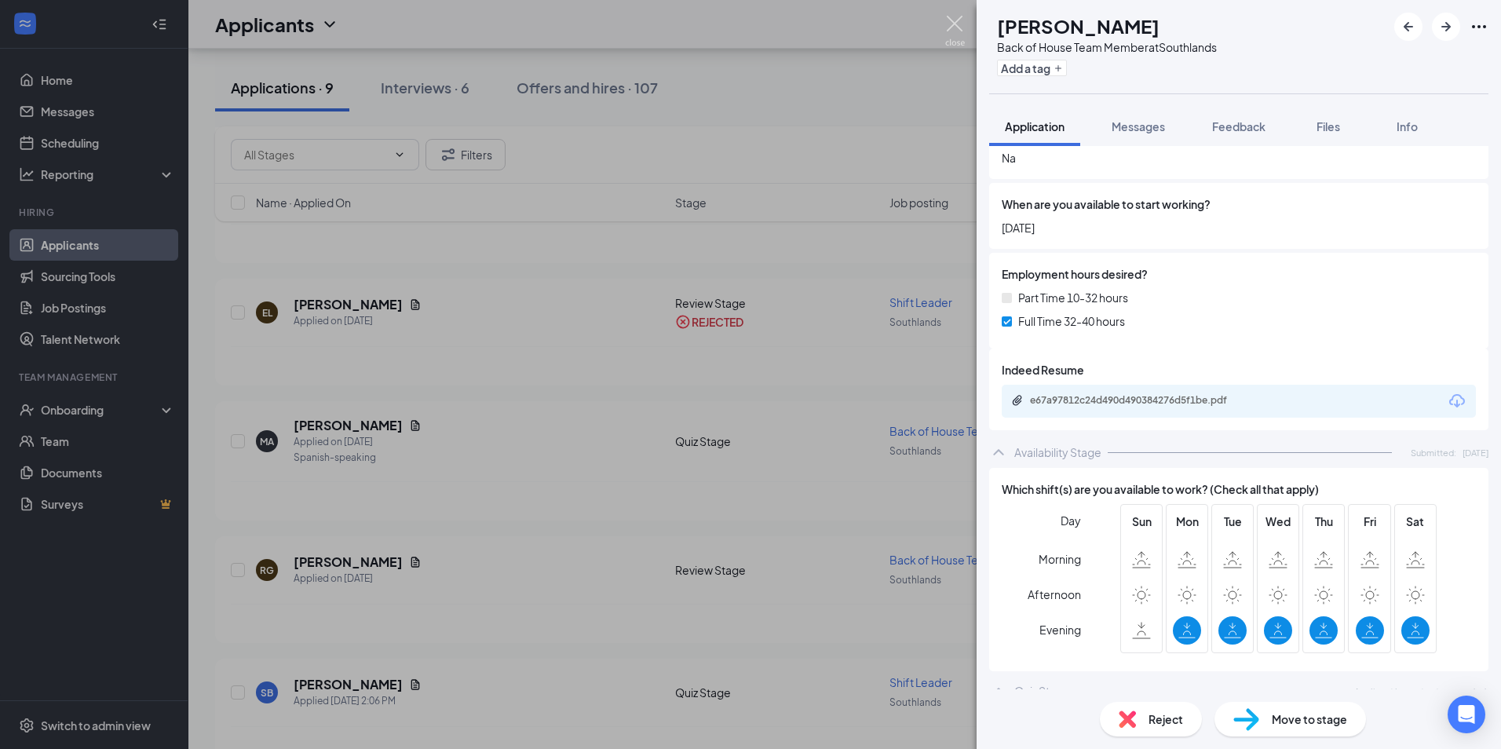
click at [964, 27] on img at bounding box center [955, 31] width 20 height 31
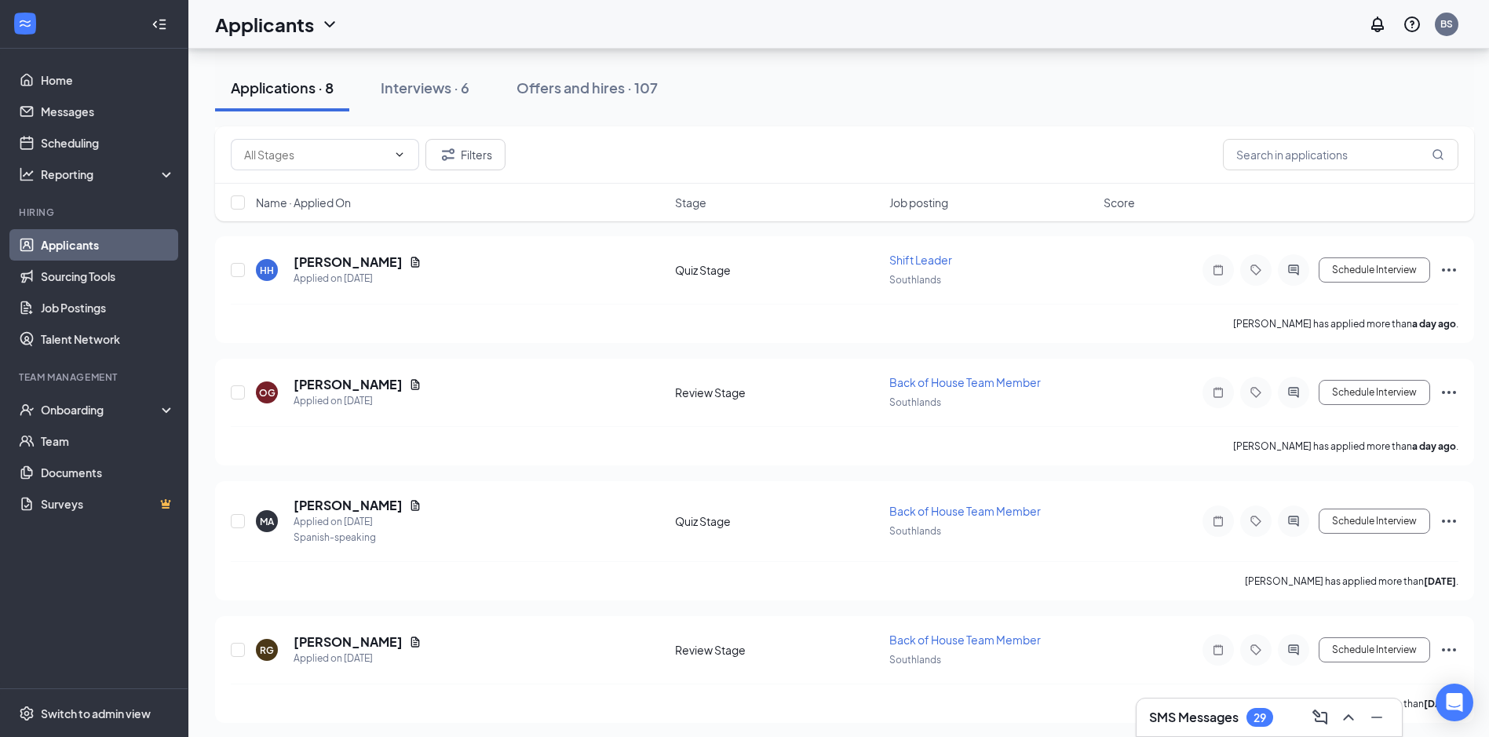
scroll to position [1604, 0]
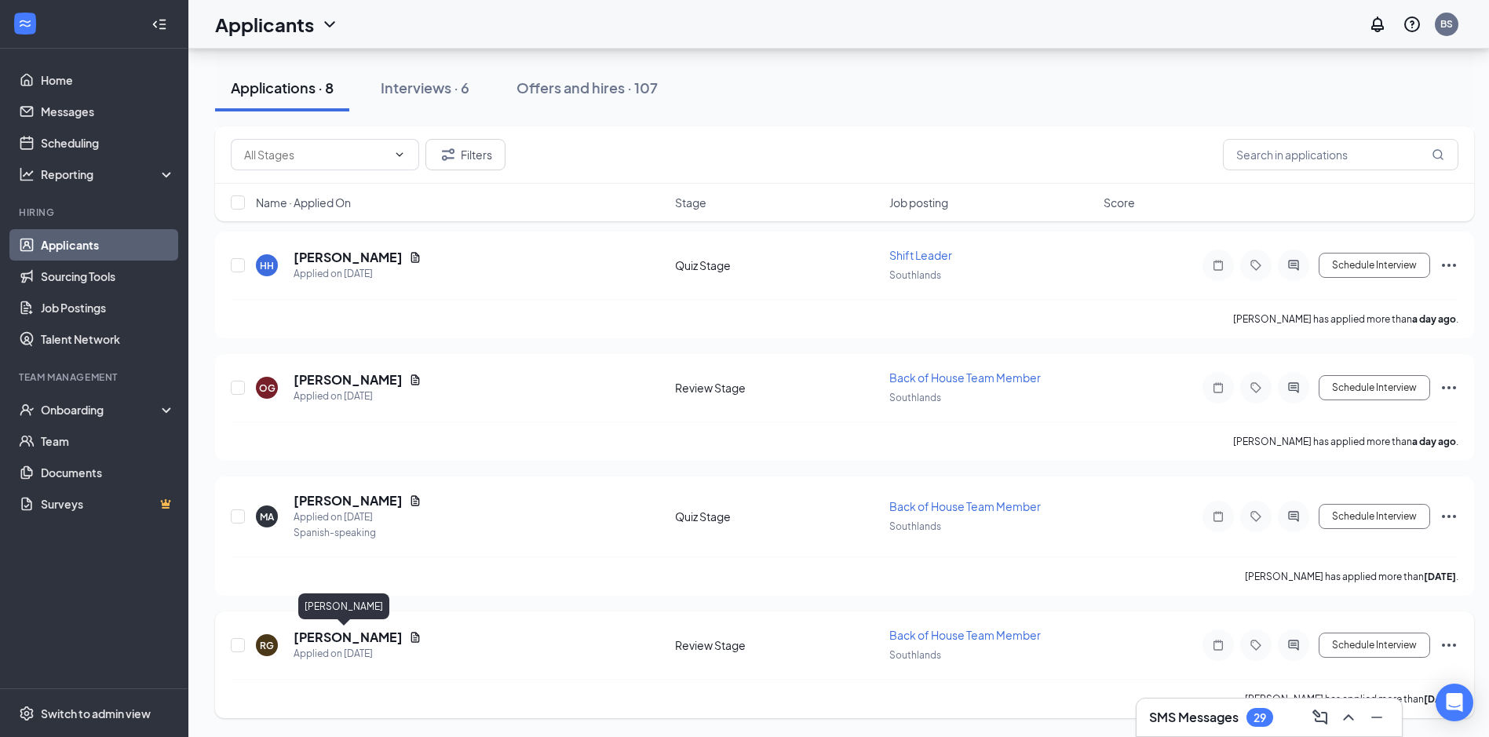
click at [355, 635] on h5 "[PERSON_NAME]" at bounding box center [348, 637] width 109 height 17
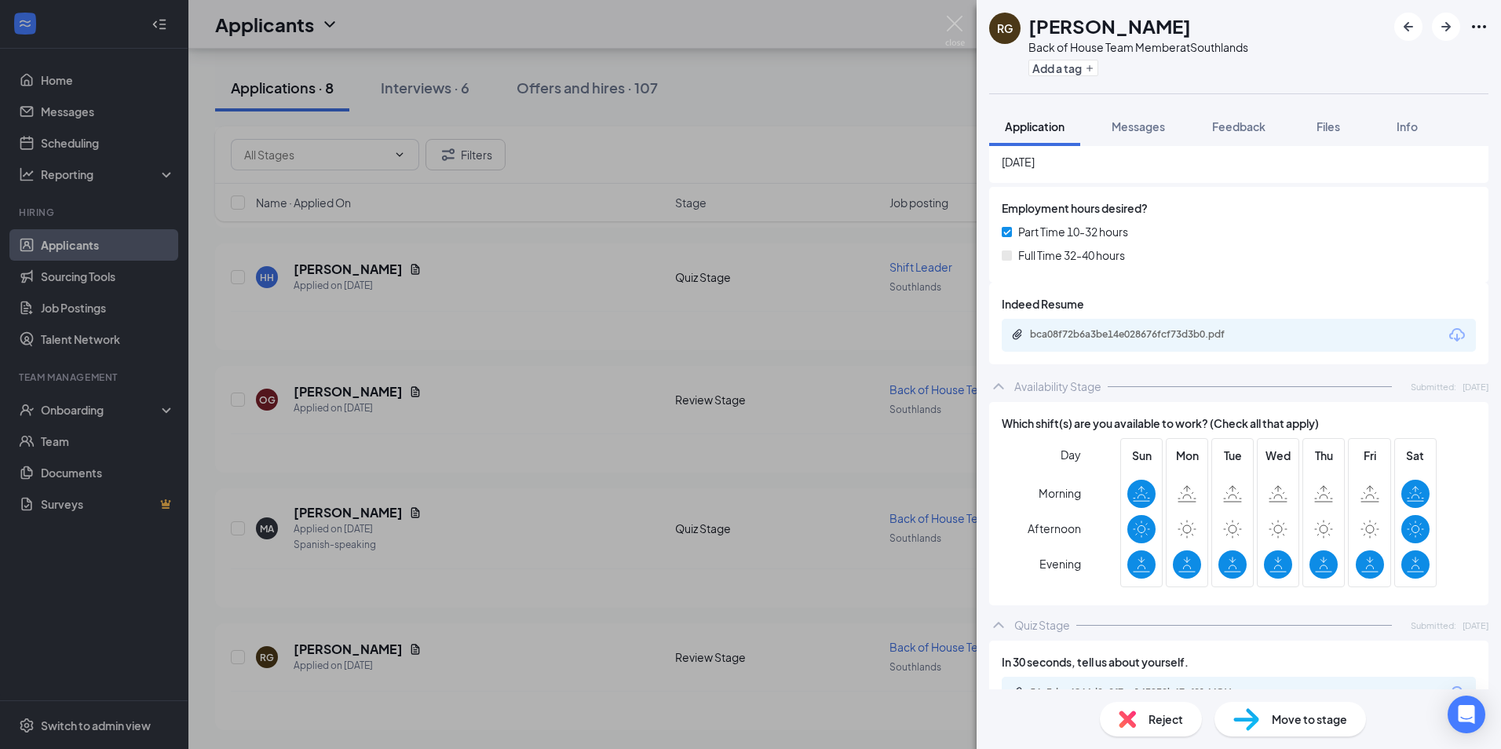
scroll to position [706, 0]
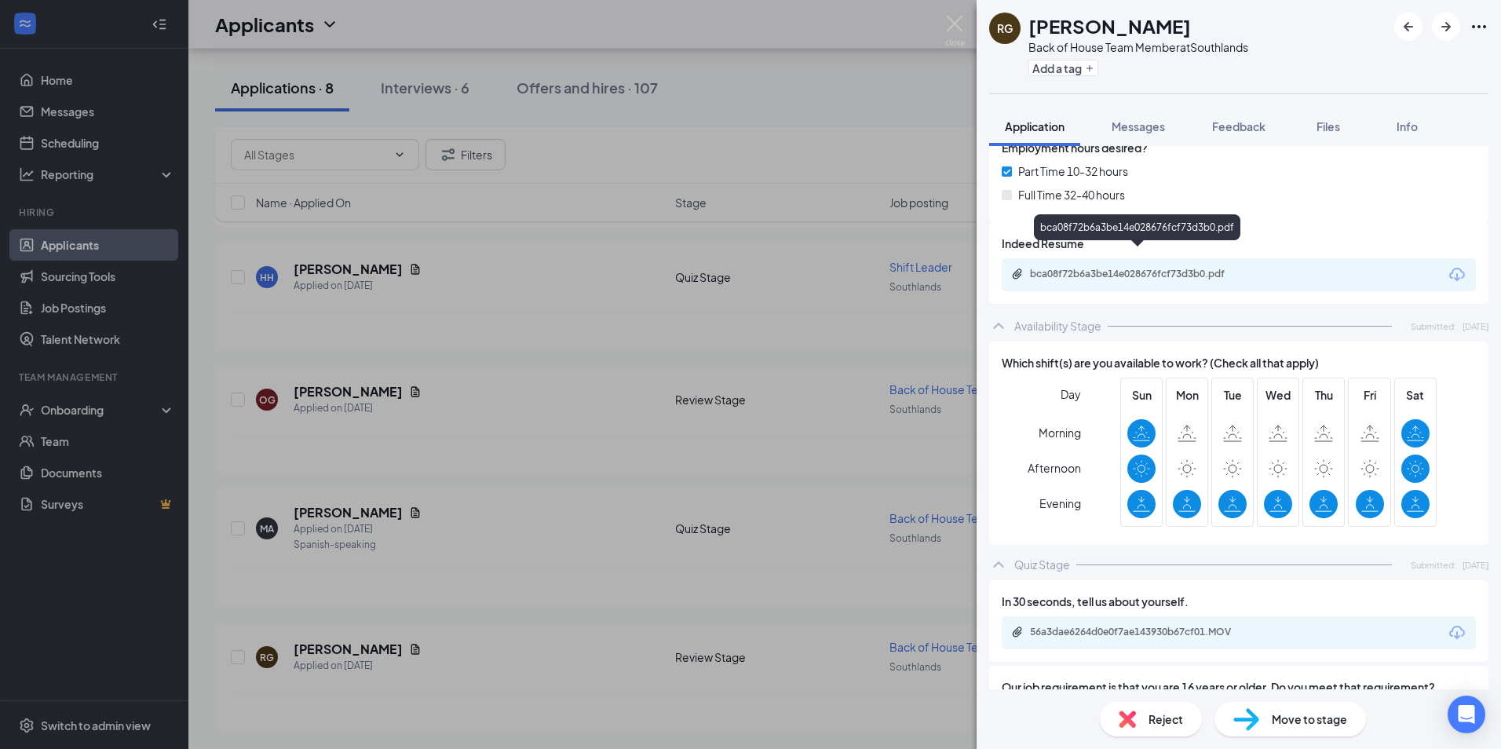
click at [1127, 268] on div "bca08f72b6a3be14e028676fcf73d3b0.pdf" at bounding box center [1140, 274] width 220 height 13
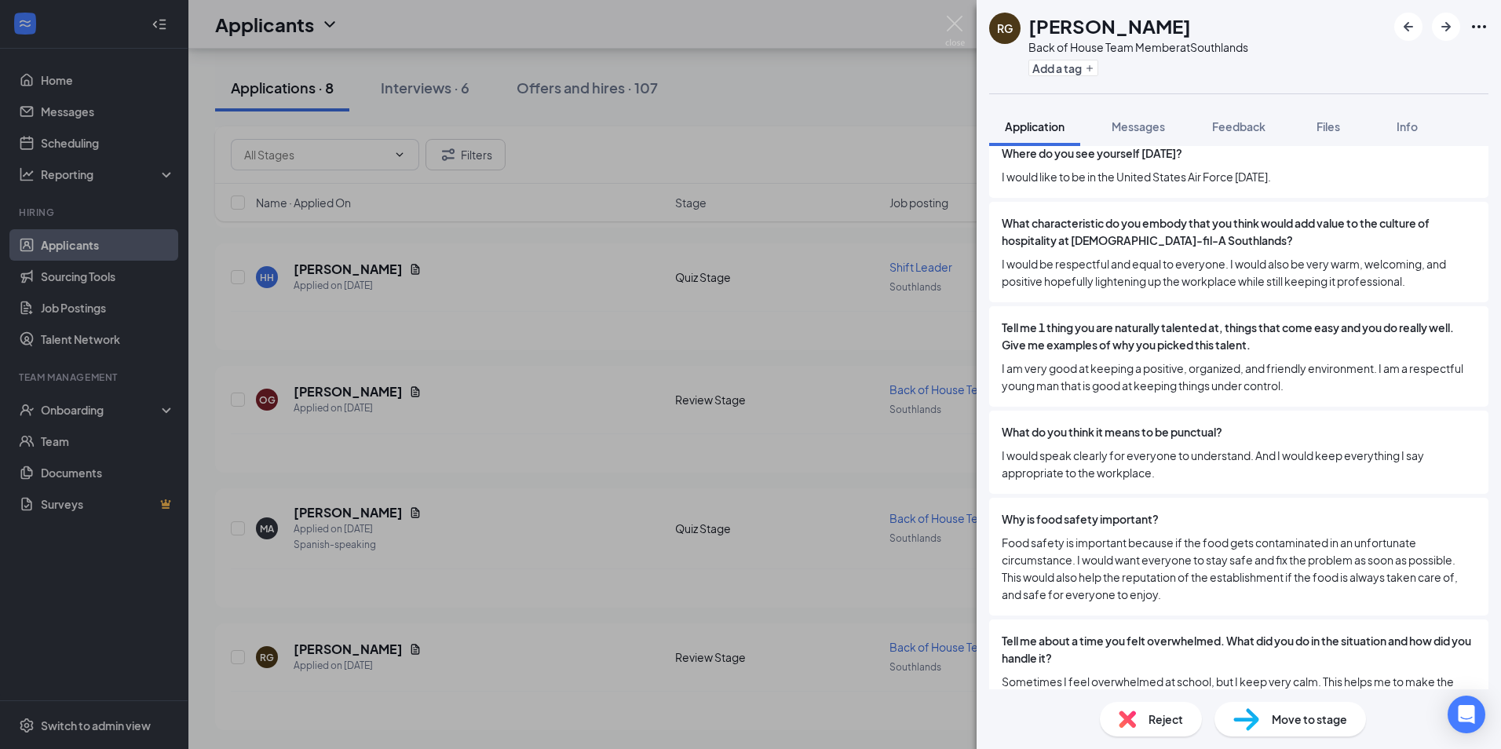
scroll to position [1457, 0]
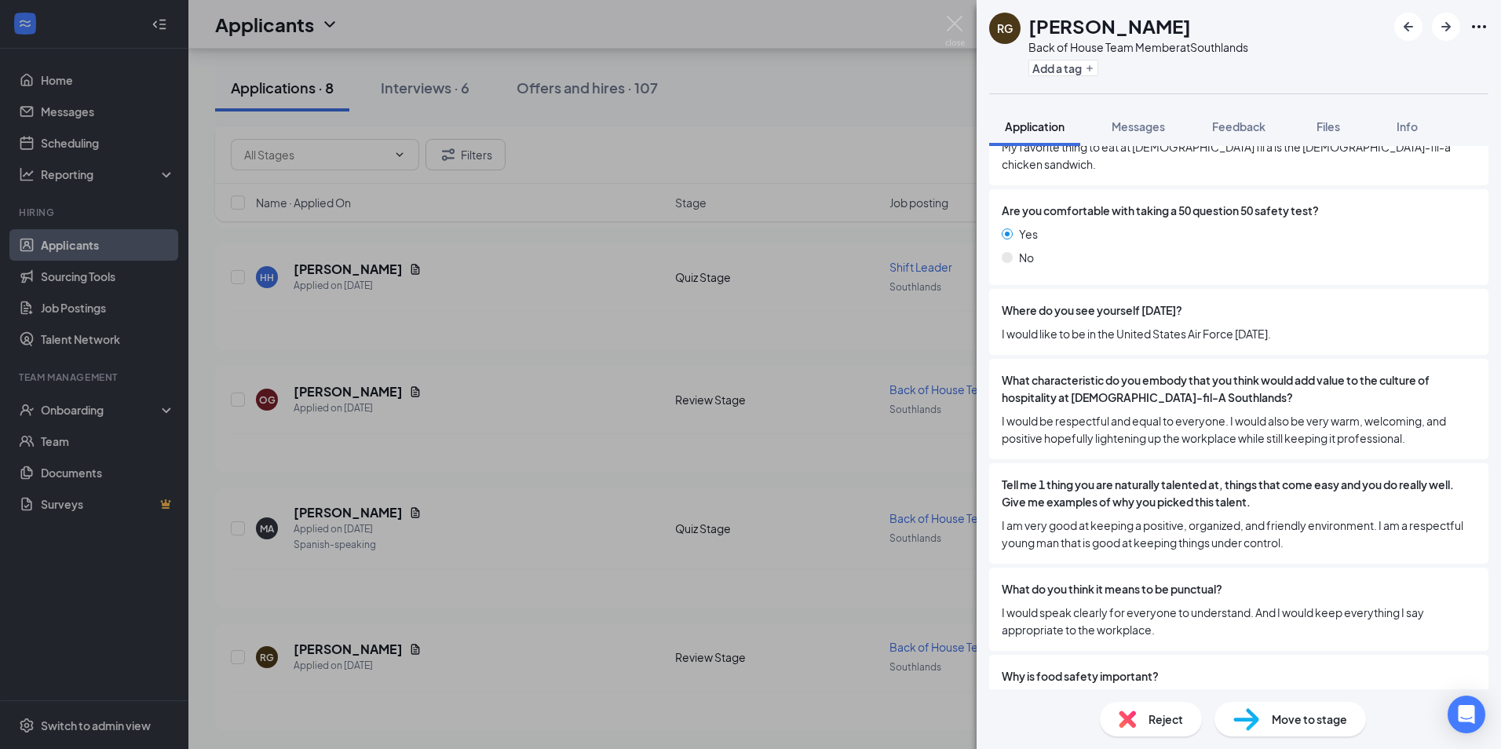
click at [1118, 717] on img at bounding box center [1126, 718] width 17 height 17
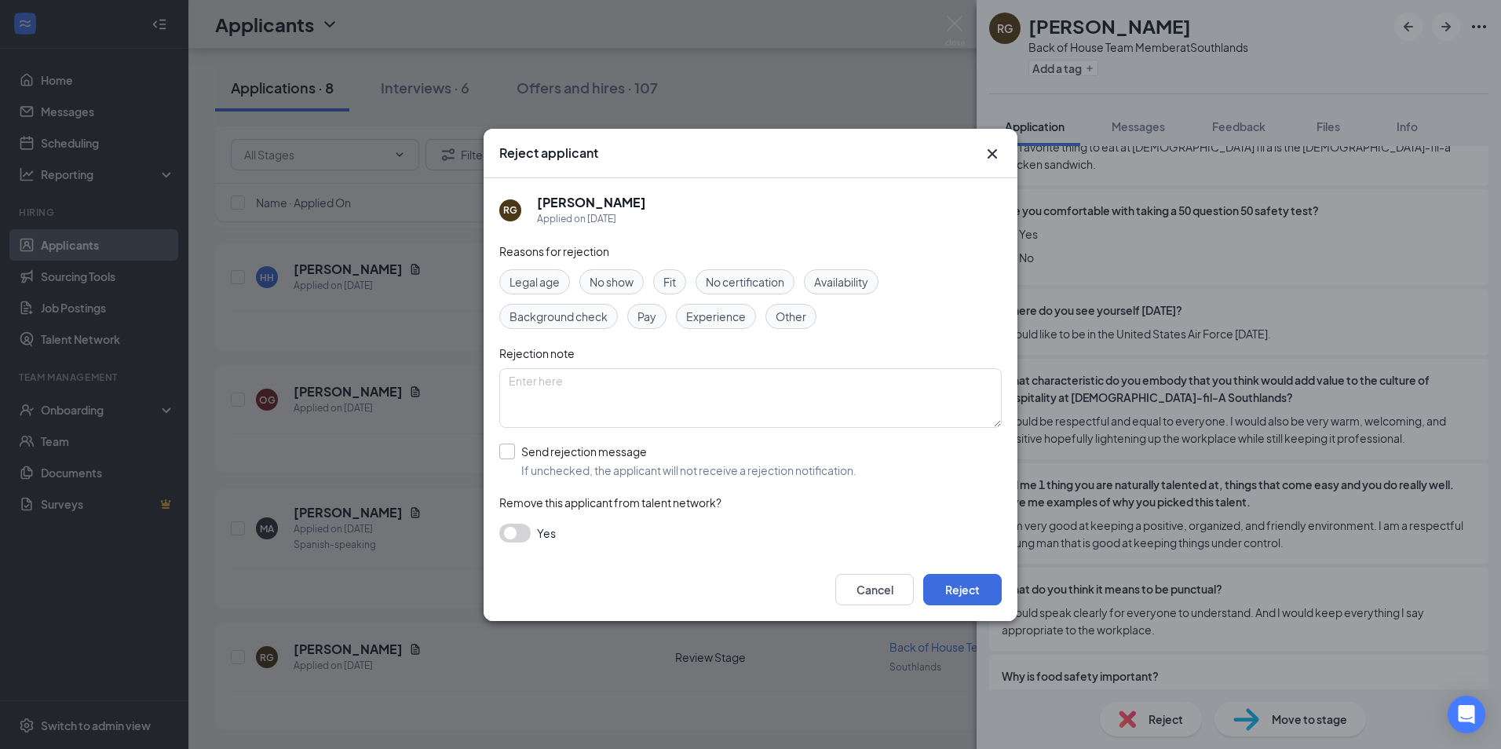
click at [513, 451] on input "Send rejection message If unchecked, the applicant will not receive a rejection…" at bounding box center [677, 460] width 357 height 35
checkbox input "true"
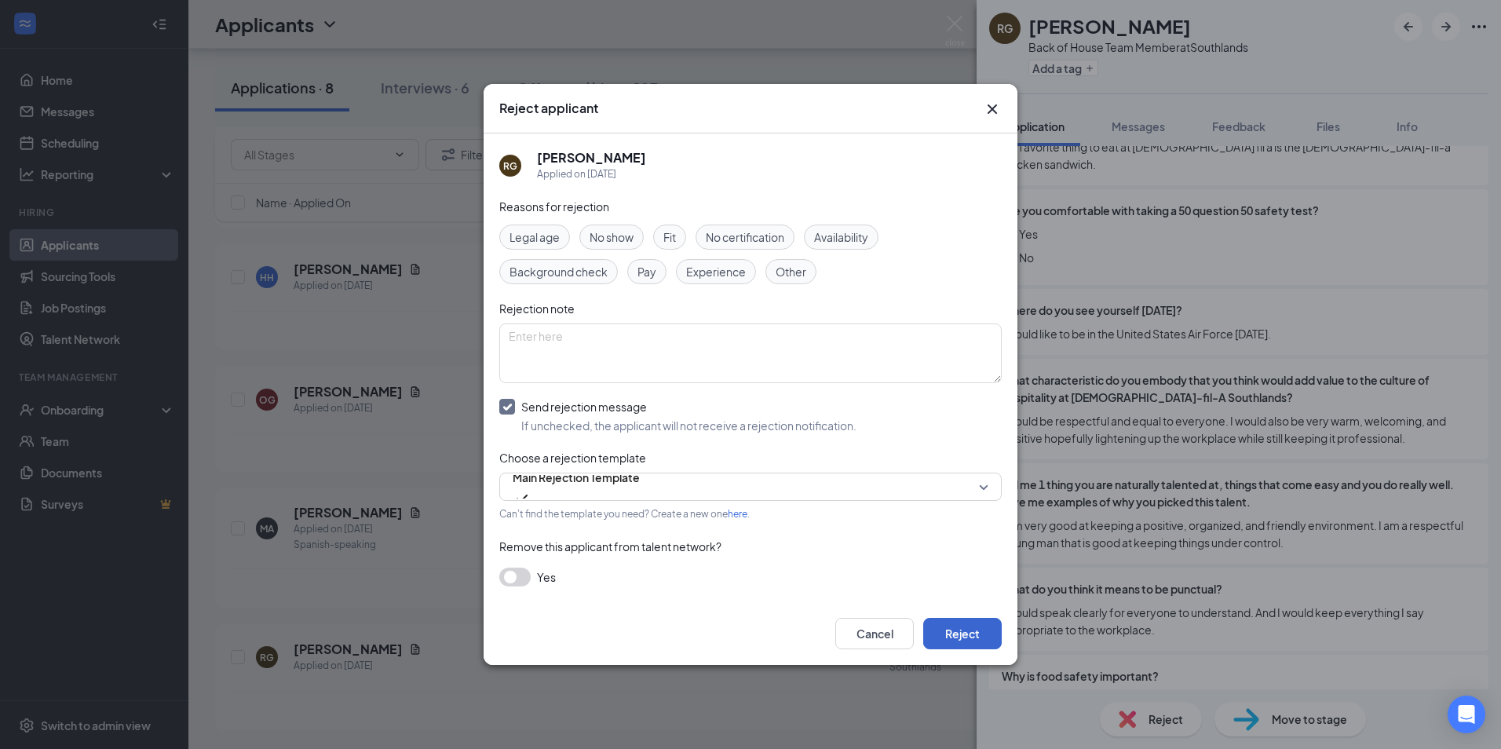
drag, startPoint x: 954, startPoint y: 653, endPoint x: 962, endPoint y: 640, distance: 14.8
click at [954, 653] on div "Cancel Reject" at bounding box center [750, 633] width 534 height 63
click at [965, 634] on button "Reject" at bounding box center [962, 633] width 78 height 31
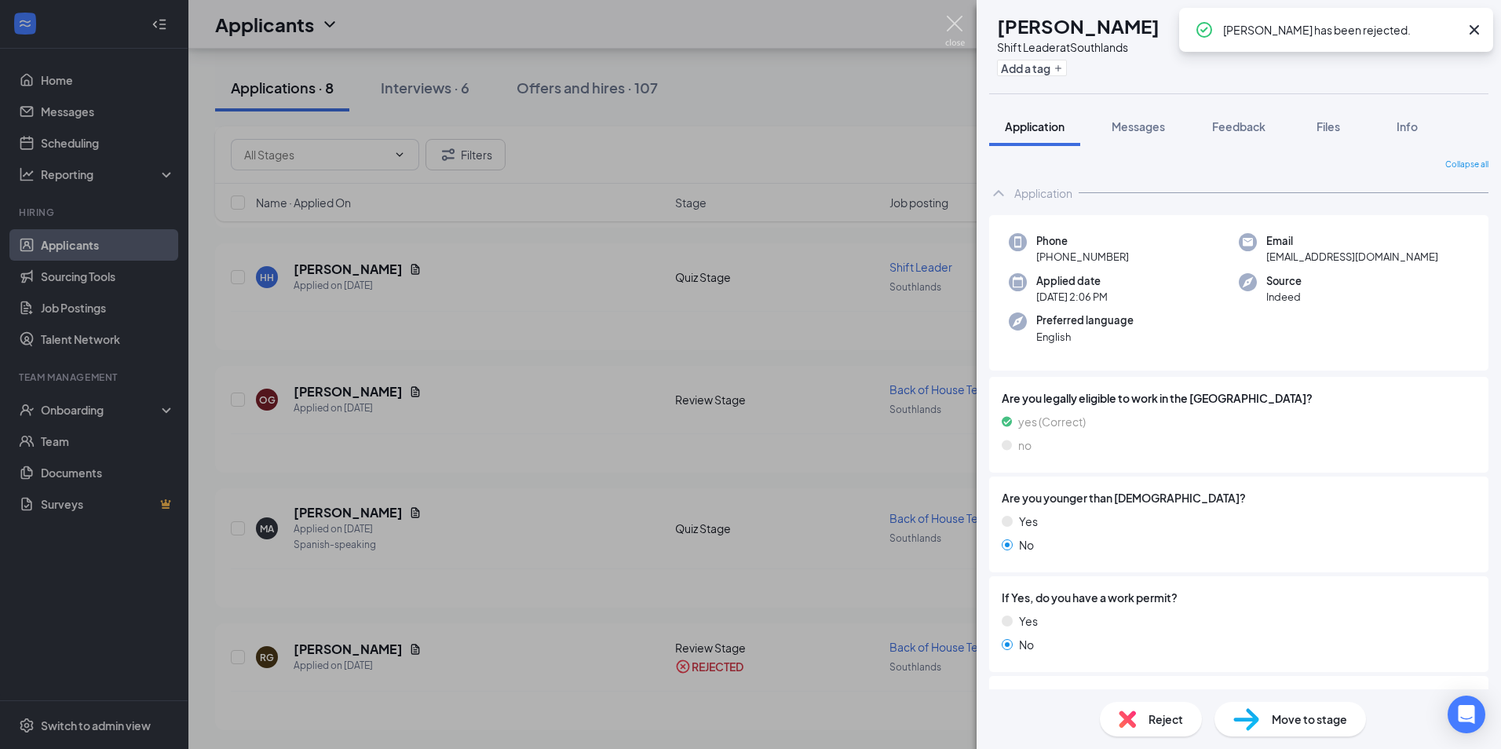
click at [961, 29] on img at bounding box center [955, 31] width 20 height 31
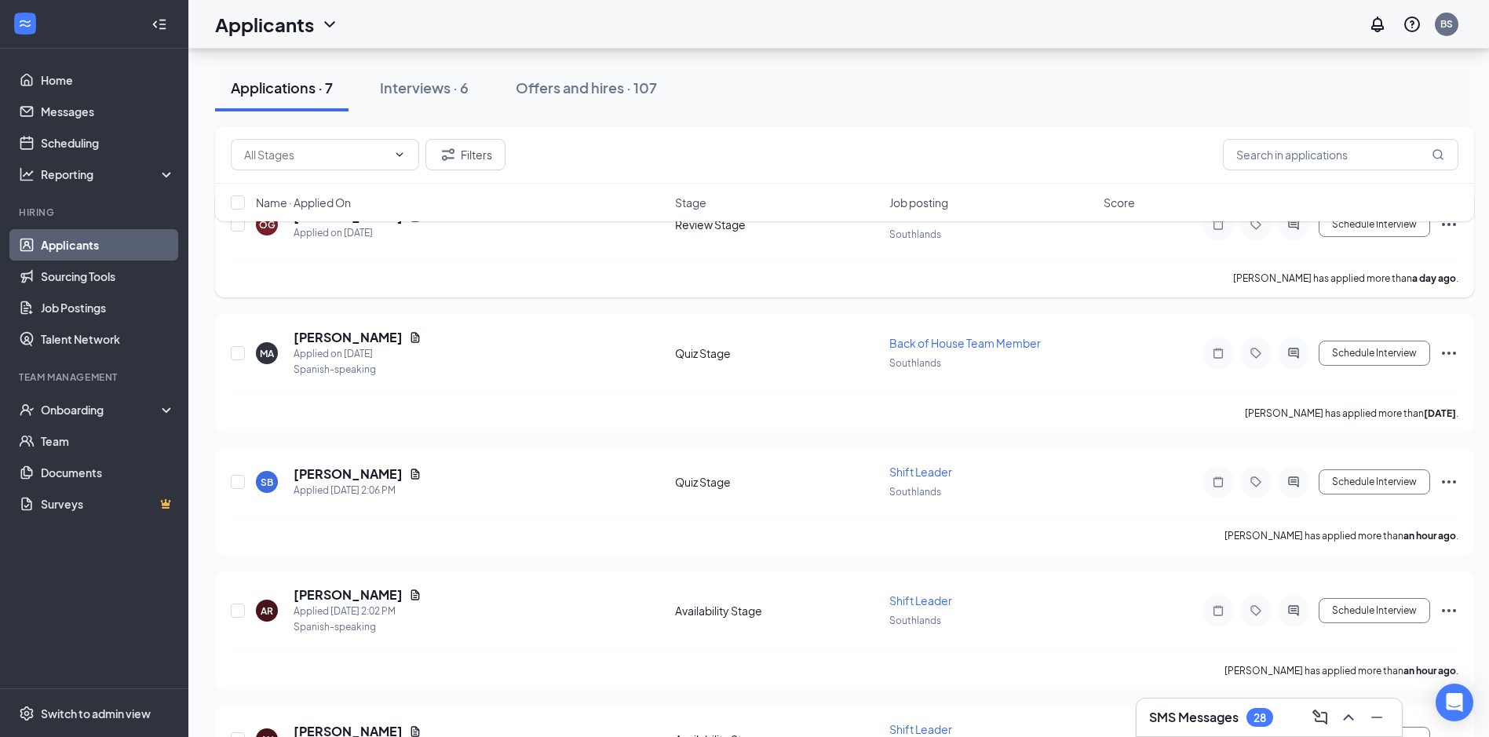
scroll to position [651, 0]
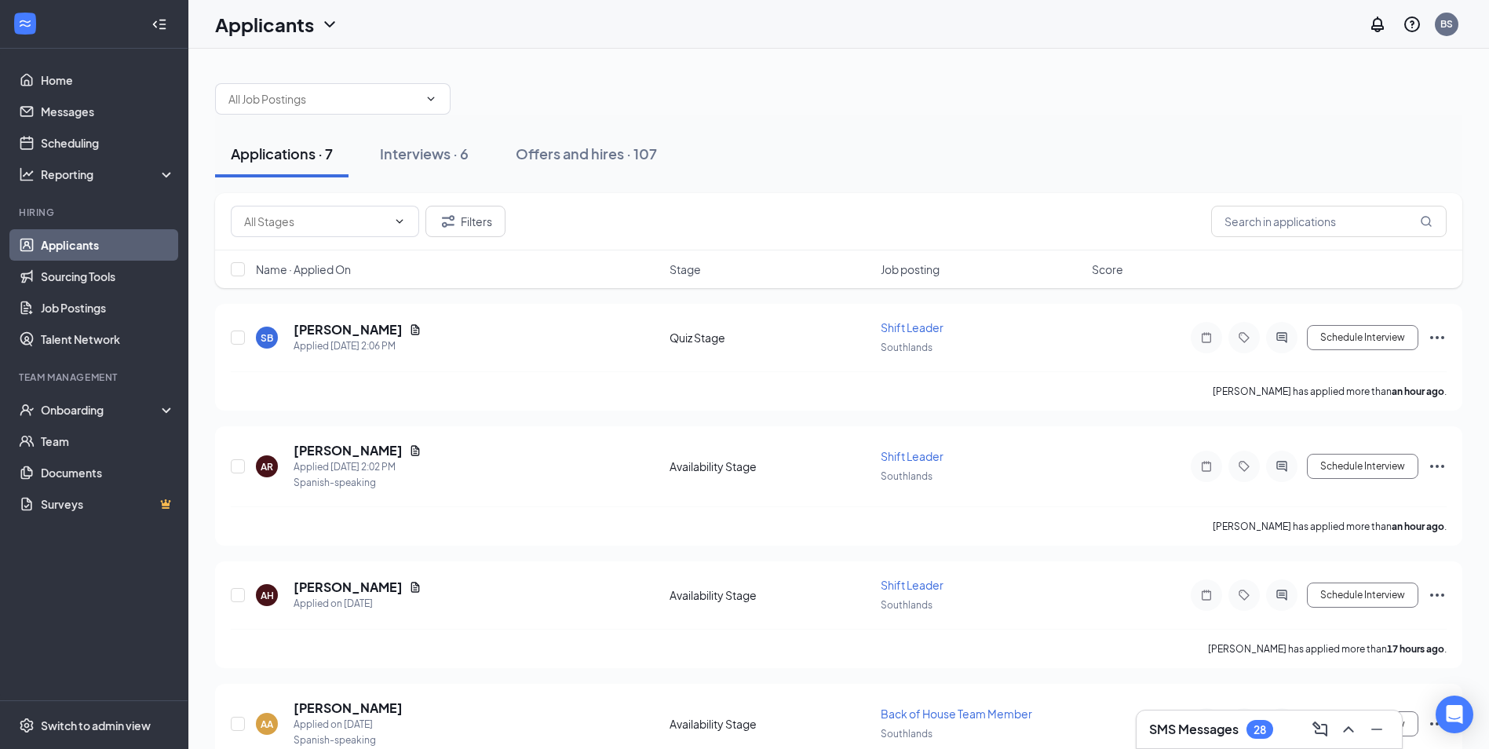
click at [692, 267] on span "Stage" at bounding box center [684, 269] width 31 height 16
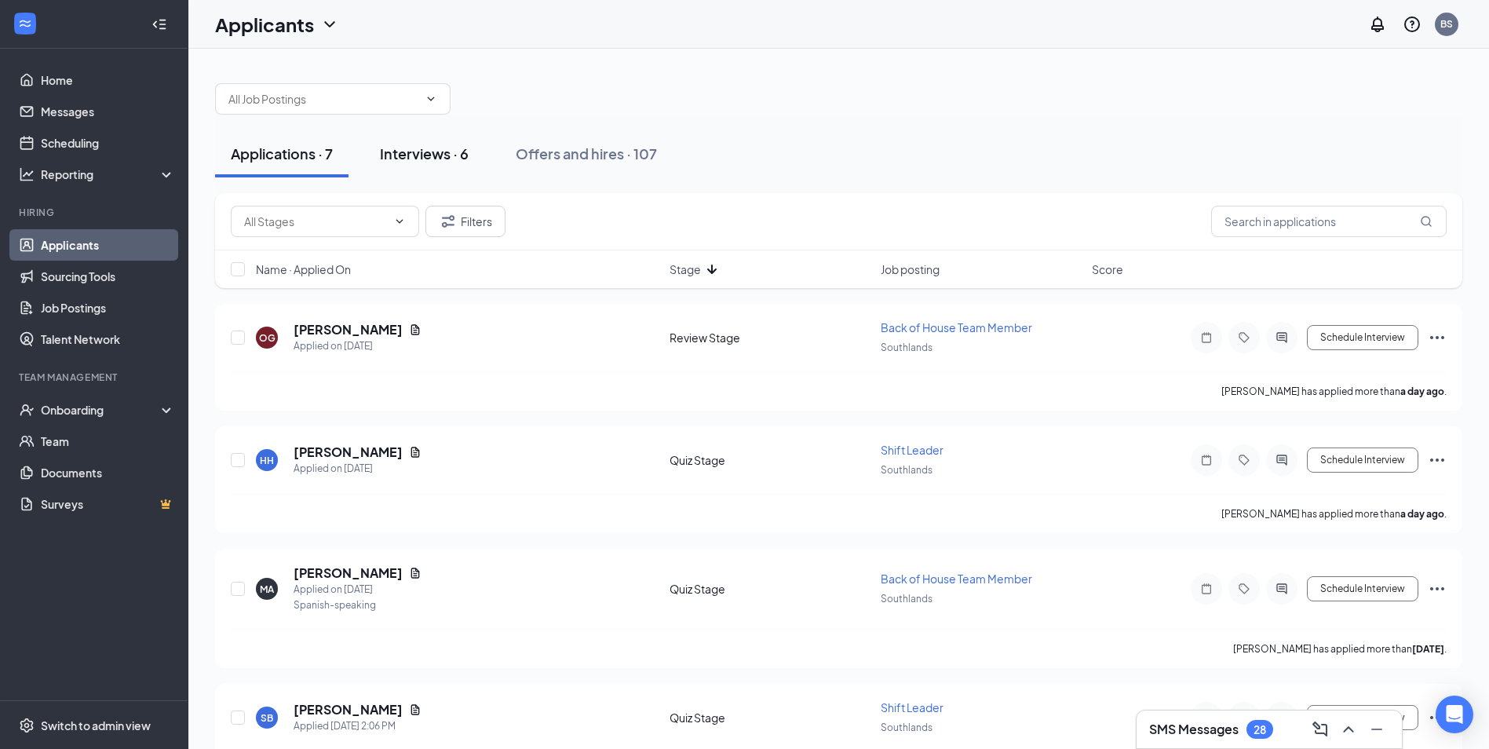
click at [441, 152] on div "Interviews · 6" at bounding box center [424, 154] width 89 height 20
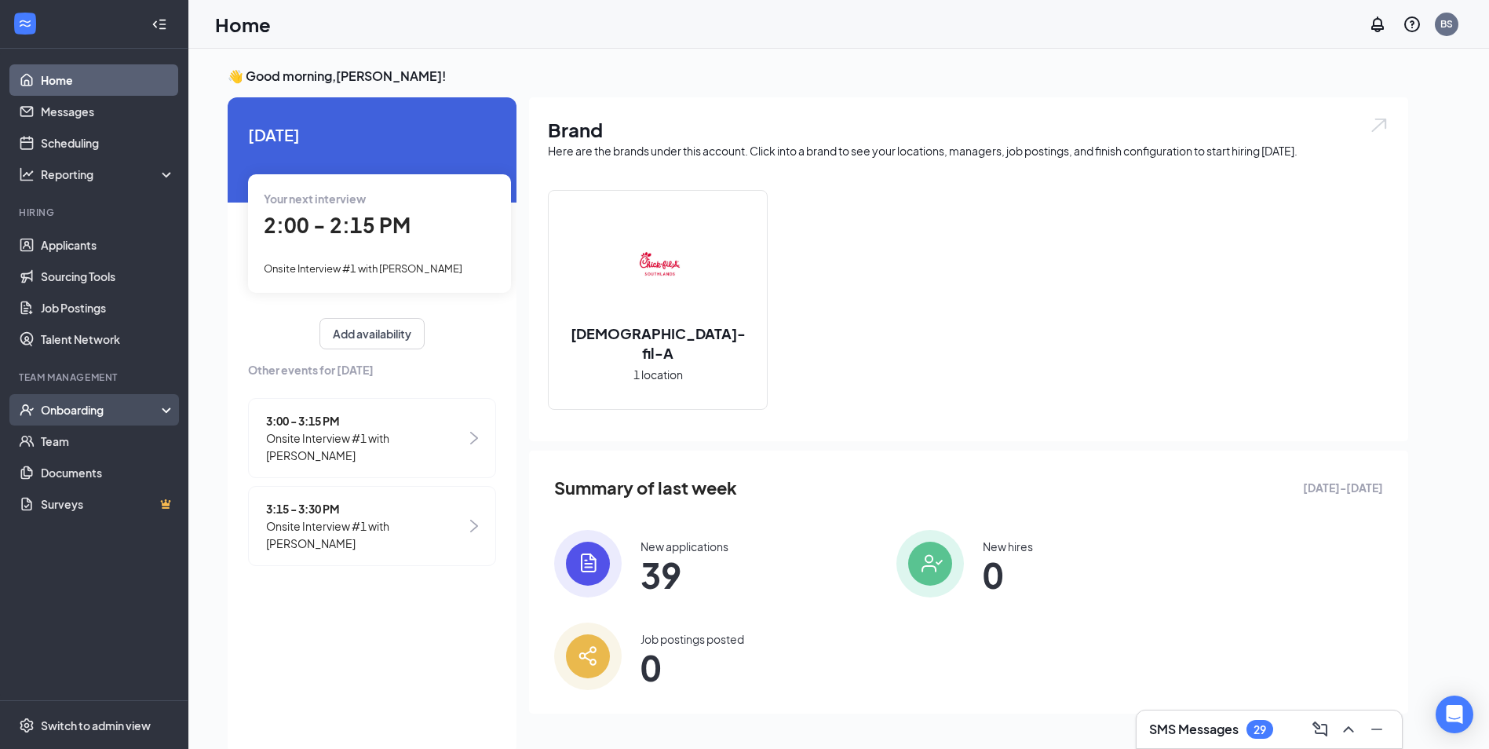
click at [108, 419] on div "Onboarding" at bounding box center [94, 409] width 188 height 31
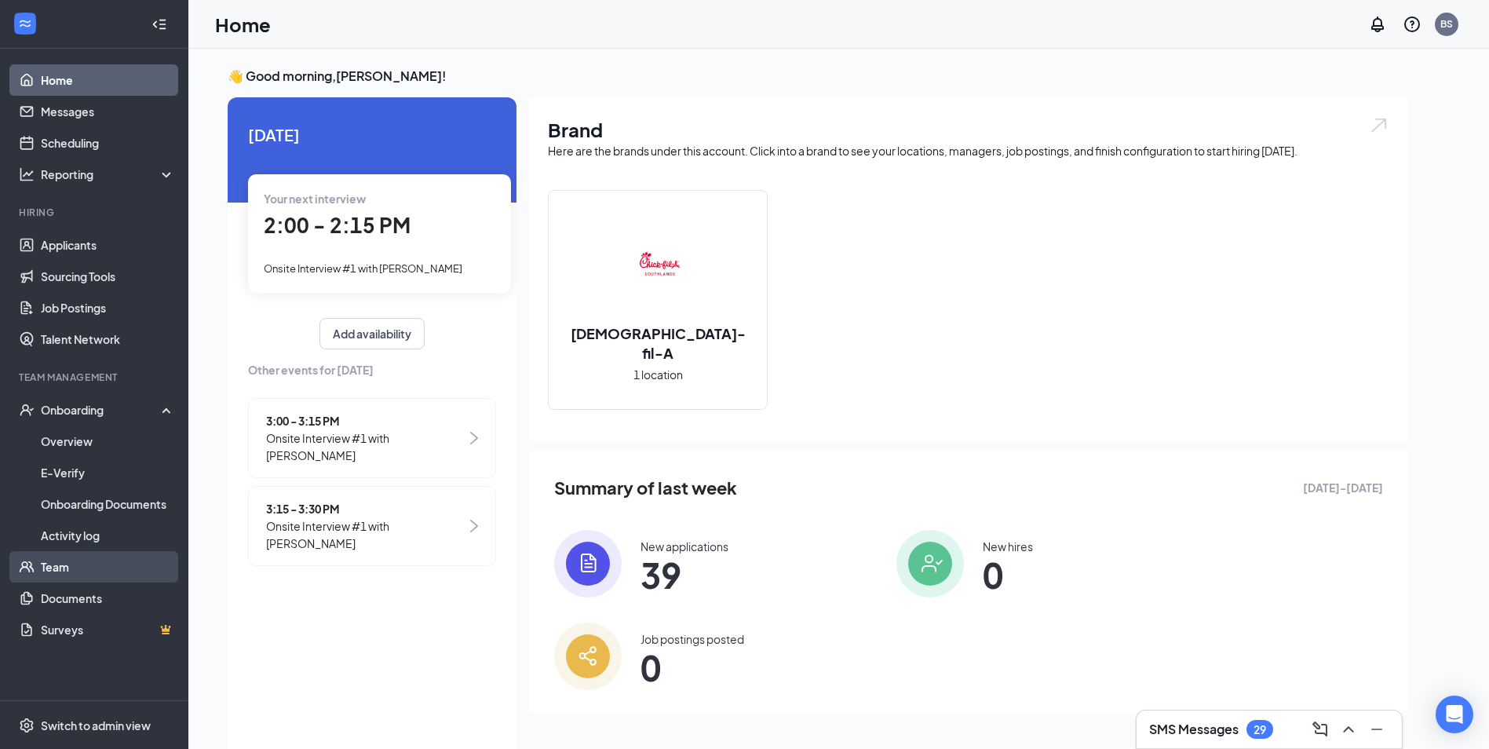
click at [88, 573] on link "Team" at bounding box center [108, 566] width 134 height 31
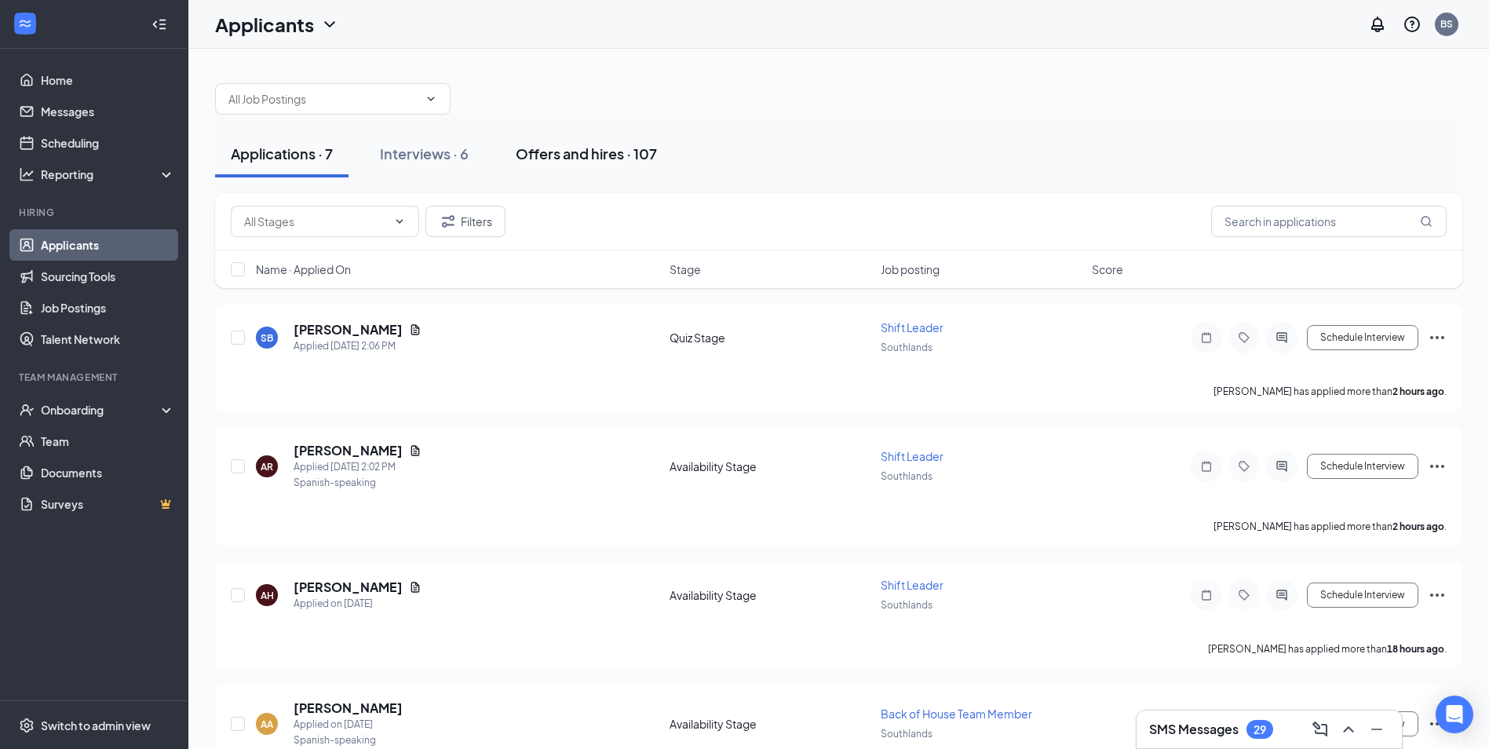
click at [619, 155] on div "Offers and hires · 107" at bounding box center [586, 154] width 141 height 20
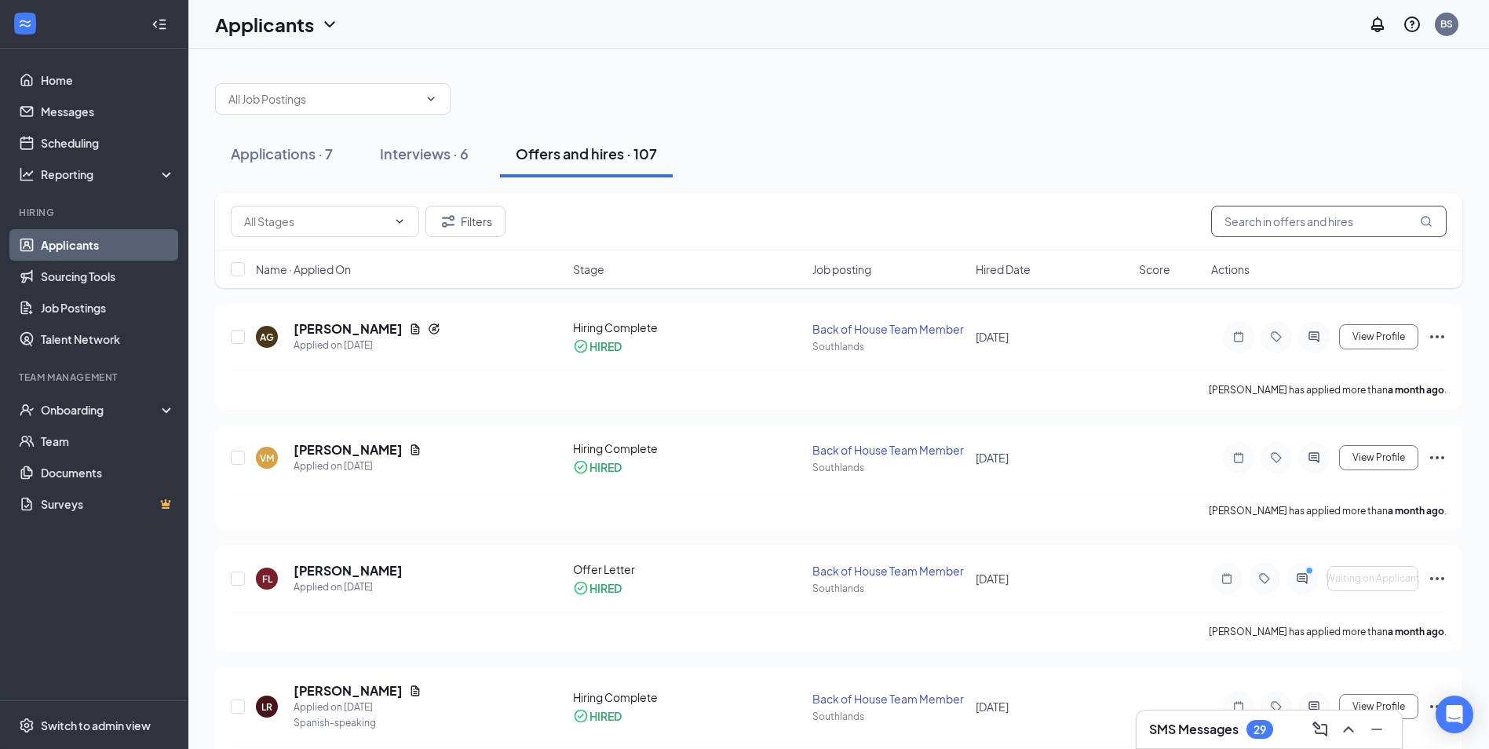
drag, startPoint x: 1320, startPoint y: 227, endPoint x: 1307, endPoint y: 235, distance: 15.5
click at [1317, 228] on input "text" at bounding box center [1328, 221] width 235 height 31
type input "aidan"
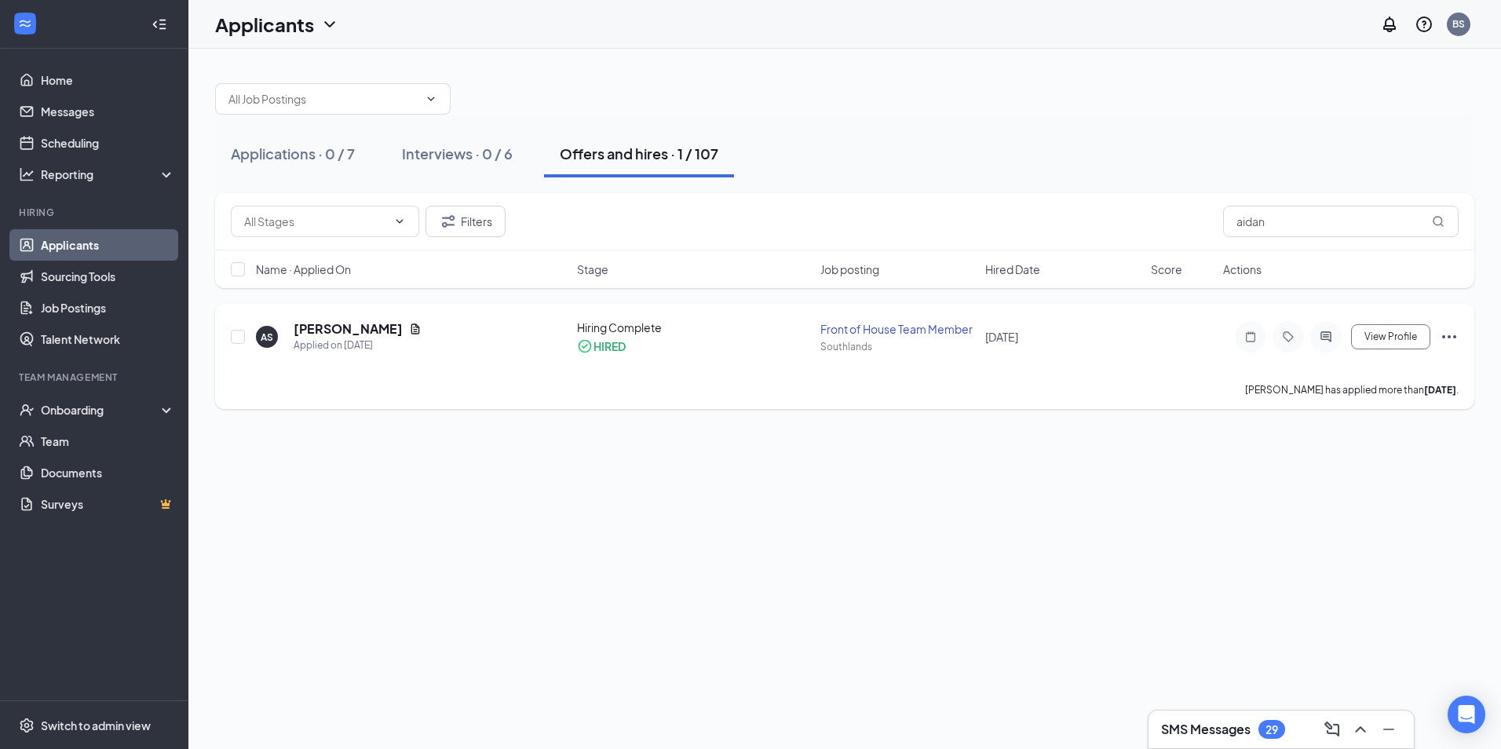
click at [1454, 334] on icon "Ellipses" at bounding box center [1448, 336] width 19 height 19
click at [1366, 640] on p "Print applicant" at bounding box center [1378, 648] width 135 height 16
click at [87, 417] on div "Onboarding" at bounding box center [101, 410] width 121 height 16
click at [64, 568] on link "Team" at bounding box center [108, 566] width 134 height 31
